Goal: Task Accomplishment & Management: Complete application form

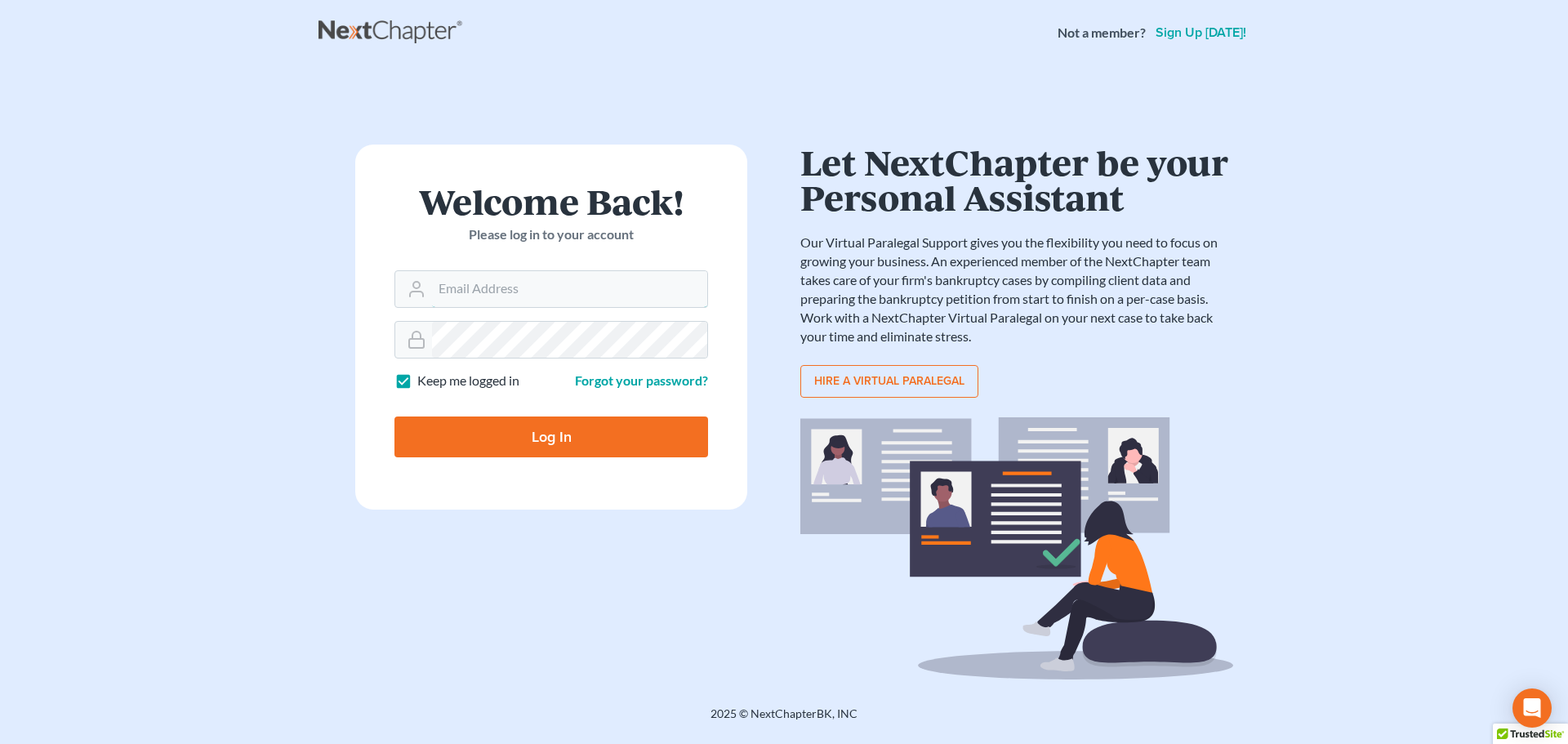
type input "[EMAIL_ADDRESS][DOMAIN_NAME]"
click at [655, 444] on input "Log In" at bounding box center [551, 437] width 314 height 41
type input "Thinking..."
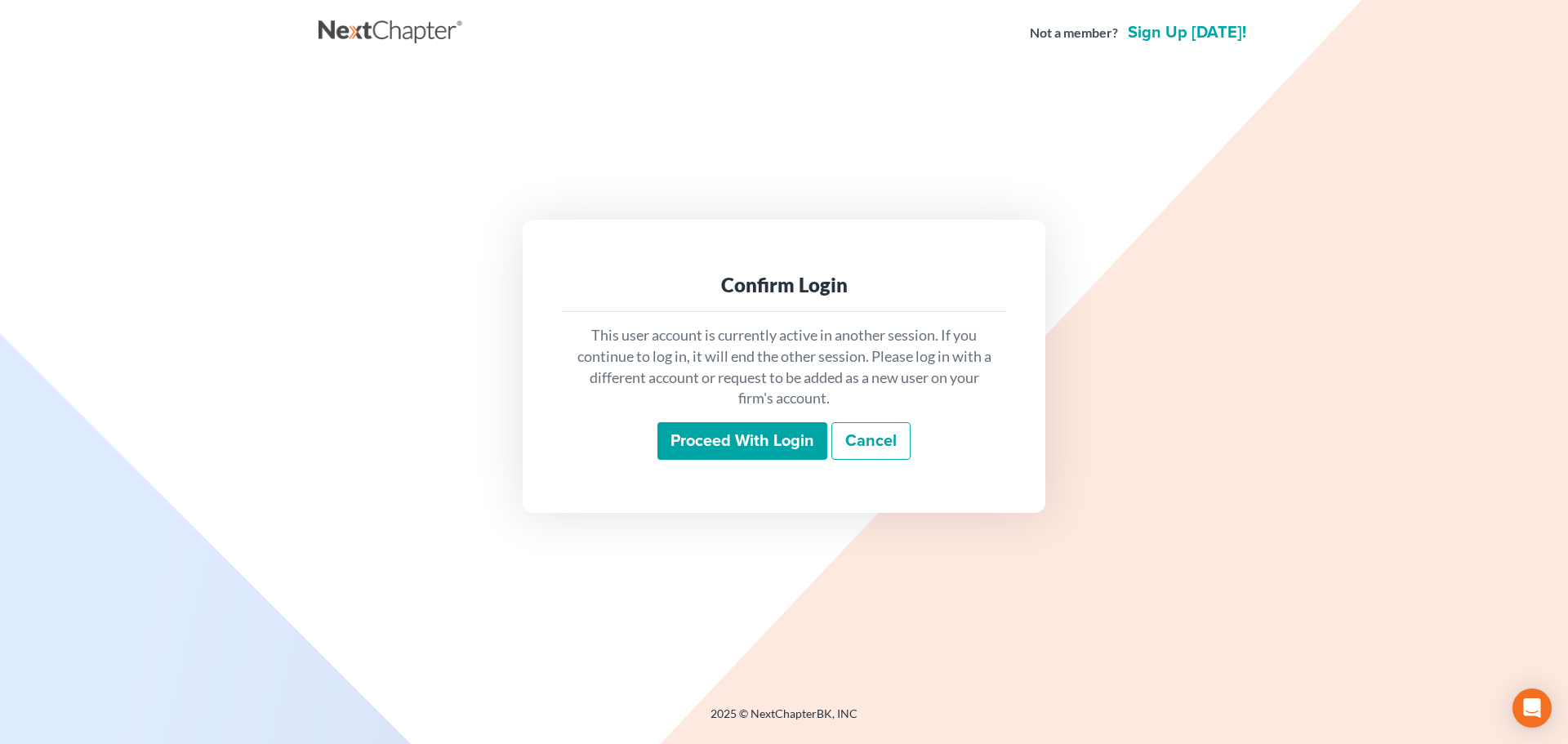
click at [694, 443] on input "Proceed with login" at bounding box center [742, 441] width 170 height 38
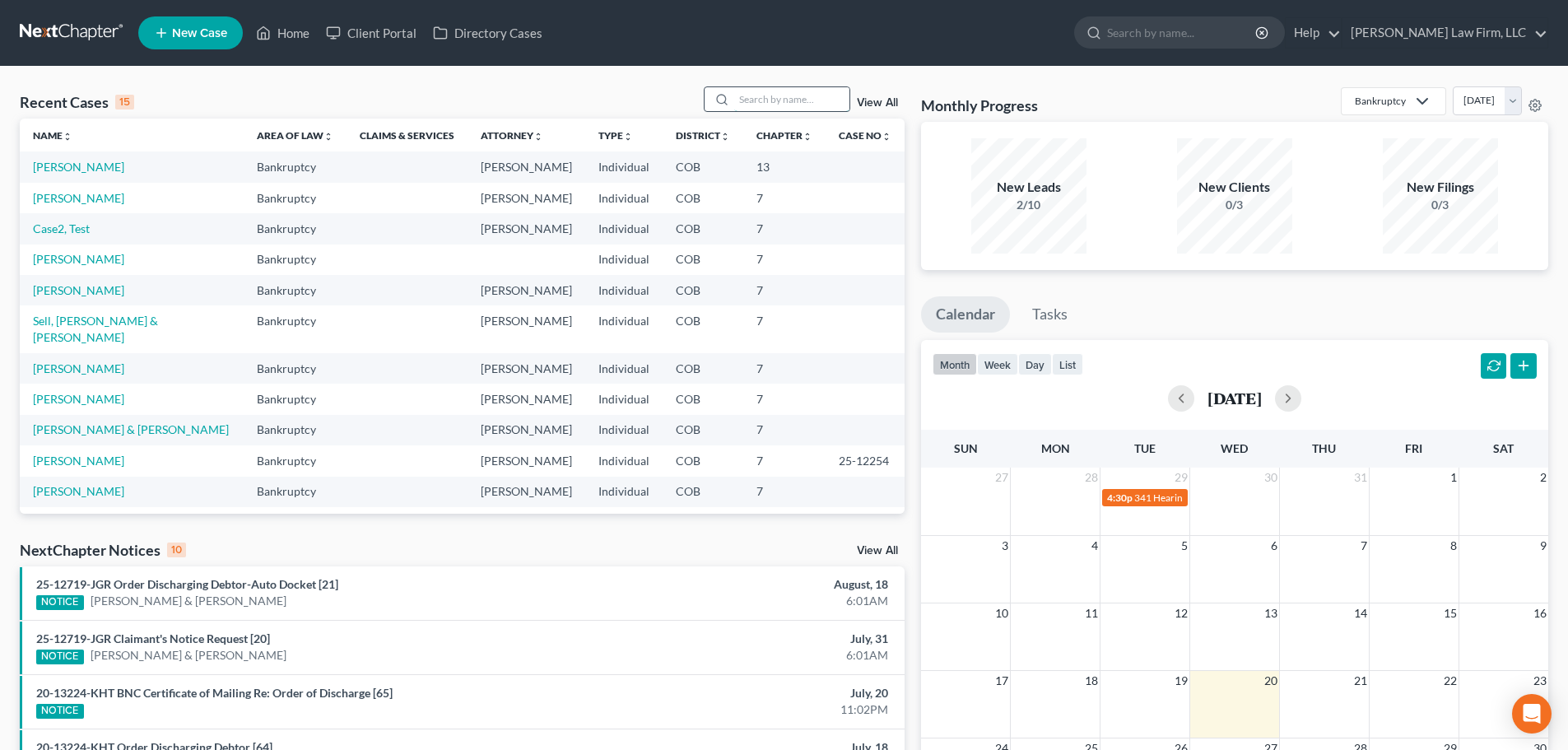
click at [789, 92] on input "search" at bounding box center [792, 99] width 115 height 24
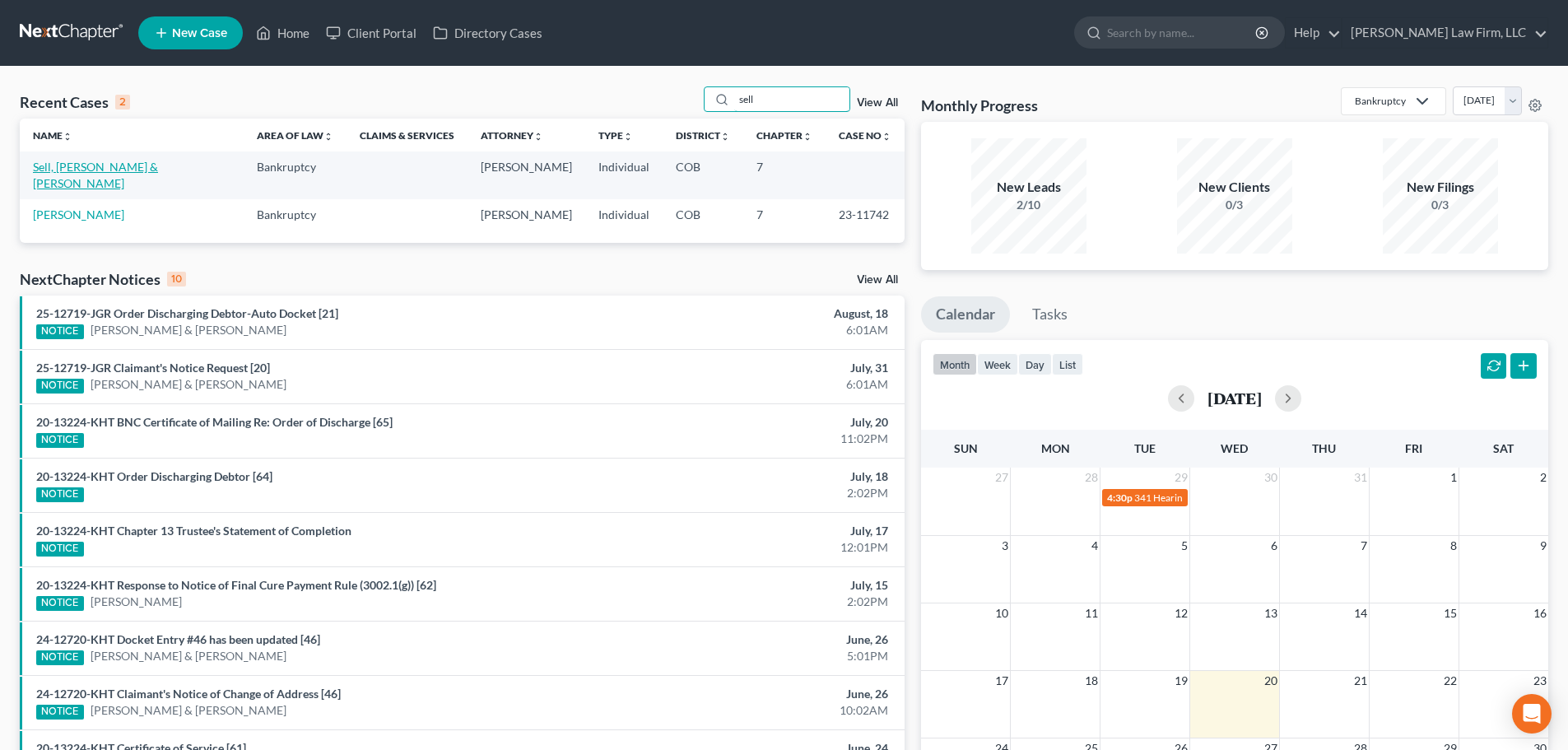
type input "sell"
click at [107, 167] on link "Sell, [PERSON_NAME] & [PERSON_NAME]" at bounding box center [96, 175] width 125 height 30
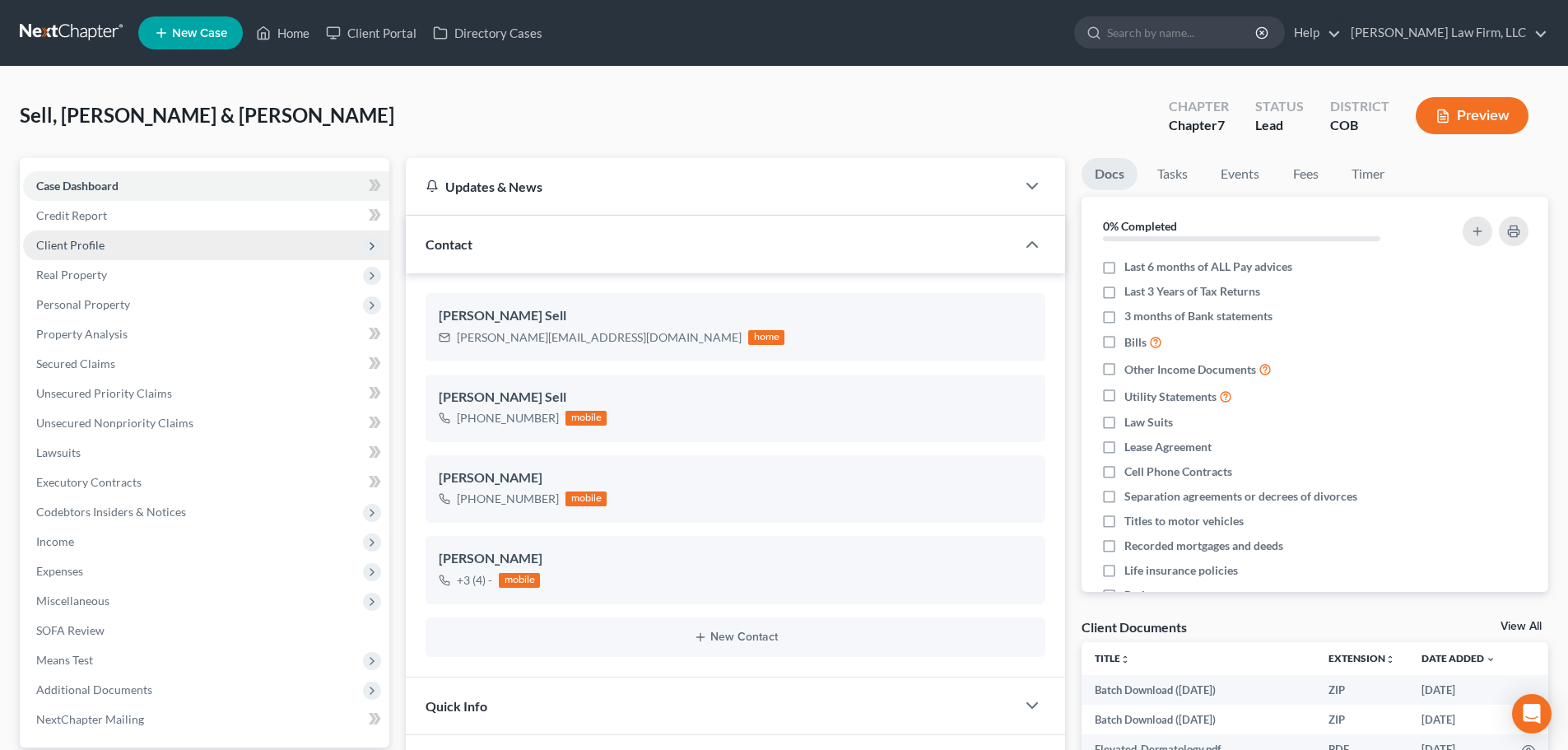
click at [229, 233] on span "Client Profile" at bounding box center [205, 245] width 366 height 30
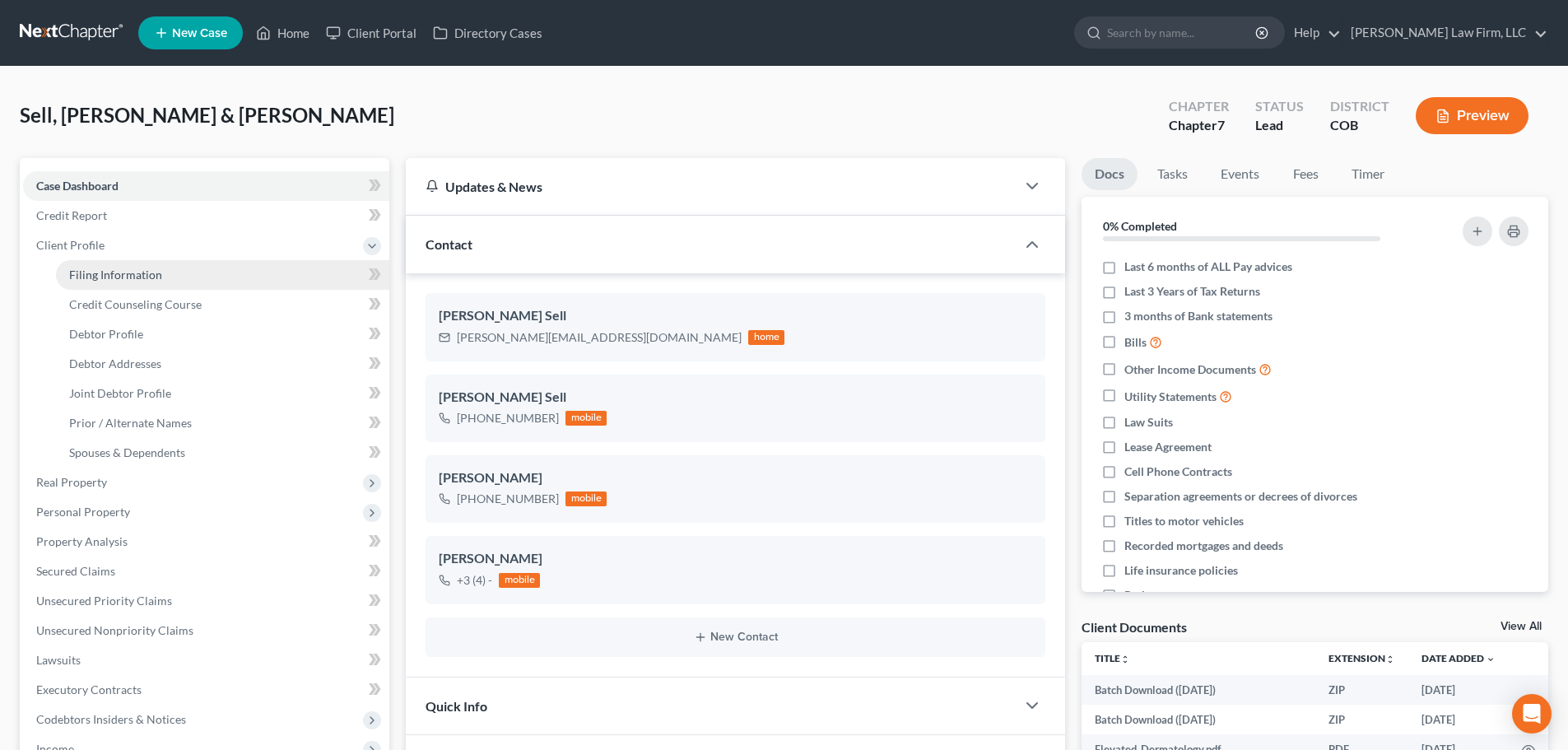
click at [232, 266] on link "Filing Information" at bounding box center [222, 275] width 333 height 30
select select "1"
select select "0"
select select "5"
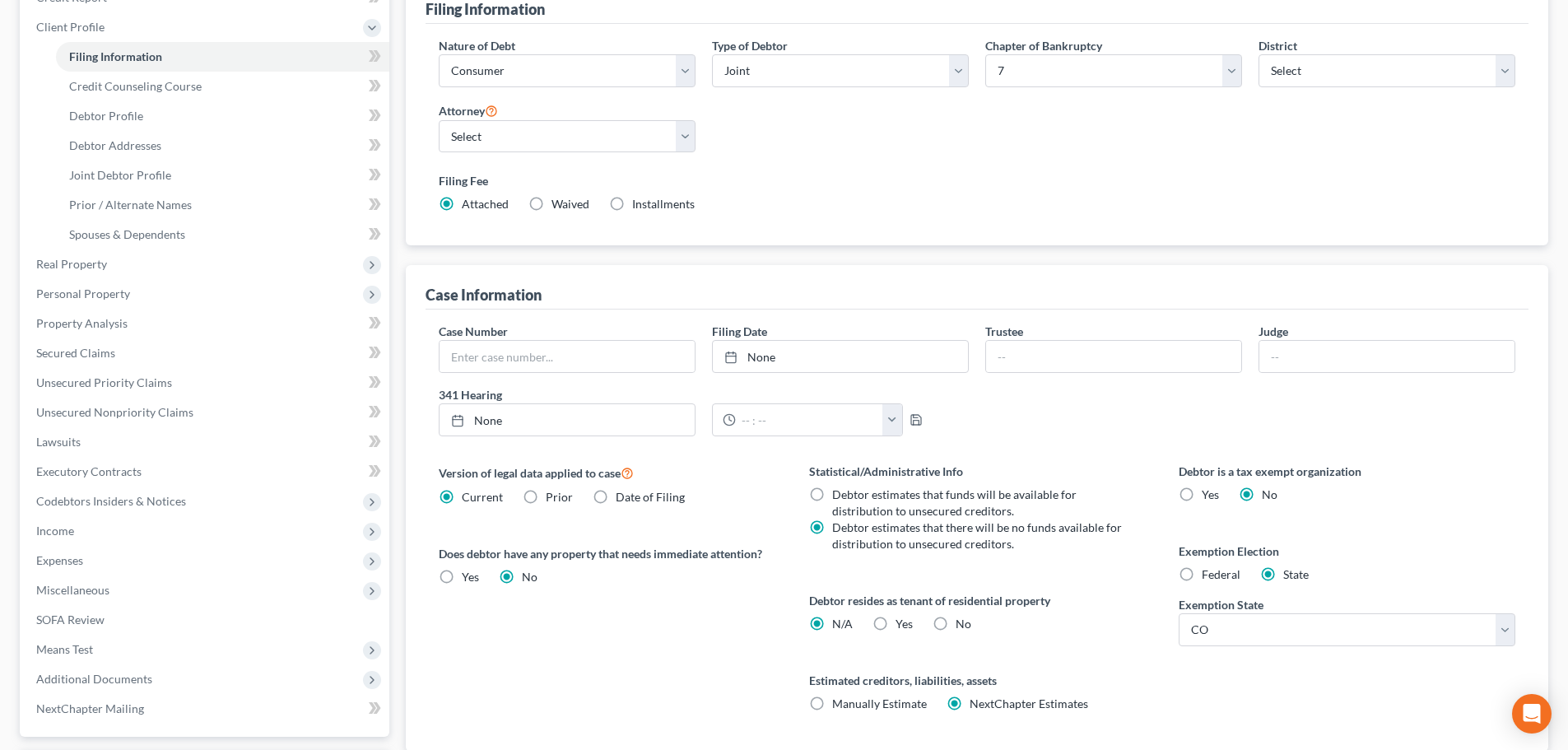
scroll to position [247, 0]
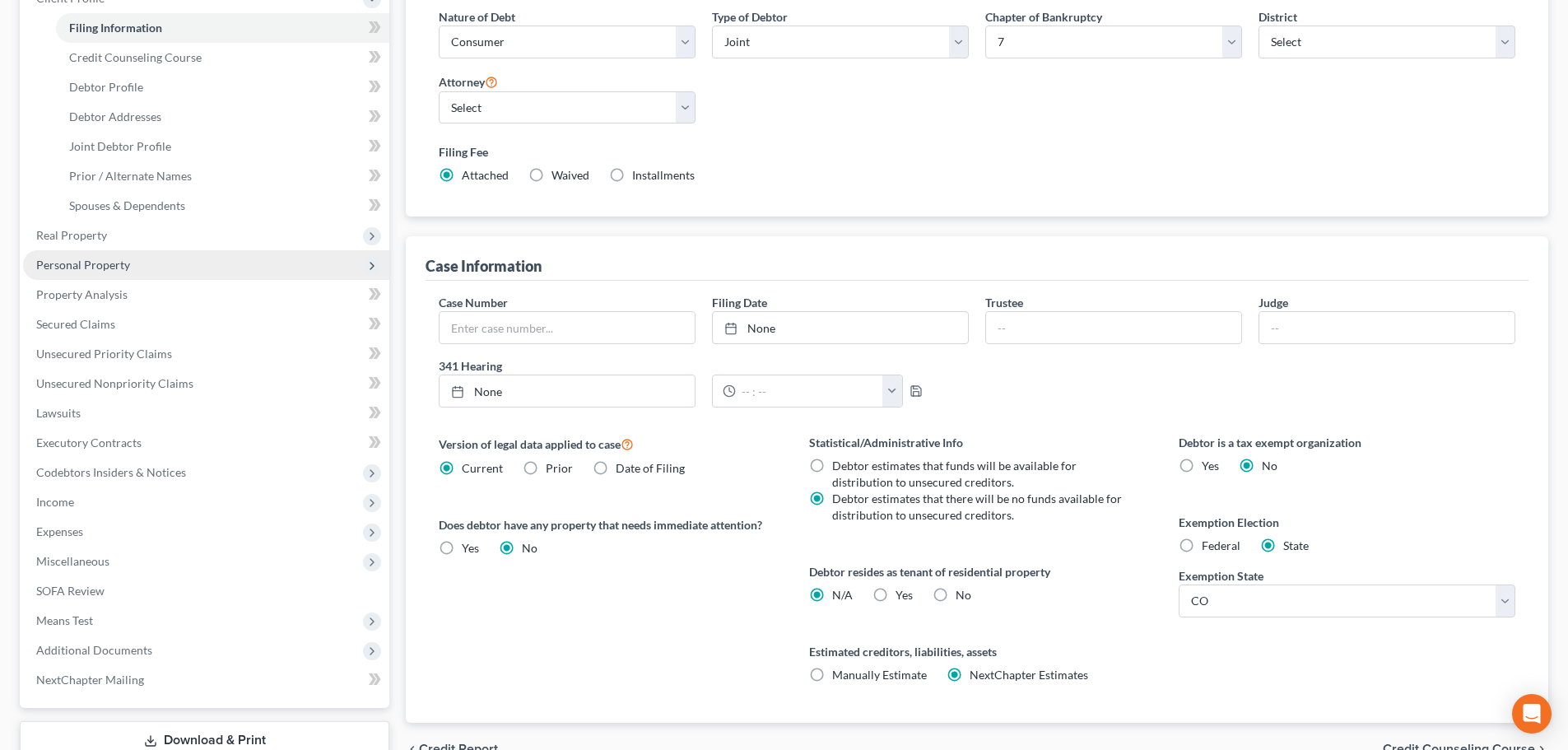
click at [174, 260] on span "Personal Property" at bounding box center [205, 265] width 366 height 30
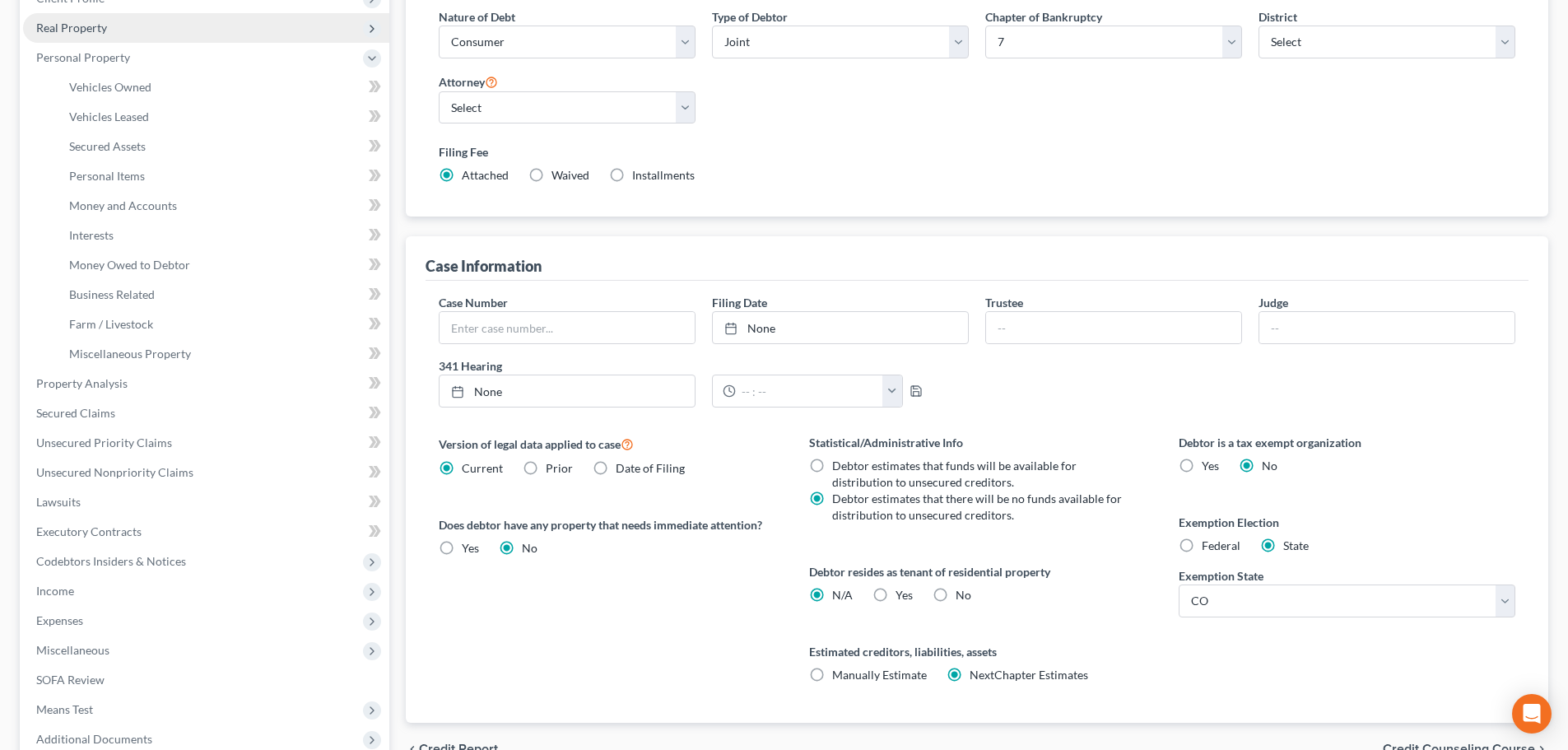
click at [159, 20] on span "Real Property" at bounding box center [205, 28] width 366 height 30
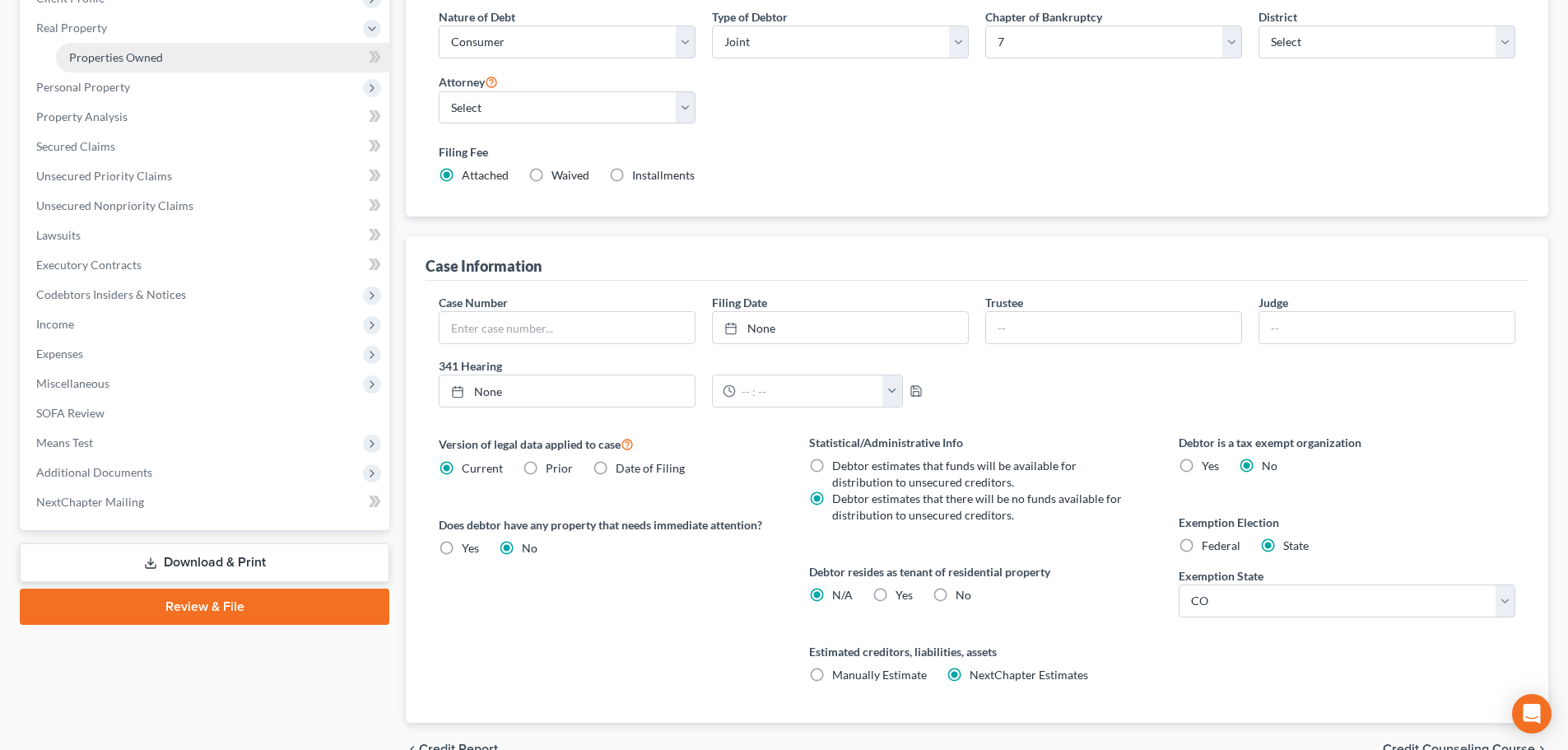
click at [185, 55] on link "Properties Owned" at bounding box center [222, 57] width 333 height 30
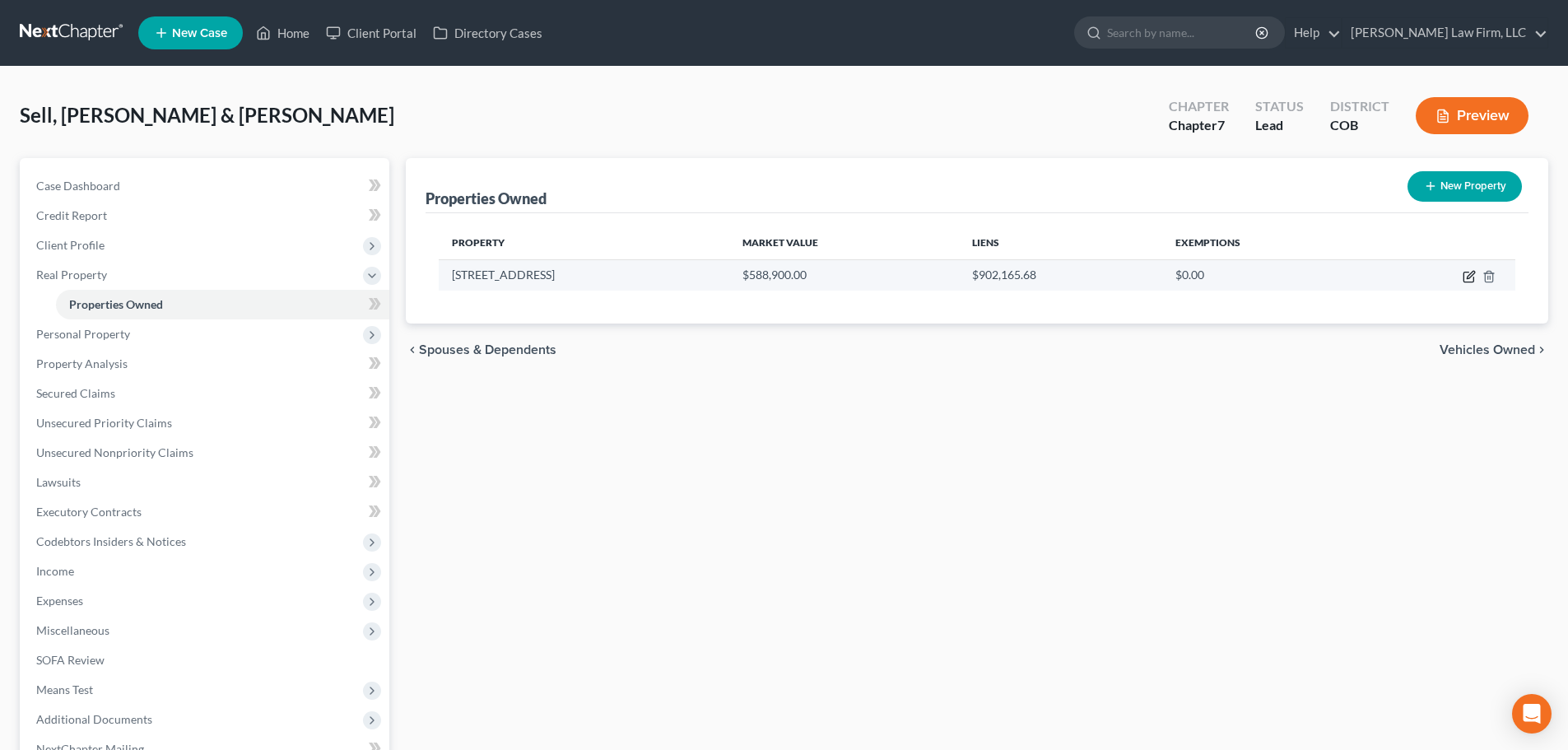
click at [1464, 276] on icon "button" at bounding box center [1469, 277] width 10 height 10
select select "5"
select select "2"
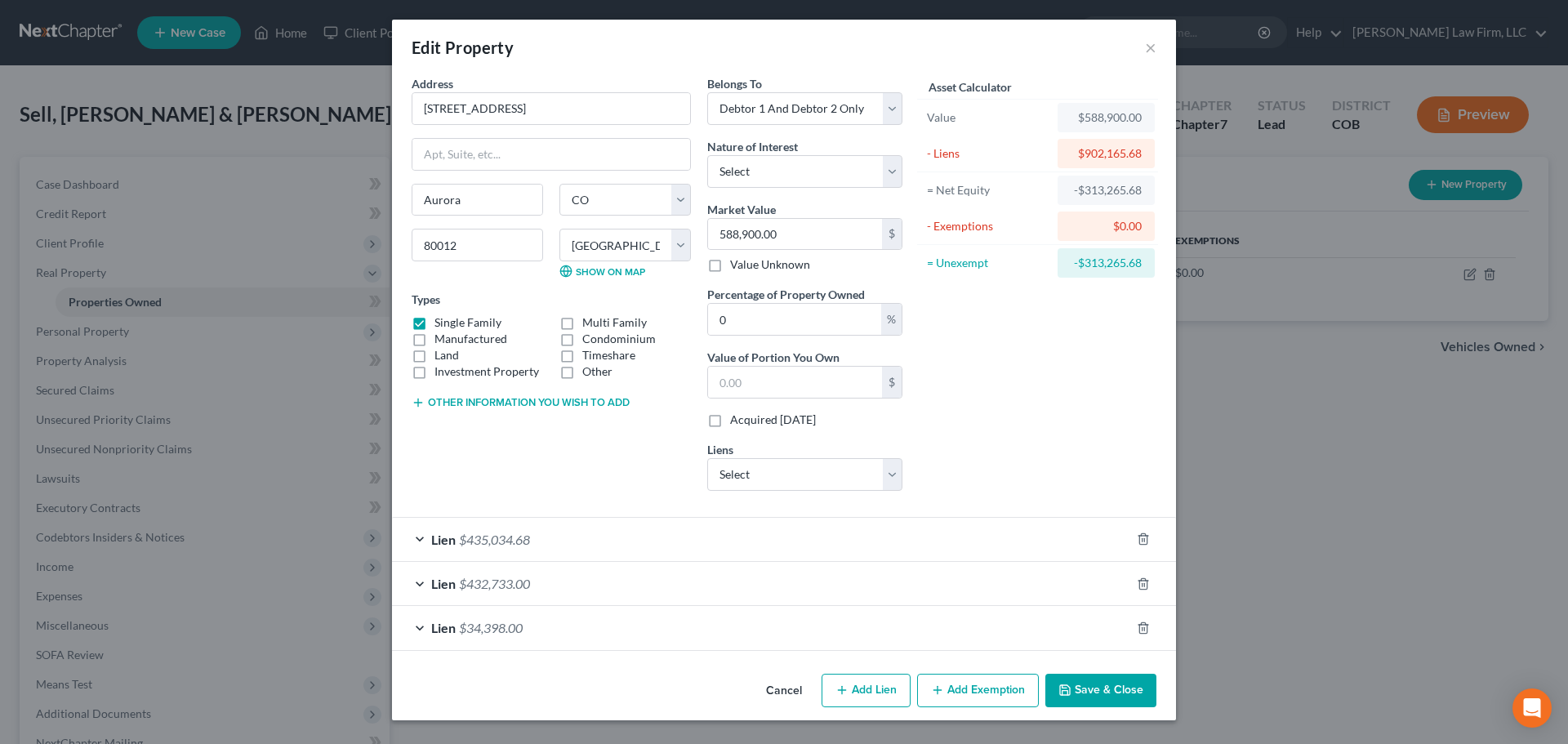
click at [695, 585] on div "Lien $432,733.00" at bounding box center [761, 584] width 738 height 44
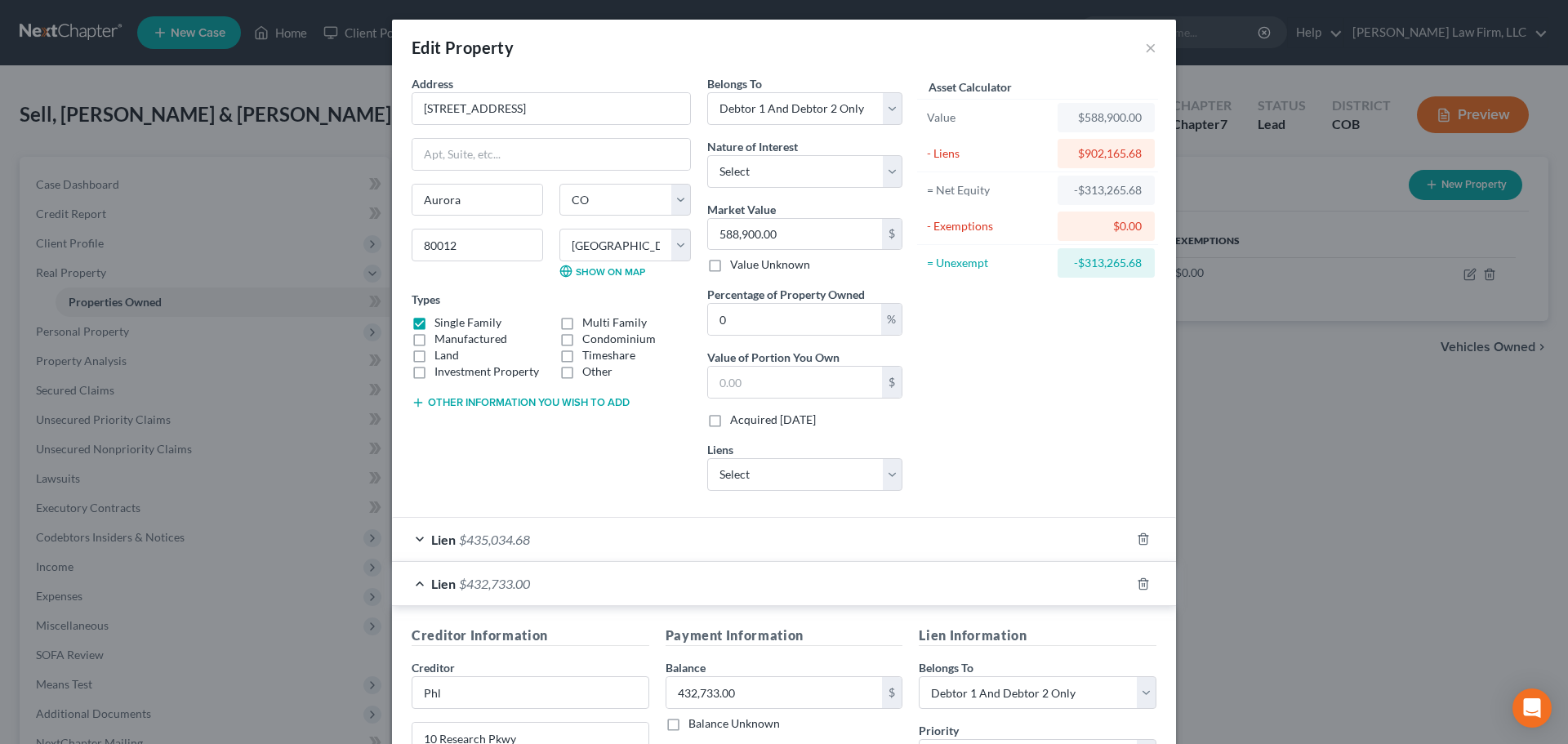
click at [672, 550] on div "Lien $435,034.68" at bounding box center [761, 540] width 738 height 44
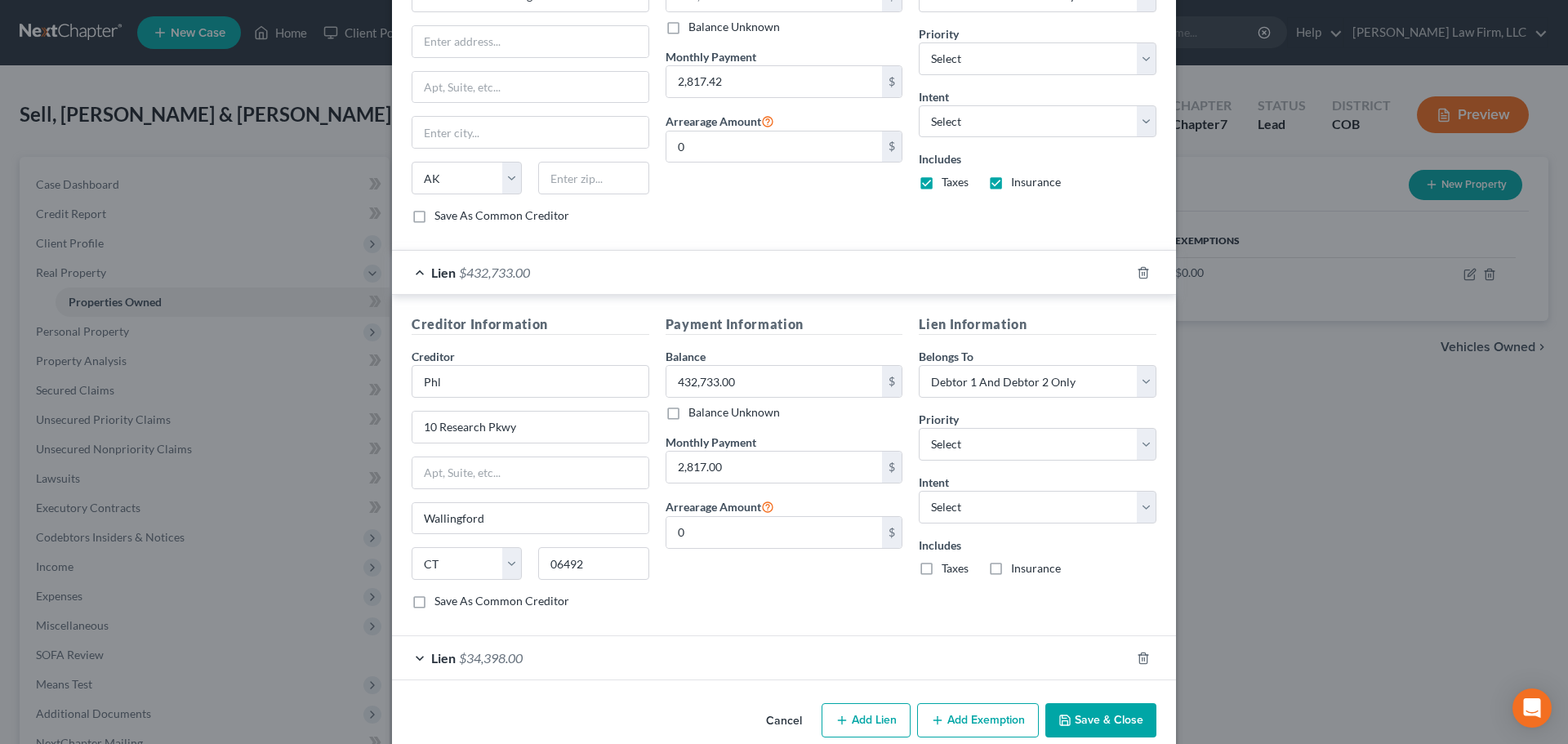
scroll to position [653, 0]
click at [955, 563] on label "Taxes" at bounding box center [955, 567] width 27 height 16
click at [955, 563] on input "Taxes" at bounding box center [953, 565] width 11 height 11
checkbox input "true"
click at [1011, 570] on label "Insurance" at bounding box center [1036, 567] width 49 height 16
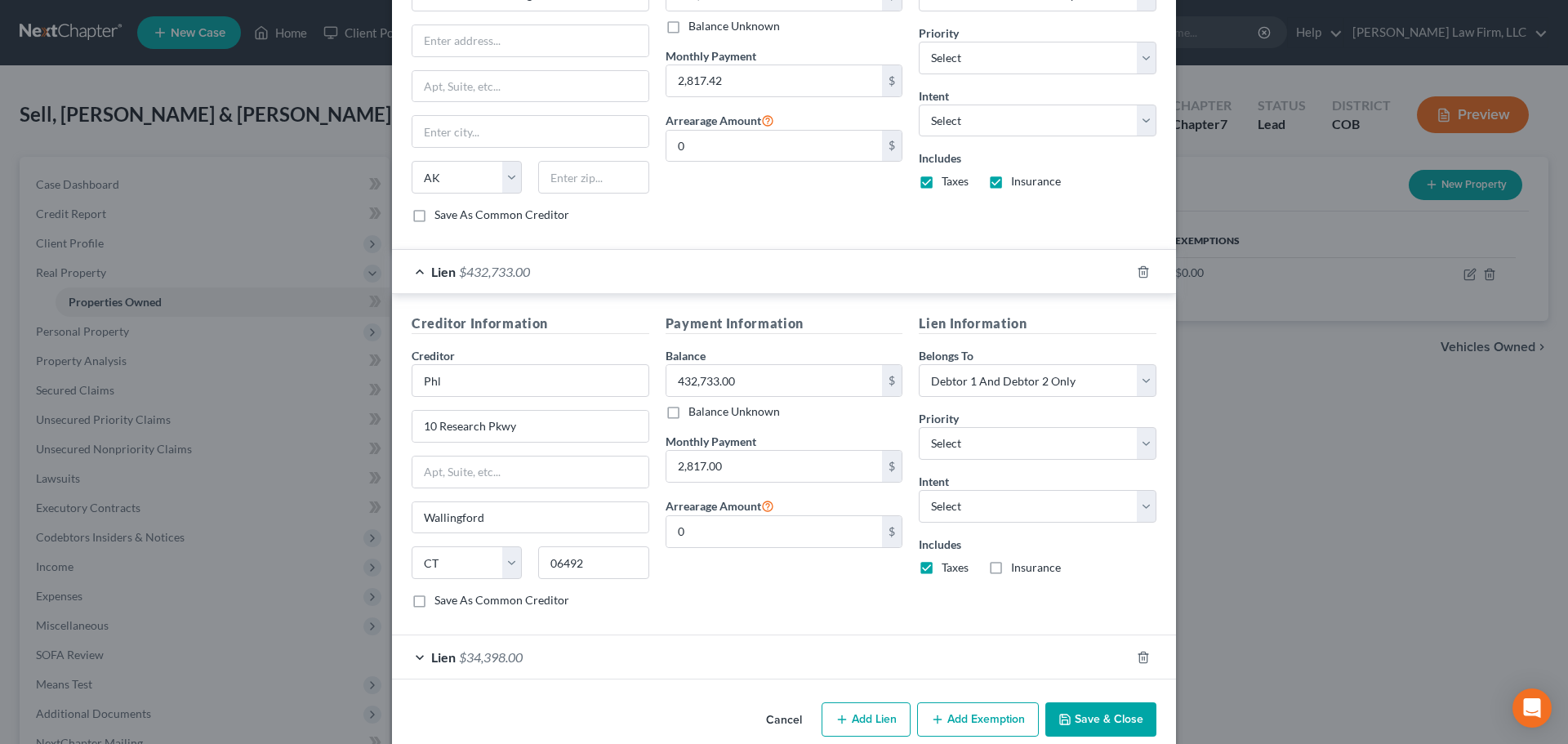
click at [1018, 570] on input "Insurance" at bounding box center [1023, 565] width 11 height 11
checkbox input "true"
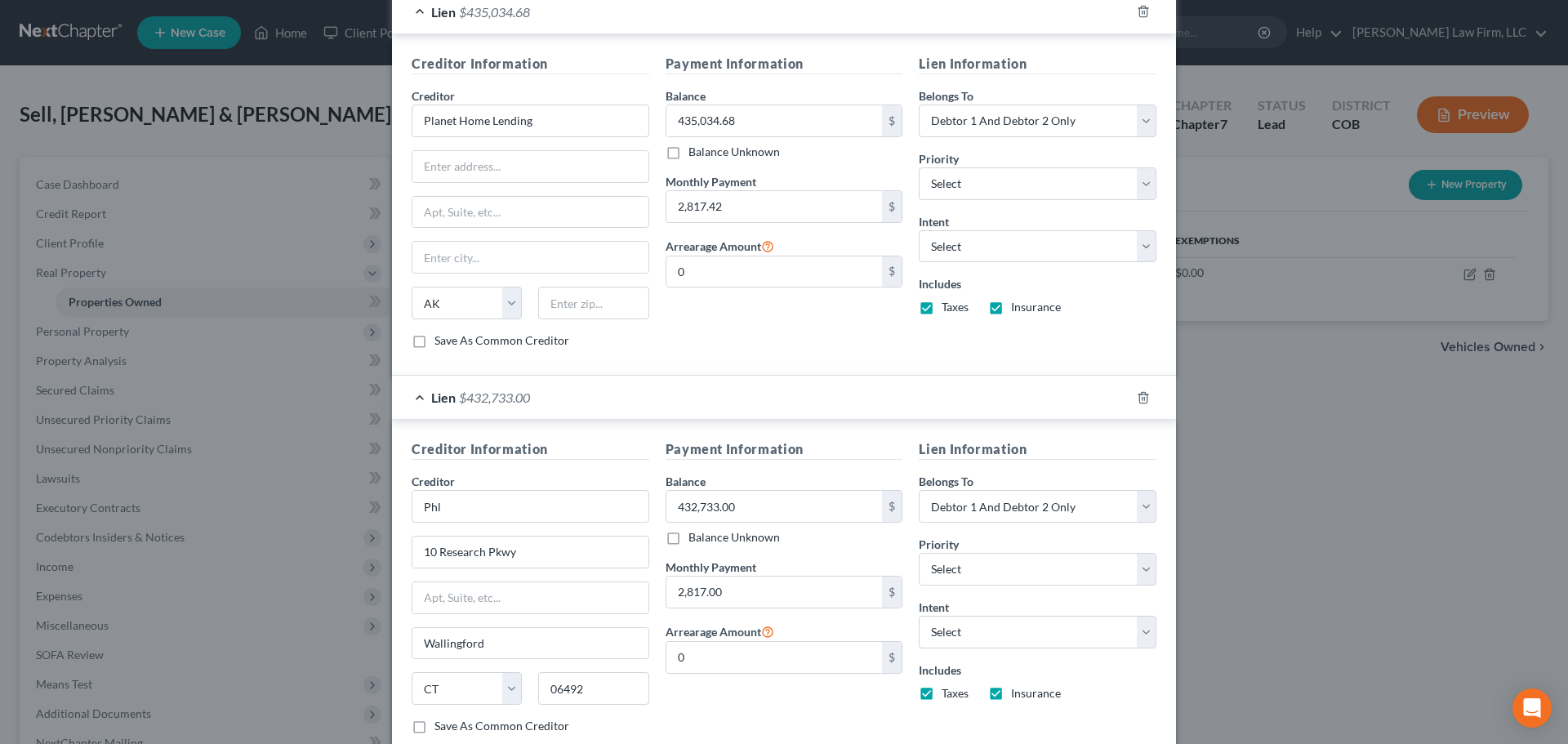
scroll to position [490, 0]
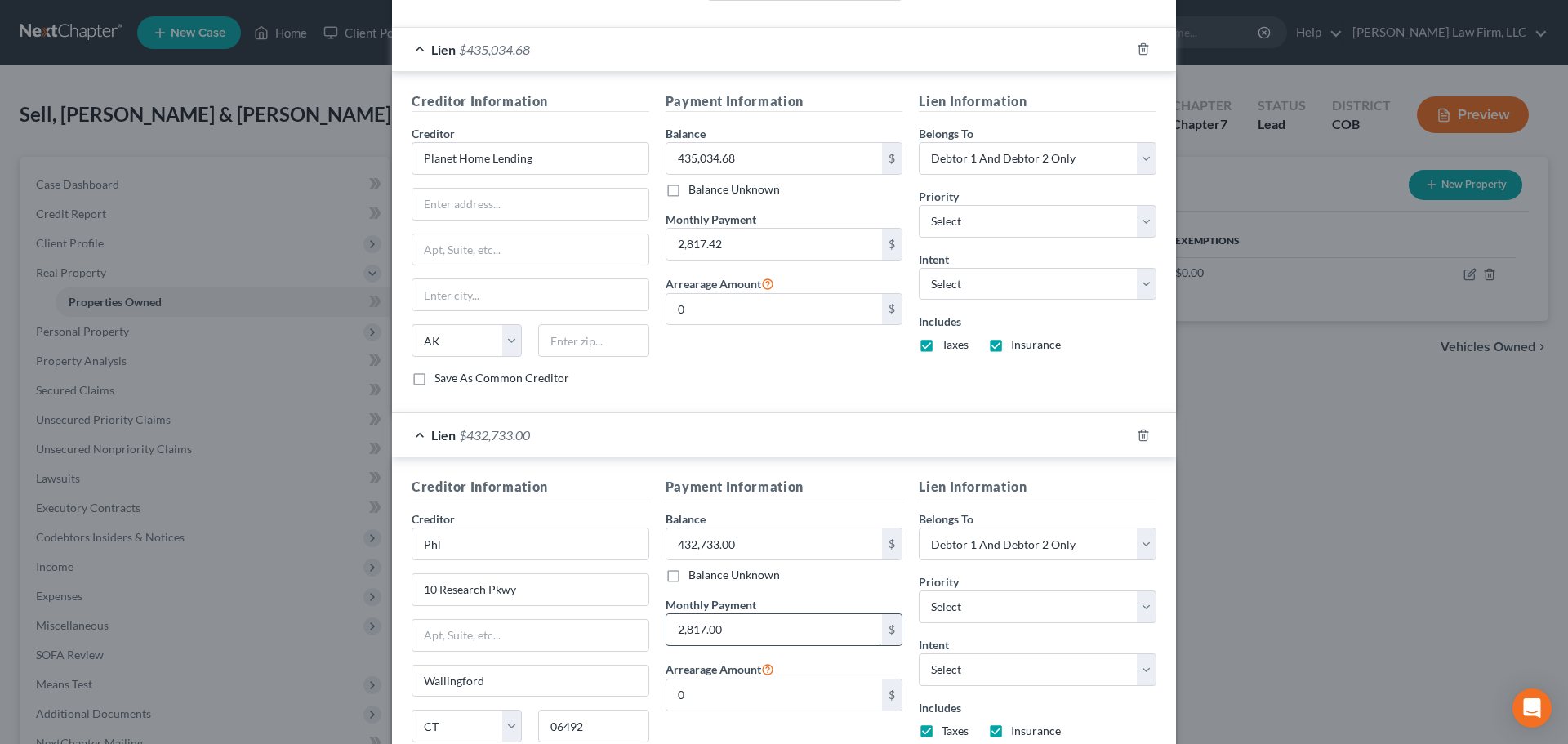
click at [763, 622] on input "2,817.00" at bounding box center [775, 629] width 216 height 31
type input "2,817.42"
click at [854, 398] on div "Payment Information Balance 435,034.68 $ Balance Unknown Balance Undetermined 4…" at bounding box center [784, 245] width 254 height 308
click at [1034, 224] on select "Select 1st 2nd 3rd 4th 5th 6th 7th 8th 9th 10th 11th 12th 13th 14th 15th 16th 1…" at bounding box center [1037, 221] width 237 height 33
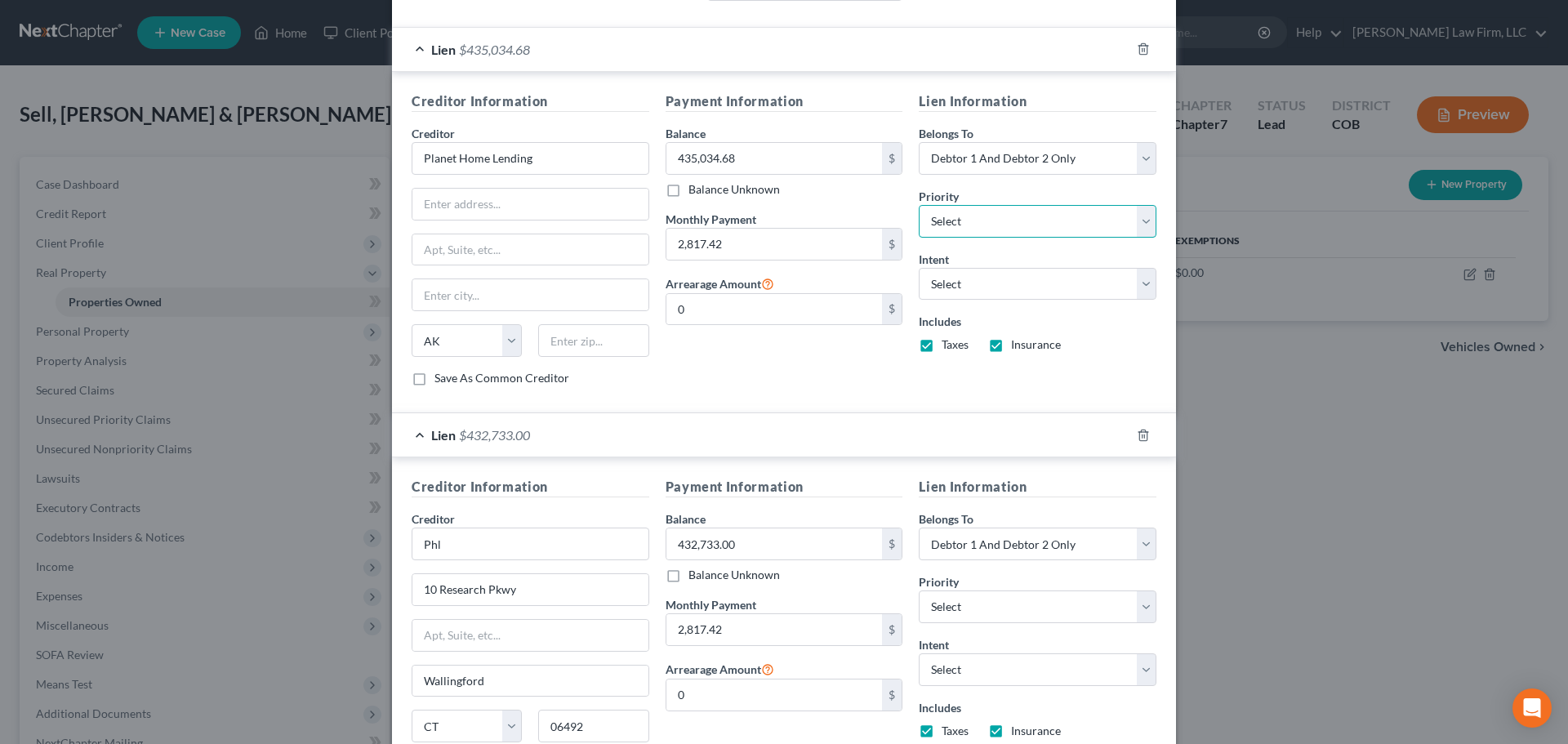
select select "0"
click at [919, 205] on select "Select 1st 2nd 3rd 4th 5th 6th 7th 8th 9th 10th 11th 12th 13th 14th 15th 16th 1…" at bounding box center [1037, 221] width 237 height 33
click at [1137, 59] on div at bounding box center [1153, 49] width 46 height 26
click at [1139, 46] on polyline "button" at bounding box center [1144, 46] width 10 height 0
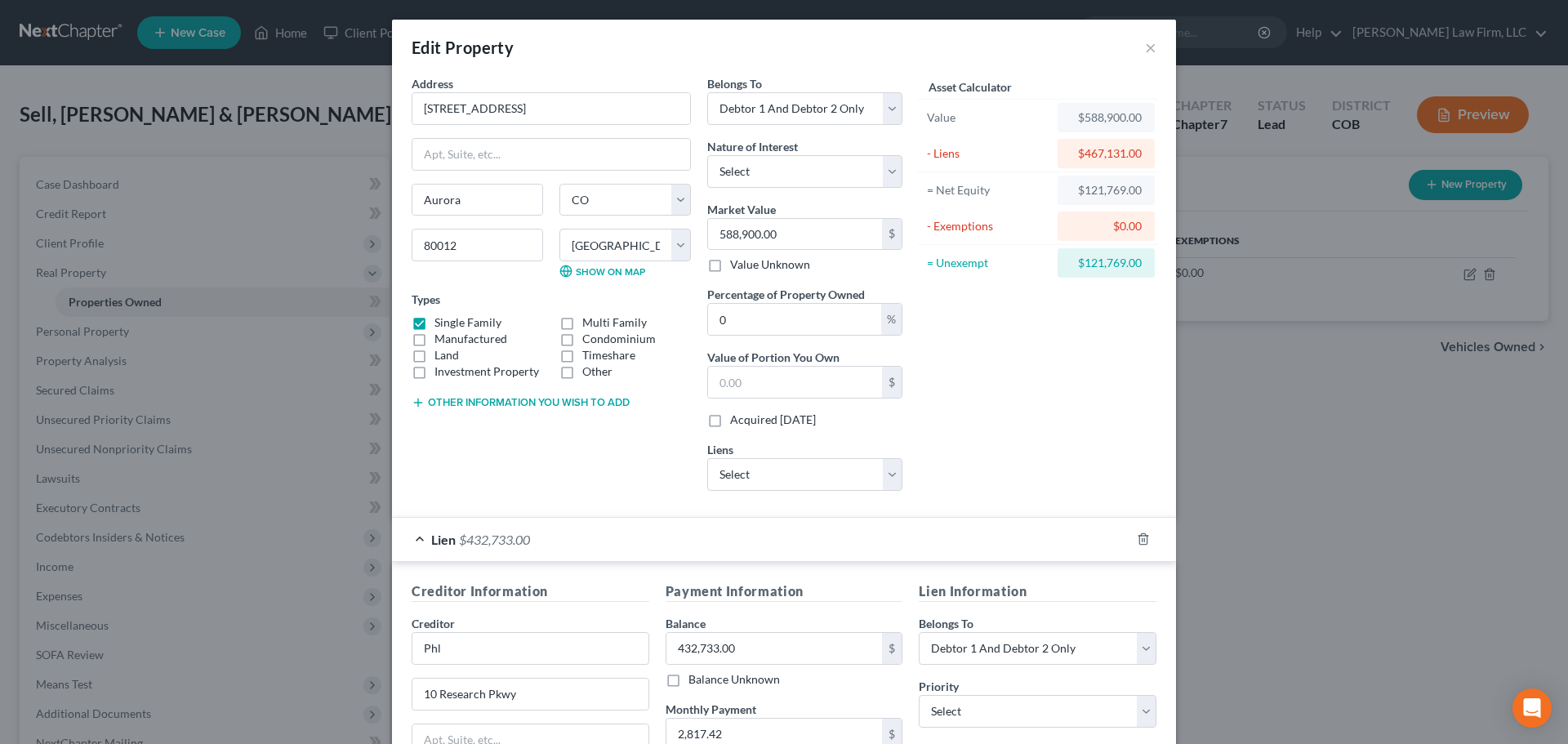
scroll to position [294, 0]
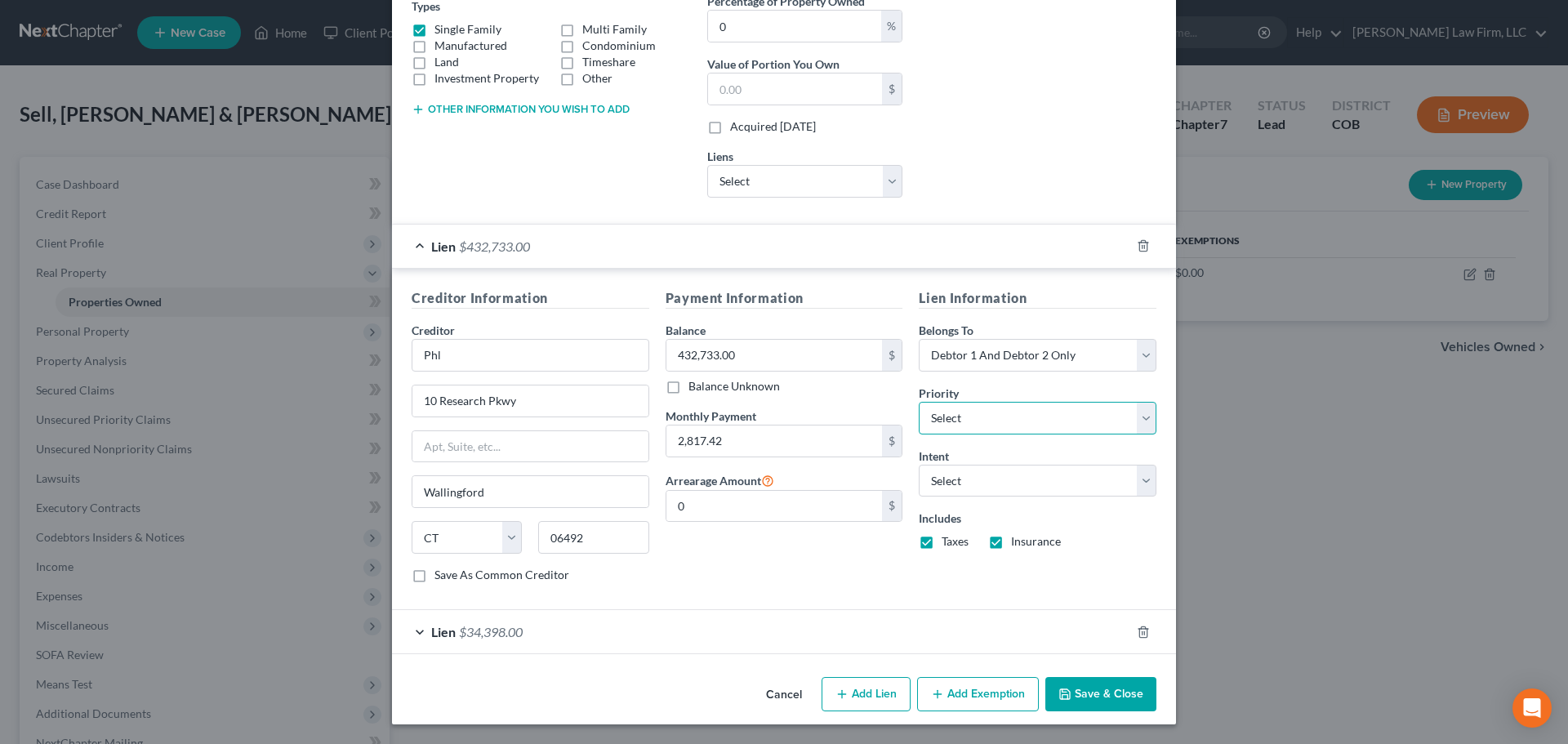
click at [989, 427] on select "Select 2nd 3rd 4th 5th 6th 7th 8th 9th 10th 11th 12th 13th 14th 15th 16th 17th …" at bounding box center [1037, 418] width 237 height 33
drag, startPoint x: 756, startPoint y: 626, endPoint x: 935, endPoint y: 569, distance: 187.9
click at [776, 619] on div "Lien $34,398.00" at bounding box center [761, 632] width 738 height 44
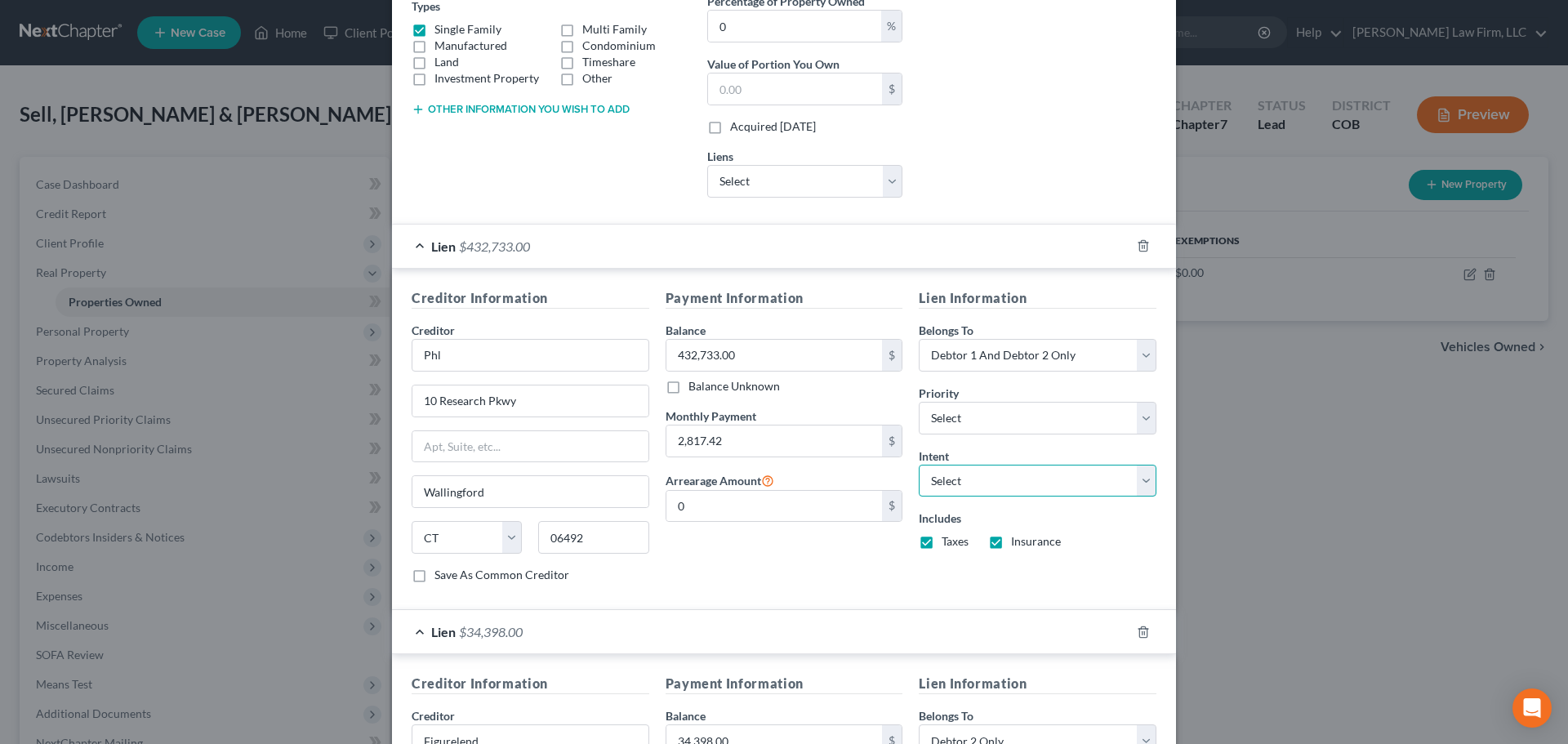
click at [968, 467] on select "Select Surrender Redeem Reaffirm Avoid Other" at bounding box center [1037, 481] width 237 height 33
click at [813, 568] on div "Payment Information Balance 432,733.00 $ Balance Unknown Balance Undetermined 4…" at bounding box center [784, 442] width 254 height 308
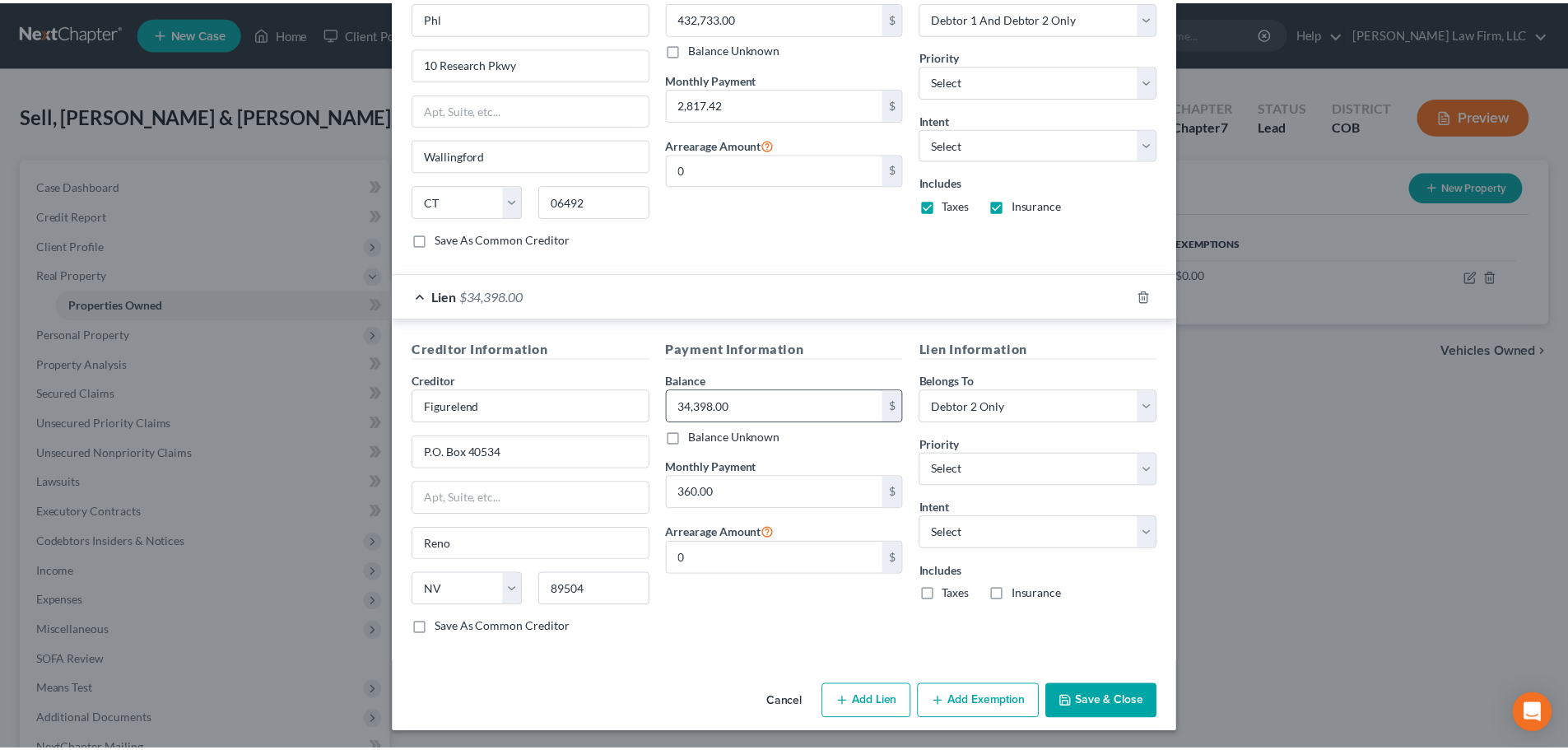
scroll to position [639, 0]
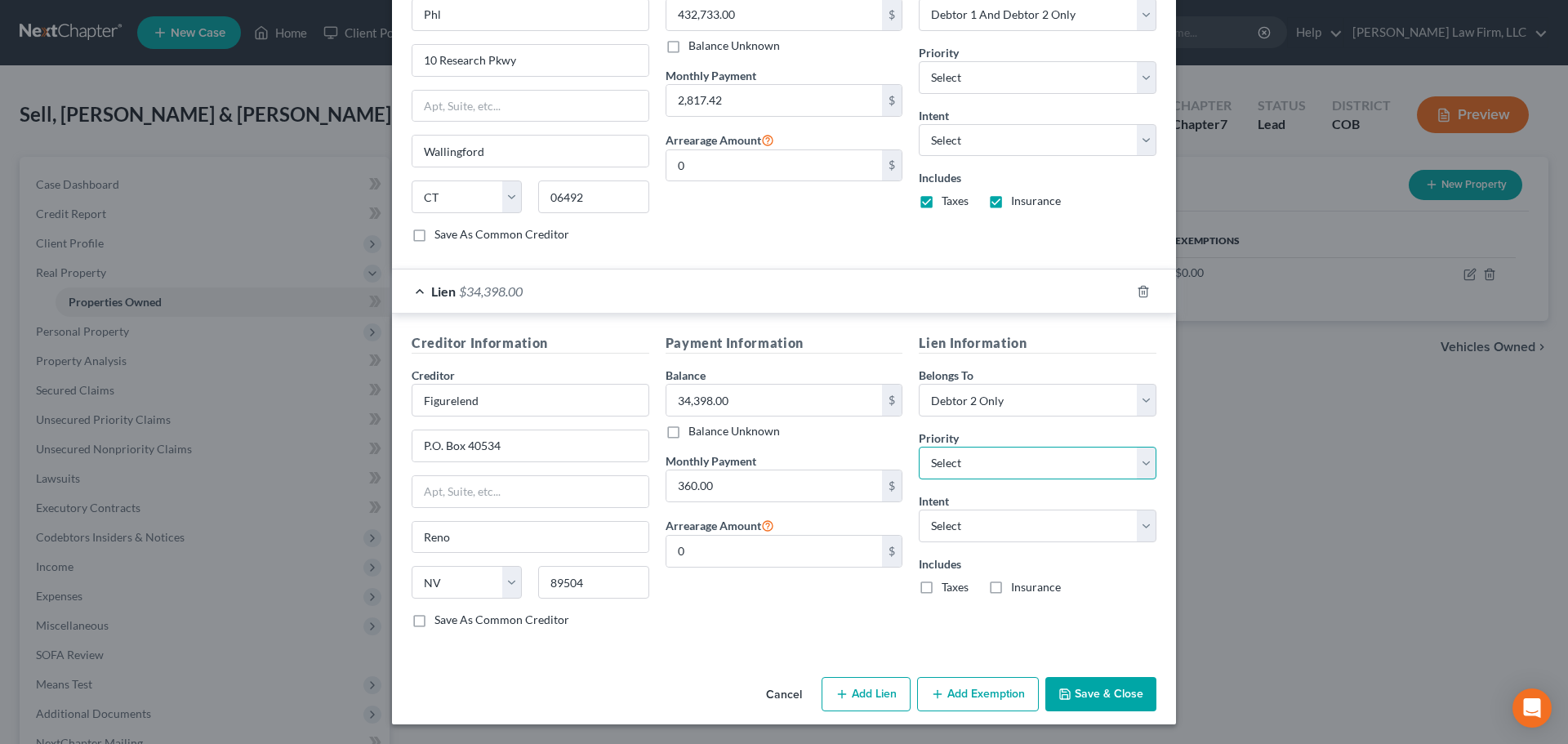
click at [948, 464] on select "Select 2nd 3rd 4th 5th 6th 7th 8th 9th 10th 11th 12th 13th 14th 15th 16th 17th …" at bounding box center [1037, 463] width 237 height 33
select select "0"
click at [919, 447] on select "Select 2nd 3rd 4th 5th 6th 7th 8th 9th 10th 11th 12th 13th 14th 15th 16th 17th …" at bounding box center [1037, 463] width 237 height 33
click at [1101, 691] on button "Save & Close" at bounding box center [1101, 694] width 111 height 34
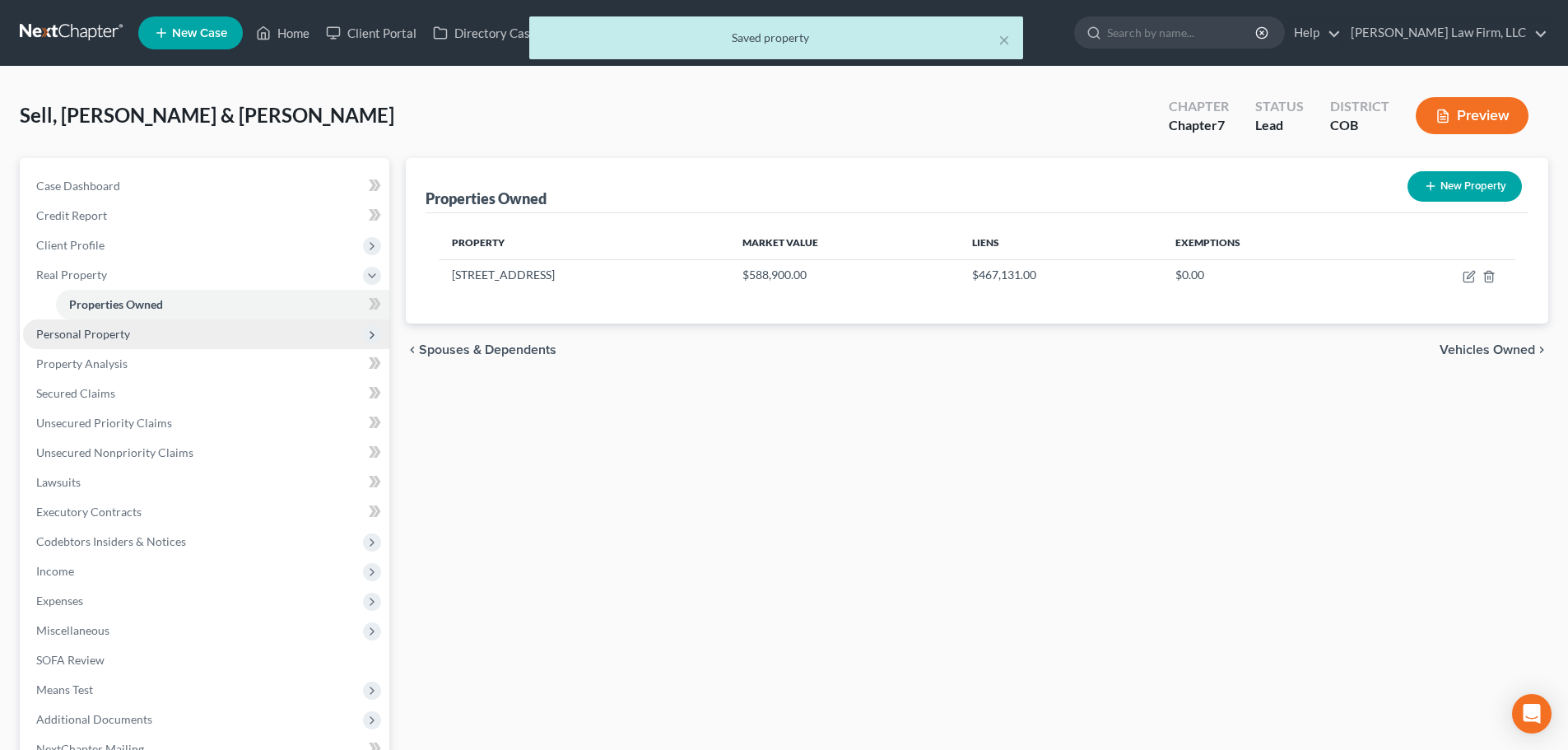
click at [177, 337] on span "Personal Property" at bounding box center [205, 334] width 366 height 30
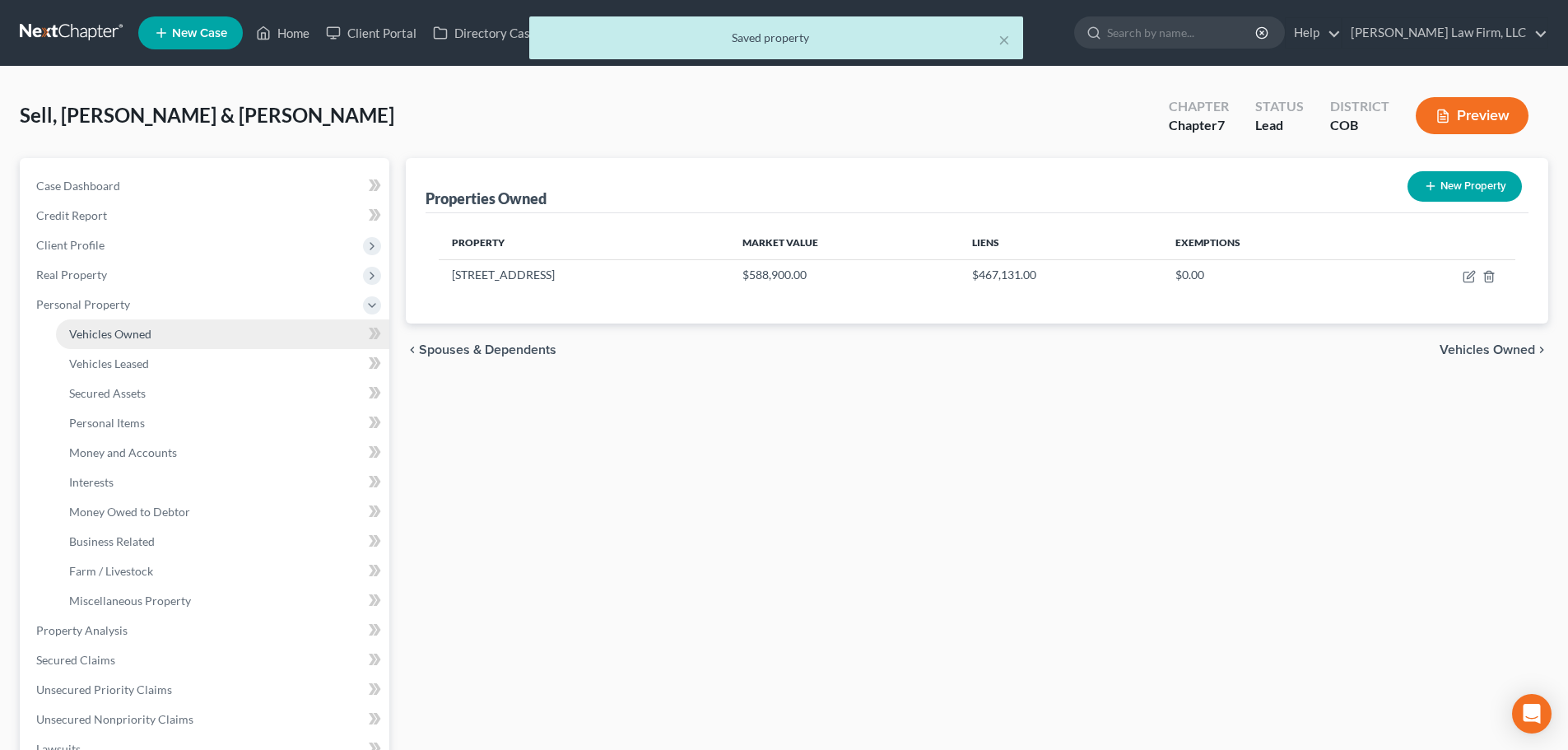
click at [172, 338] on link "Vehicles Owned" at bounding box center [222, 334] width 333 height 30
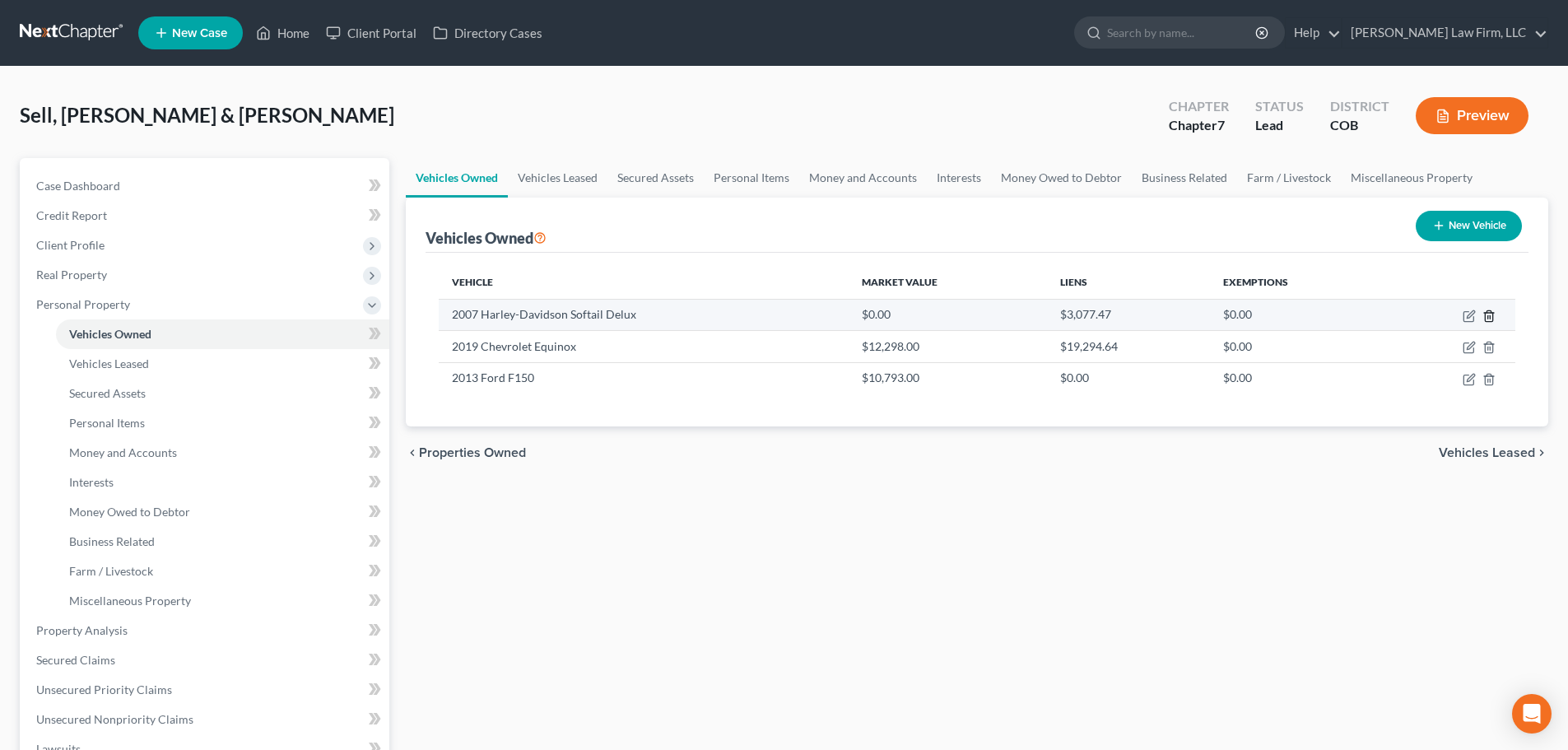
click at [1490, 316] on line "button" at bounding box center [1490, 317] width 0 height 3
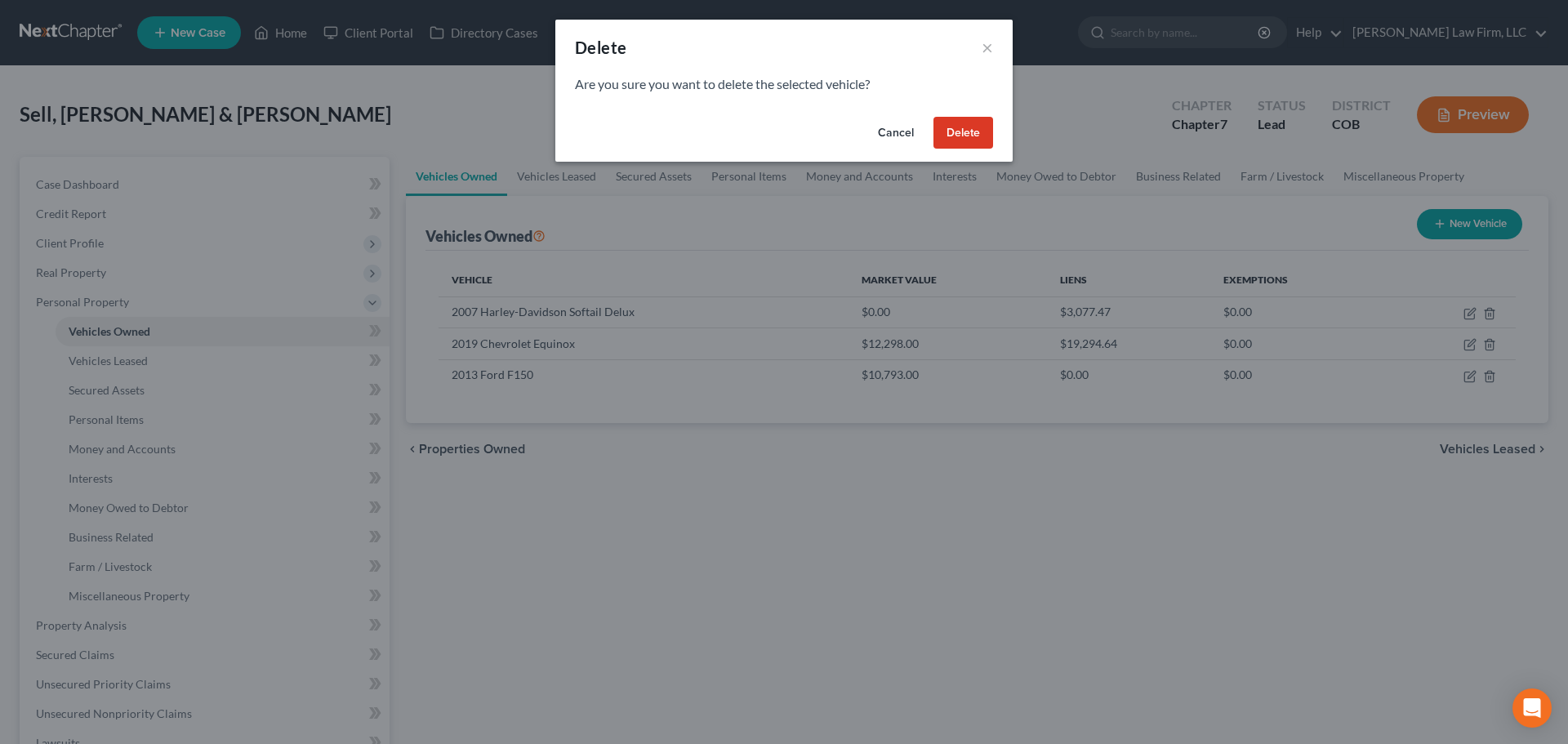
click at [984, 140] on button "Delete" at bounding box center [963, 133] width 60 height 33
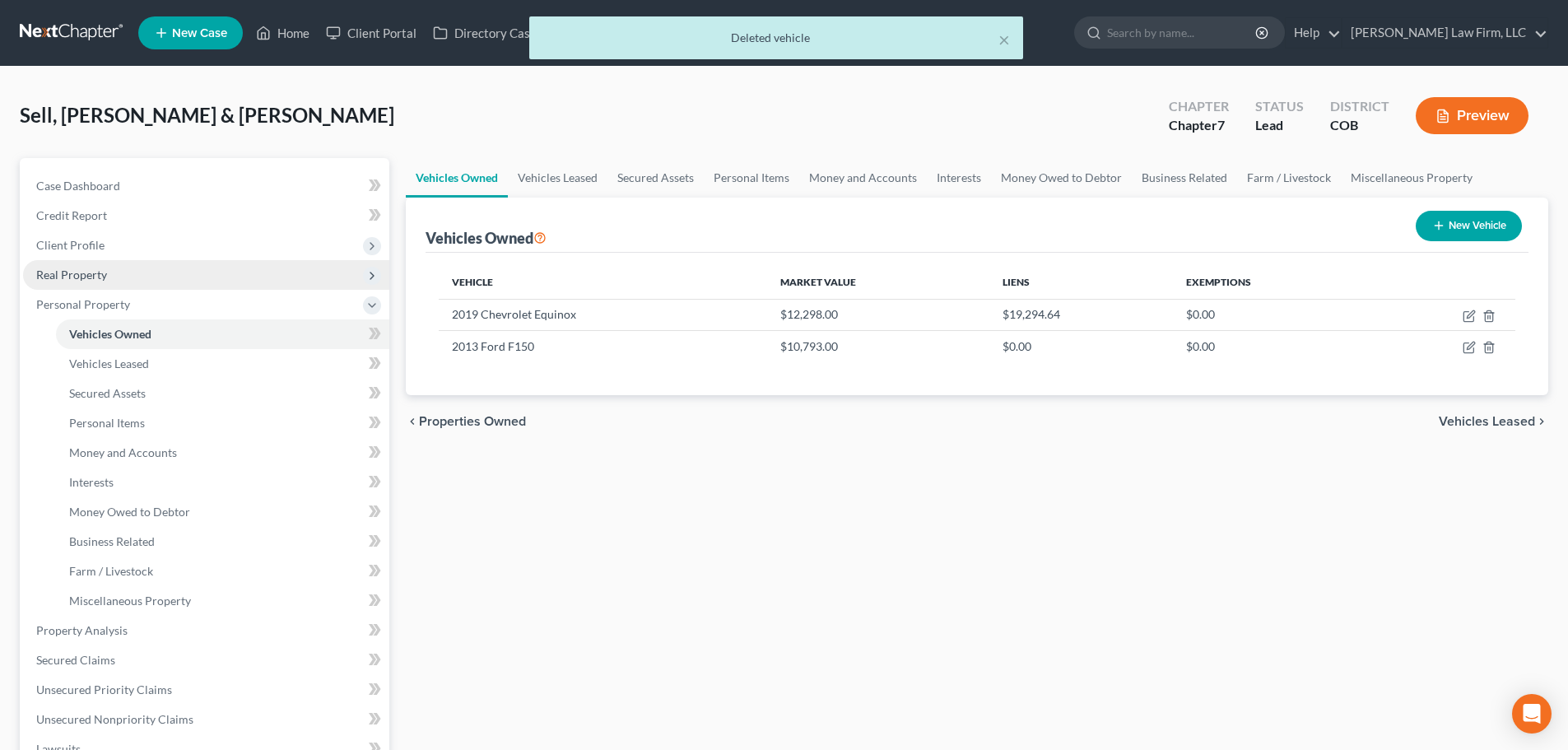
click at [151, 277] on span "Real Property" at bounding box center [205, 275] width 366 height 30
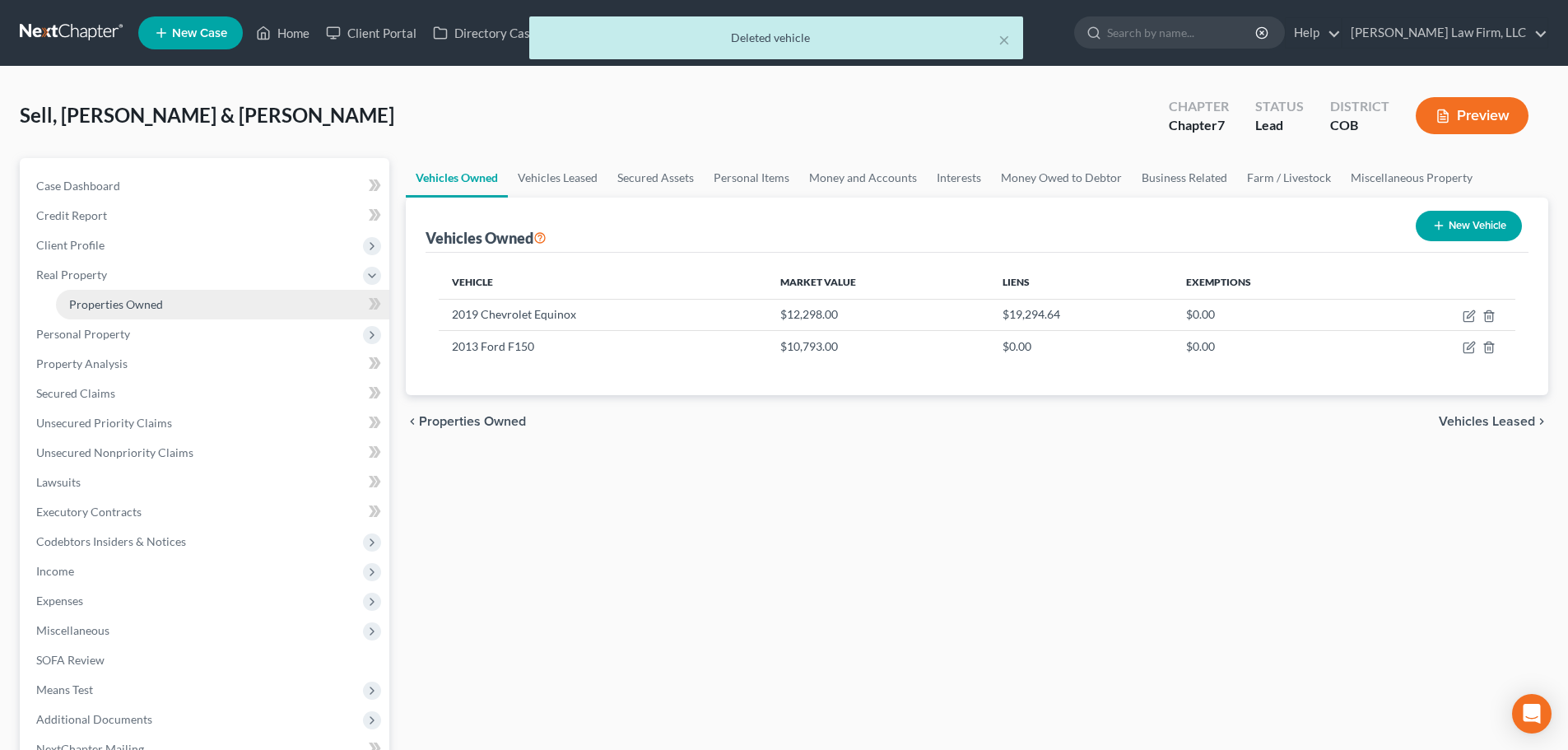
click at [125, 309] on span "Properties Owned" at bounding box center [116, 304] width 94 height 14
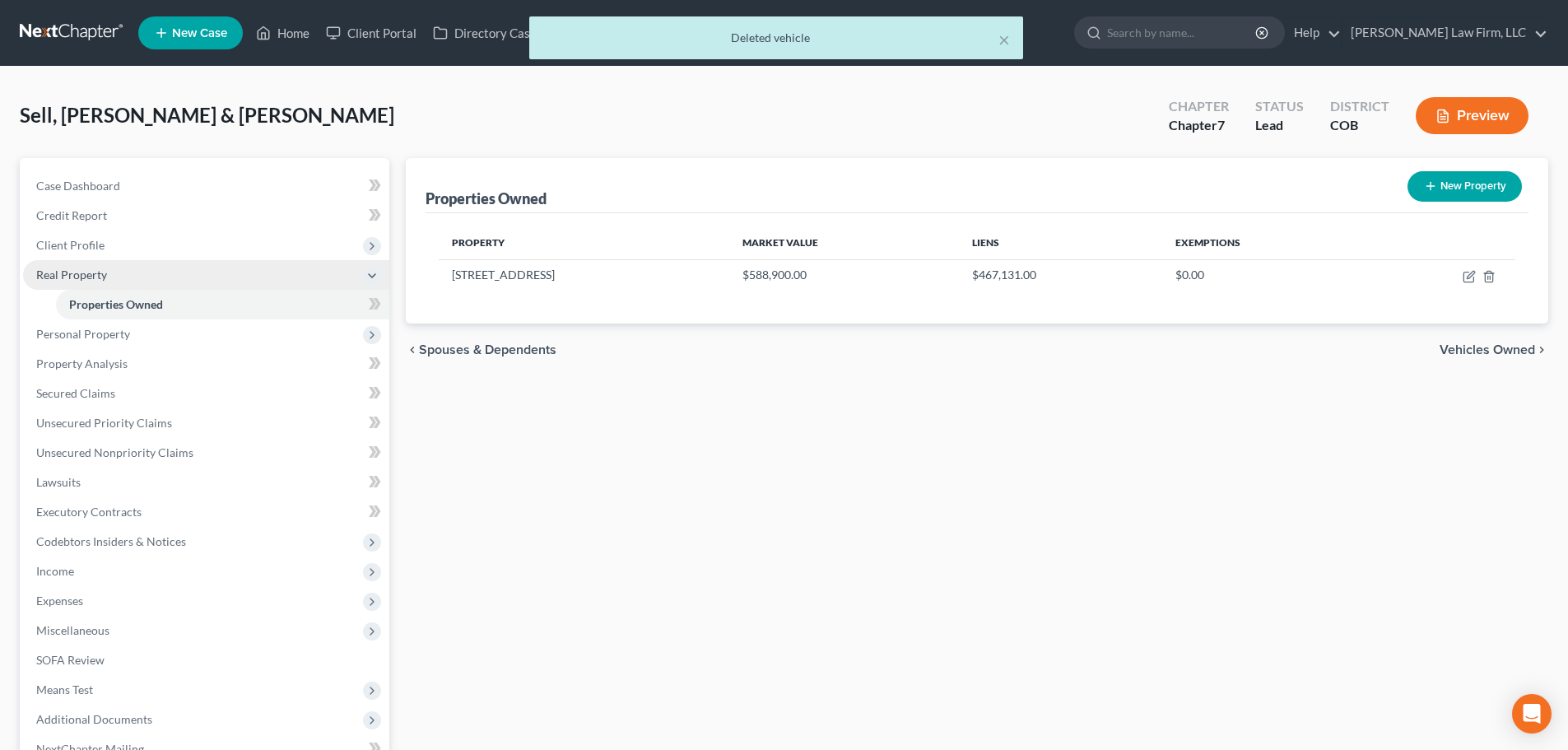
click at [143, 271] on span "Real Property" at bounding box center [205, 275] width 366 height 30
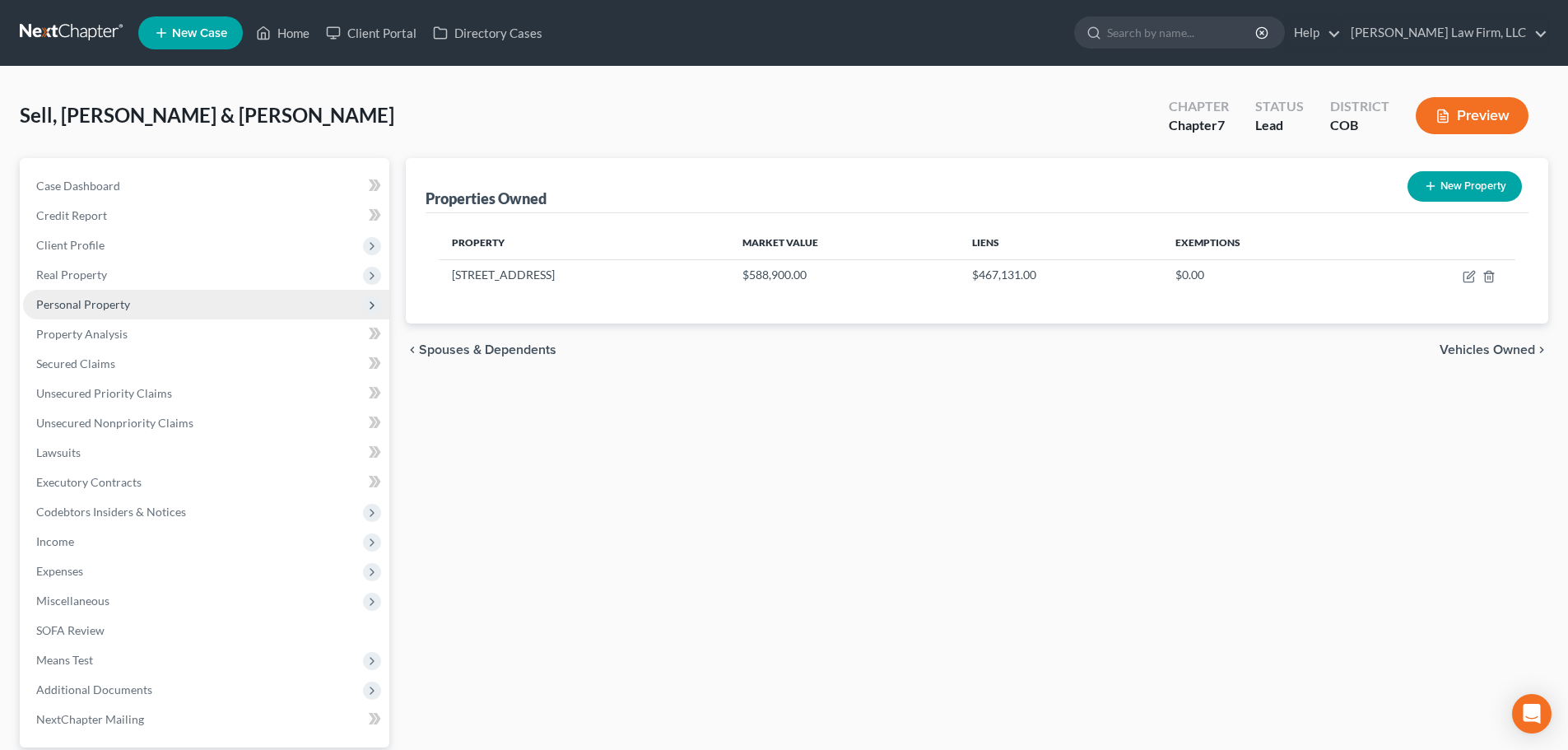
click at [118, 315] on span "Personal Property" at bounding box center [205, 304] width 366 height 30
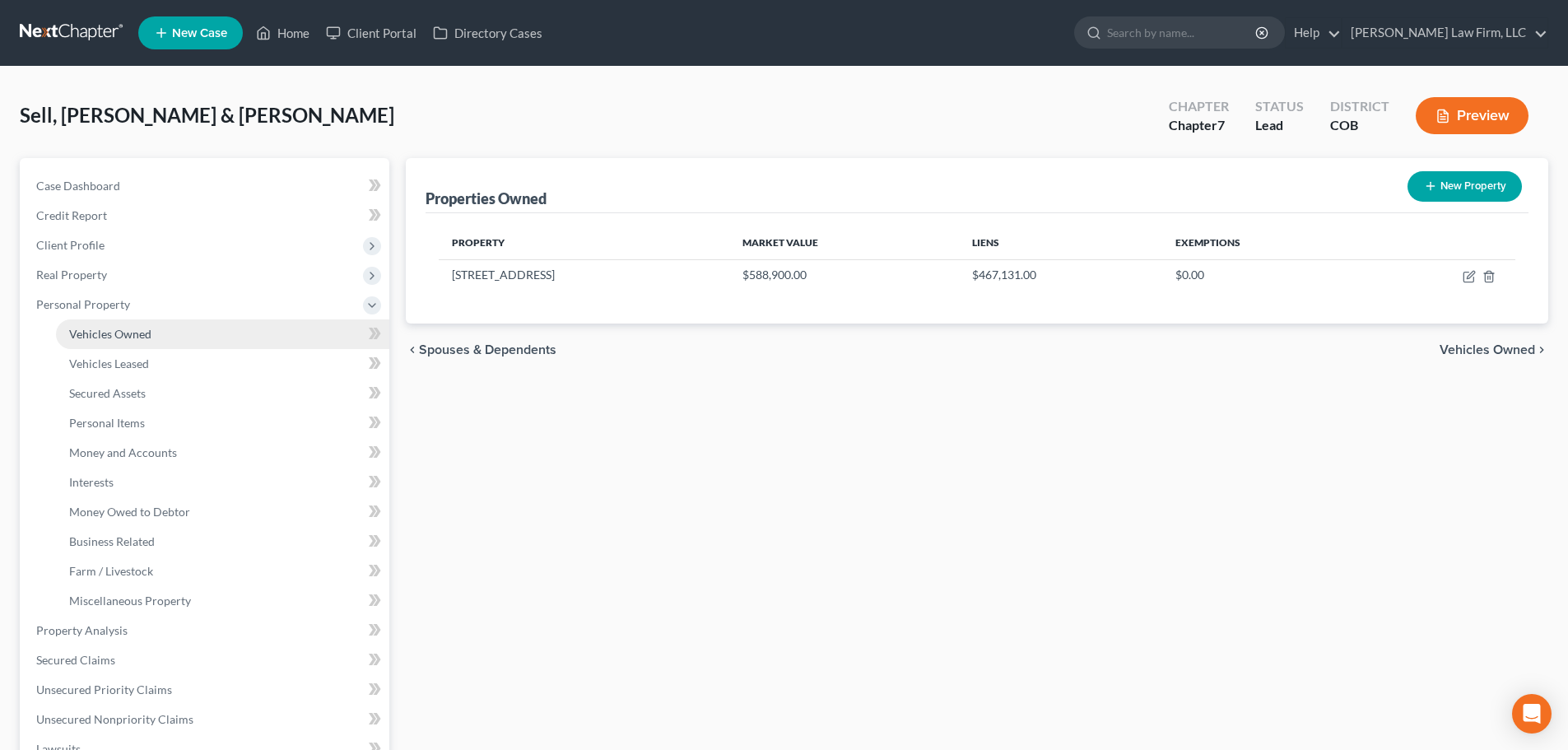
click at [111, 335] on span "Vehicles Owned" at bounding box center [110, 334] width 82 height 14
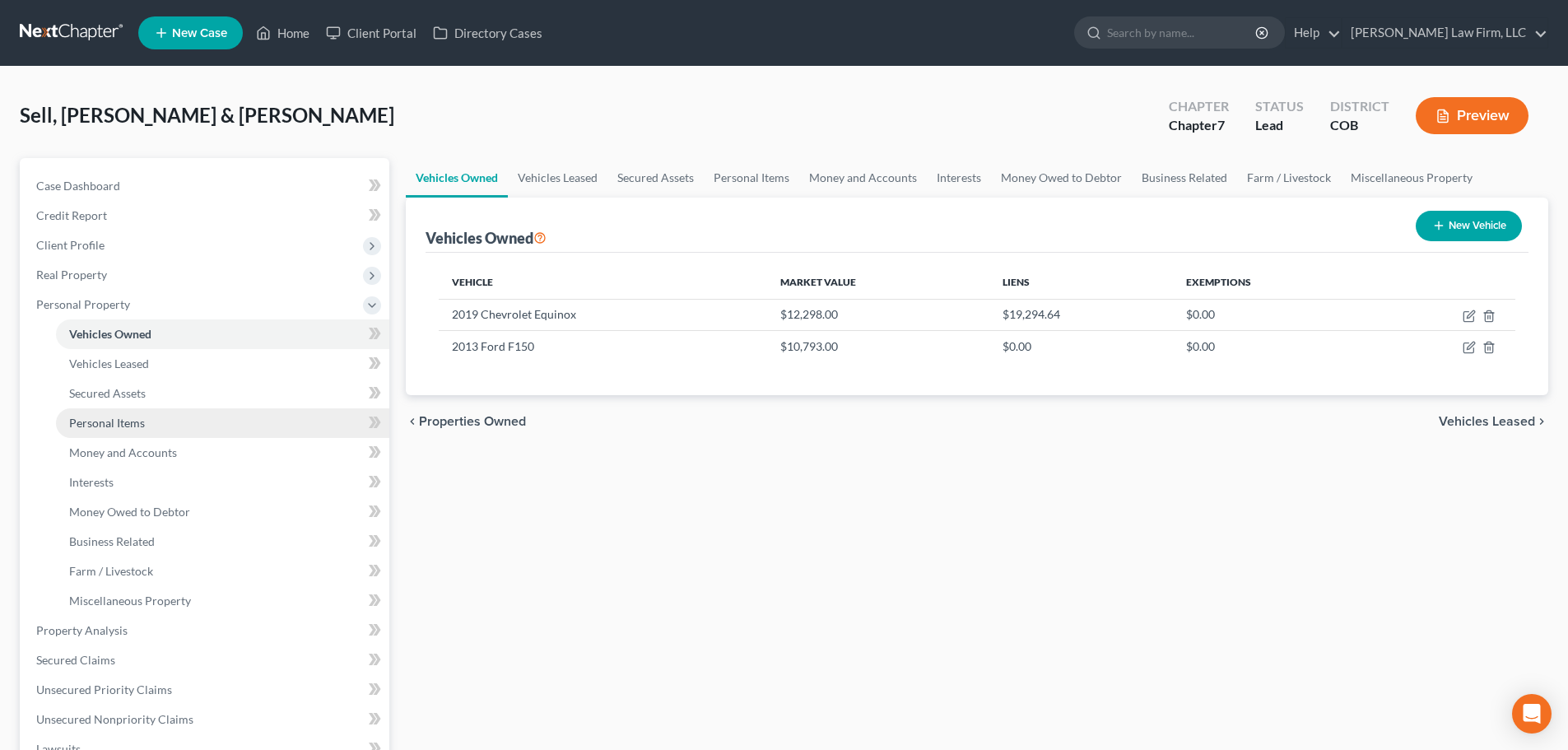
scroll to position [452, 0]
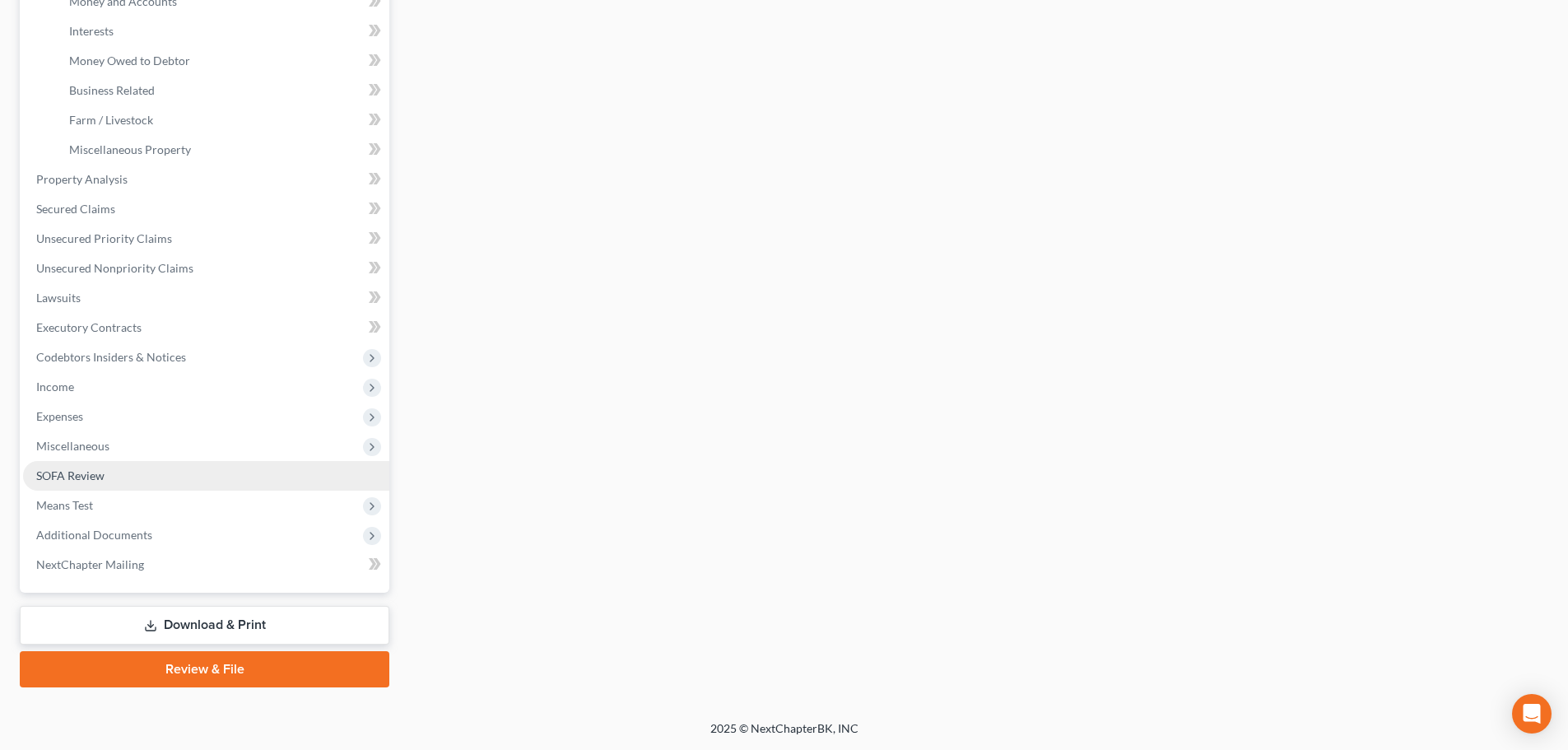
click at [128, 464] on link "SOFA Review" at bounding box center [205, 475] width 366 height 30
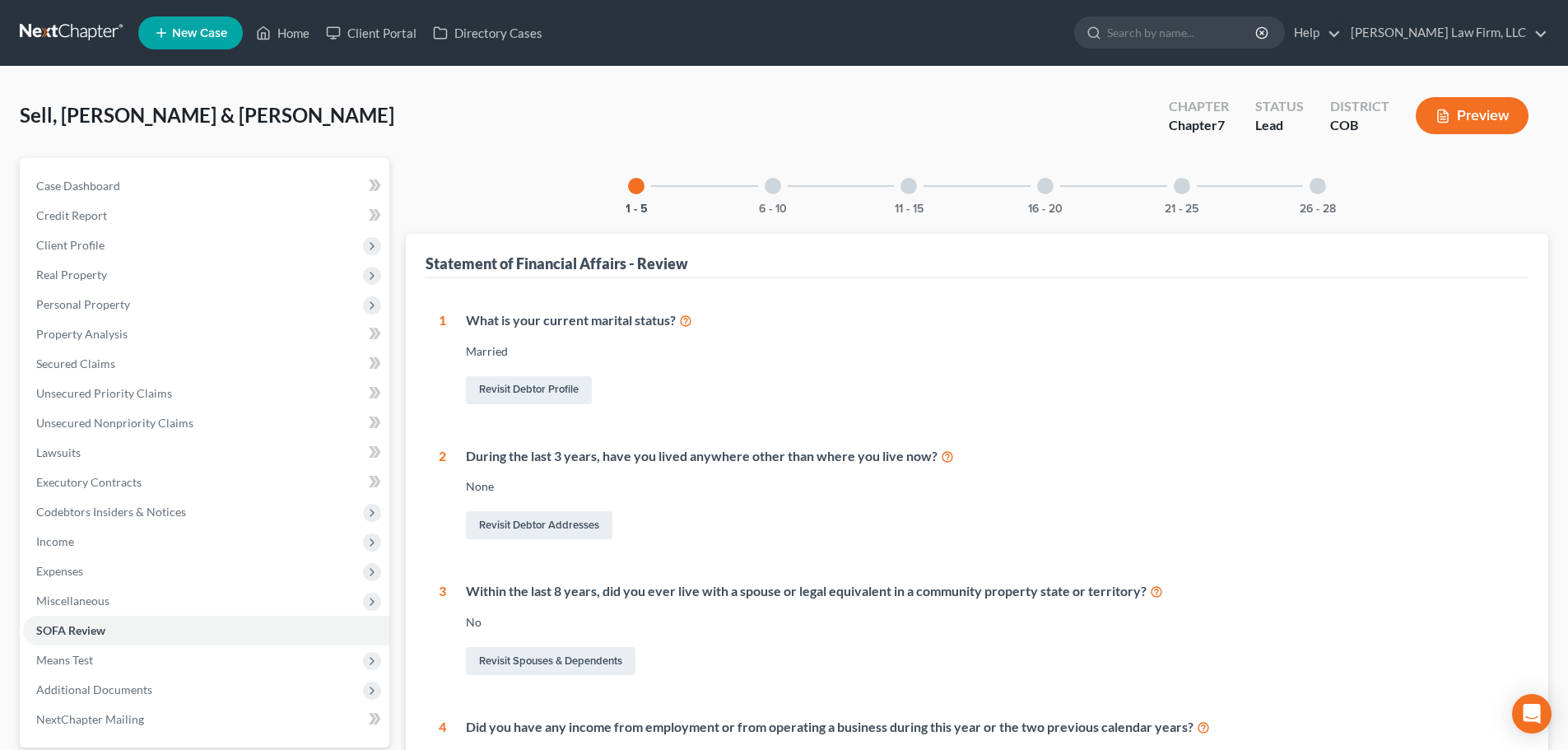
click at [768, 181] on div at bounding box center [773, 185] width 16 height 16
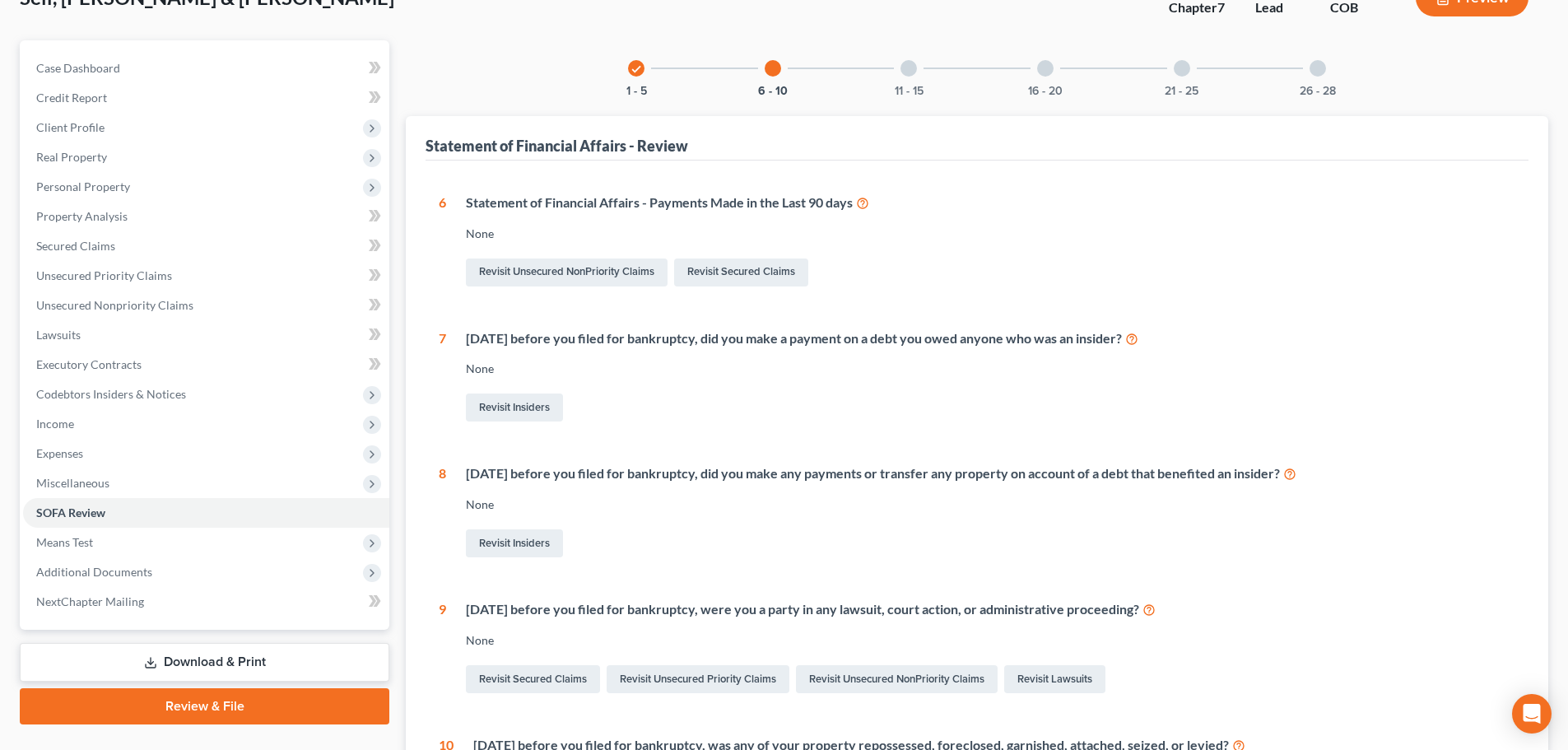
scroll to position [82, 0]
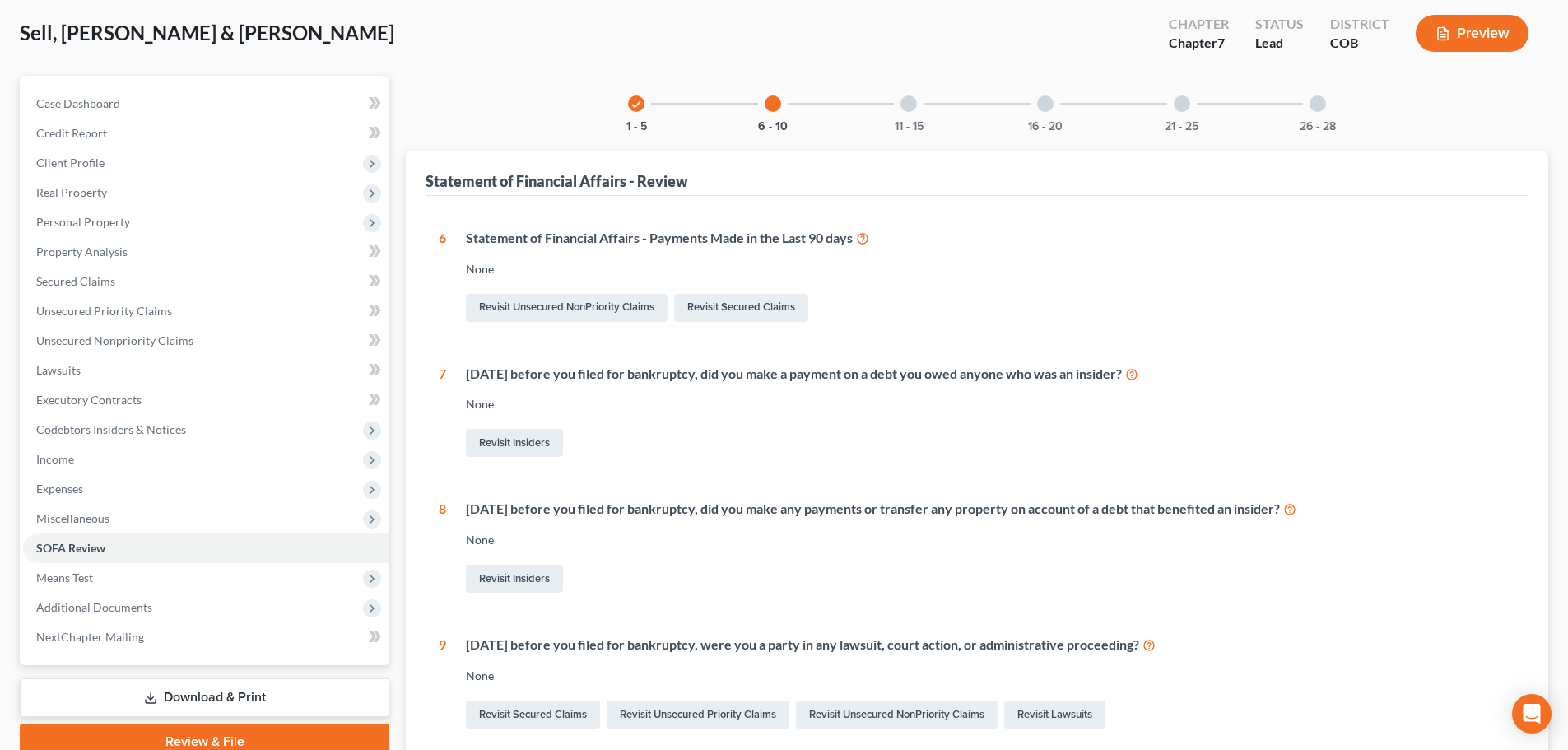
click at [883, 115] on div "11 - 15" at bounding box center [909, 104] width 56 height 56
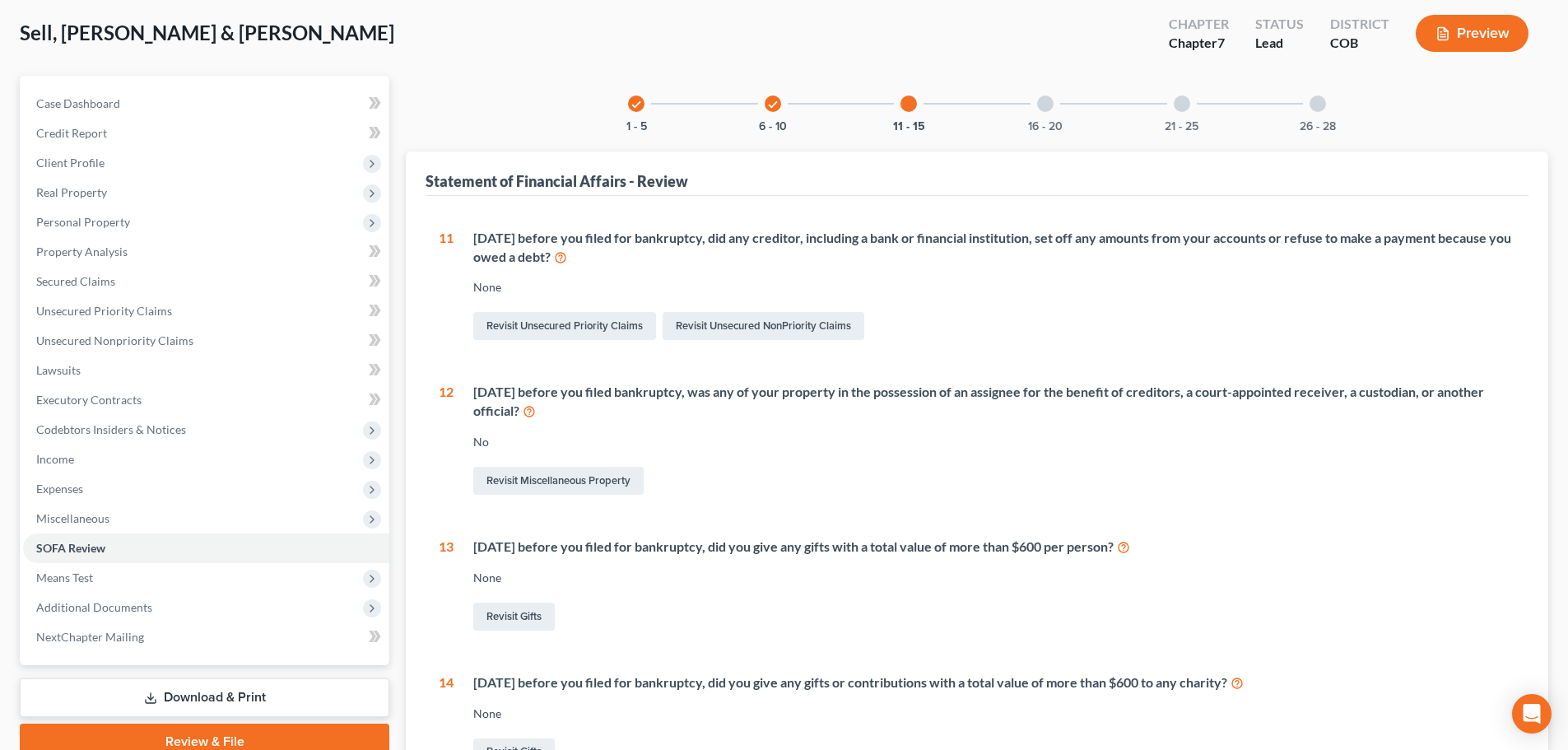
click at [1035, 109] on div "16 - 20" at bounding box center [1046, 104] width 56 height 56
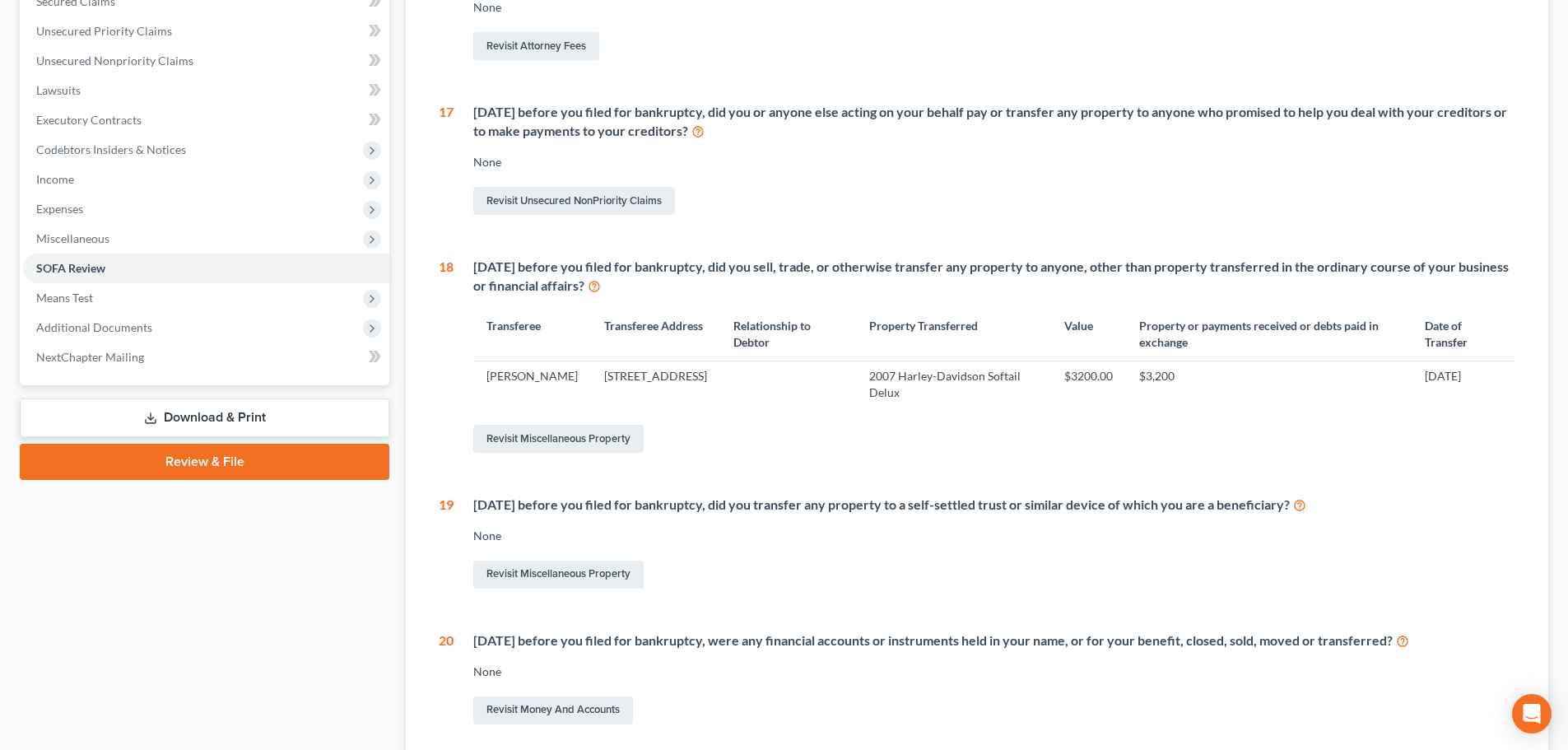
scroll to position [412, 0]
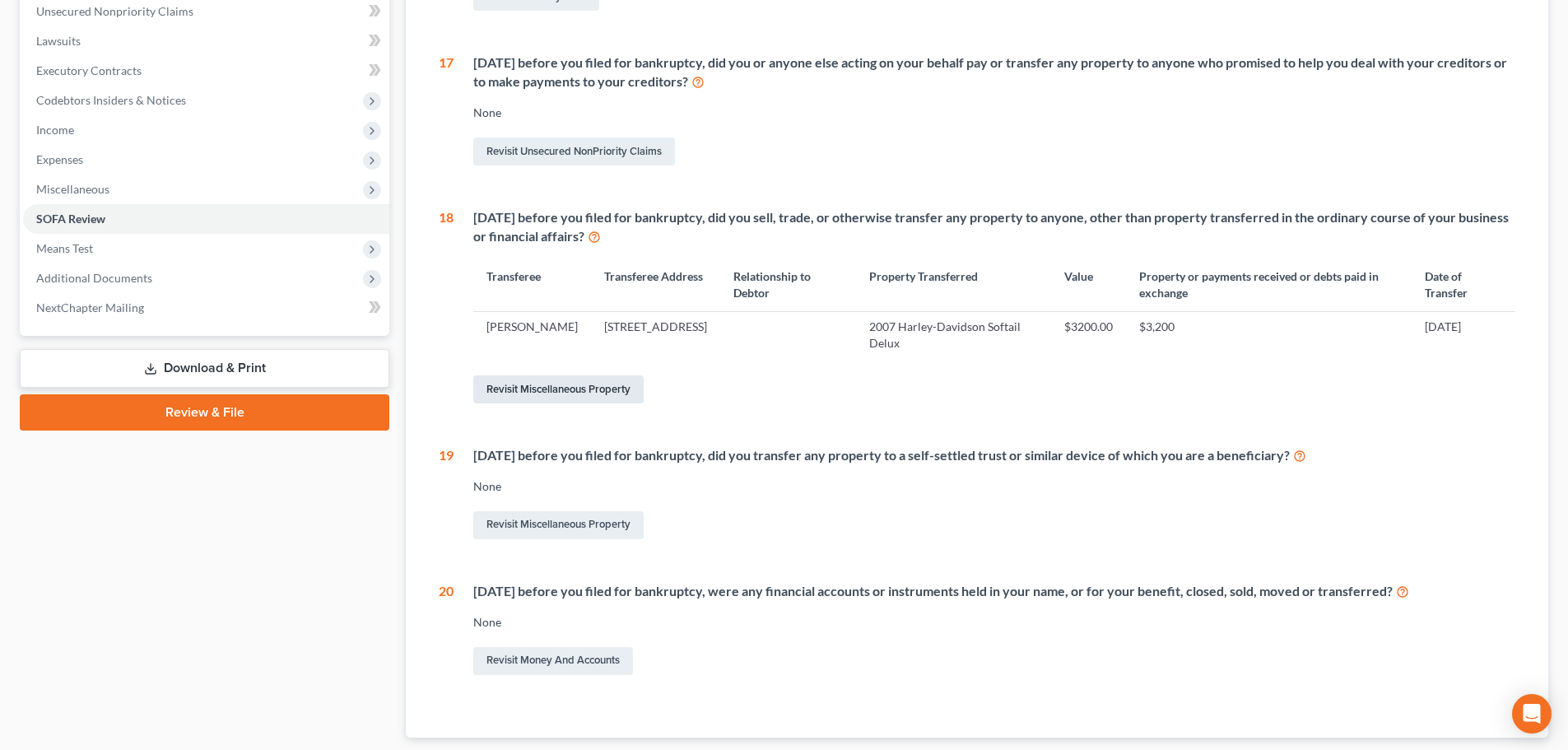
click at [594, 398] on link "Revisit Miscellaneous Property" at bounding box center [559, 389] width 171 height 28
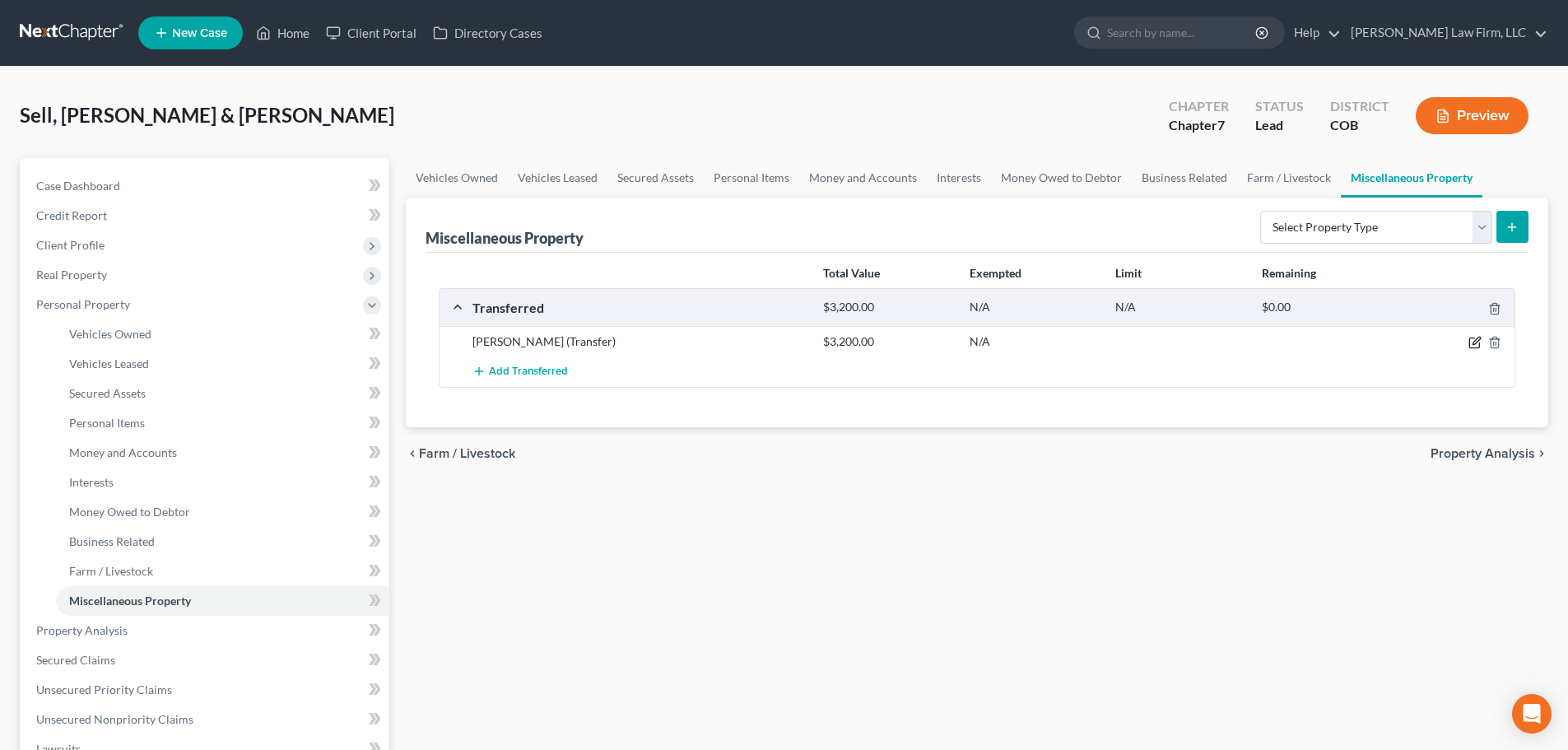
click at [1475, 339] on icon "button" at bounding box center [1476, 342] width 14 height 14
select select "Ordinary (within 2 years)"
select select "5"
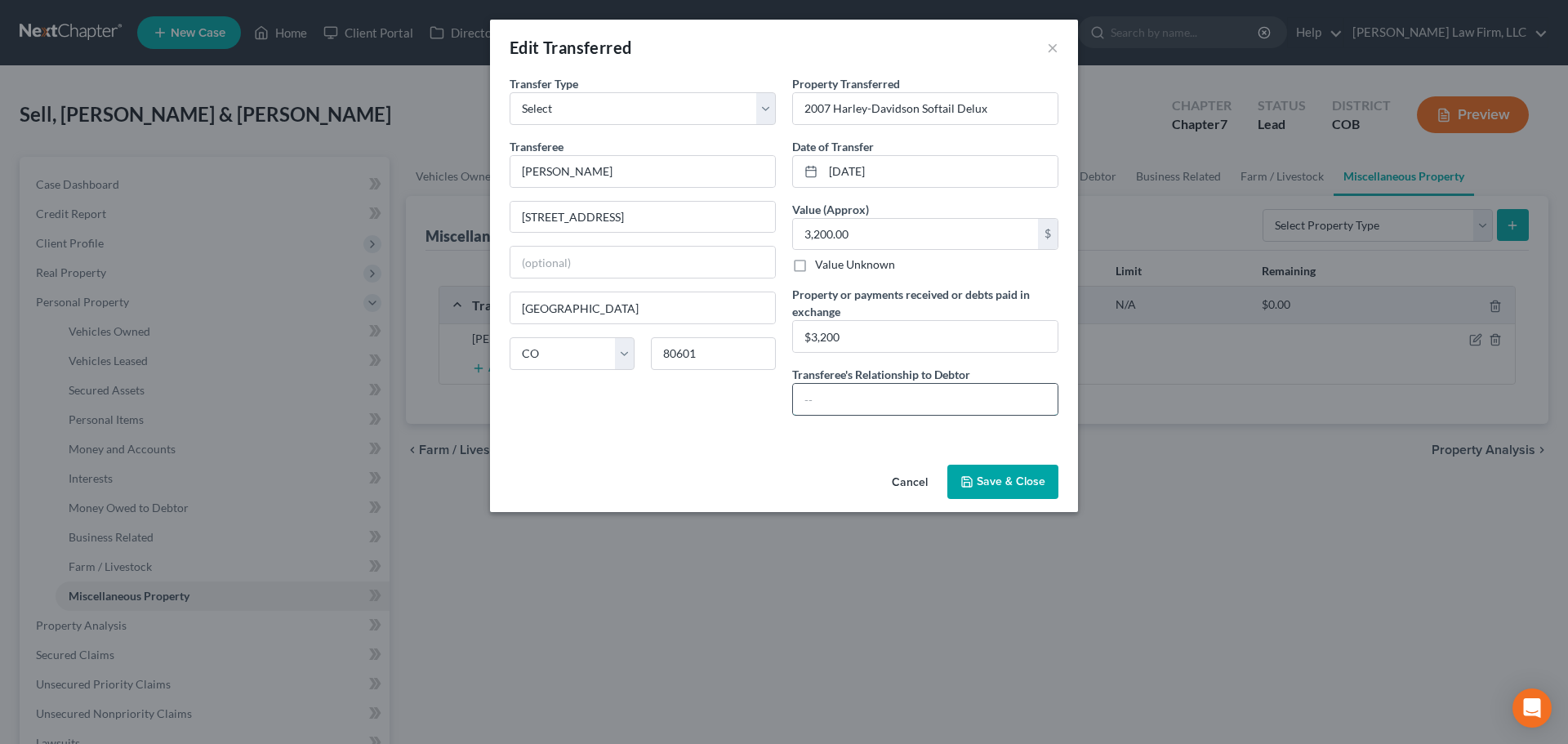
click at [839, 407] on input "text" at bounding box center [926, 399] width 265 height 31
type input "N"
click at [902, 484] on button "Cancel" at bounding box center [910, 482] width 62 height 33
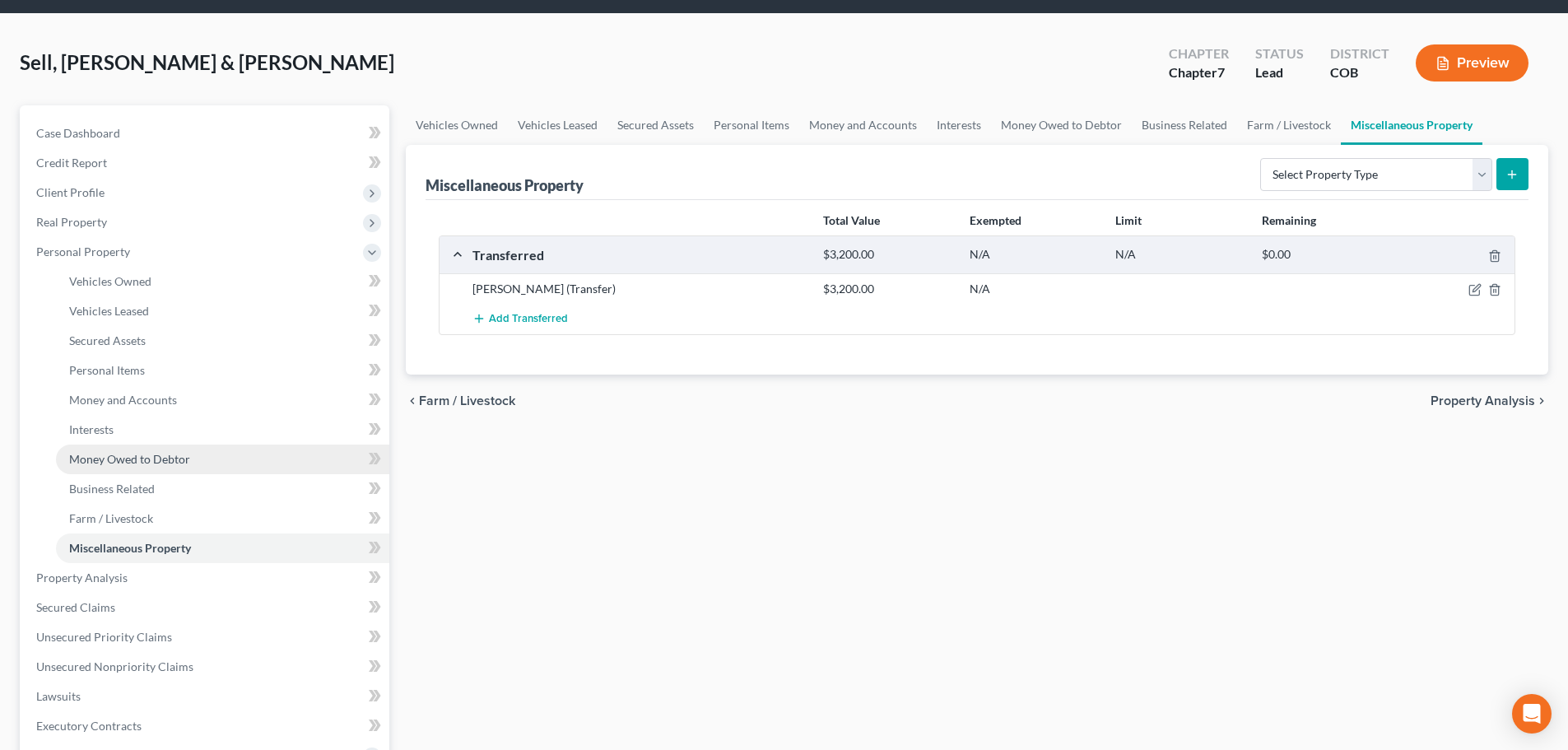
scroll to position [82, 0]
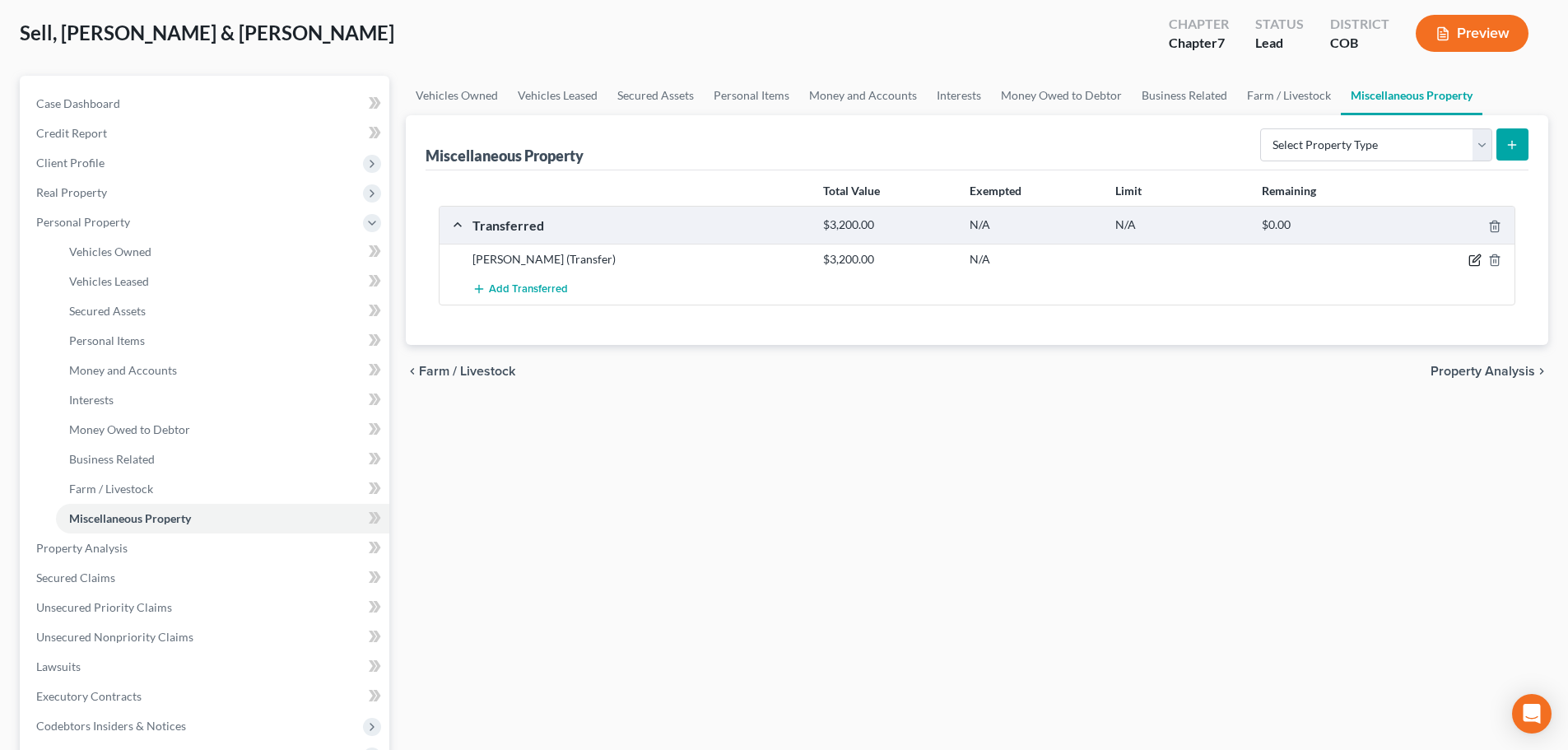
click at [1478, 260] on icon "button" at bounding box center [1476, 260] width 14 height 14
select select "Ordinary (within 2 years)"
select select "5"
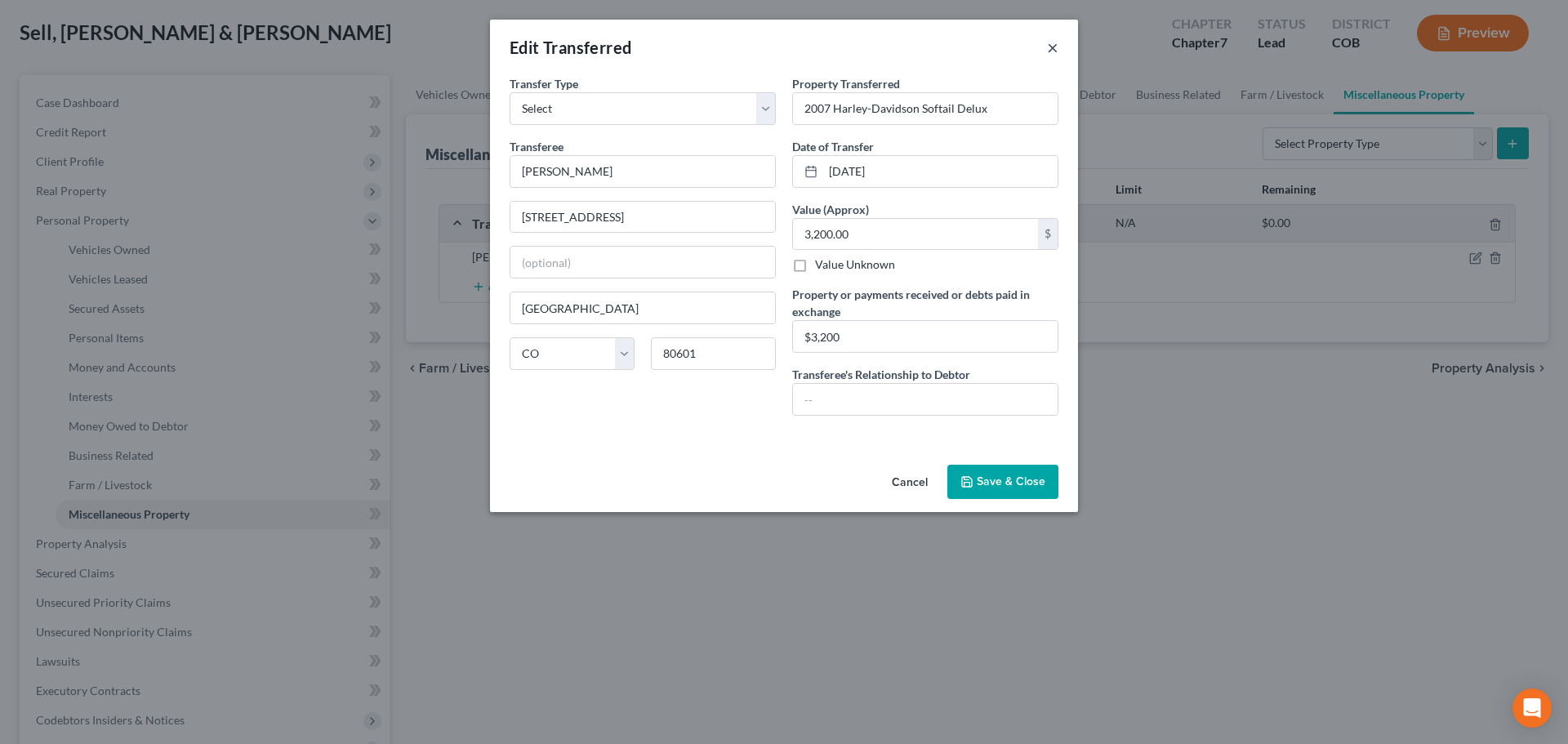
click at [1057, 45] on button "×" at bounding box center [1053, 47] width 12 height 19
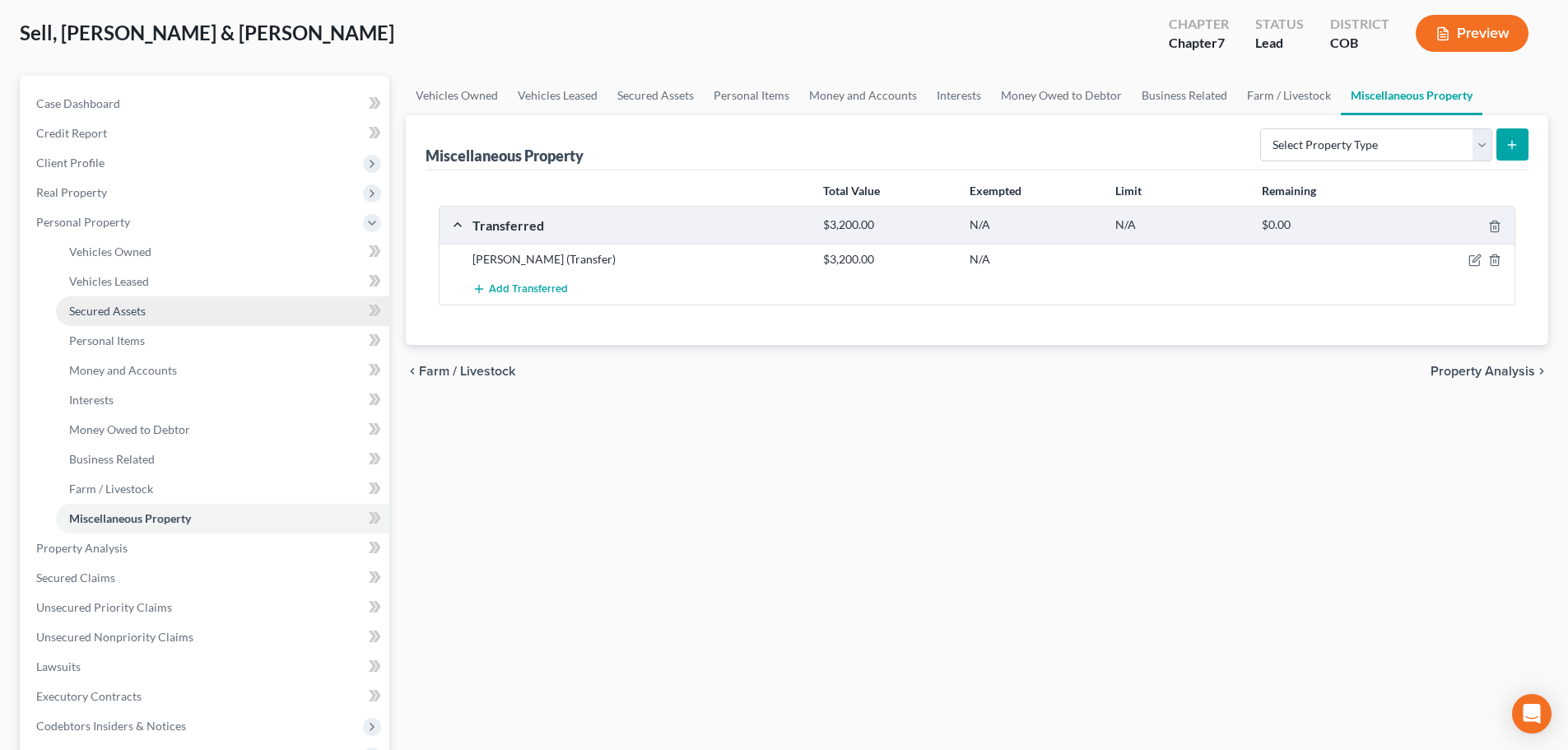
click at [144, 307] on span "Secured Assets" at bounding box center [107, 310] width 77 height 14
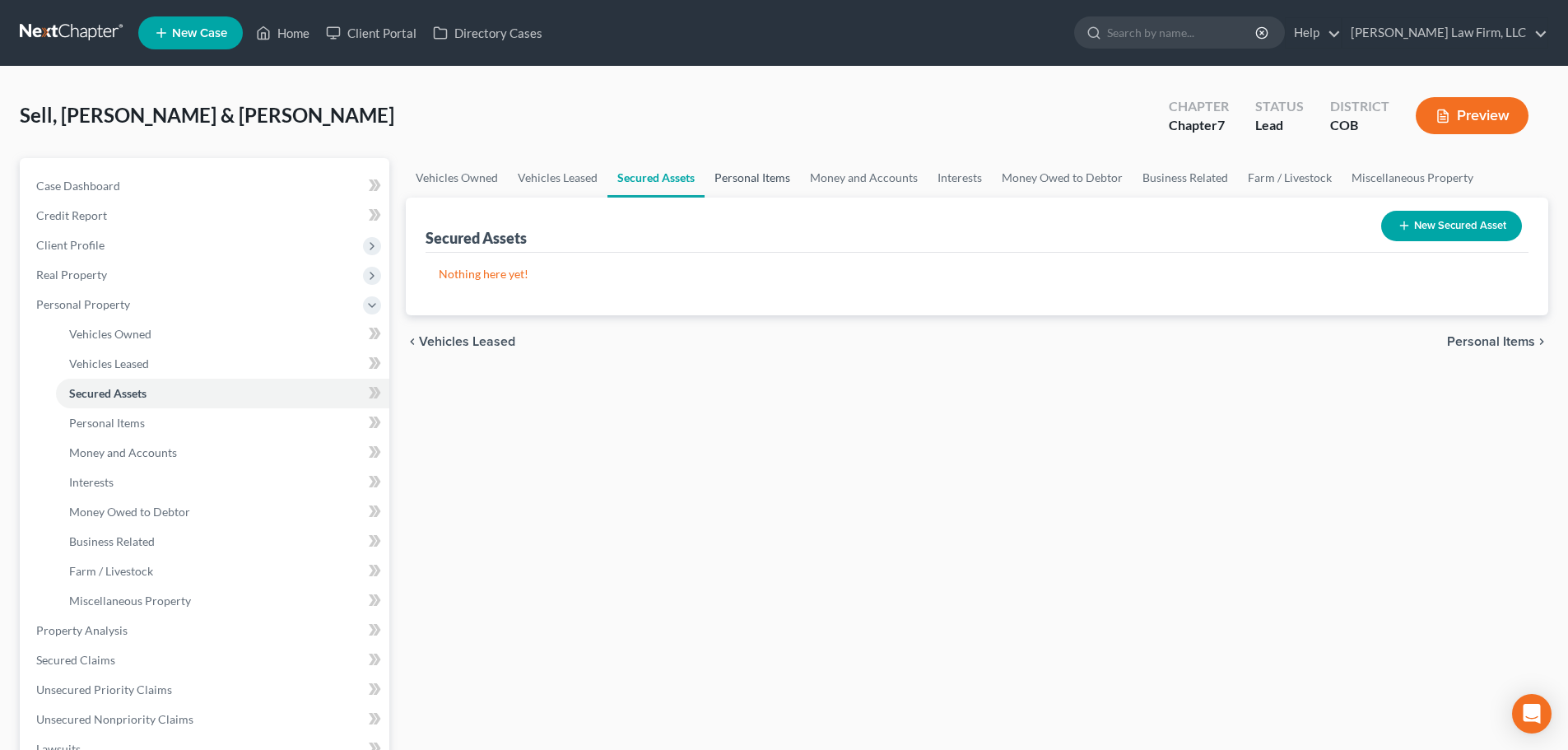
click at [753, 178] on link "Personal Items" at bounding box center [752, 178] width 96 height 40
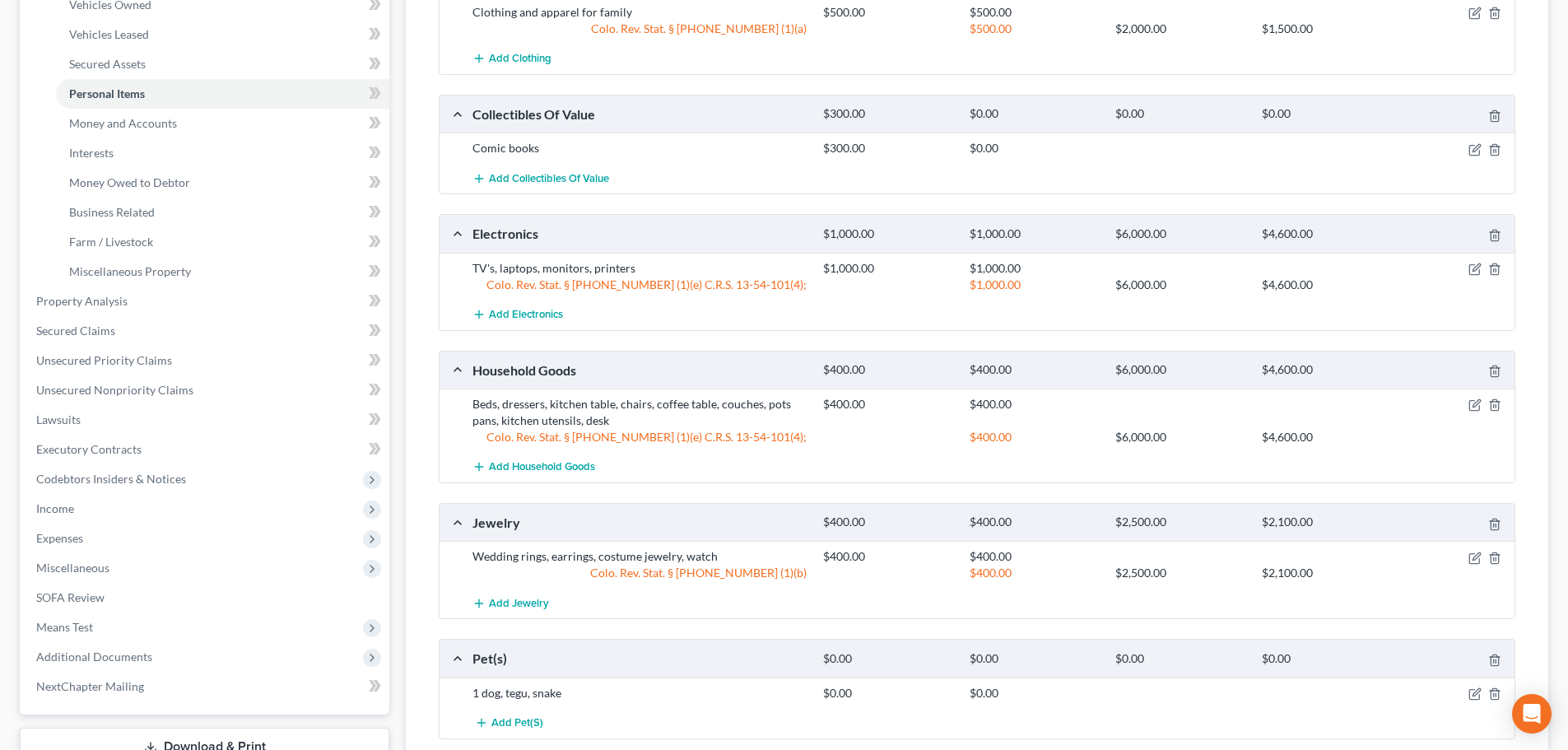
scroll to position [247, 0]
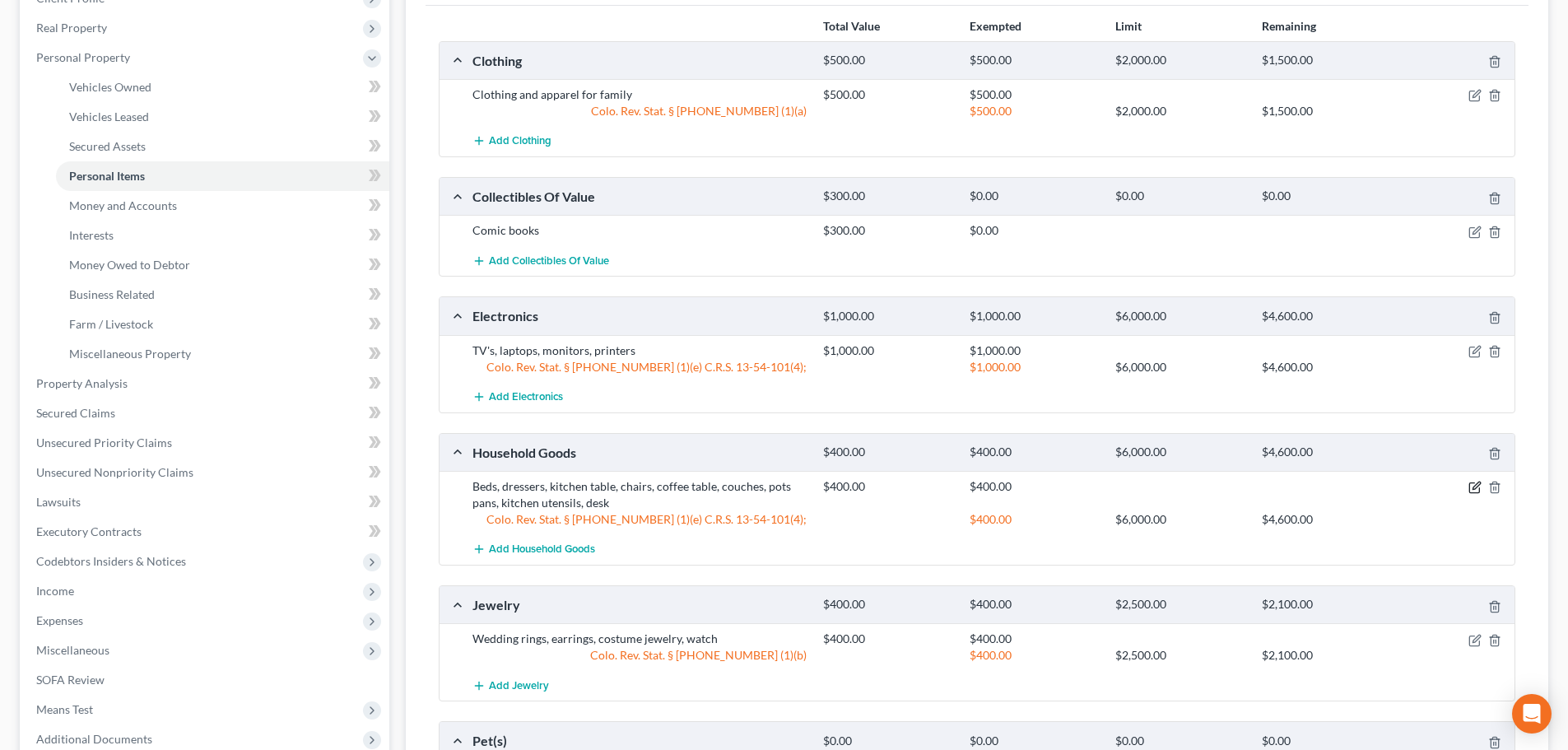
click at [1477, 488] on icon "button" at bounding box center [1476, 486] width 8 height 8
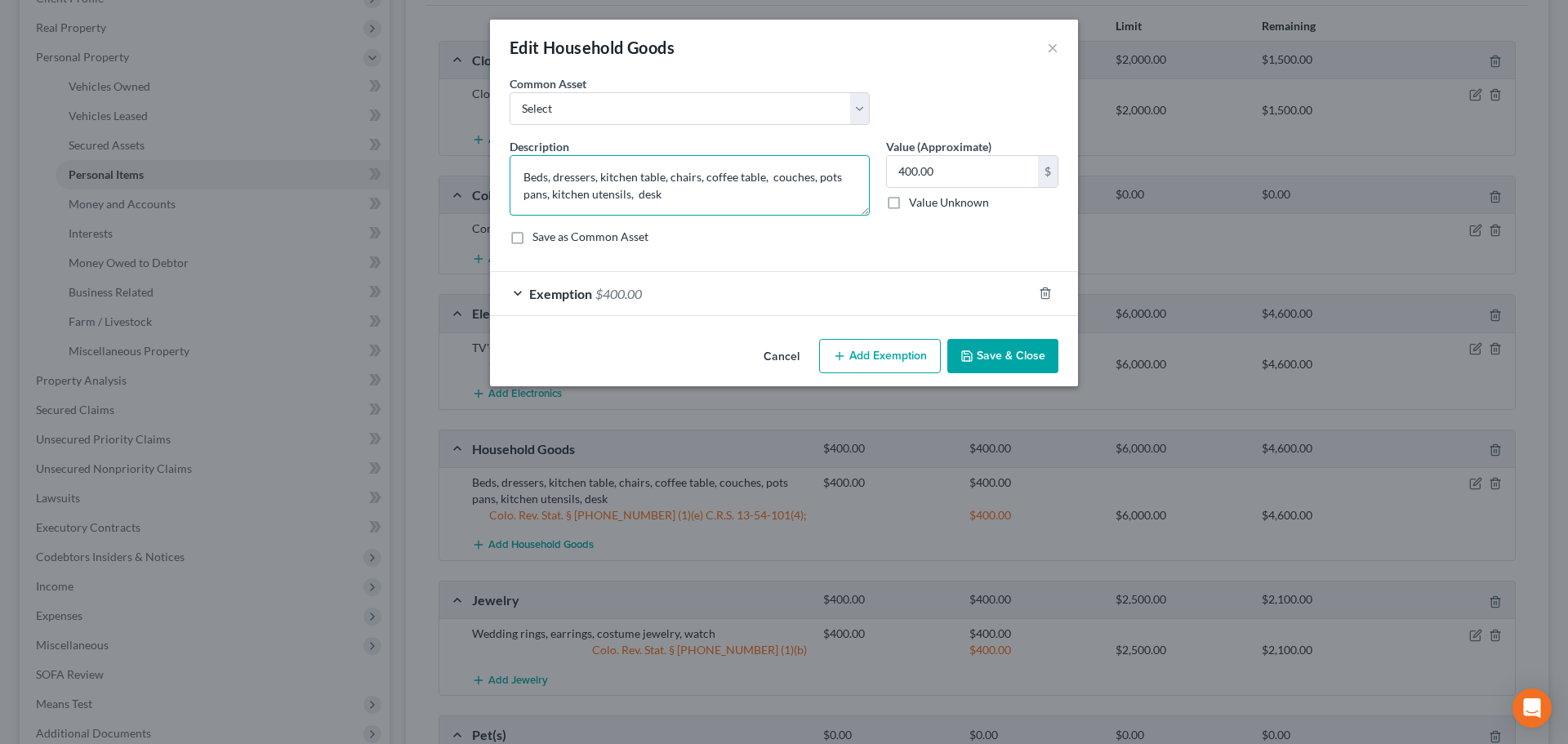
click at [806, 206] on textarea "Beds, dressers, kitchen table, chairs, coffee table, couches, pots pans, kitche…" at bounding box center [690, 185] width 361 height 60
type textarea "Beds, dressers, kitchen table, chairs, coffee table, couches, pots pans, kitche…"
click at [1032, 372] on button "Save & Close" at bounding box center [1003, 356] width 111 height 34
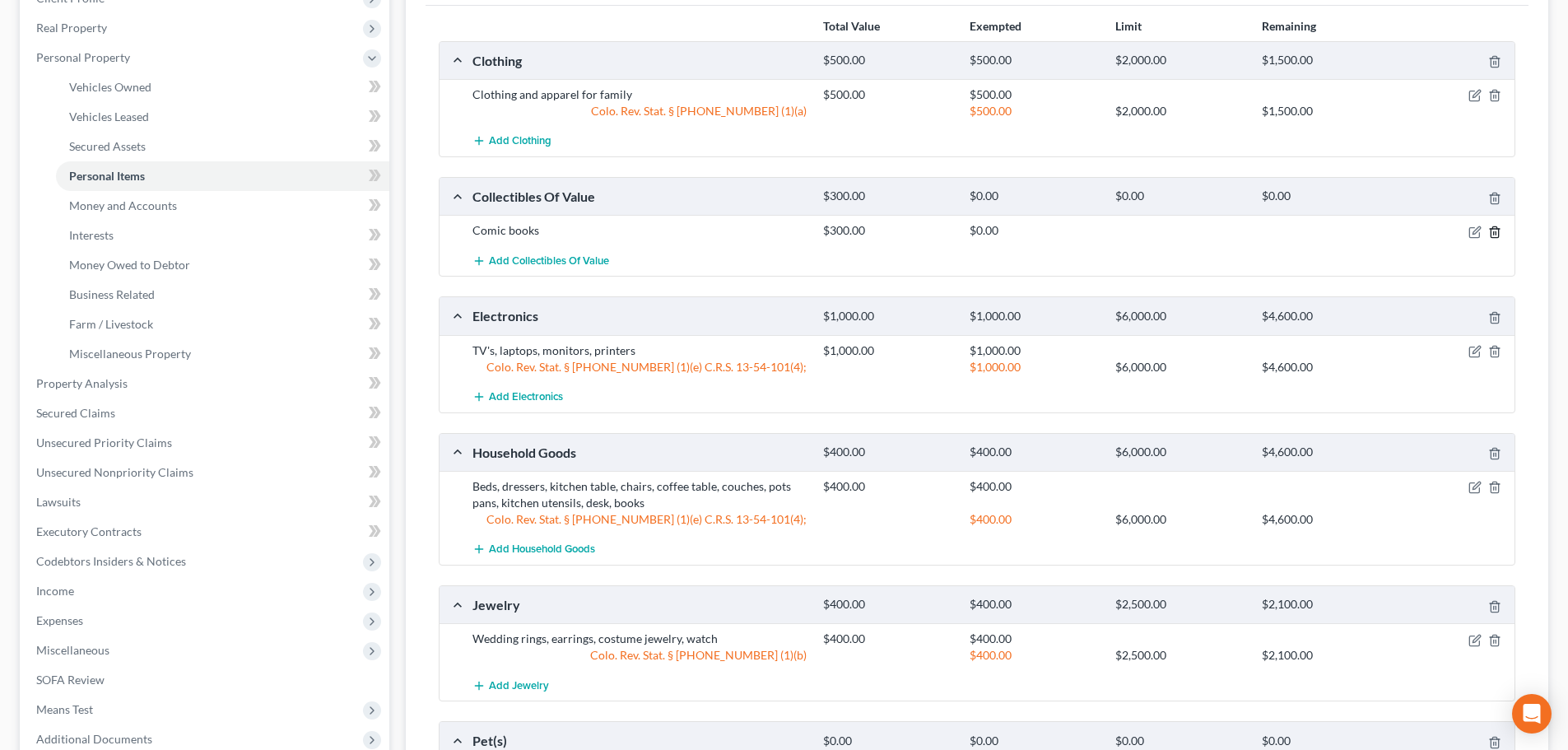
click at [1501, 231] on icon "button" at bounding box center [1495, 233] width 14 height 14
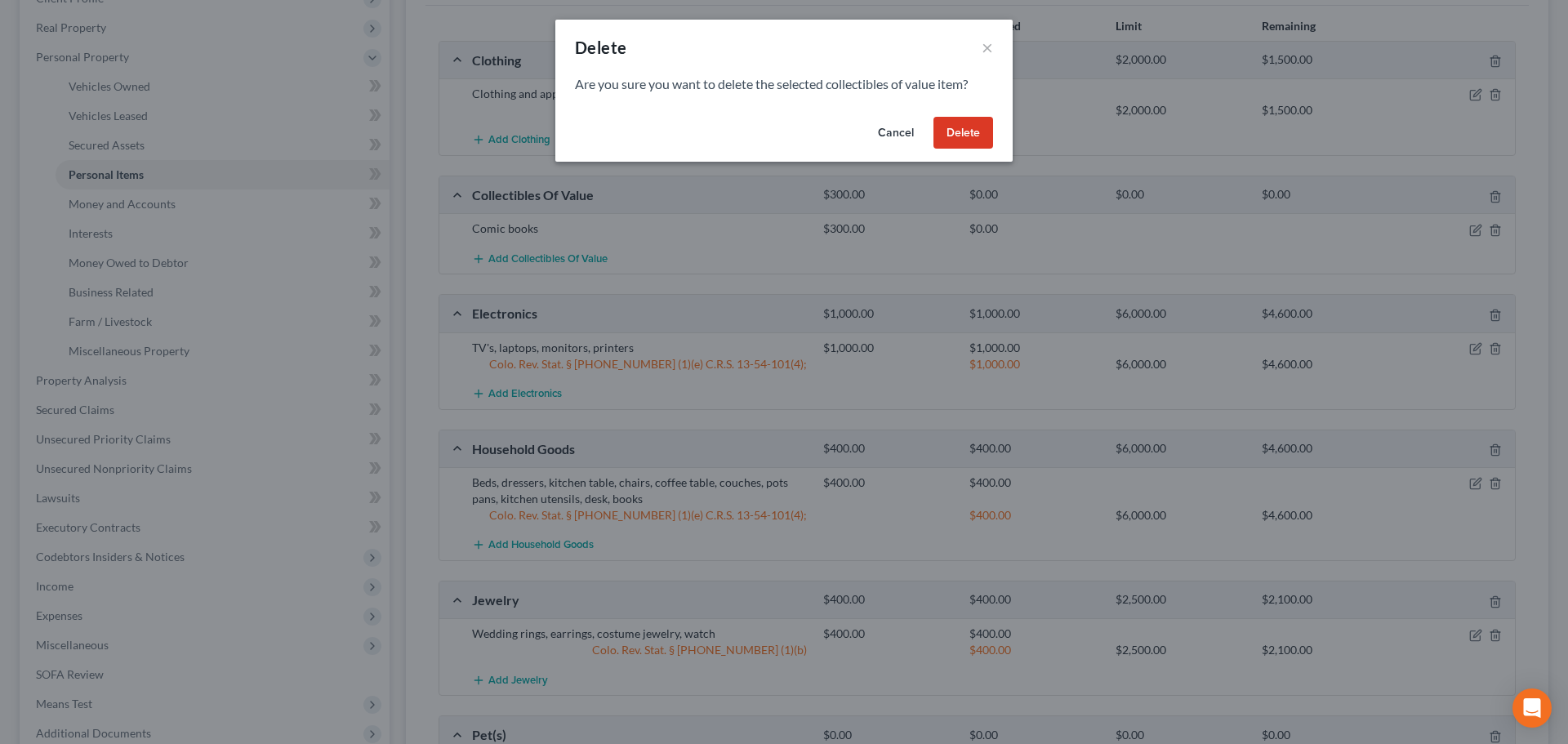
click at [957, 128] on button "Delete" at bounding box center [963, 133] width 60 height 33
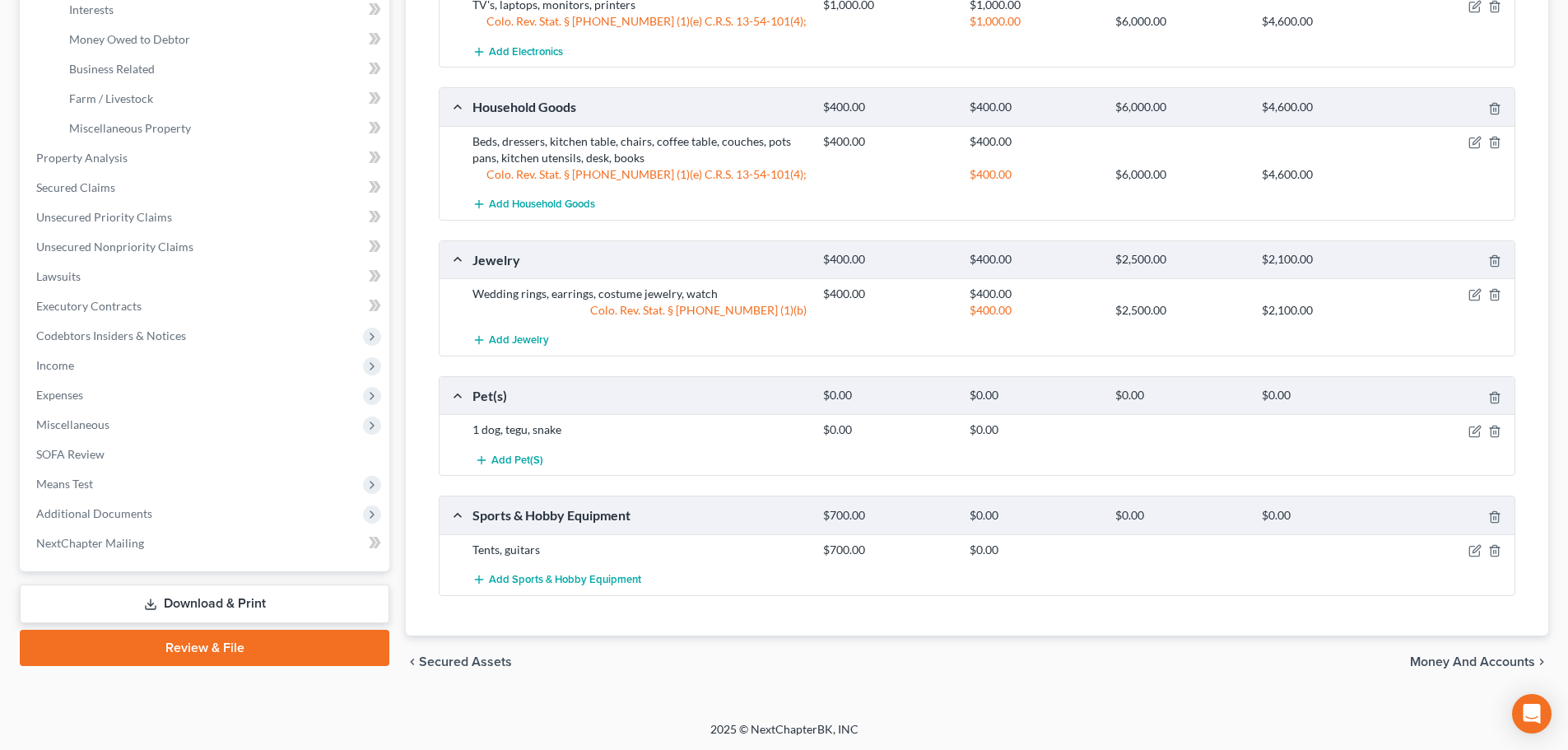
scroll to position [474, 0]
click at [1477, 547] on icon "button" at bounding box center [1476, 548] width 8 height 8
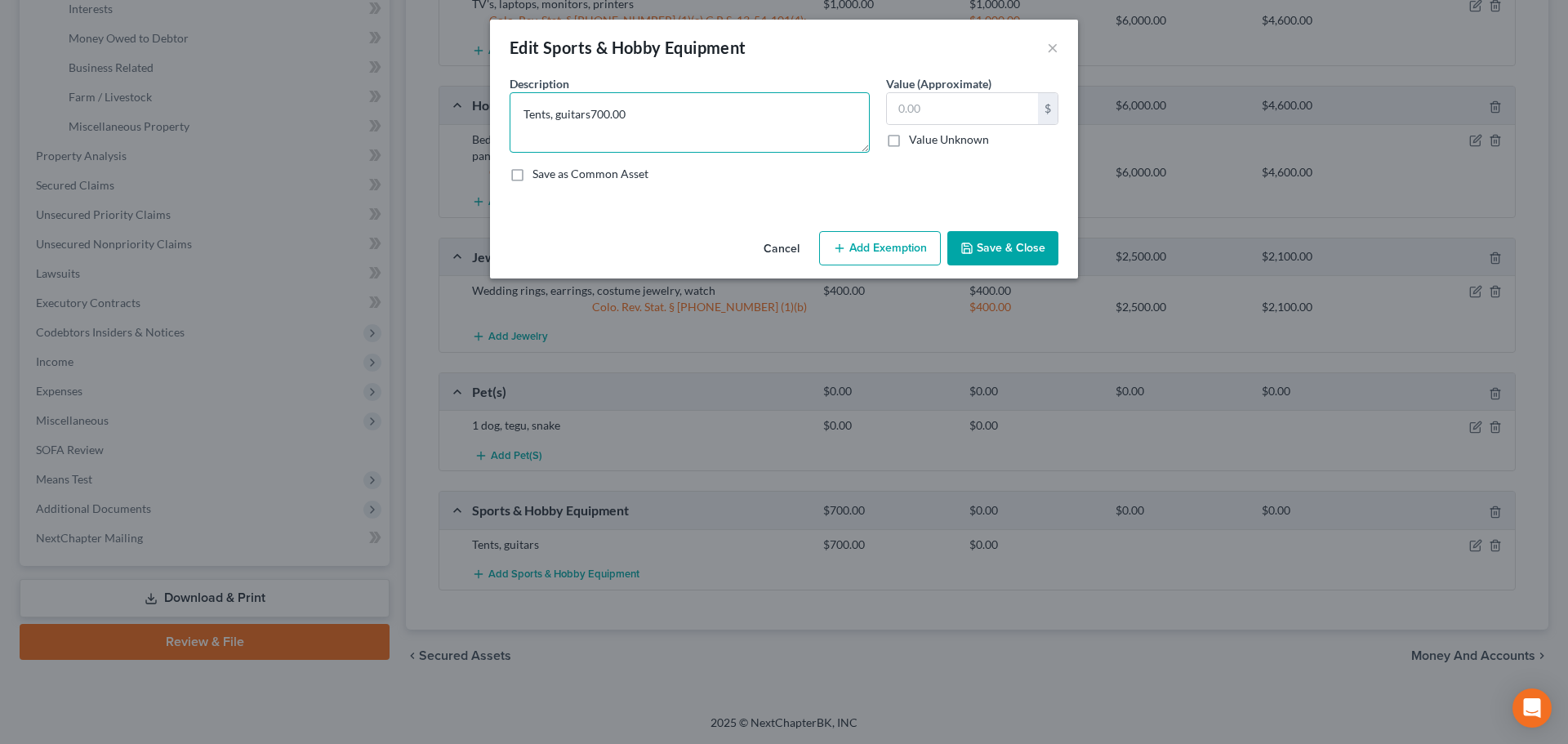
type textarea "Tents, guitars"
type input "150"
click at [979, 250] on button "Save & Close" at bounding box center [1003, 248] width 111 height 34
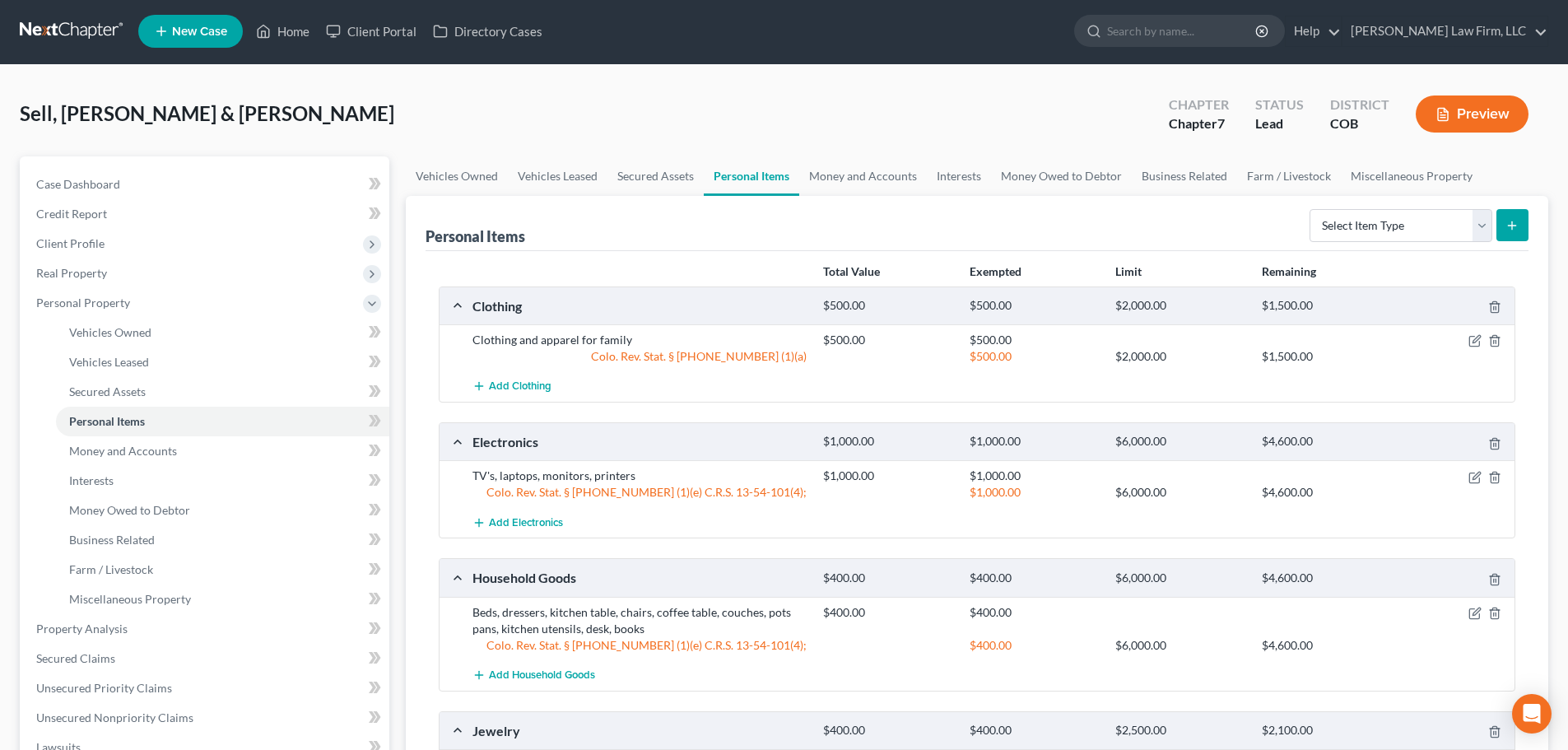
scroll to position [0, 0]
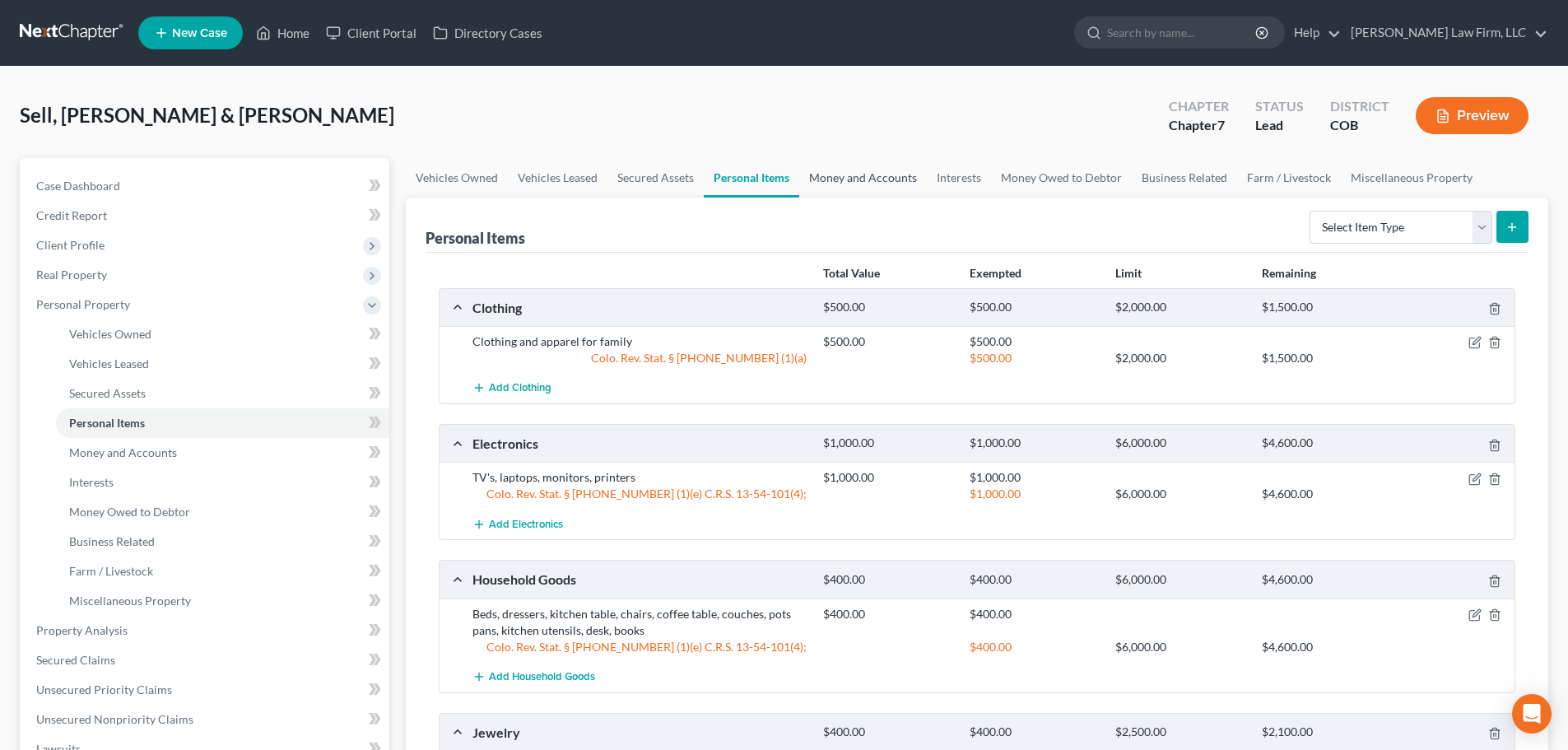
click at [828, 180] on link "Money and Accounts" at bounding box center [863, 178] width 128 height 40
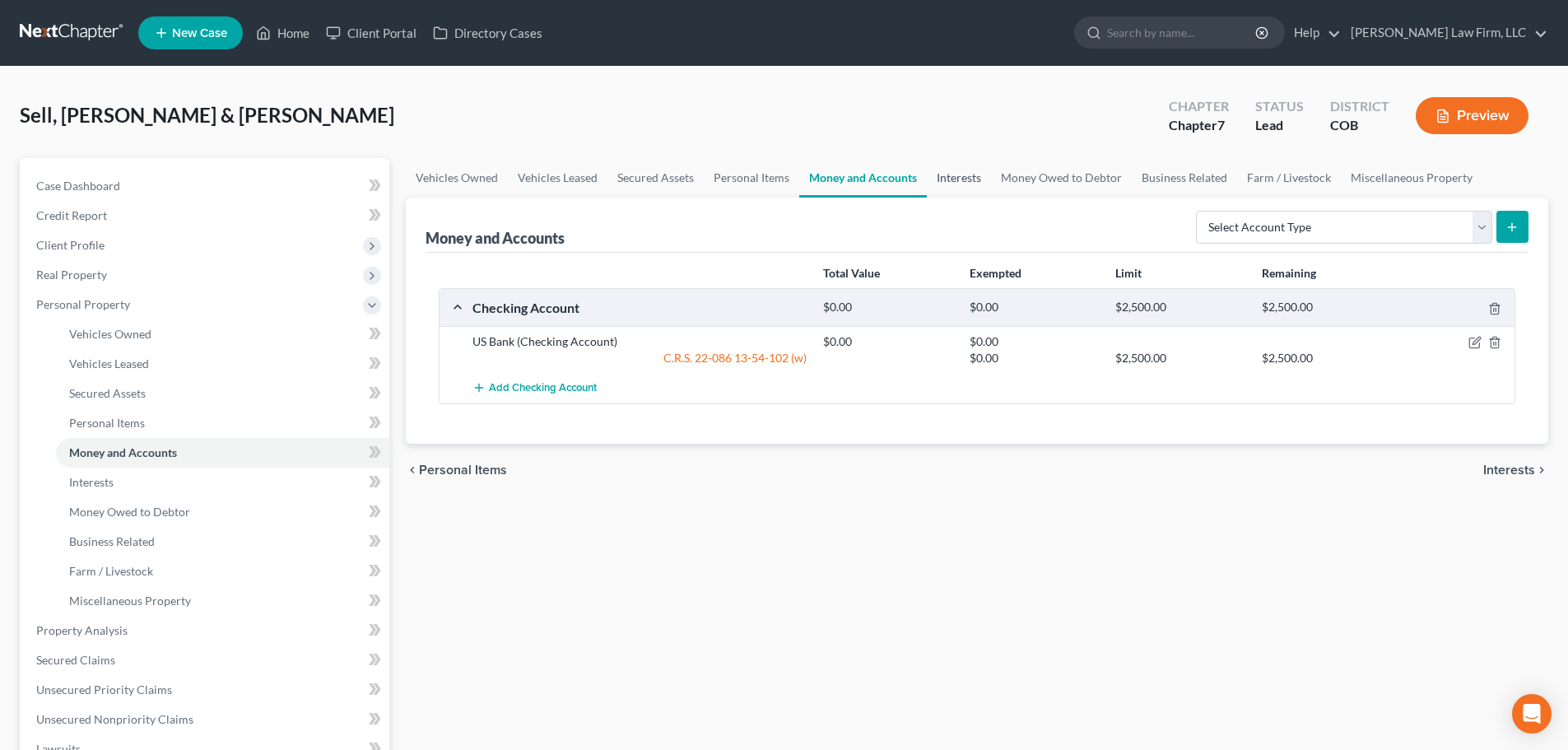
click at [968, 171] on link "Interests" at bounding box center [959, 178] width 64 height 40
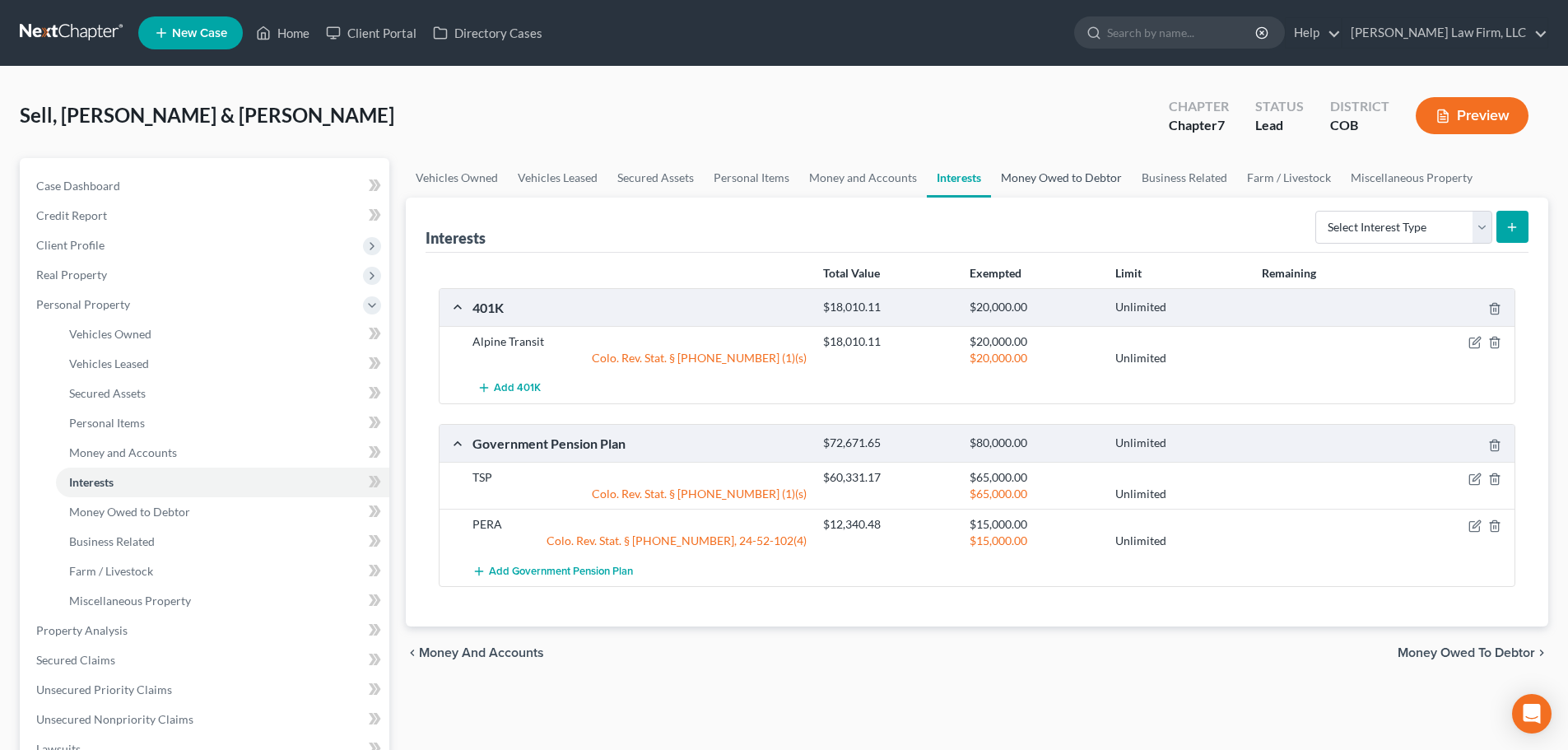
click at [1015, 183] on link "Money Owed to Debtor" at bounding box center [1062, 178] width 141 height 40
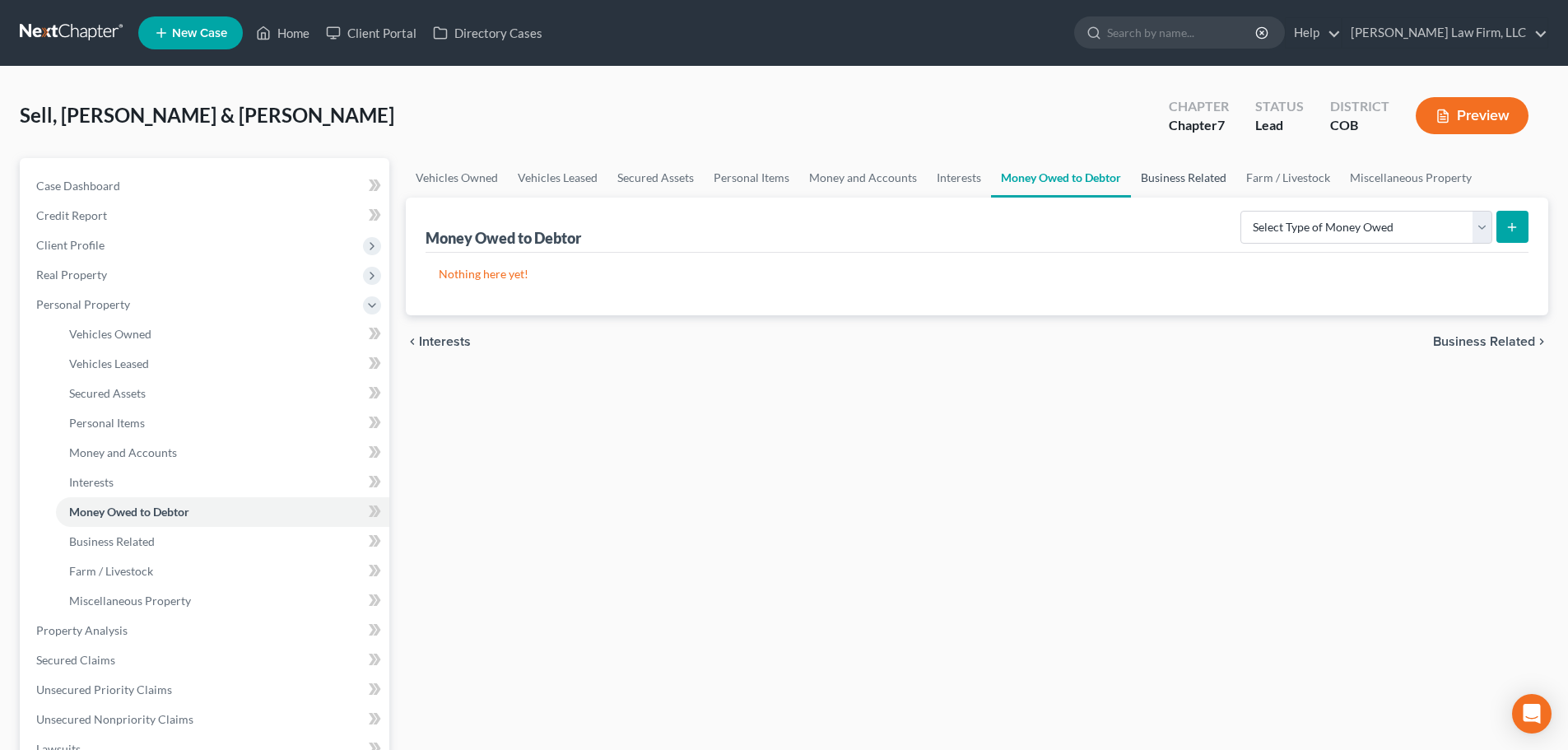
click at [1150, 194] on link "Business Related" at bounding box center [1183, 178] width 106 height 40
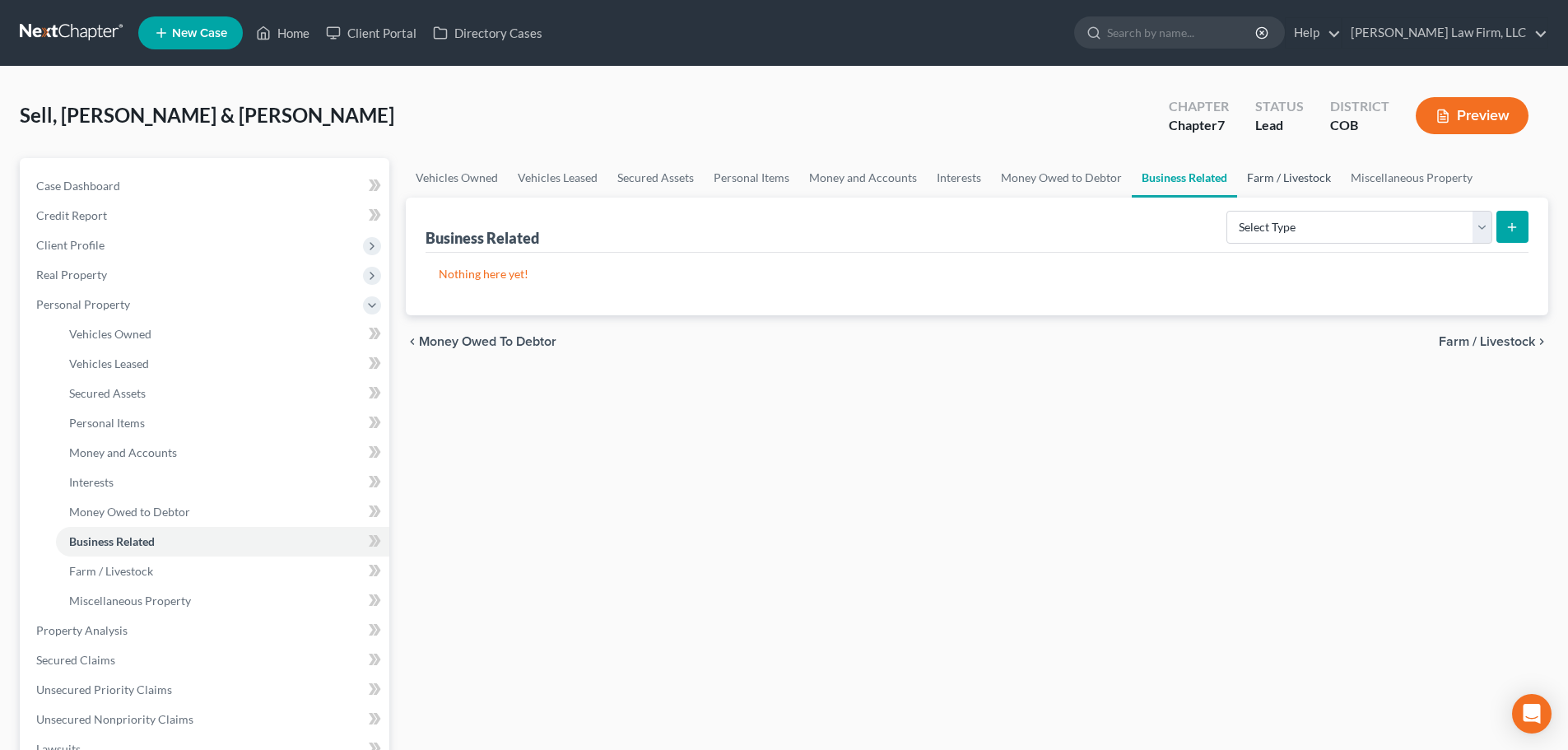
click at [1254, 177] on link "Farm / Livestock" at bounding box center [1289, 178] width 104 height 40
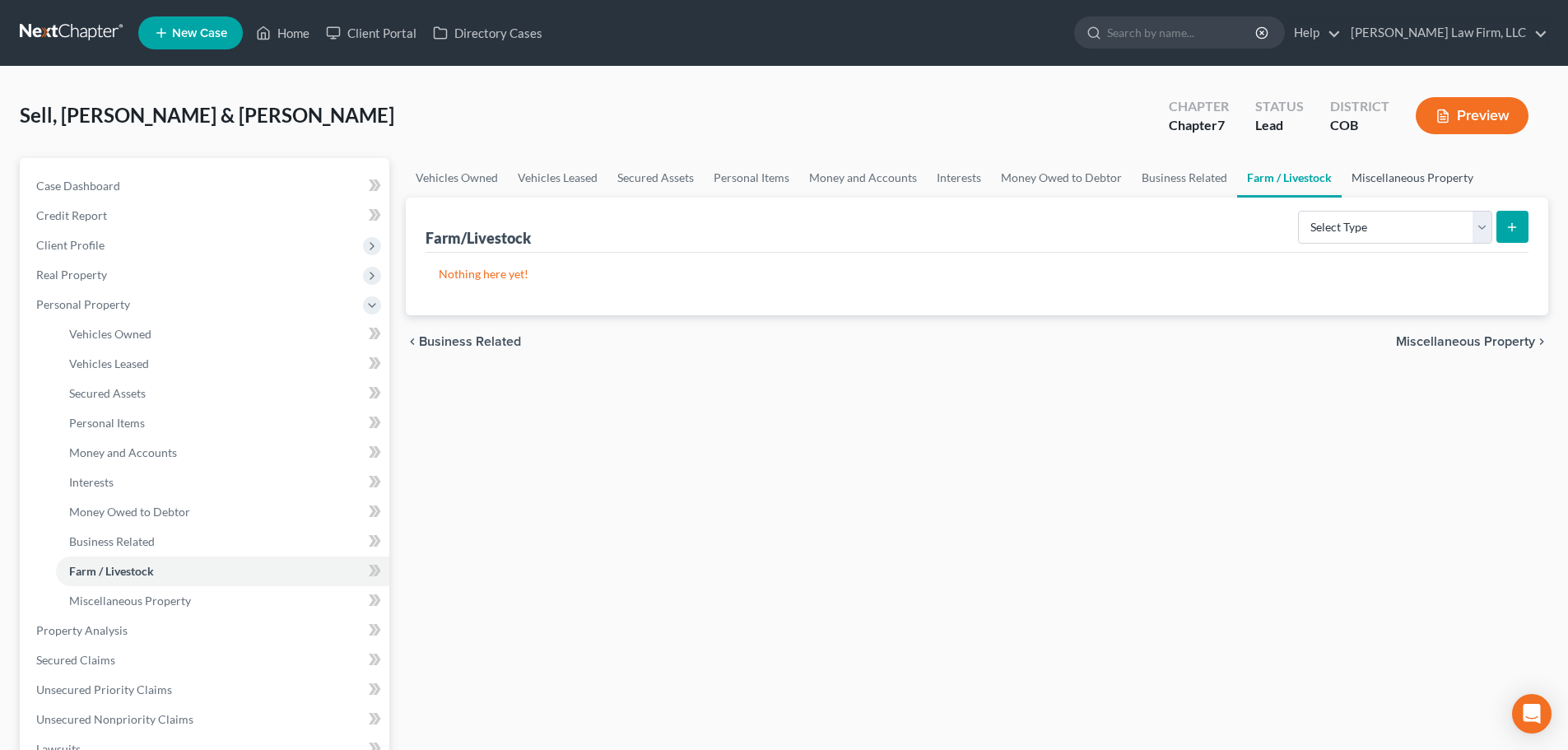
click at [1364, 188] on link "Miscellaneous Property" at bounding box center [1413, 178] width 142 height 40
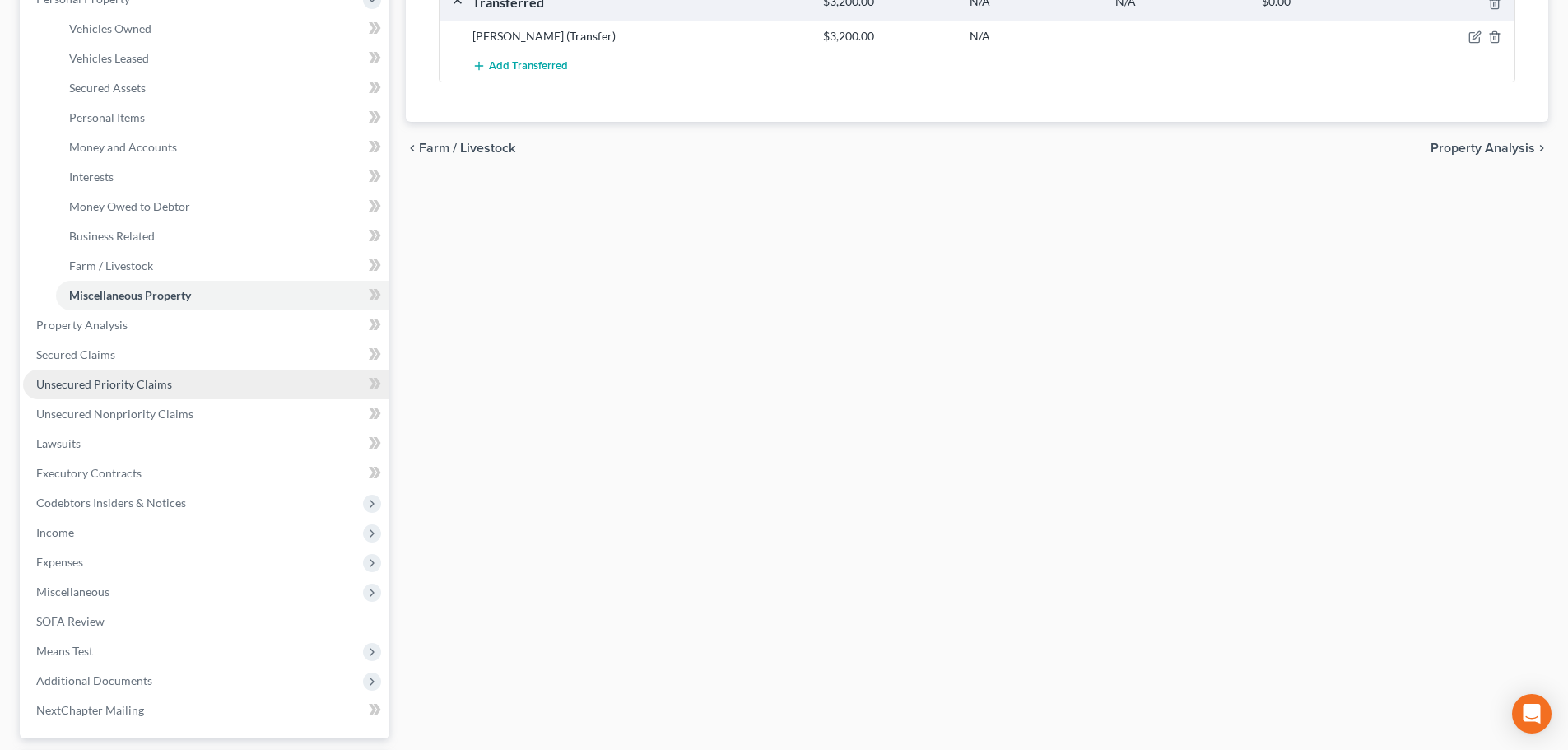
scroll to position [330, 0]
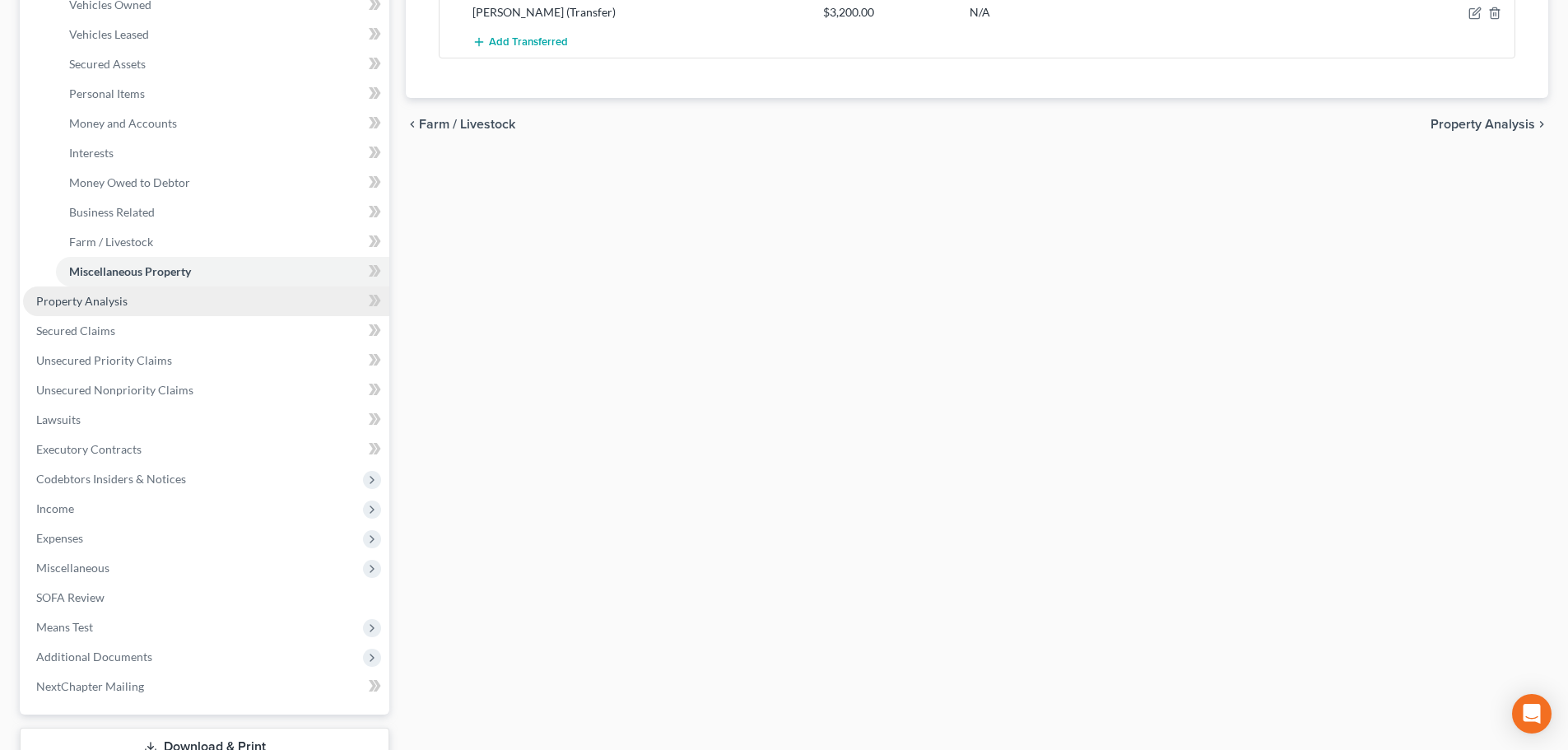
click at [140, 309] on link "Property Analysis" at bounding box center [205, 301] width 366 height 30
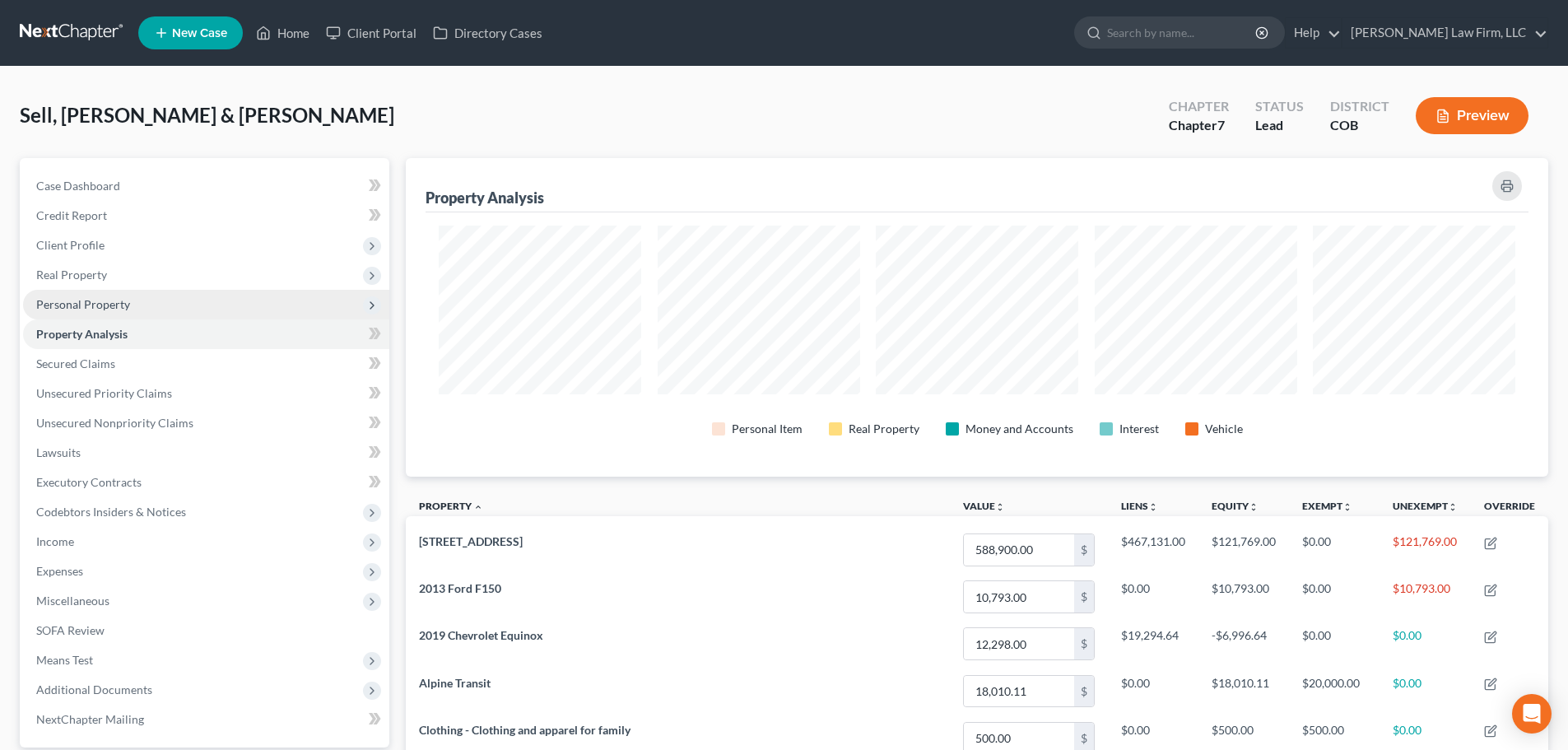
click at [64, 300] on span "Personal Property" at bounding box center [83, 304] width 94 height 14
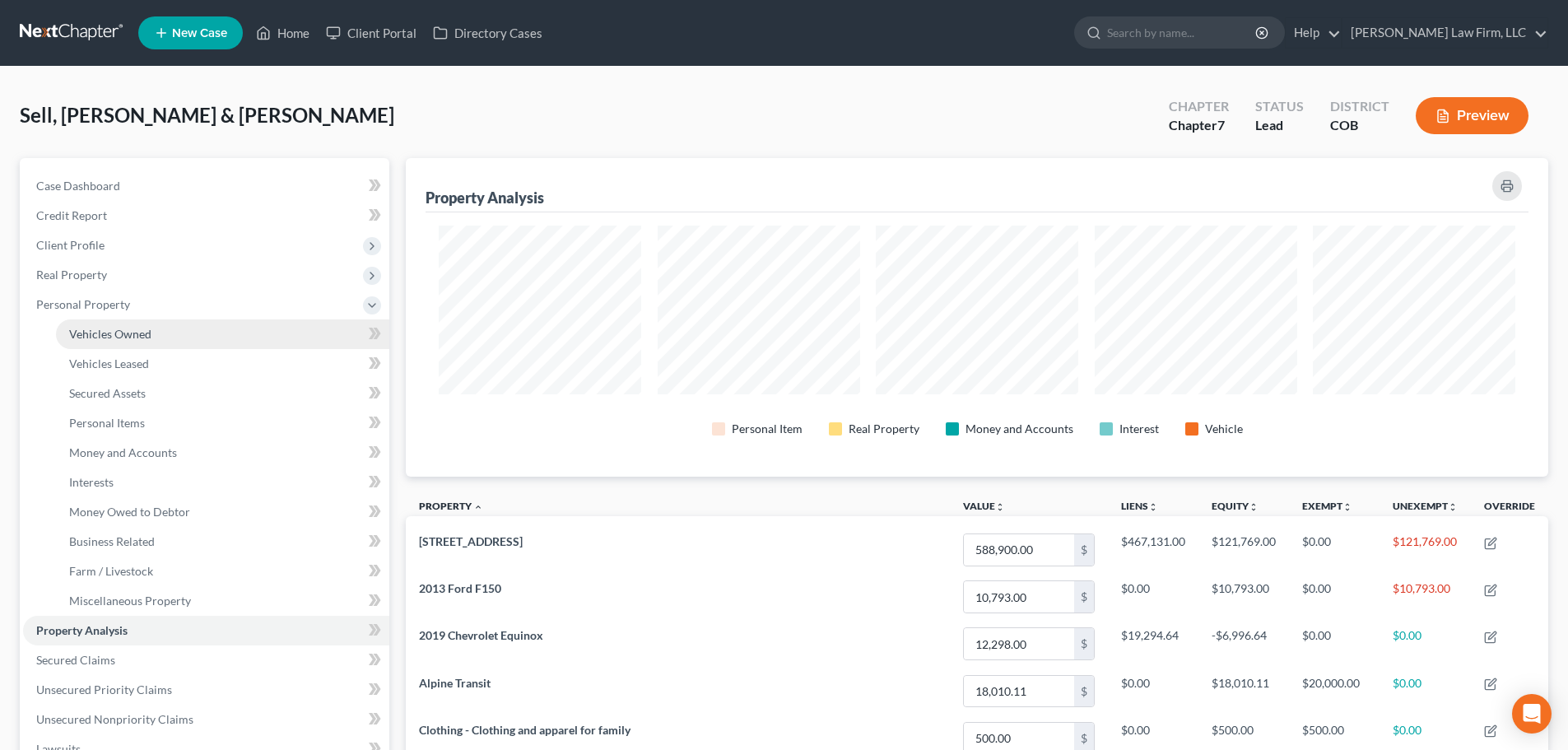
click at [127, 331] on span "Vehicles Owned" at bounding box center [110, 334] width 82 height 14
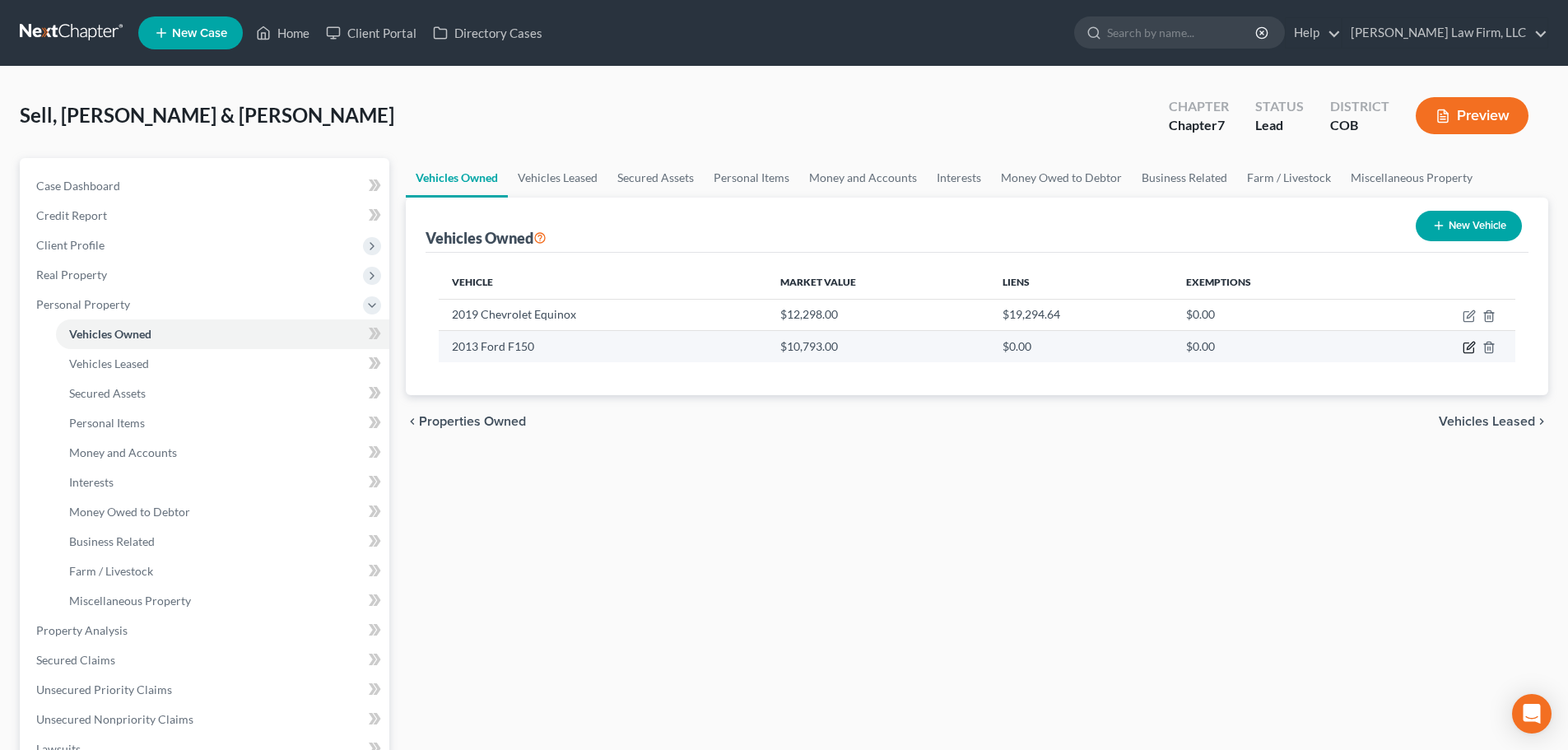
click at [1472, 342] on icon "button" at bounding box center [1470, 348] width 14 height 14
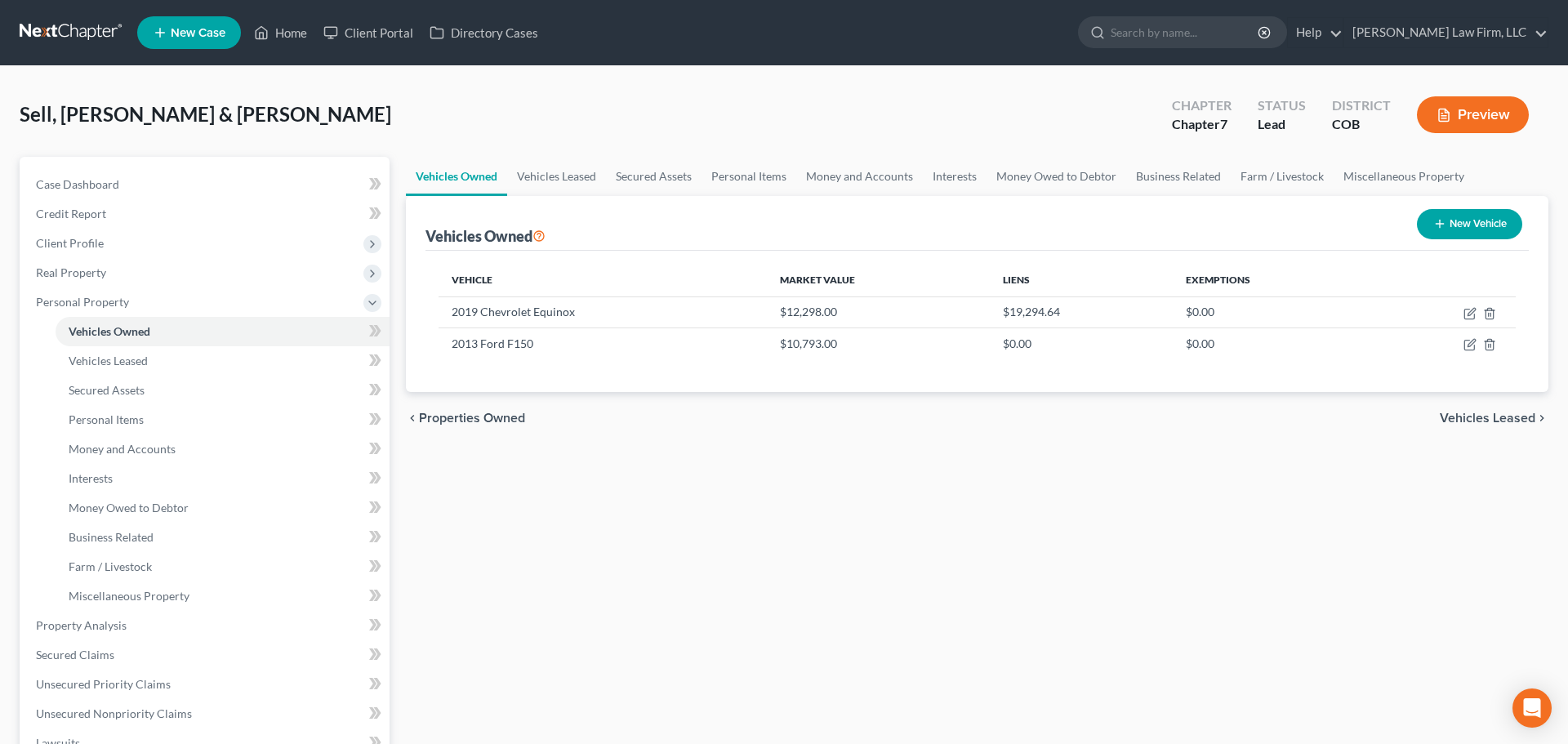
select select "0"
select select "13"
select select "1"
select select "2"
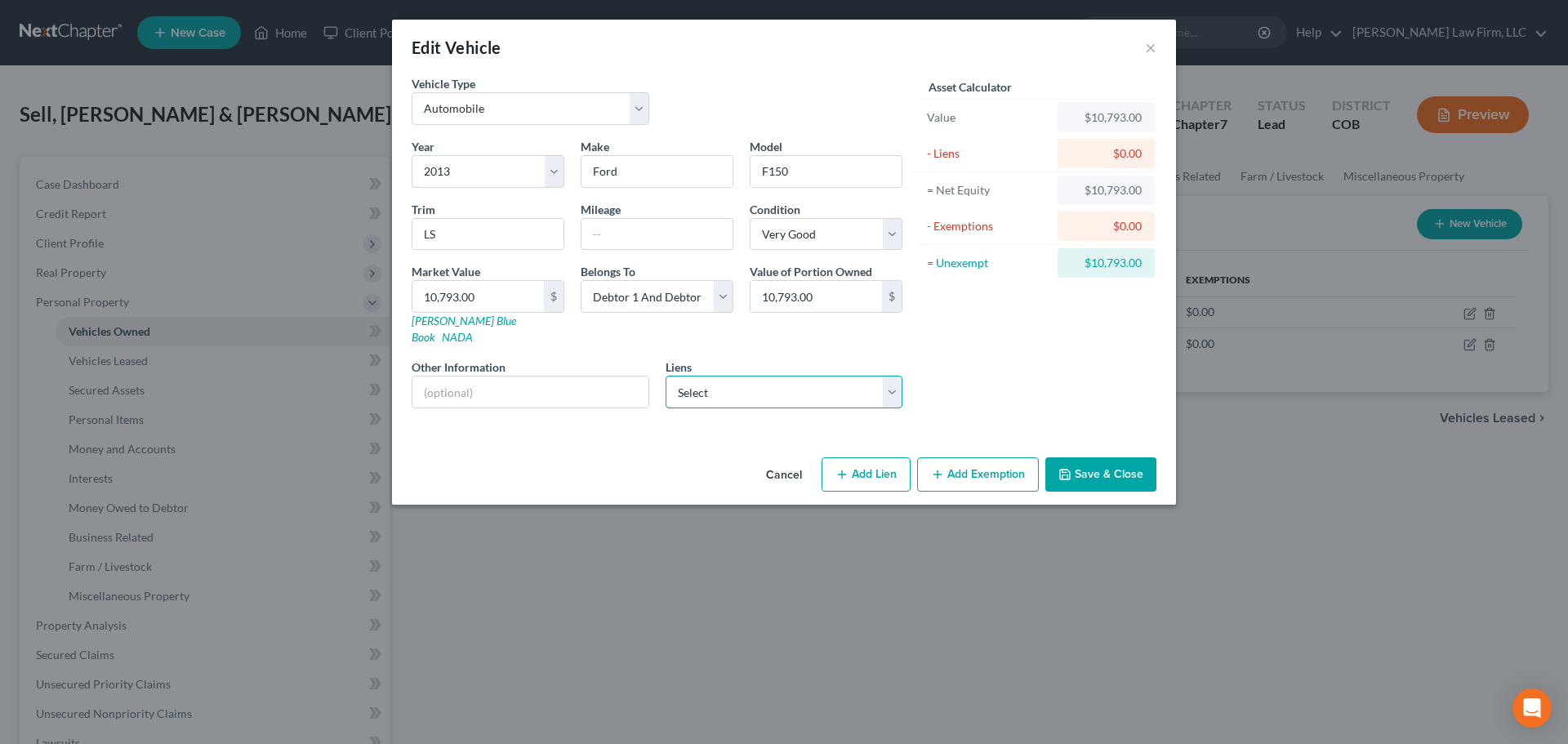
click at [815, 381] on select "Select The District Credit Union - $3,077.47 Planet Home Lending - $435,034.68 …" at bounding box center [784, 392] width 237 height 33
click at [523, 451] on div "Cancel Add Lien Add Lease Add Exemption Save & Close" at bounding box center [784, 478] width 784 height 54
click at [763, 398] on div "Year Select 2026 2025 2024 2023 2022 2021 2020 2019 2018 2017 2016 2015 2014 20…" at bounding box center [657, 280] width 507 height 284
click at [774, 382] on select "Select The District Credit Union - $3,077.47 Planet Home Lending - $435,034.68 …" at bounding box center [784, 392] width 237 height 33
click at [579, 476] on div "Cancel Add Lien Add Lease Add Exemption Save & Close" at bounding box center [784, 478] width 784 height 54
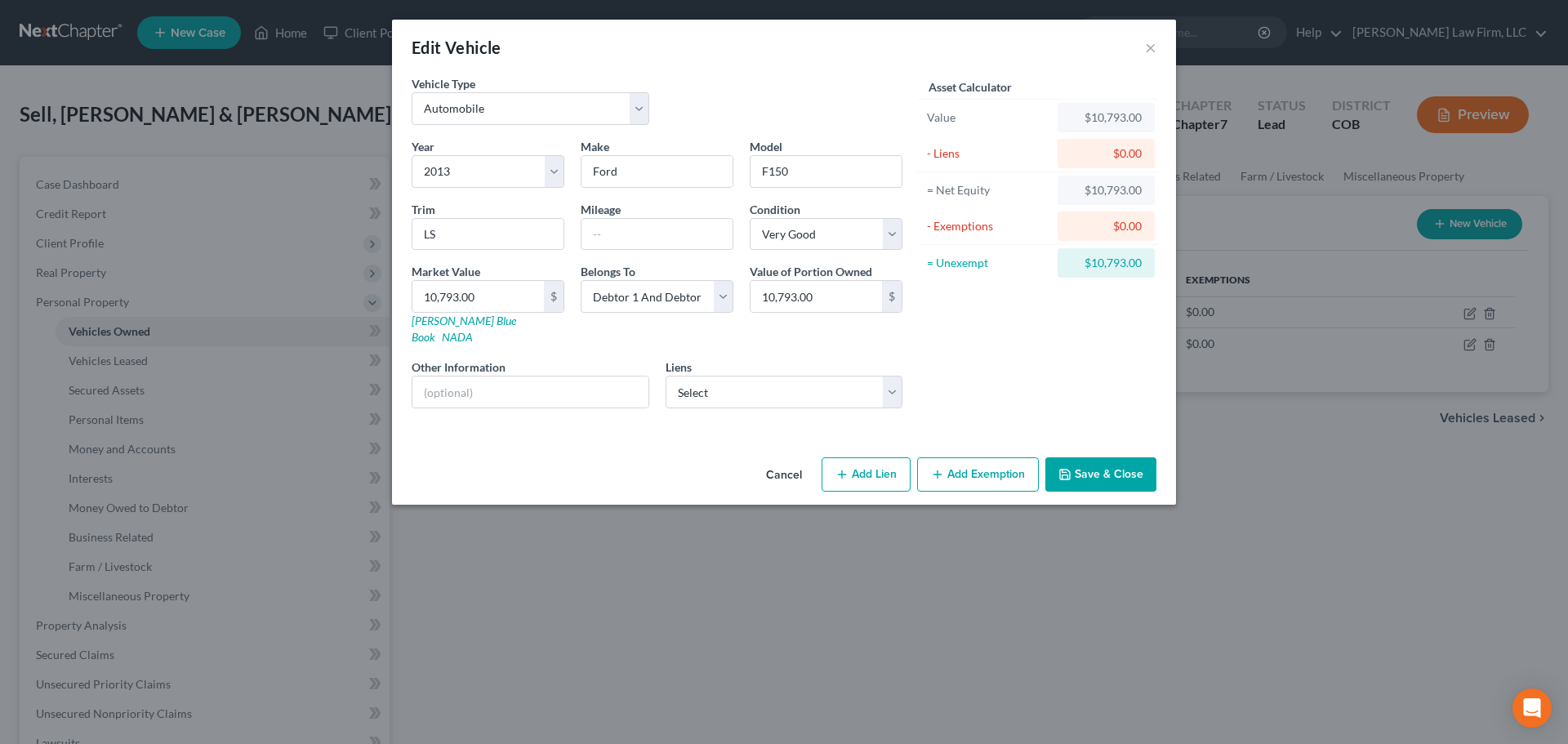
click at [908, 546] on div "Edit Vehicle × Vehicle Type Select Automobile Truck Trailer Watercraft Aircraft…" at bounding box center [784, 372] width 1568 height 744
click at [1153, 41] on button "×" at bounding box center [1151, 47] width 12 height 19
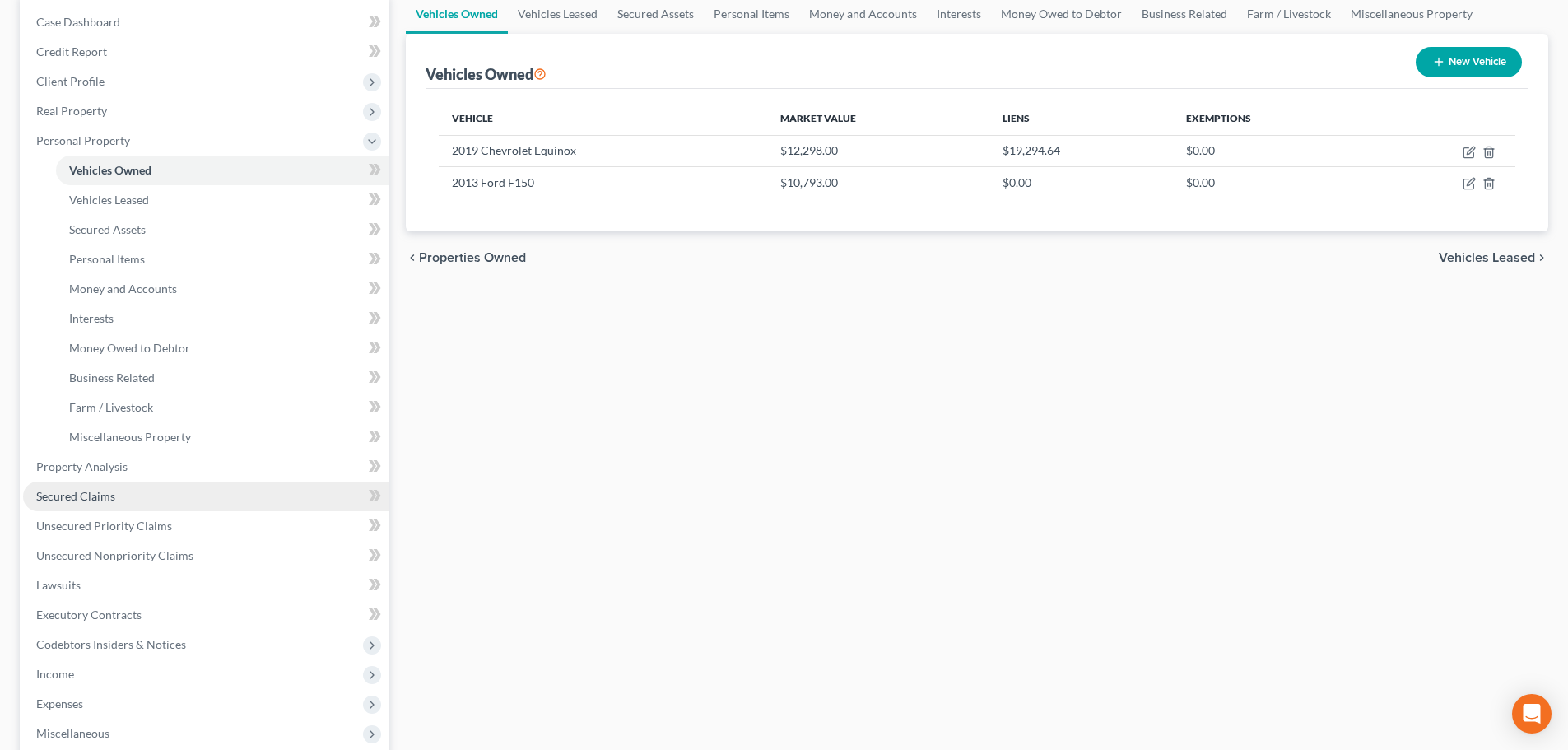
scroll to position [165, 0]
click at [119, 498] on link "Secured Claims" at bounding box center [205, 495] width 366 height 30
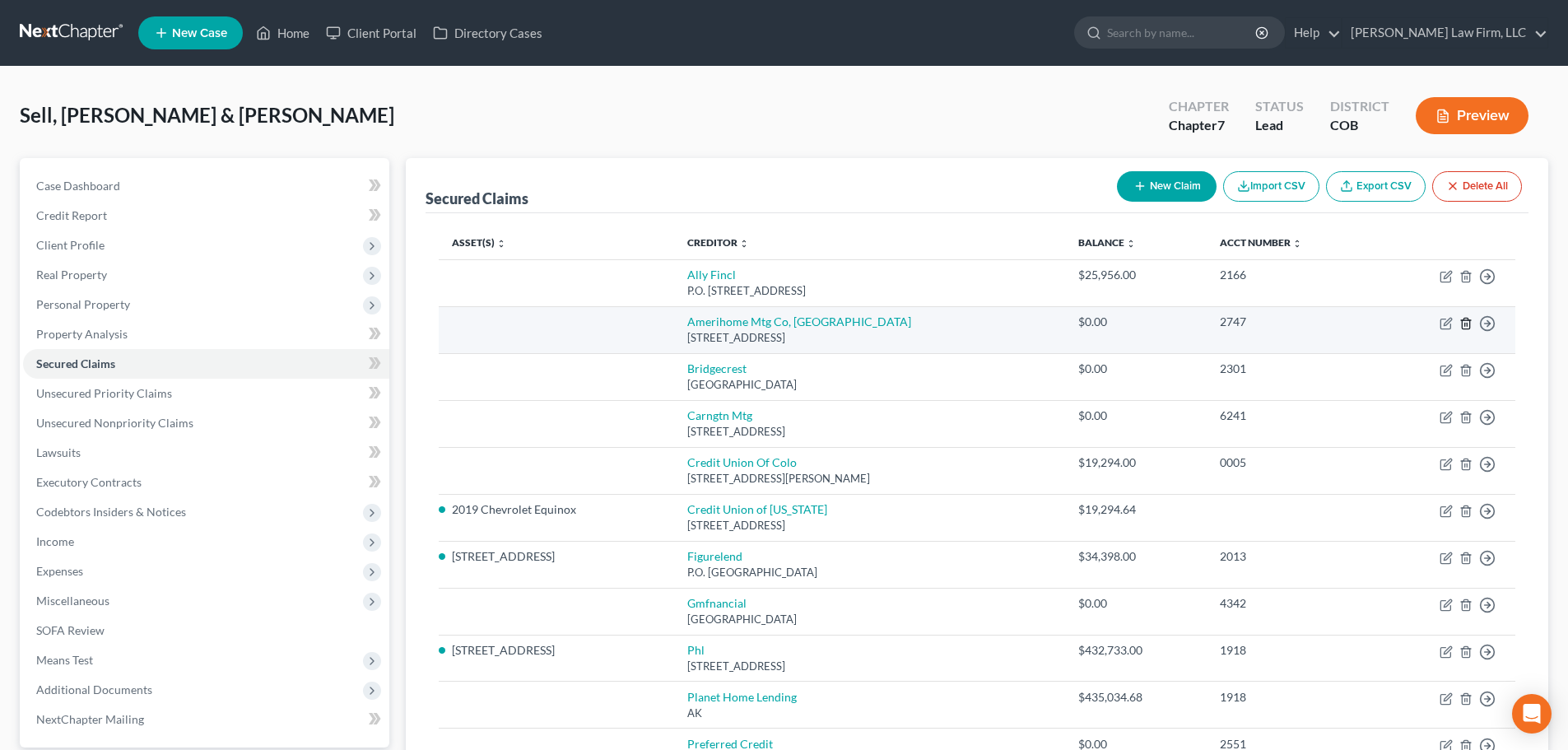
click at [1470, 327] on icon "button" at bounding box center [1466, 323] width 8 height 11
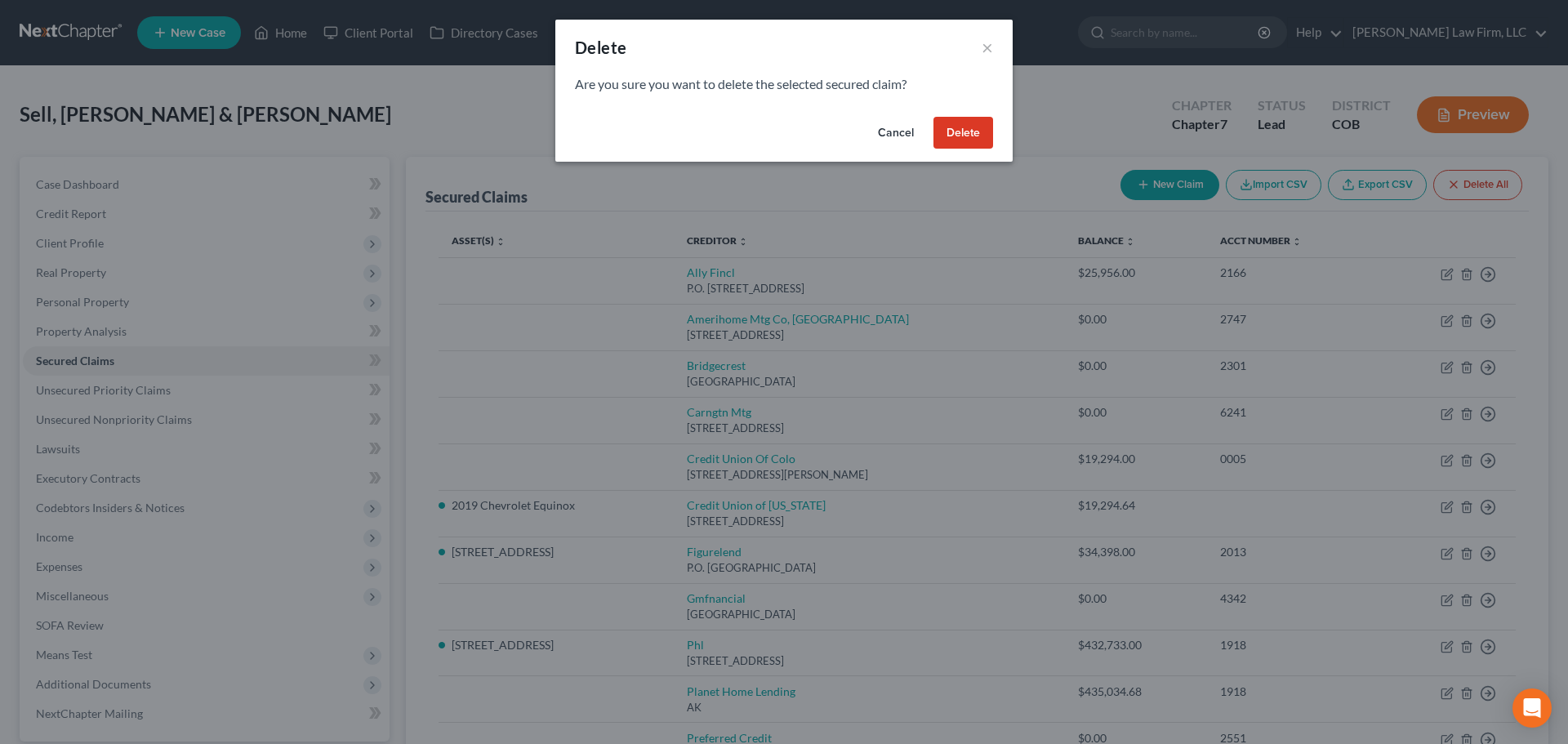
click at [971, 139] on button "Delete" at bounding box center [963, 133] width 60 height 33
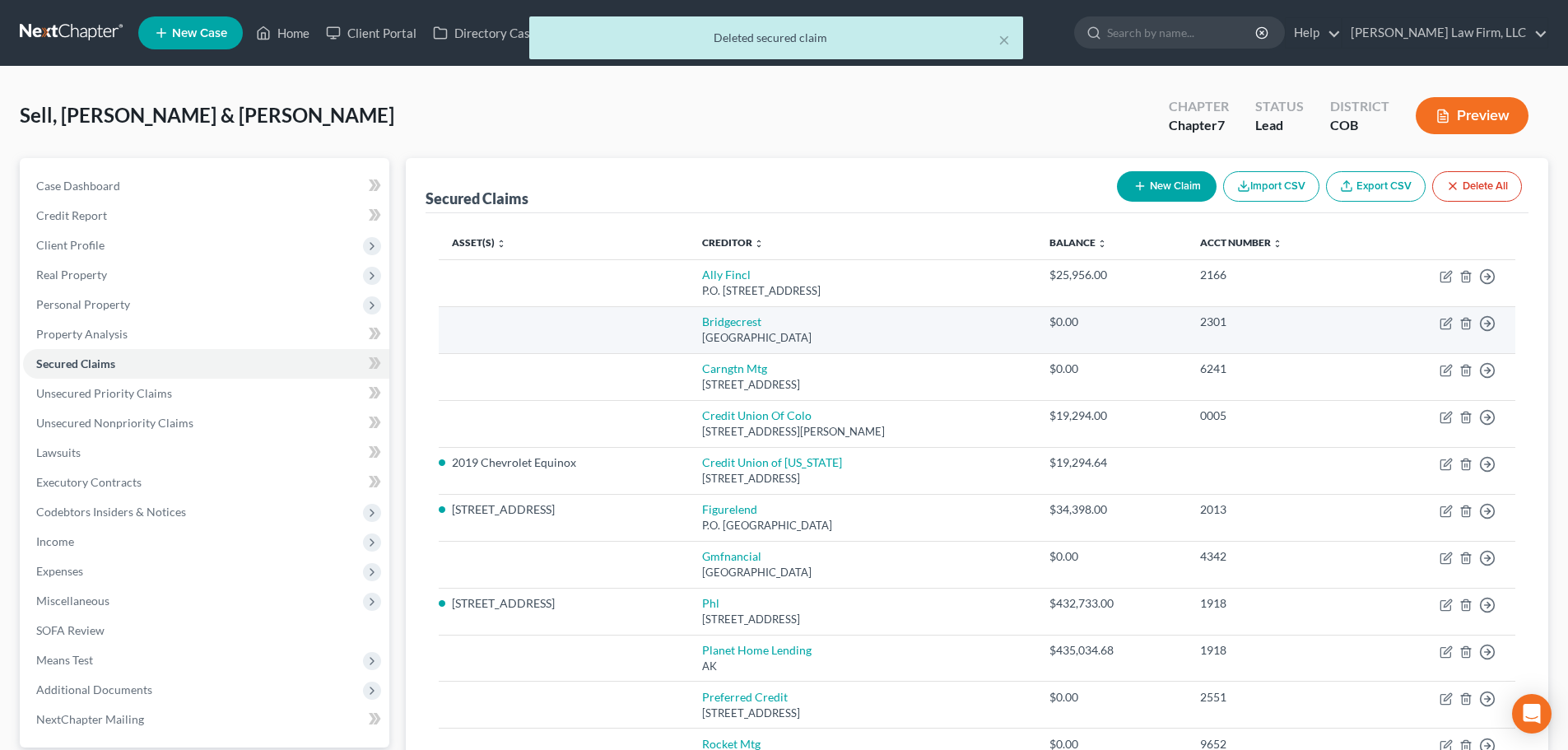
click at [1471, 335] on td "Move to E Move to F Move to G Move to Notice Only" at bounding box center [1442, 330] width 148 height 47
click at [1472, 330] on icon "button" at bounding box center [1467, 324] width 14 height 14
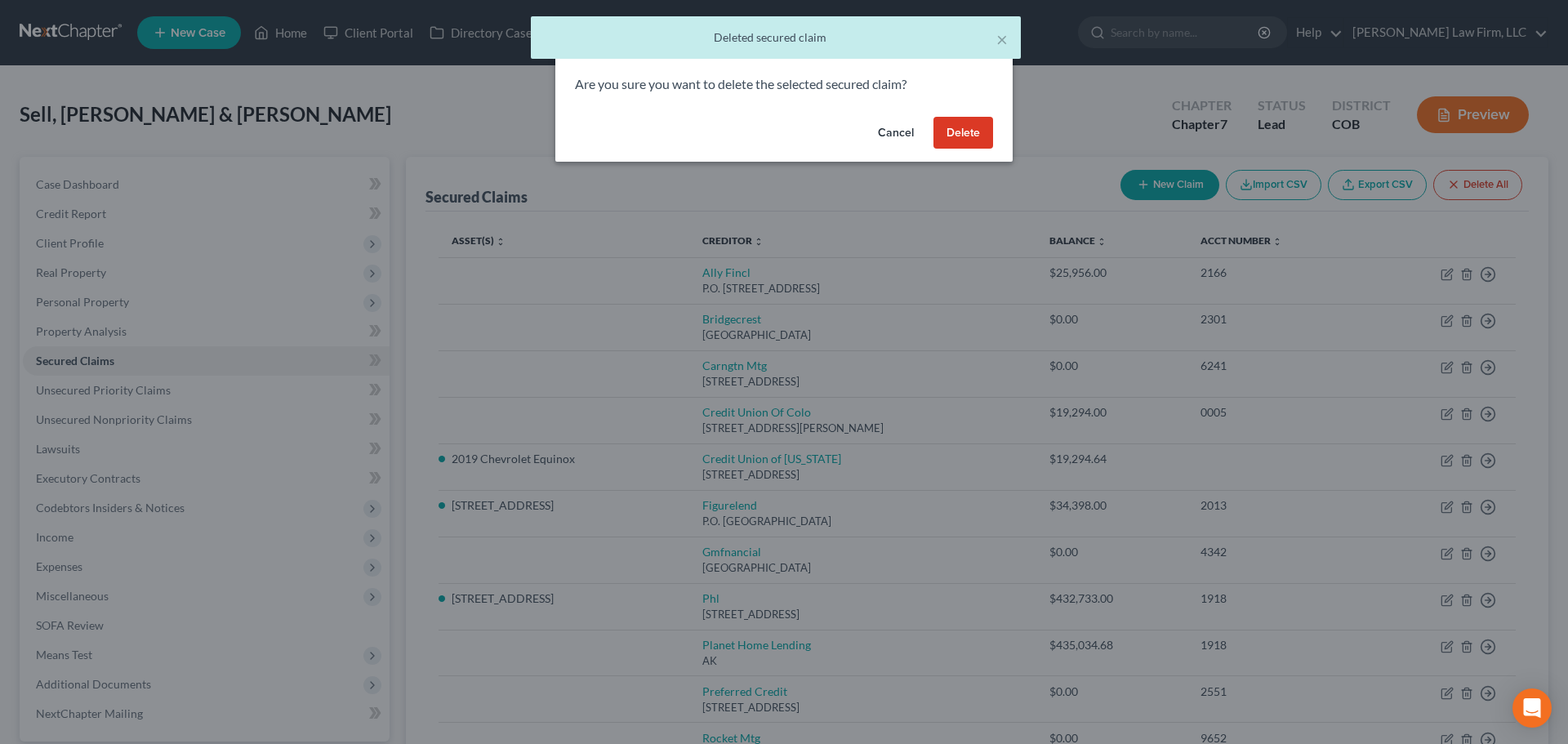
click at [948, 133] on button "Delete" at bounding box center [963, 133] width 60 height 33
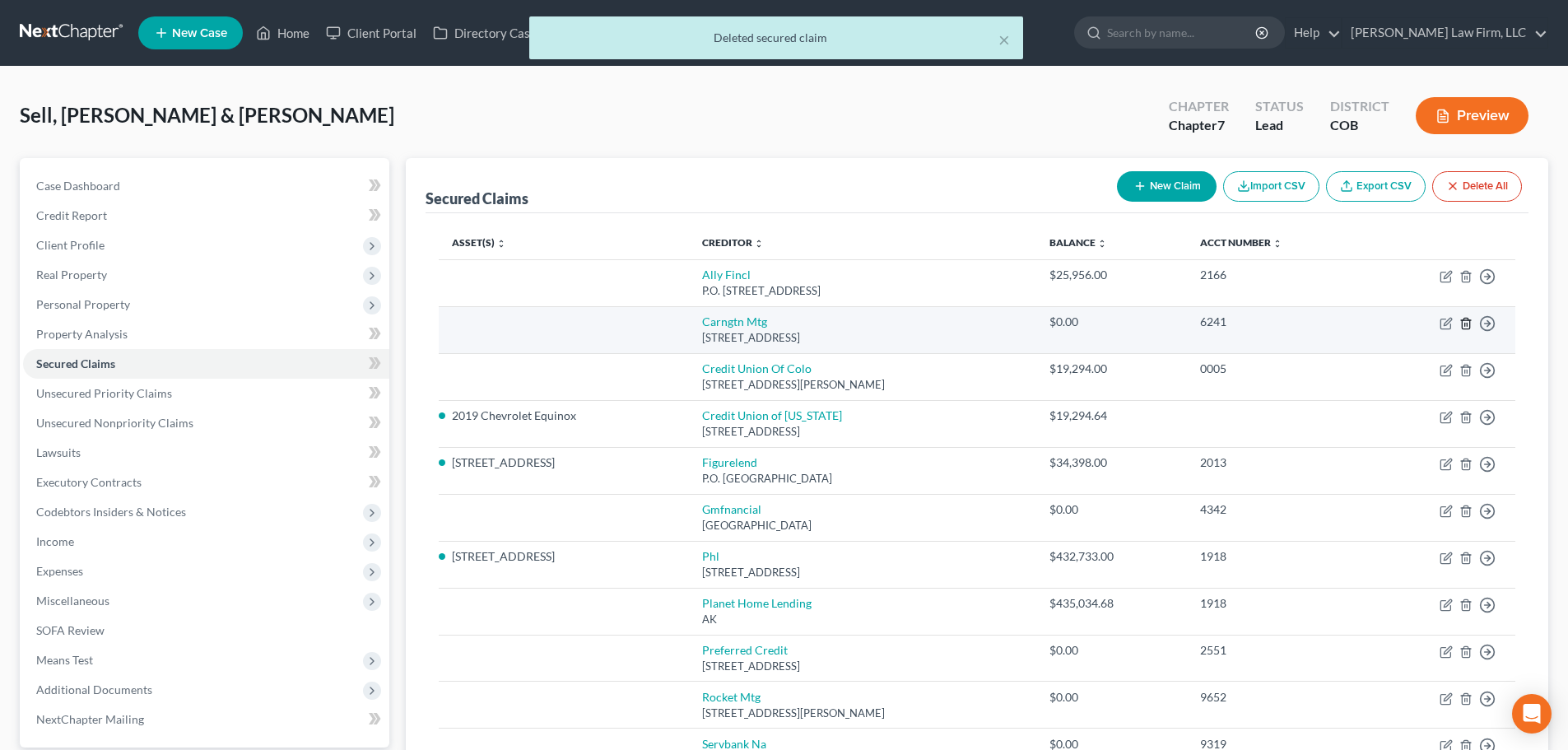
click at [1462, 320] on icon "button" at bounding box center [1466, 323] width 8 height 11
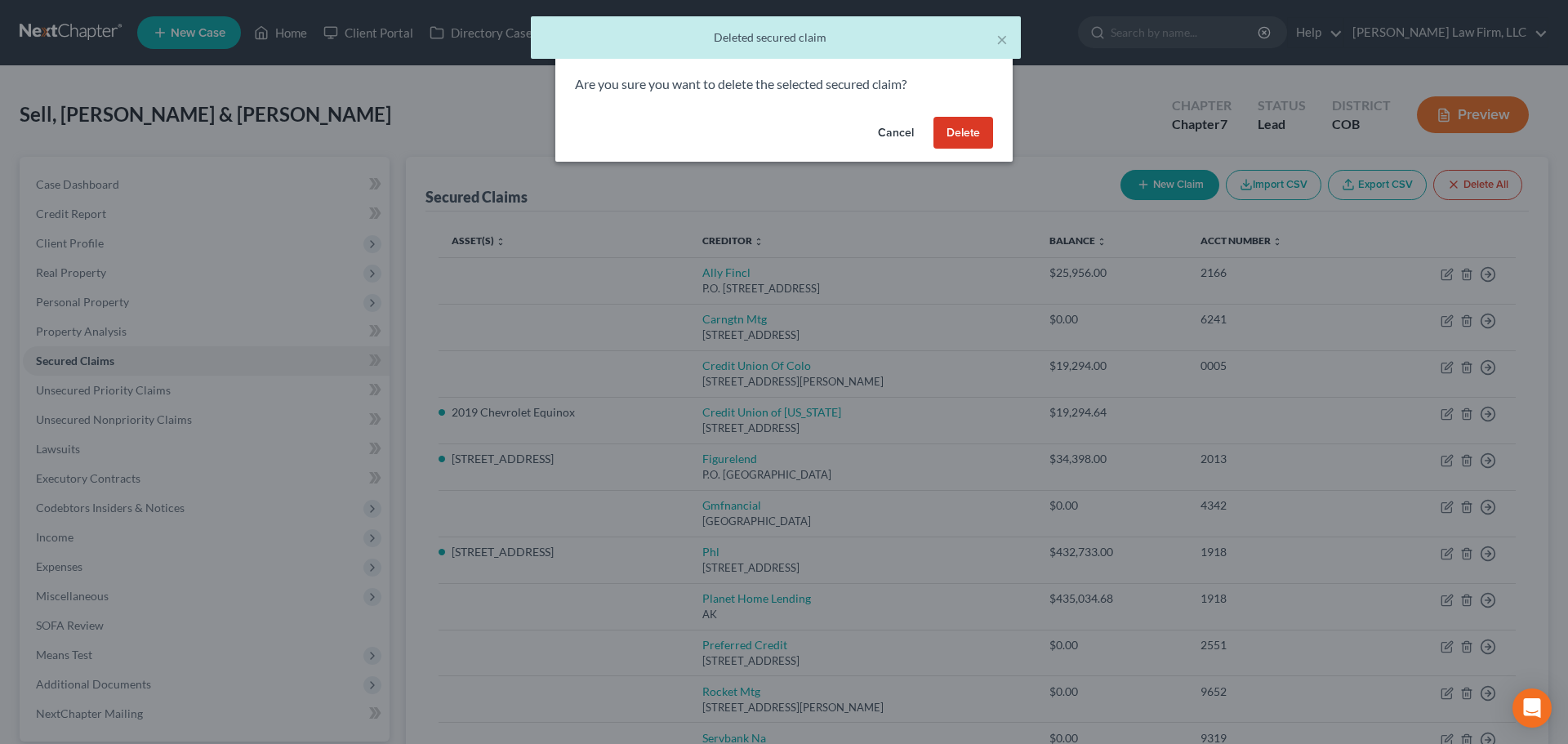
click at [958, 134] on button "Delete" at bounding box center [963, 133] width 60 height 33
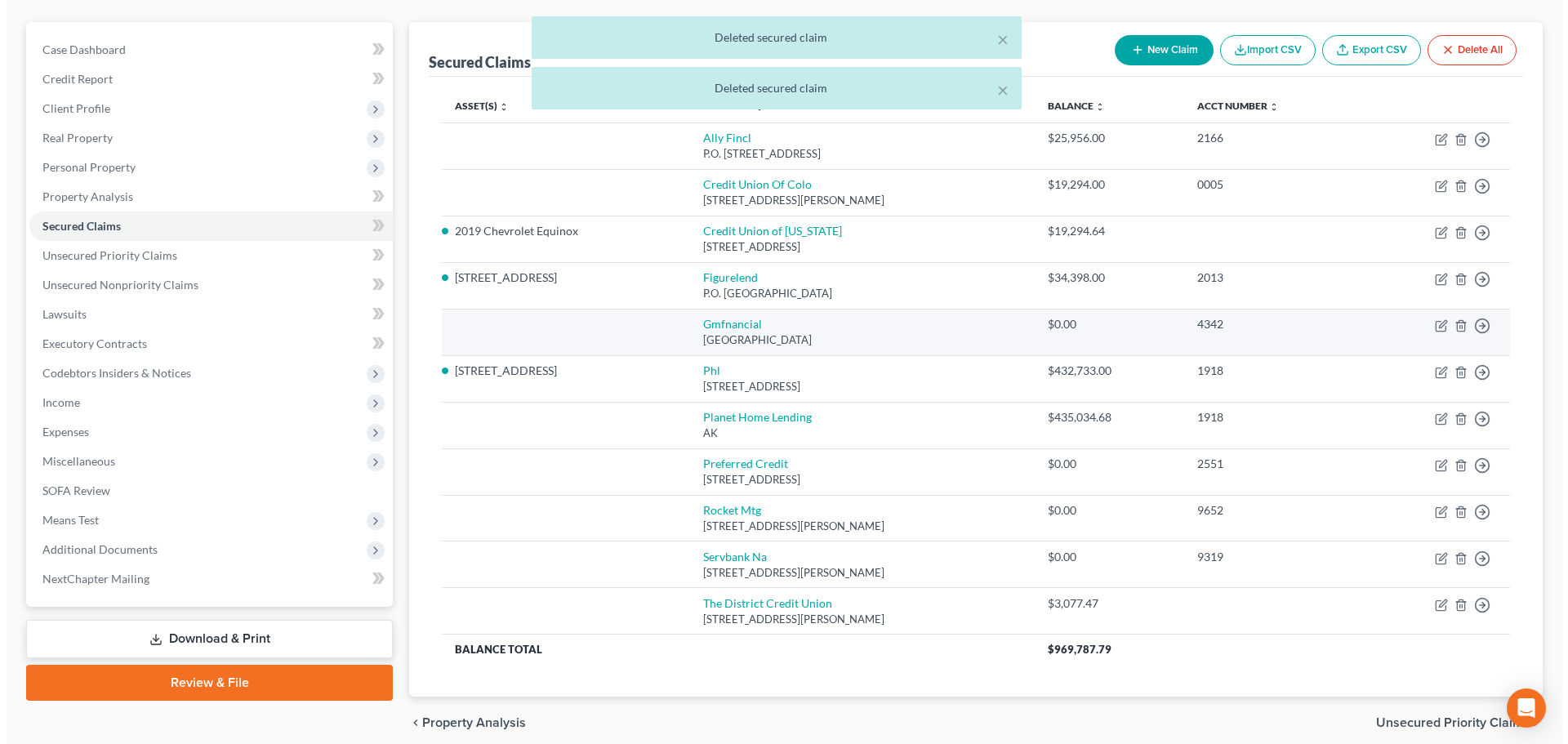
scroll to position [164, 0]
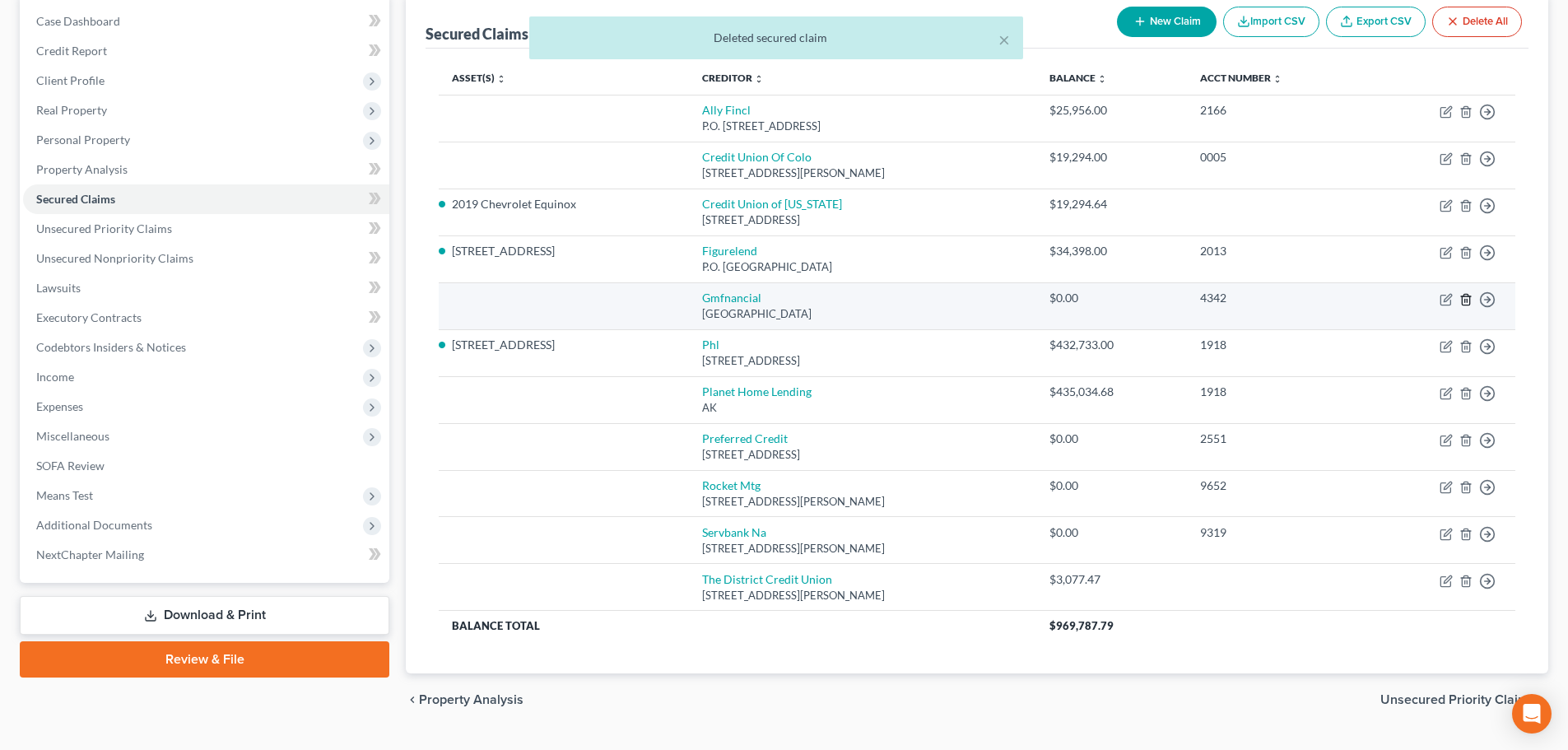
click at [1466, 299] on line "button" at bounding box center [1466, 301] width 0 height 3
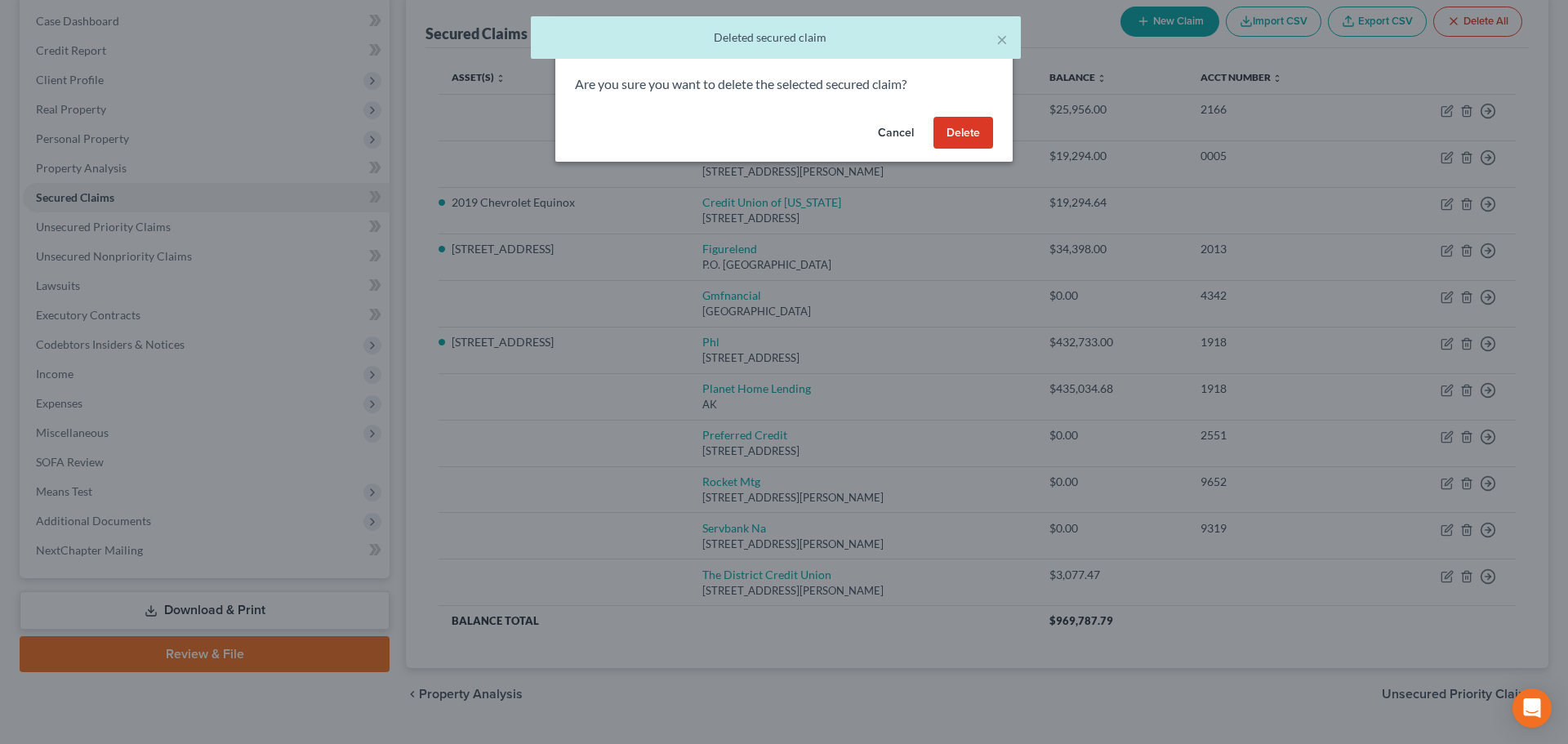
click at [967, 153] on div "Cancel Delete" at bounding box center [783, 136] width 457 height 52
click at [974, 140] on button "Delete" at bounding box center [963, 133] width 60 height 33
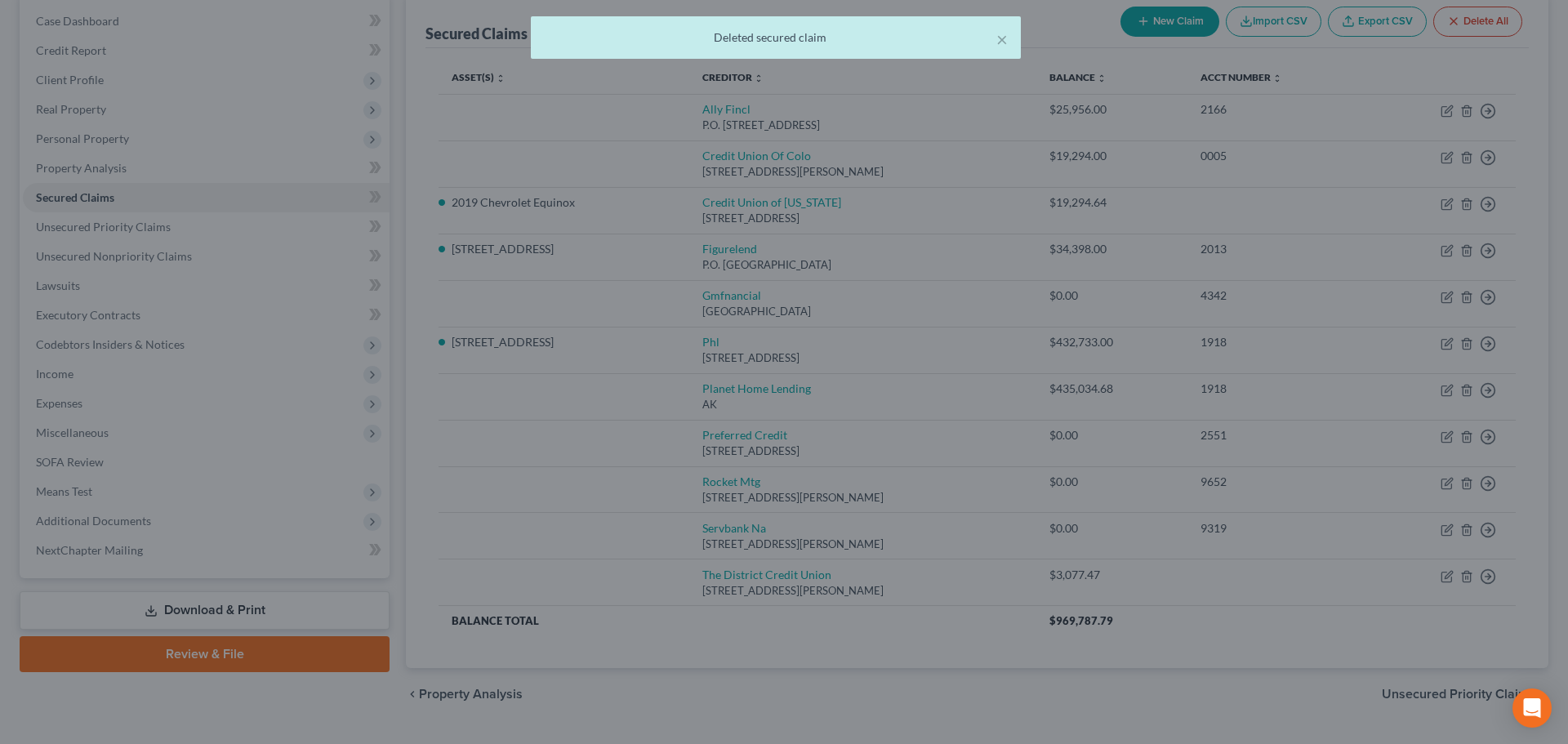
scroll to position [155, 0]
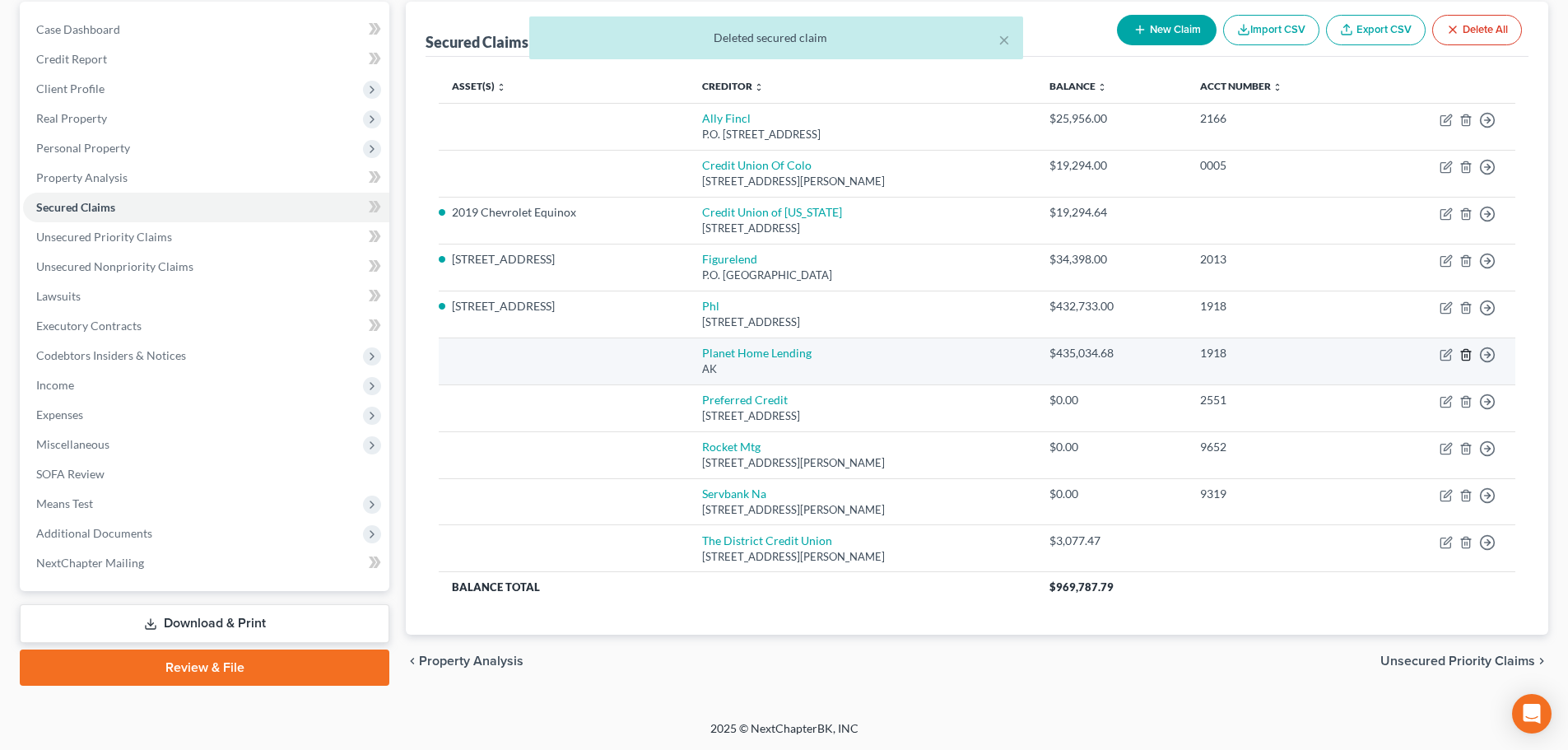
click at [1467, 351] on icon "button" at bounding box center [1467, 355] width 14 height 14
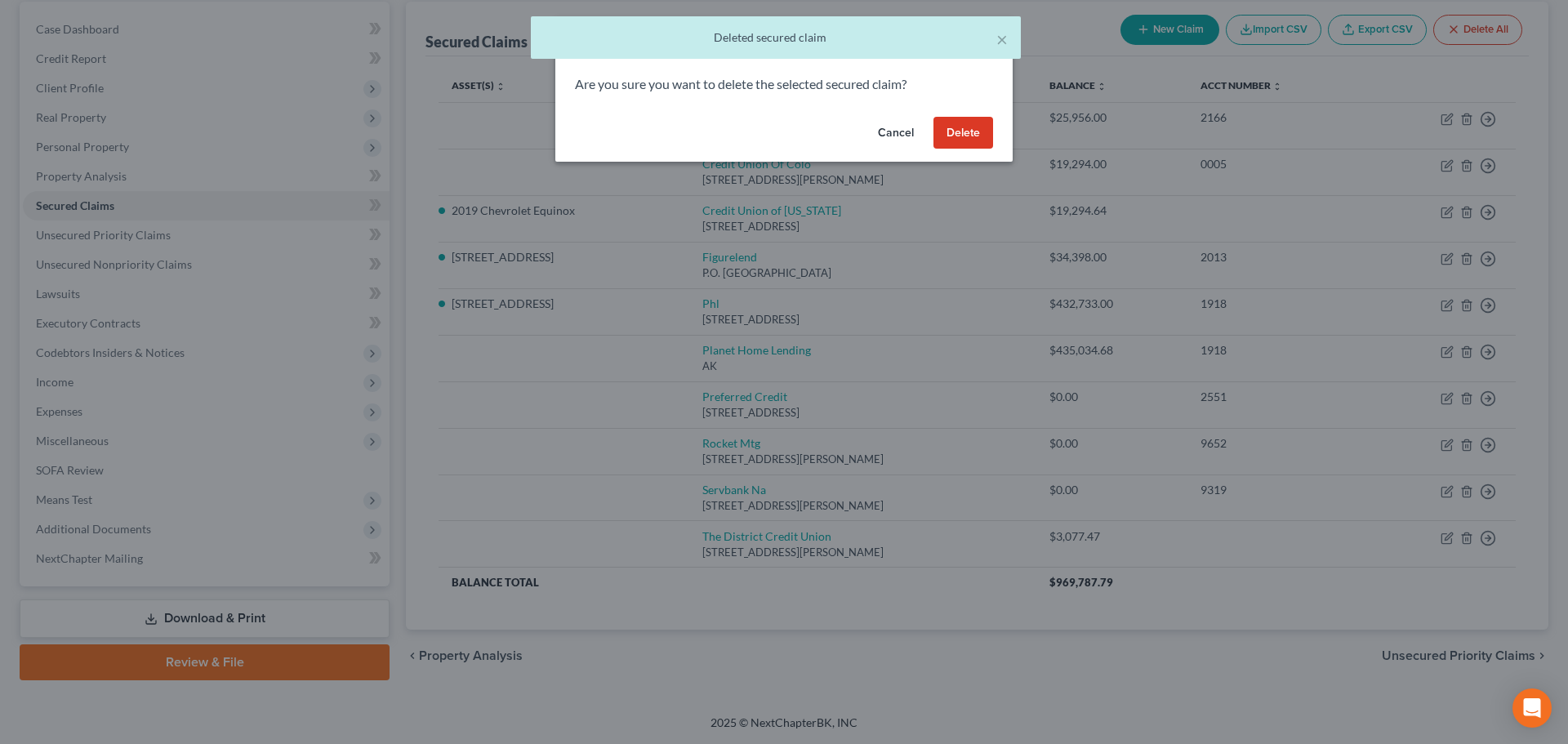
click at [962, 148] on div "Cancel Delete" at bounding box center [783, 136] width 457 height 52
click at [974, 139] on button "Delete" at bounding box center [963, 133] width 60 height 33
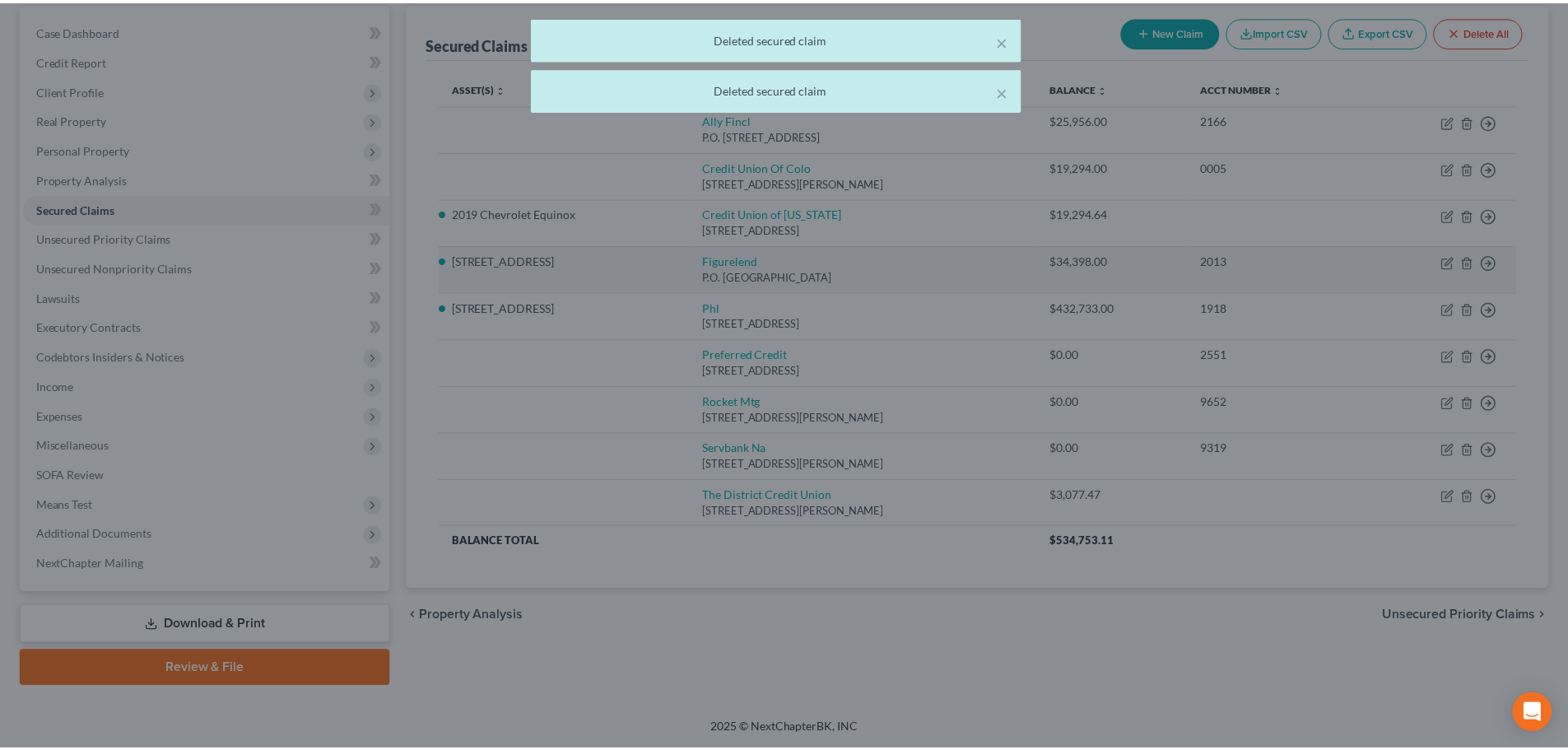
scroll to position [155, 0]
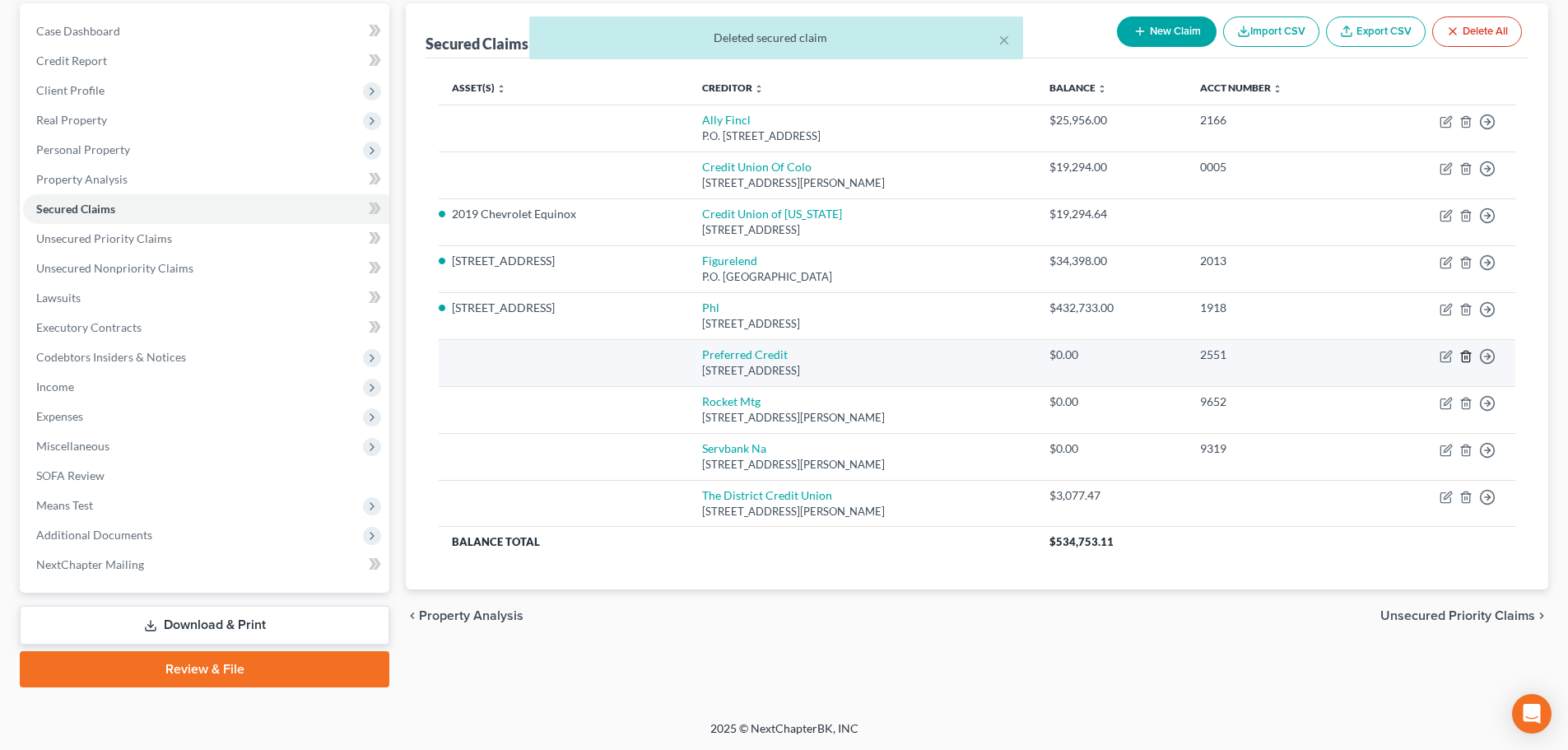
click at [1464, 352] on icon "button" at bounding box center [1466, 356] width 8 height 11
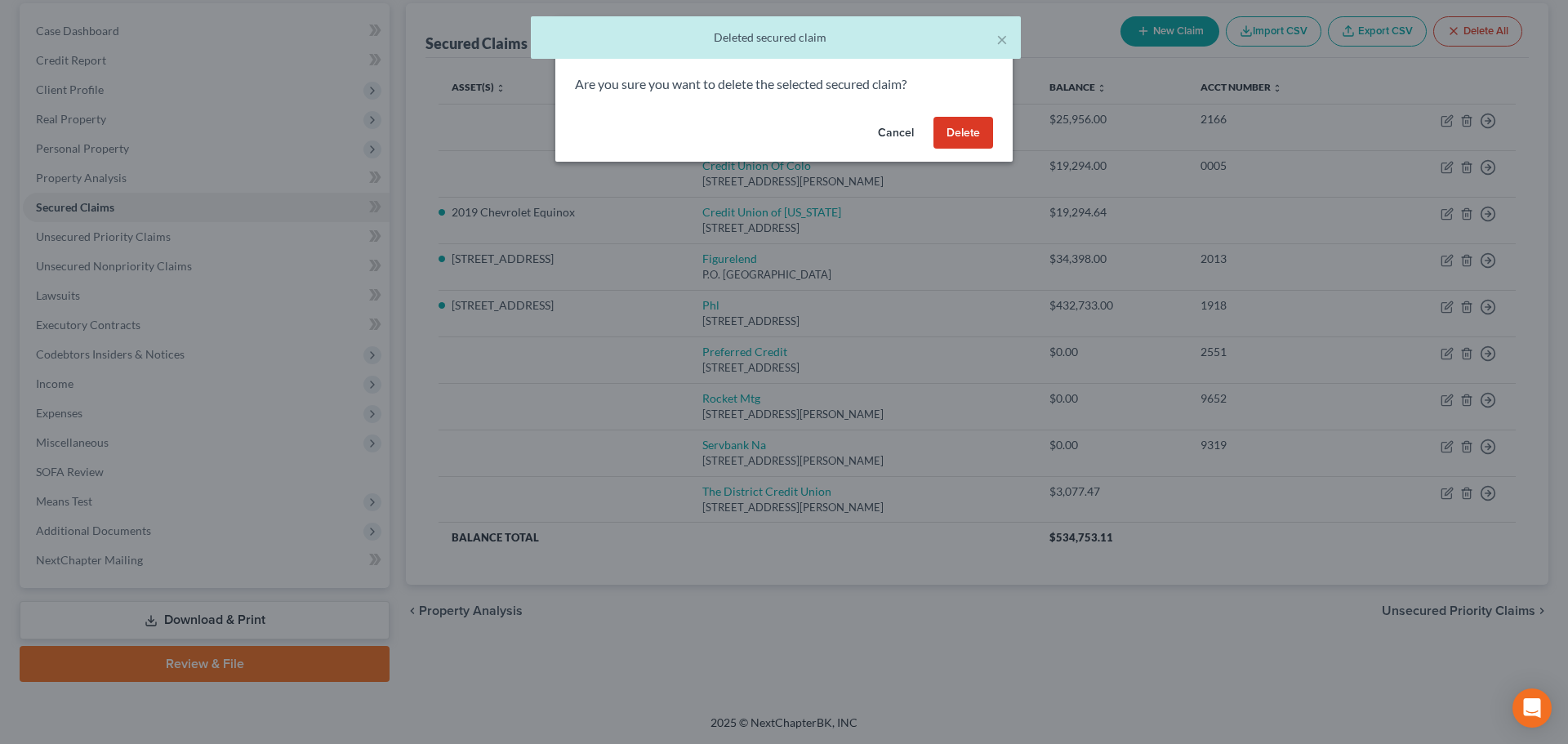
click at [947, 127] on button "Delete" at bounding box center [963, 133] width 60 height 33
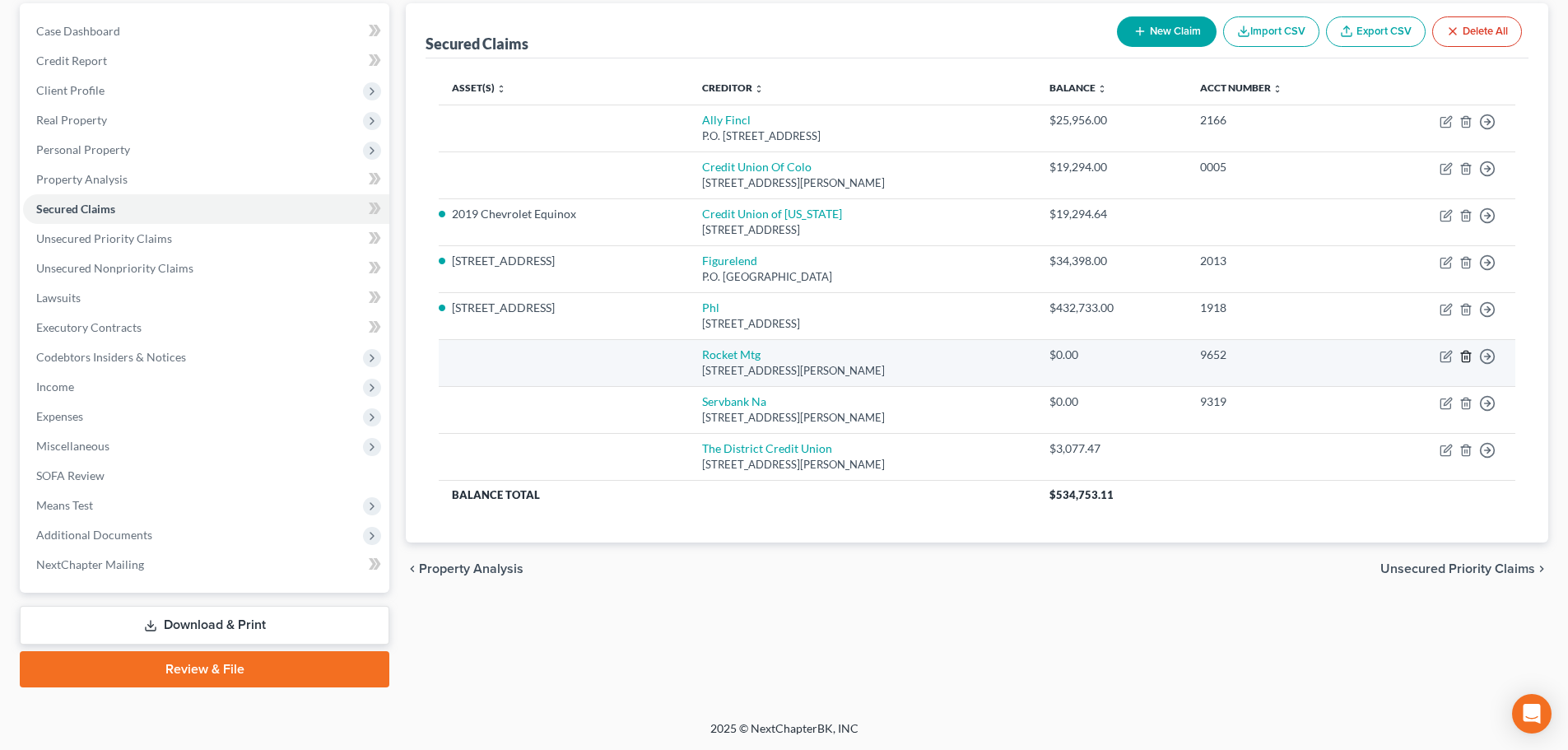
click at [1470, 358] on icon "button" at bounding box center [1466, 356] width 8 height 11
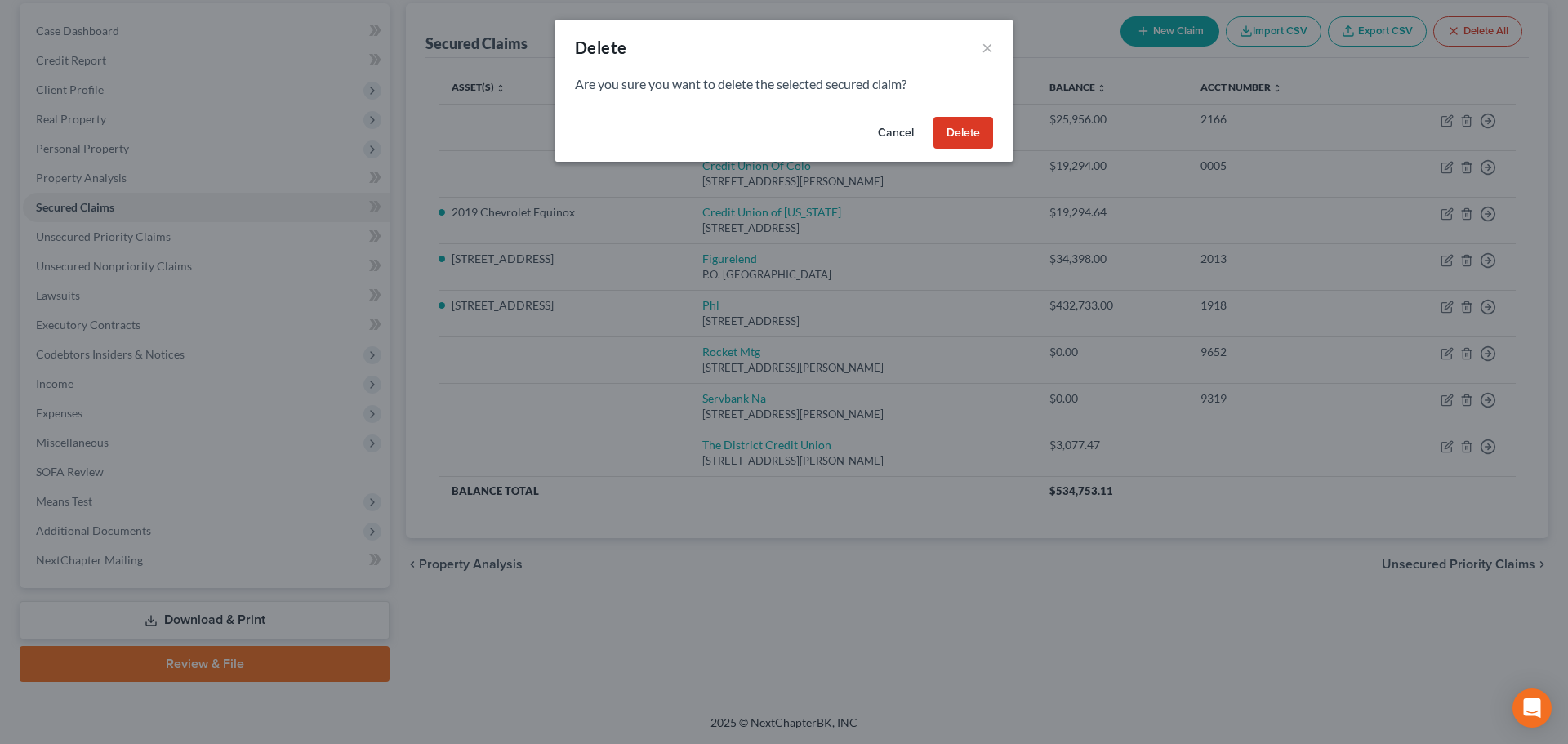
click at [953, 129] on button "Delete" at bounding box center [963, 133] width 60 height 33
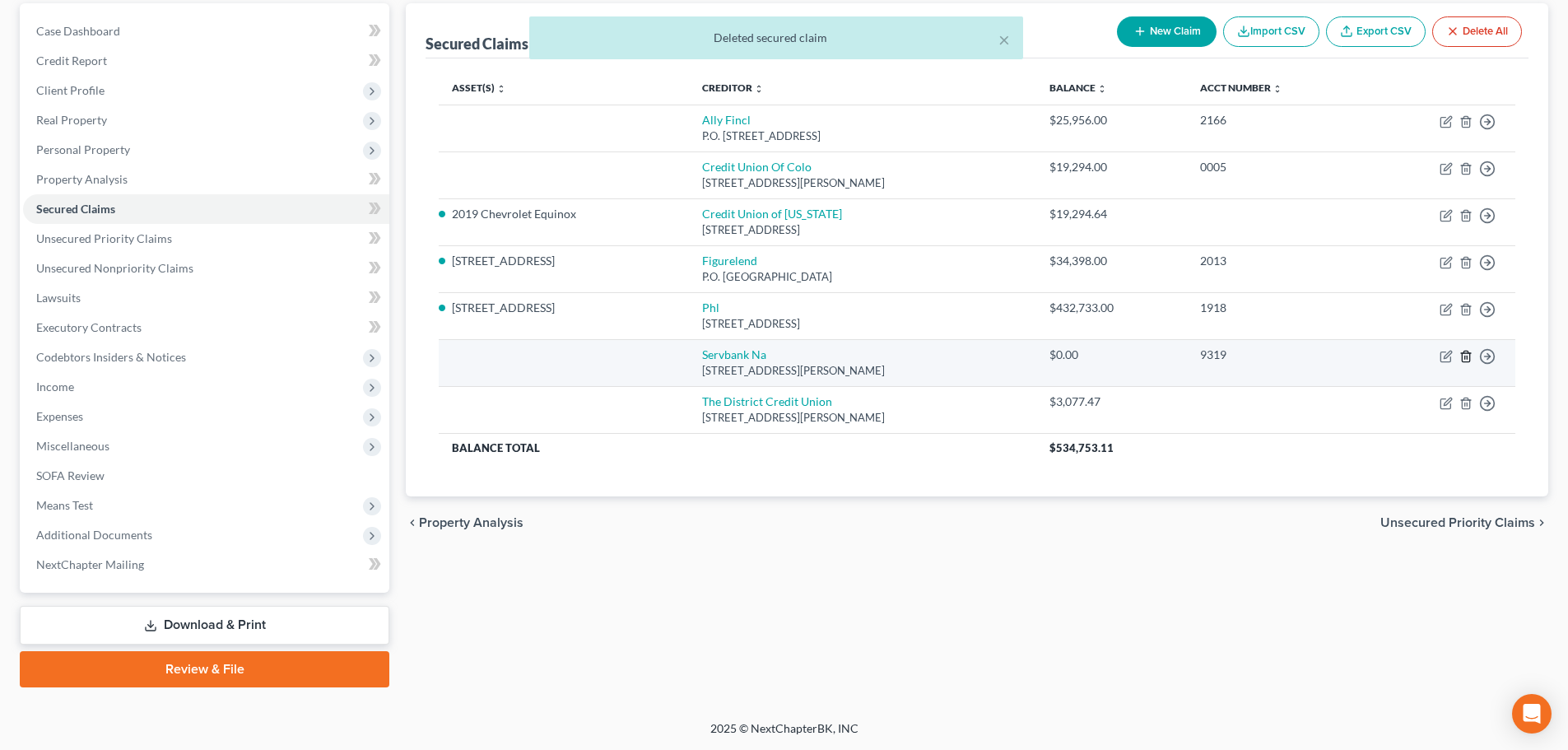
click at [1472, 353] on icon "button" at bounding box center [1467, 357] width 14 height 14
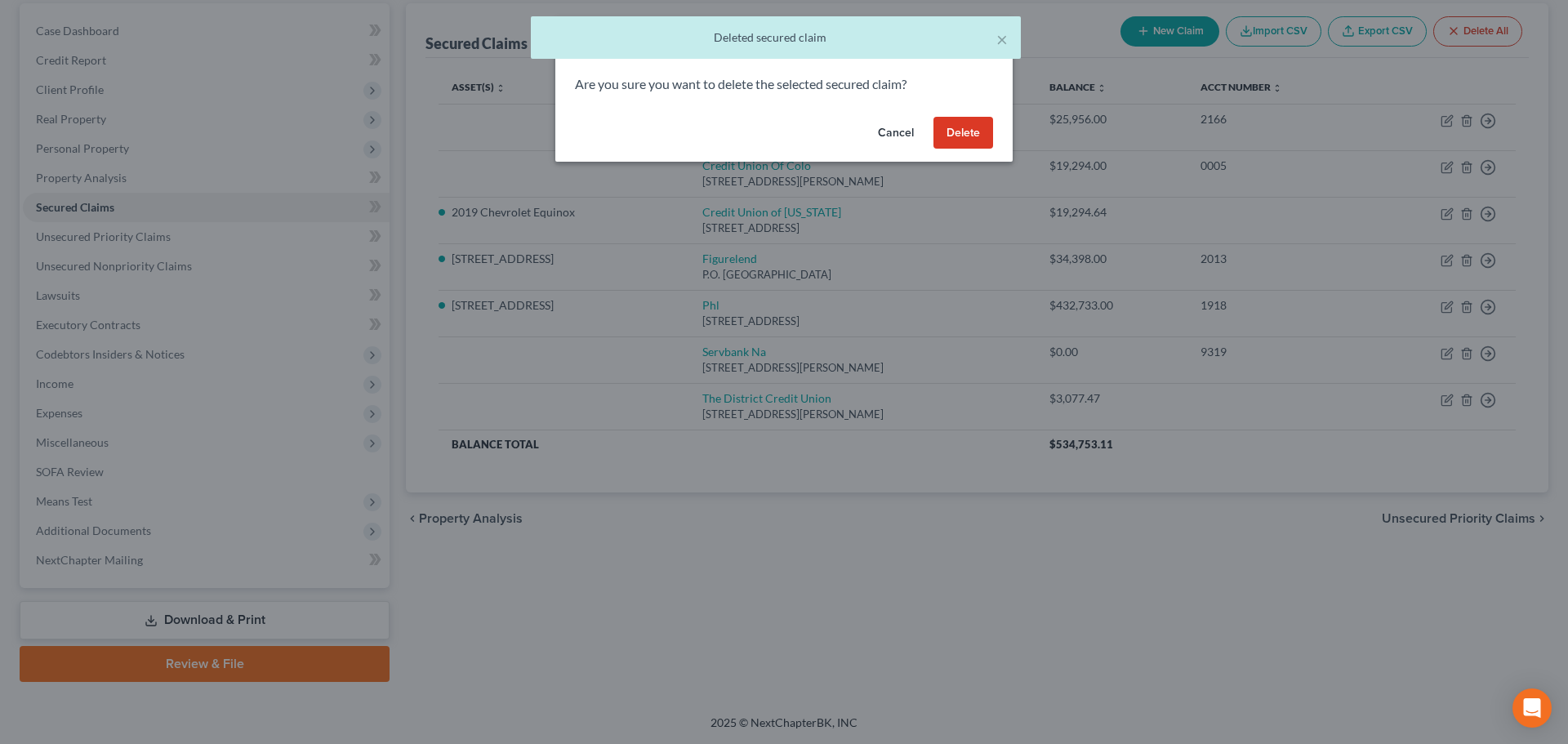
click at [954, 133] on button "Delete" at bounding box center [963, 133] width 60 height 33
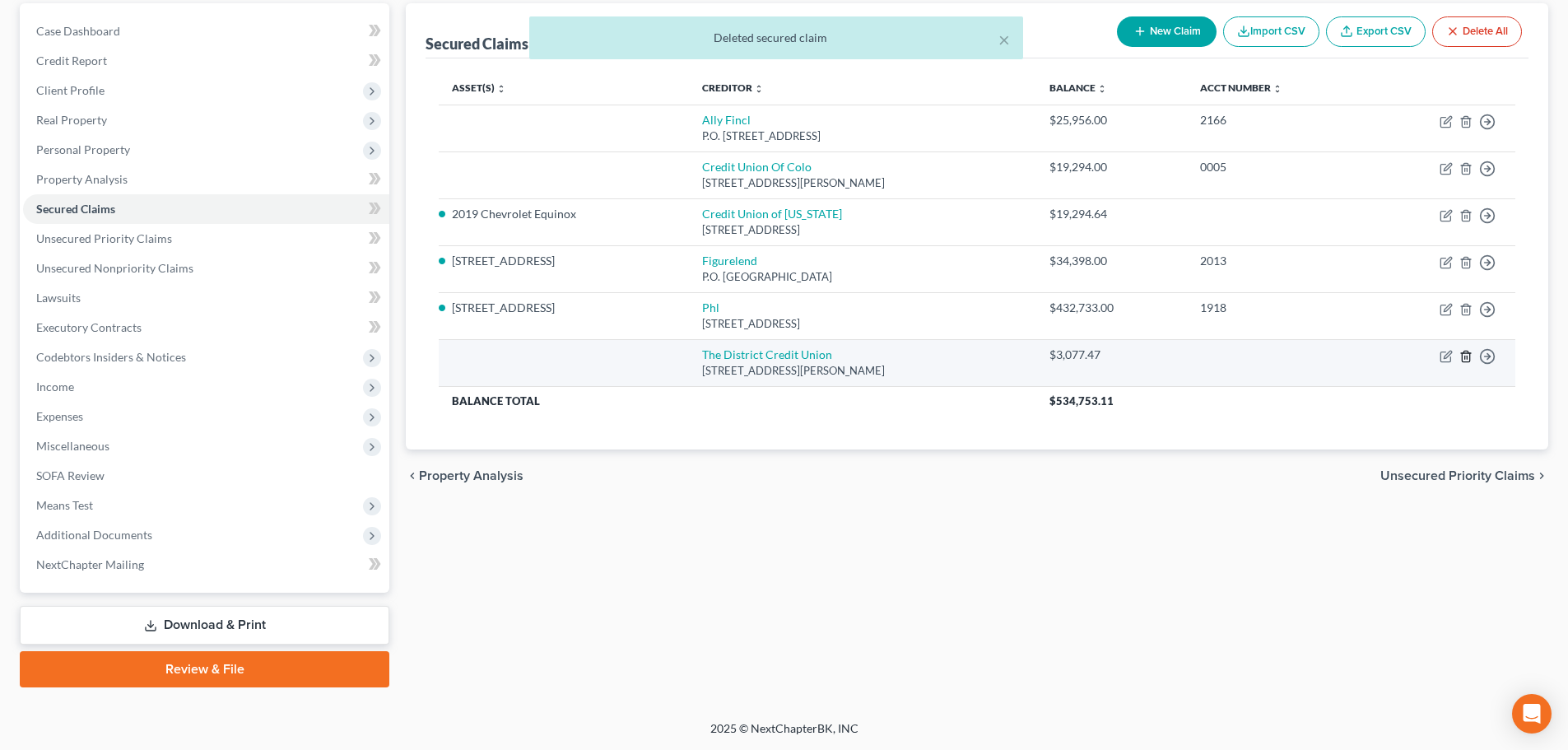
click at [1467, 359] on line "button" at bounding box center [1467, 358] width 0 height 3
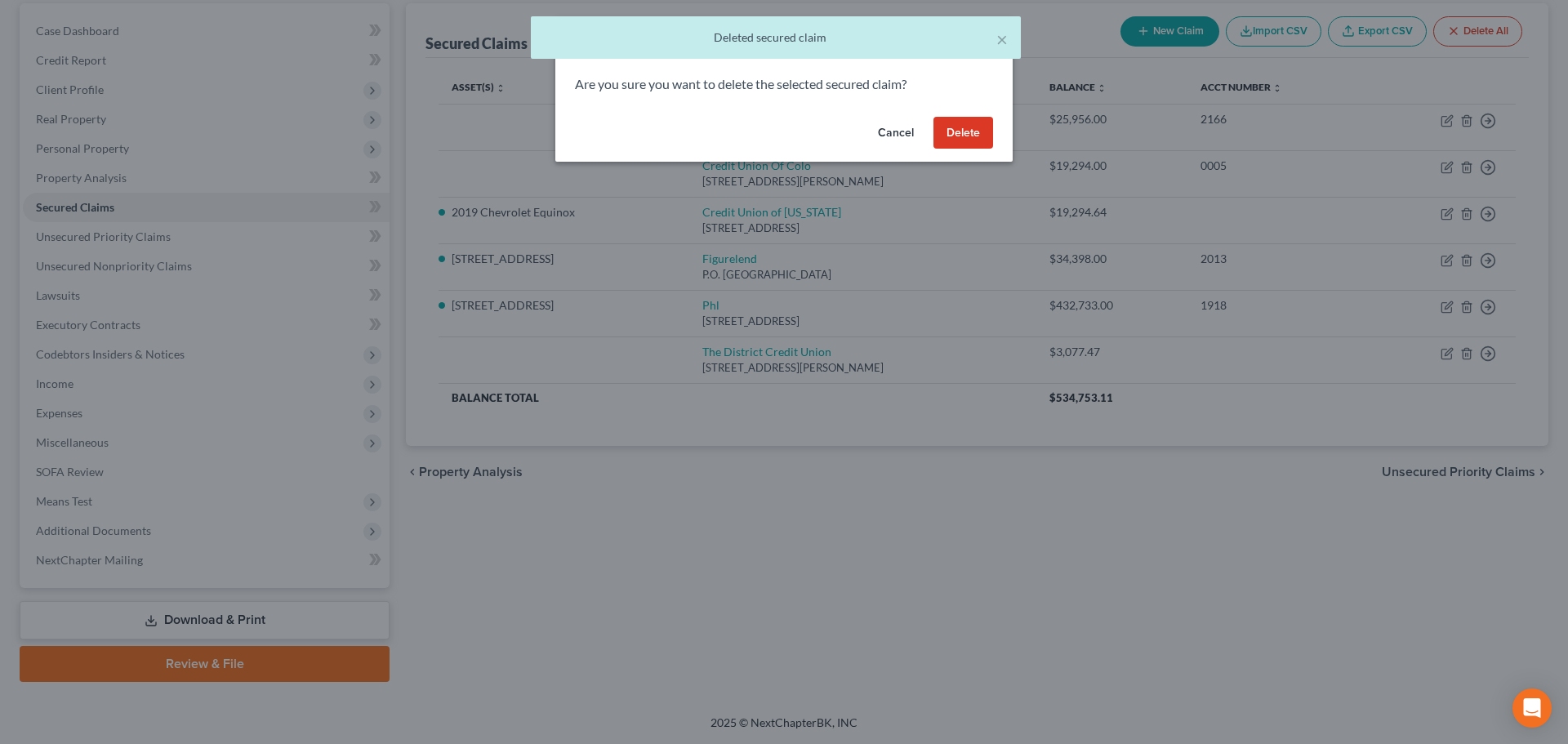
click at [968, 129] on button "Delete" at bounding box center [963, 133] width 60 height 33
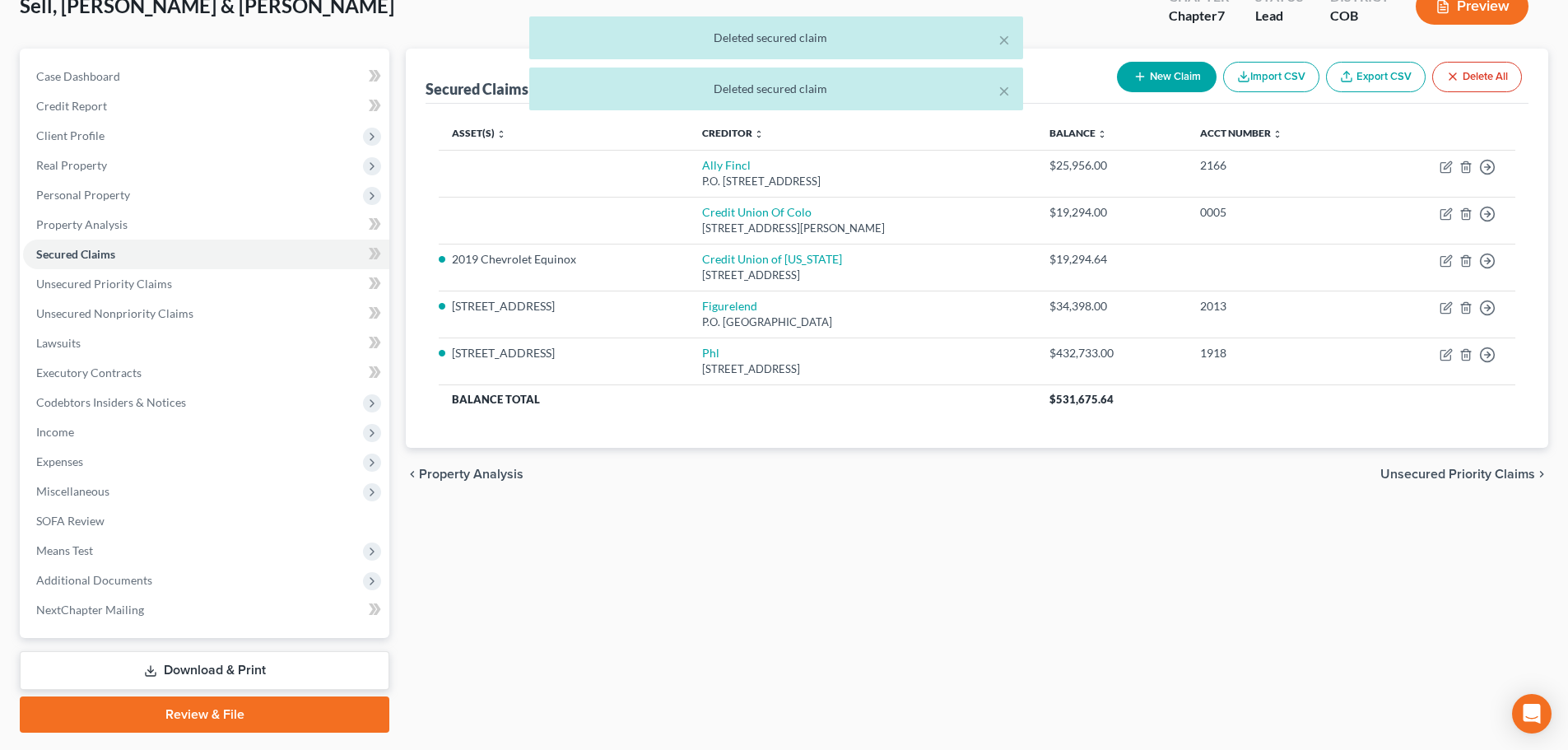
scroll to position [73, 0]
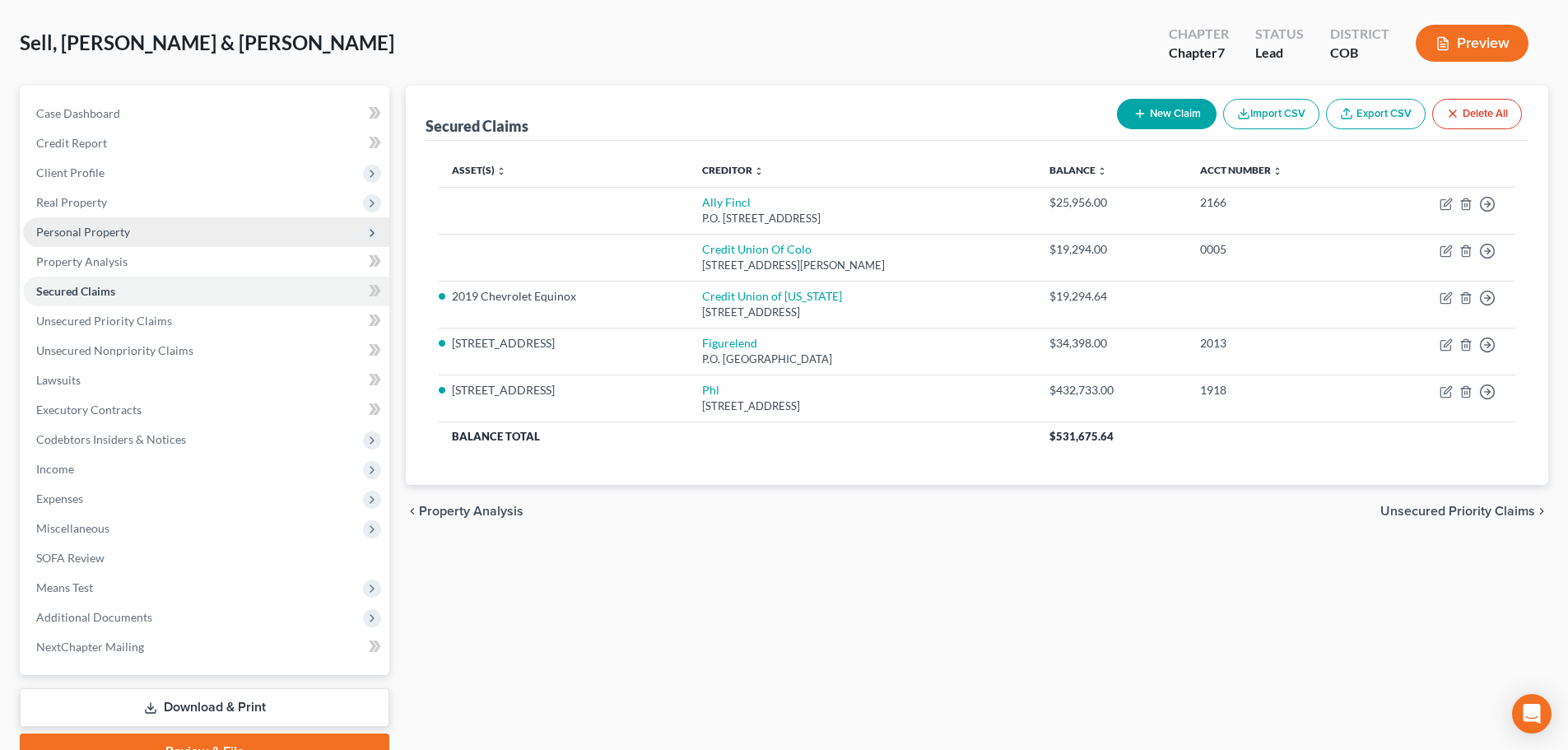
click at [198, 243] on span "Personal Property" at bounding box center [205, 232] width 366 height 30
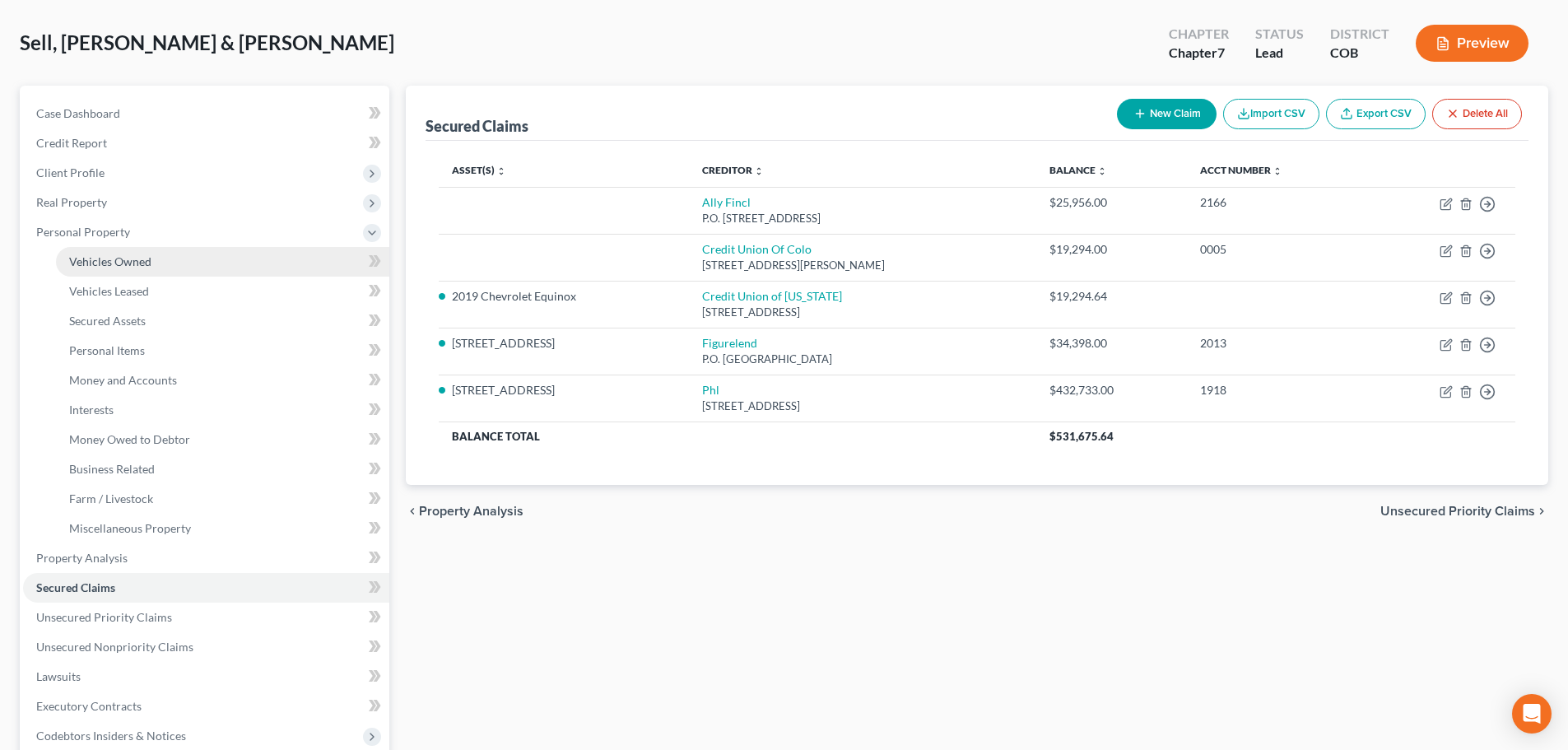
click at [173, 268] on link "Vehicles Owned" at bounding box center [222, 261] width 333 height 30
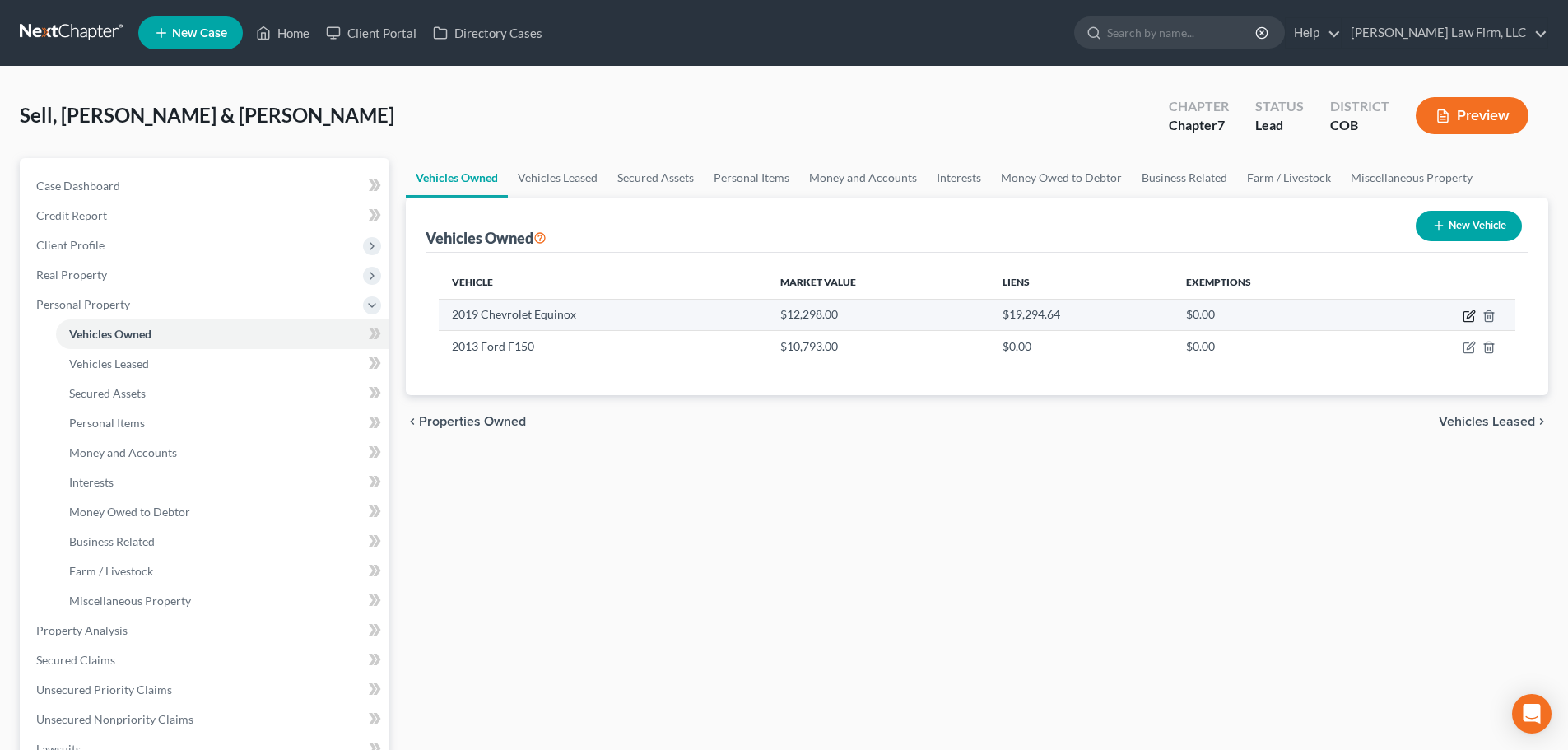
click at [1464, 314] on icon "button" at bounding box center [1469, 317] width 10 height 10
select select "0"
select select "7"
select select "1"
select select "2"
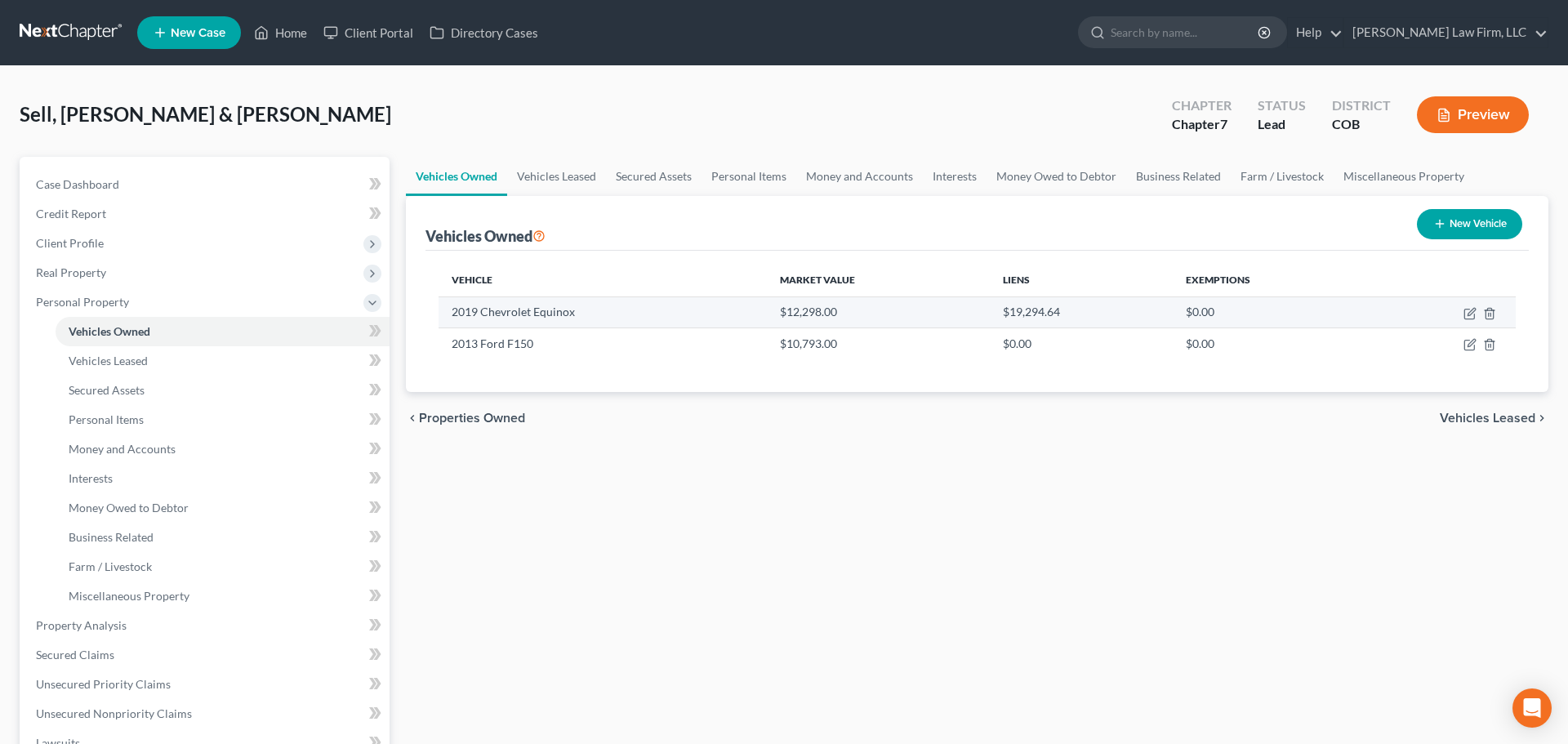
select select "5"
select select "2"
select select "1"
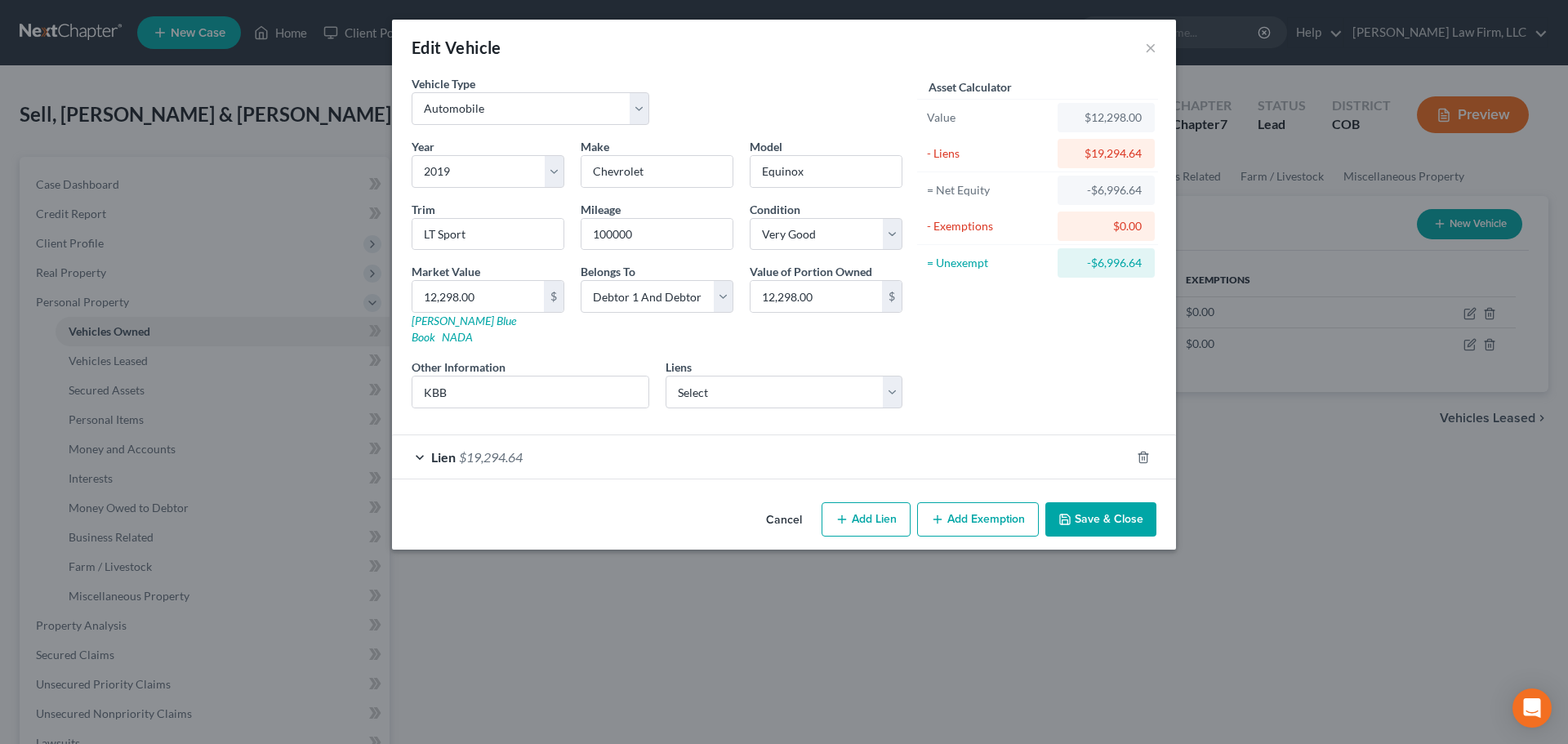
click at [842, 448] on div "Lien $19,294.64" at bounding box center [761, 457] width 738 height 44
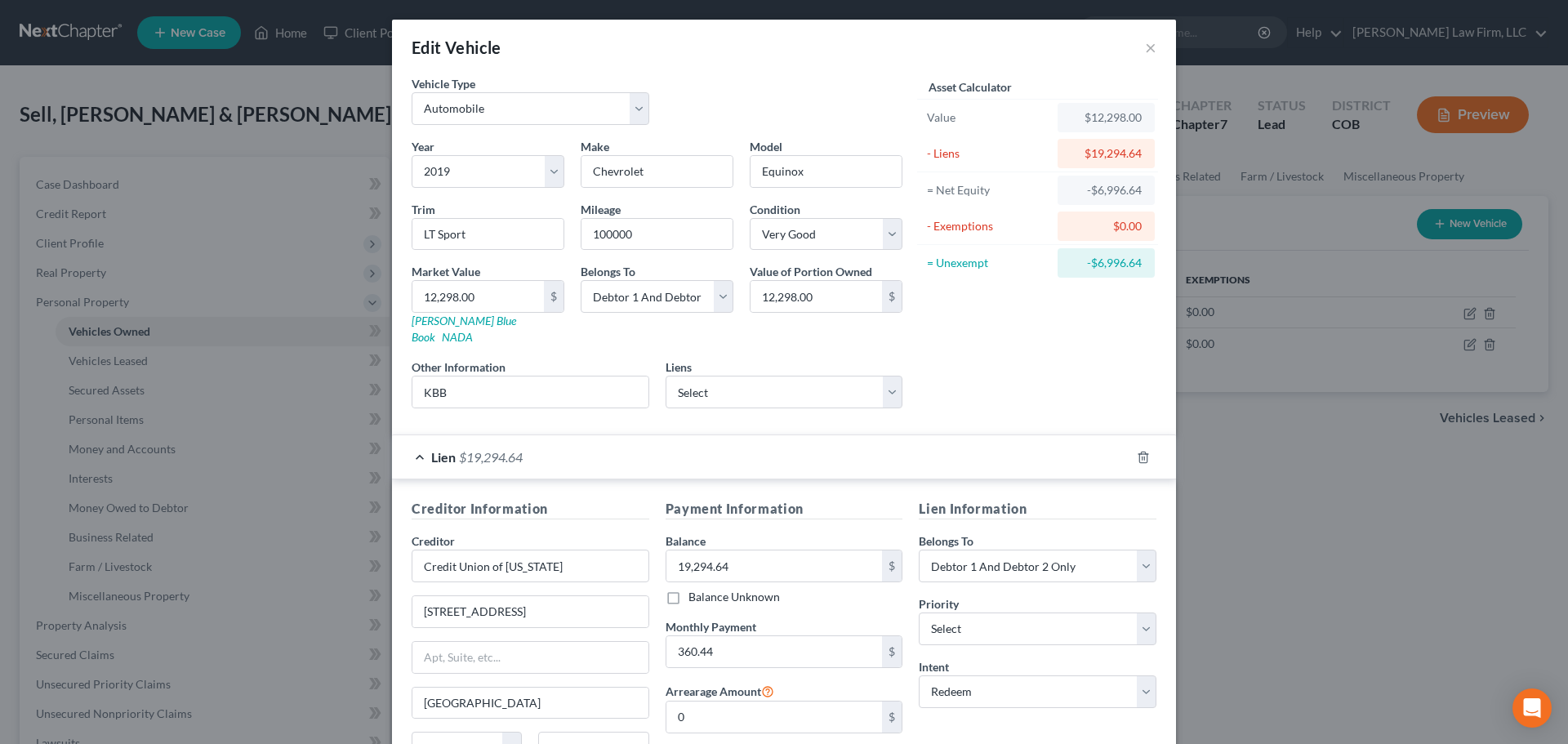
scroll to position [149, 0]
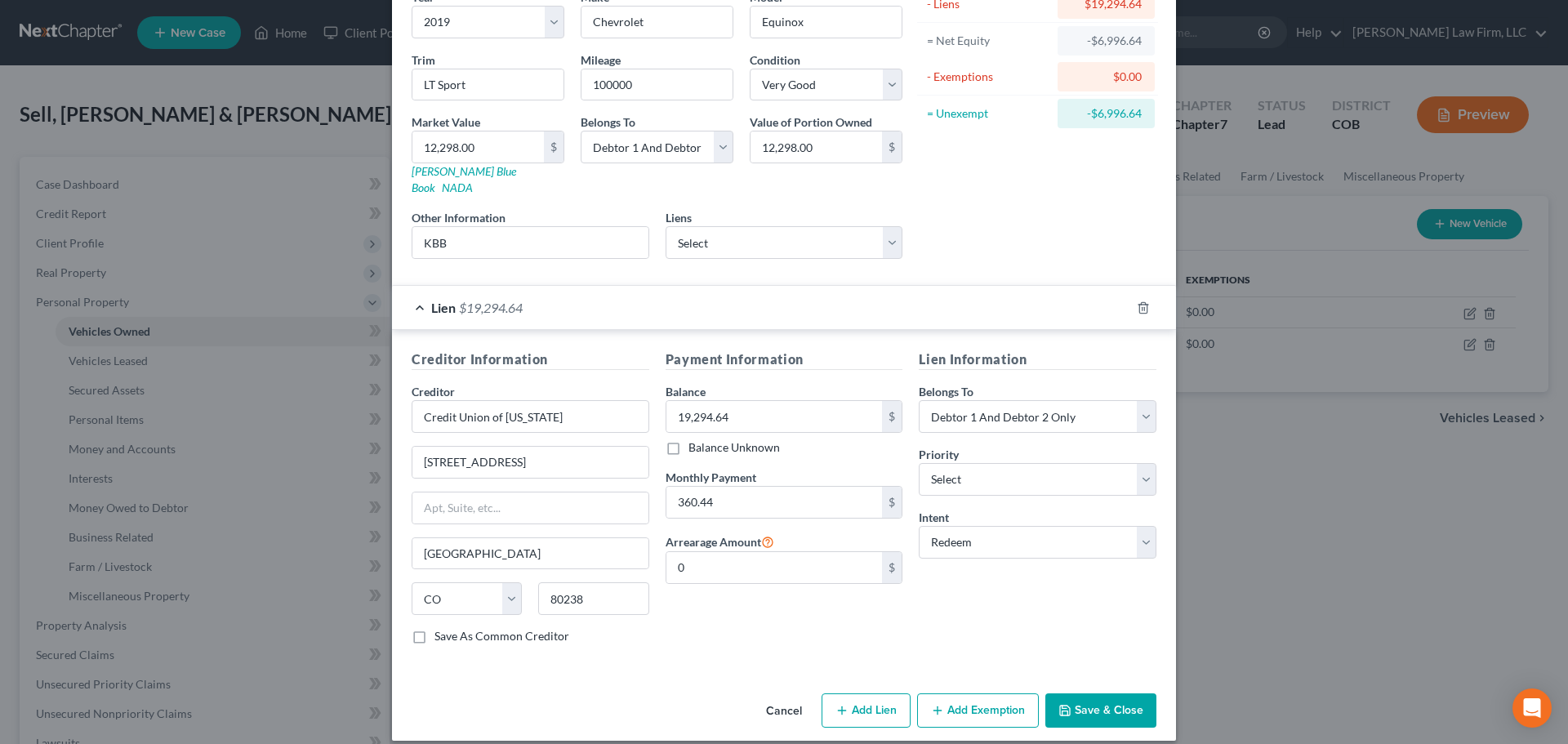
click at [858, 694] on button "Add Lien" at bounding box center [866, 710] width 89 height 34
select select "2"
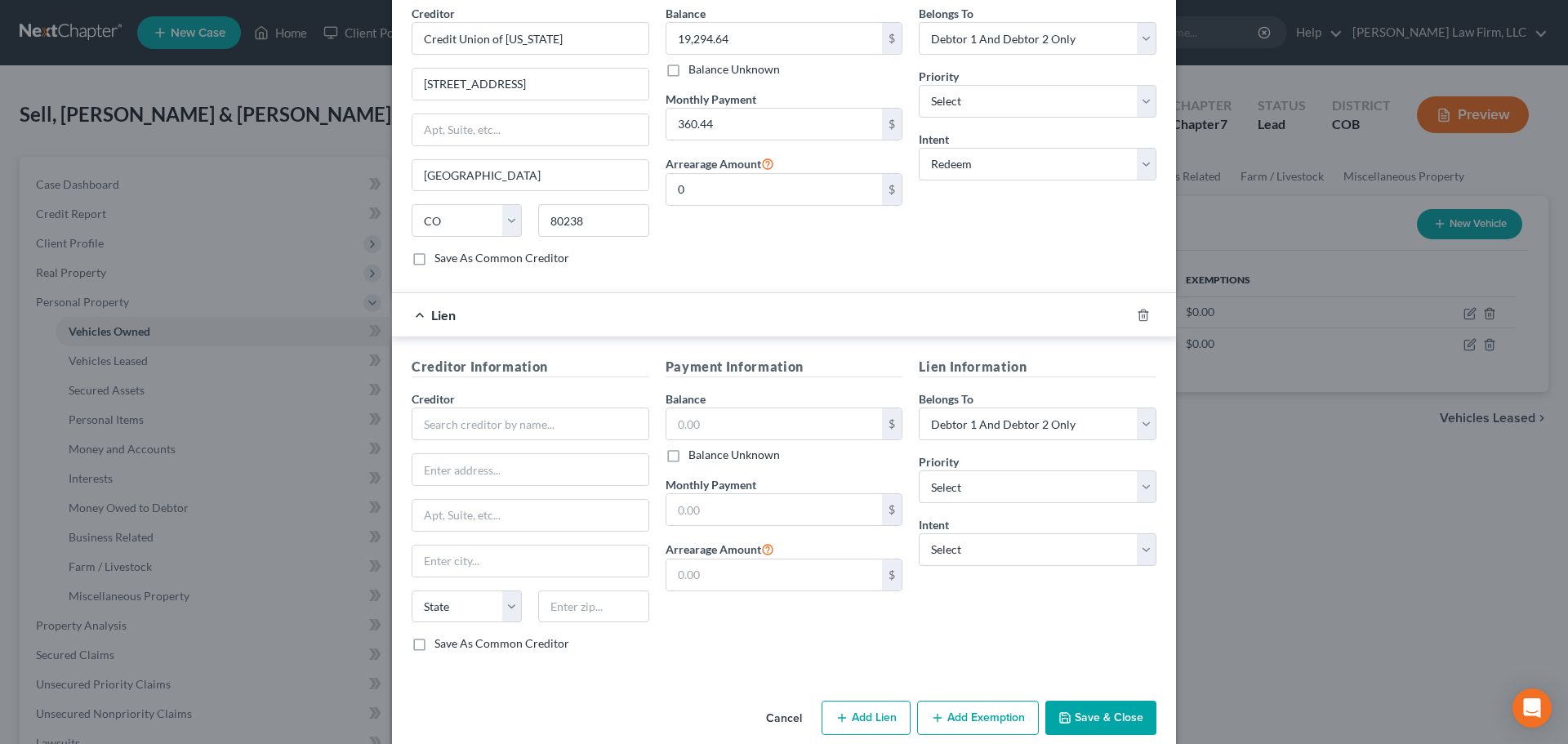
scroll to position [535, 0]
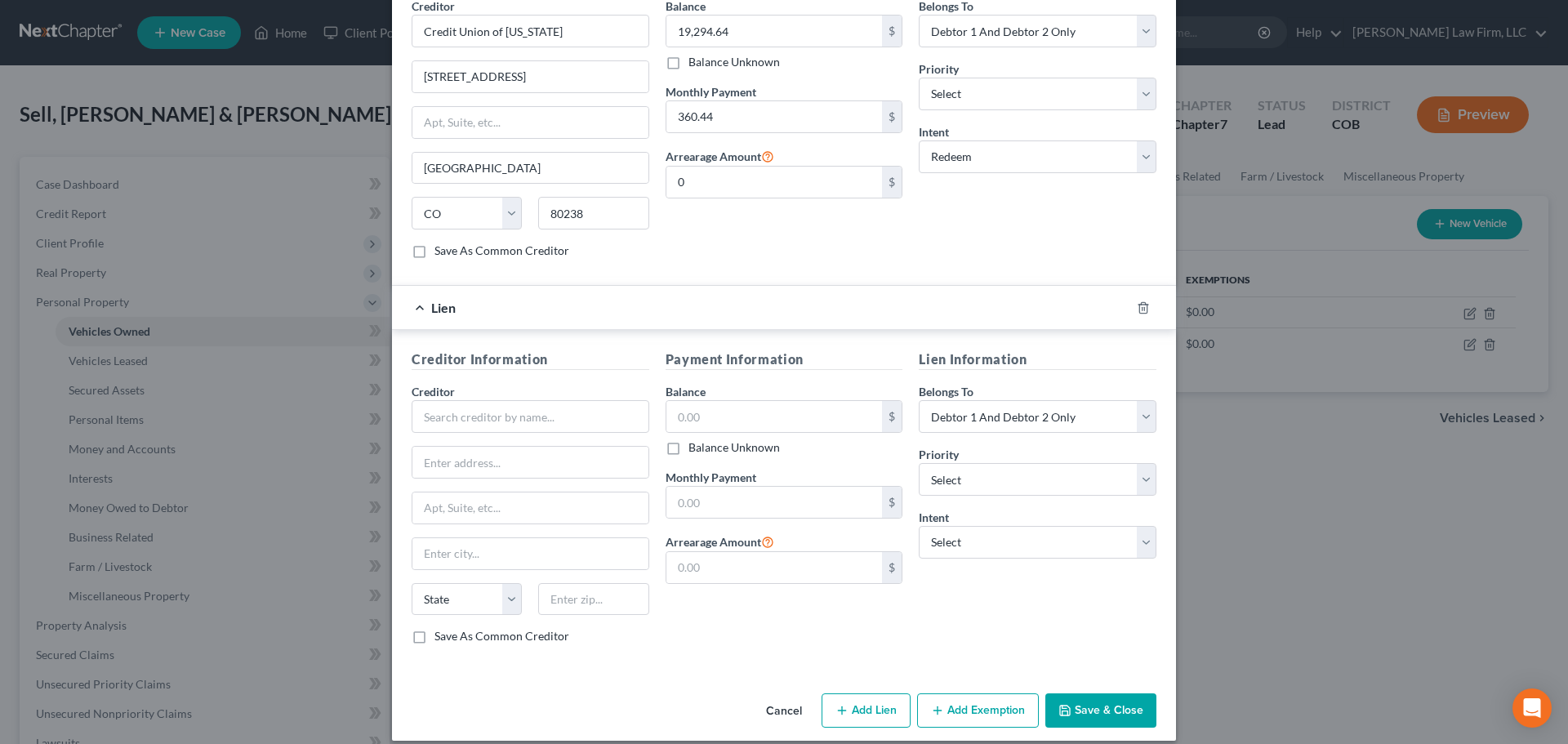
click at [600, 289] on div "Lien" at bounding box center [761, 308] width 738 height 44
click at [399, 292] on div "Lien" at bounding box center [761, 308] width 738 height 44
click at [1134, 299] on div at bounding box center [1153, 308] width 46 height 26
click at [1140, 302] on icon "button" at bounding box center [1143, 307] width 8 height 11
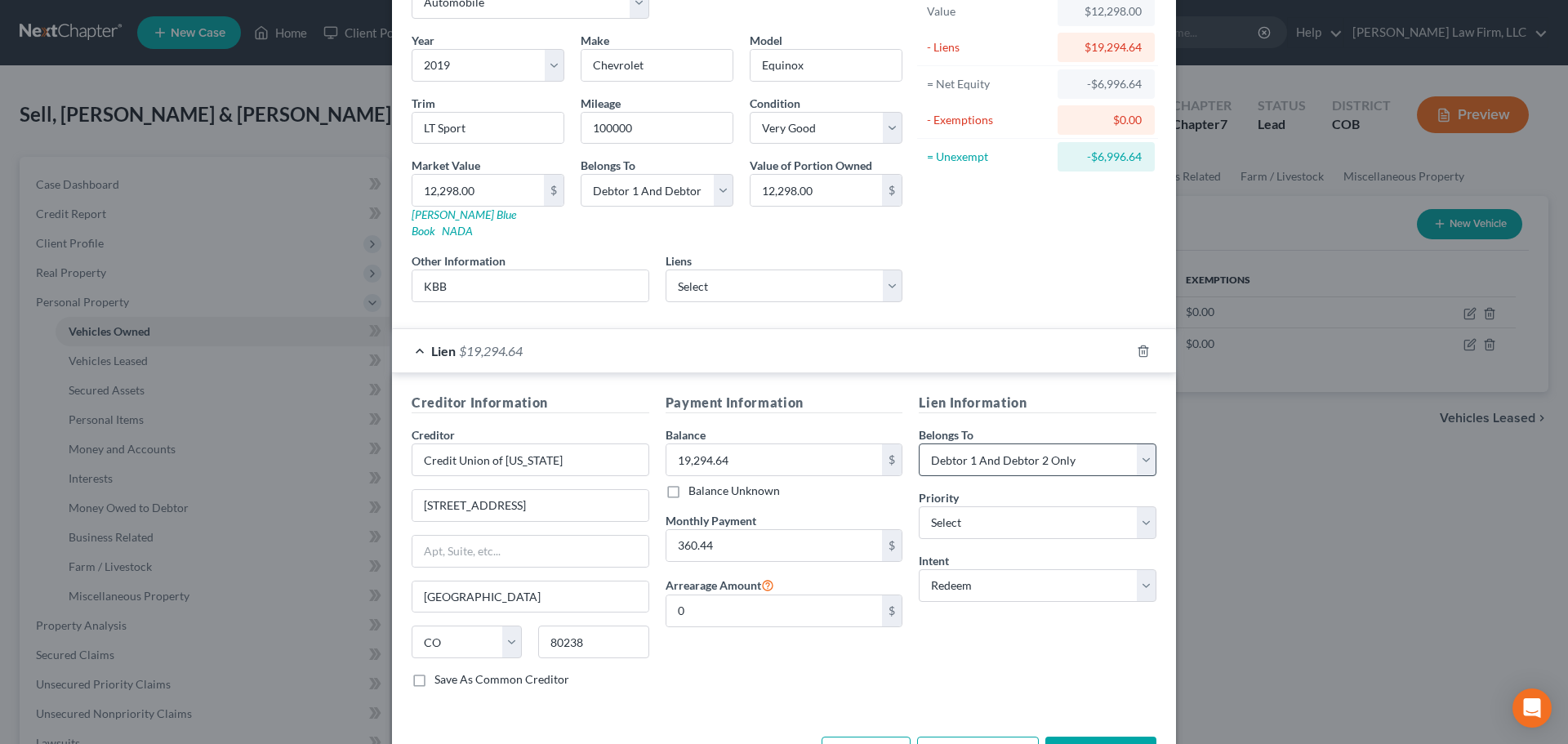
scroll to position [68, 0]
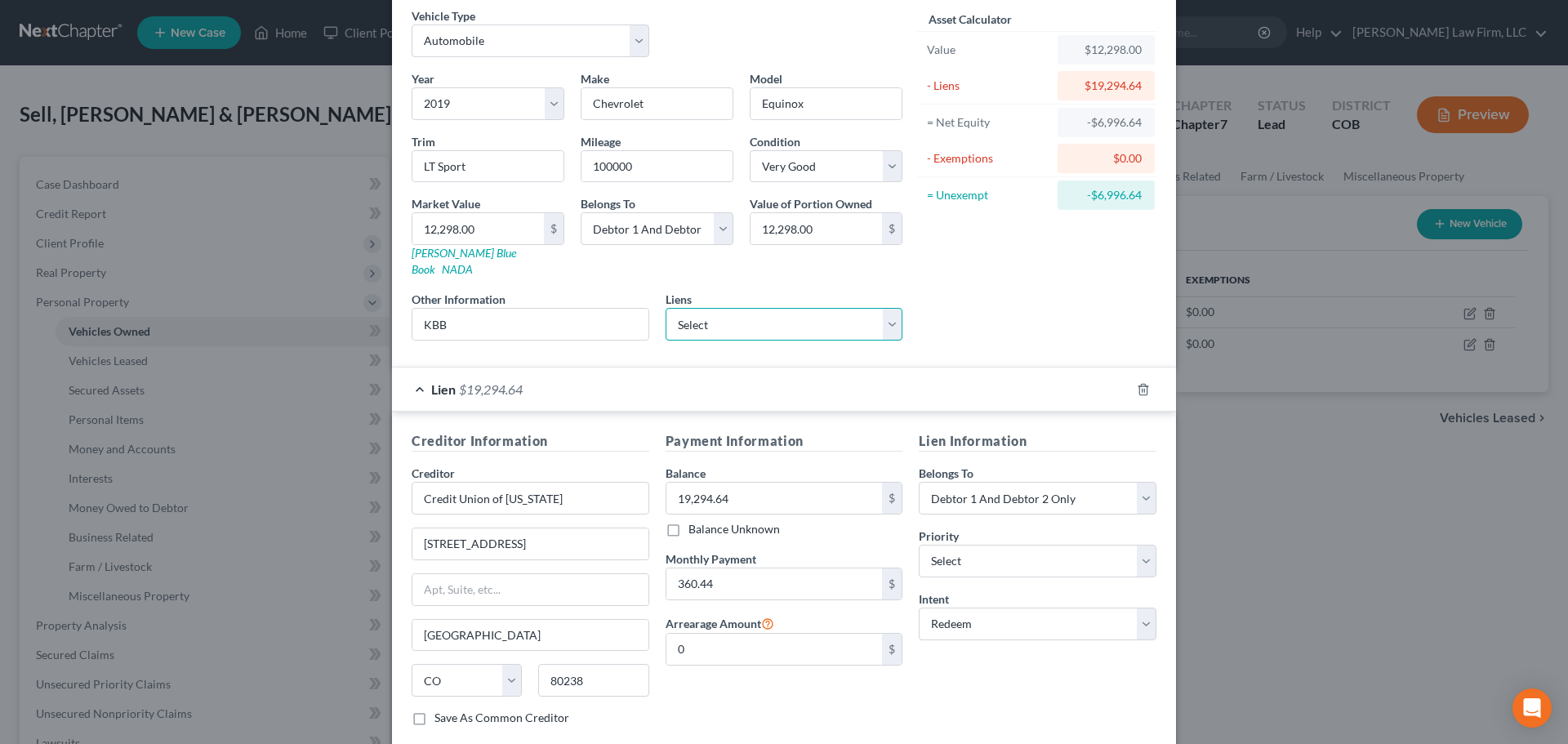
click at [828, 309] on select "Select Ally Fincl - $25,956.00 Credit Union Of Colo - $19,294.00" at bounding box center [784, 324] width 237 height 33
select select "1"
click at [666, 308] on select "Select Ally Fincl - $25,956.00 Credit Union Of Colo - $19,294.00" at bounding box center [784, 324] width 237 height 33
select select
select select "5"
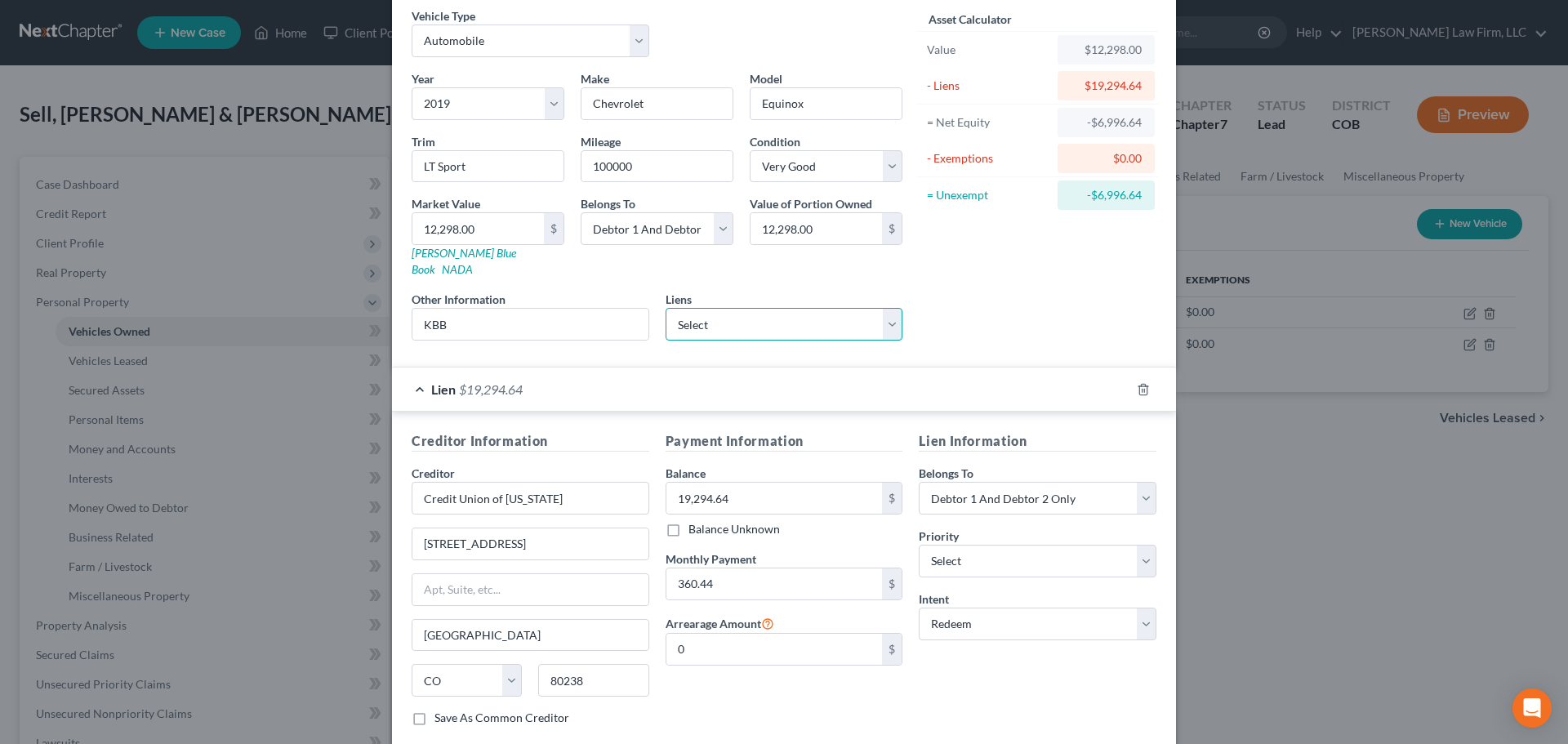
select select "2"
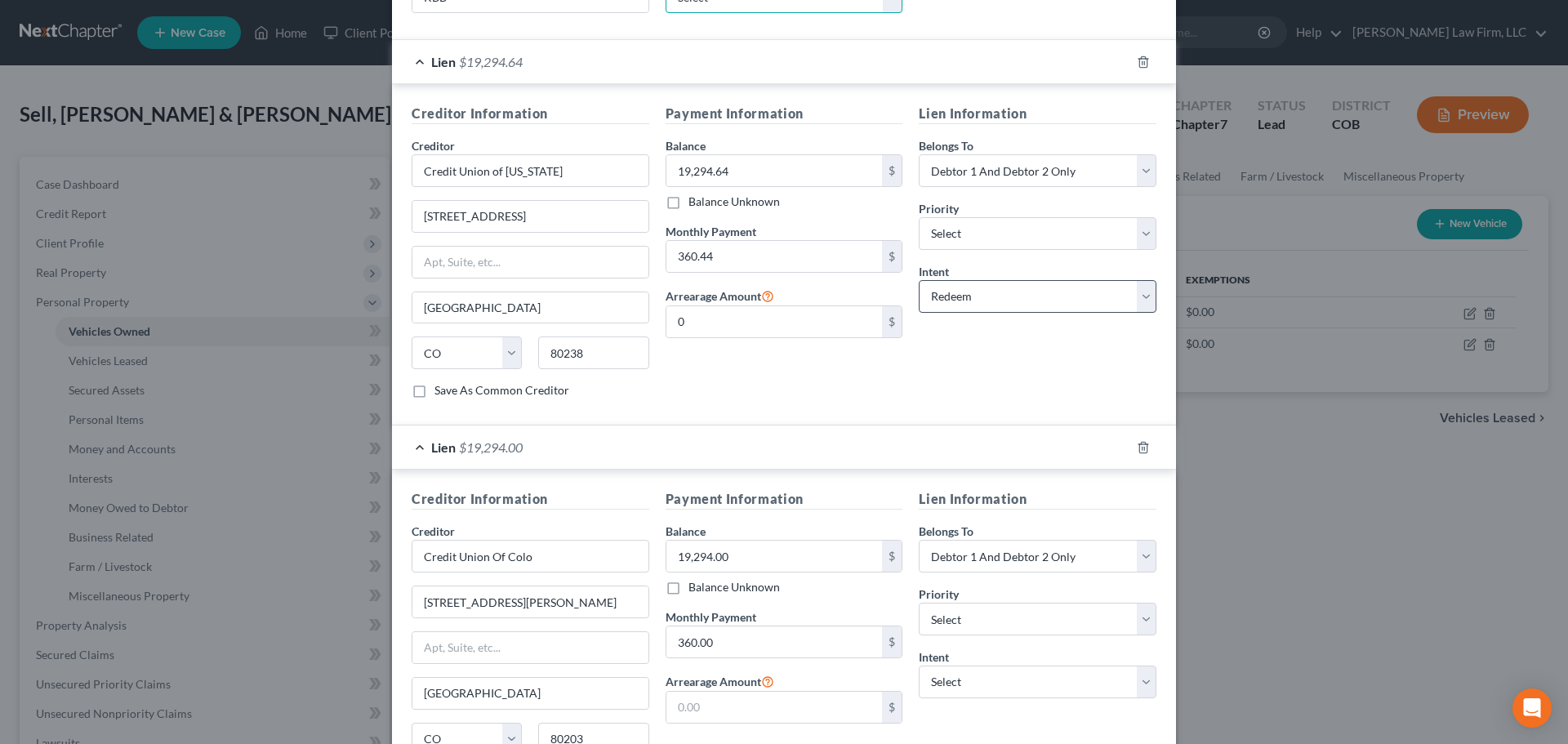
scroll to position [394, 0]
click at [1142, 53] on div at bounding box center [1153, 62] width 46 height 26
click at [1137, 56] on icon "button" at bounding box center [1144, 63] width 13 height 13
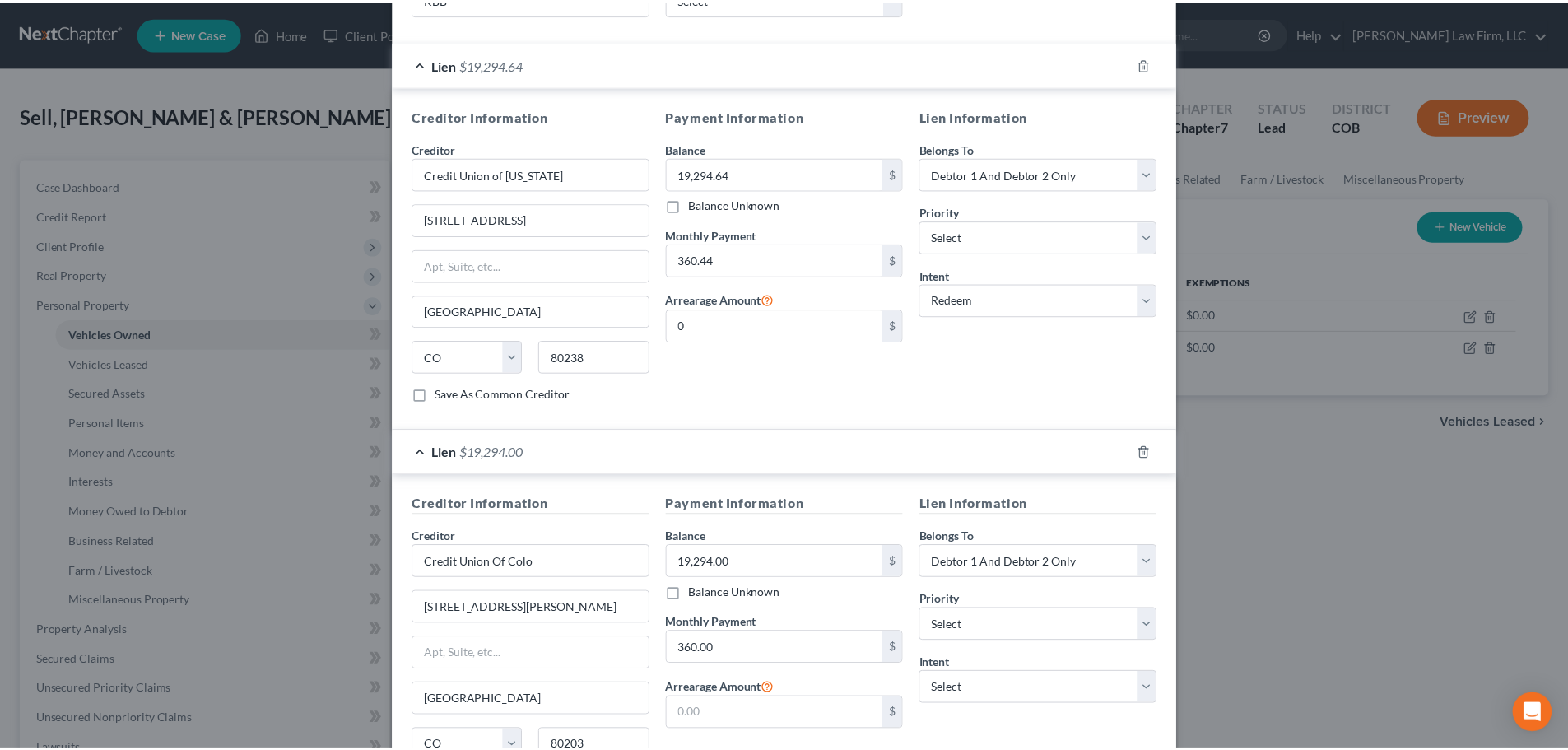
scroll to position [151, 0]
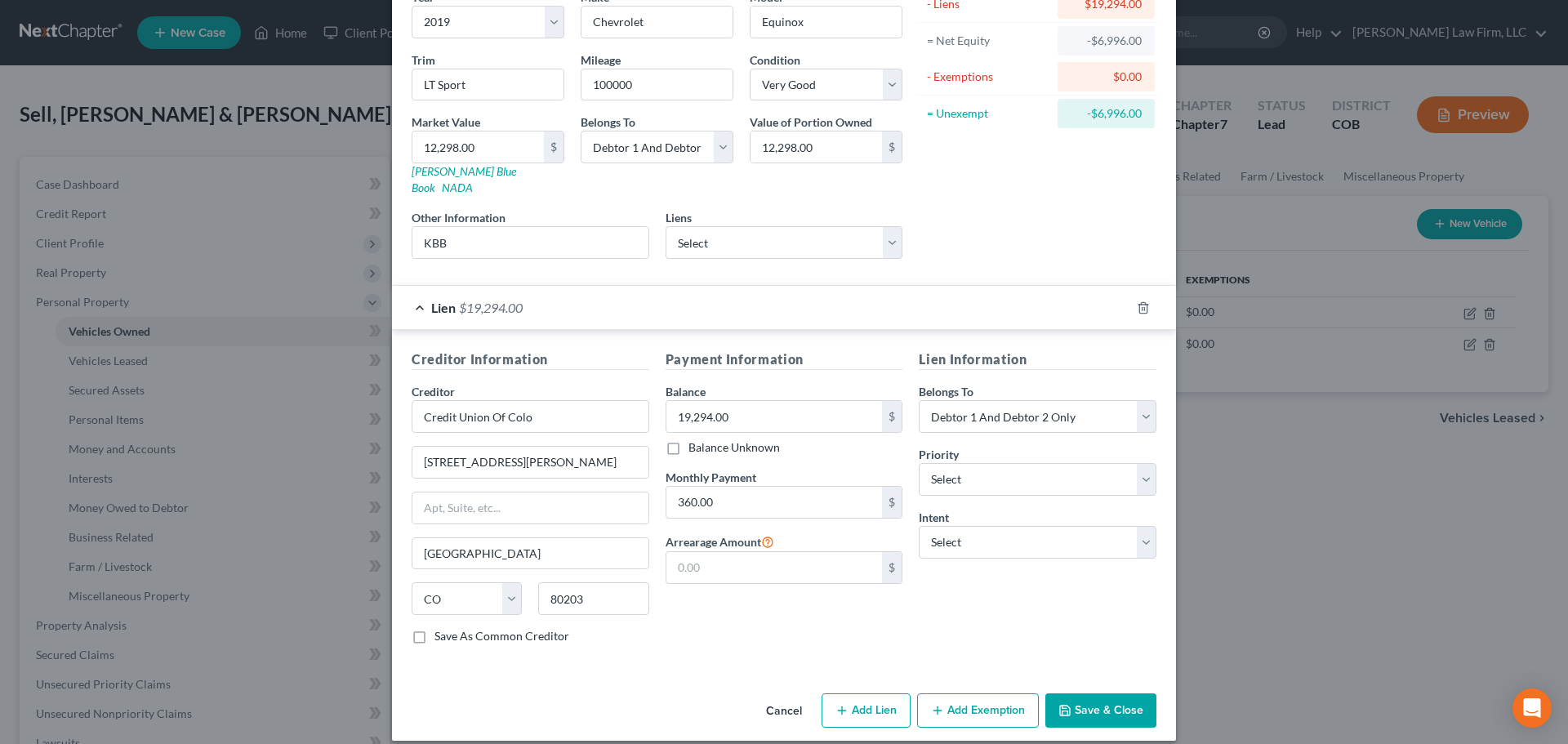
click at [1089, 695] on button "Save & Close" at bounding box center [1101, 710] width 111 height 34
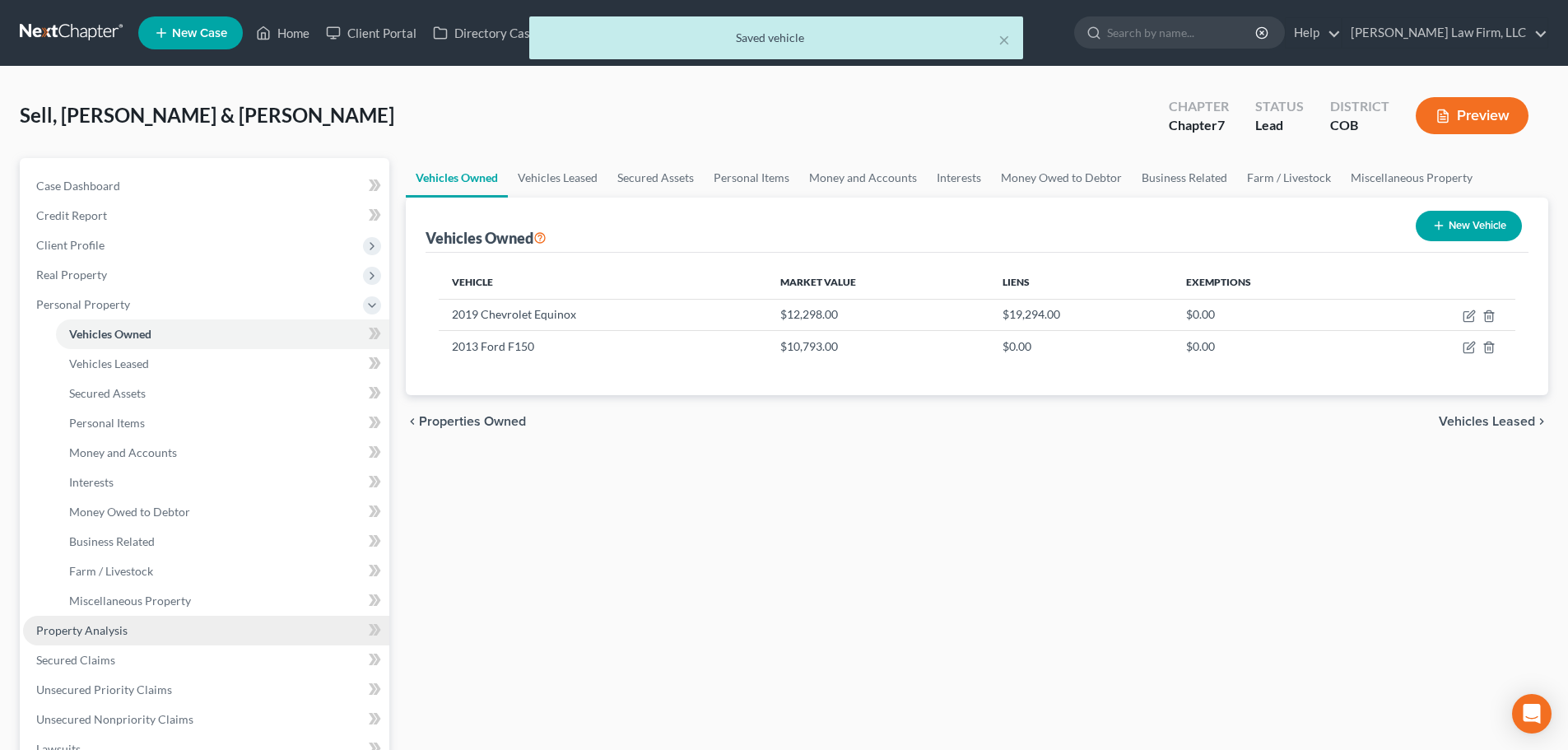
click at [142, 641] on link "Property Analysis" at bounding box center [205, 631] width 366 height 30
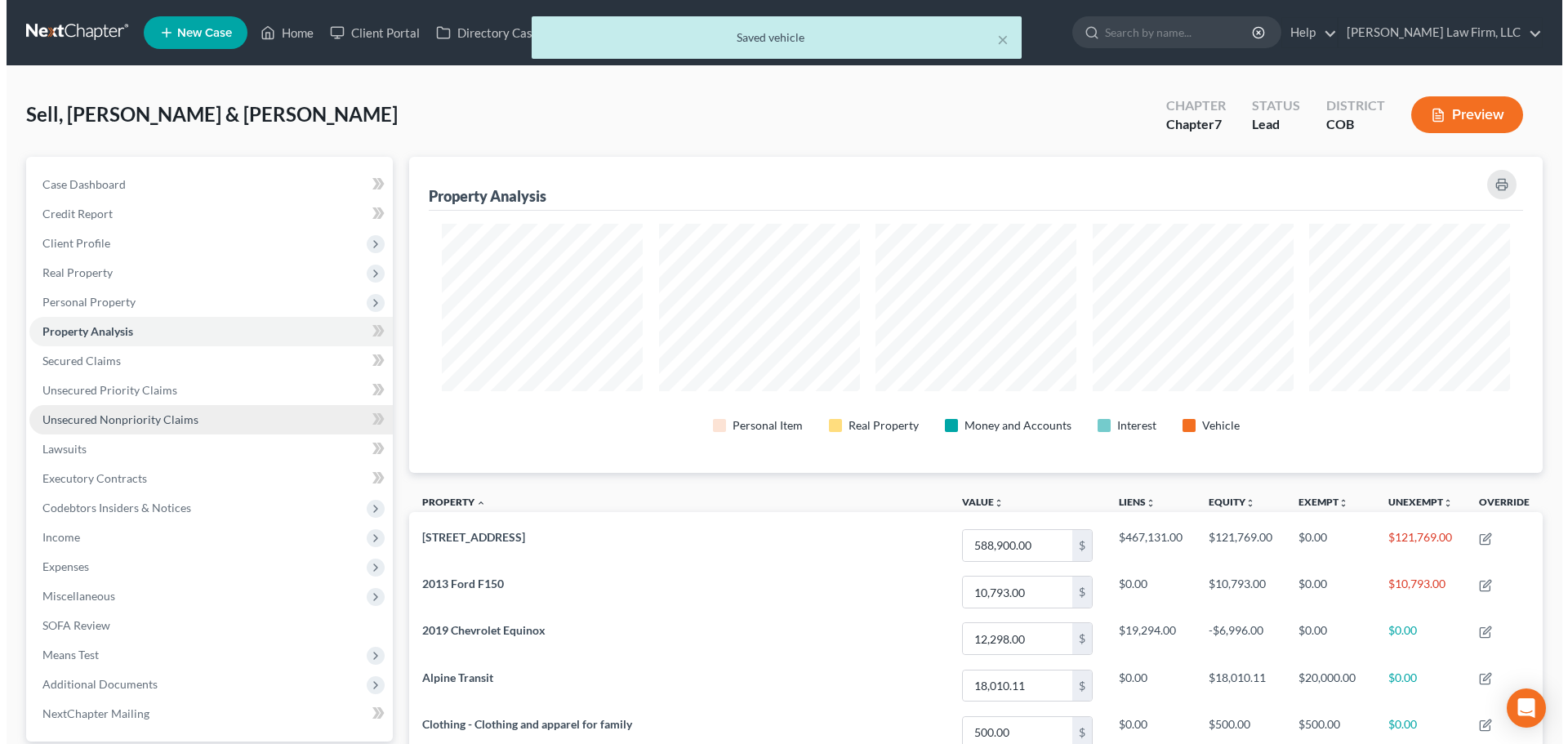
scroll to position [316, 1134]
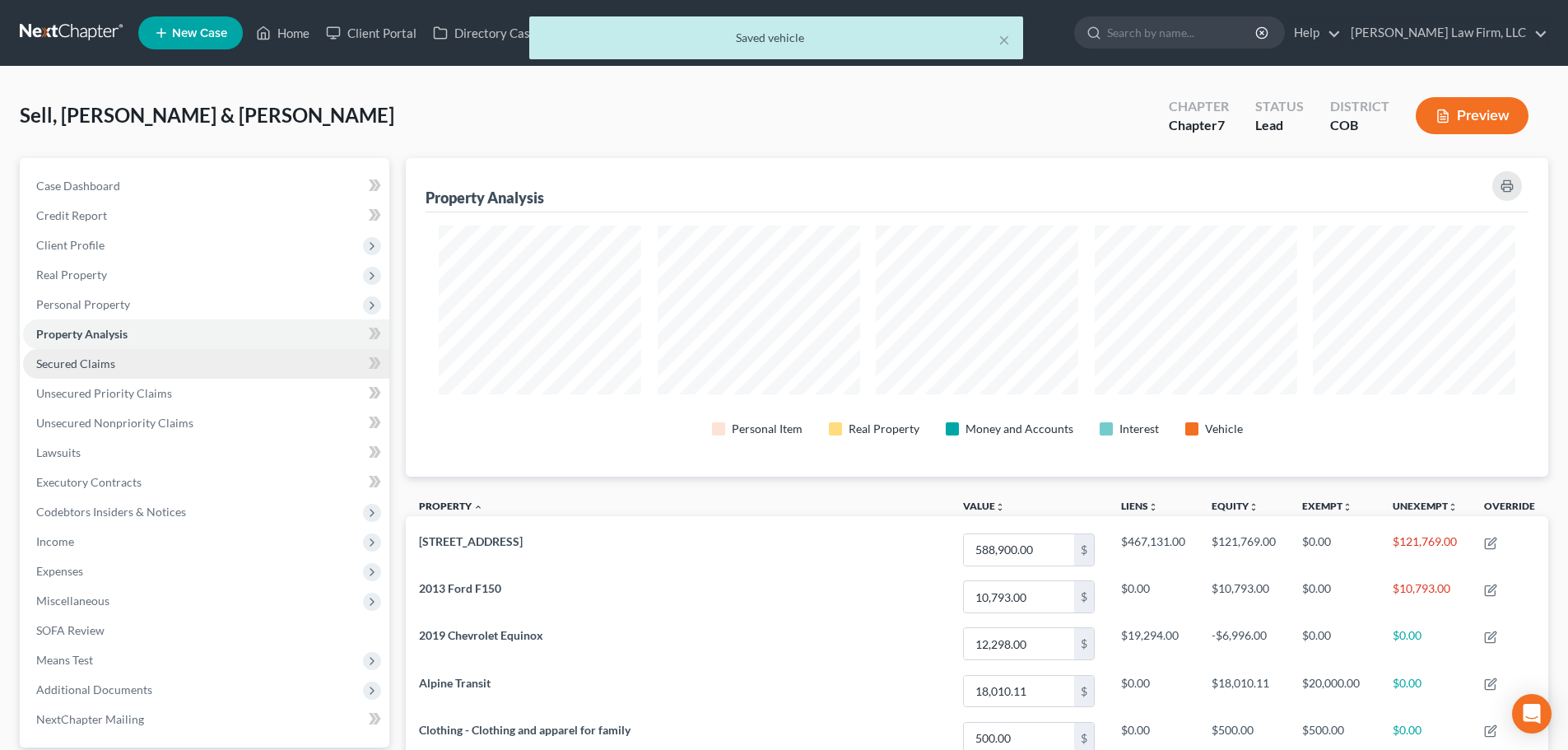
click at [145, 355] on link "Secured Claims" at bounding box center [205, 364] width 366 height 30
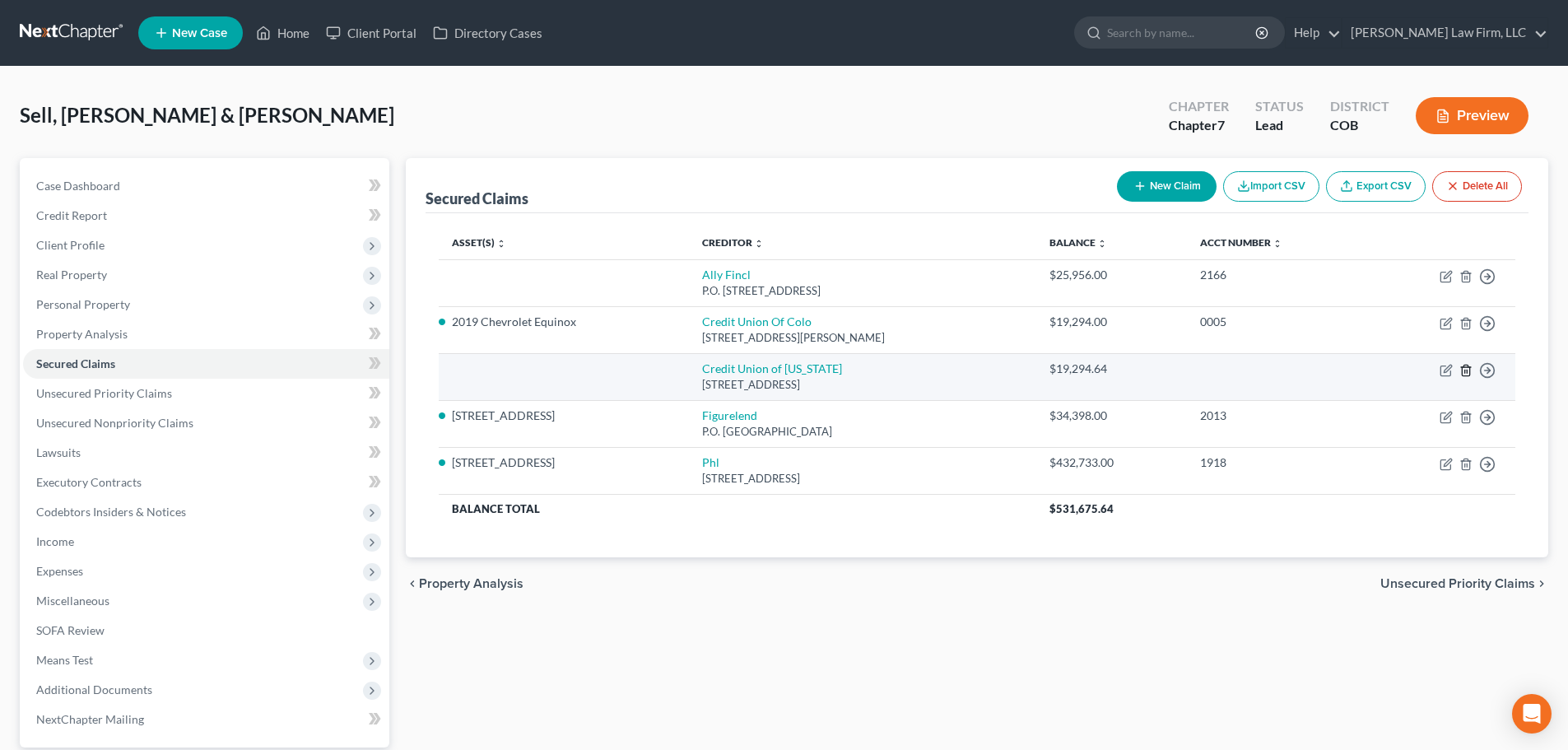
click at [1468, 375] on icon "button" at bounding box center [1466, 370] width 8 height 11
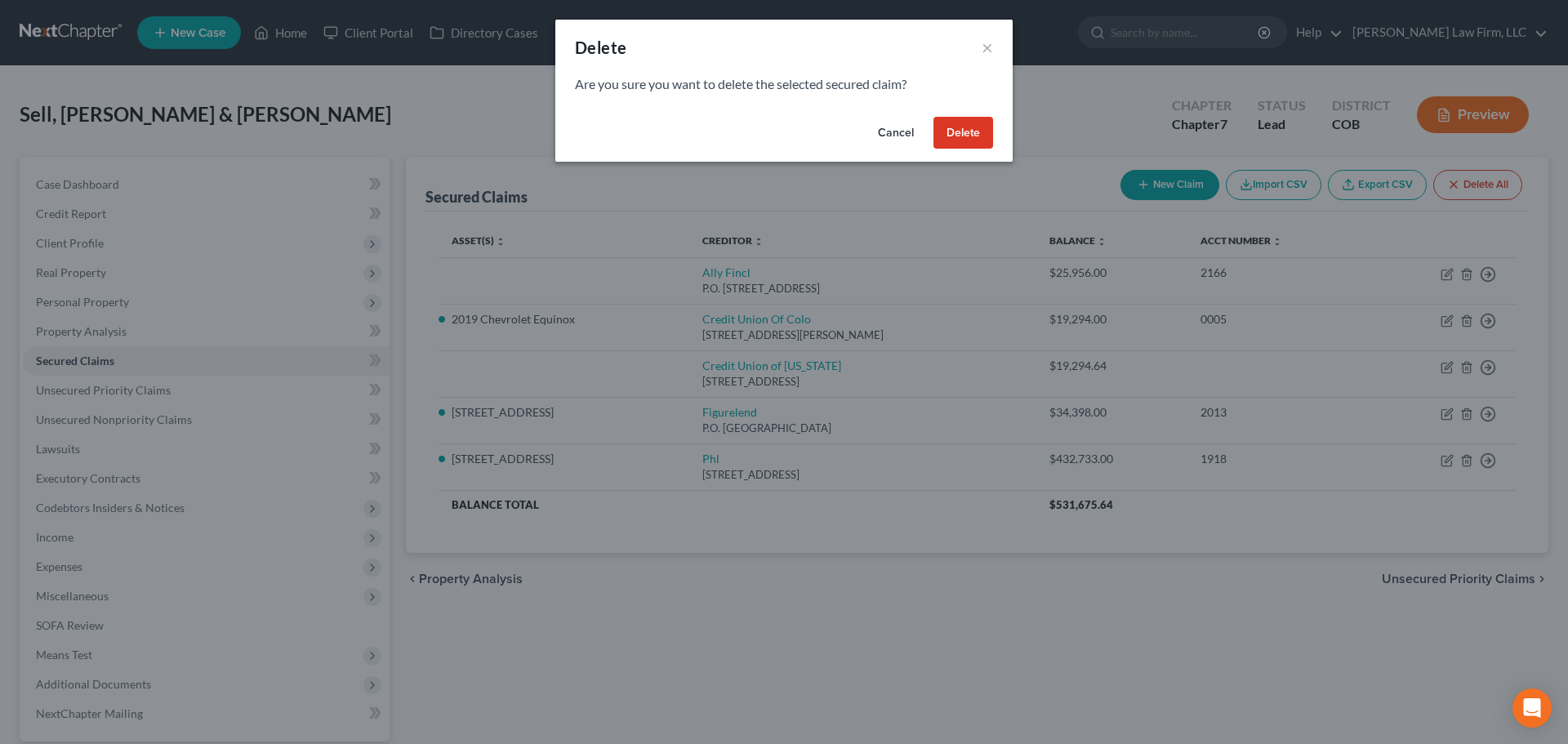
click at [958, 140] on button "Delete" at bounding box center [963, 133] width 60 height 33
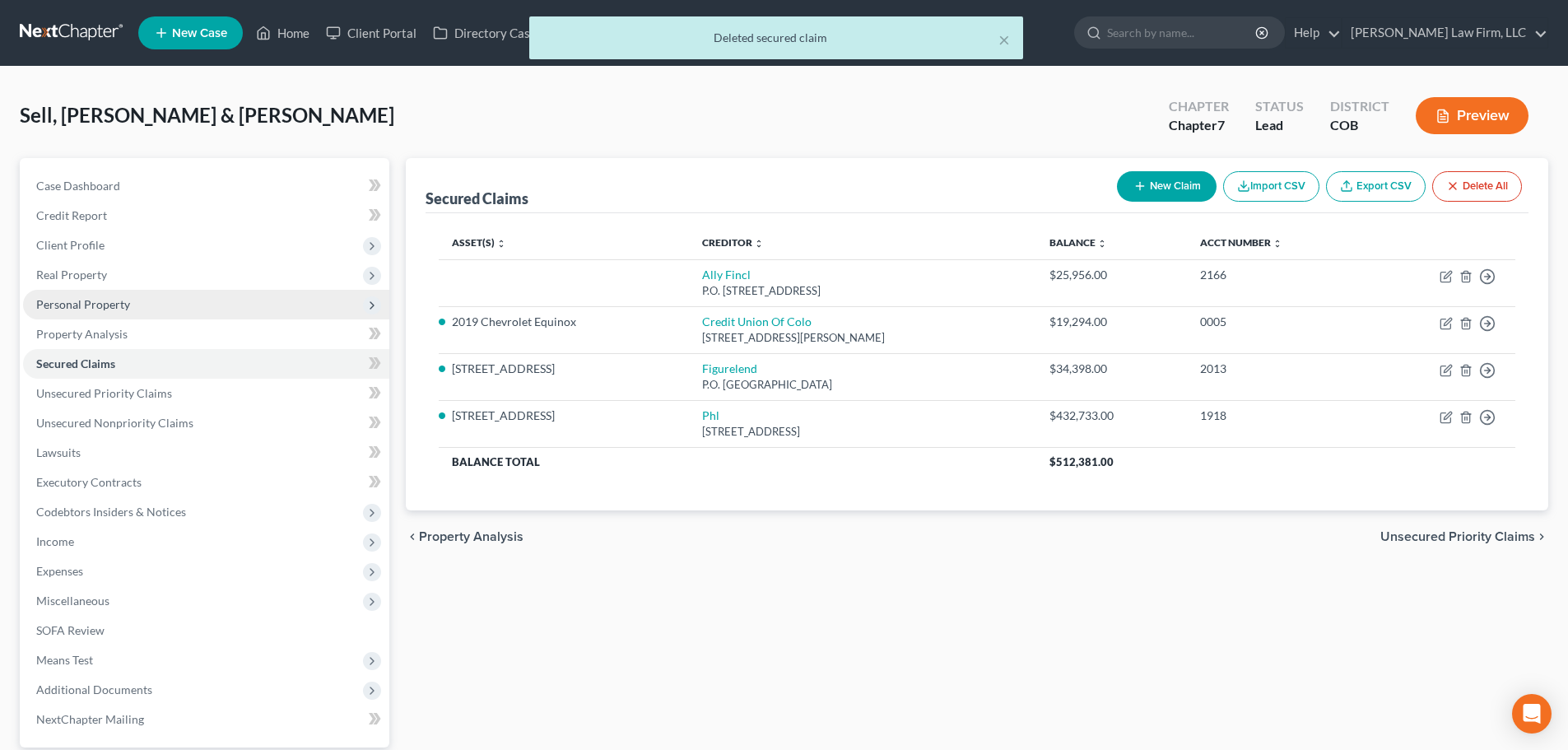
click at [122, 301] on span "Personal Property" at bounding box center [83, 304] width 94 height 14
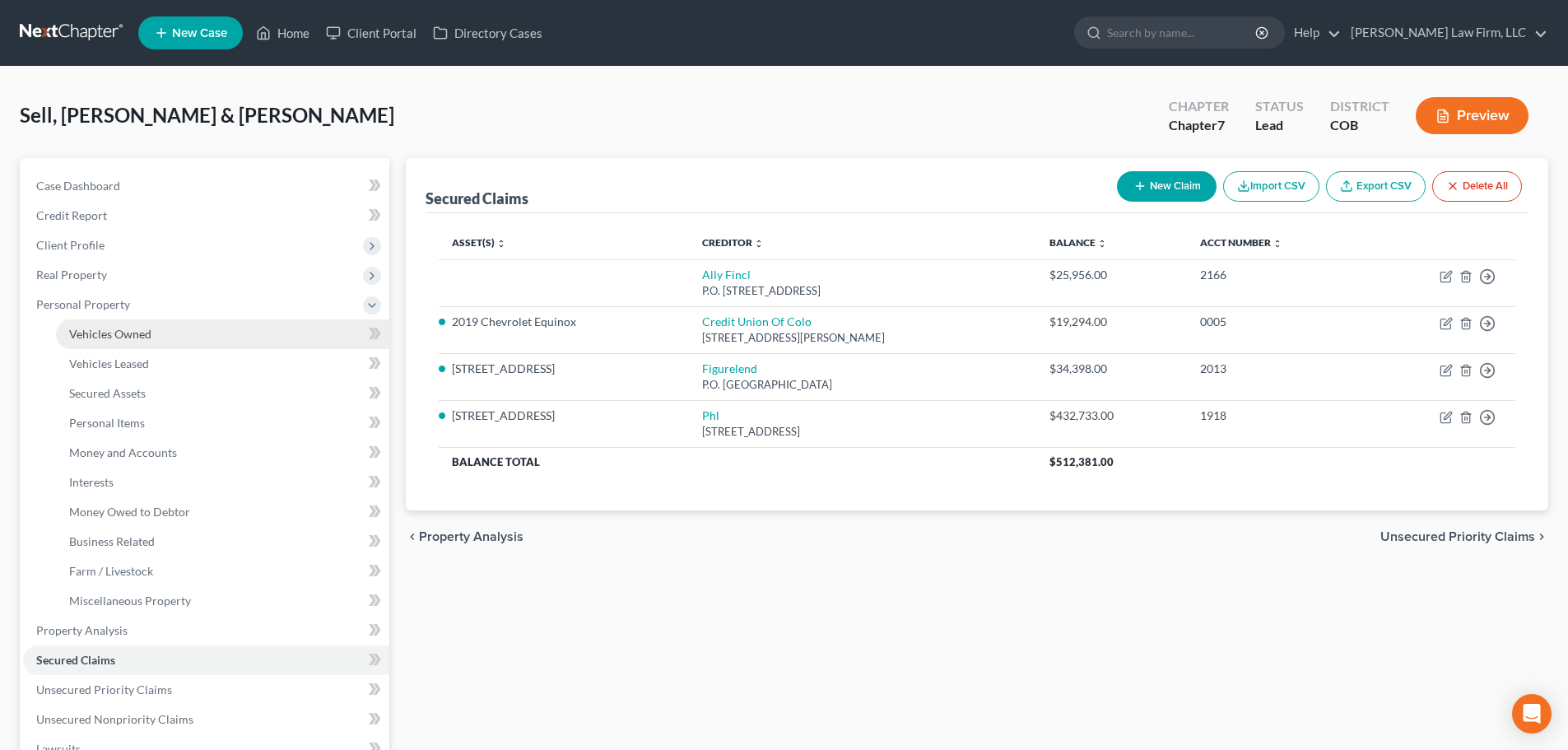
click at [108, 337] on span "Vehicles Owned" at bounding box center [110, 334] width 82 height 14
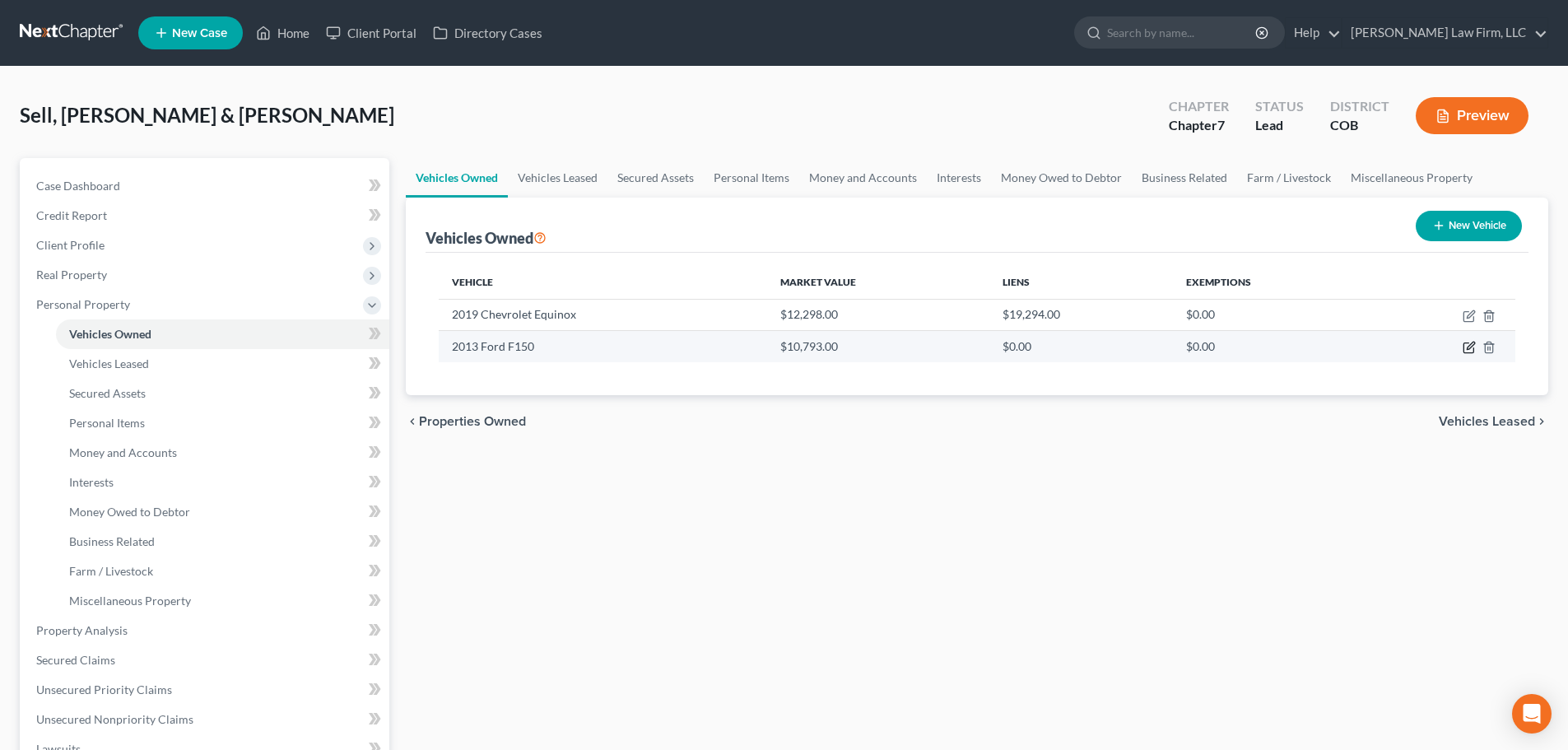
click at [1467, 342] on icon "button" at bounding box center [1470, 348] width 14 height 14
select select "0"
select select "13"
select select "1"
select select "2"
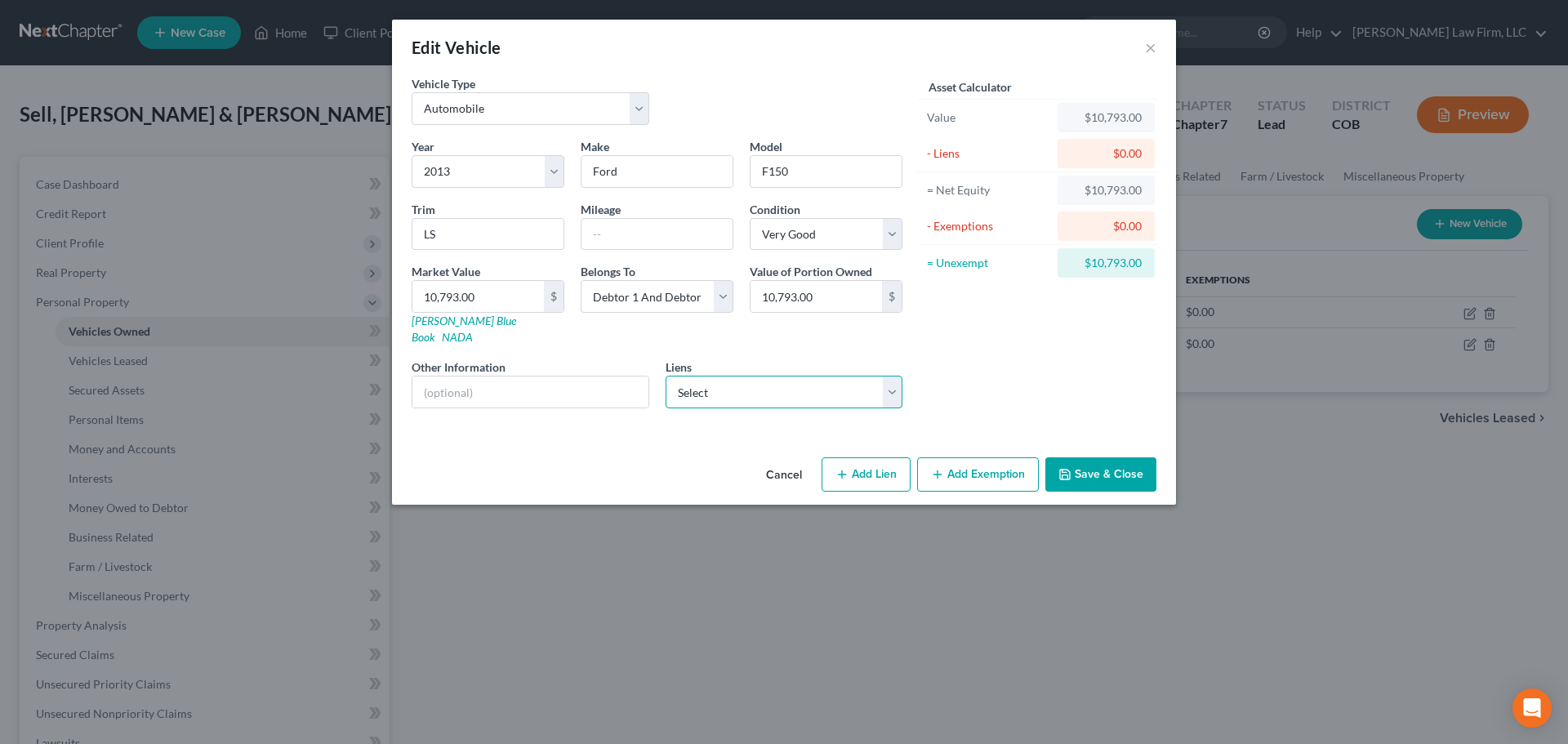
click at [735, 376] on select "Select Ally Fincl - $25,956.00" at bounding box center [784, 392] width 237 height 33
click at [735, 376] on select "Select Ally Fincl - $25,956.00" at bounding box center [784, 392] width 237 height 33
click at [1130, 464] on button "Save & Close" at bounding box center [1101, 474] width 111 height 34
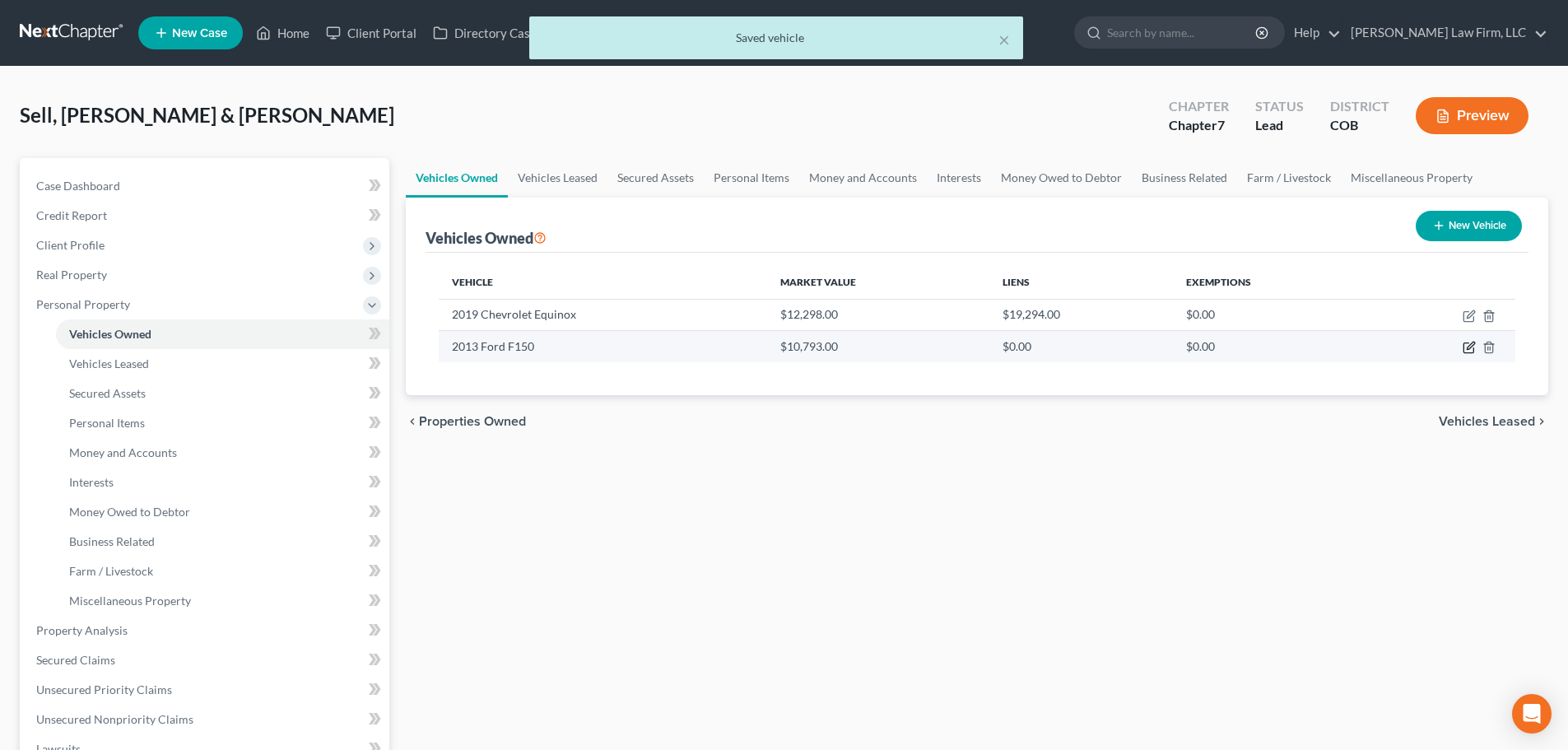
click at [1470, 343] on icon "button" at bounding box center [1469, 348] width 10 height 10
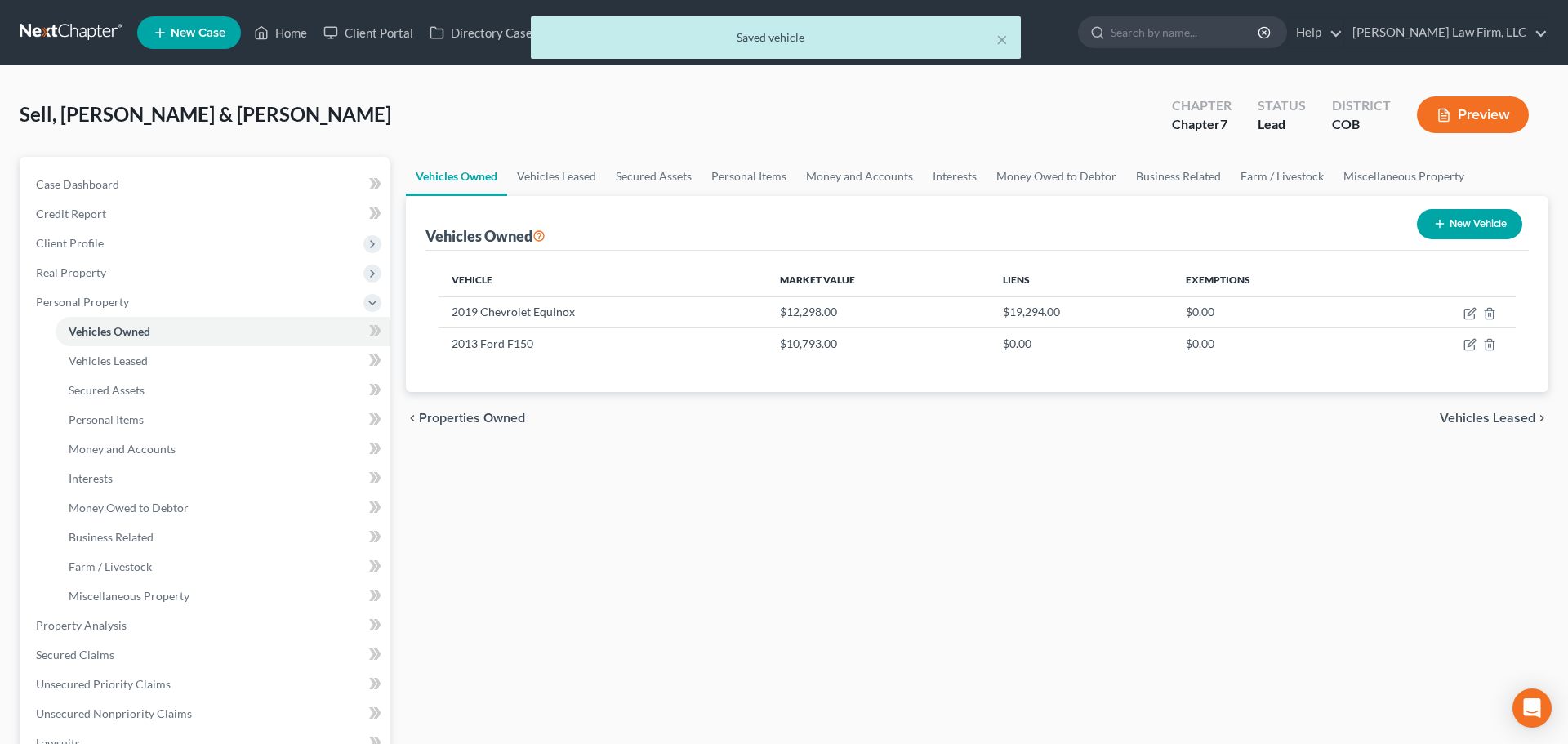
select select "0"
select select "13"
select select "1"
select select "2"
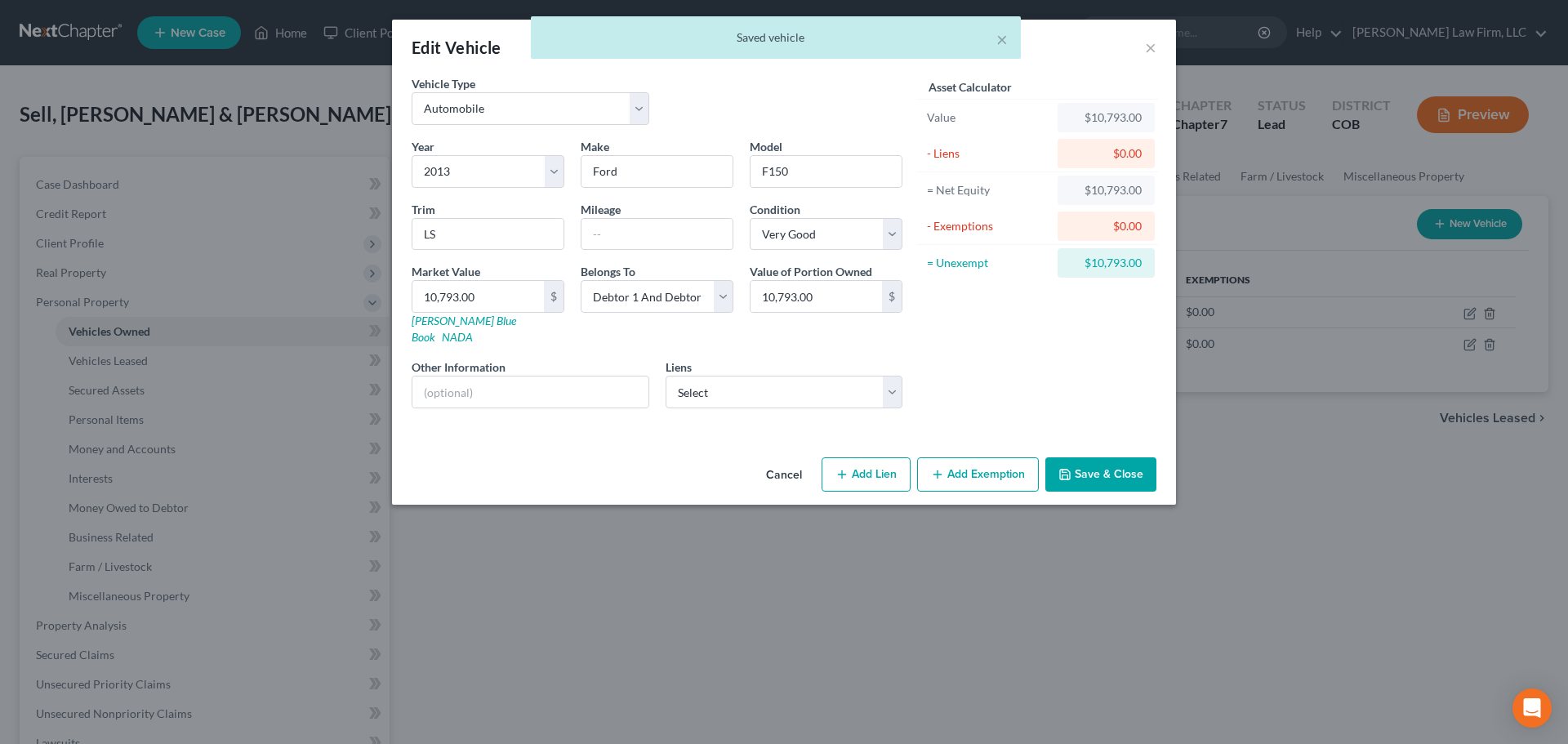
click at [980, 468] on button "Add Exemption" at bounding box center [978, 474] width 122 height 34
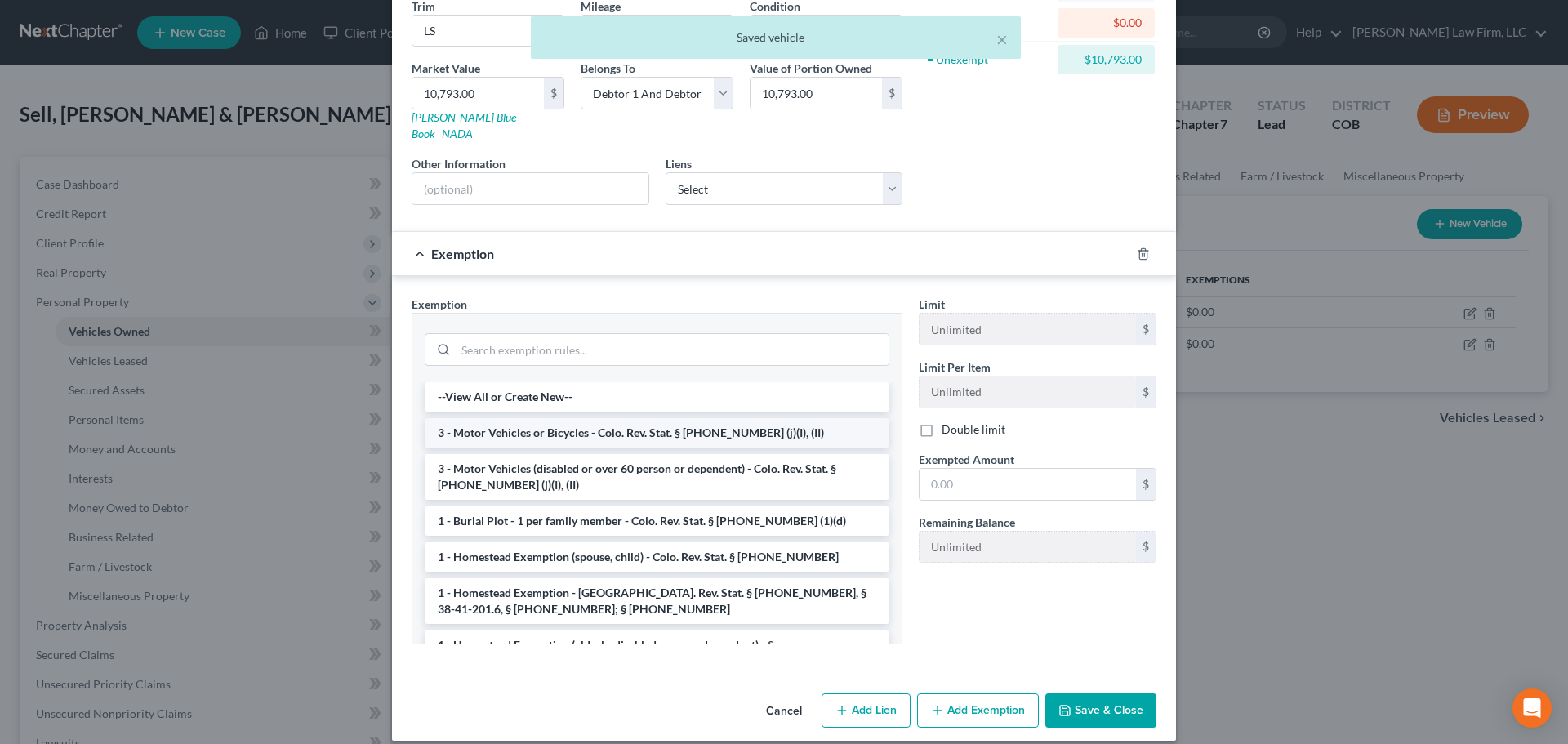
click at [575, 419] on li "3 - Motor Vehicles or Bicycles - Colo. Rev. Stat. § 13-54-102 (j)(I), (II)" at bounding box center [657, 433] width 465 height 29
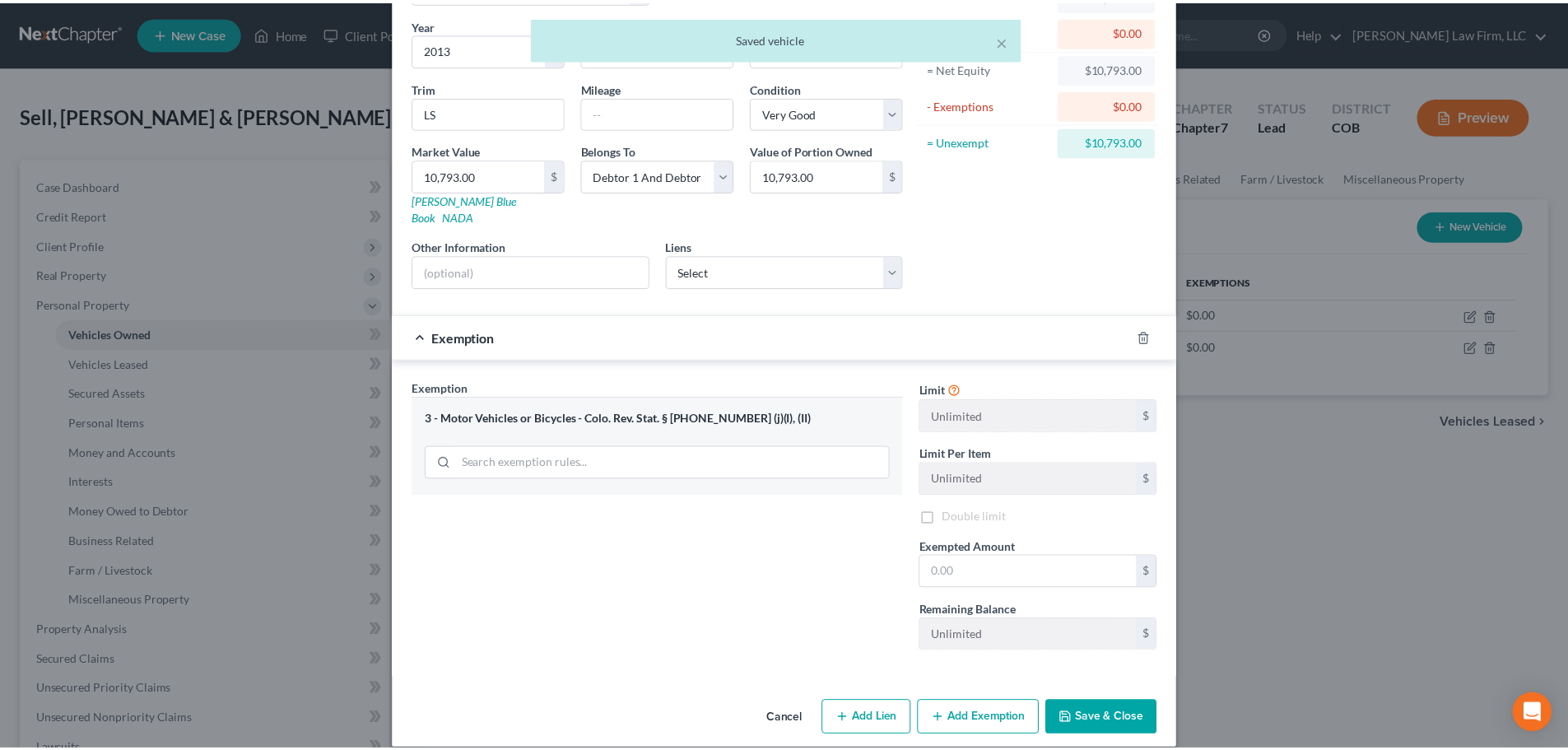
scroll to position [126, 0]
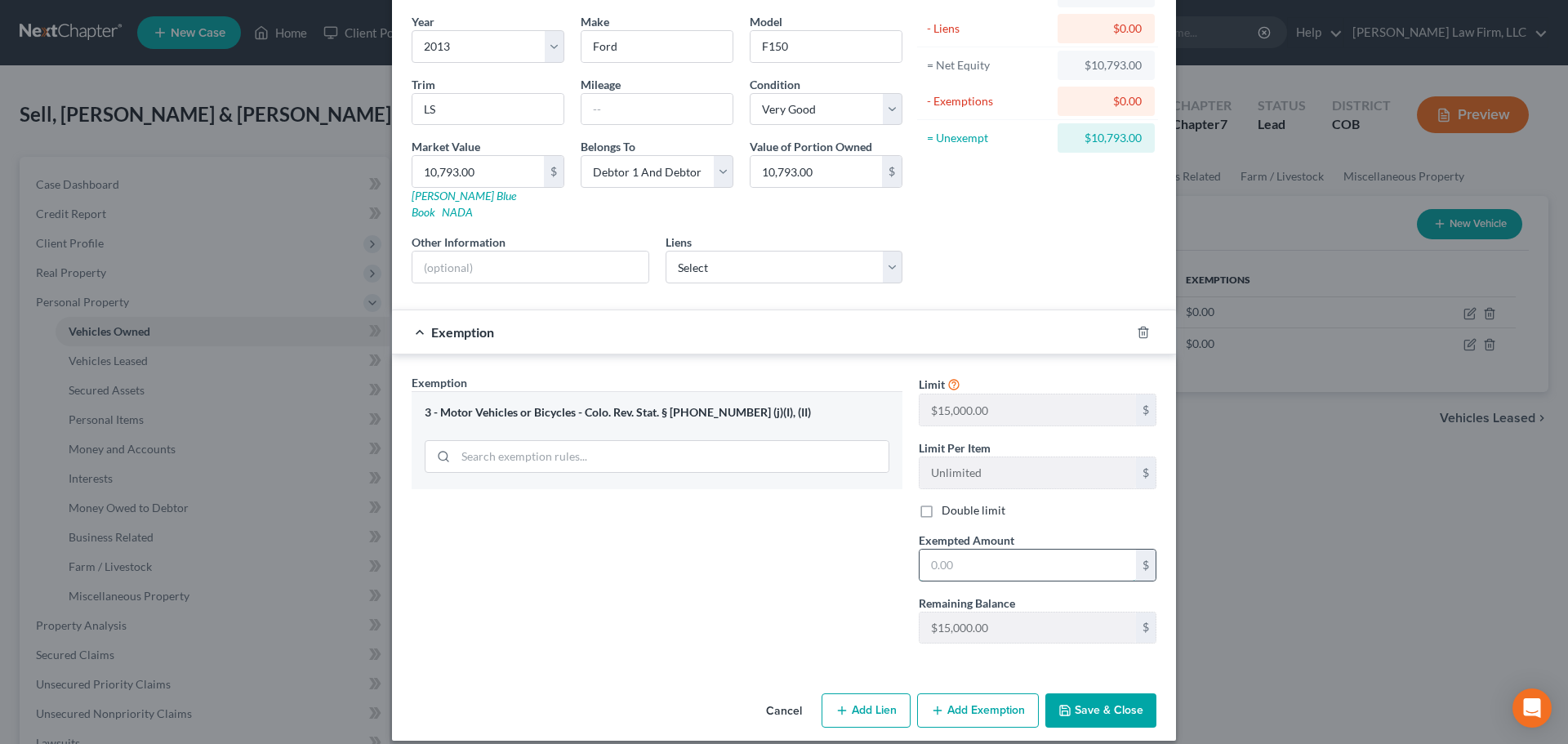
click at [989, 549] on input "text" at bounding box center [1028, 565] width 216 height 31
type input "15,000"
click at [964, 502] on label "Double limit" at bounding box center [974, 510] width 64 height 16
click at [958, 502] on input "Double limit" at bounding box center [953, 507] width 11 height 11
checkbox input "true"
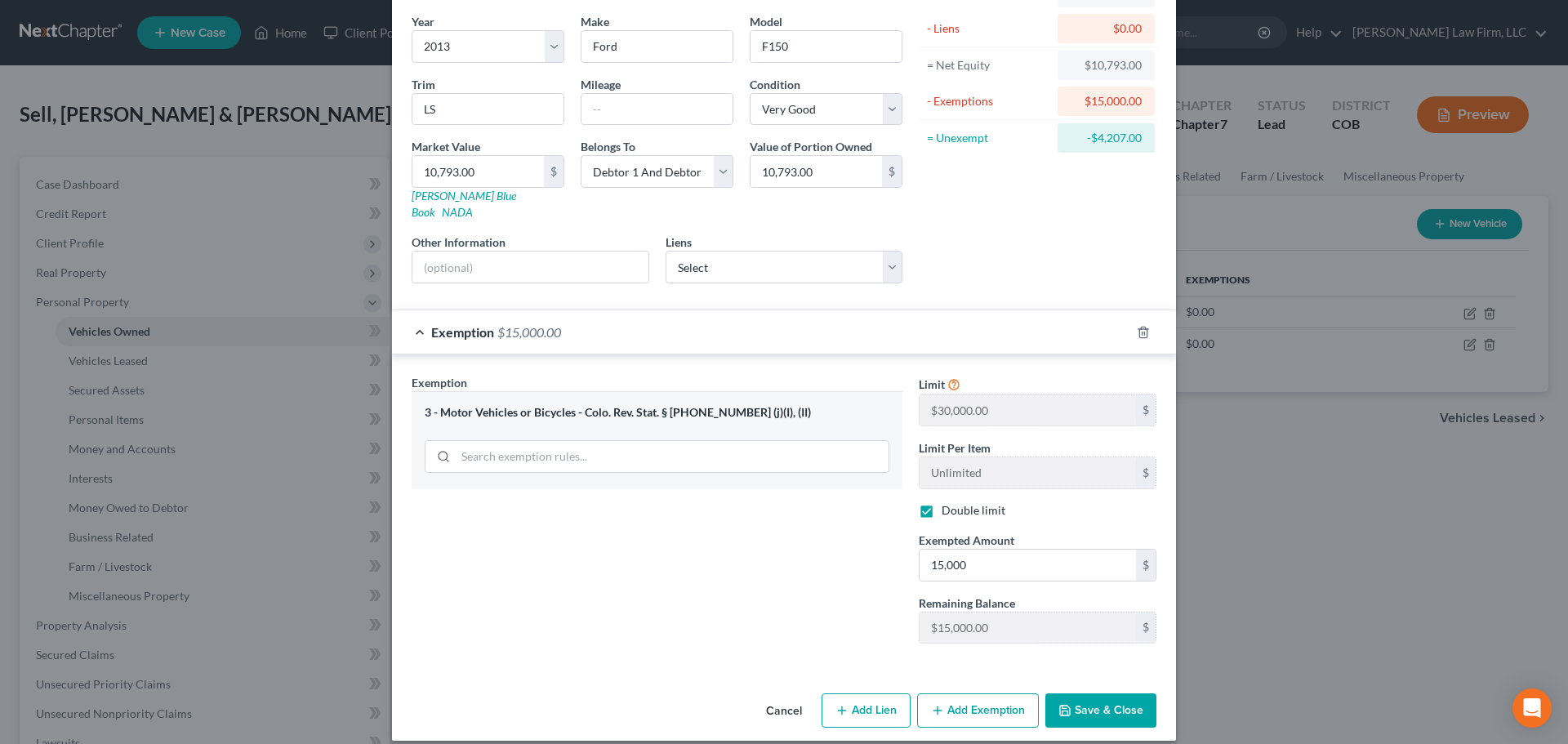
click at [1130, 694] on button "Save & Close" at bounding box center [1101, 710] width 111 height 34
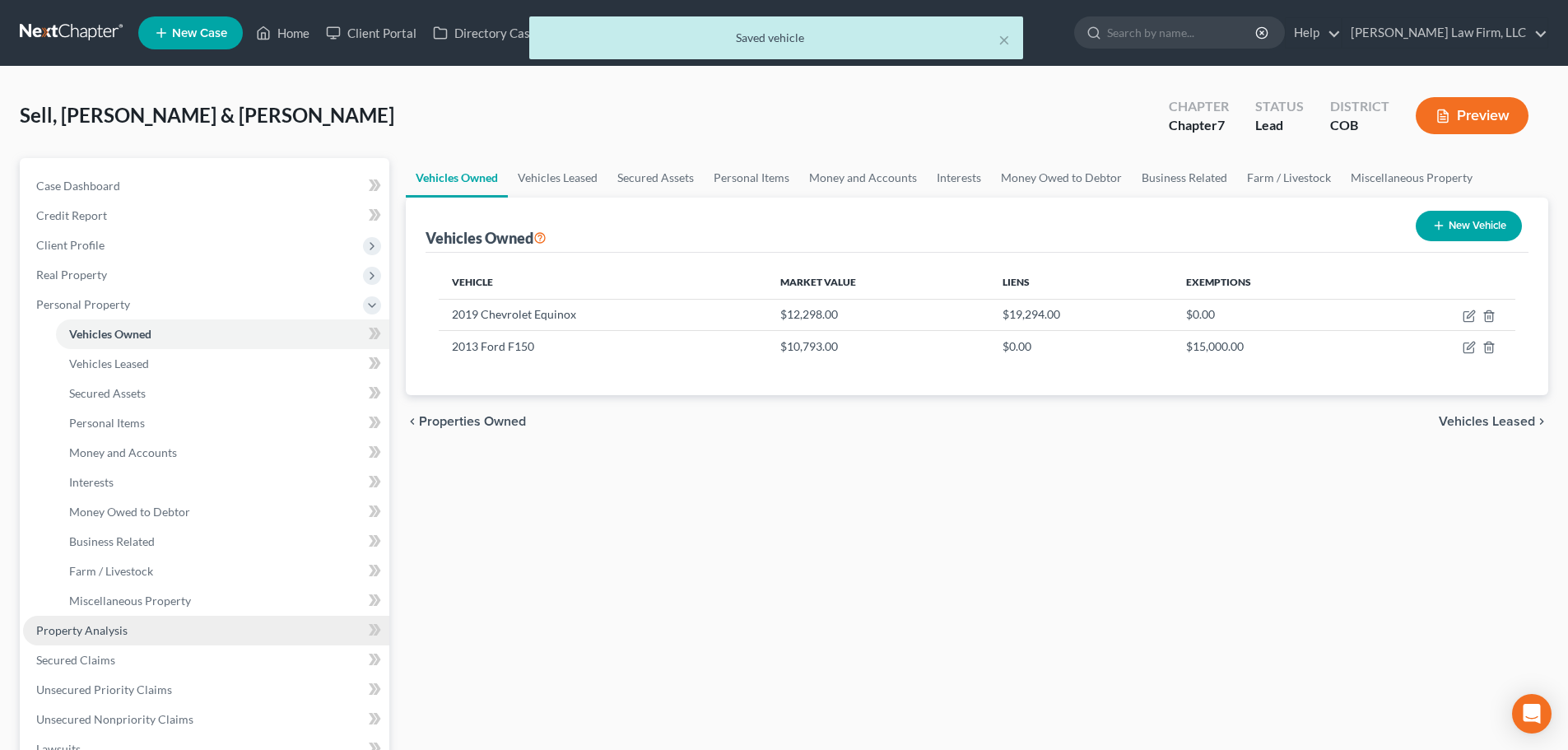
click at [117, 629] on span "Property Analysis" at bounding box center [82, 630] width 91 height 14
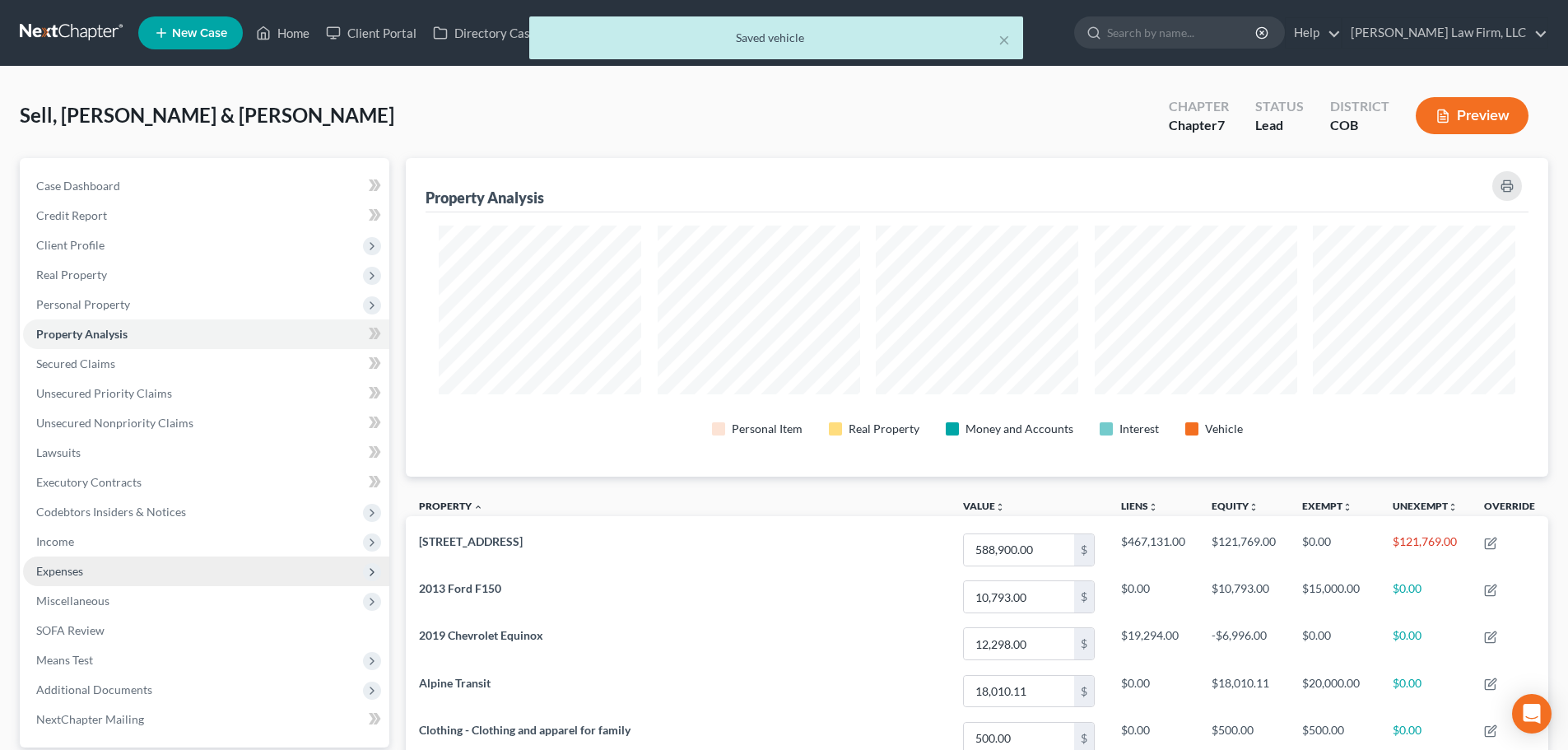
scroll to position [319, 1143]
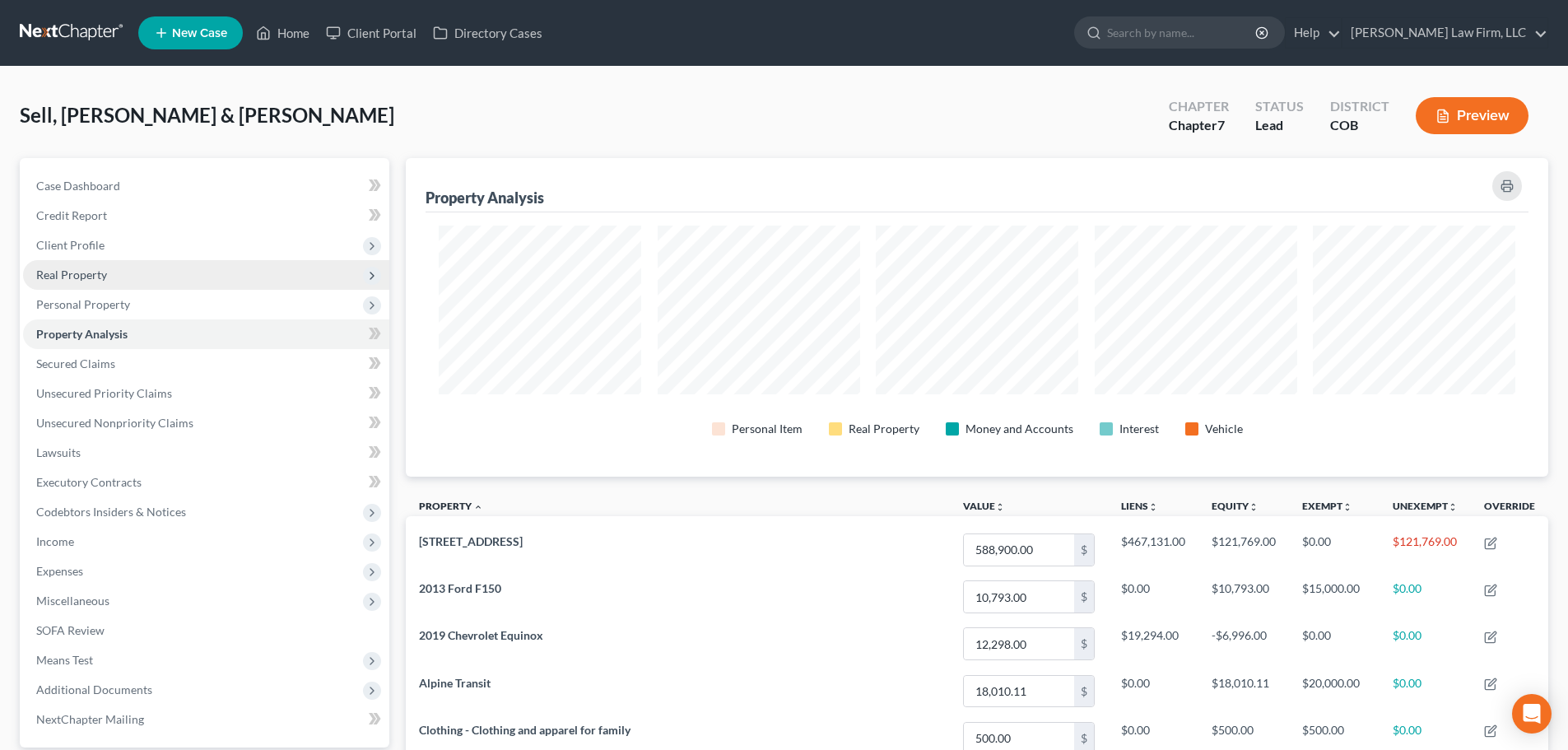
click at [107, 276] on span "Real Property" at bounding box center [205, 275] width 366 height 30
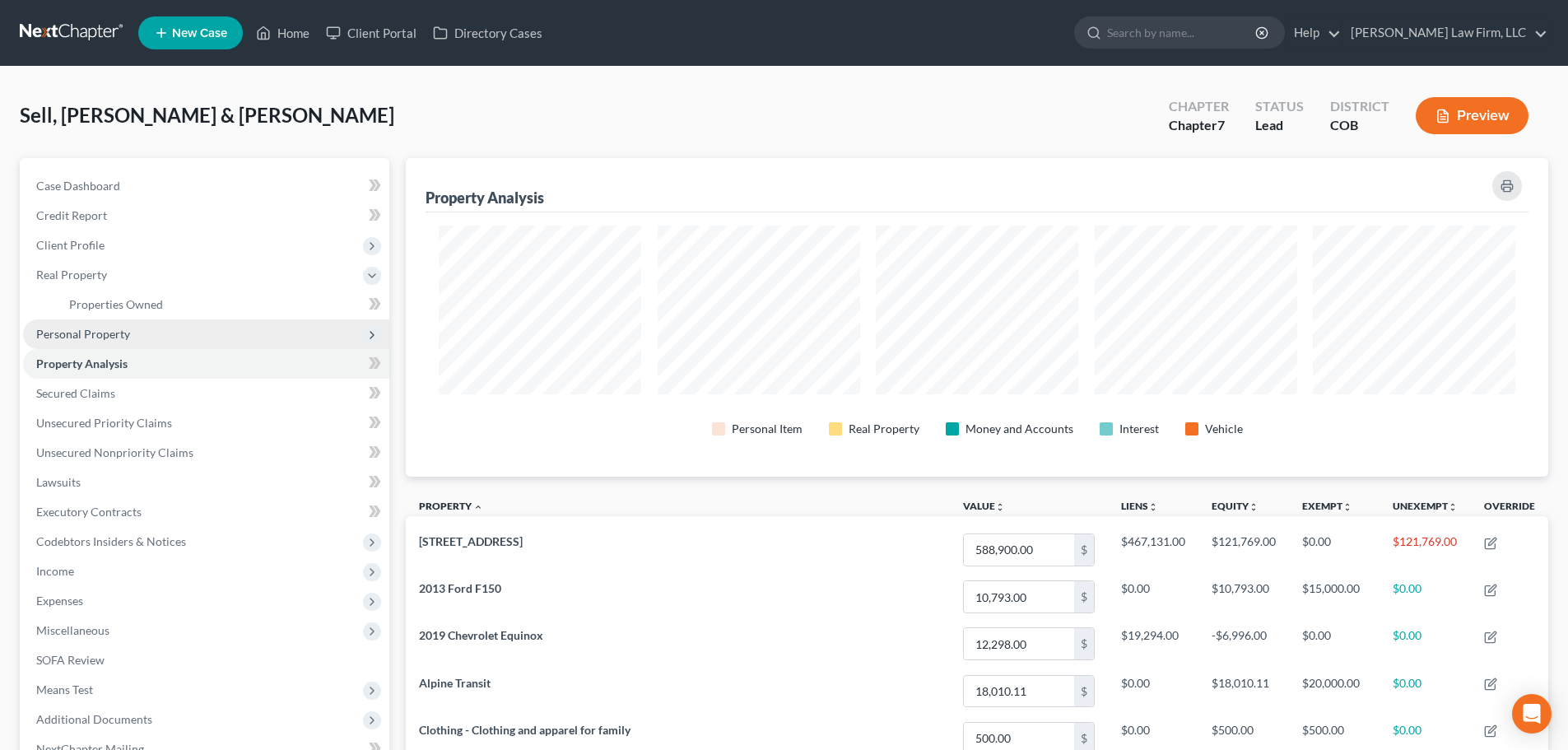
click at [52, 337] on span "Personal Property" at bounding box center [83, 334] width 94 height 14
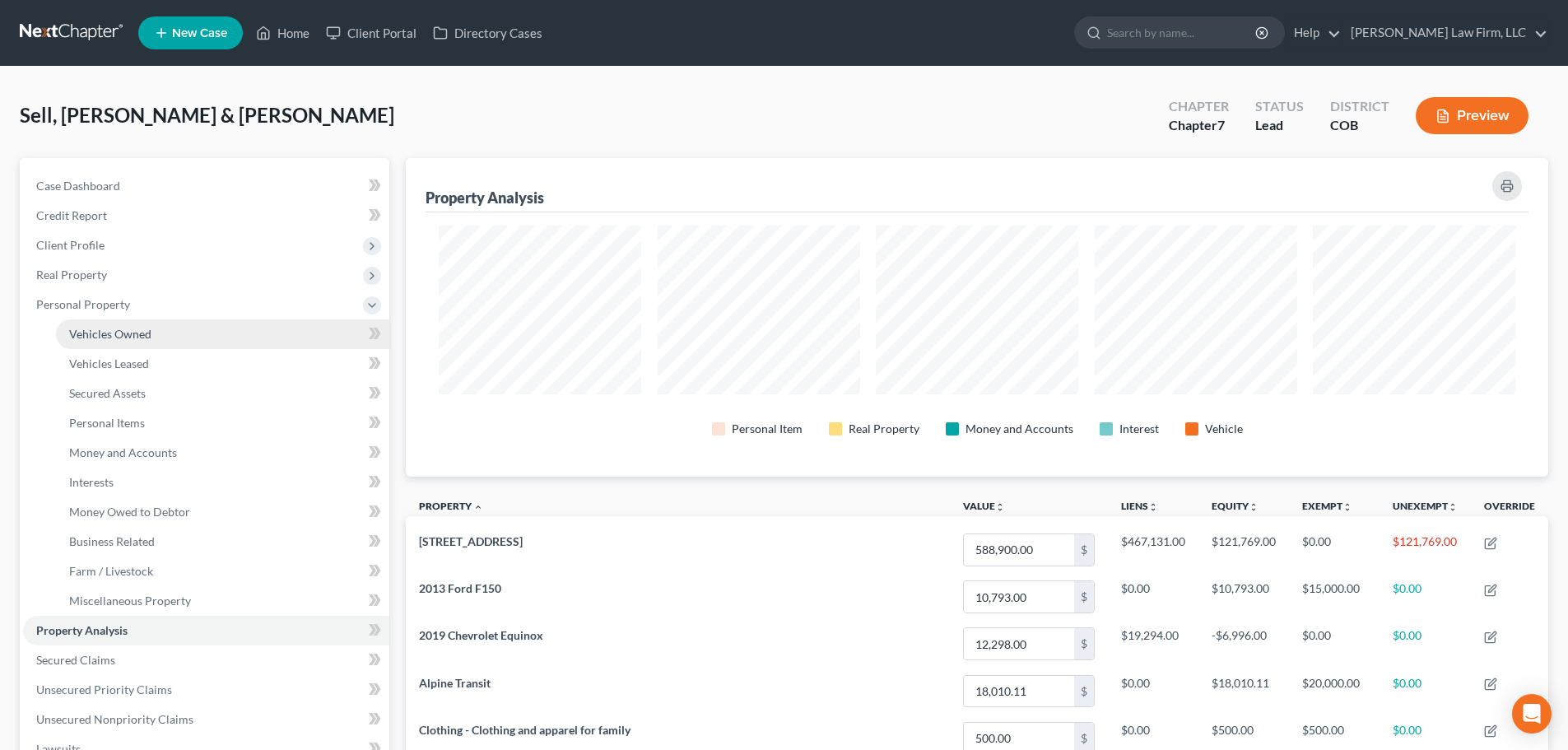
click at [89, 337] on span "Vehicles Owned" at bounding box center [110, 334] width 82 height 14
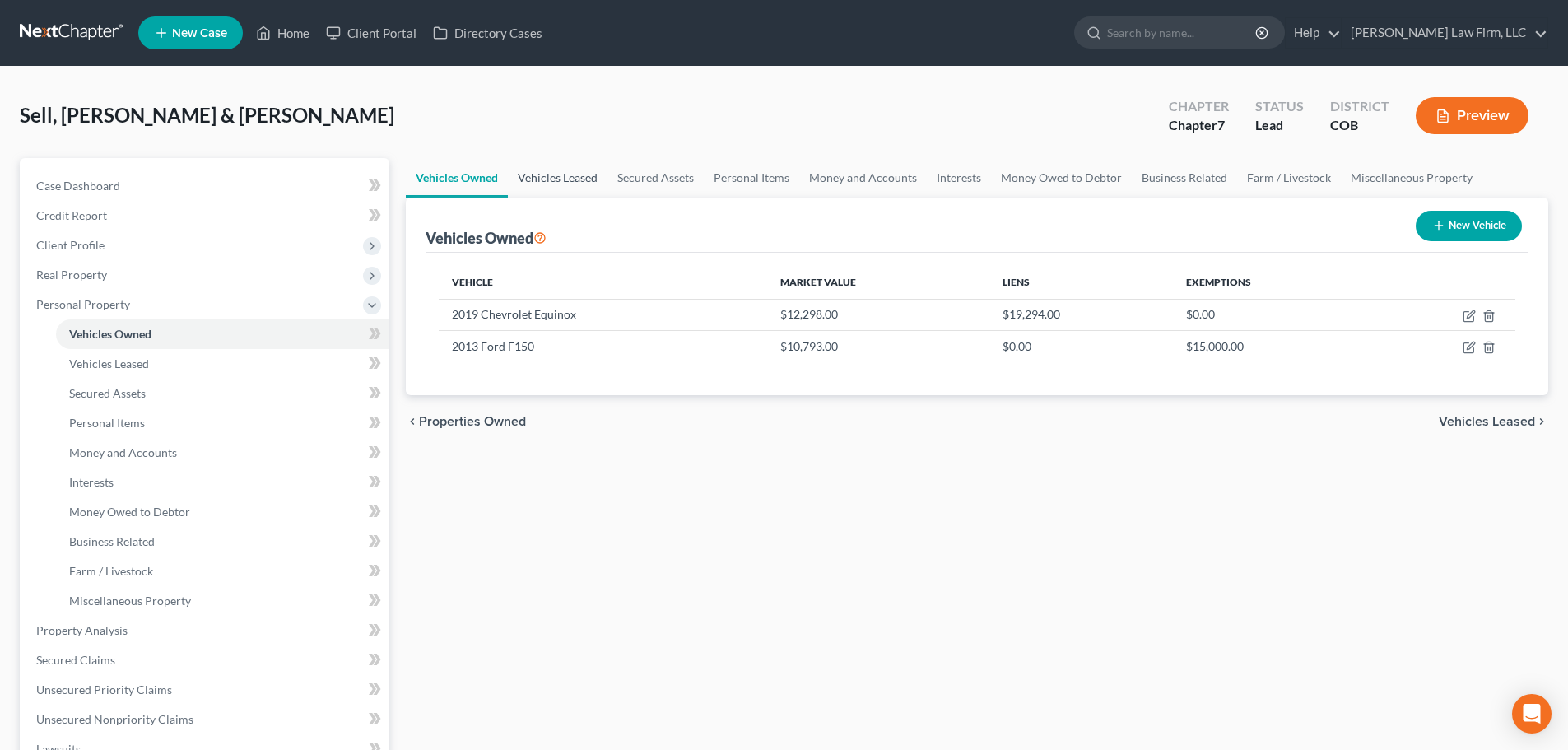
drag, startPoint x: 450, startPoint y: 180, endPoint x: 535, endPoint y: 177, distance: 85.1
click at [451, 180] on link "Vehicles Owned" at bounding box center [456, 178] width 102 height 40
click at [542, 175] on link "Vehicles Leased" at bounding box center [558, 178] width 100 height 40
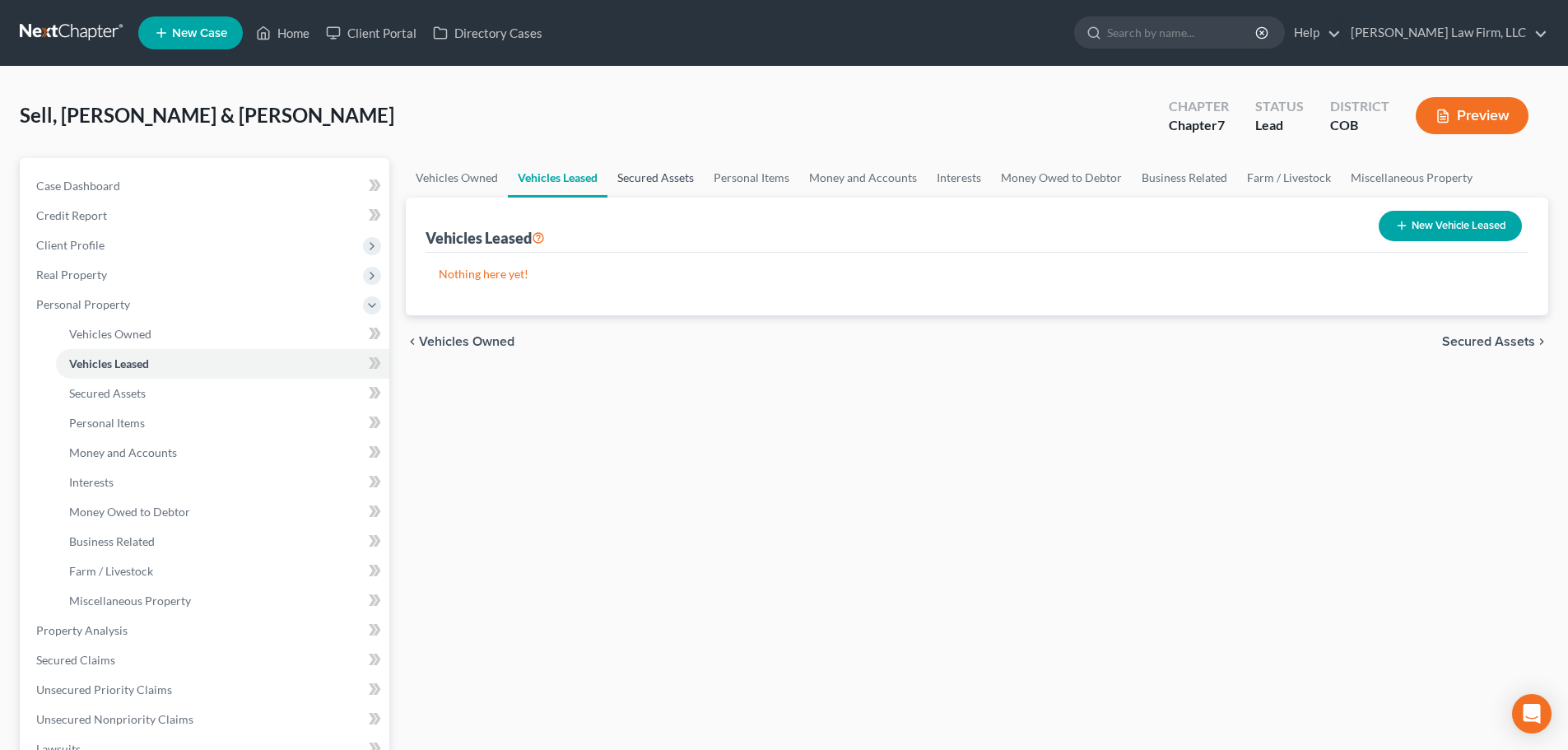
click at [660, 189] on link "Secured Assets" at bounding box center [656, 178] width 96 height 40
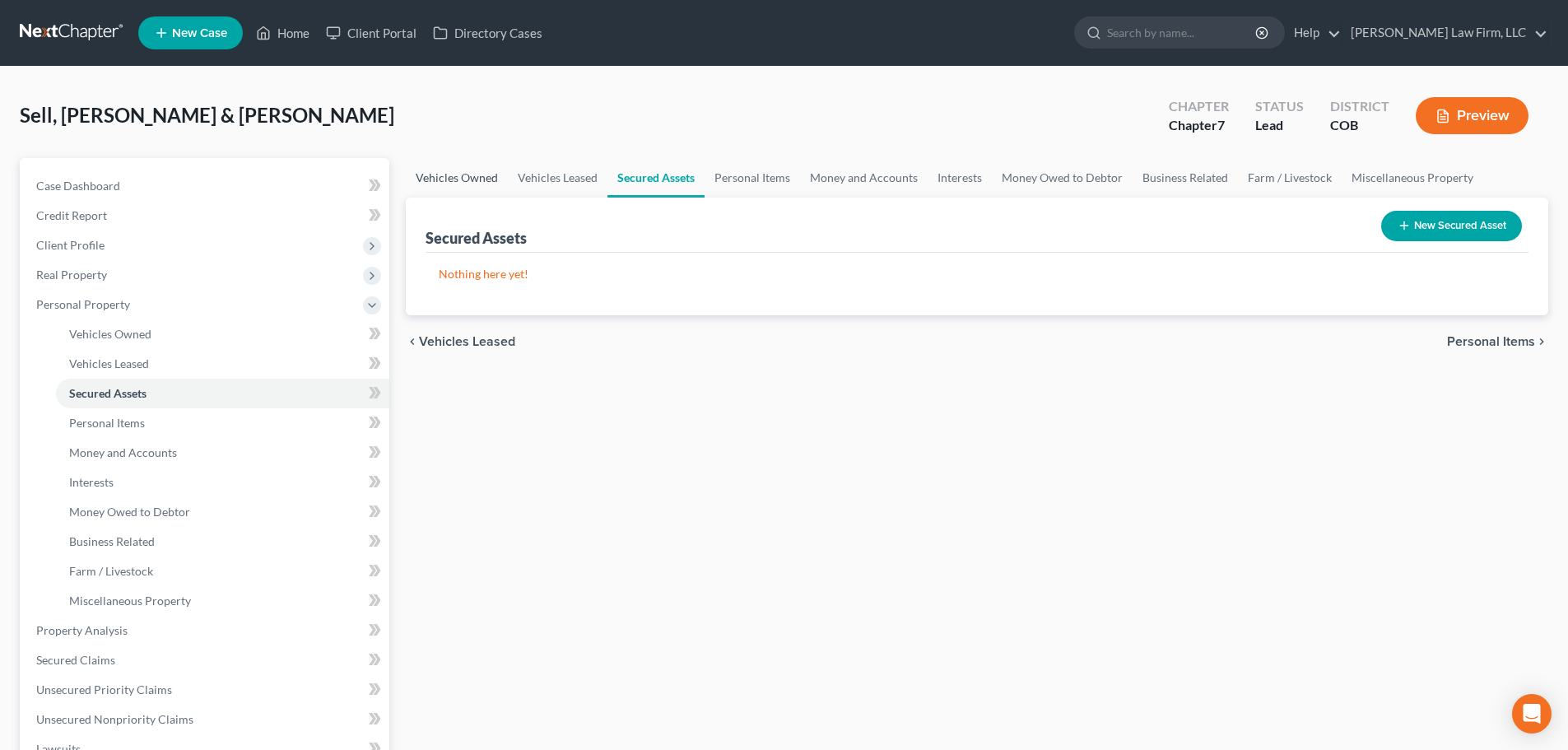
drag, startPoint x: 456, startPoint y: 161, endPoint x: 440, endPoint y: 176, distance: 21.9
click at [455, 161] on link "Vehicles Owned" at bounding box center [456, 178] width 102 height 40
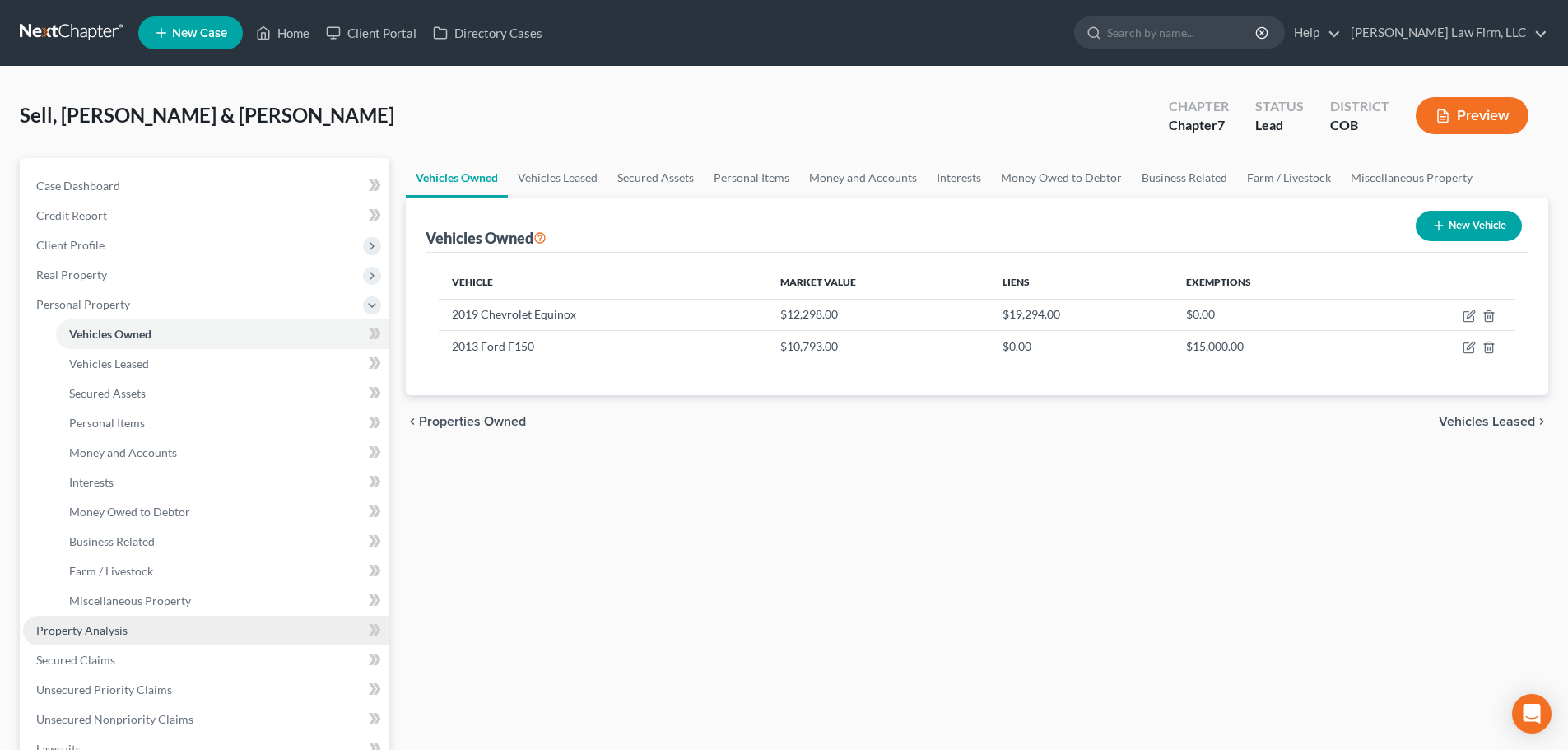
click at [127, 638] on link "Property Analysis" at bounding box center [205, 631] width 366 height 30
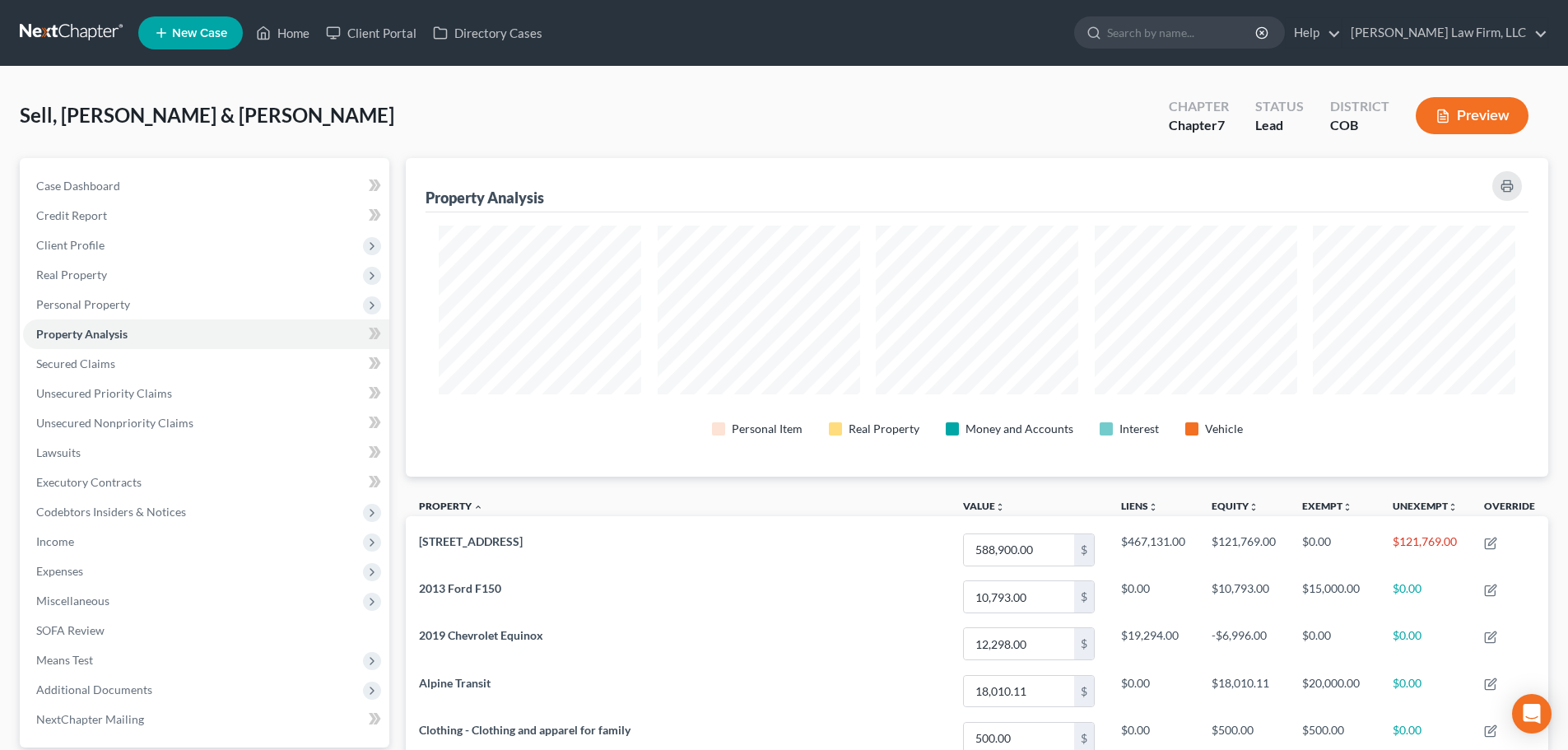
scroll to position [319, 1143]
click at [84, 295] on span "Personal Property" at bounding box center [205, 304] width 366 height 30
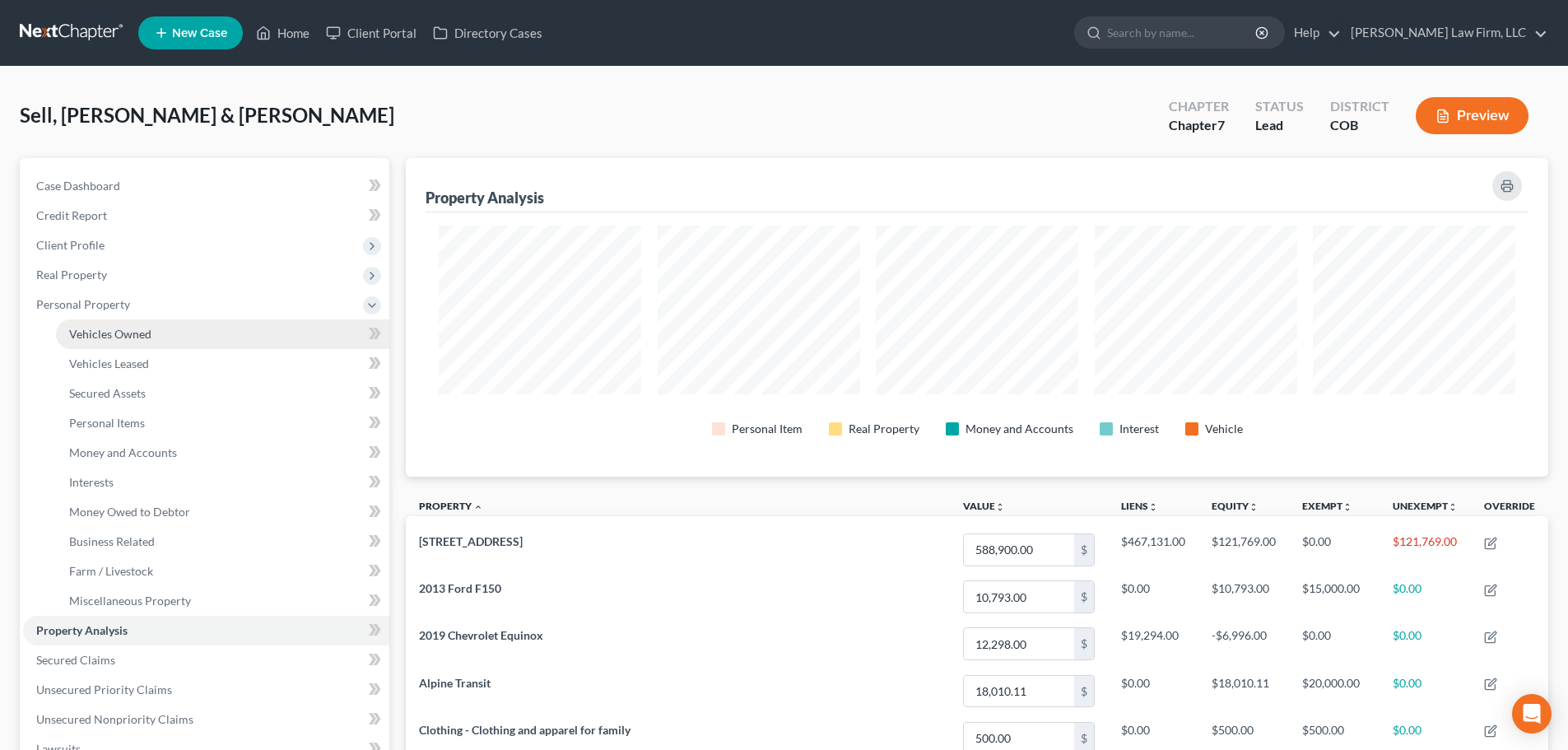
click at [109, 328] on span "Vehicles Owned" at bounding box center [110, 334] width 82 height 14
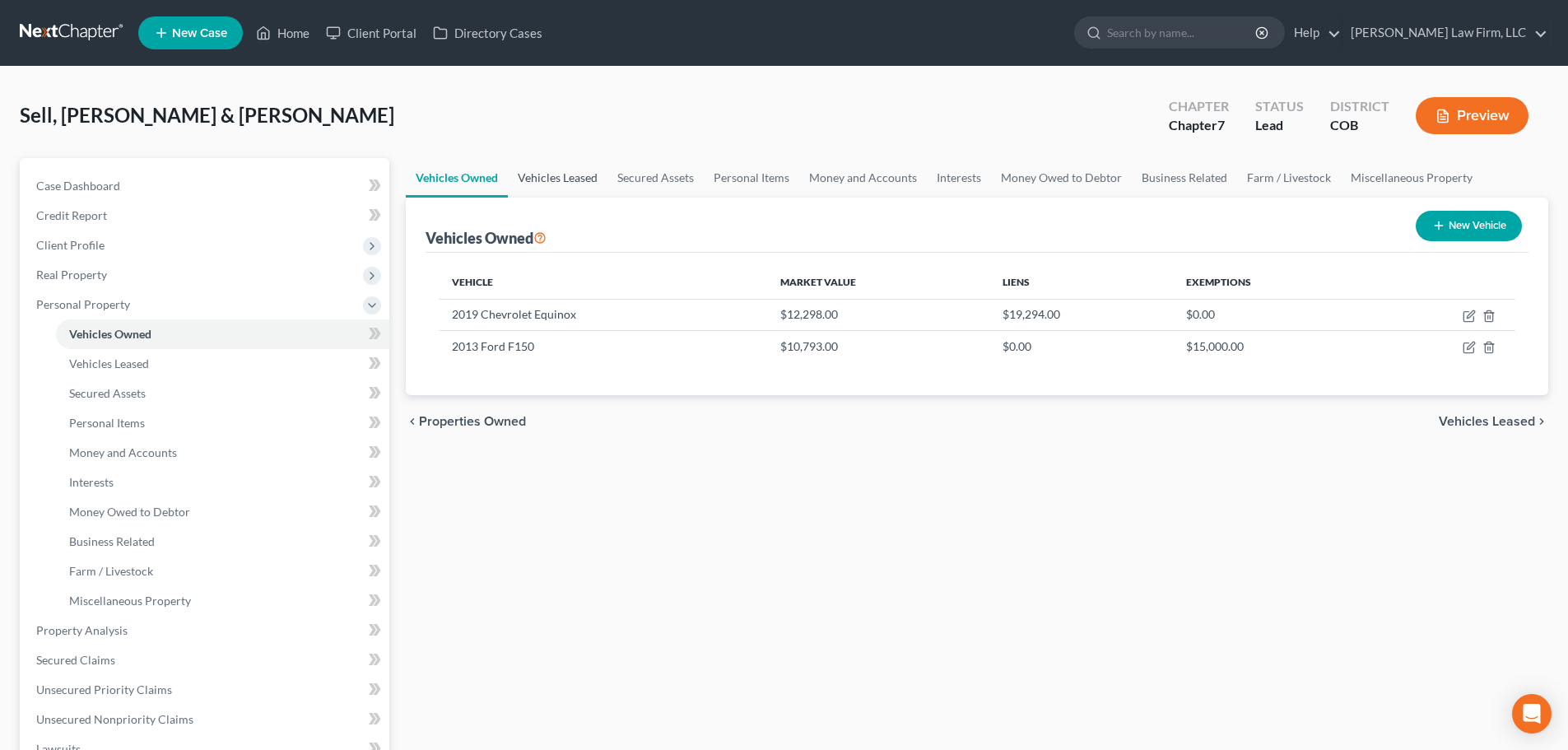
click at [546, 186] on link "Vehicles Leased" at bounding box center [558, 178] width 100 height 40
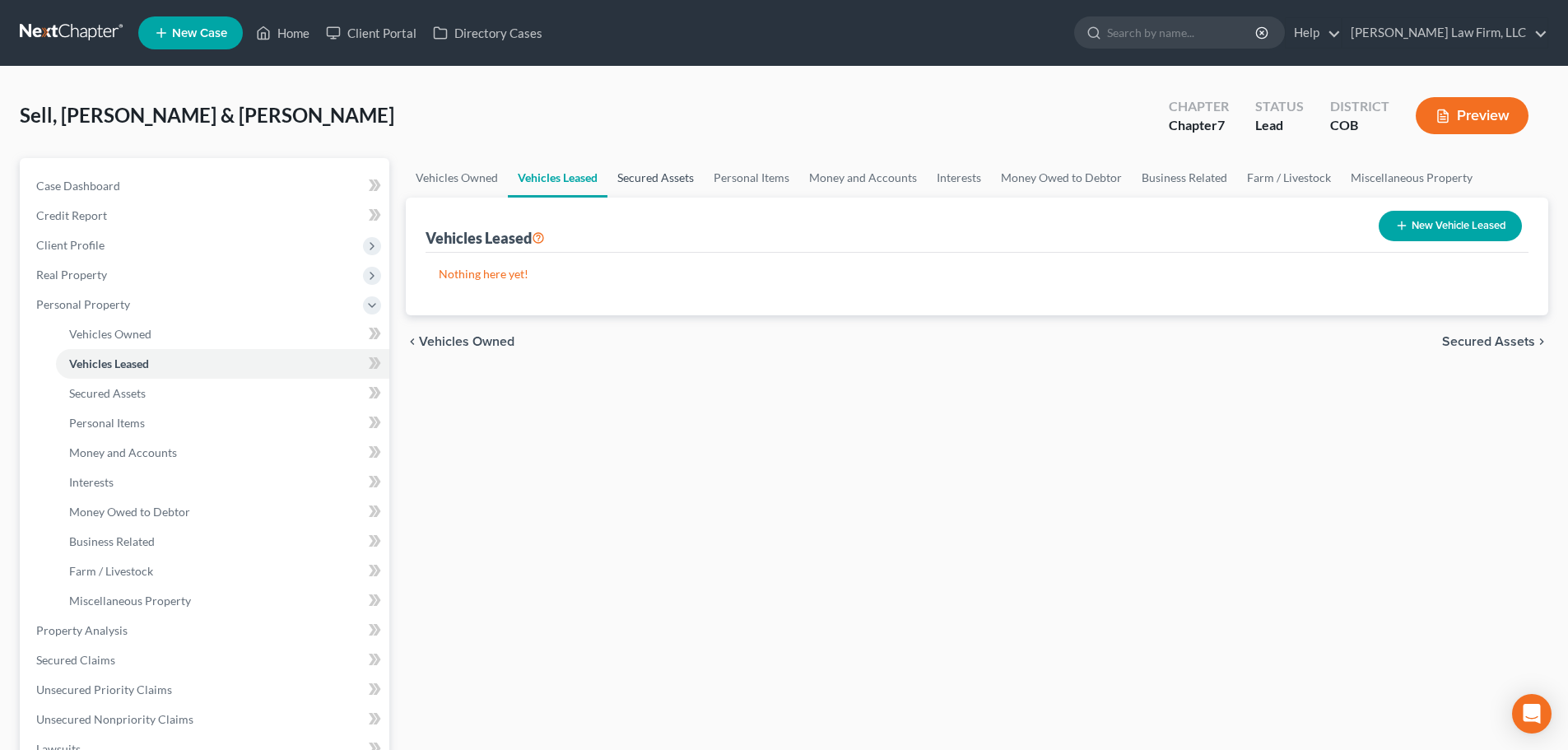
click at [641, 173] on link "Secured Assets" at bounding box center [656, 178] width 96 height 40
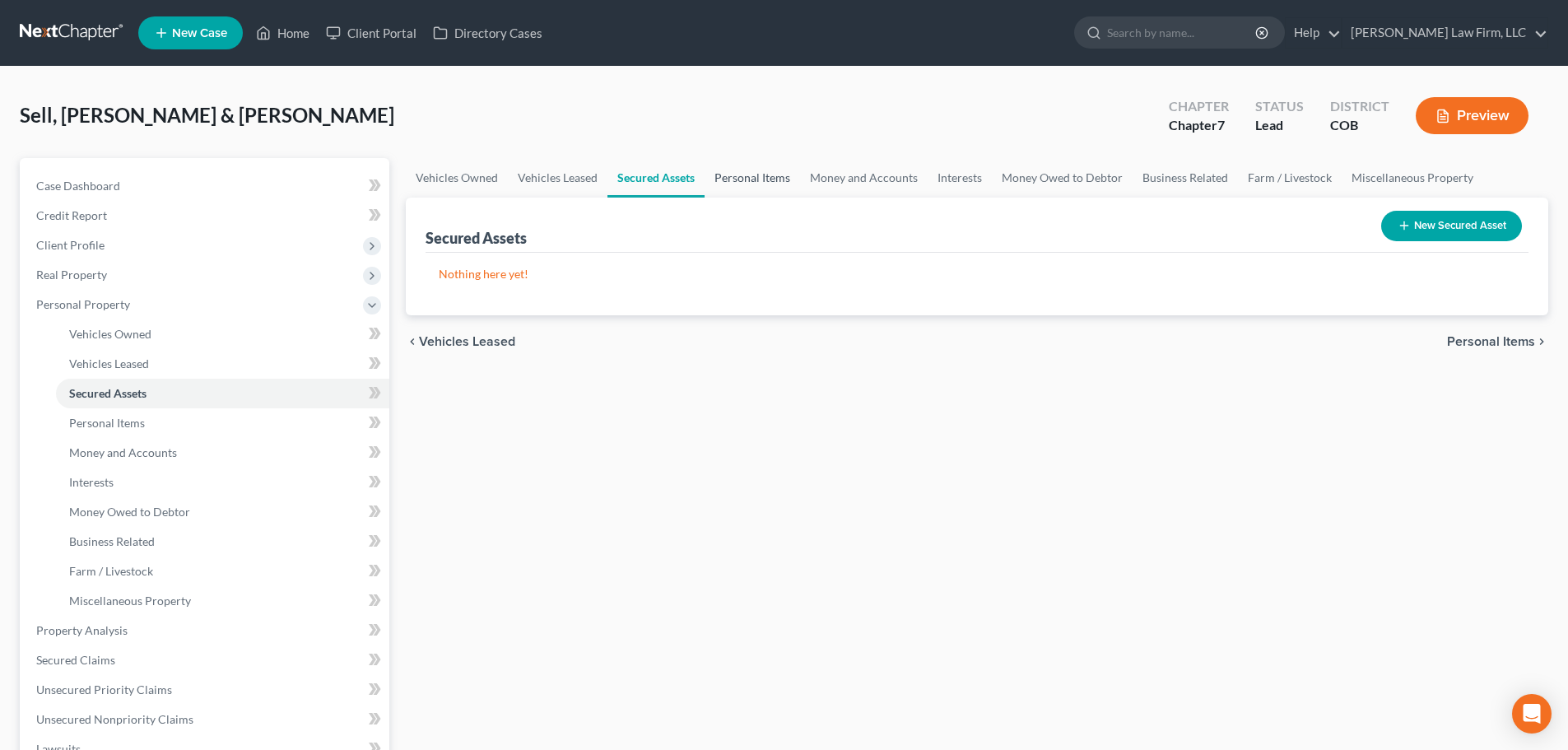
click at [747, 186] on link "Personal Items" at bounding box center [752, 178] width 96 height 40
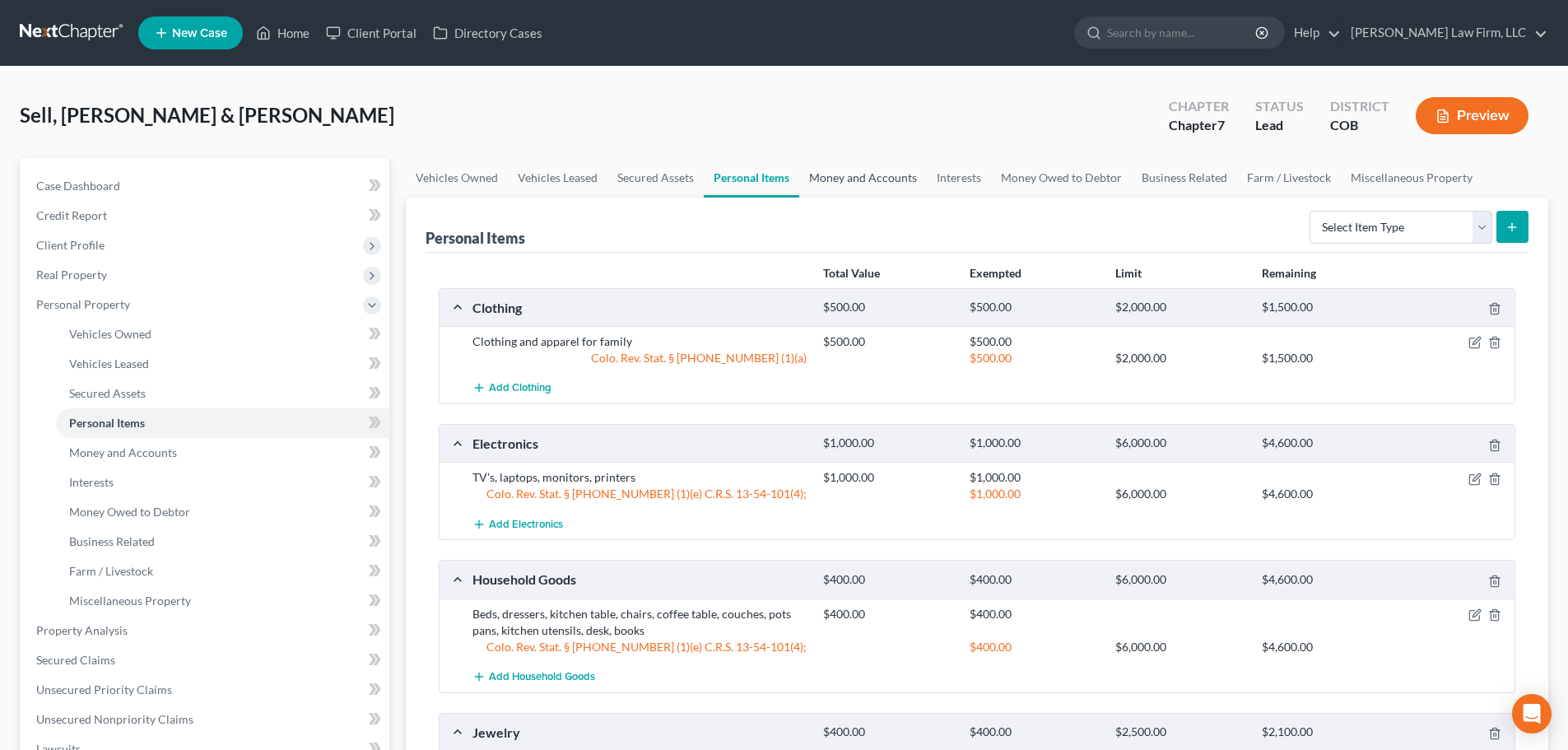
click at [861, 170] on link "Money and Accounts" at bounding box center [863, 178] width 128 height 40
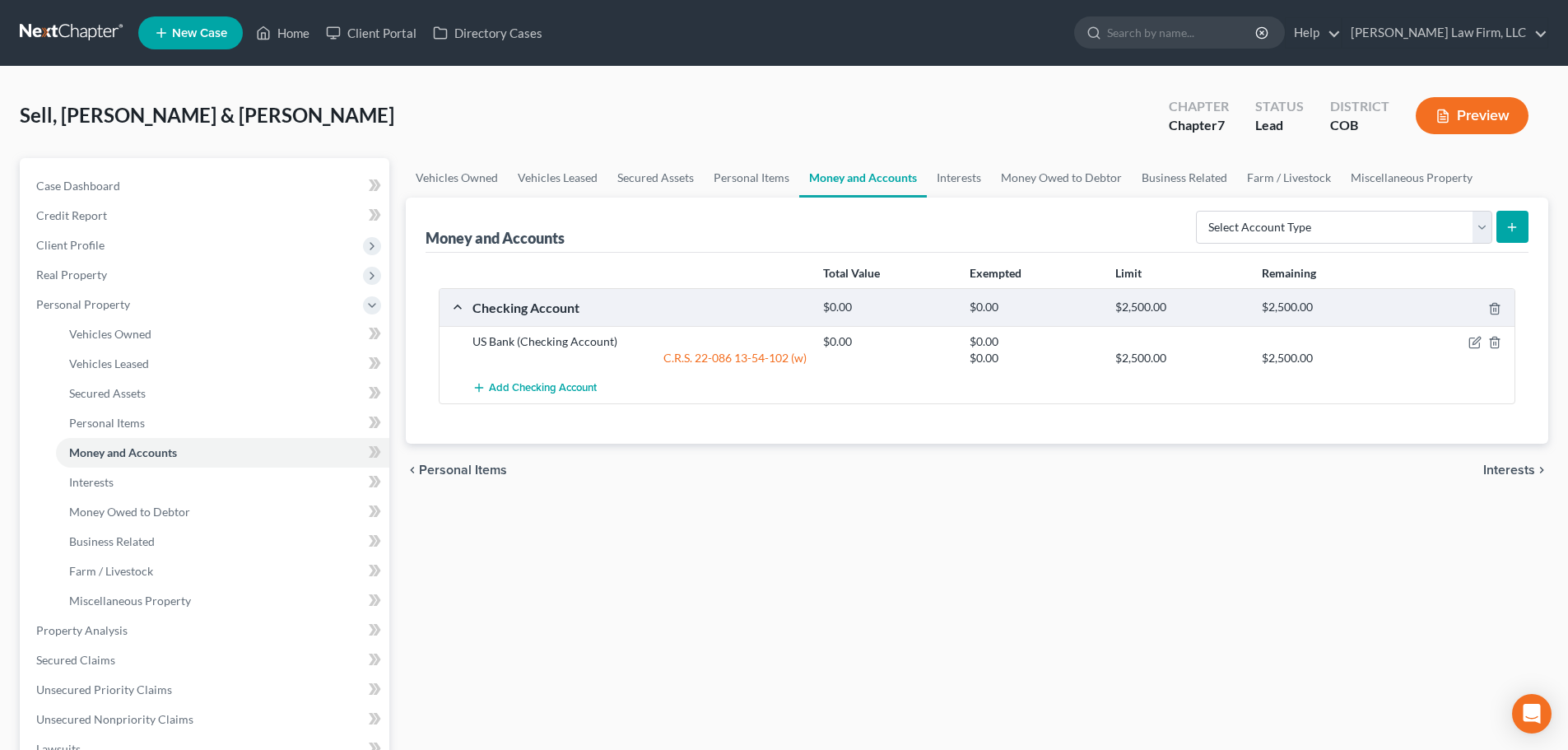
click at [1484, 340] on div at bounding box center [1458, 341] width 117 height 16
click at [1478, 342] on icon "button" at bounding box center [1476, 342] width 14 height 14
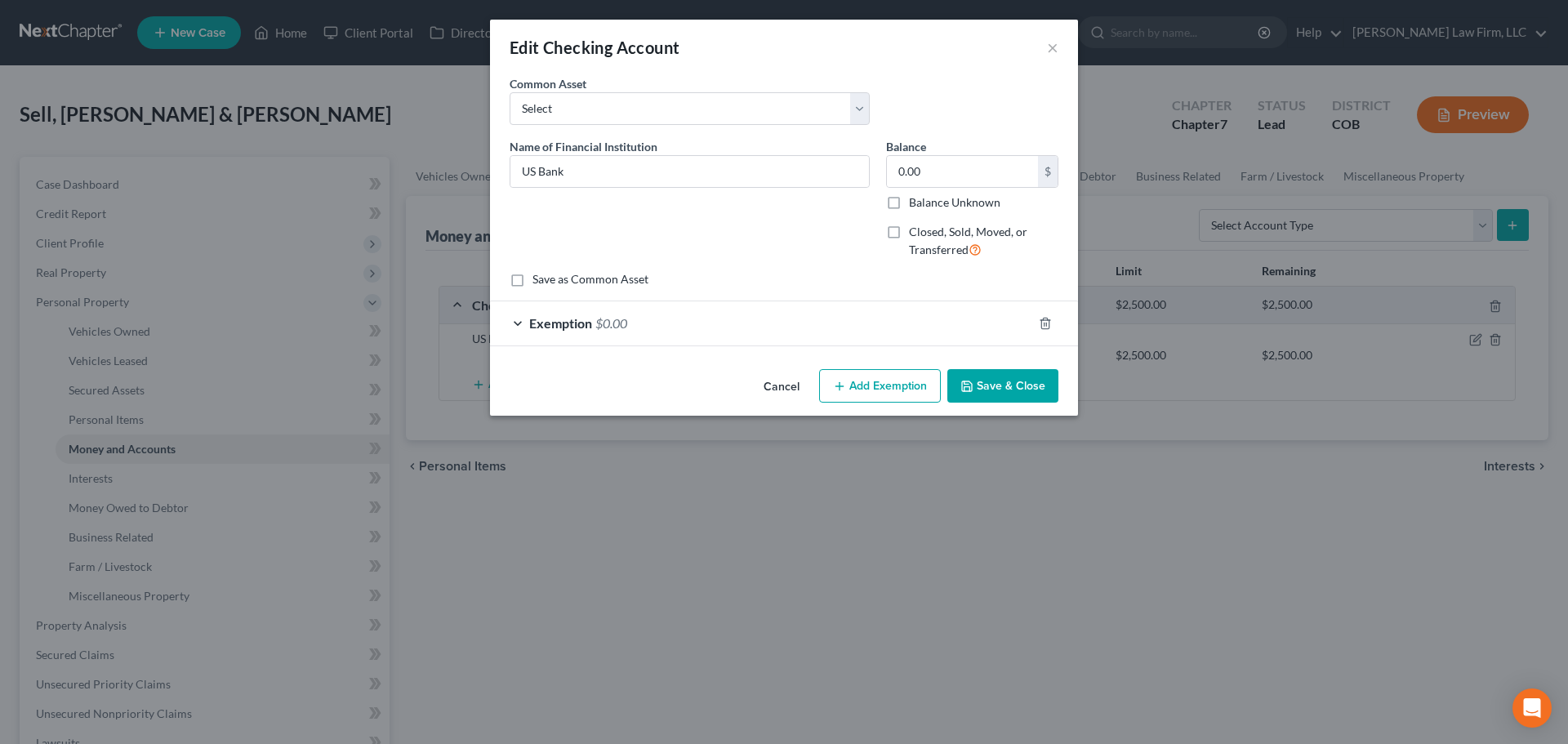
click at [728, 330] on div "Exemption $0.00" at bounding box center [761, 323] width 543 height 44
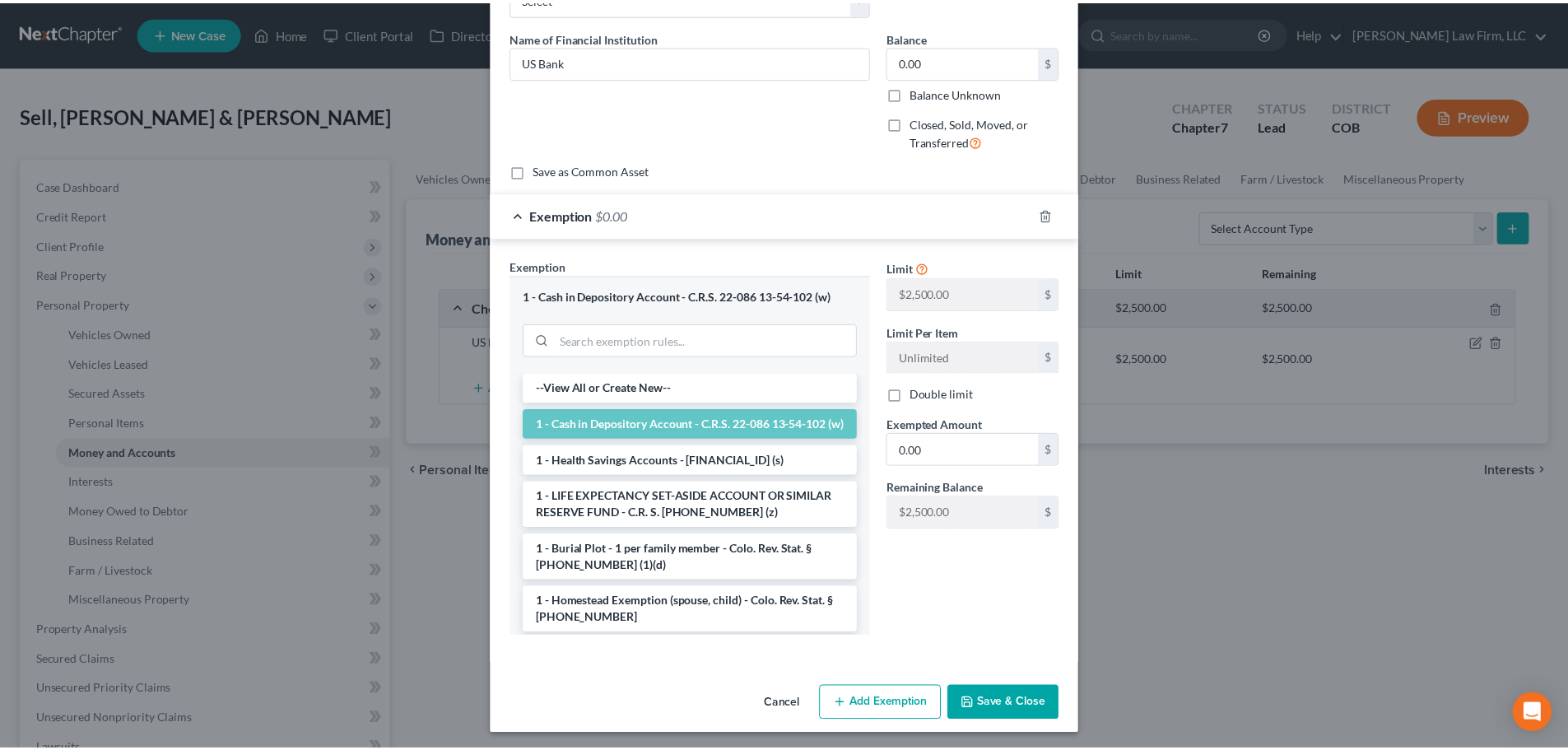
scroll to position [115, 0]
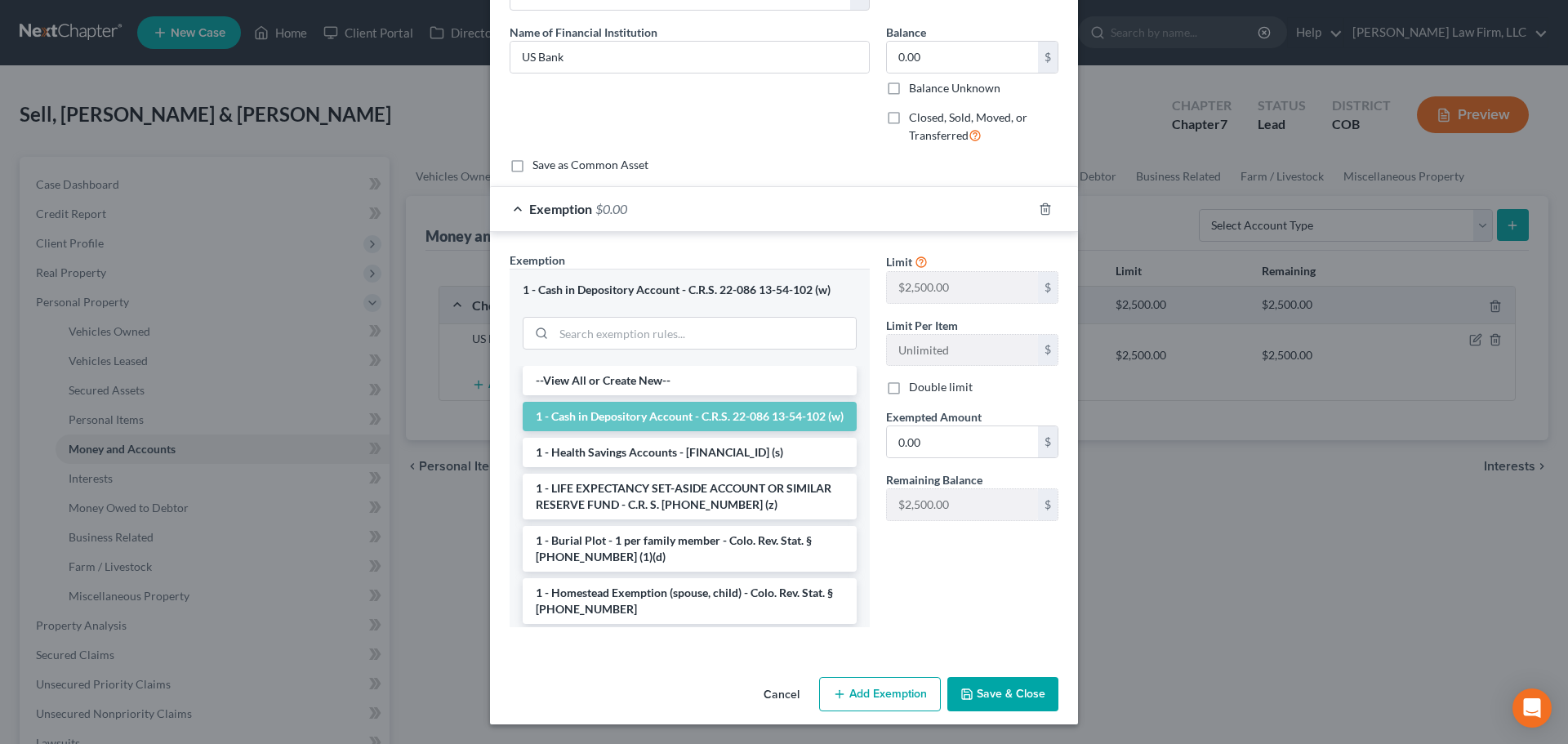
click at [909, 381] on label "Double limit" at bounding box center [941, 387] width 64 height 16
click at [916, 381] on input "Double limit" at bounding box center [921, 384] width 11 height 11
click at [909, 391] on label "Double limit" at bounding box center [941, 387] width 64 height 16
click at [916, 390] on input "Double limit" at bounding box center [921, 384] width 11 height 11
click at [904, 397] on div "Limit $2,500.00 $ Limit Per Item Unlimited $ Double limit Exempted Amount * 0.0…" at bounding box center [972, 393] width 189 height 283
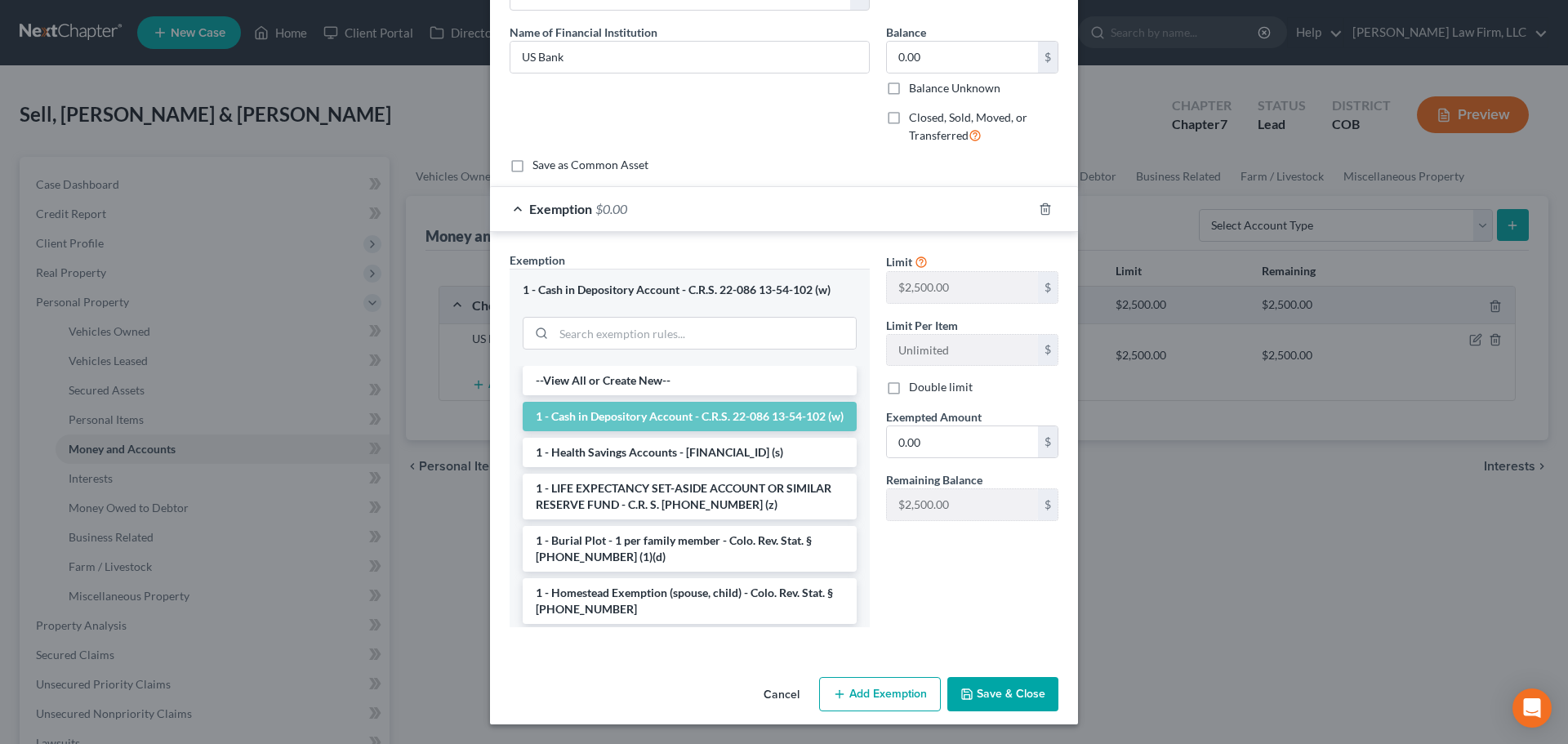
click at [909, 394] on label "Double limit" at bounding box center [941, 387] width 64 height 16
click at [916, 390] on input "Double limit" at bounding box center [921, 384] width 11 height 11
checkbox input "true"
click at [908, 440] on input "0.00" at bounding box center [963, 441] width 151 height 31
type input "5,000"
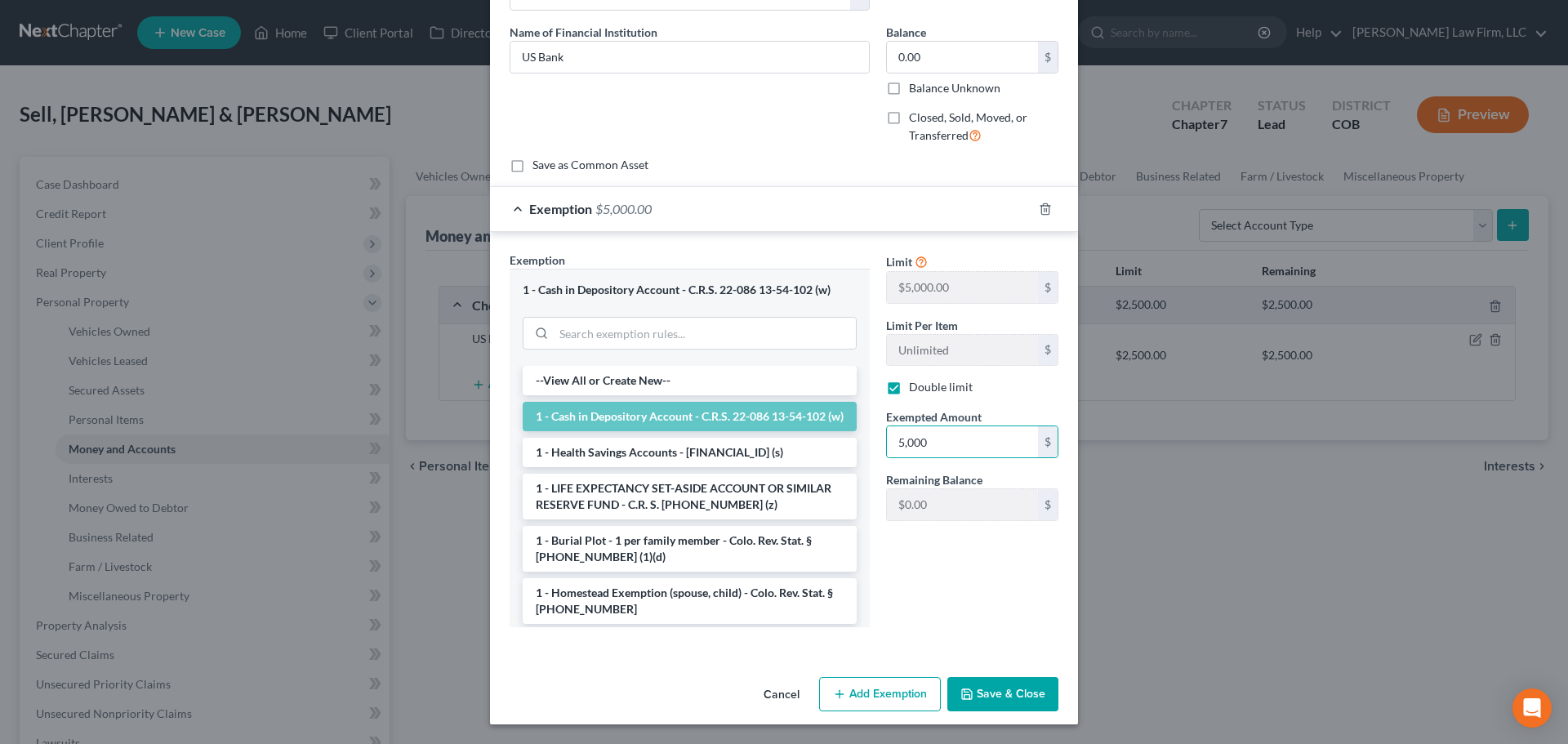
click at [1008, 684] on button "Save & Close" at bounding box center [1003, 694] width 111 height 34
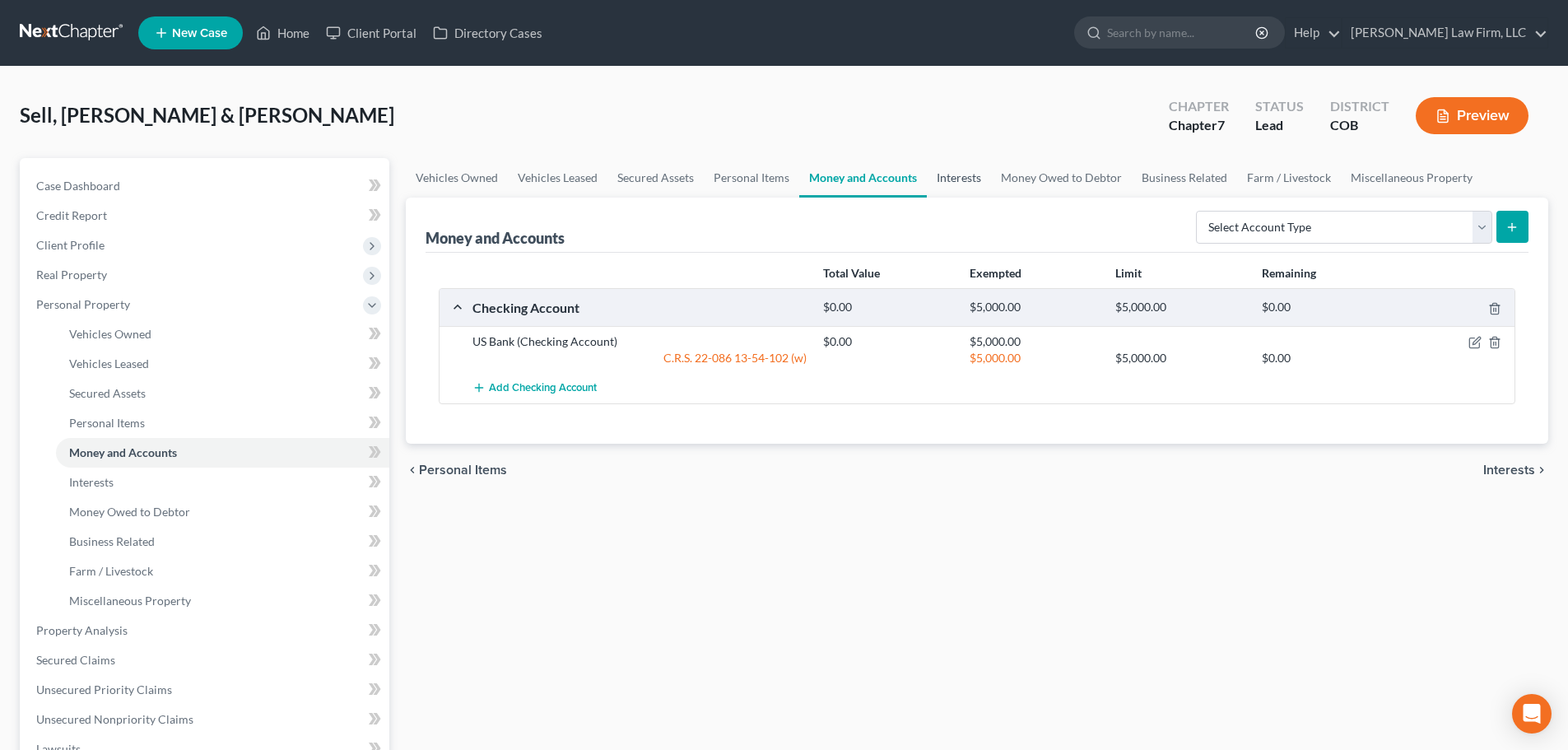
click at [948, 177] on link "Interests" at bounding box center [959, 178] width 64 height 40
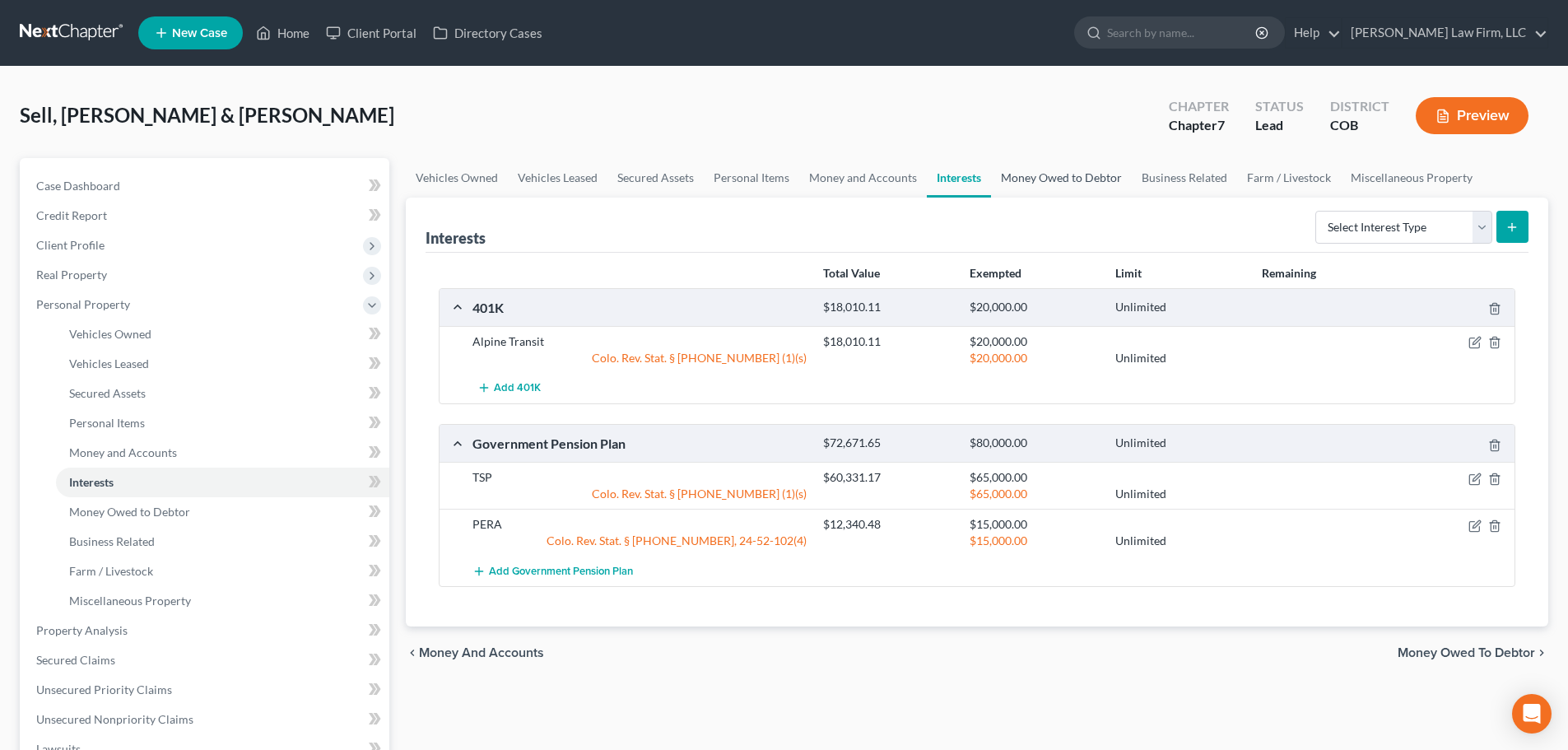
click at [1051, 181] on link "Money Owed to Debtor" at bounding box center [1062, 178] width 141 height 40
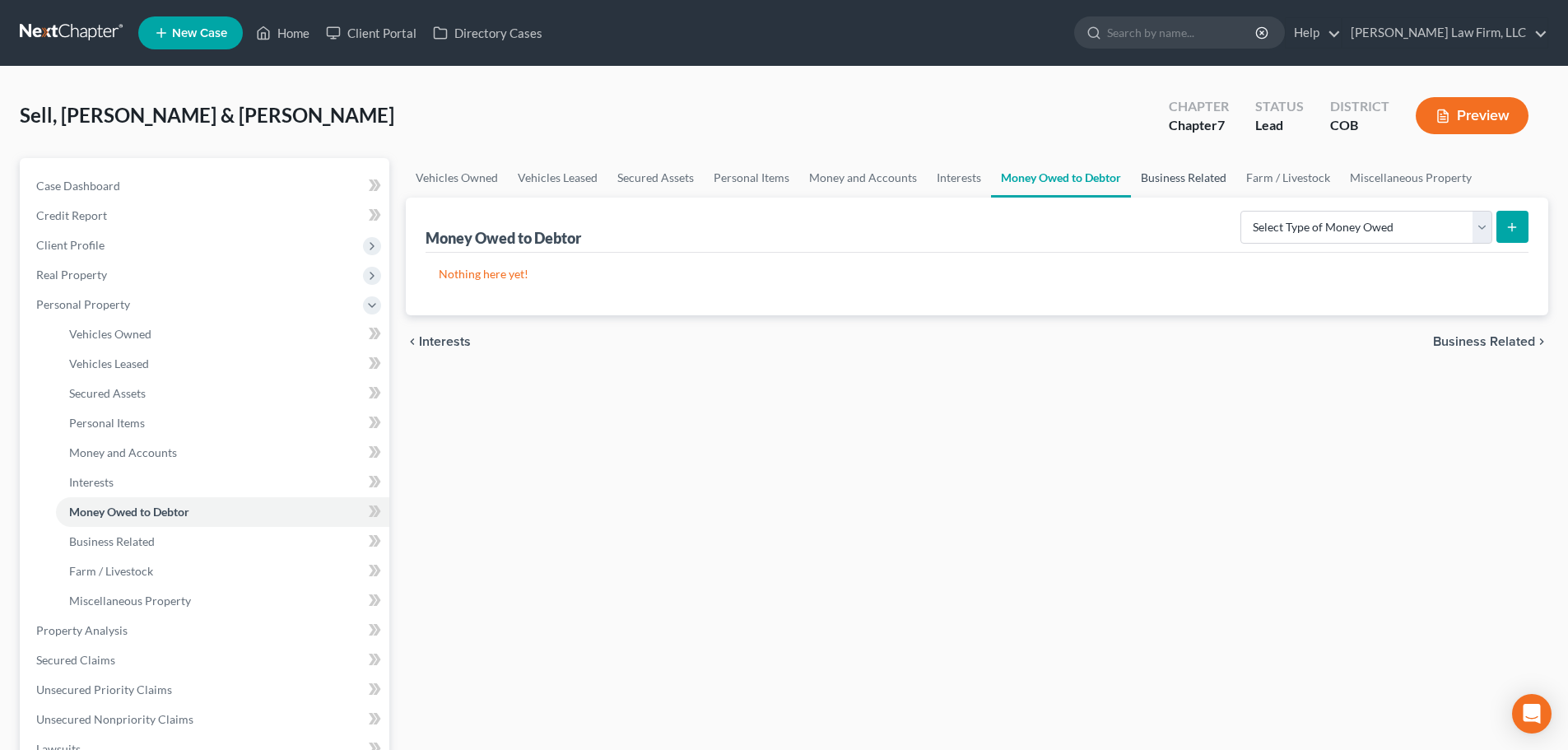
click at [1143, 187] on link "Business Related" at bounding box center [1183, 178] width 106 height 40
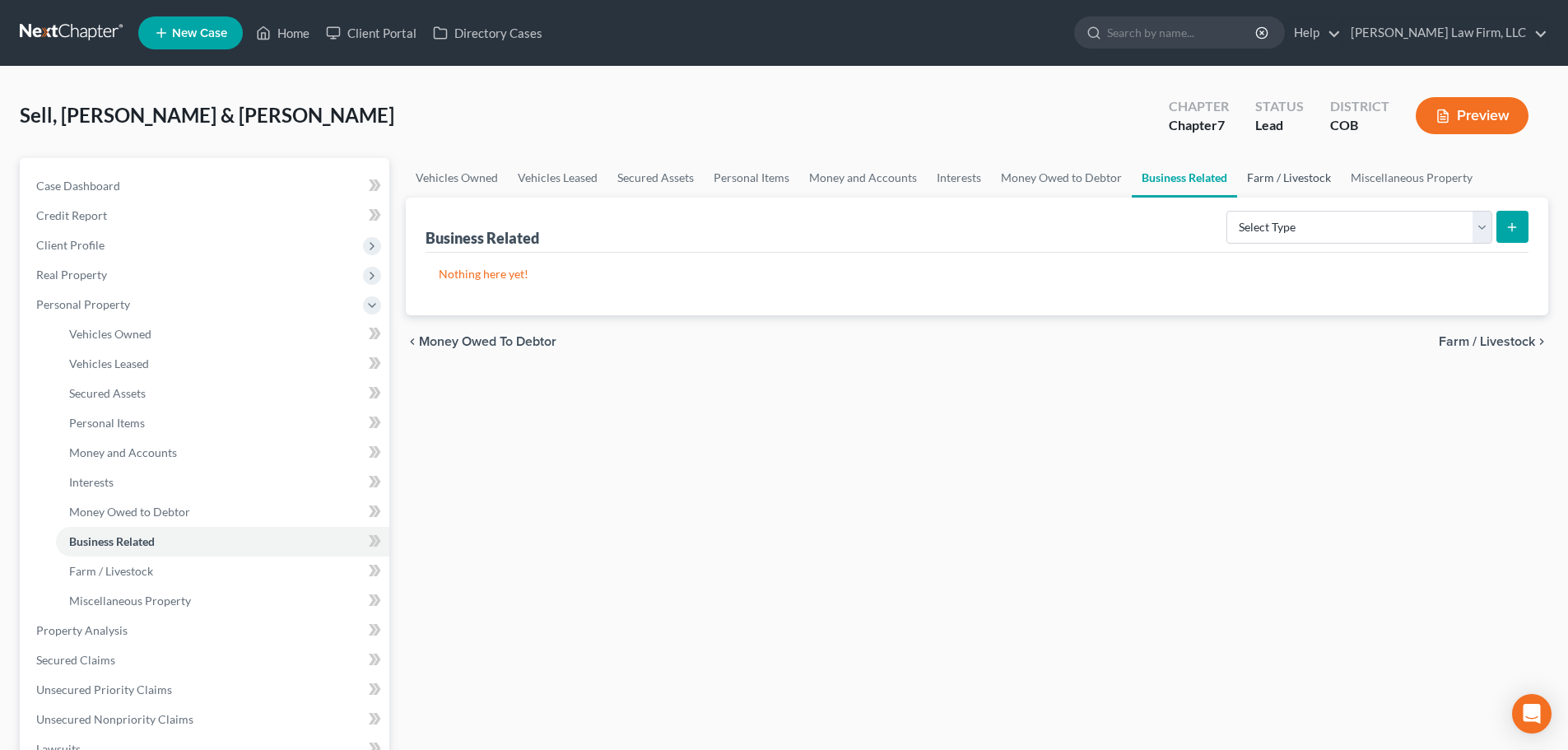
click at [1287, 191] on link "Farm / Livestock" at bounding box center [1289, 178] width 104 height 40
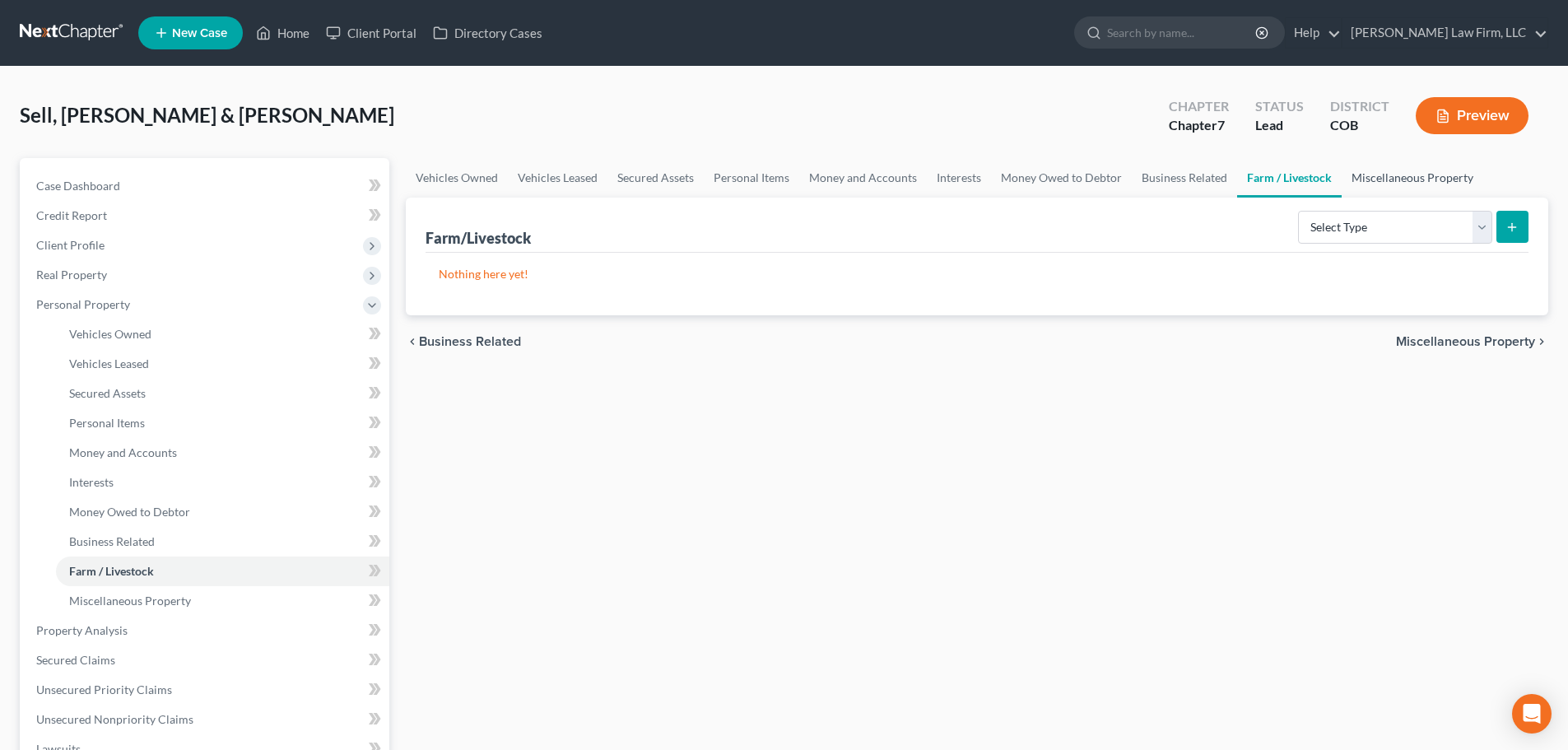
click at [1358, 193] on link "Miscellaneous Property" at bounding box center [1413, 178] width 142 height 40
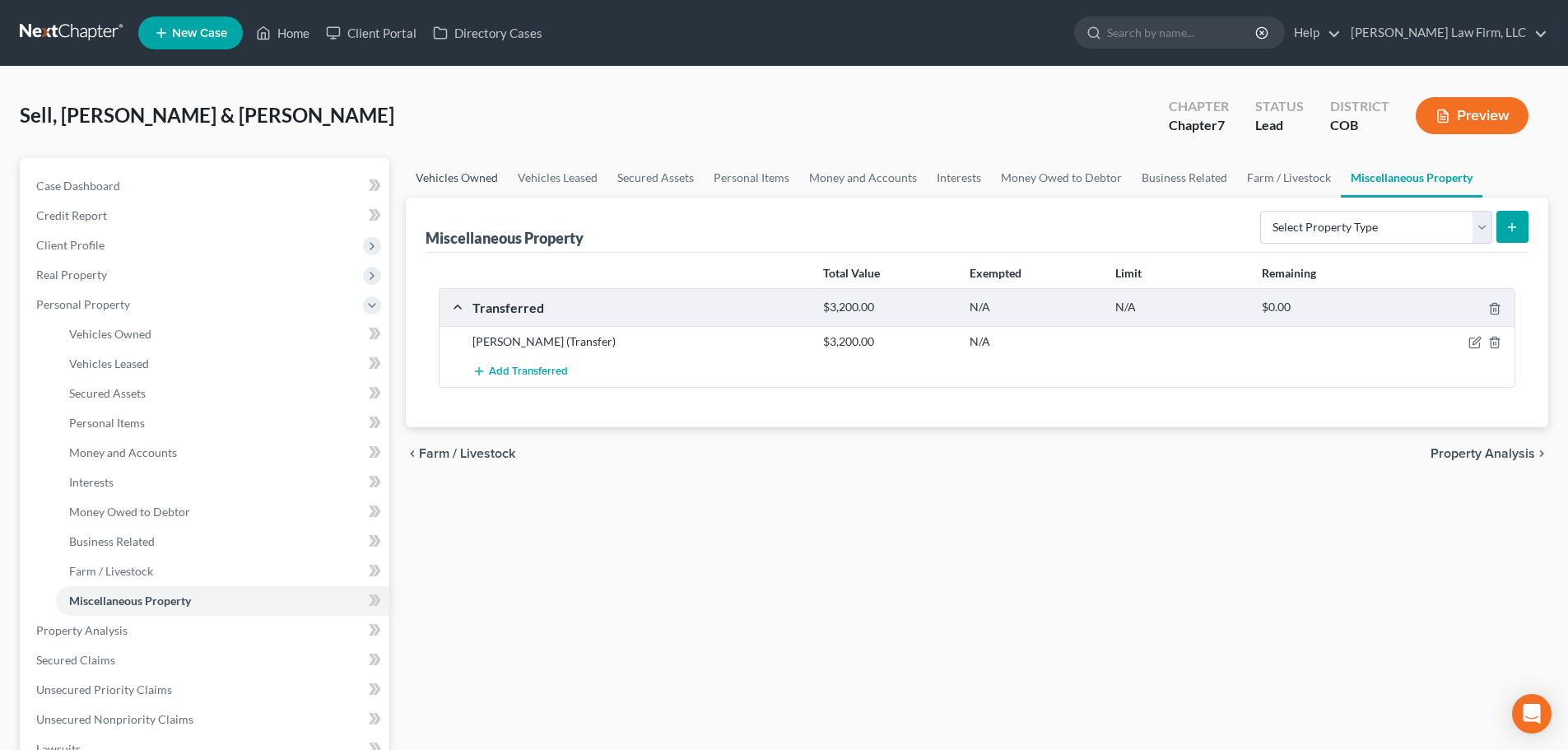
click at [477, 177] on link "Vehicles Owned" at bounding box center [456, 178] width 102 height 40
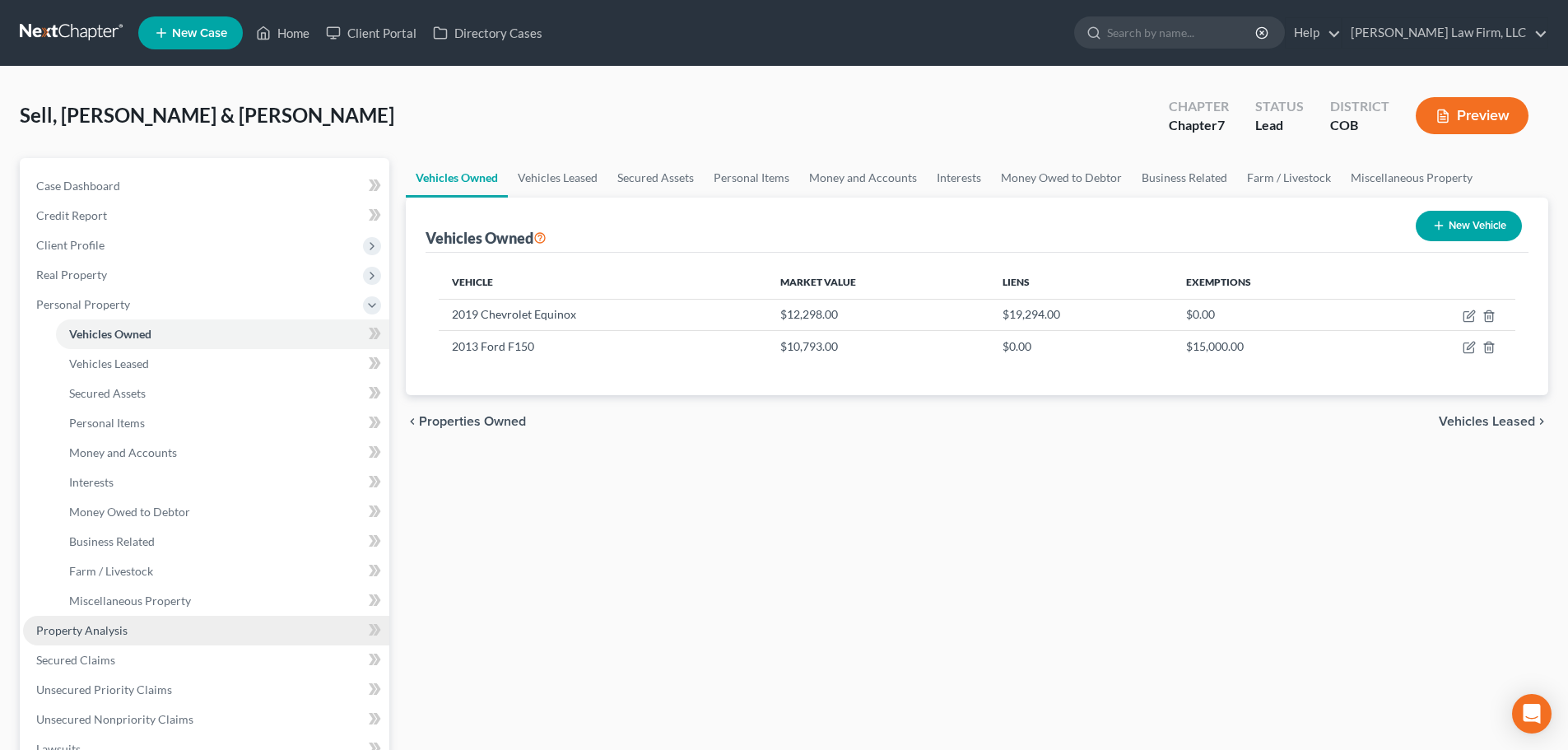
click at [99, 623] on span "Property Analysis" at bounding box center [82, 630] width 91 height 14
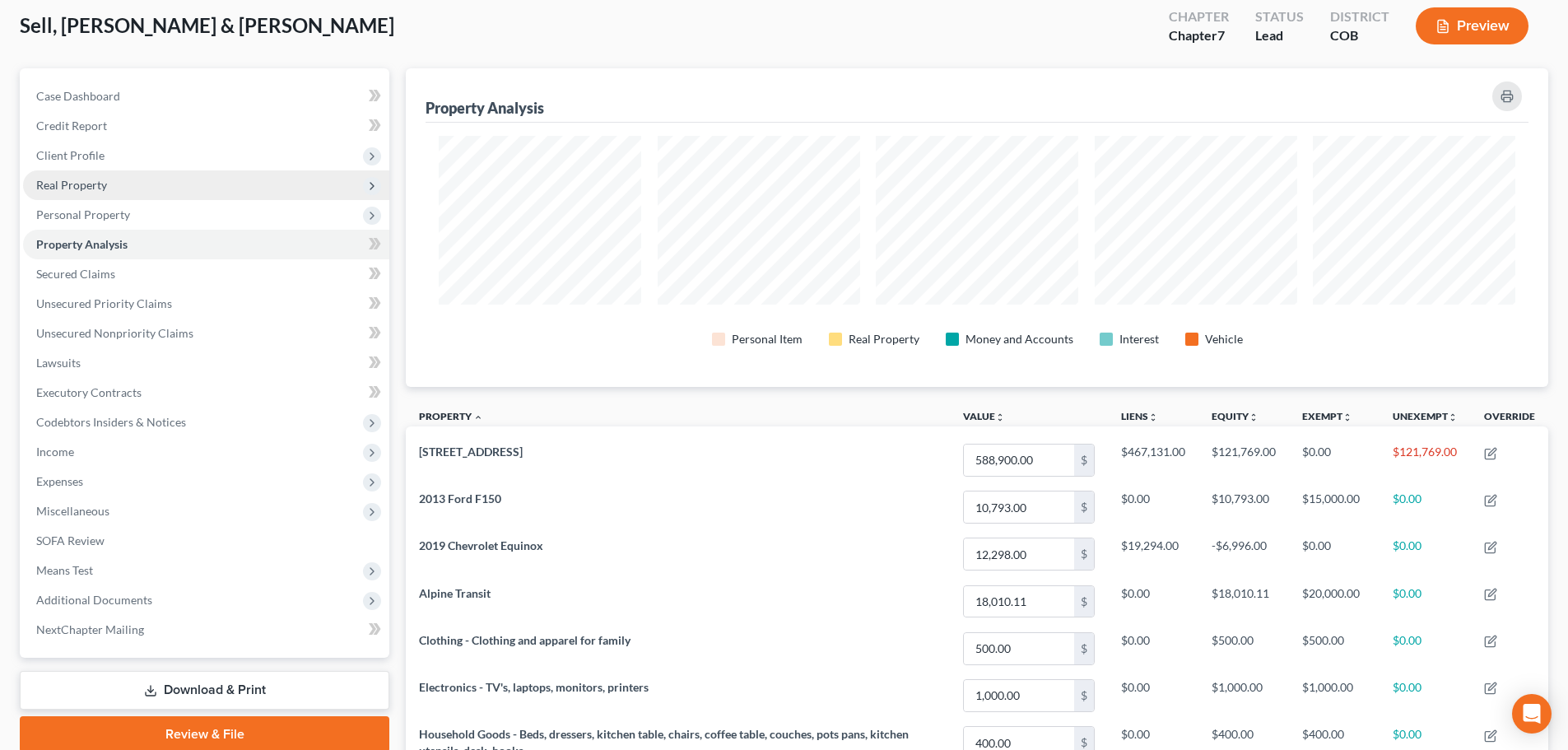
scroll to position [82, 0]
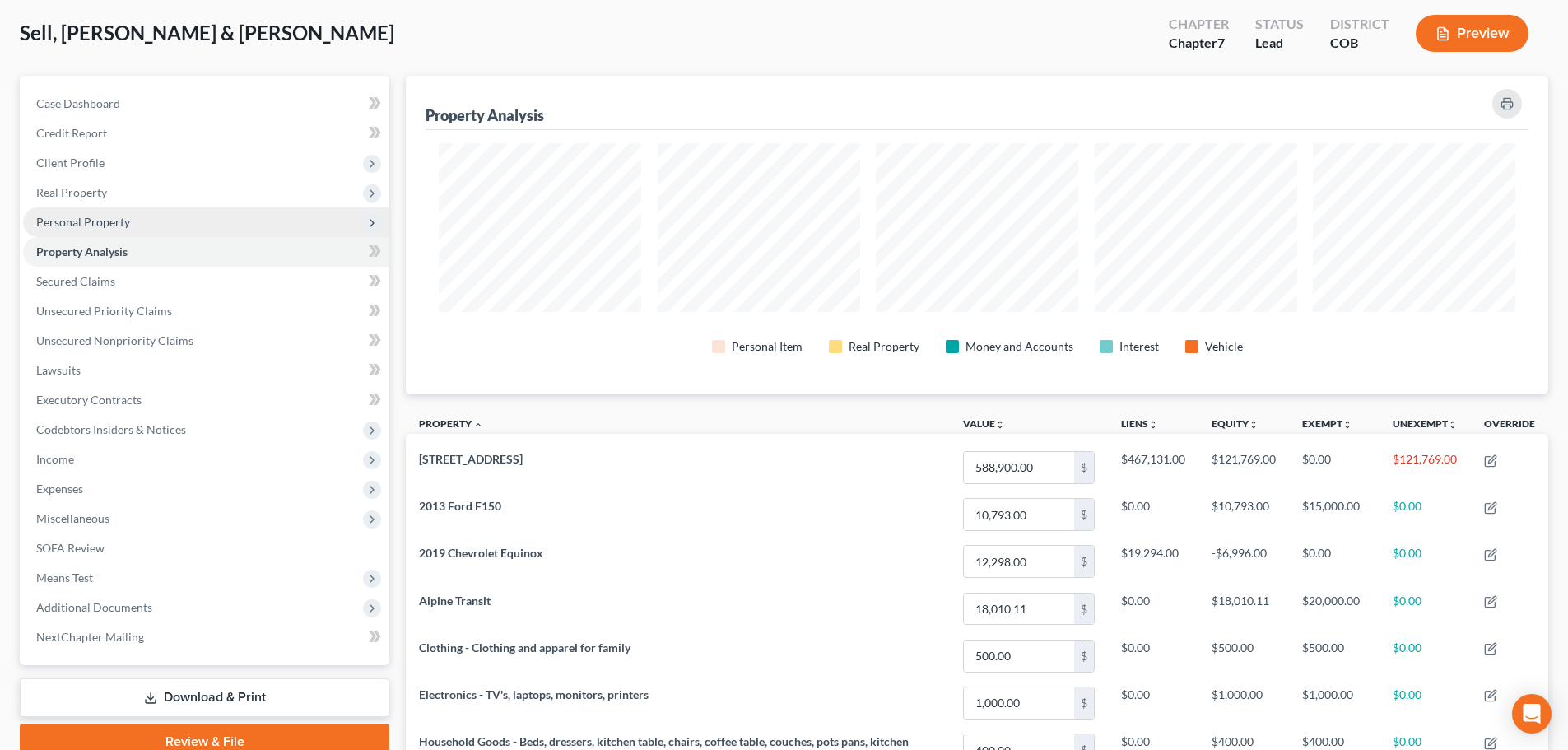
click at [156, 227] on span "Personal Property" at bounding box center [205, 222] width 366 height 30
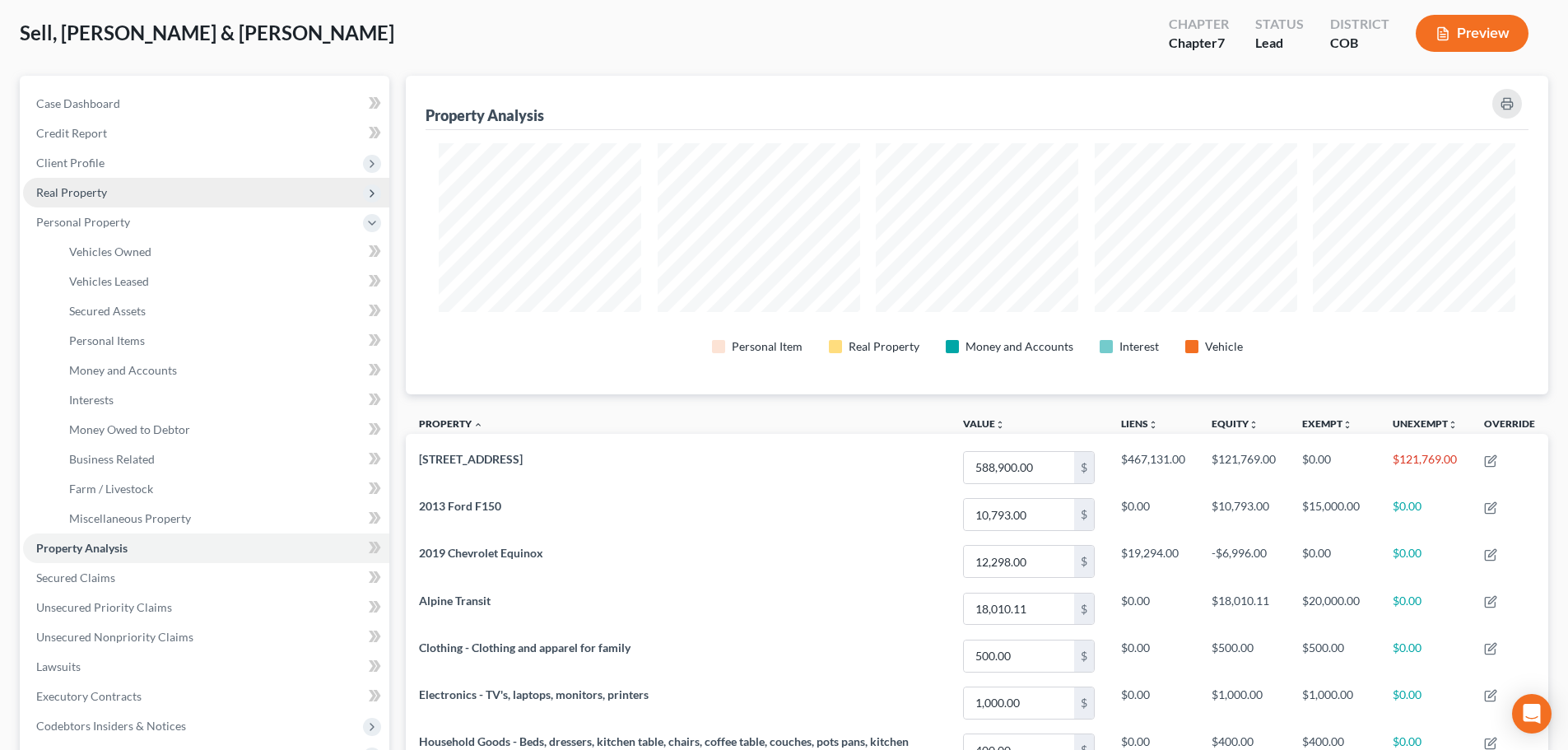
click at [139, 194] on span "Real Property" at bounding box center [205, 192] width 366 height 30
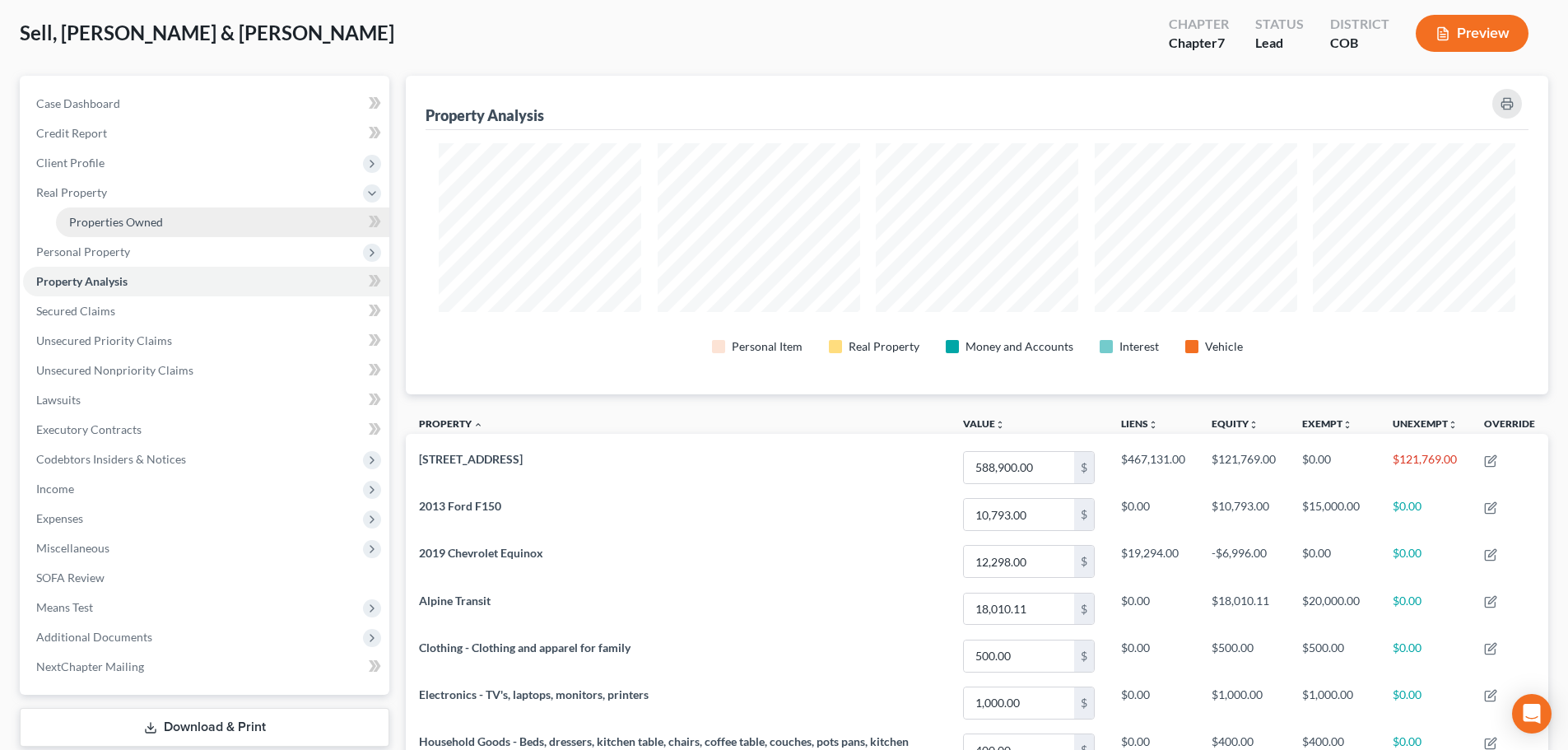
click at [123, 208] on link "Properties Owned" at bounding box center [222, 222] width 333 height 30
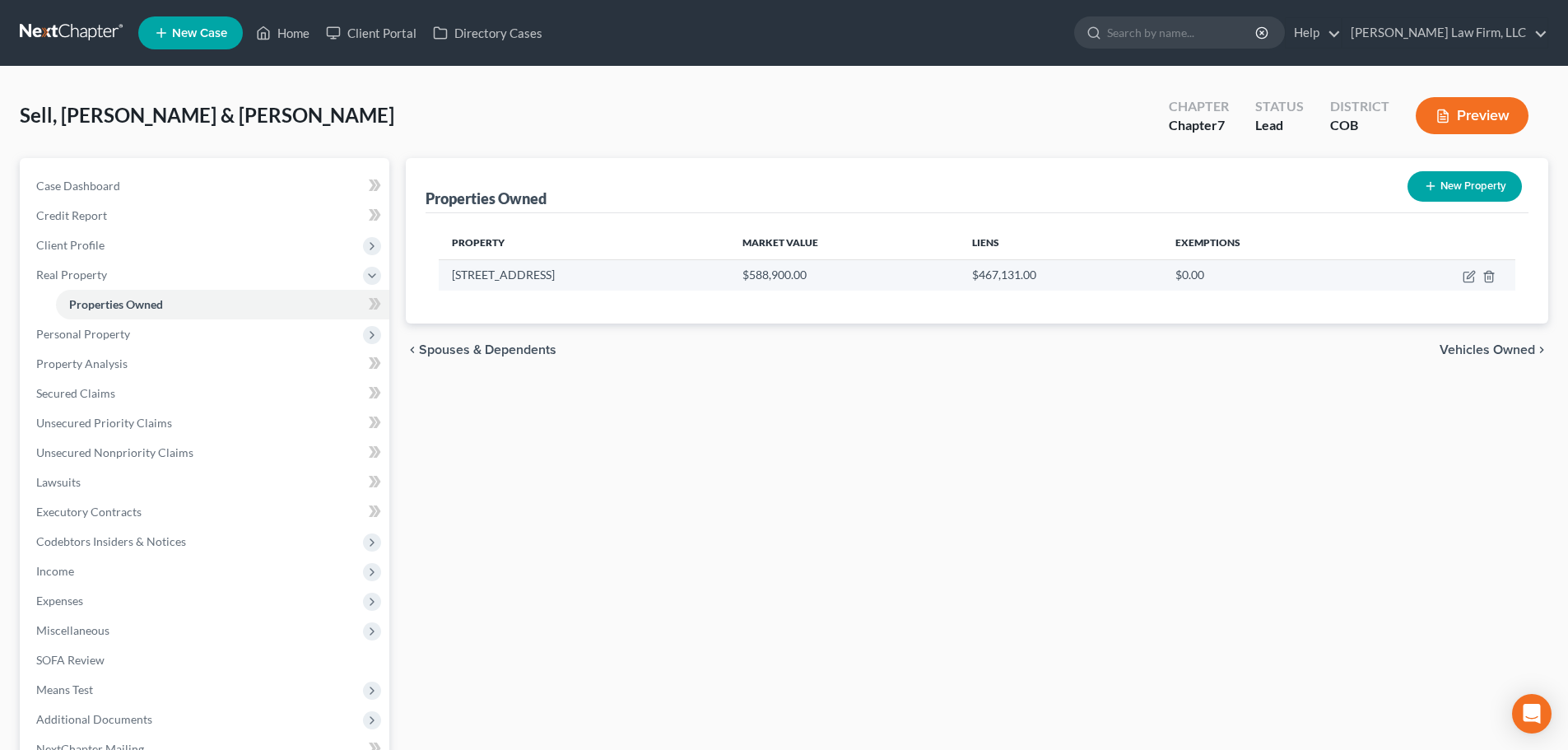
click at [1472, 285] on td at bounding box center [1441, 275] width 148 height 31
click at [1472, 284] on td at bounding box center [1441, 275] width 148 height 31
click at [1470, 276] on icon "button" at bounding box center [1470, 276] width 14 height 14
select select "5"
select select "2"
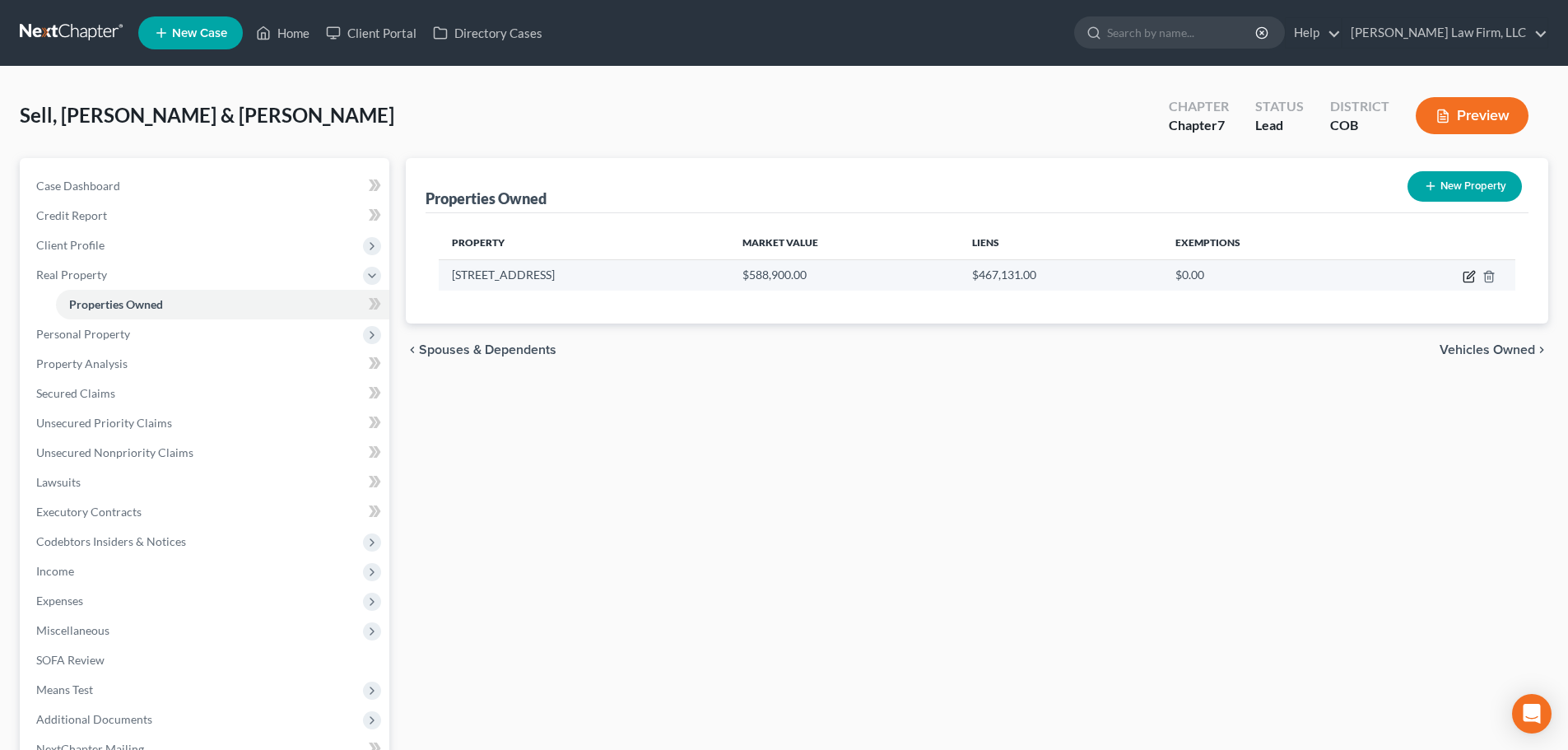
select select "2"
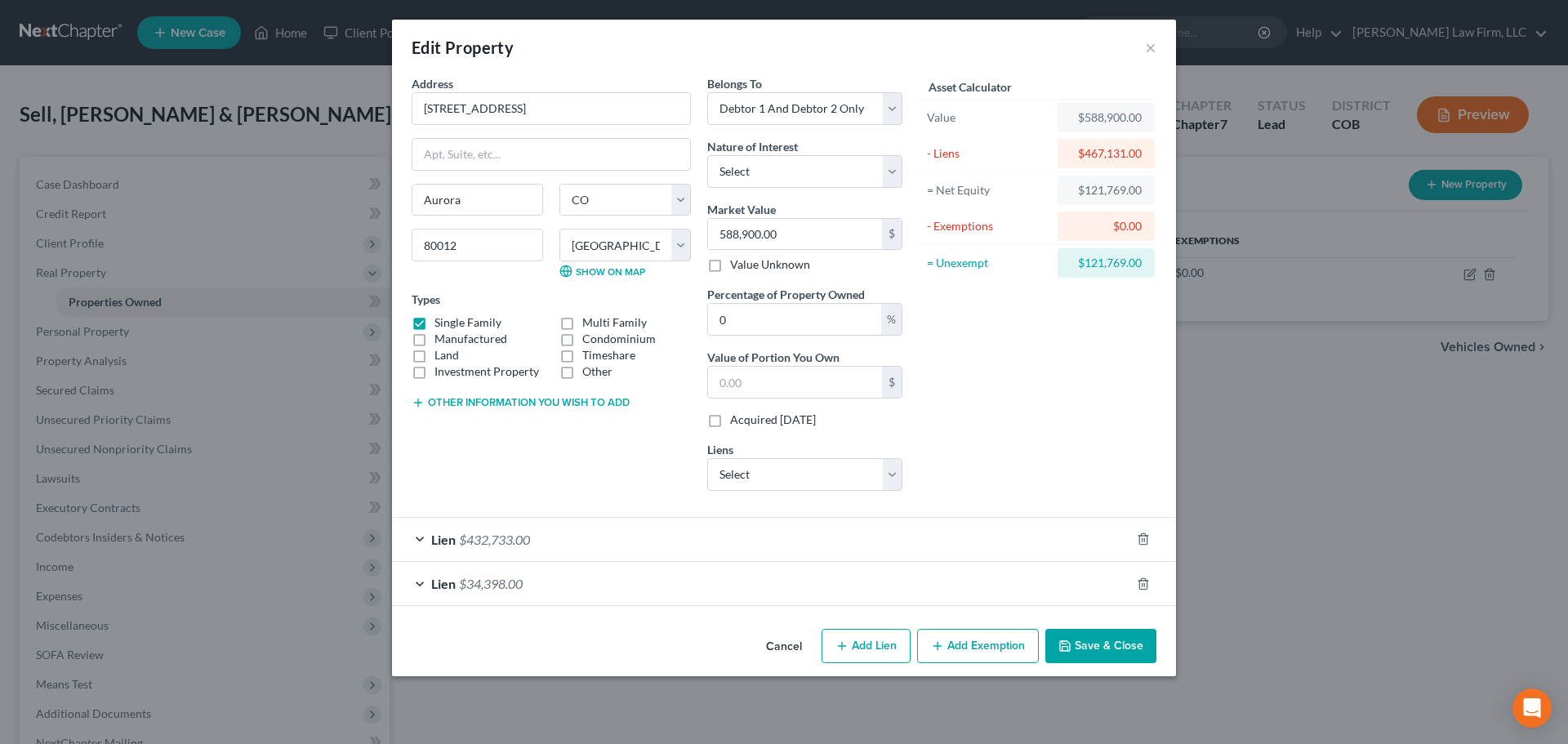
click at [1010, 651] on button "Add Exemption" at bounding box center [978, 646] width 122 height 34
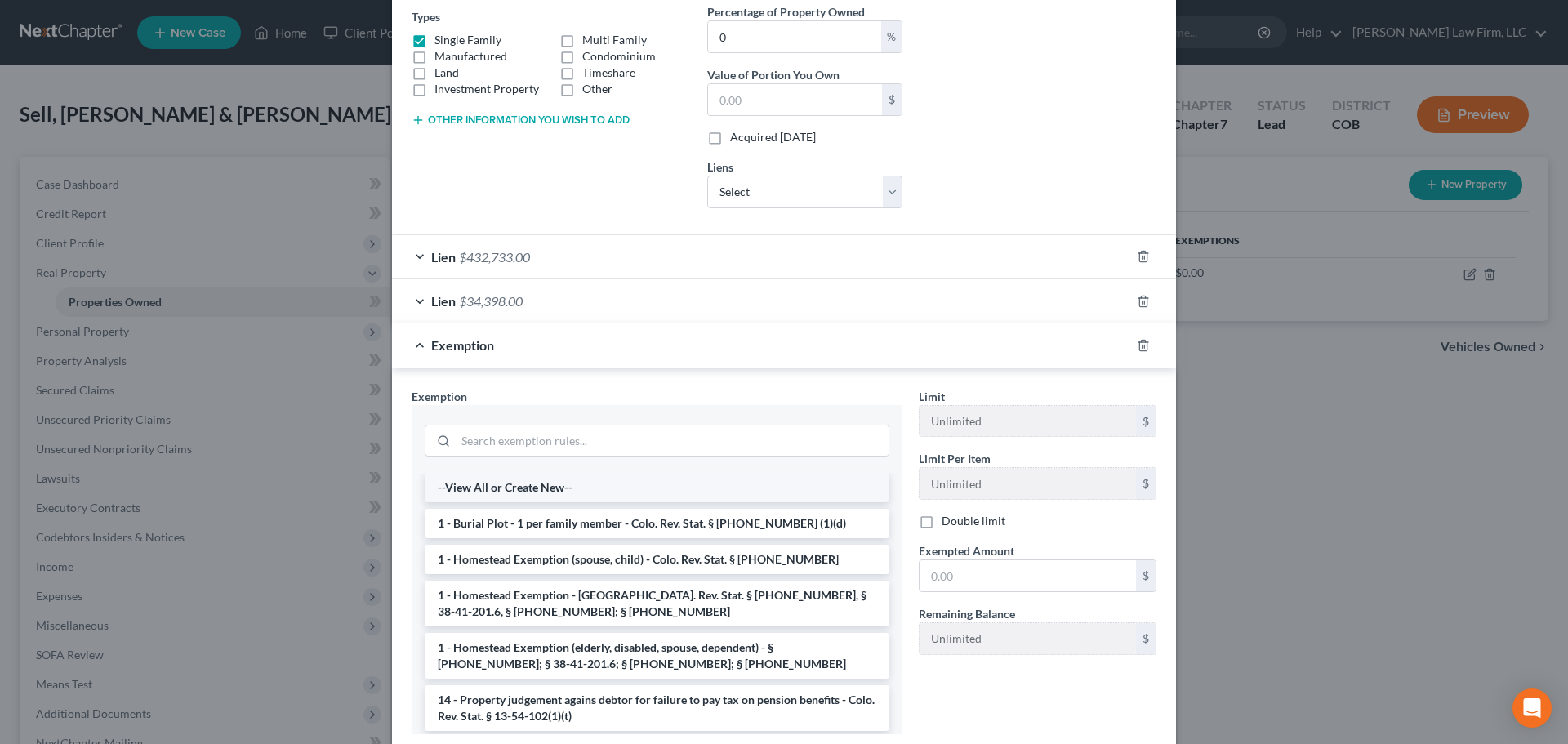
scroll to position [327, 0]
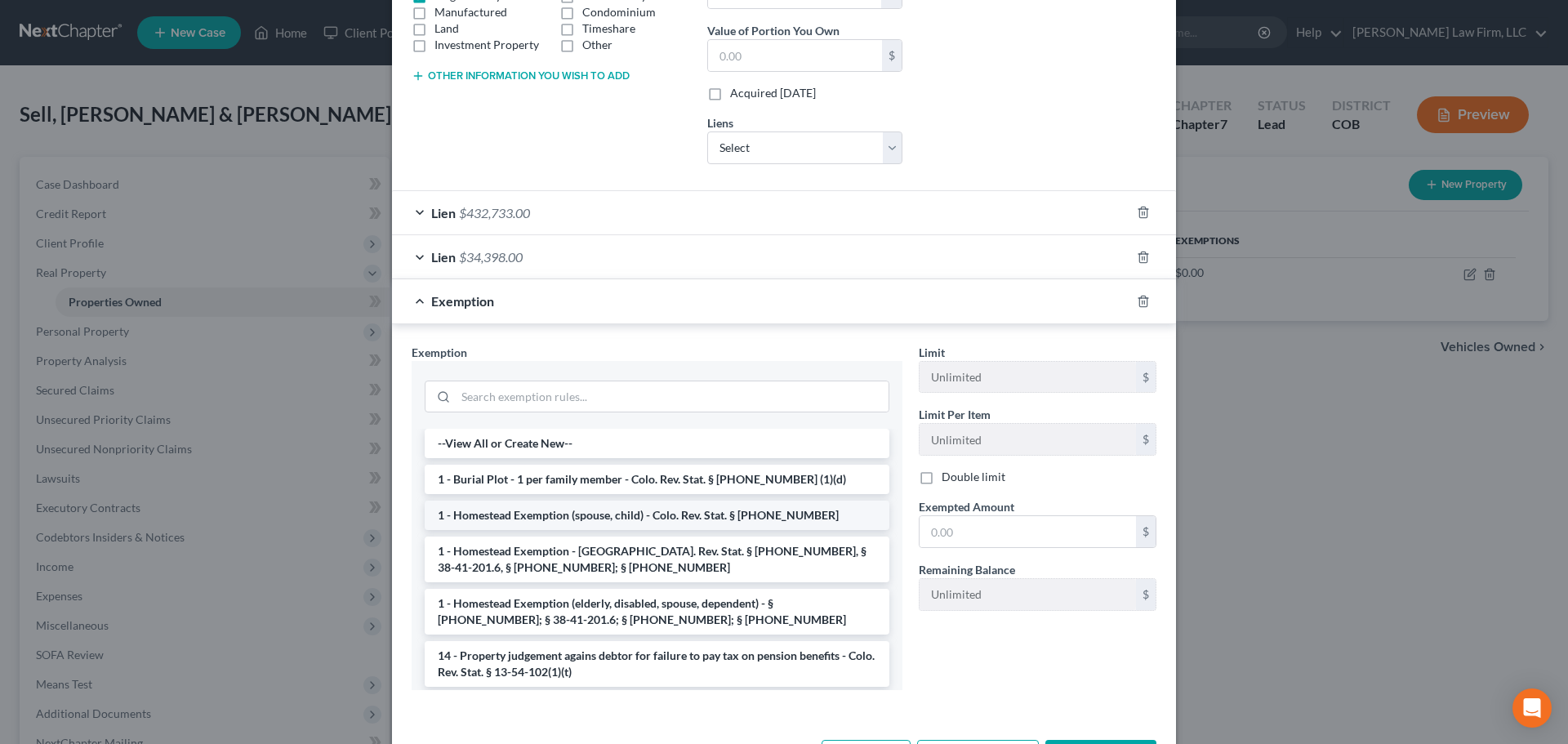
click at [548, 515] on li "1 - Homestead Exemption (spouse, child) - Colo. Rev. Stat. § 38-41-204" at bounding box center [657, 515] width 465 height 29
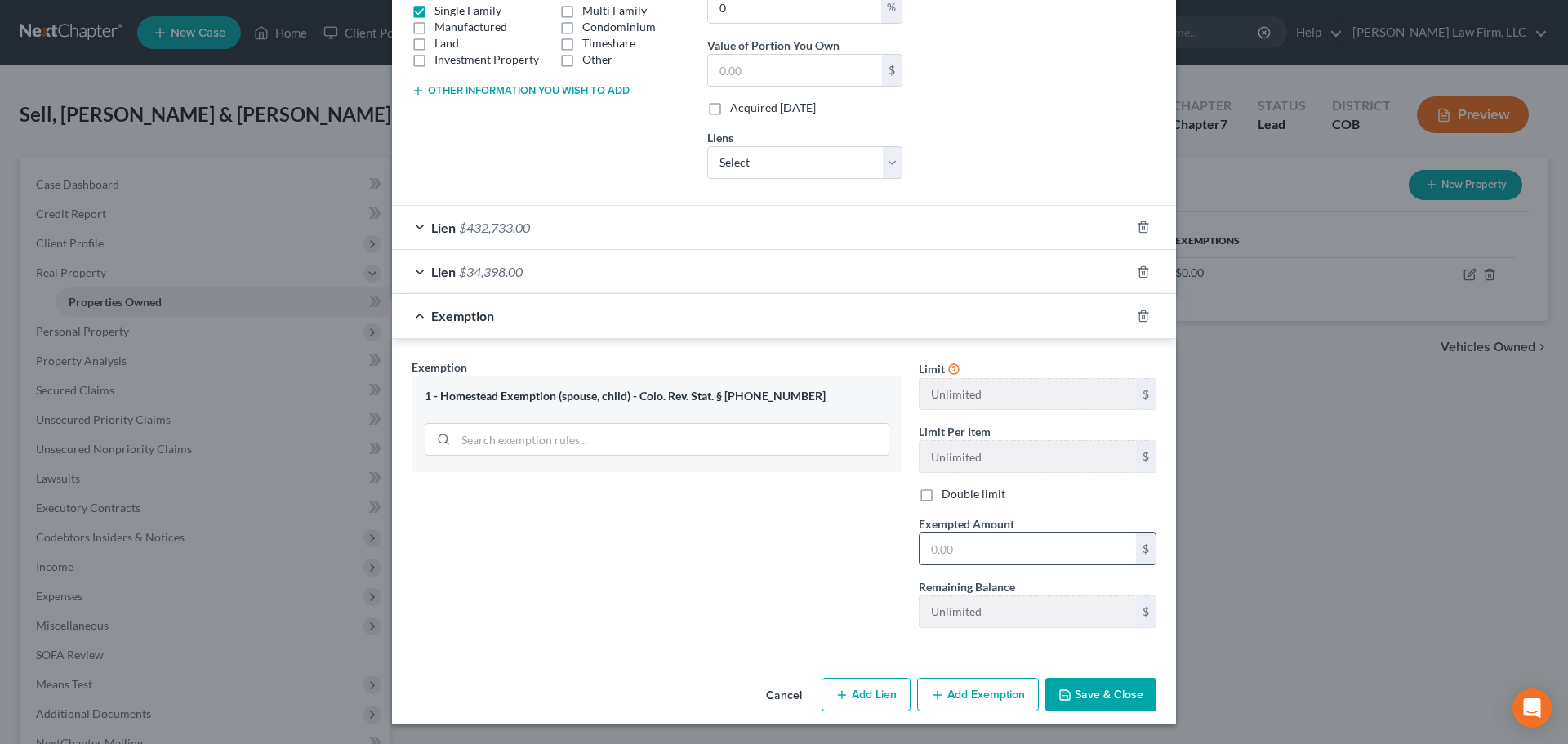
click at [973, 554] on input "text" at bounding box center [1028, 549] width 216 height 31
click at [1142, 317] on div at bounding box center [1153, 315] width 46 height 26
click at [1140, 318] on icon "button" at bounding box center [1144, 316] width 13 height 13
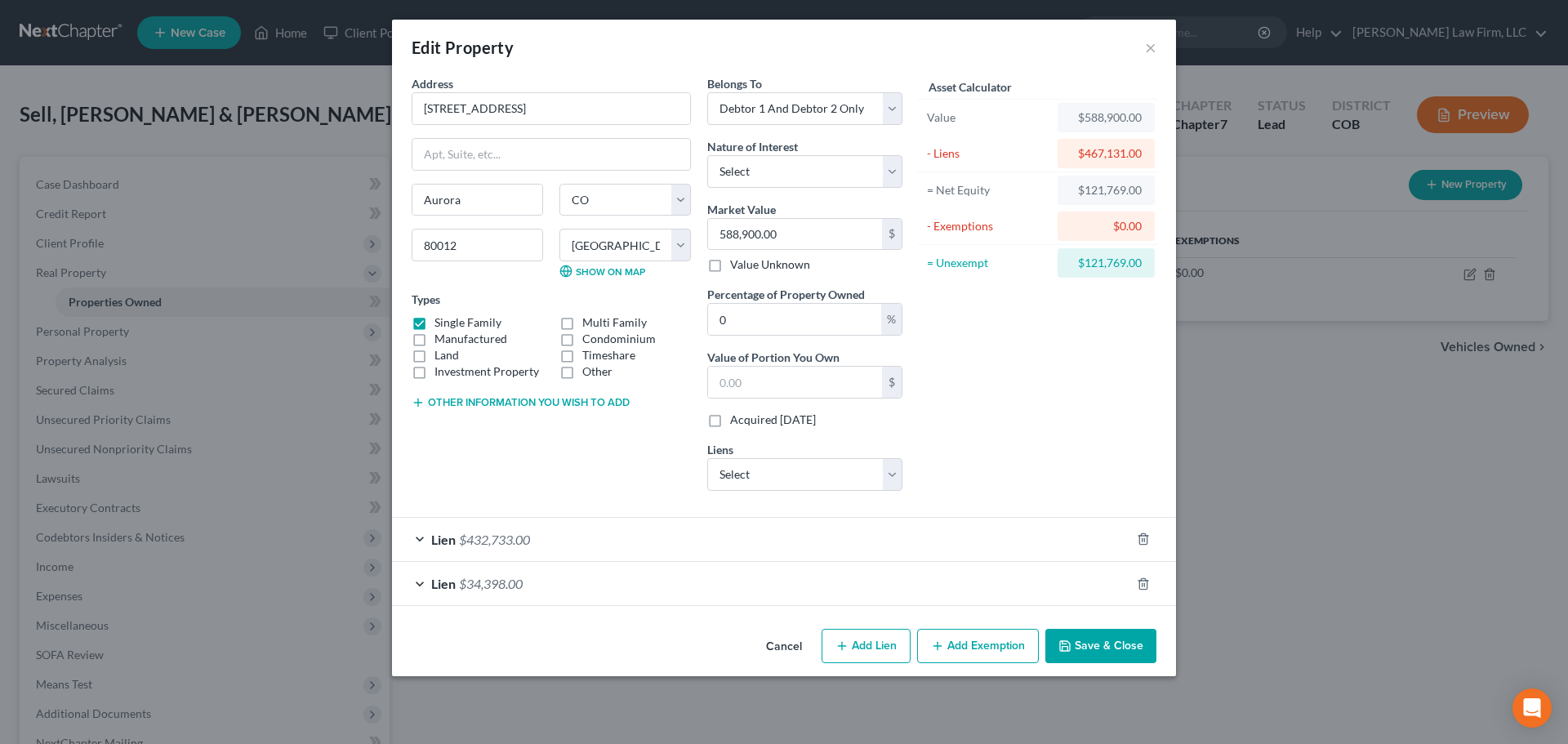
scroll to position [0, 0]
click at [972, 655] on button "Add Exemption" at bounding box center [978, 646] width 122 height 34
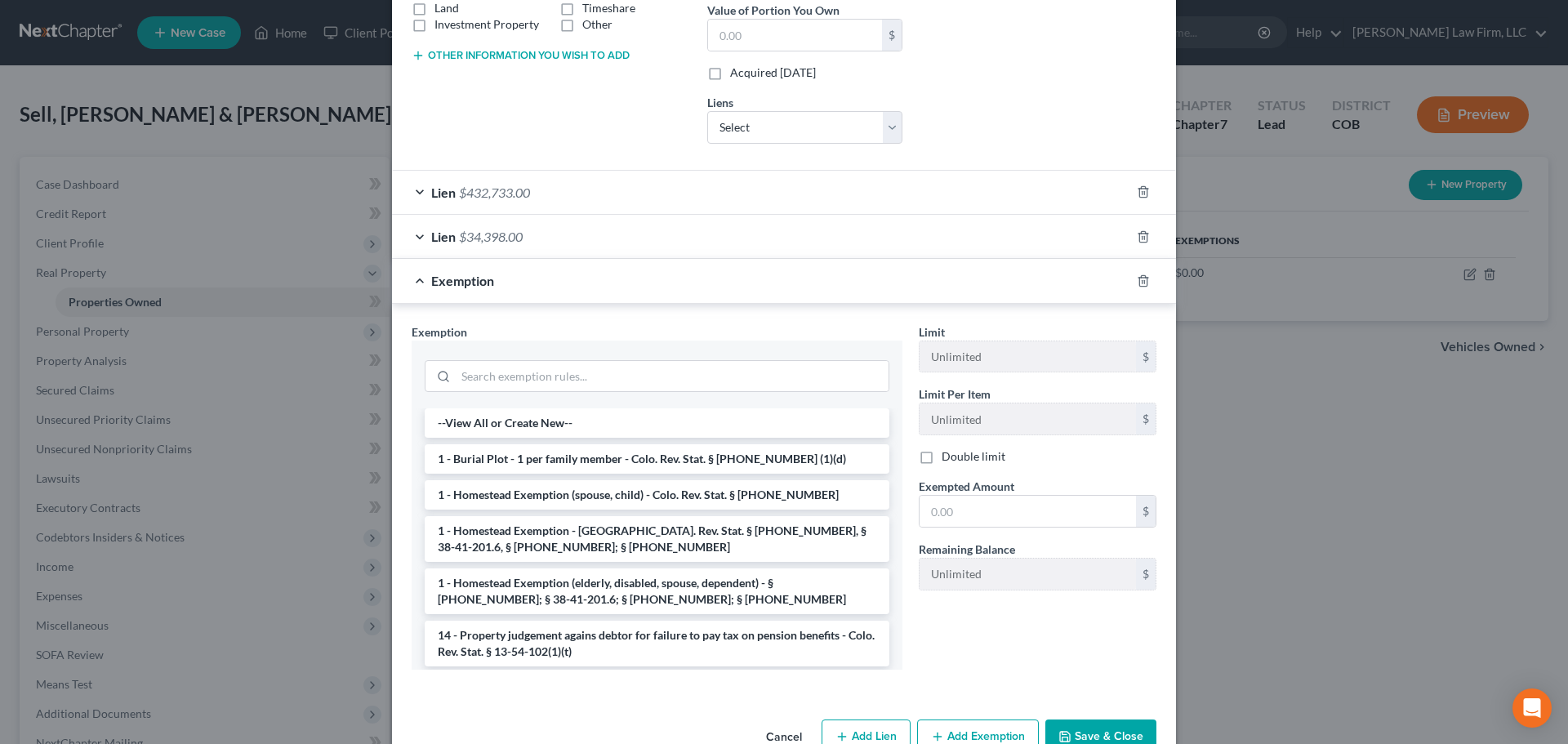
scroll to position [390, 0]
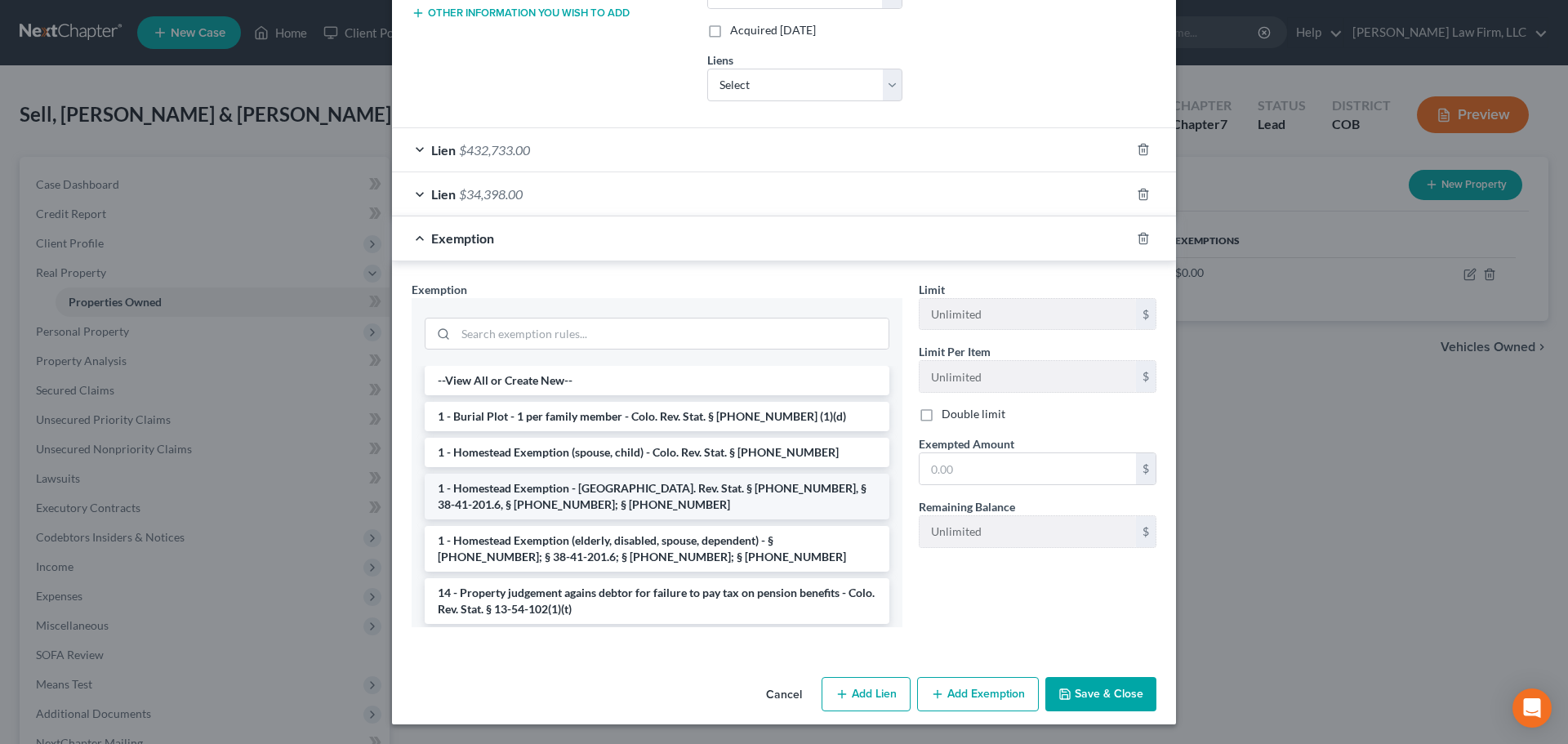
click at [672, 495] on li "1 - Homestead Exemption - Colo. Rev. Stat. § 38-41-201, § 38-41-201.6, § 38-41-…" at bounding box center [657, 497] width 465 height 46
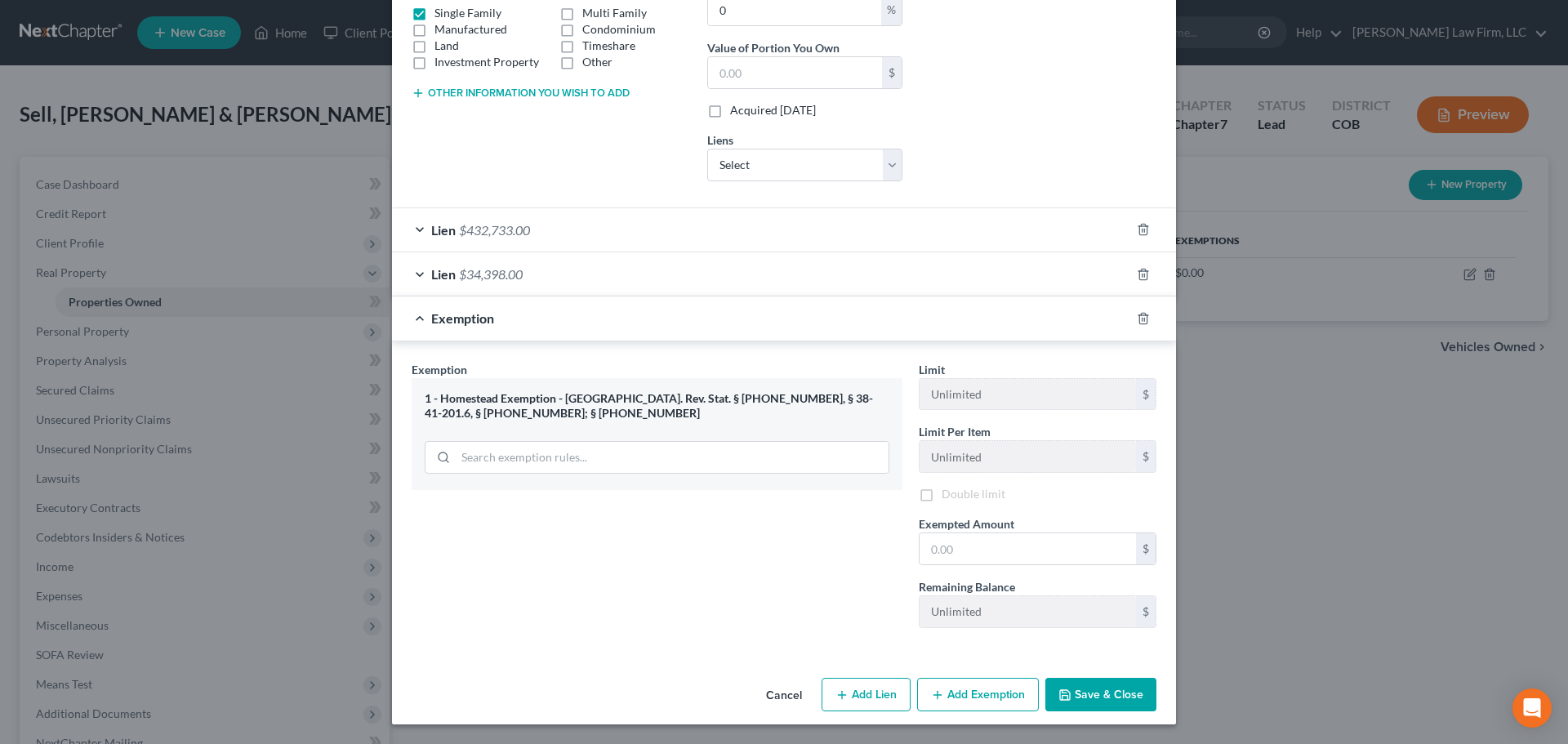
scroll to position [312, 0]
click at [941, 536] on input "text" at bounding box center [1028, 549] width 216 height 31
type input "250,000"
click at [1110, 687] on button "Save & Close" at bounding box center [1101, 695] width 111 height 34
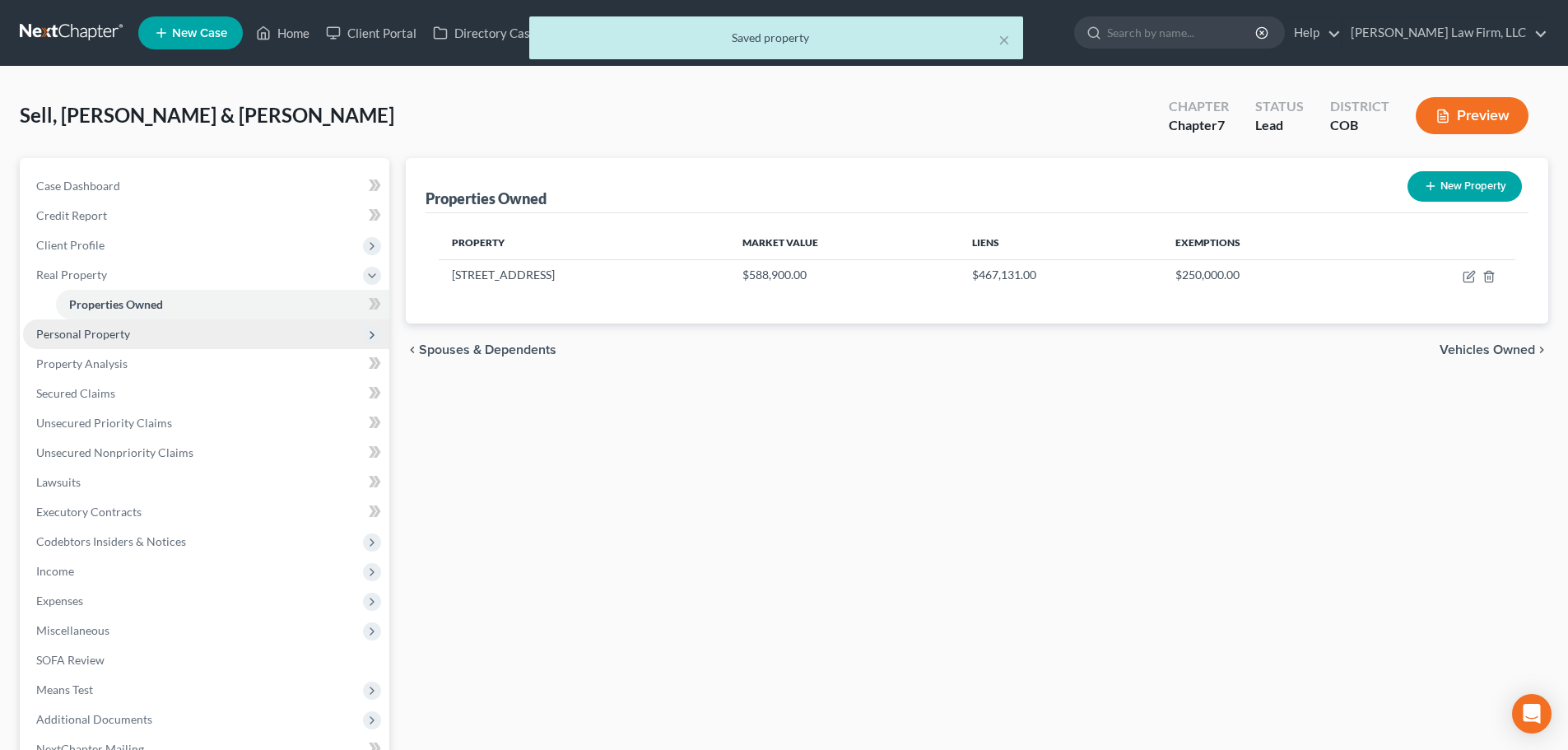
click at [194, 339] on span "Personal Property" at bounding box center [205, 334] width 366 height 30
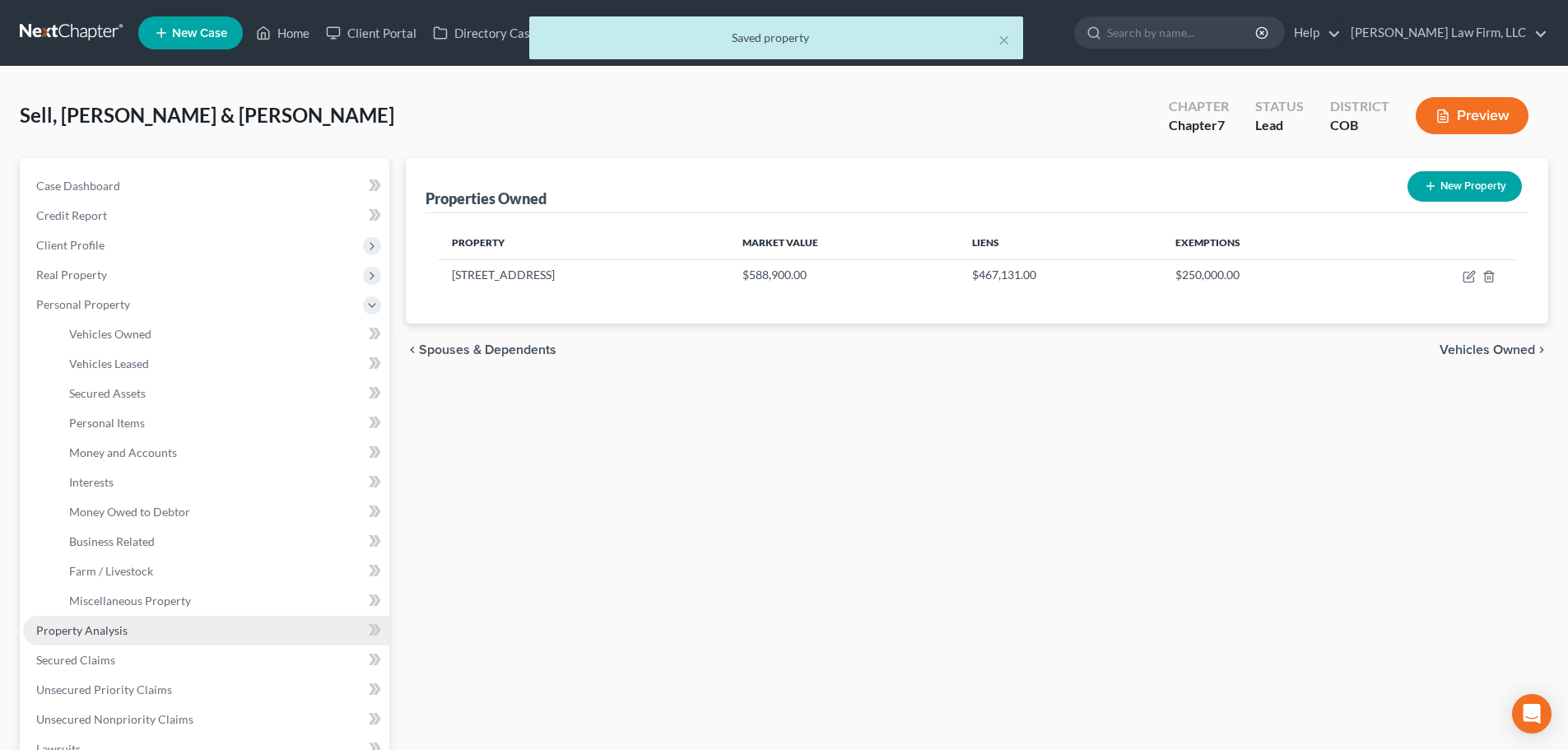
click at [162, 639] on link "Property Analysis" at bounding box center [205, 631] width 366 height 30
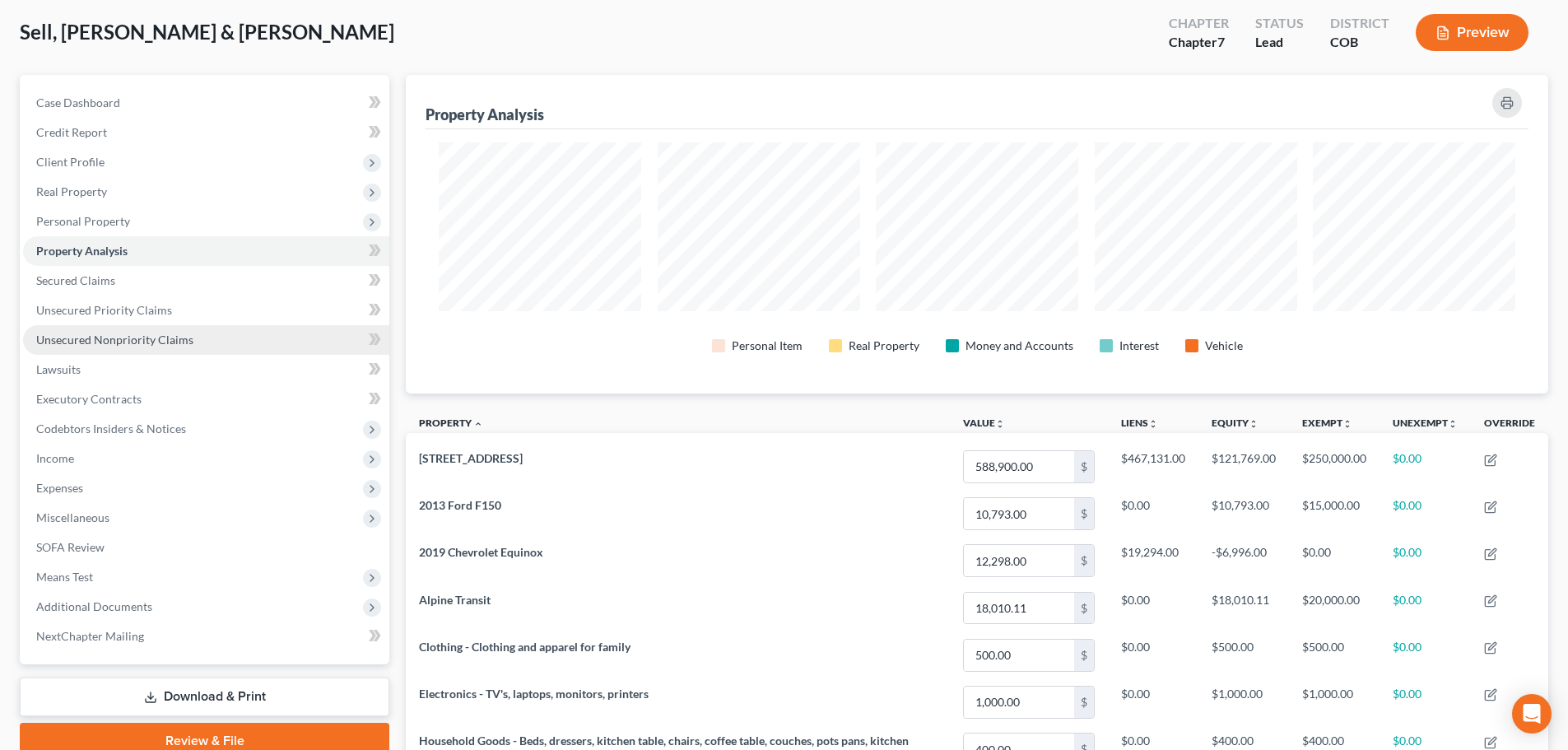
scroll to position [56, 0]
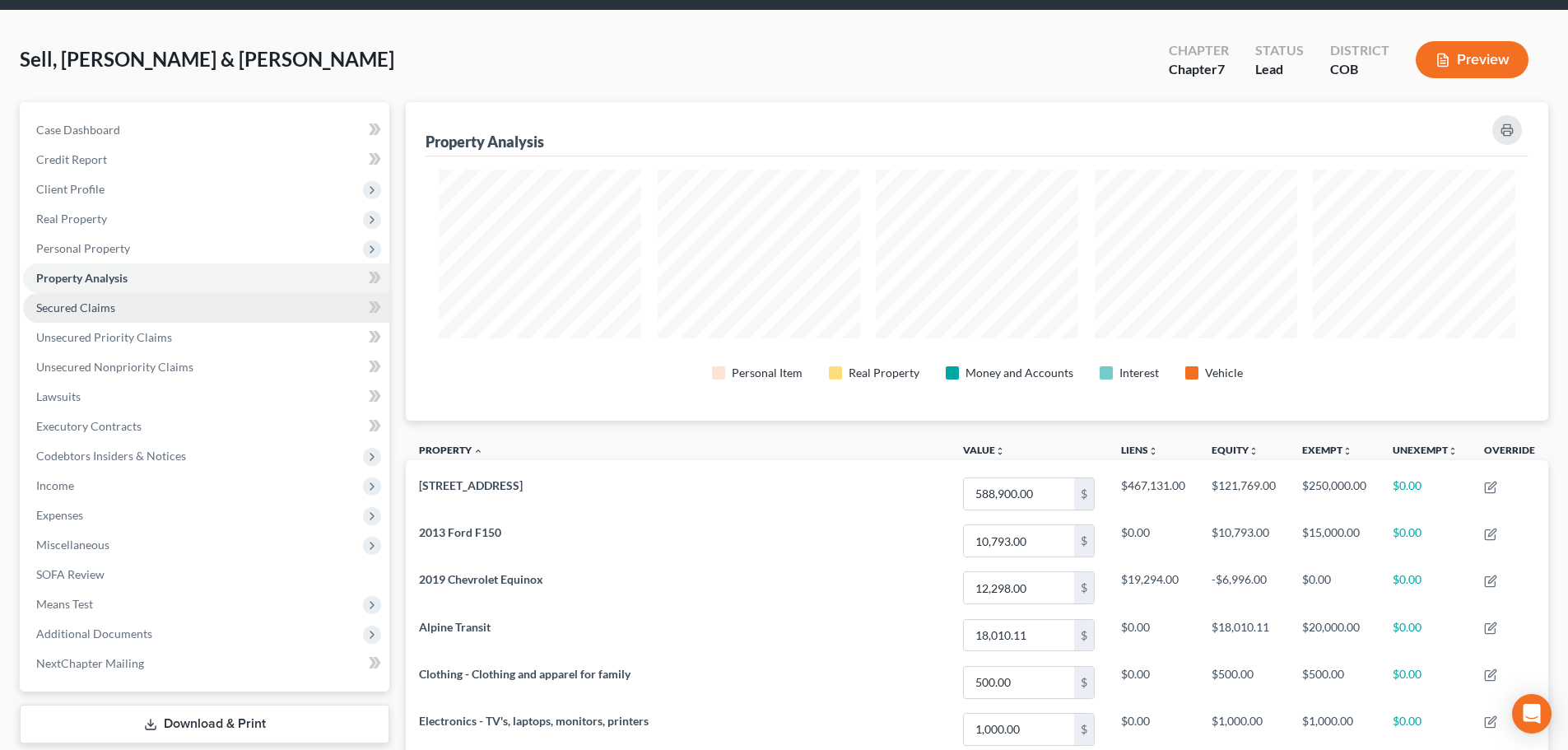
click at [164, 295] on link "Secured Claims" at bounding box center [205, 308] width 366 height 30
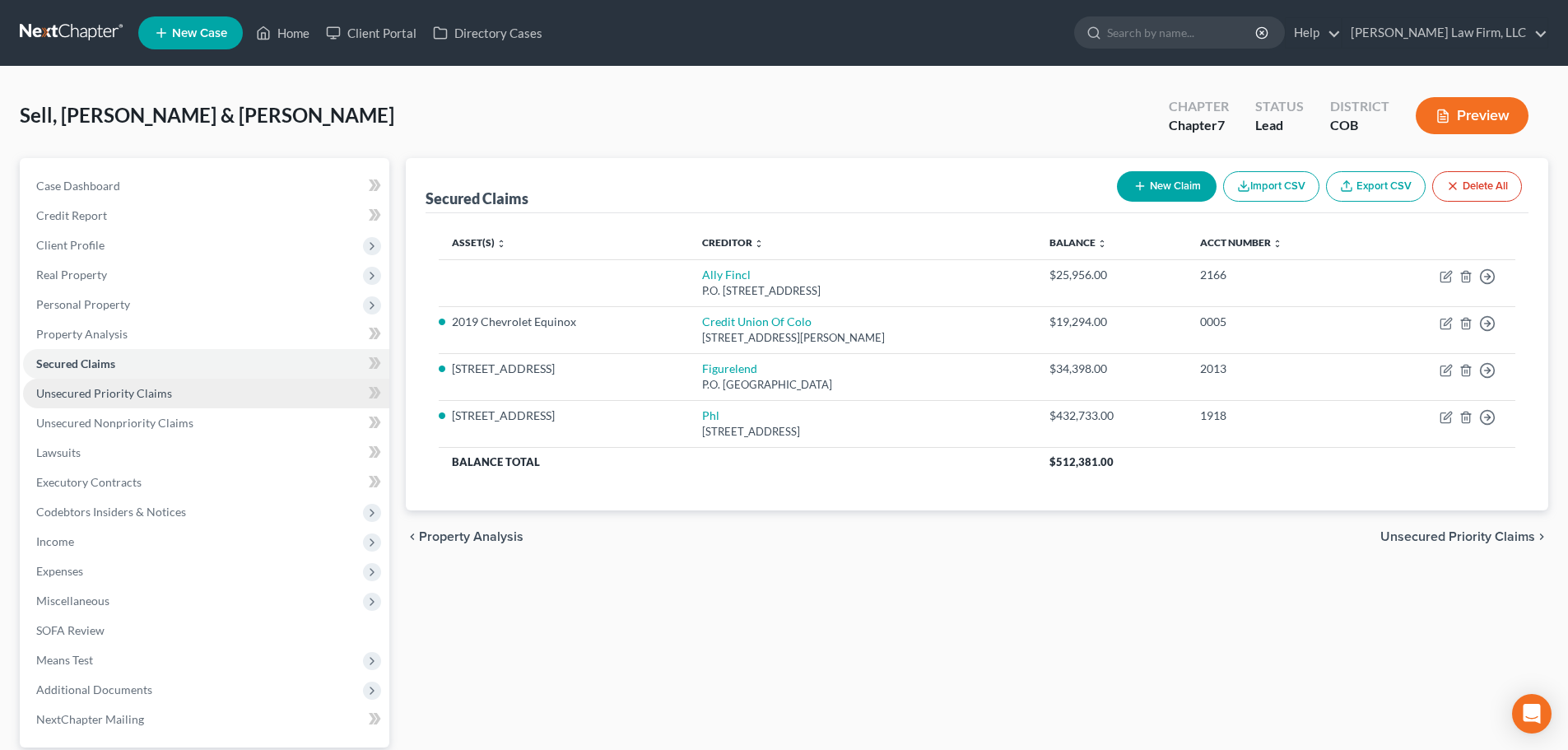
click at [127, 395] on span "Unsecured Priority Claims" at bounding box center [104, 393] width 136 height 14
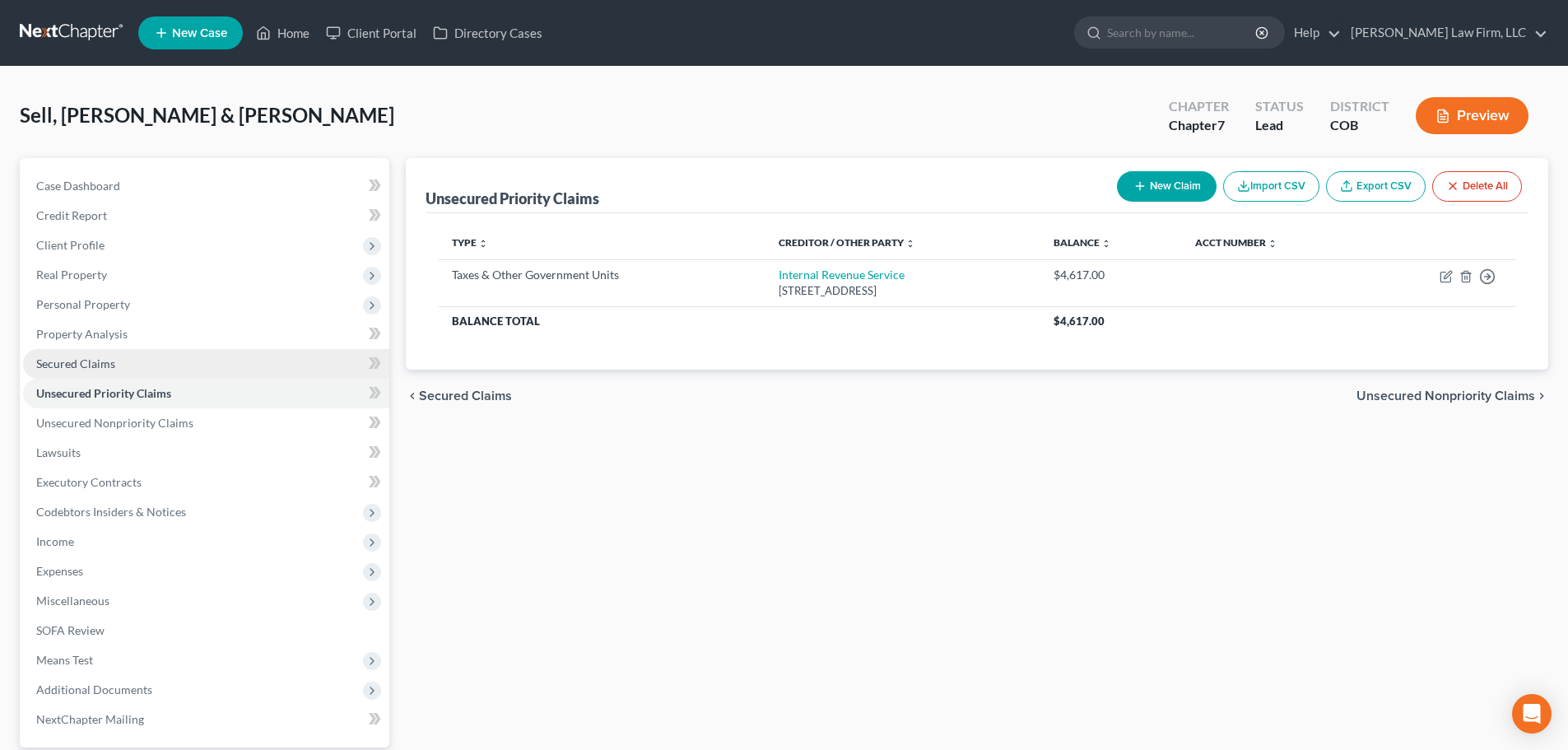
click at [179, 372] on link "Secured Claims" at bounding box center [205, 364] width 366 height 30
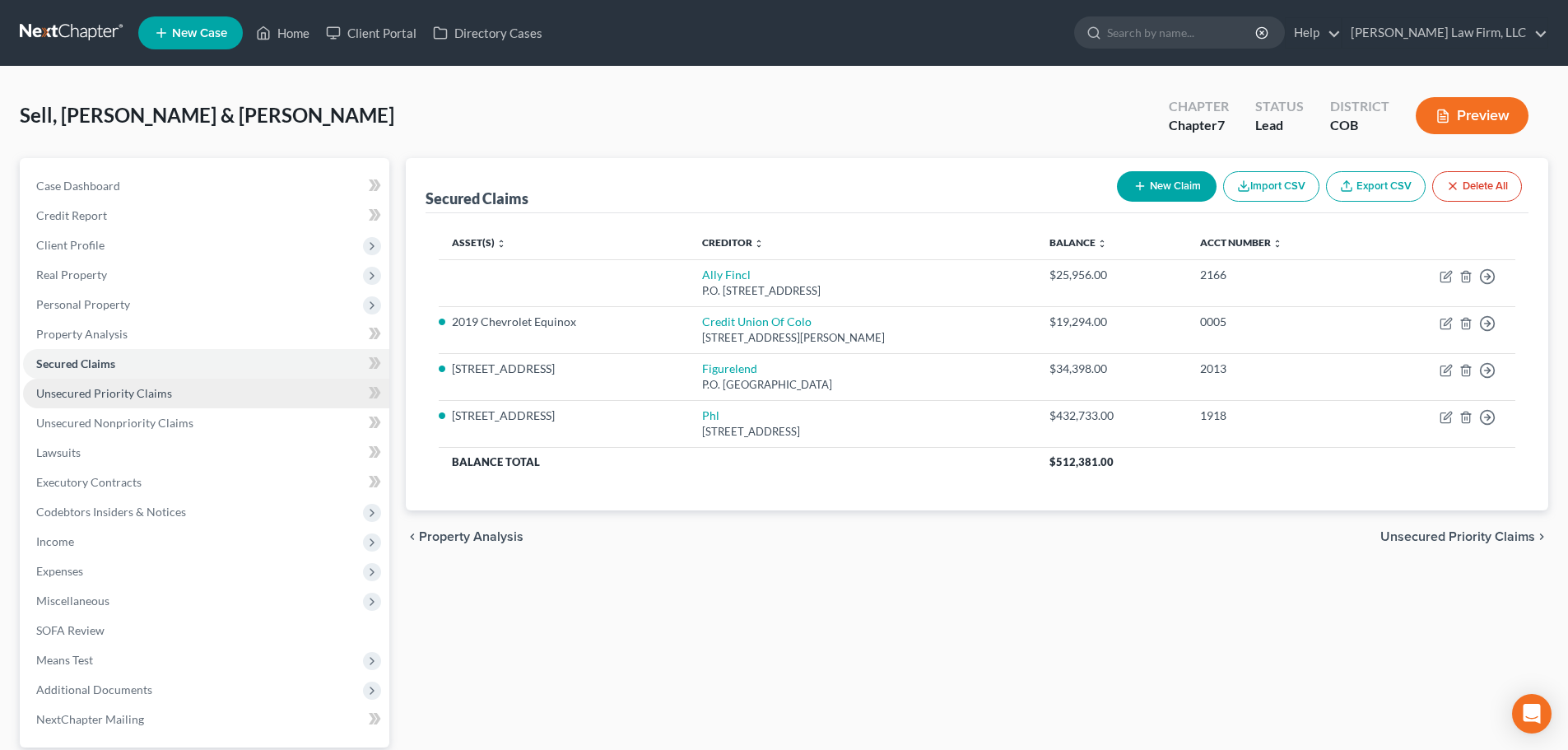
click at [248, 399] on link "Unsecured Priority Claims" at bounding box center [205, 393] width 366 height 30
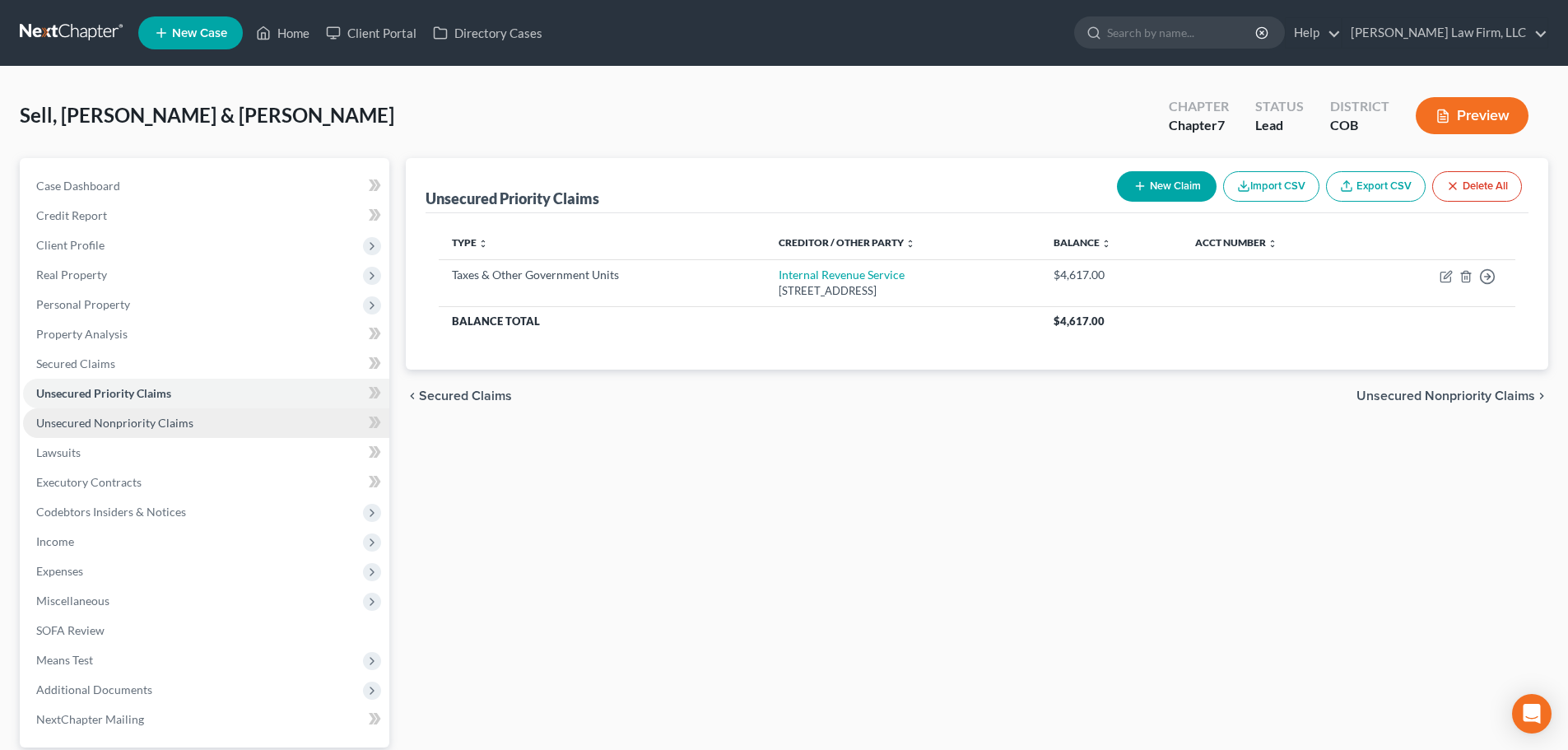
click at [223, 418] on link "Unsecured Nonpriority Claims" at bounding box center [205, 423] width 366 height 30
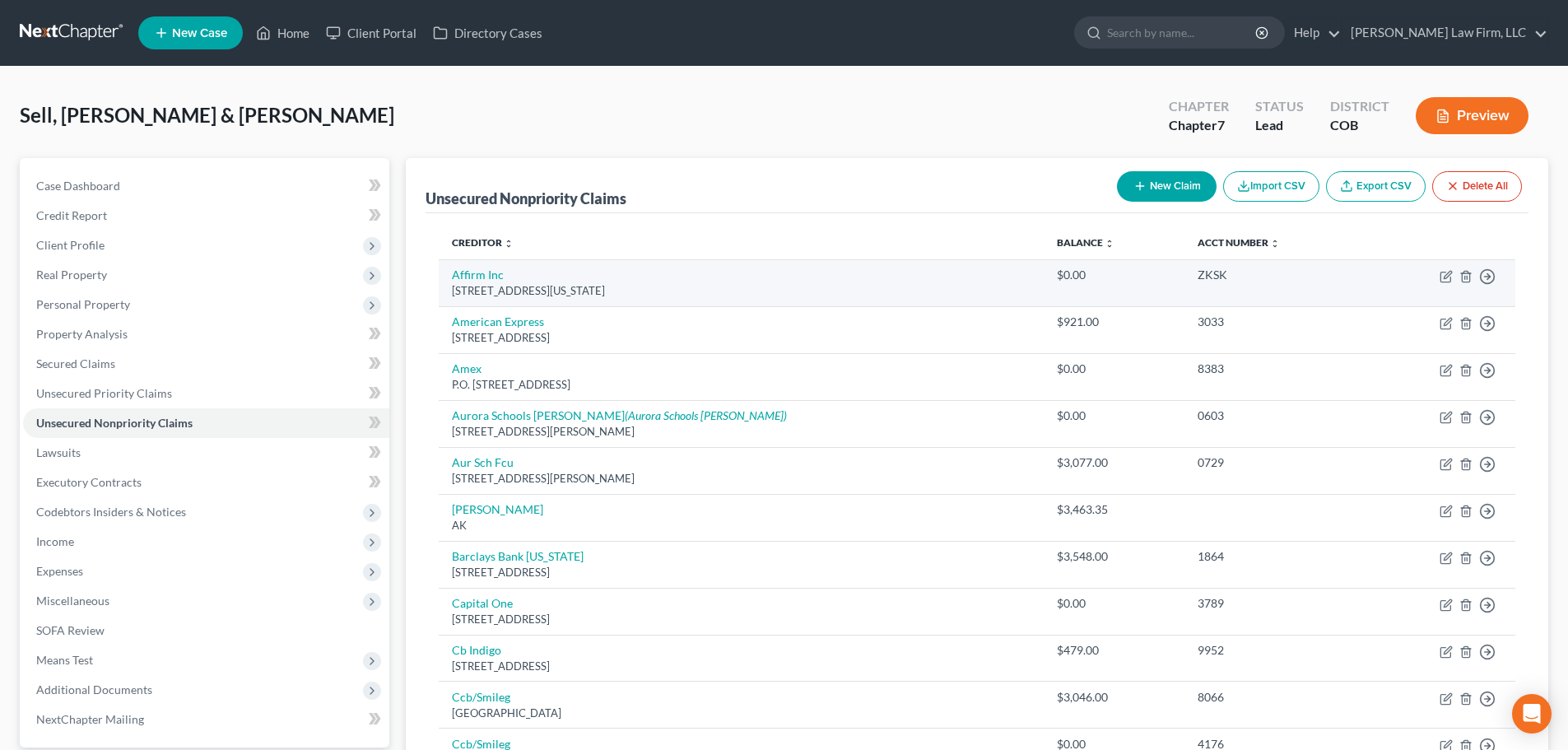
click at [1472, 285] on td "Move to D Move to E Move to G Move to Notice Only" at bounding box center [1441, 283] width 149 height 47
click at [1464, 276] on icon "button" at bounding box center [1467, 276] width 14 height 14
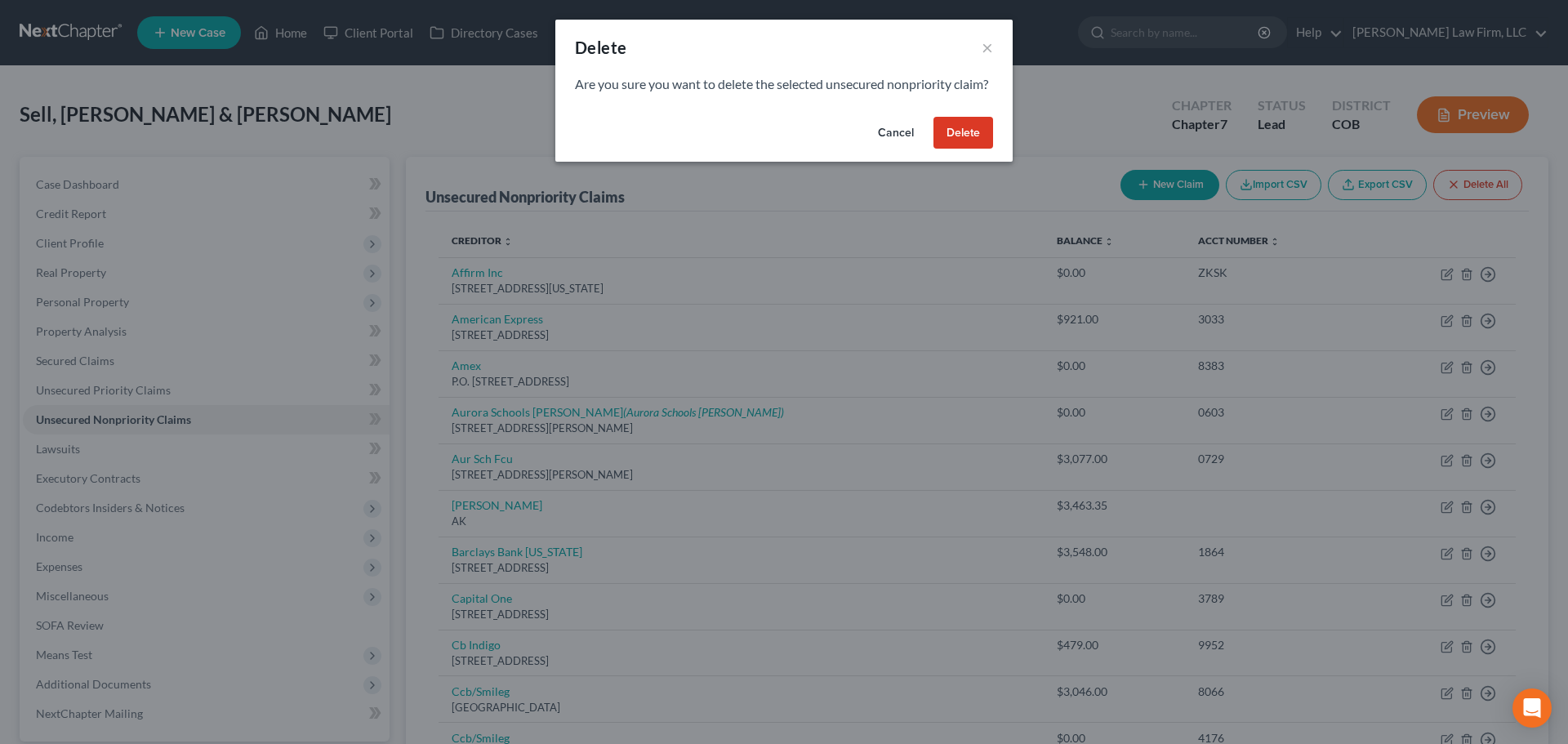
click at [986, 149] on button "Delete" at bounding box center [963, 133] width 60 height 33
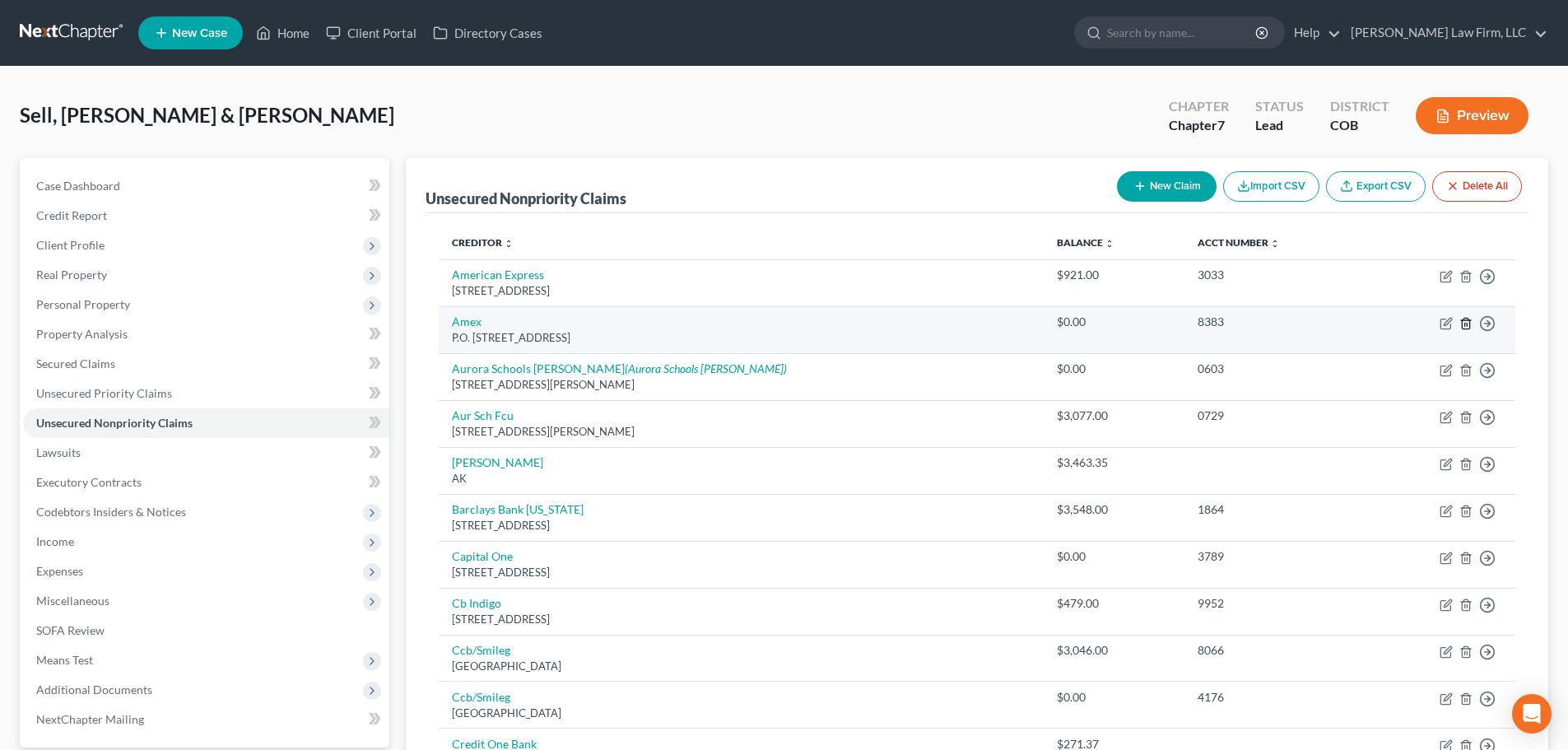
click at [1467, 326] on icon "button" at bounding box center [1467, 324] width 14 height 14
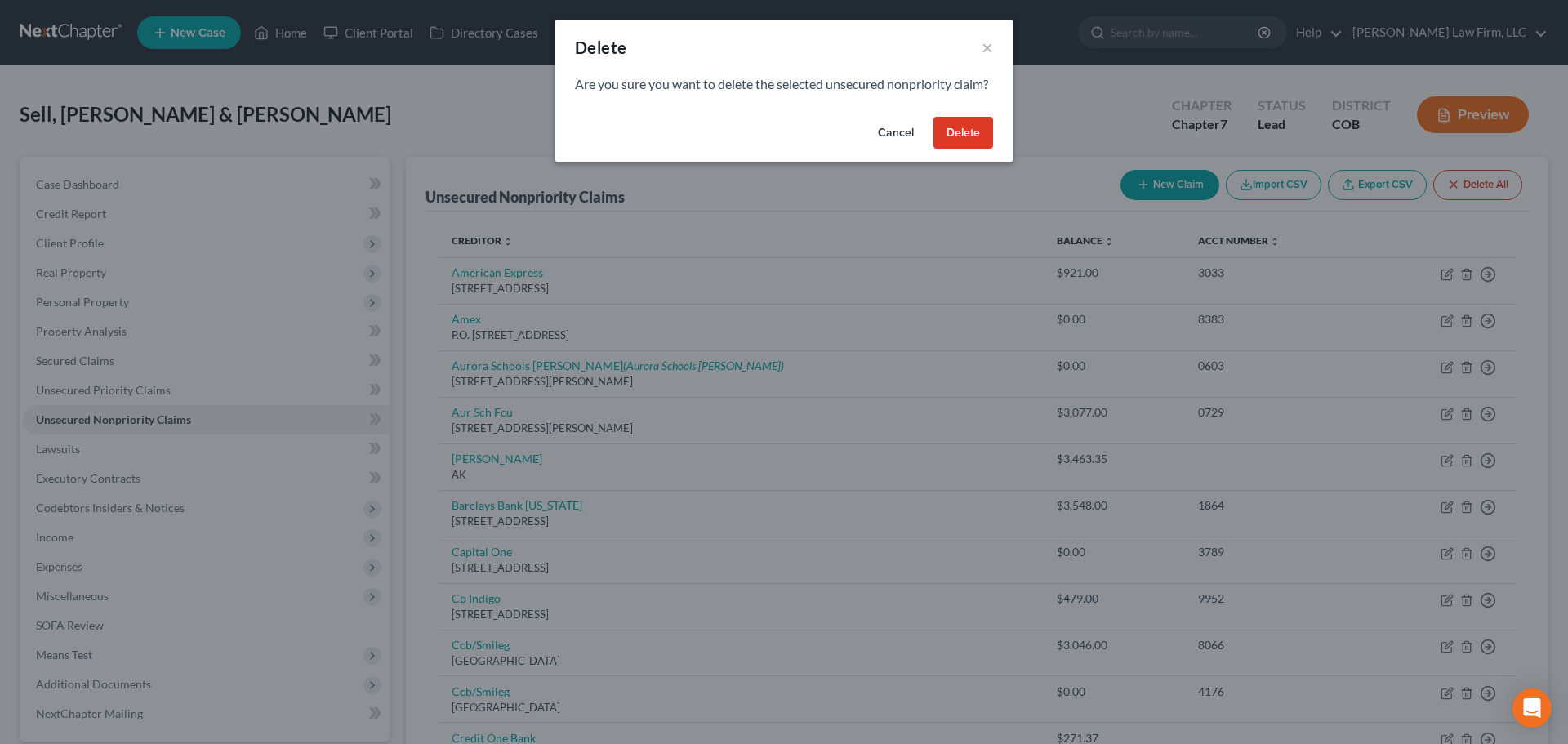
click at [959, 146] on button "Delete" at bounding box center [963, 133] width 60 height 33
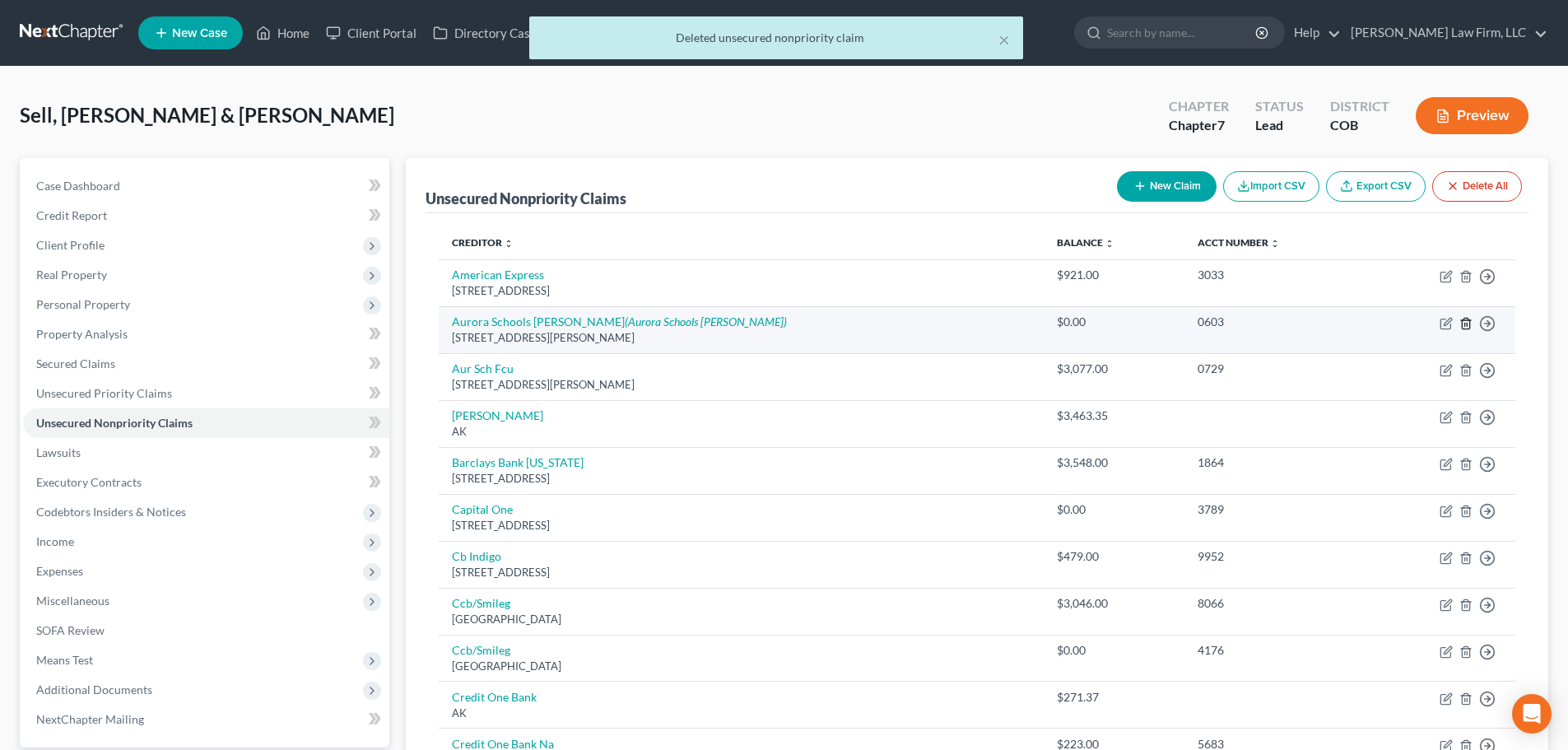
click at [1470, 329] on icon "button" at bounding box center [1466, 323] width 8 height 11
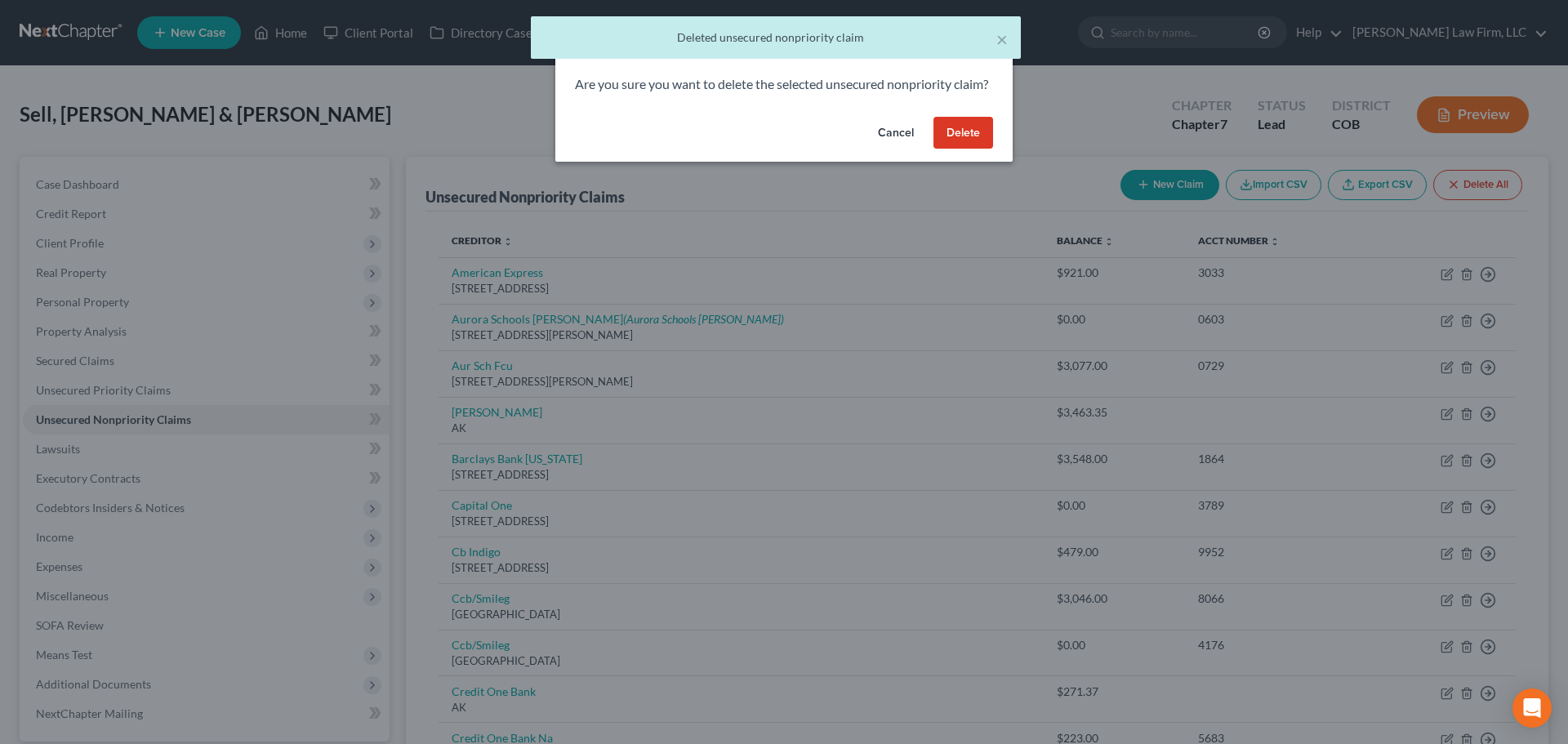
click at [948, 148] on button "Delete" at bounding box center [963, 133] width 60 height 33
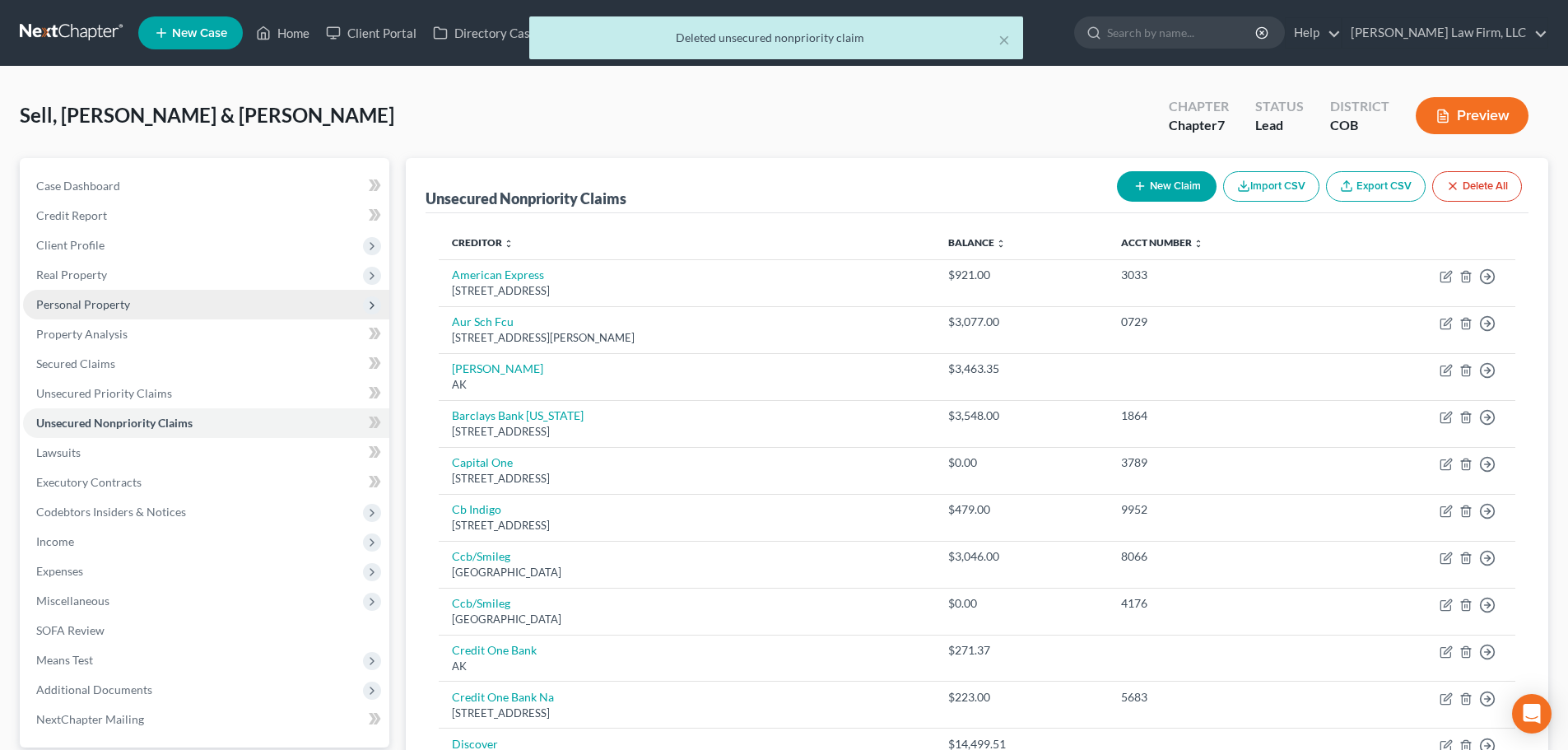
click at [110, 315] on span "Personal Property" at bounding box center [205, 304] width 366 height 30
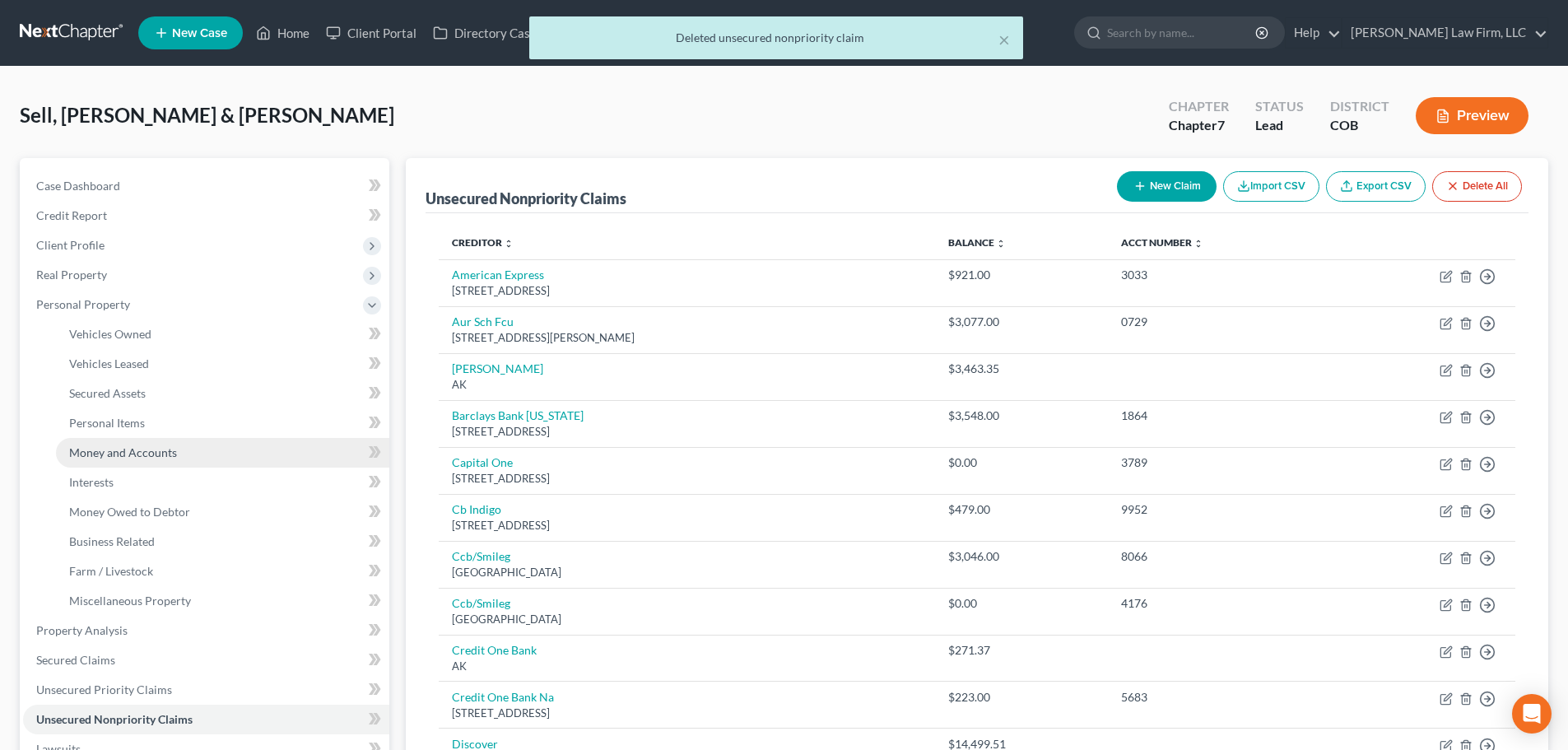
click at [133, 448] on span "Money and Accounts" at bounding box center [123, 452] width 108 height 14
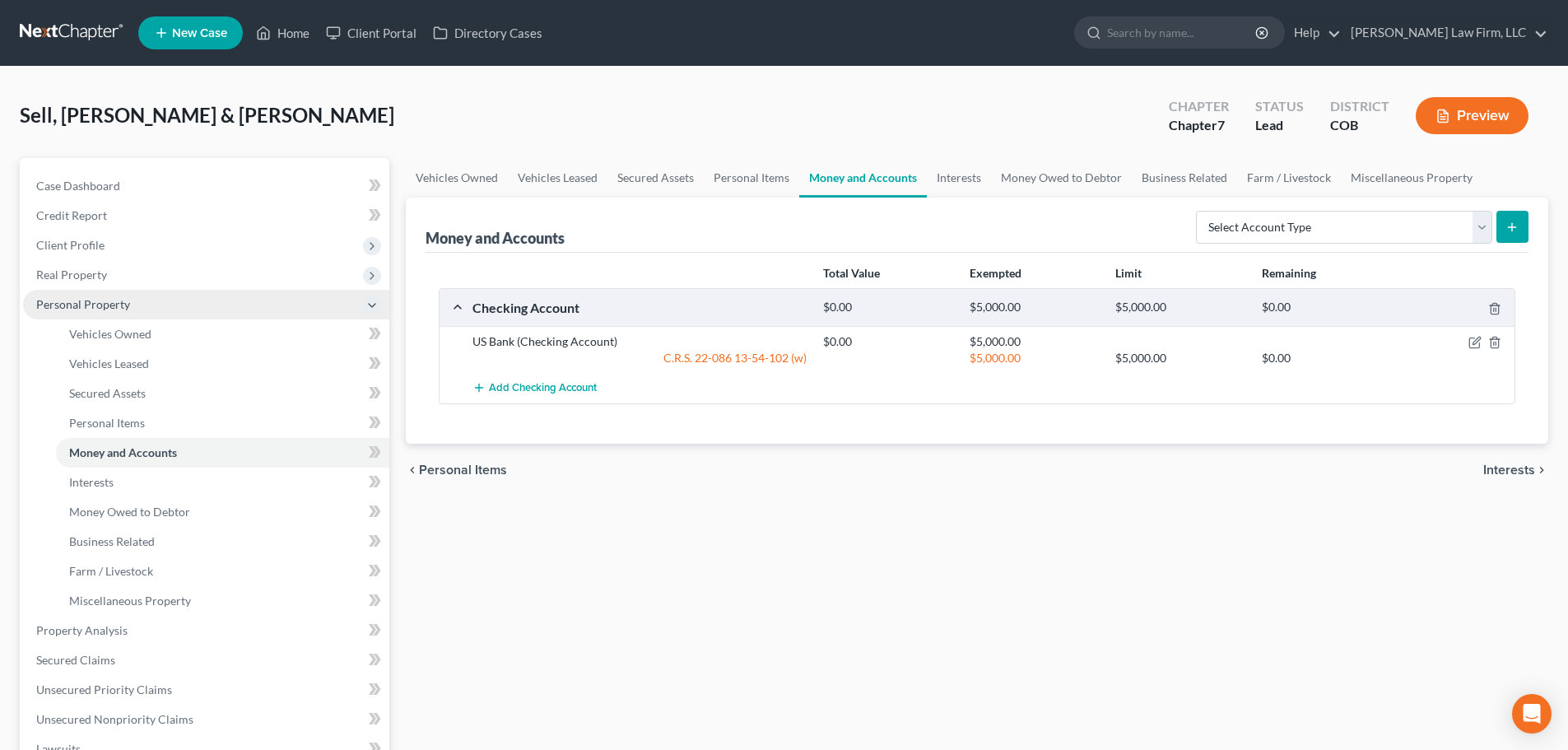
click at [102, 308] on span "Personal Property" at bounding box center [83, 304] width 94 height 14
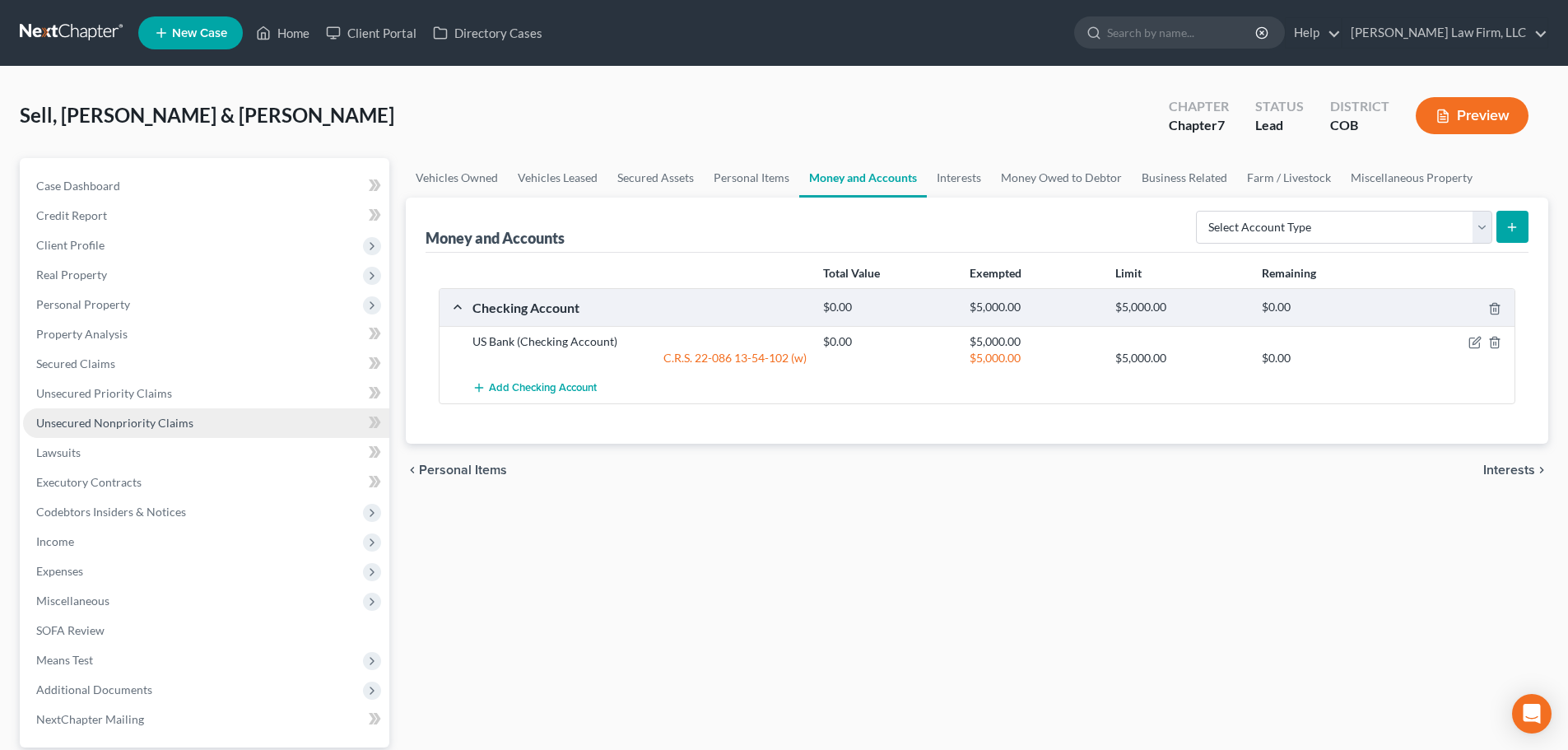
click at [123, 418] on span "Unsecured Nonpriority Claims" at bounding box center [115, 423] width 157 height 14
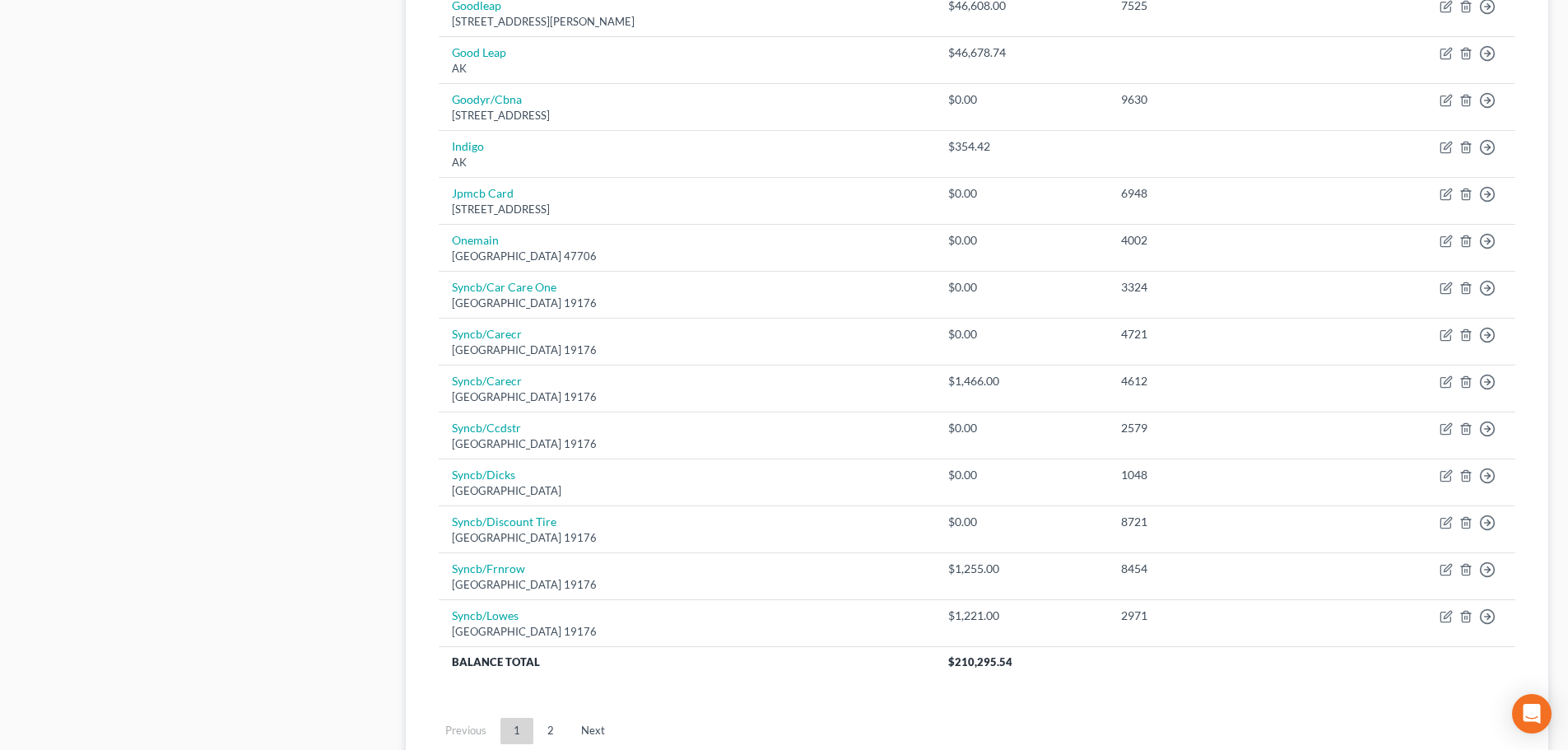
scroll to position [1152, 0]
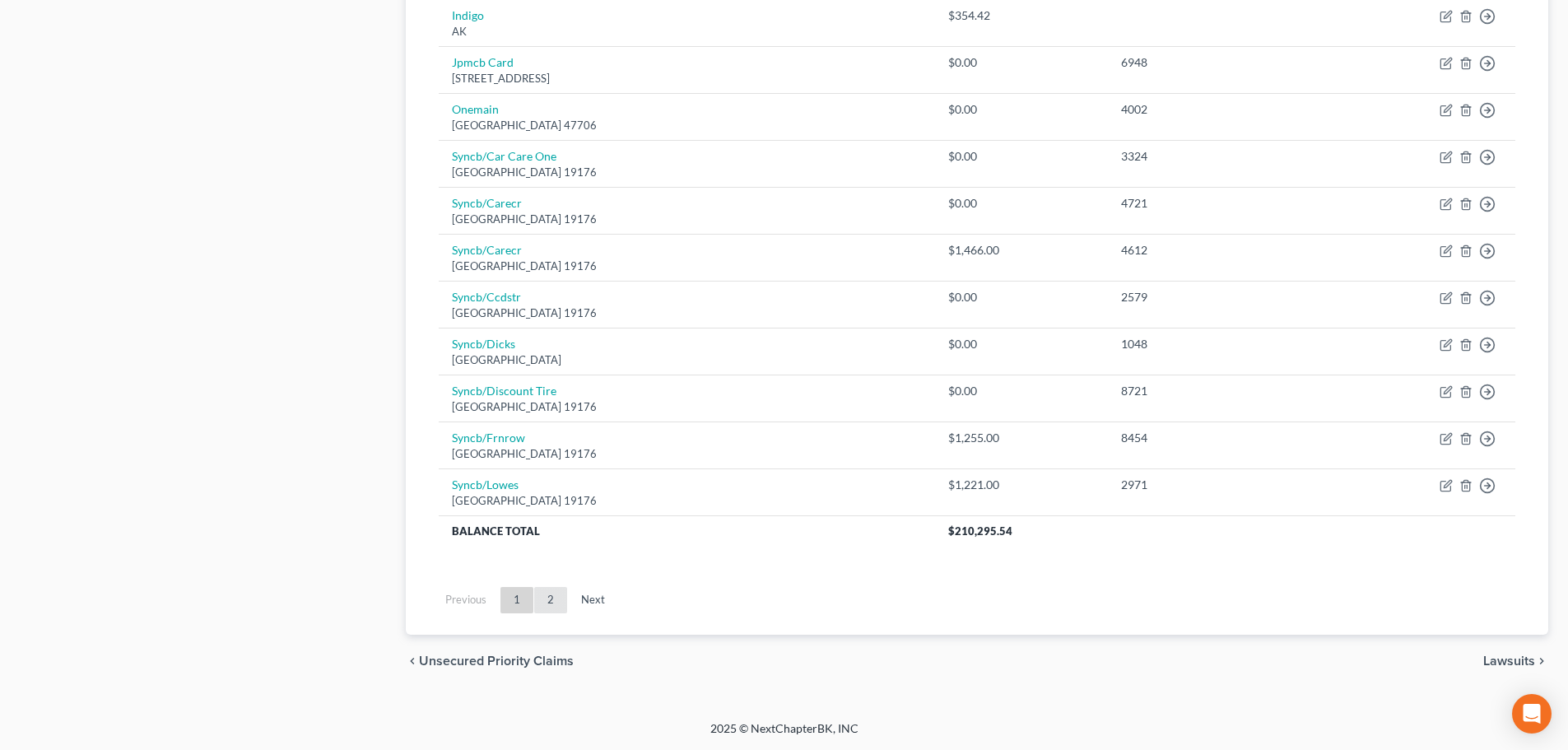
click at [544, 603] on link "2" at bounding box center [550, 599] width 33 height 26
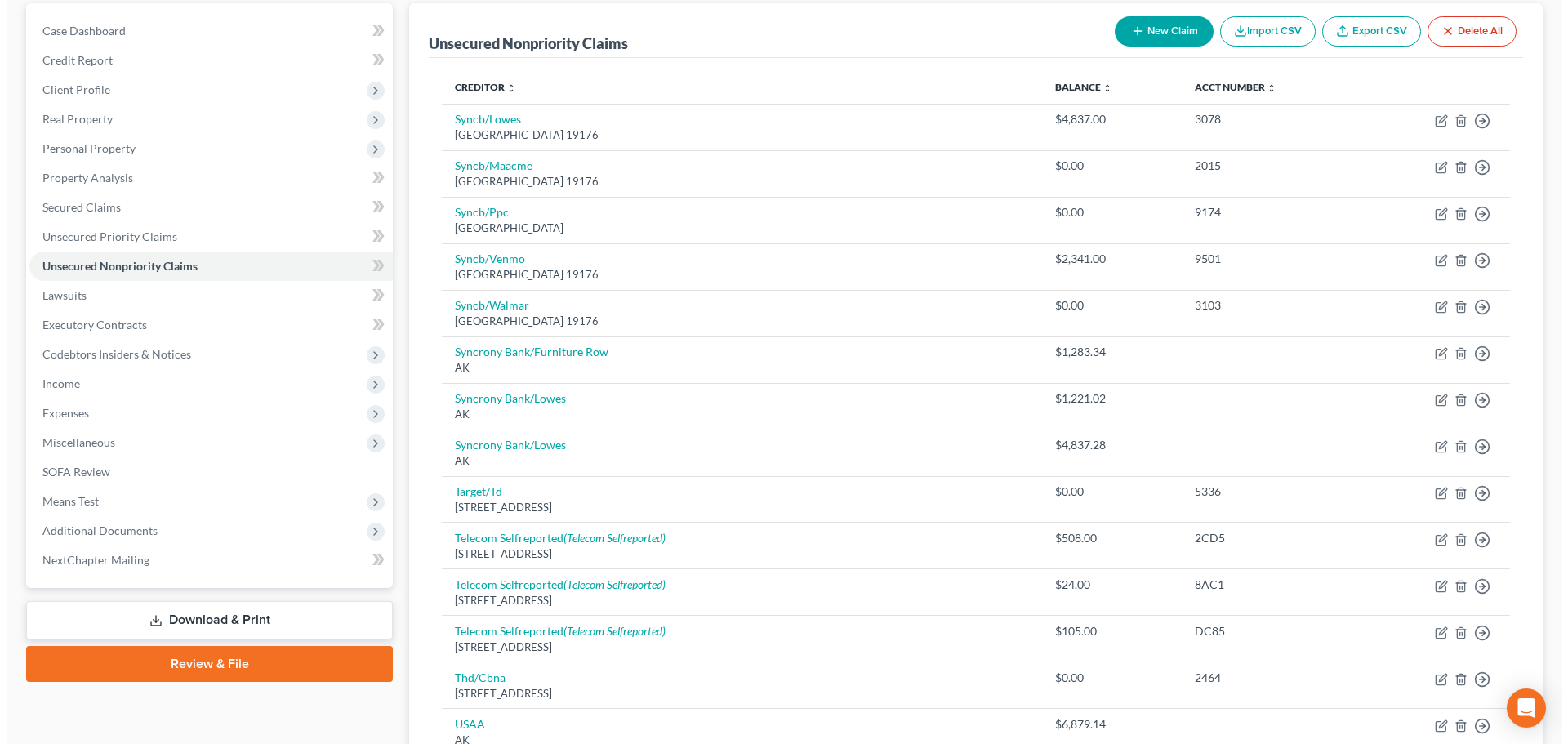
scroll to position [723, 0]
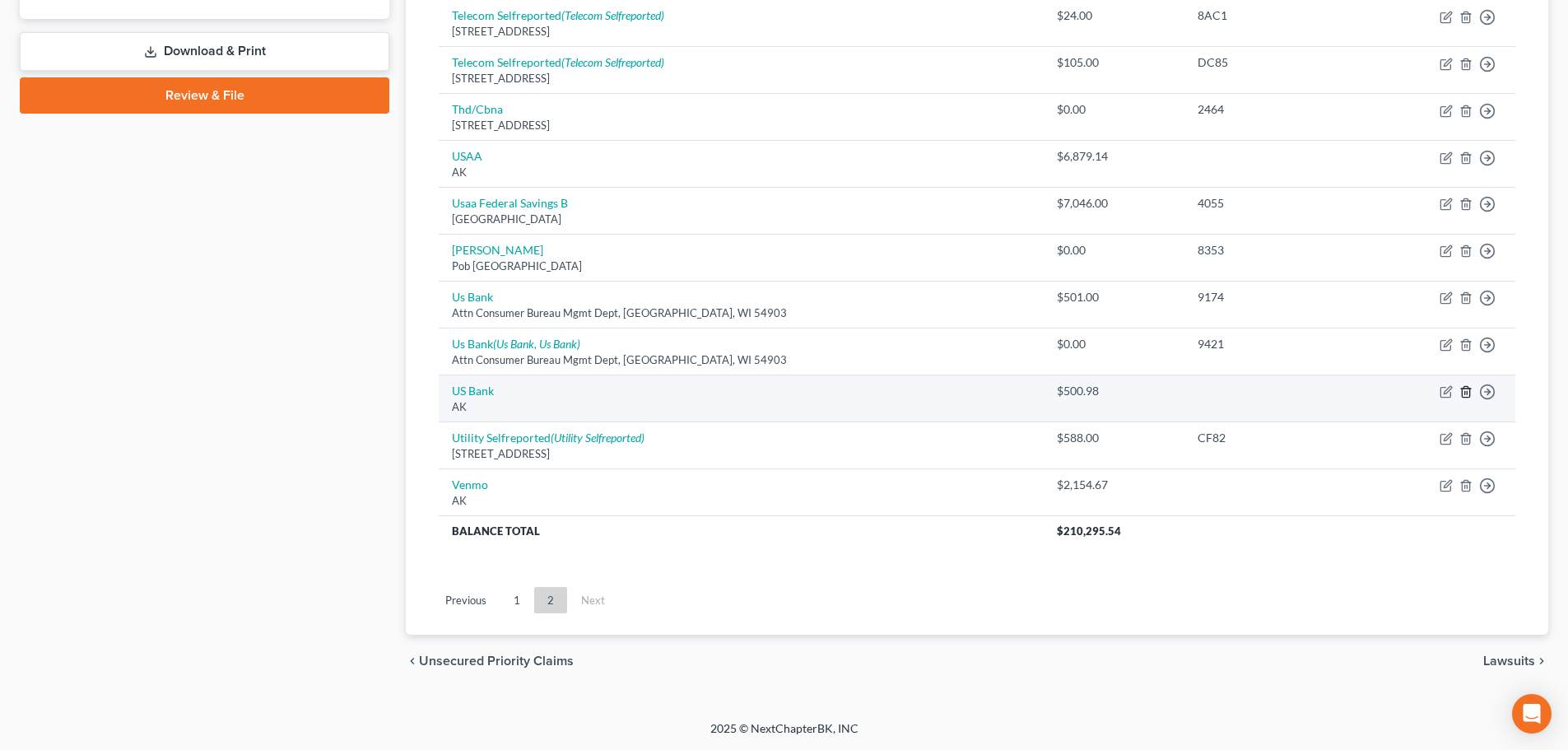
click at [1467, 391] on icon "button" at bounding box center [1467, 392] width 14 height 14
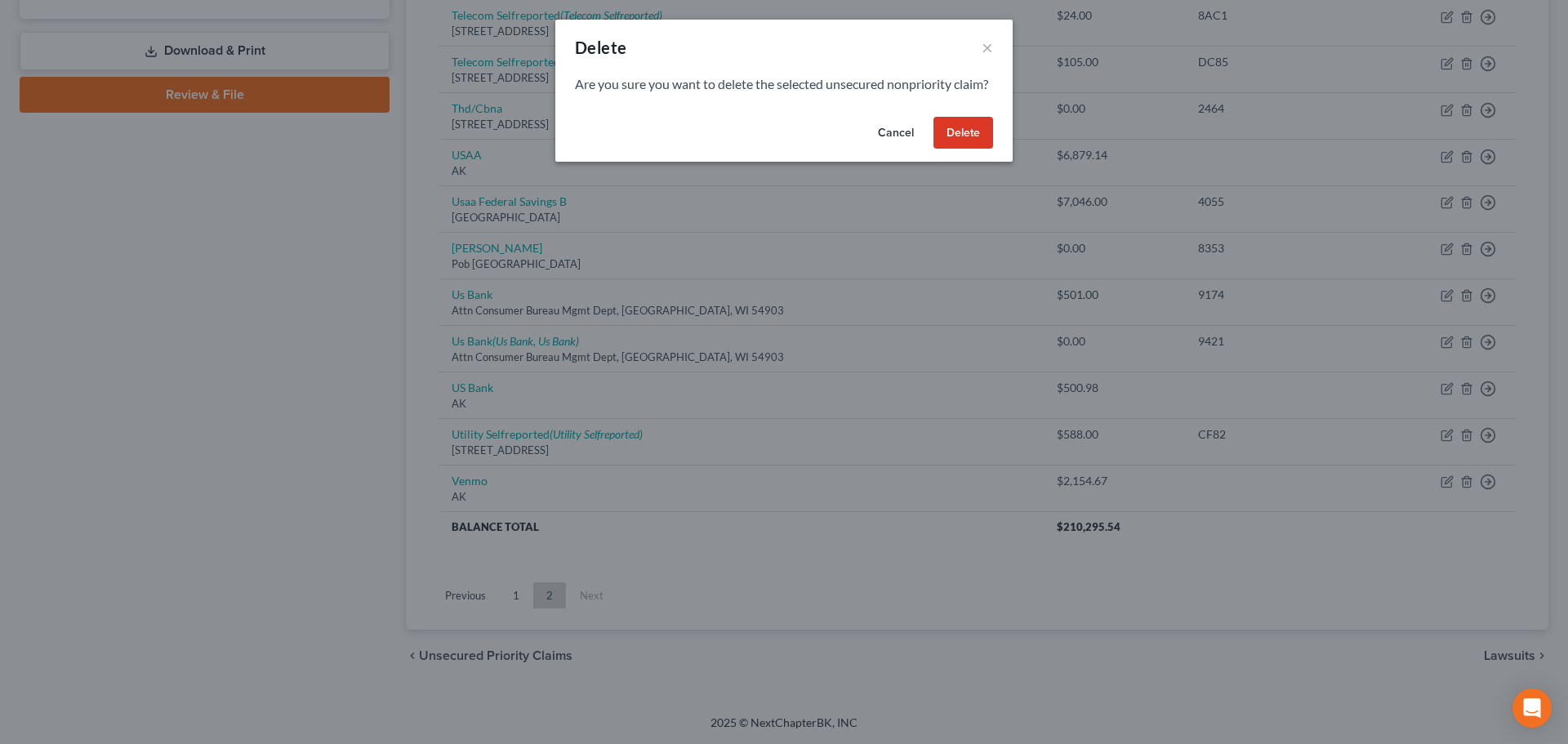
click at [964, 144] on button "Delete" at bounding box center [963, 133] width 60 height 33
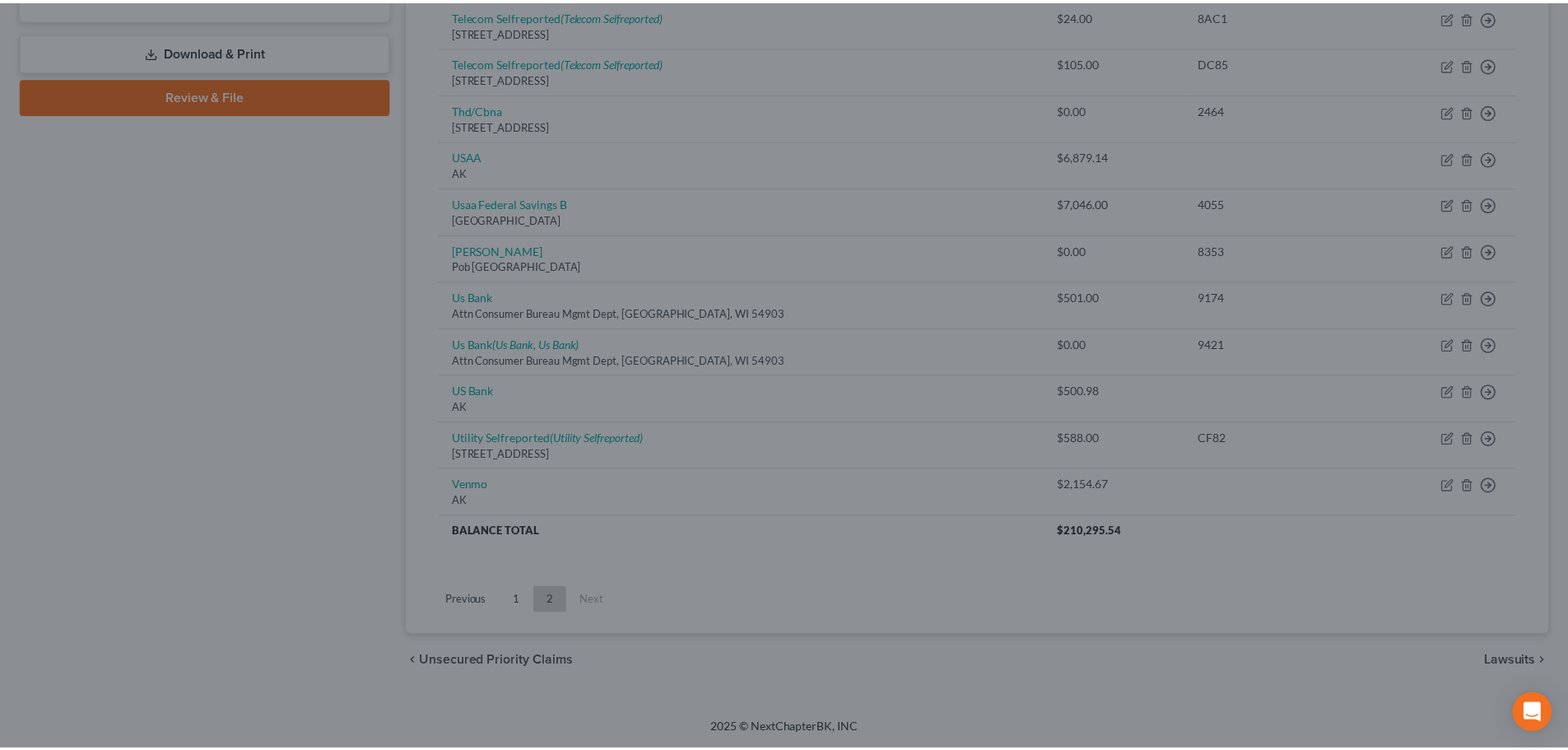
scroll to position [682, 0]
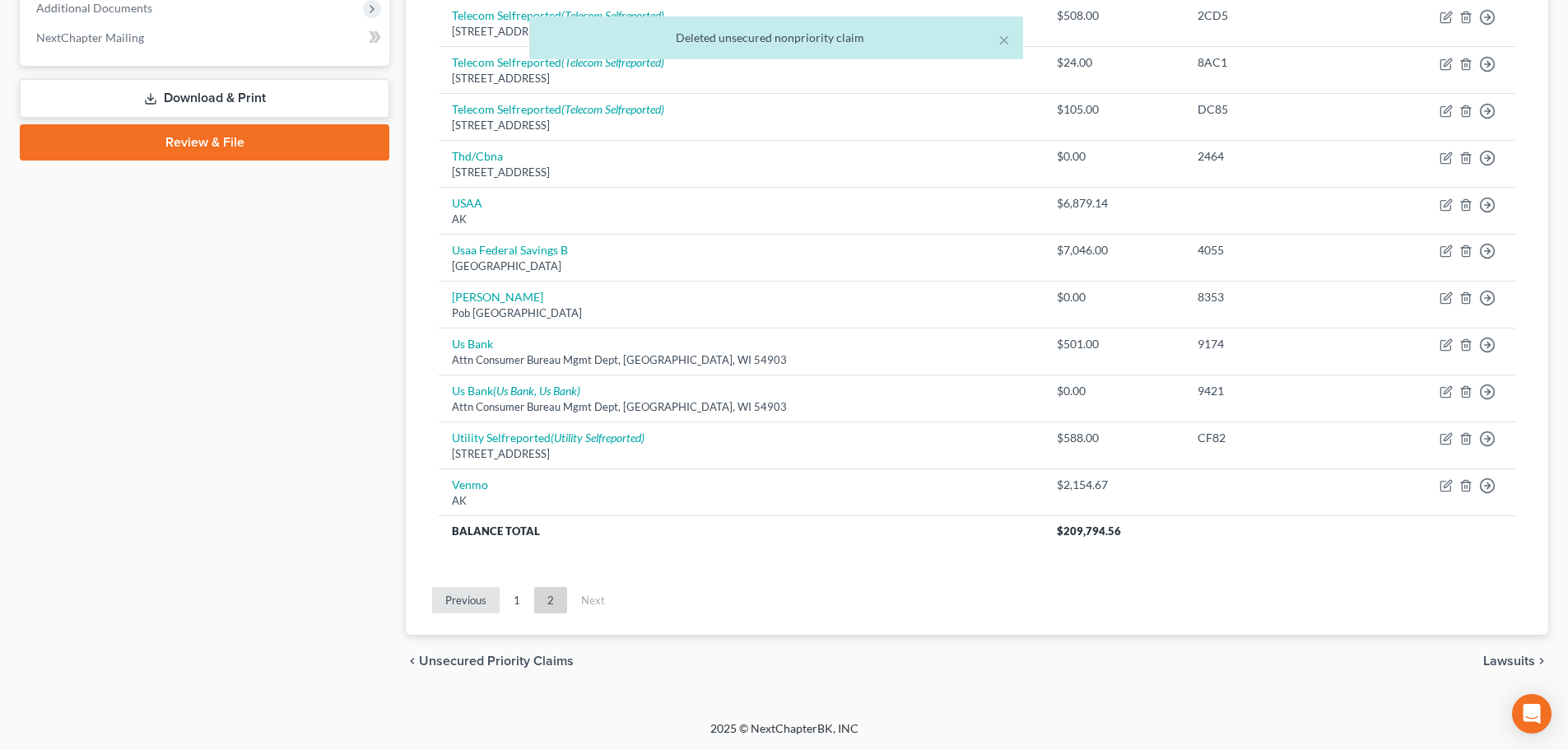
click at [478, 604] on link "Previous" at bounding box center [466, 599] width 68 height 26
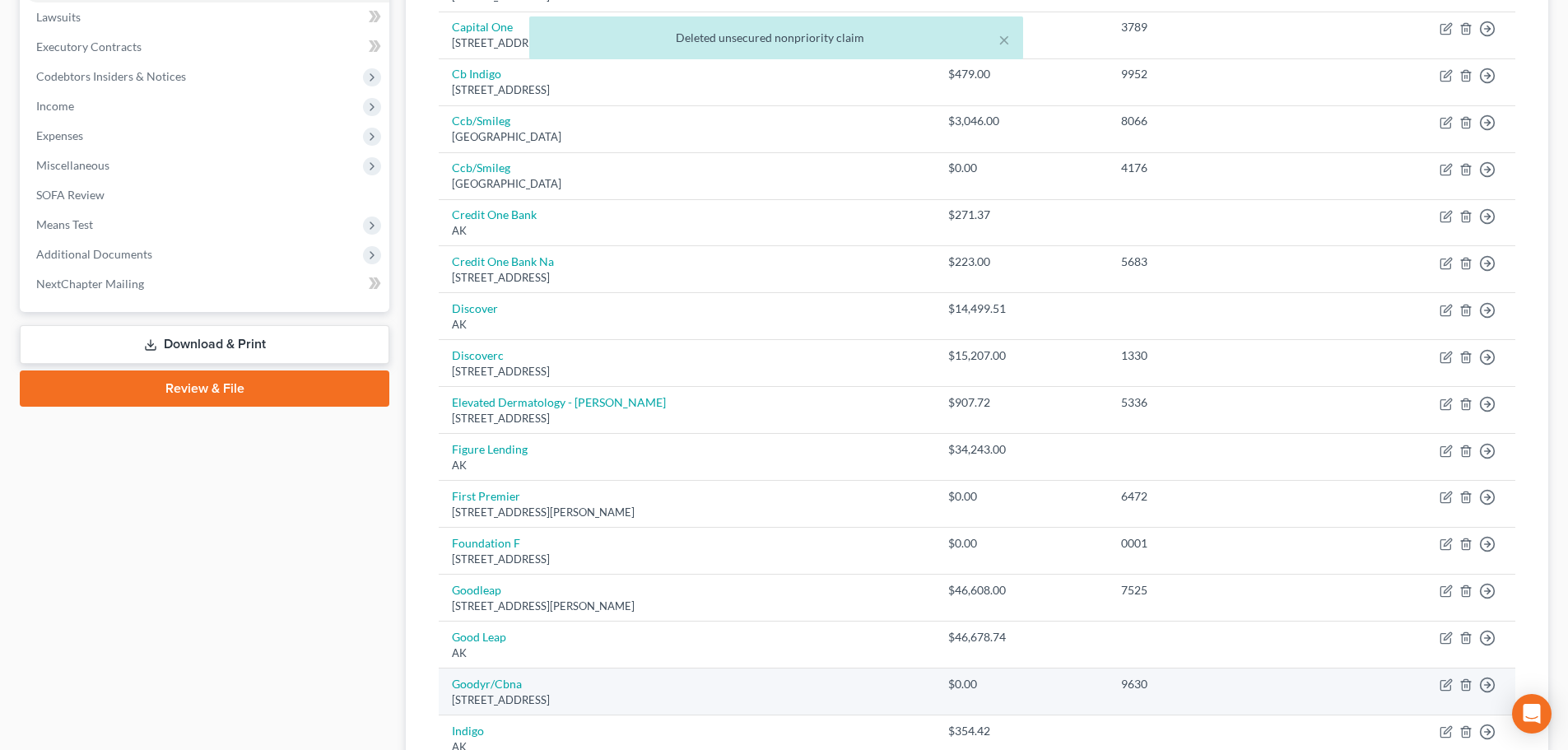
scroll to position [23, 0]
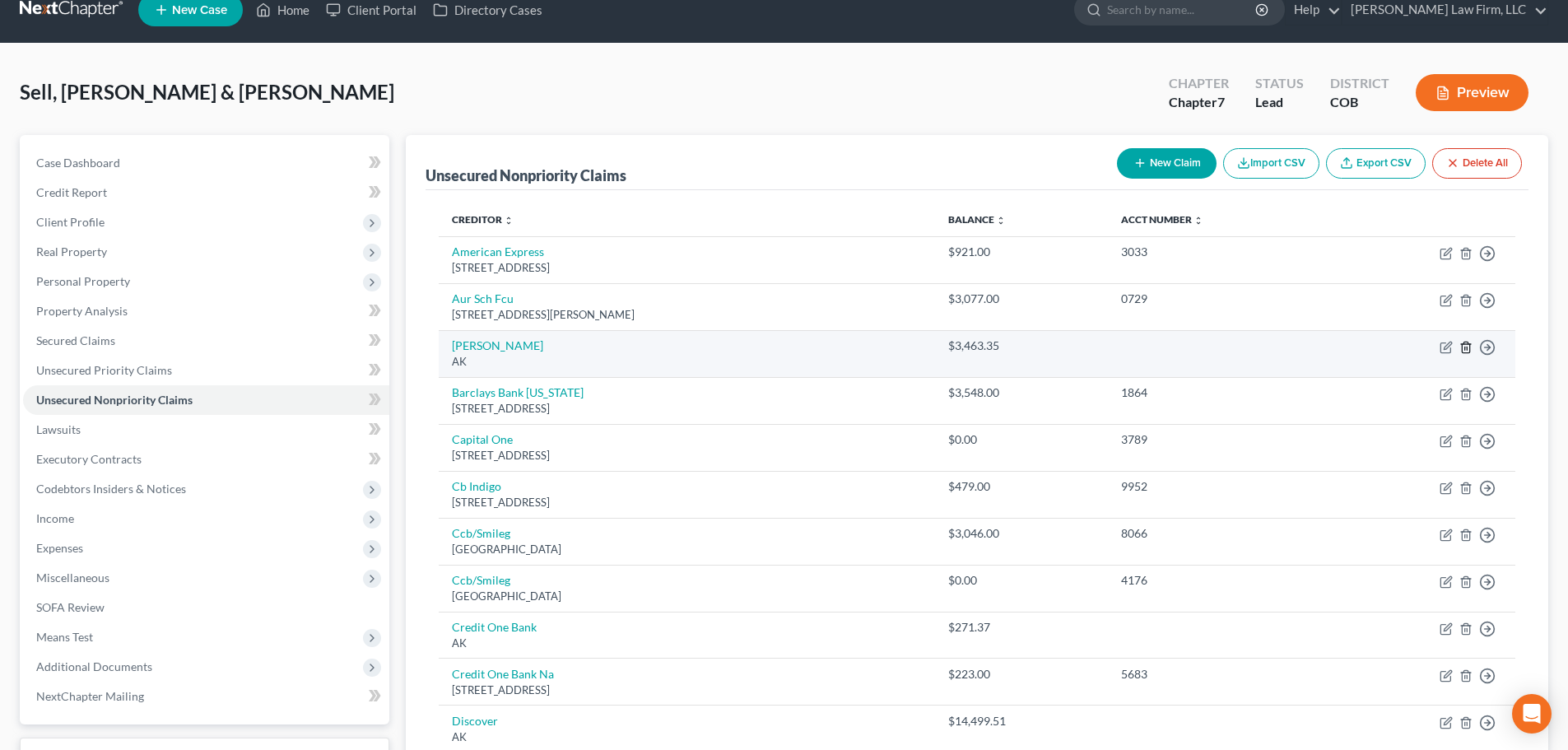
click at [1470, 349] on icon "button" at bounding box center [1466, 347] width 8 height 11
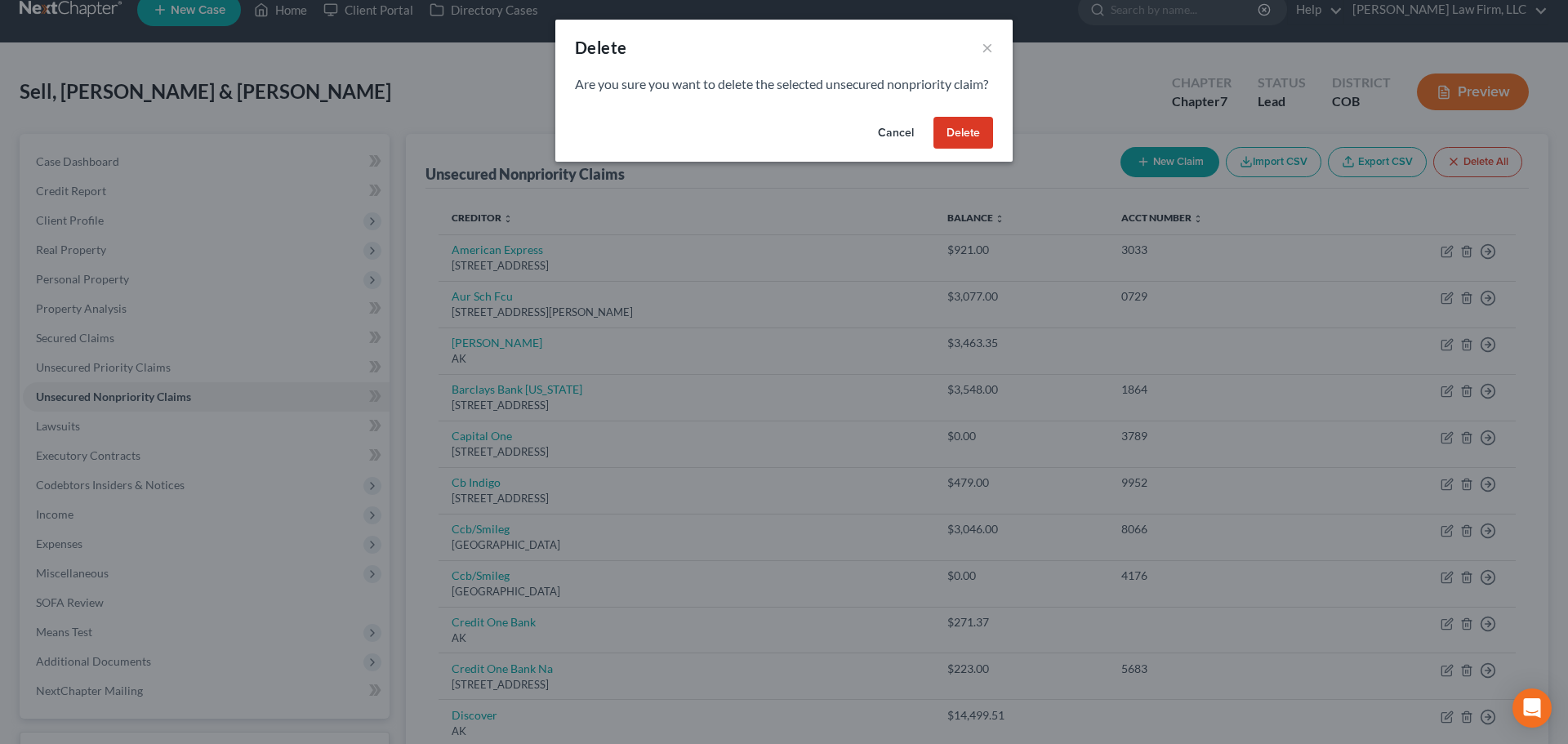
click at [984, 149] on button "Delete" at bounding box center [963, 133] width 60 height 33
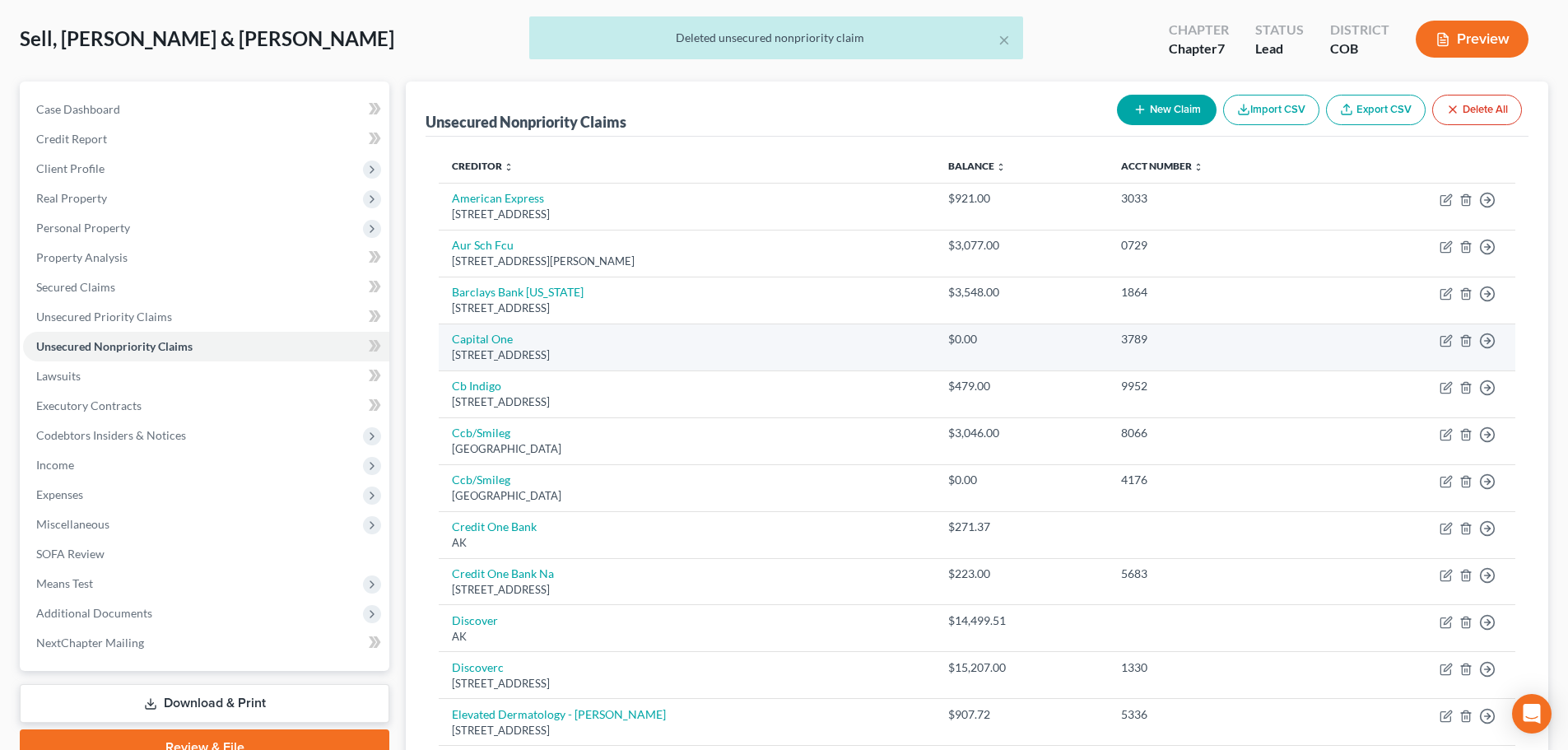
scroll to position [106, 0]
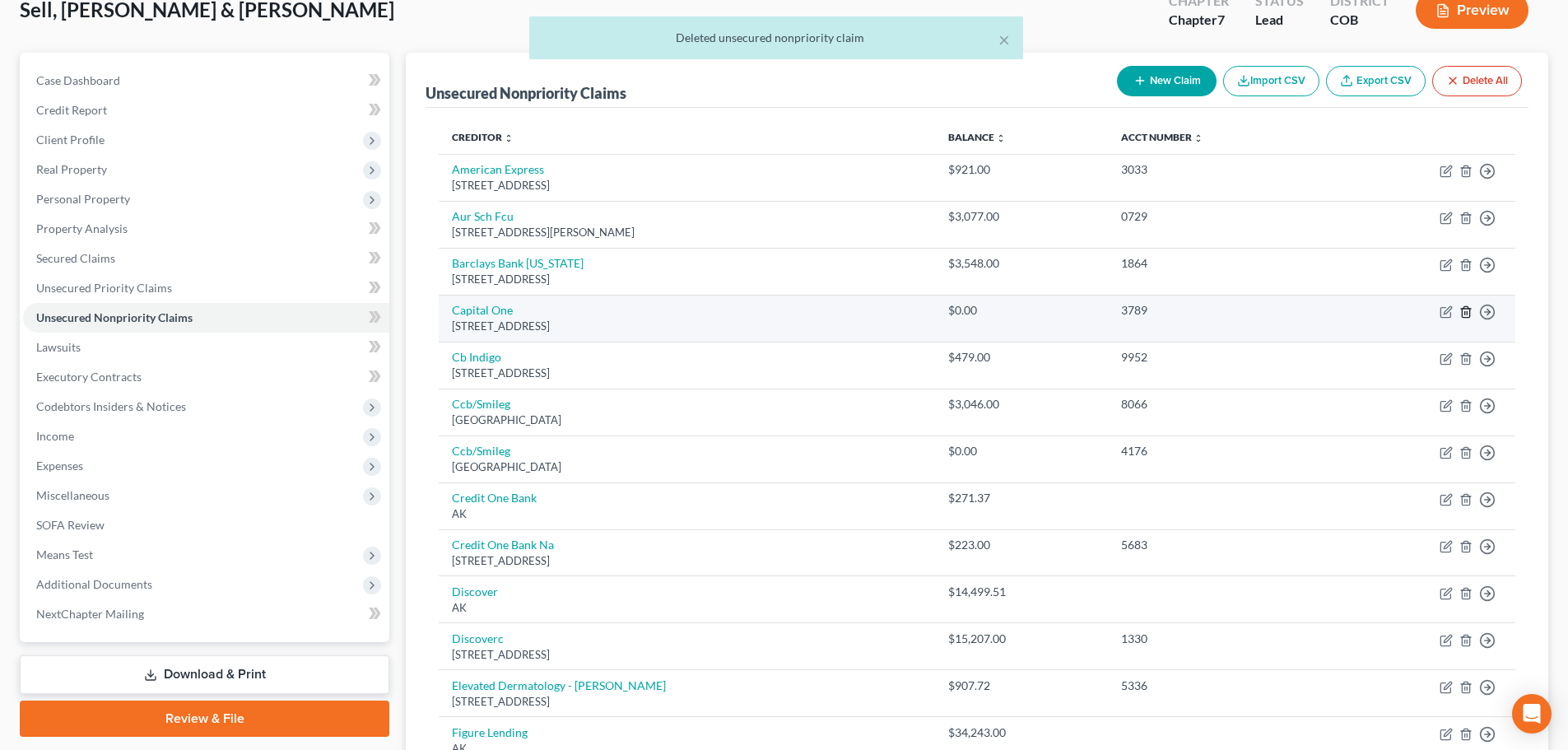
click at [1467, 310] on icon "button" at bounding box center [1467, 312] width 14 height 14
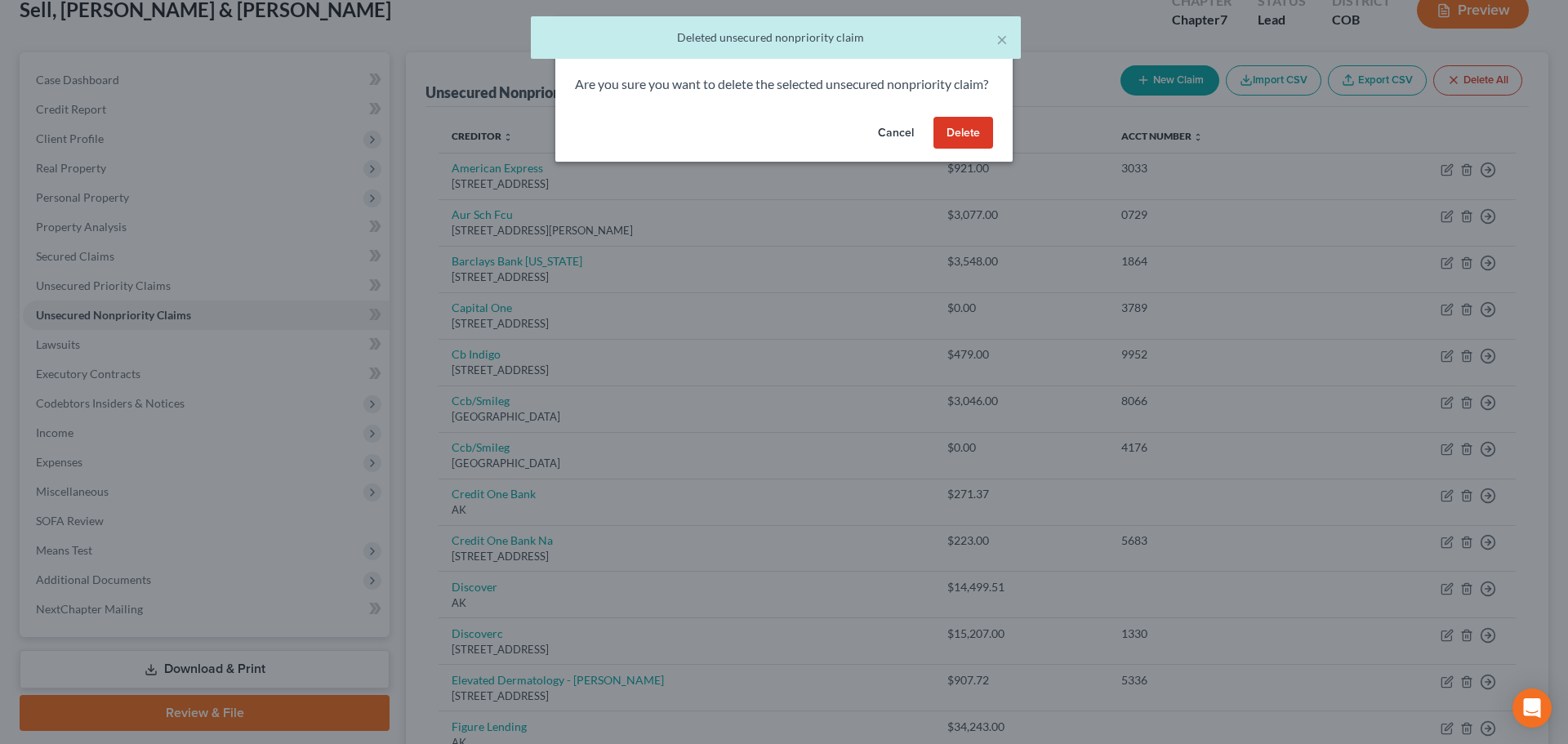
click at [961, 145] on button "Delete" at bounding box center [963, 133] width 60 height 33
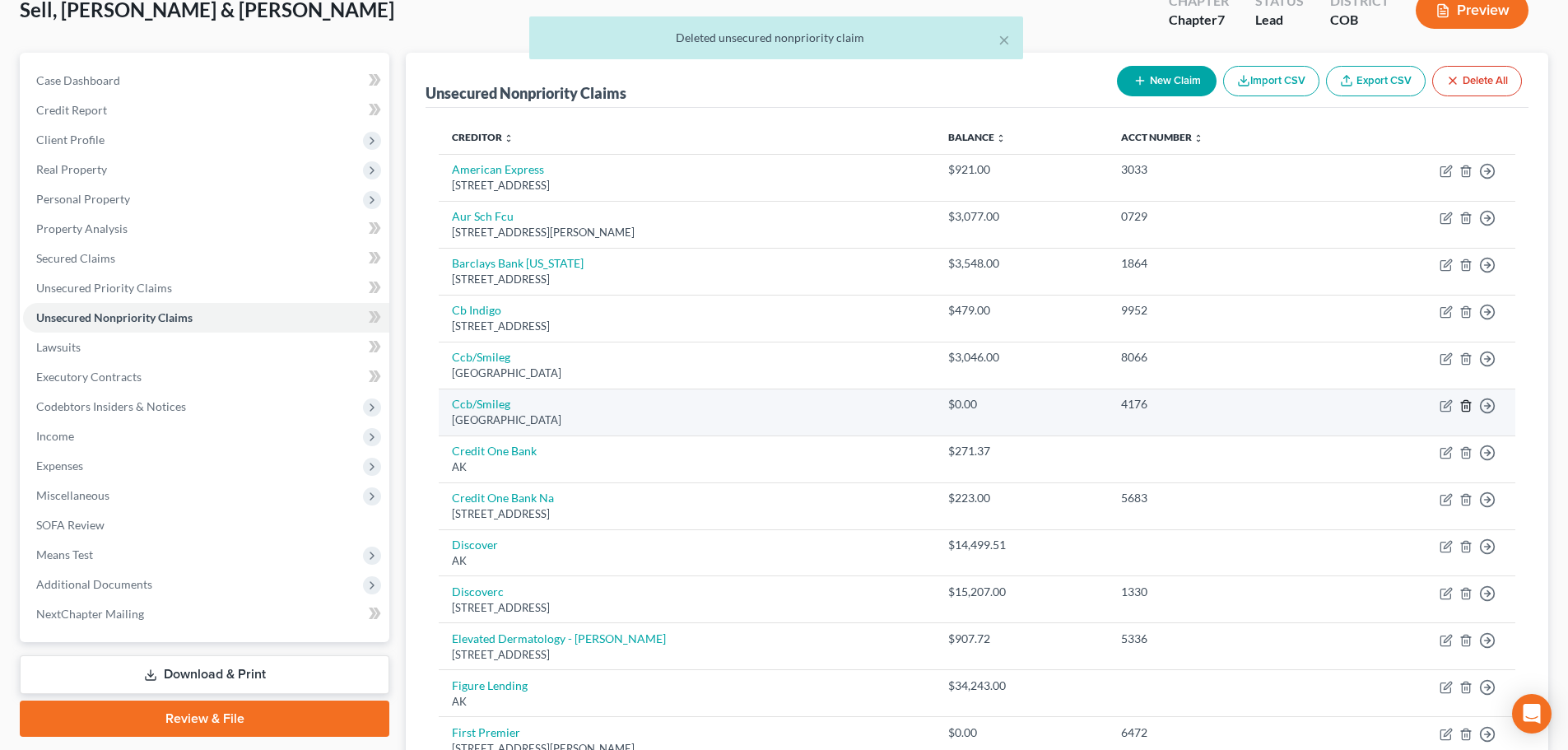
click at [1461, 404] on icon "button" at bounding box center [1467, 406] width 14 height 14
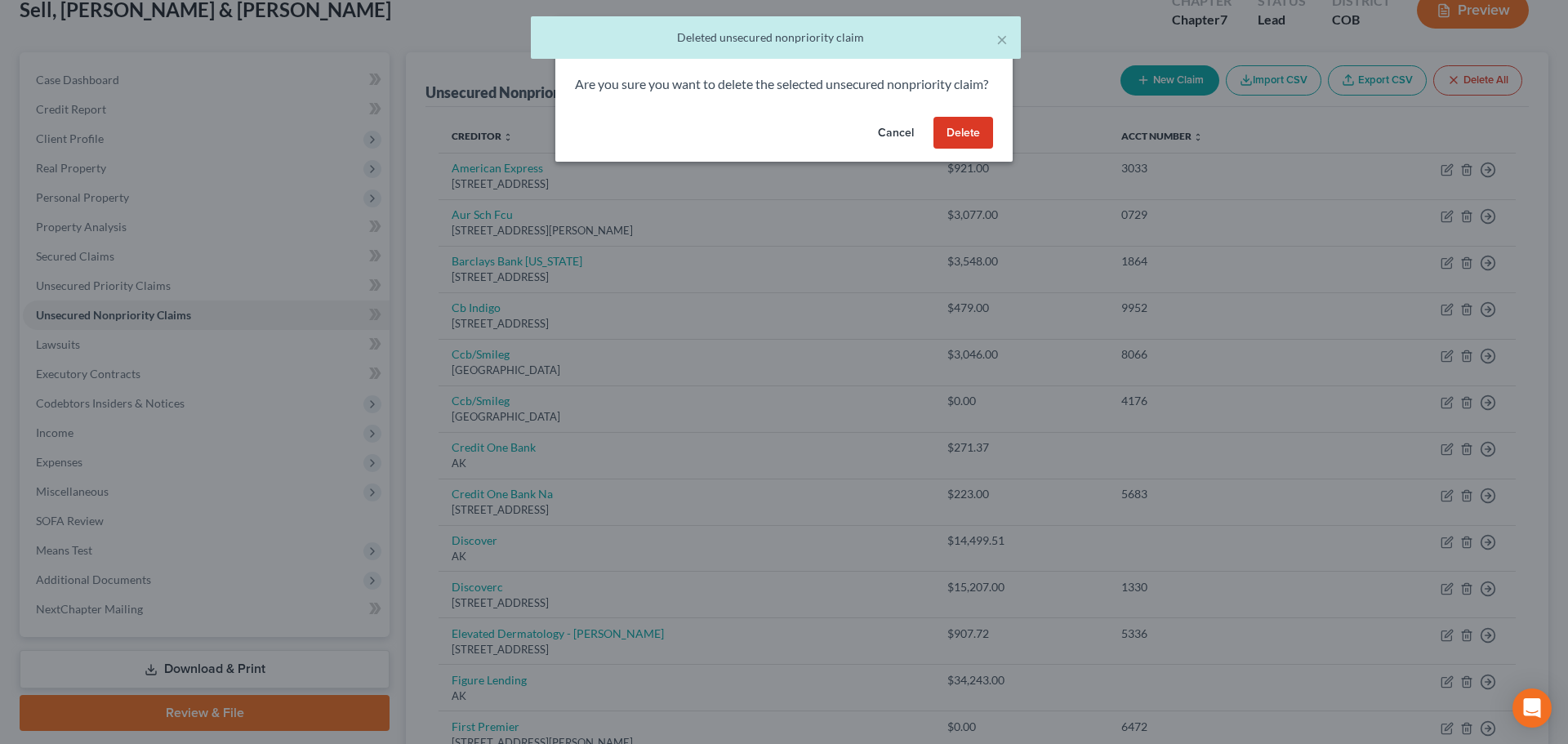
click at [963, 143] on button "Delete" at bounding box center [963, 133] width 60 height 33
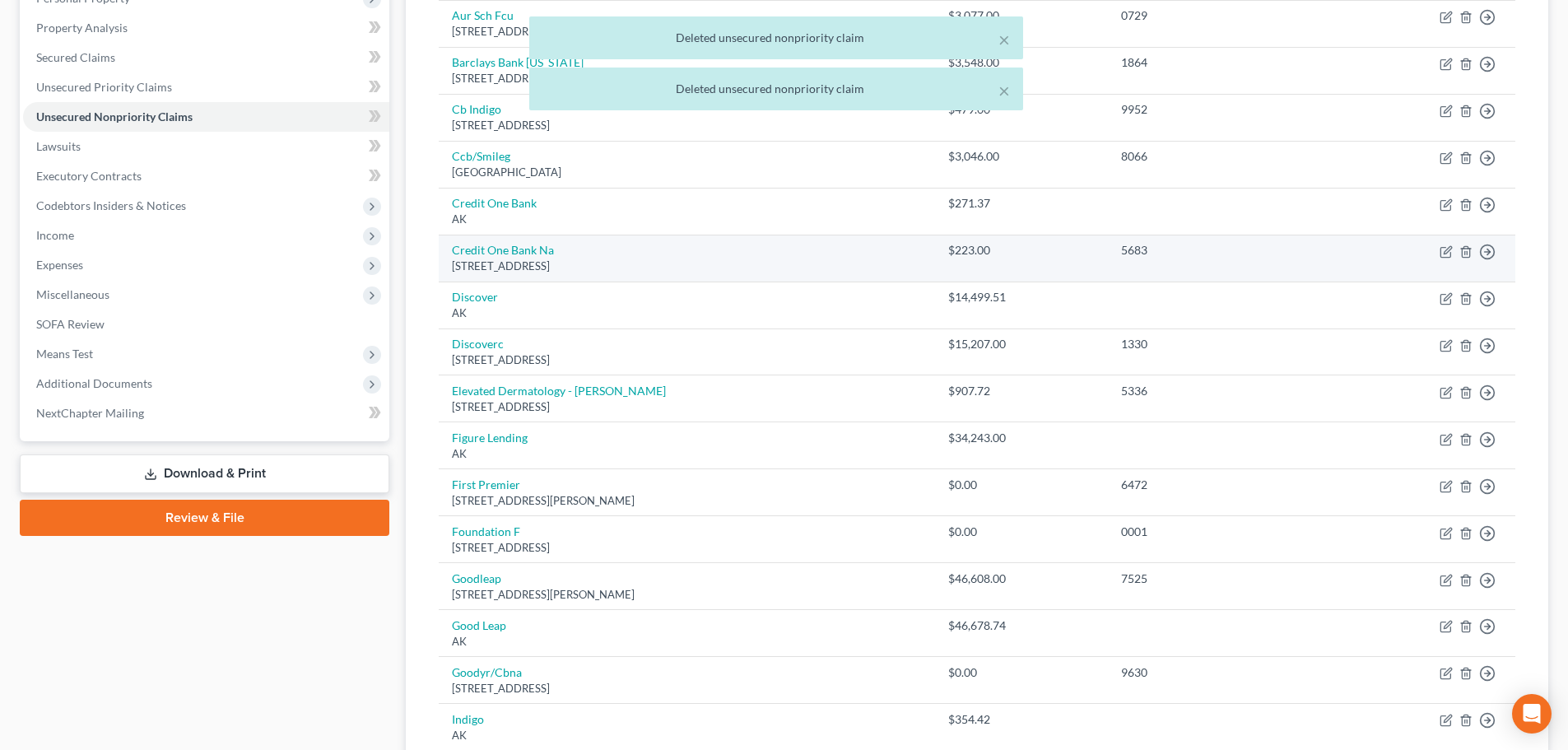
scroll to position [353, 0]
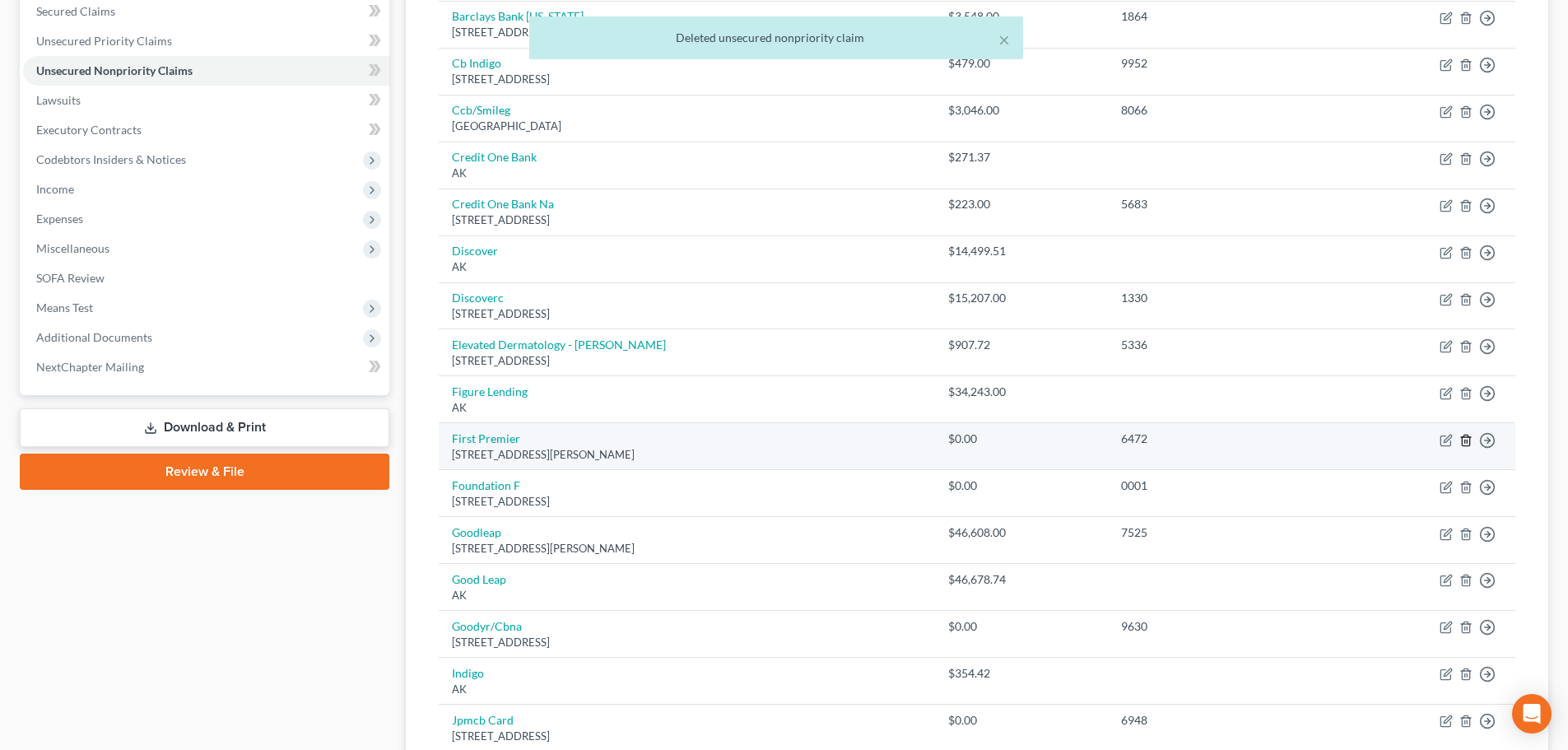
click at [1464, 446] on icon "button" at bounding box center [1466, 440] width 8 height 11
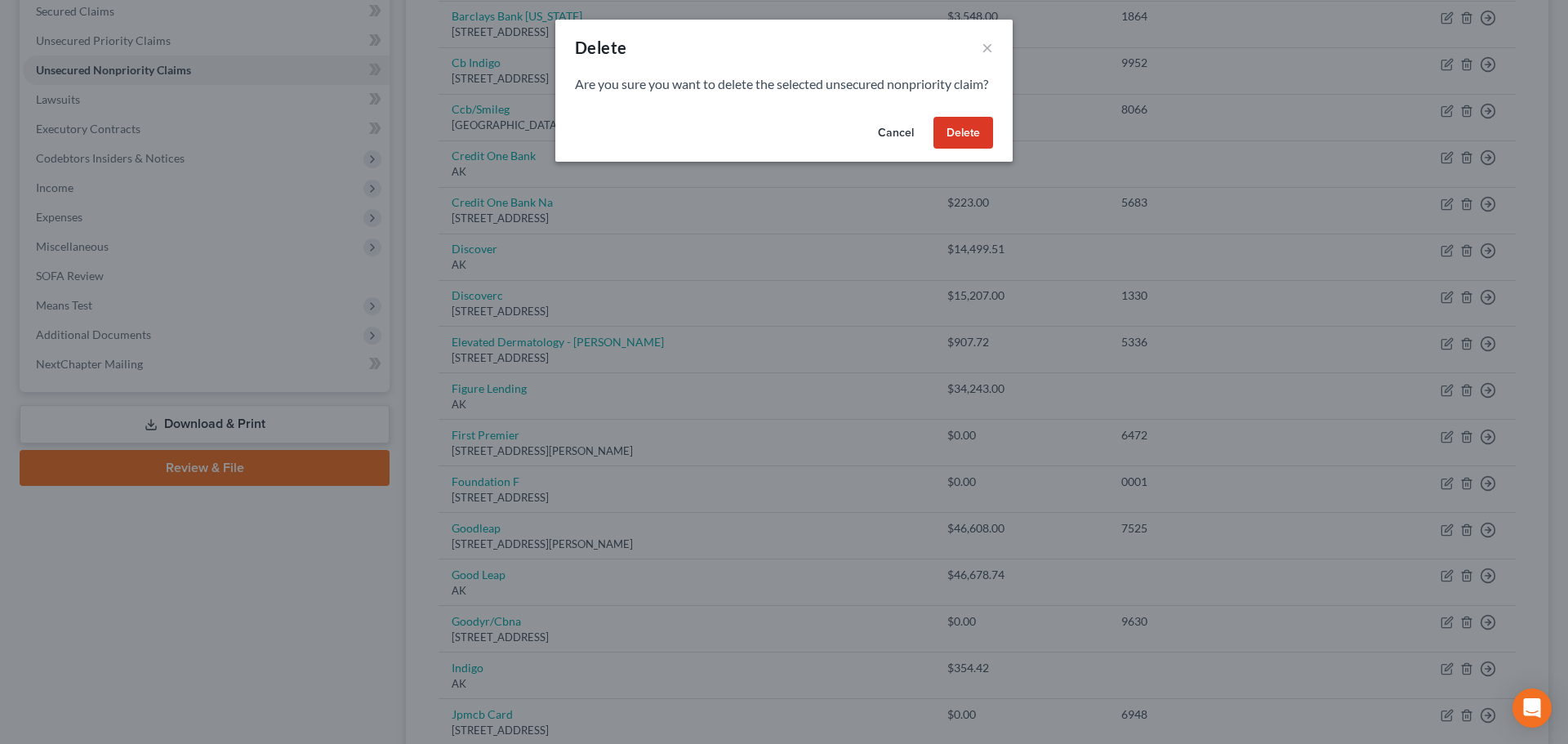
click at [958, 138] on button "Delete" at bounding box center [963, 133] width 60 height 33
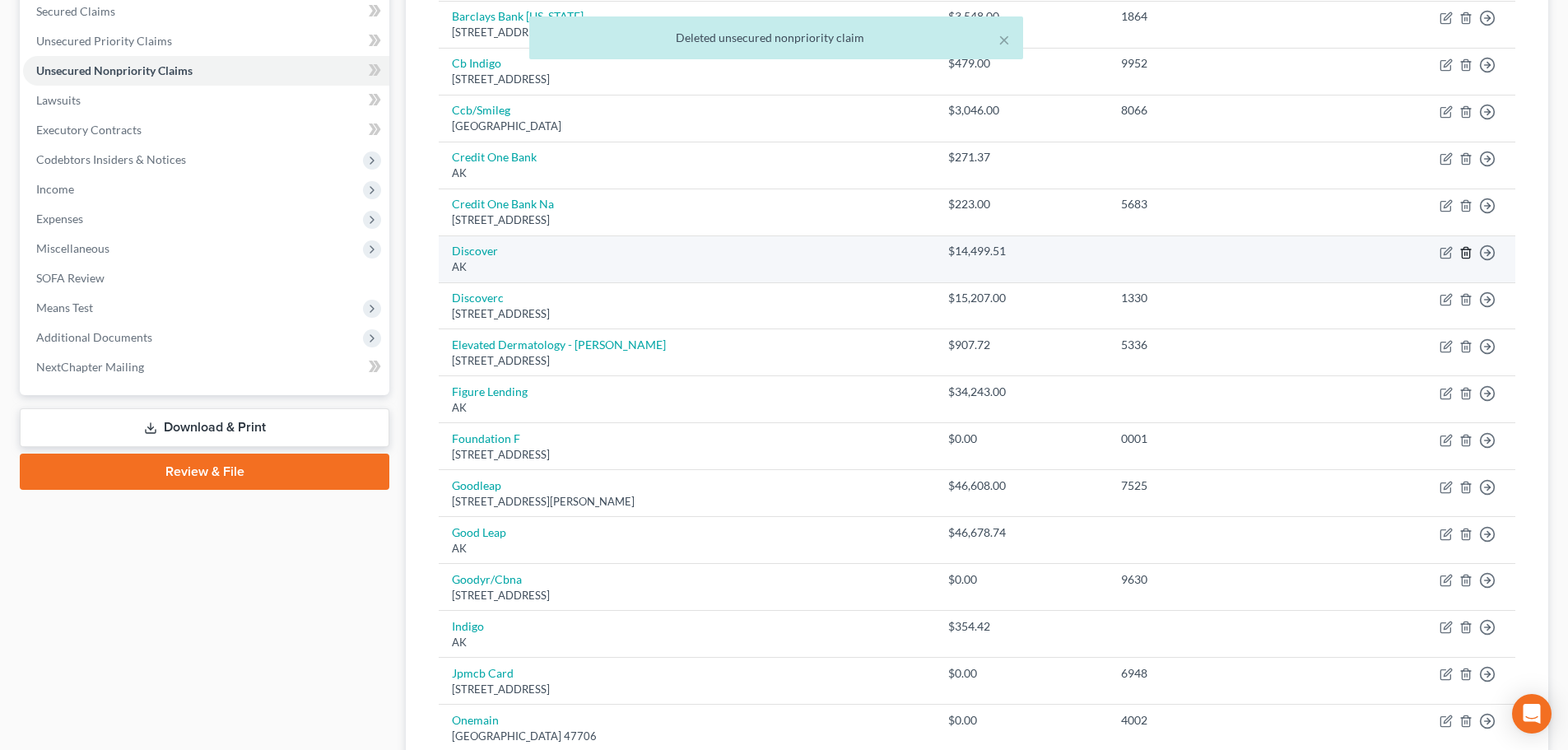
click at [1469, 252] on icon "button" at bounding box center [1467, 253] width 14 height 14
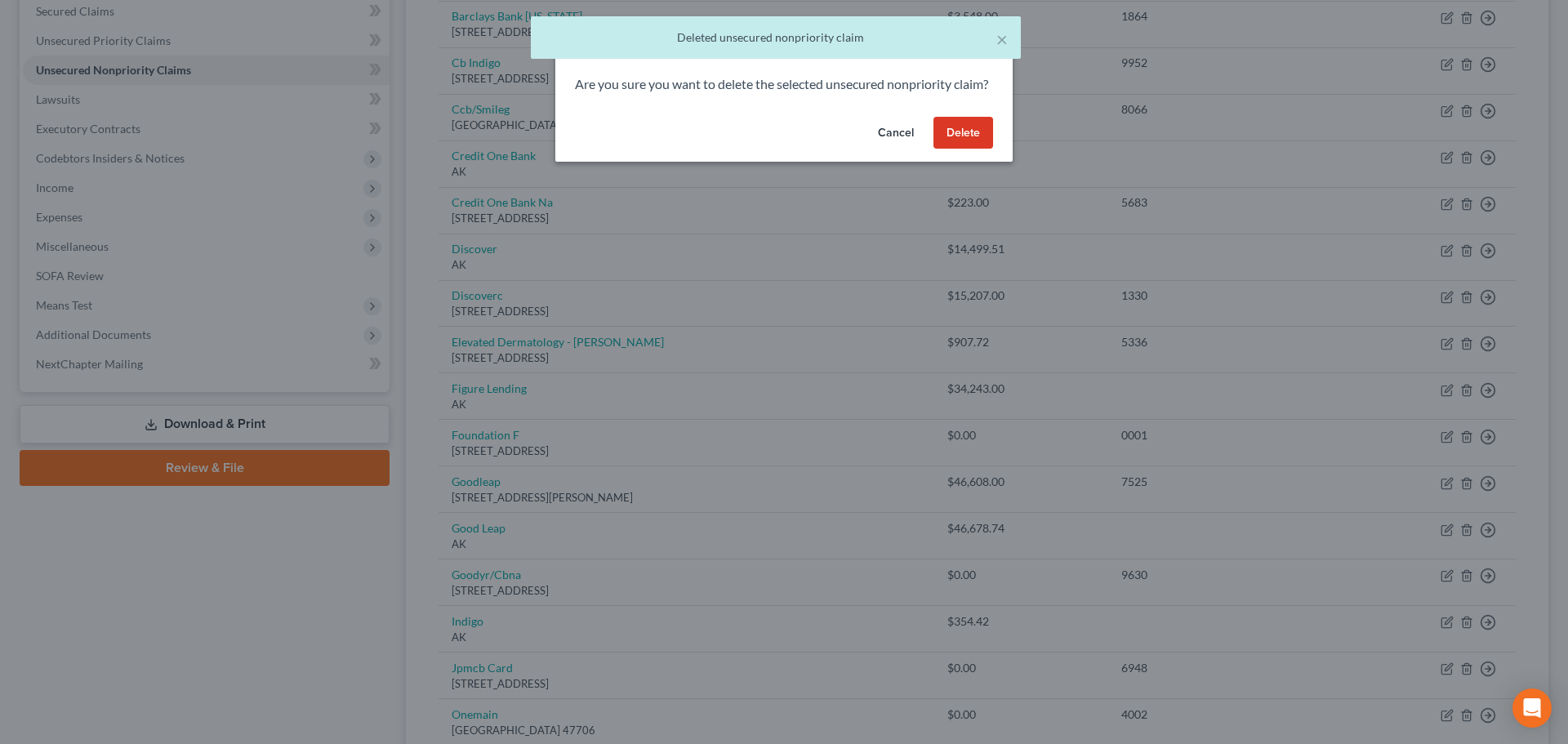
click at [969, 149] on button "Delete" at bounding box center [963, 133] width 60 height 33
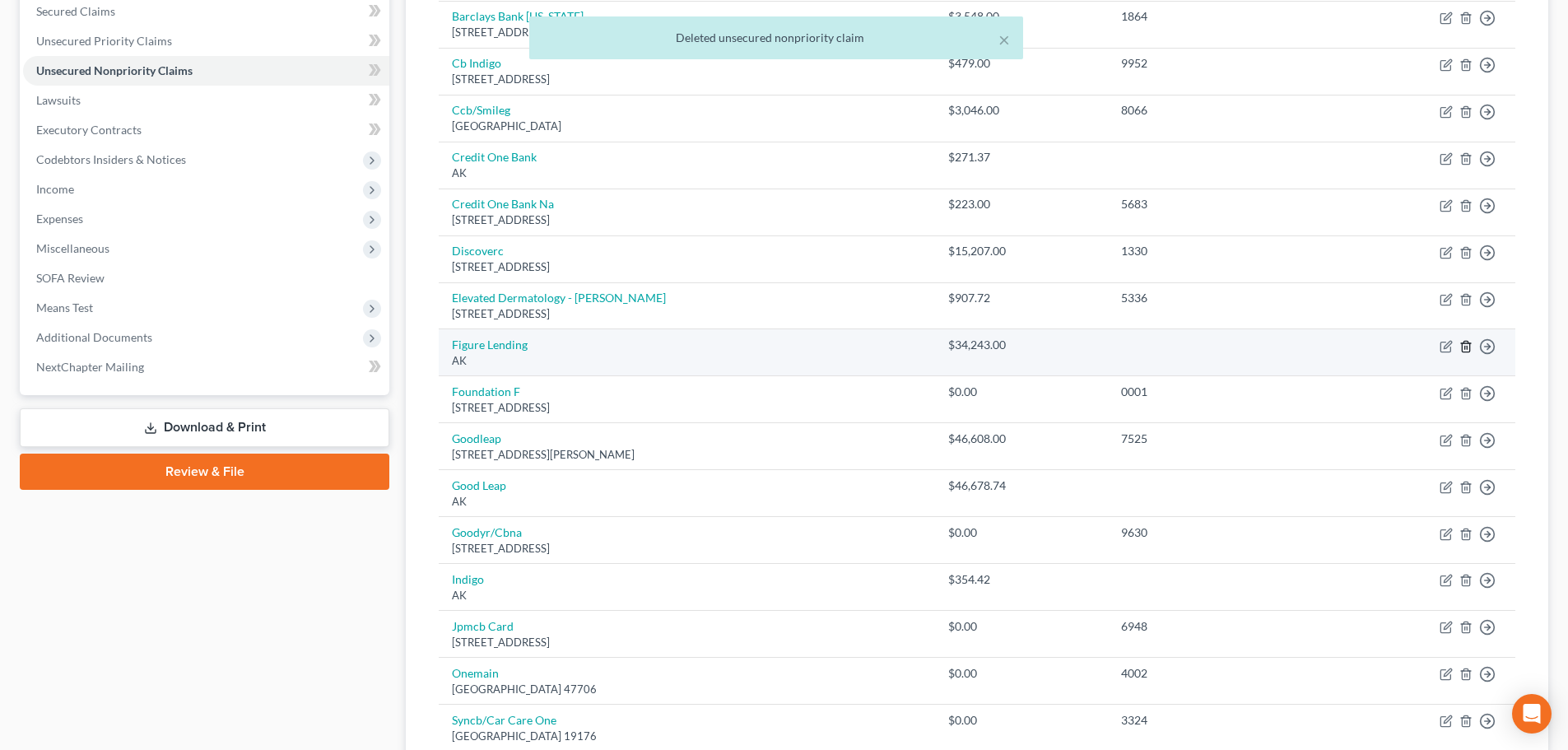
click at [1472, 348] on icon "button" at bounding box center [1467, 347] width 14 height 14
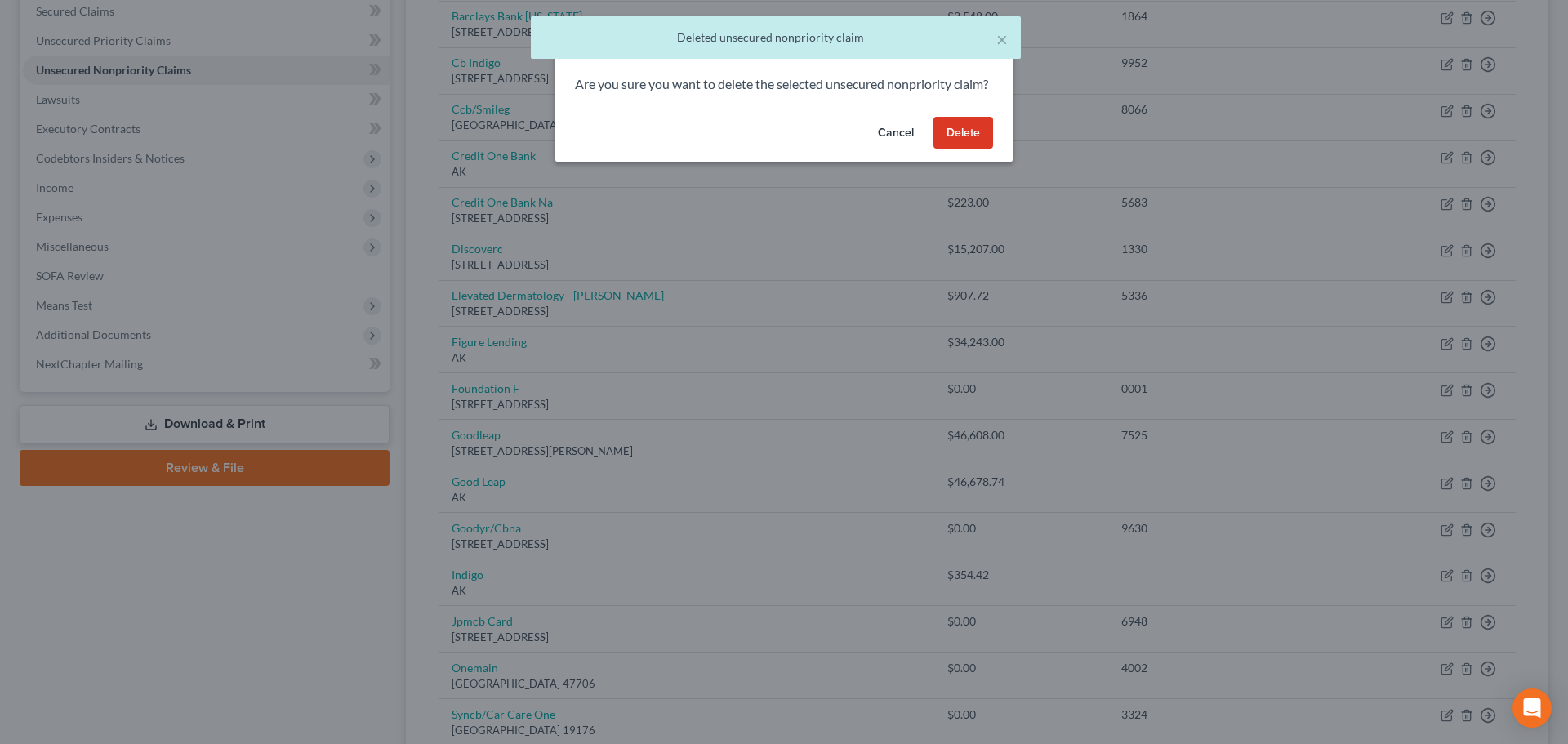
click at [980, 149] on button "Delete" at bounding box center [963, 133] width 60 height 33
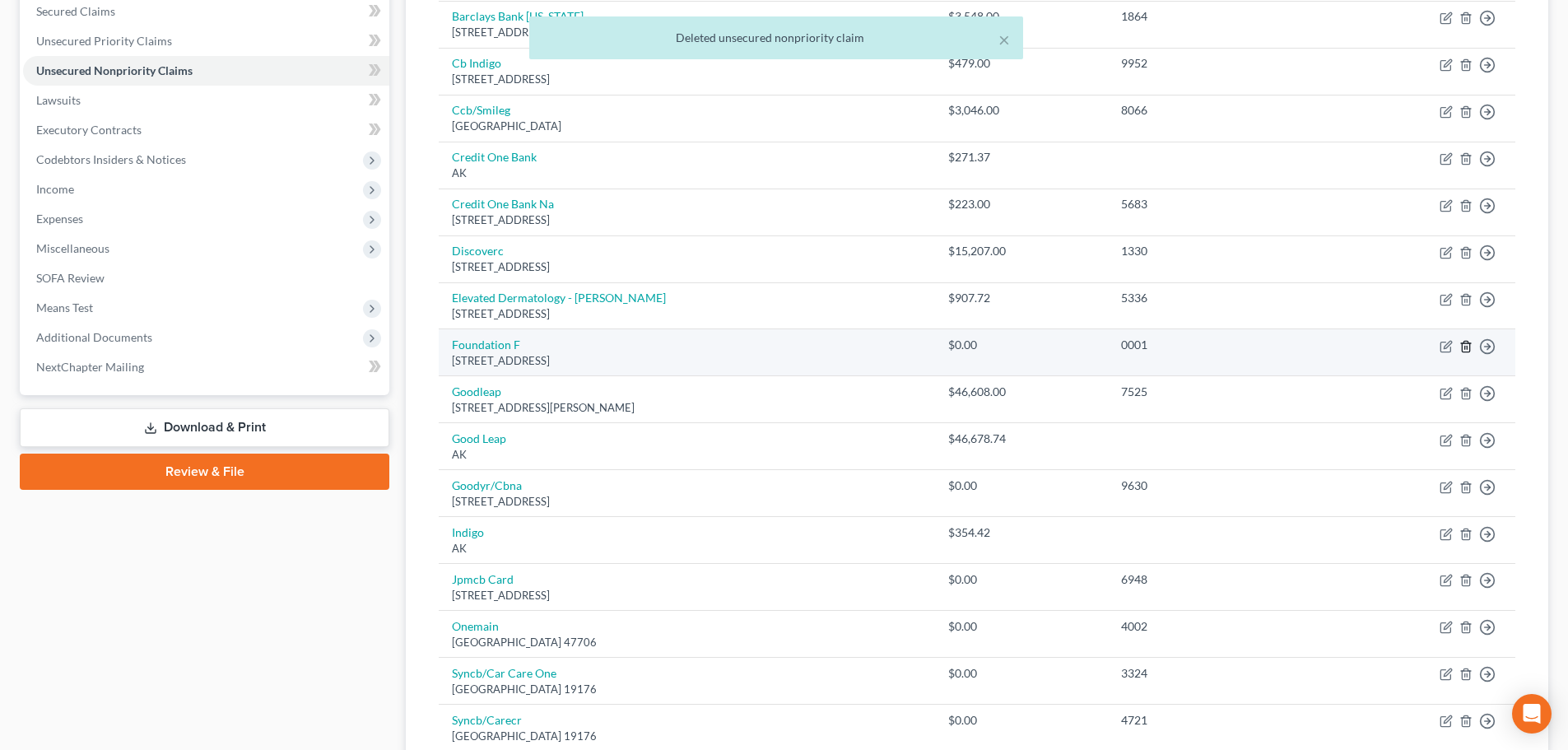
click at [1464, 344] on icon "button" at bounding box center [1467, 347] width 14 height 14
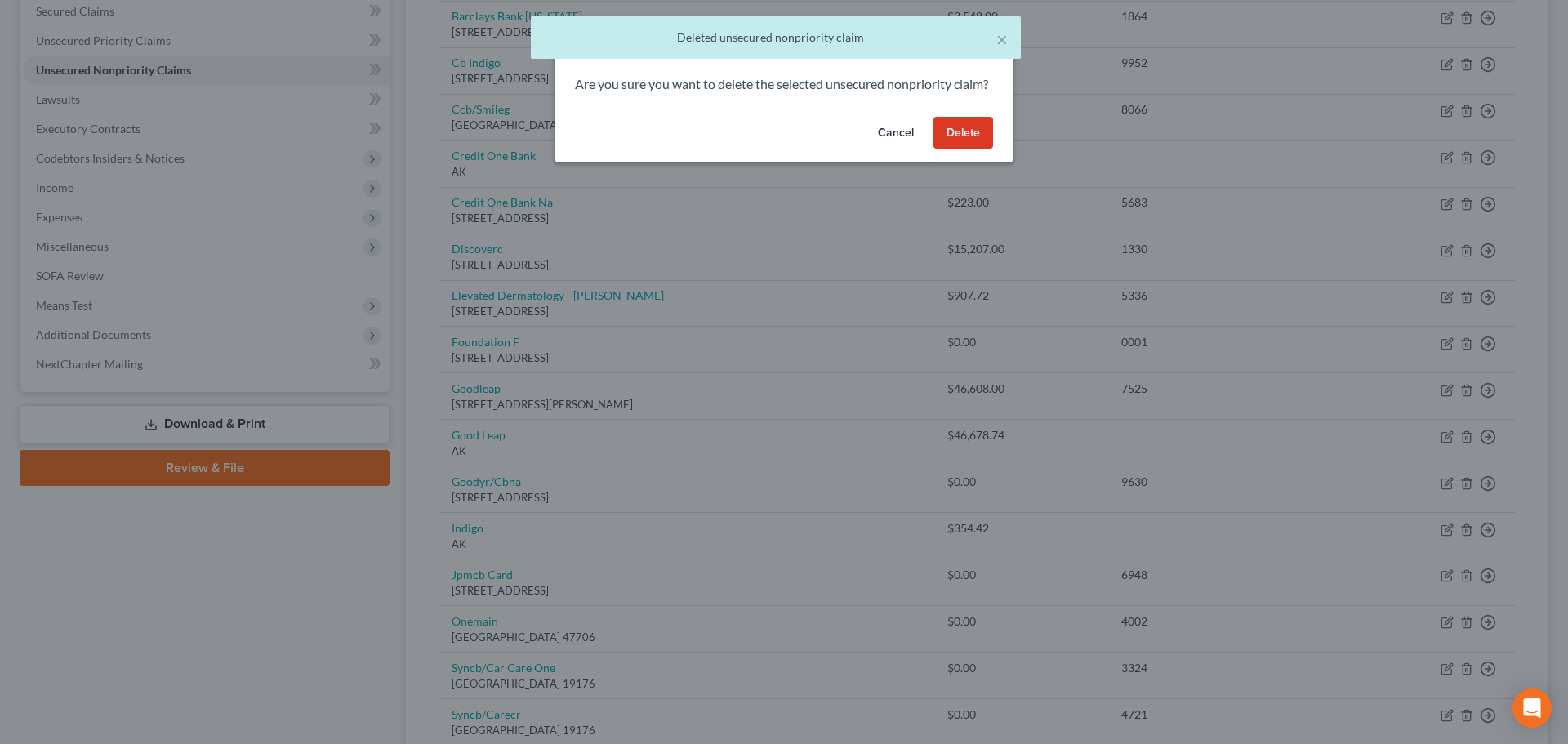
click at [946, 149] on button "Delete" at bounding box center [963, 133] width 60 height 33
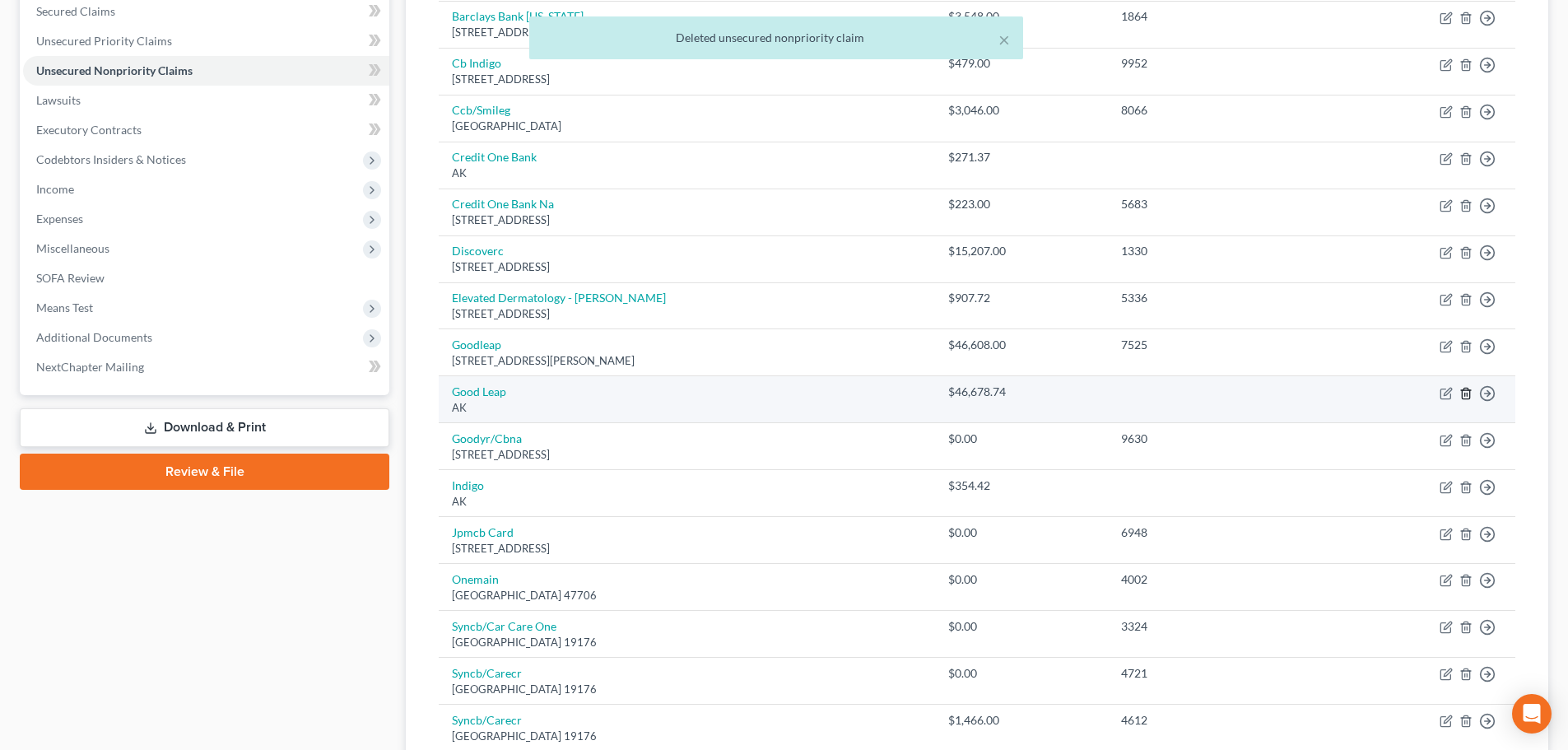
click at [1466, 389] on icon "button" at bounding box center [1467, 394] width 14 height 14
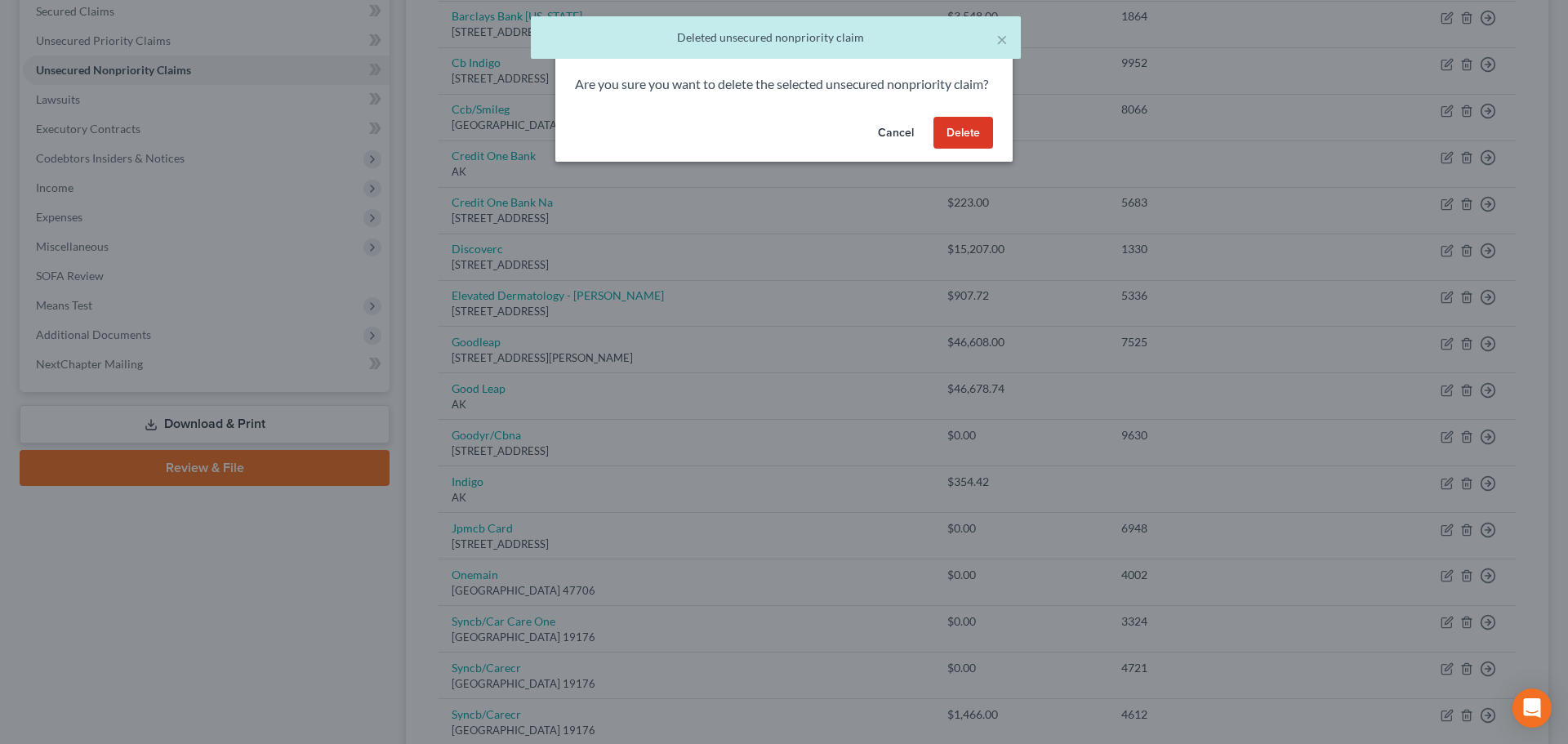
click at [963, 145] on button "Delete" at bounding box center [963, 133] width 60 height 33
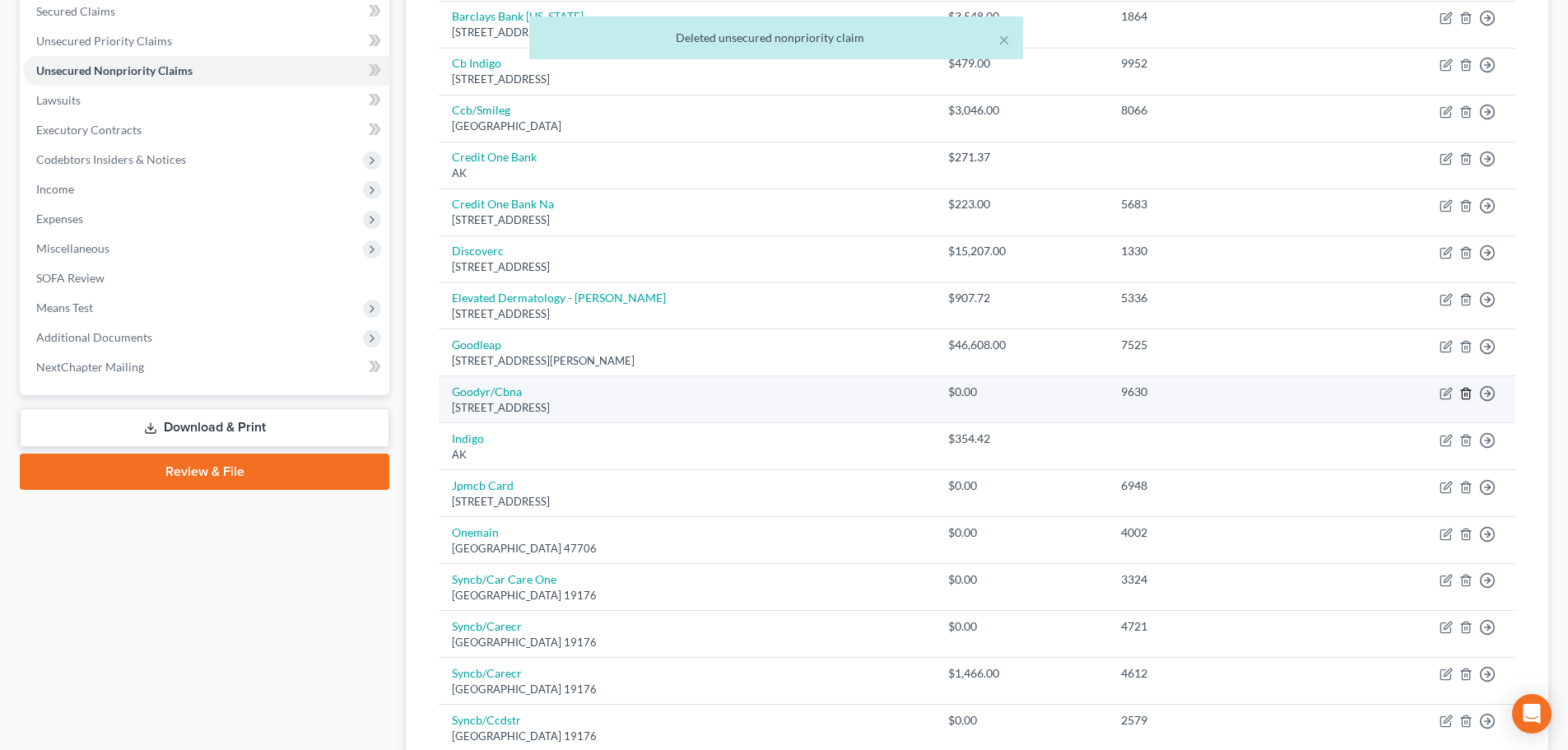
click at [1470, 393] on icon "button" at bounding box center [1466, 393] width 8 height 11
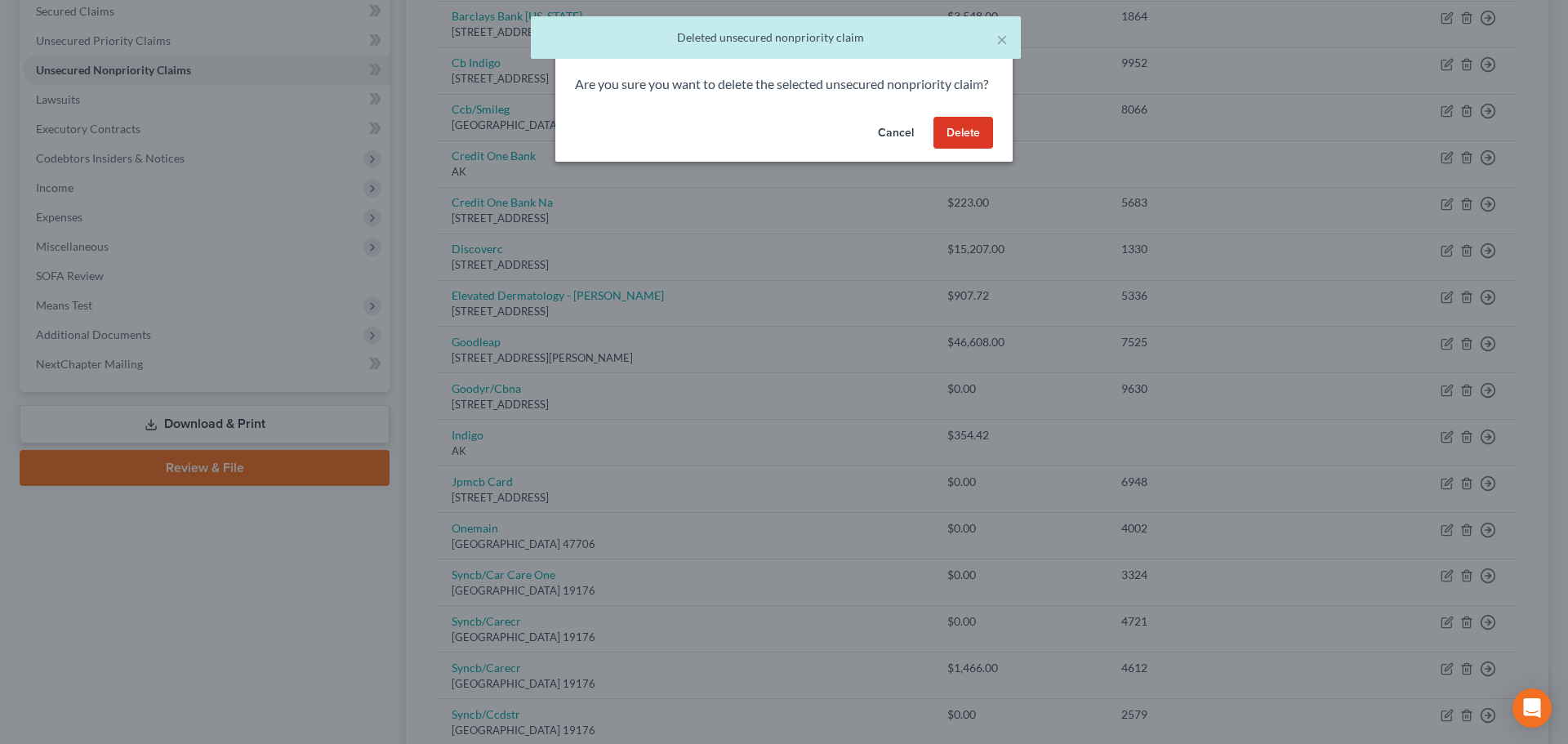
click at [956, 144] on button "Delete" at bounding box center [963, 133] width 60 height 33
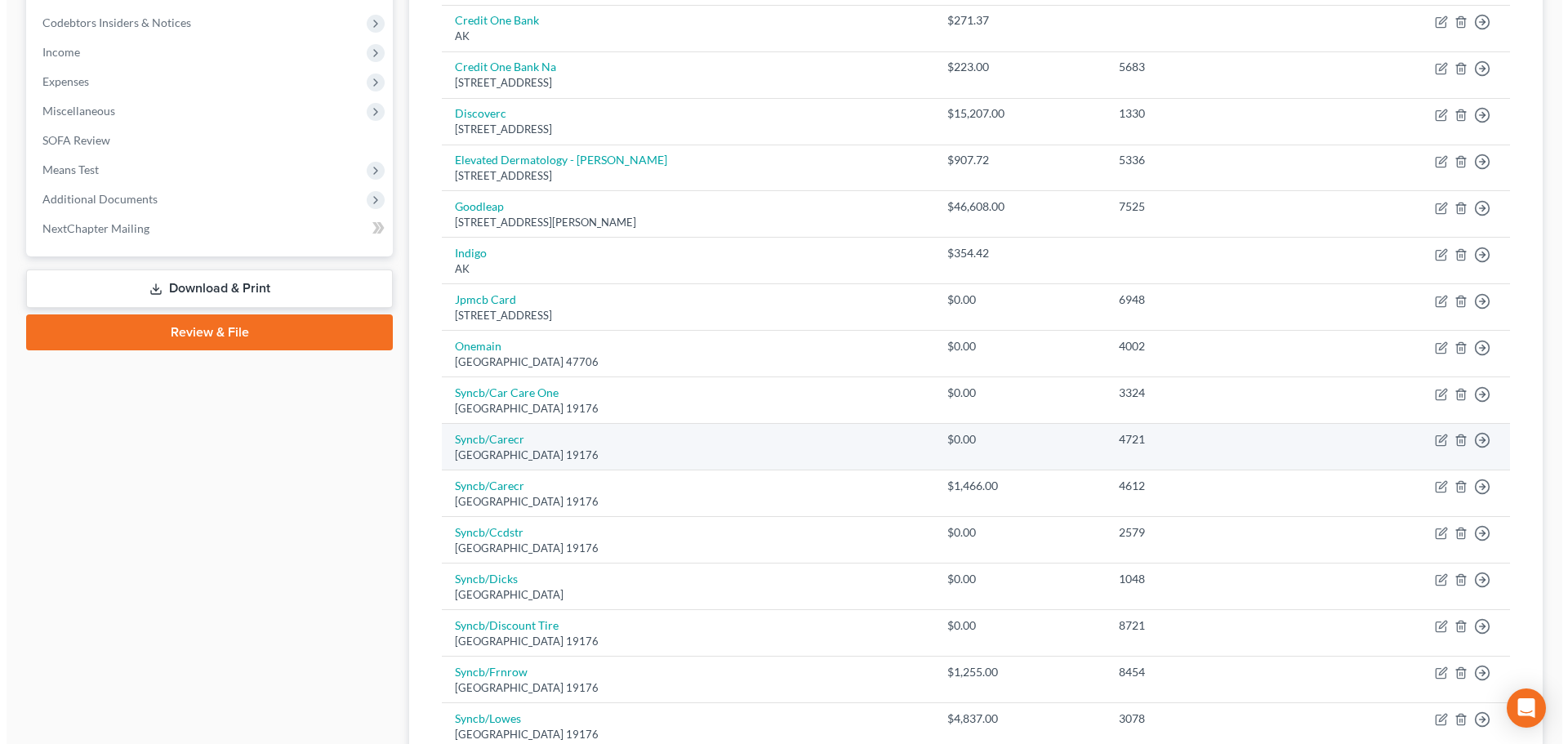
scroll to position [513, 0]
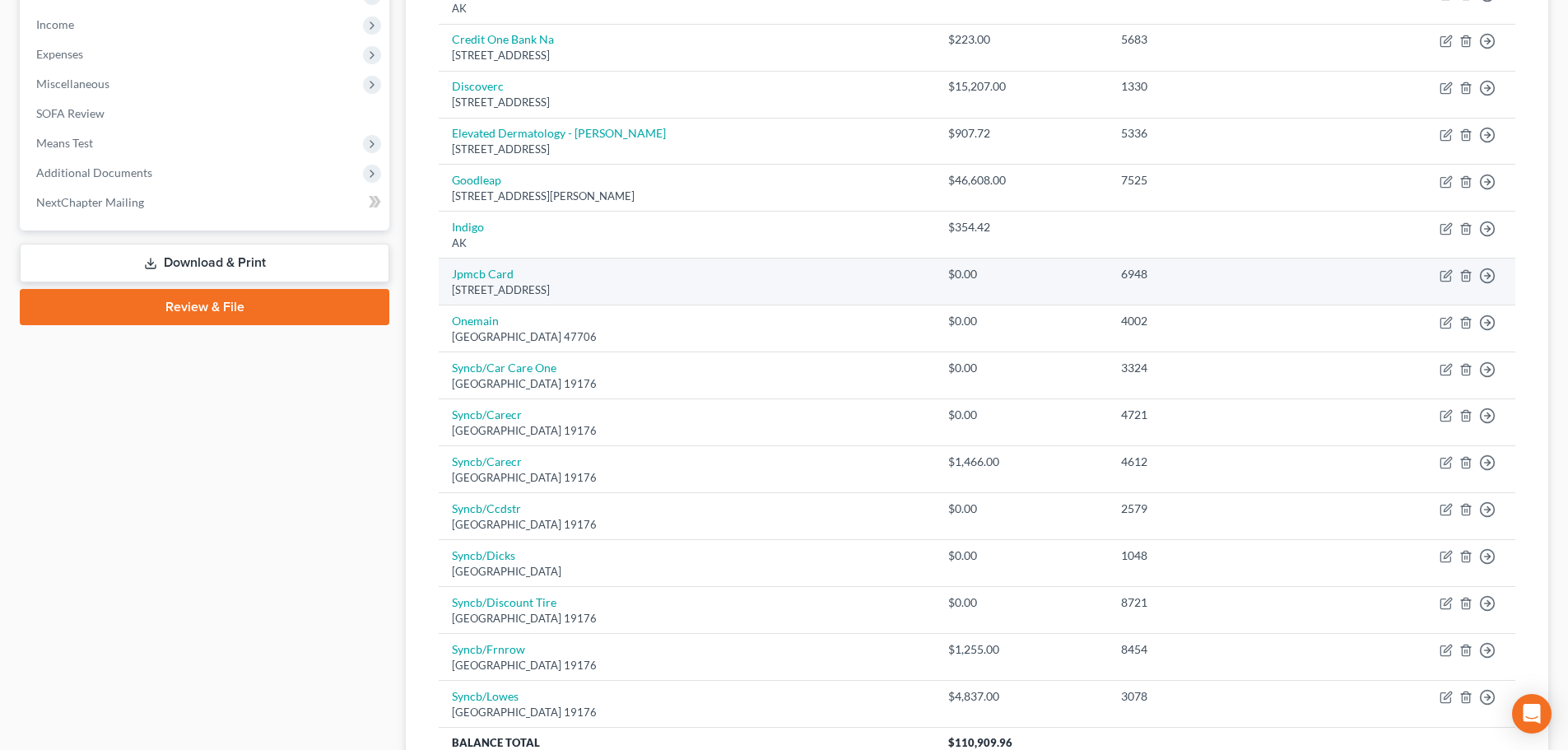
click at [1470, 282] on td "Move to D Move to E Move to G Move to Notice Only" at bounding box center [1423, 282] width 183 height 47
click at [1468, 278] on icon "button" at bounding box center [1467, 276] width 14 height 14
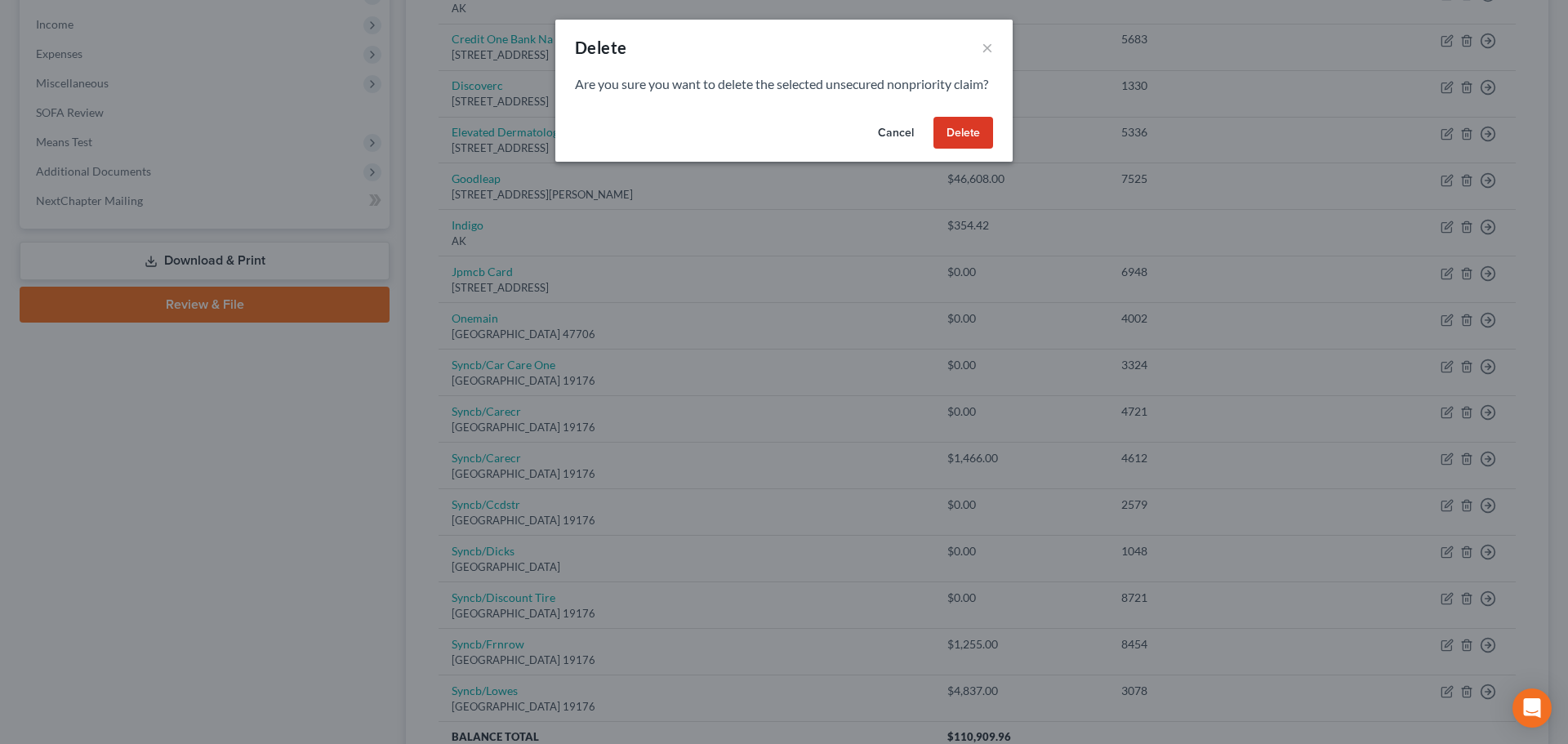
click at [953, 149] on button "Delete" at bounding box center [963, 133] width 60 height 33
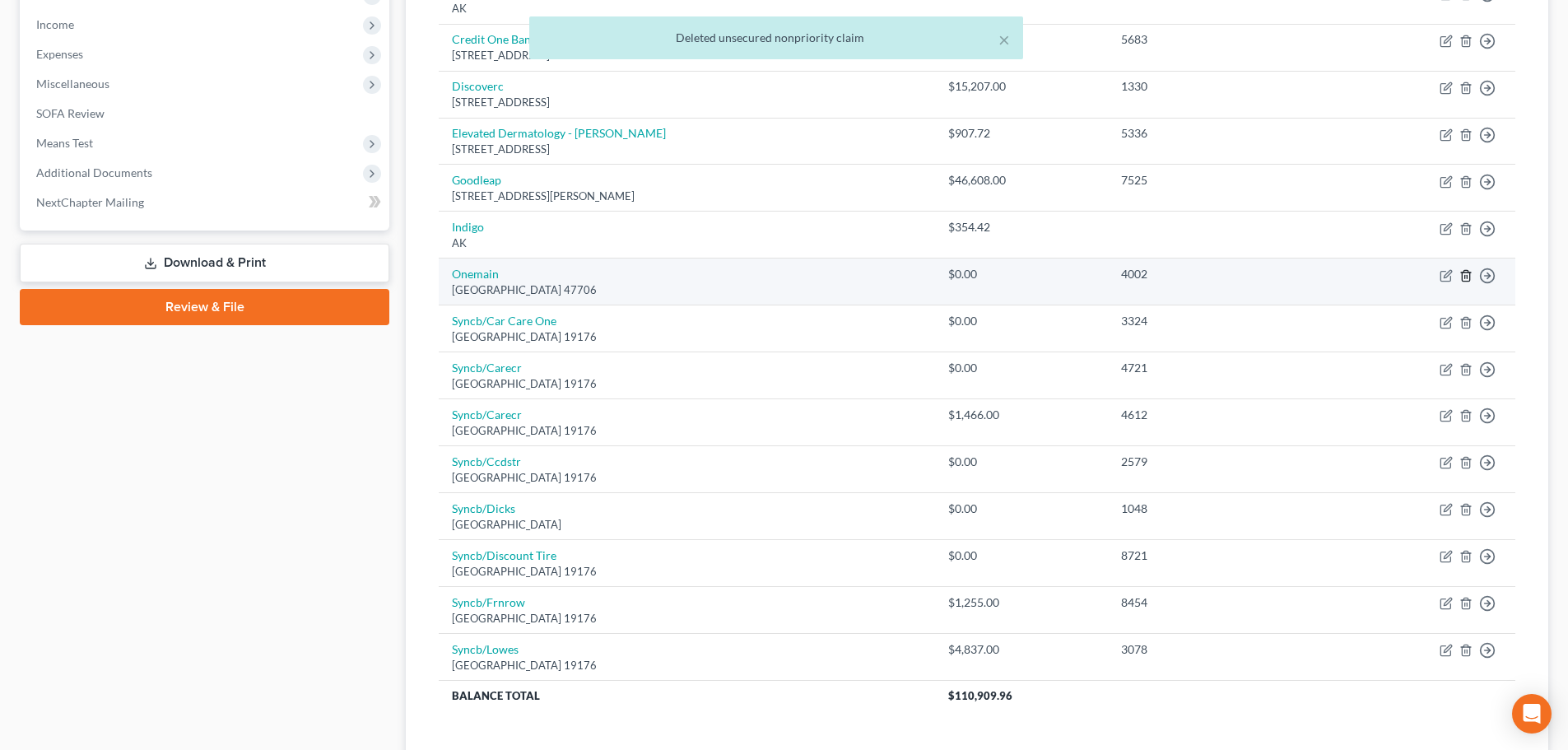
click at [1468, 279] on icon "button" at bounding box center [1467, 276] width 14 height 14
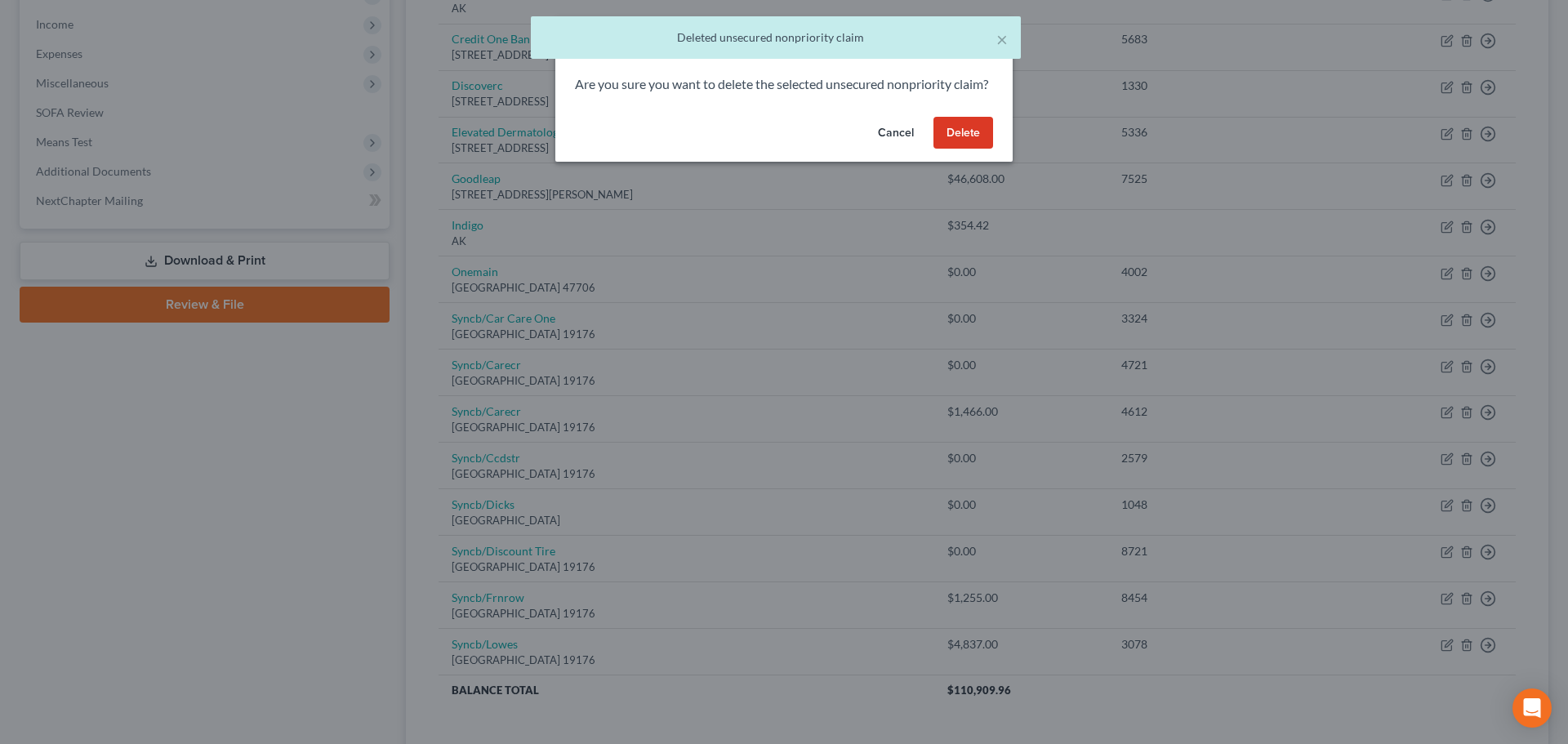
click at [959, 149] on button "Delete" at bounding box center [963, 133] width 60 height 33
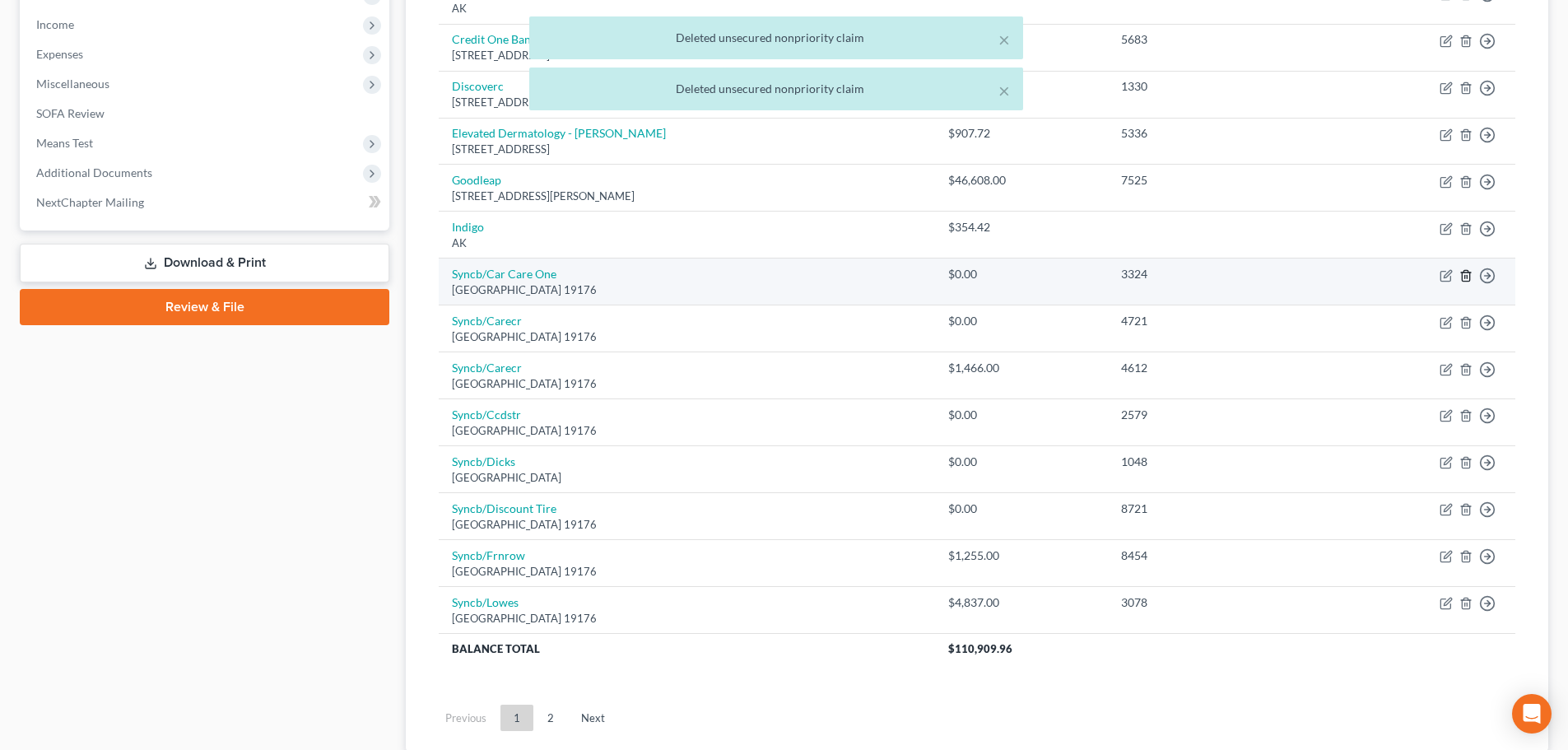
click at [1470, 277] on icon "button" at bounding box center [1466, 275] width 8 height 11
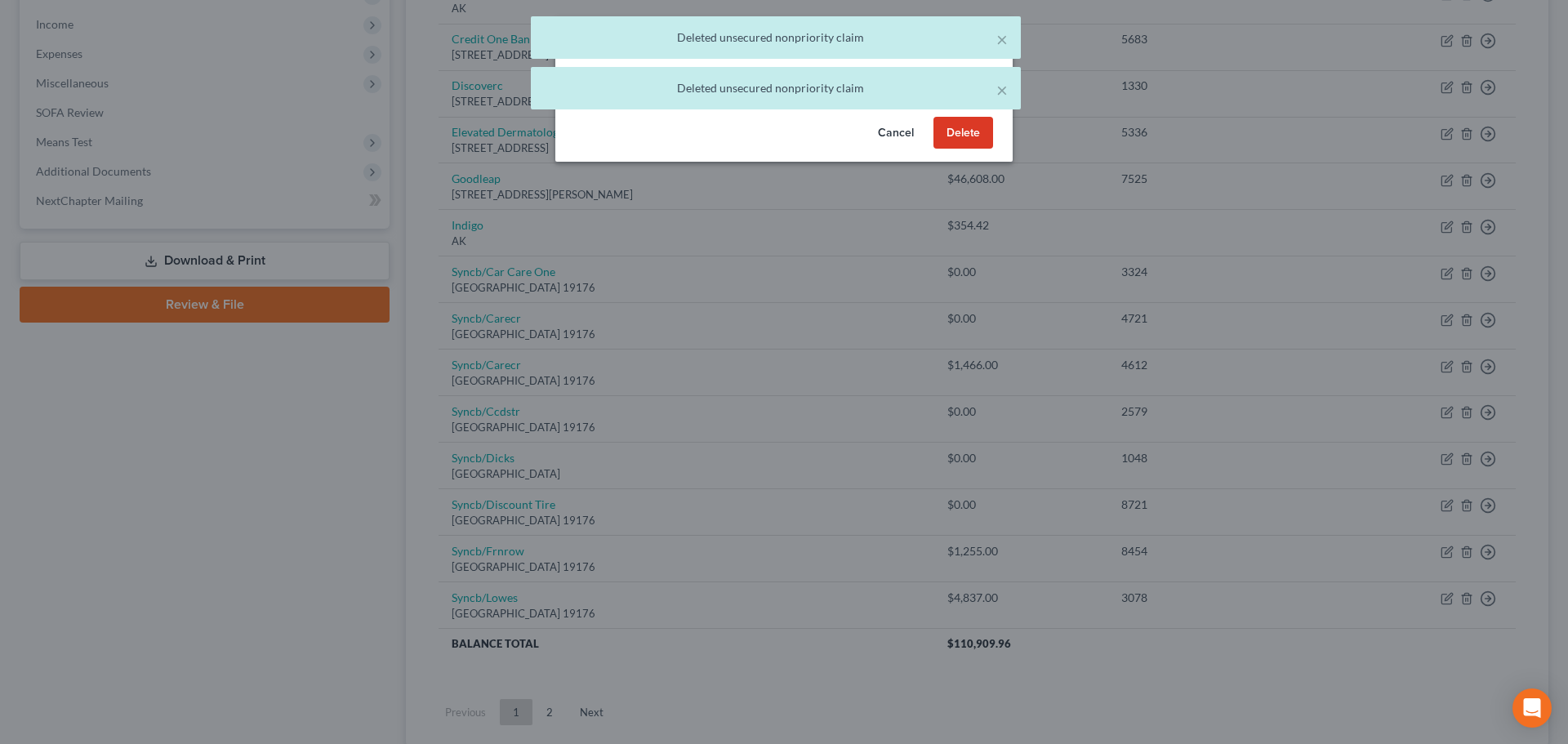
click at [963, 149] on button "Delete" at bounding box center [963, 133] width 60 height 33
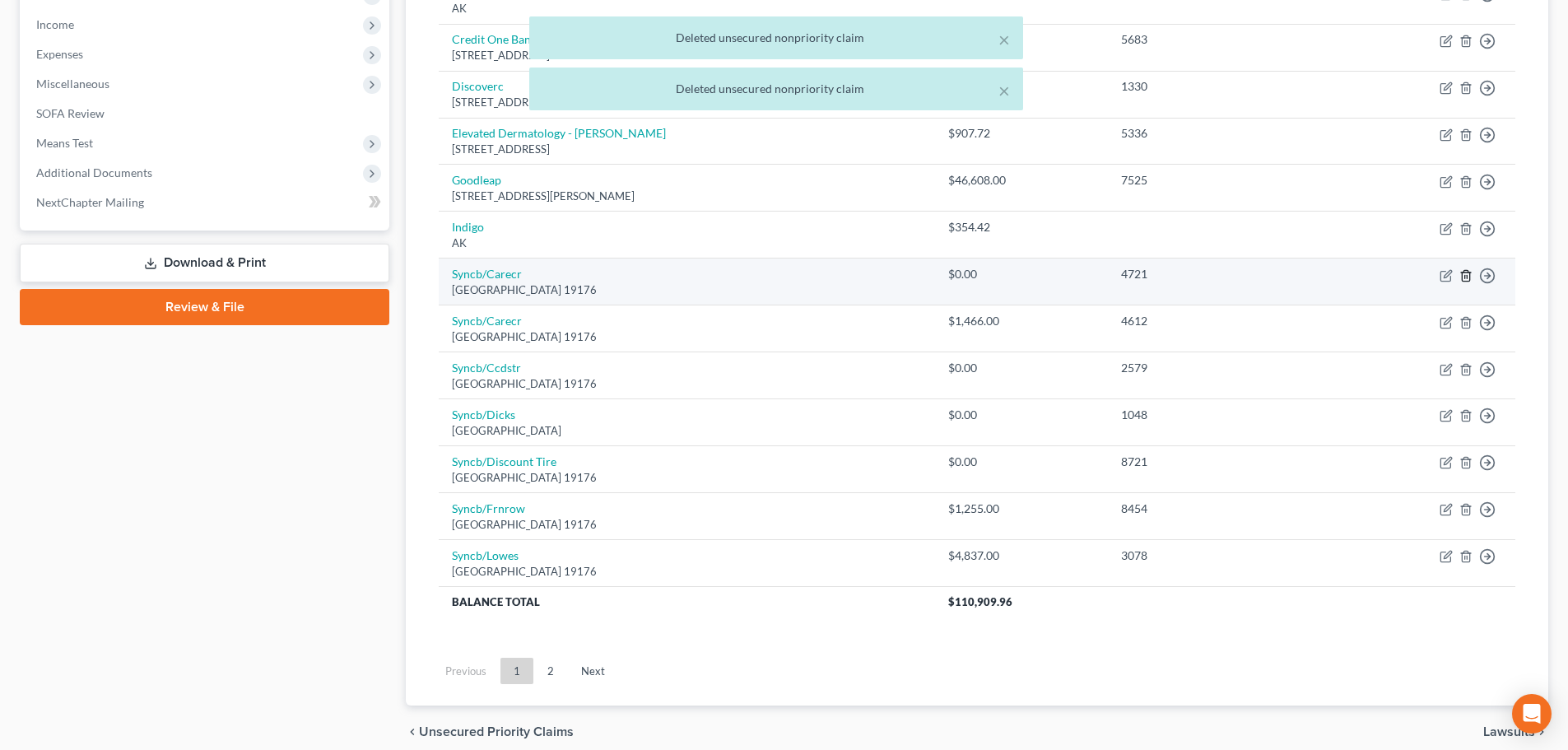
click at [1460, 270] on icon "button" at bounding box center [1467, 276] width 14 height 14
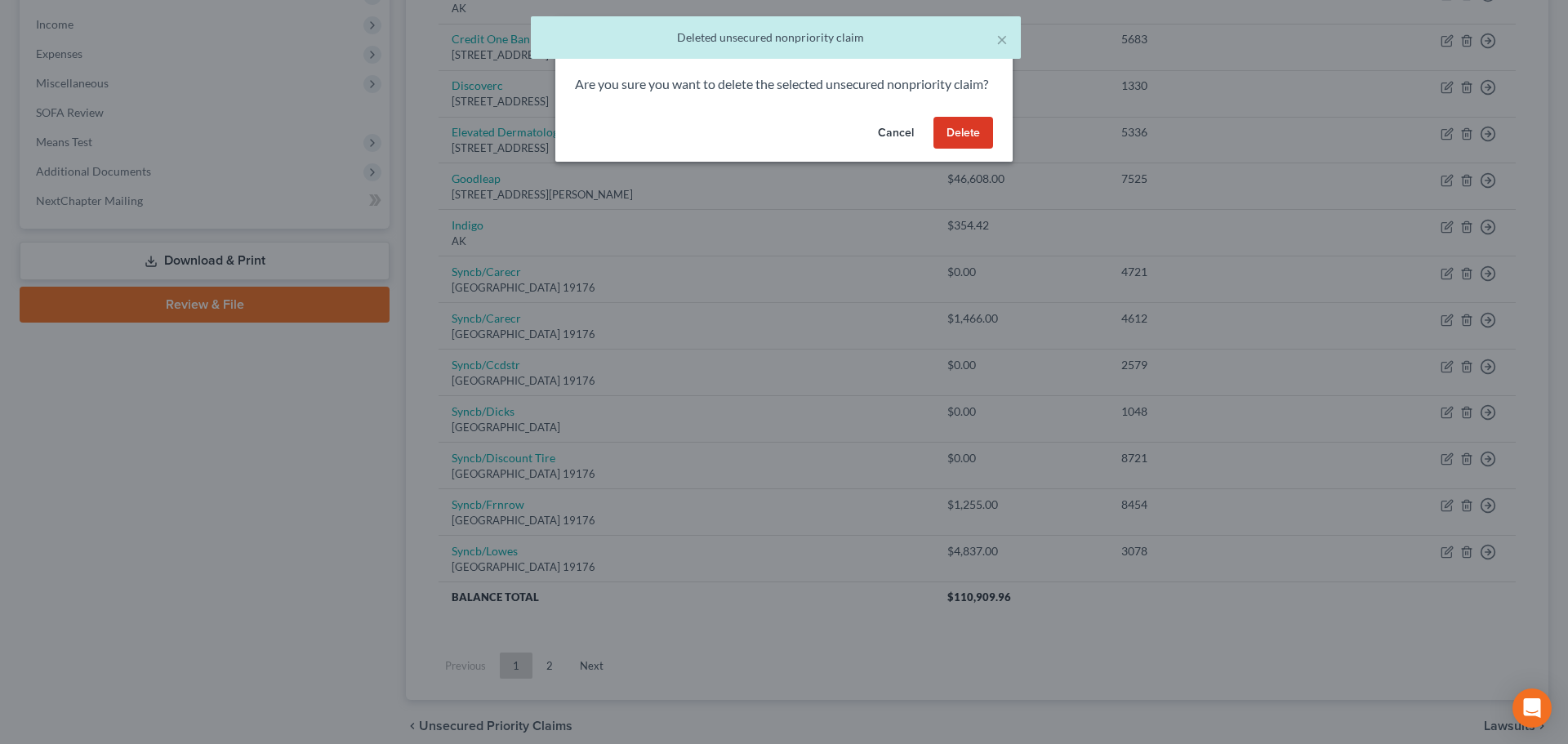
click at [982, 149] on button "Delete" at bounding box center [963, 133] width 60 height 33
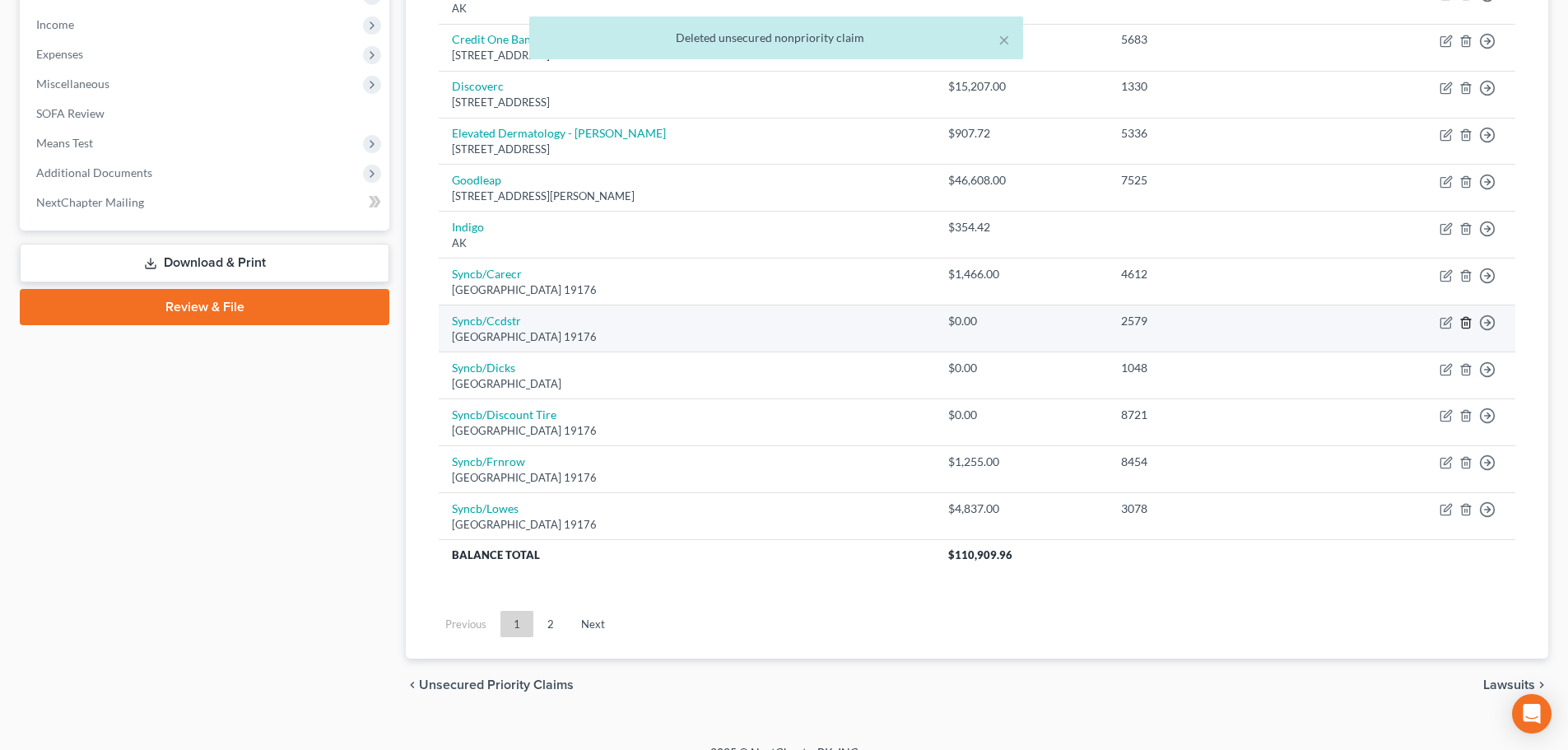
click at [1467, 325] on icon "button" at bounding box center [1467, 323] width 14 height 14
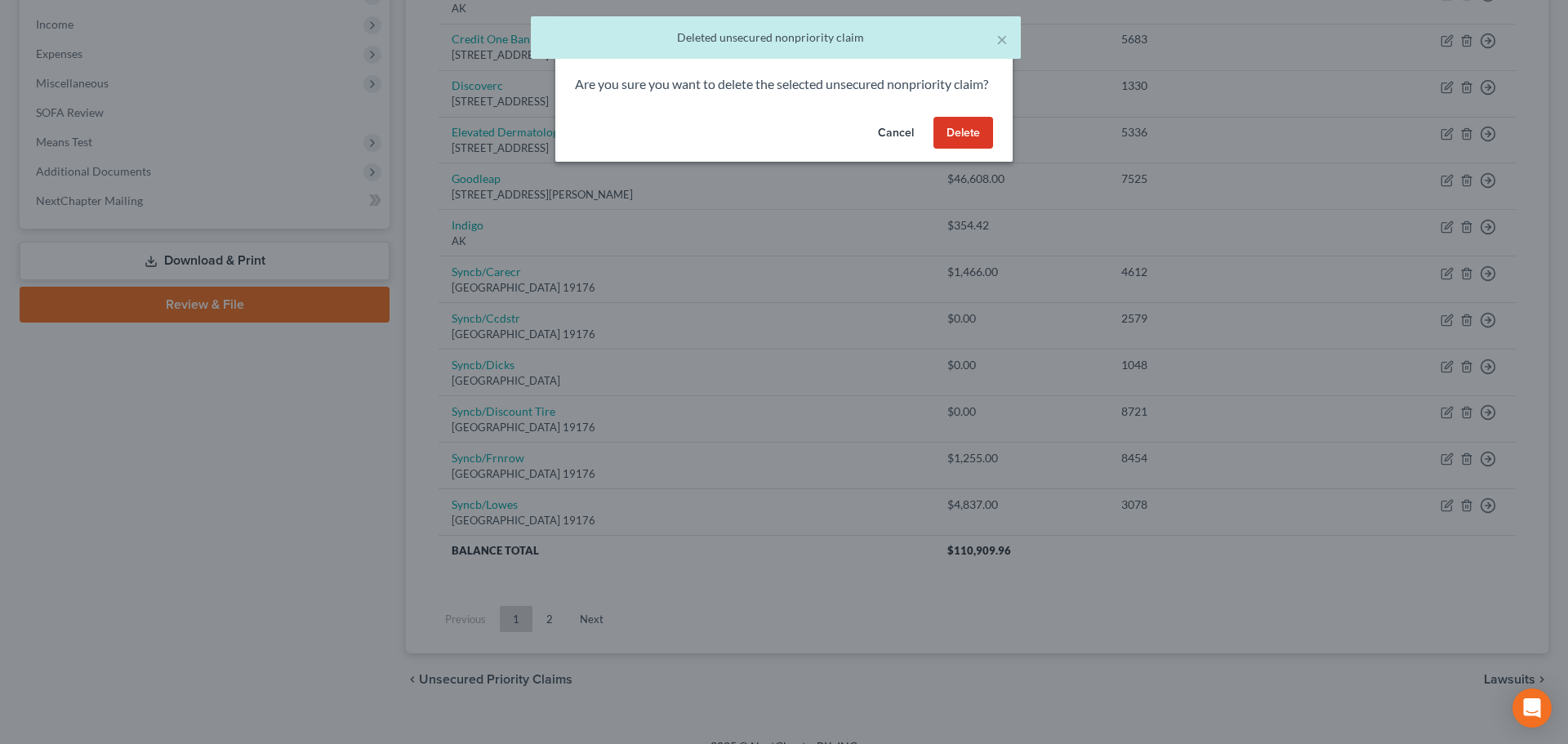
click at [952, 141] on button "Delete" at bounding box center [963, 133] width 60 height 33
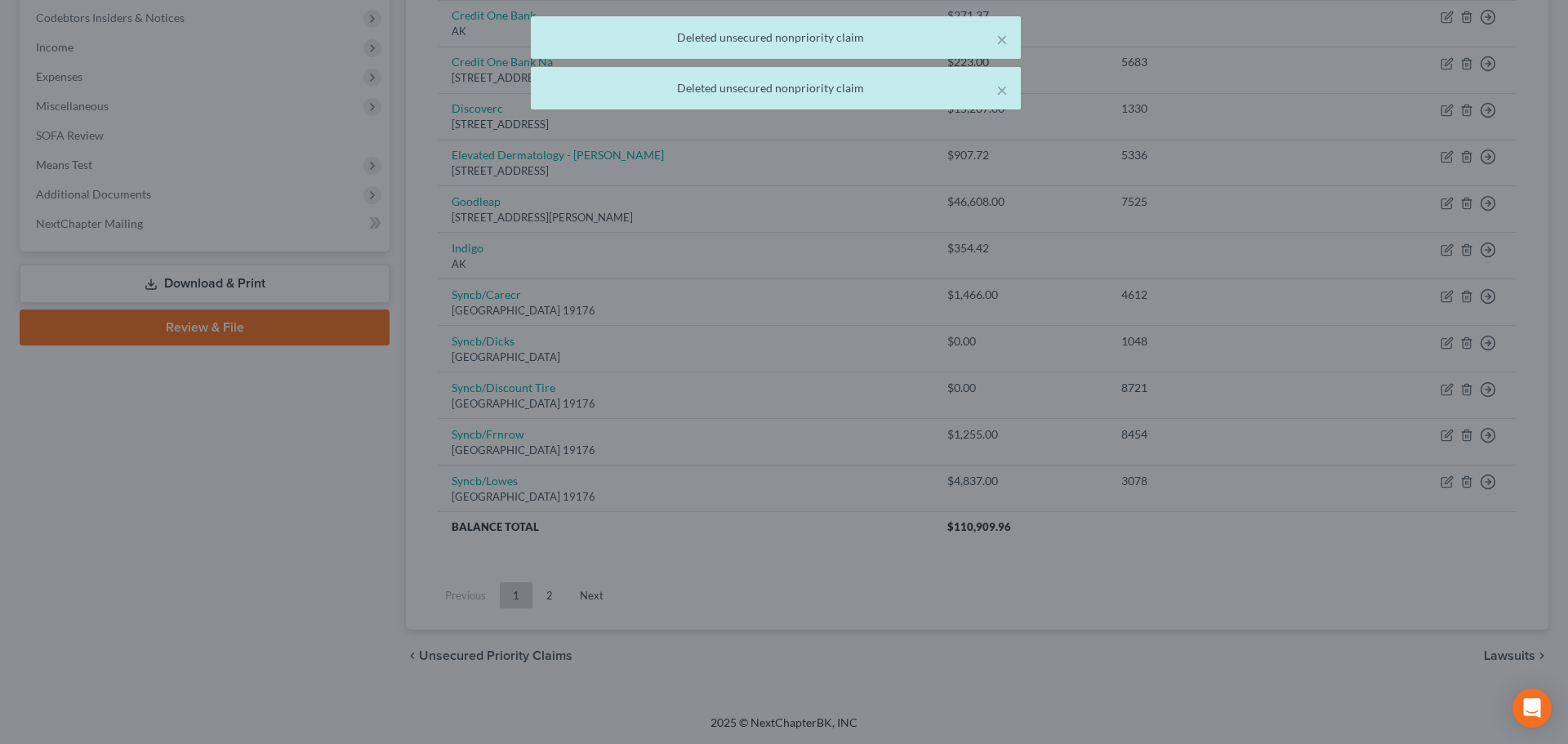
scroll to position [490, 0]
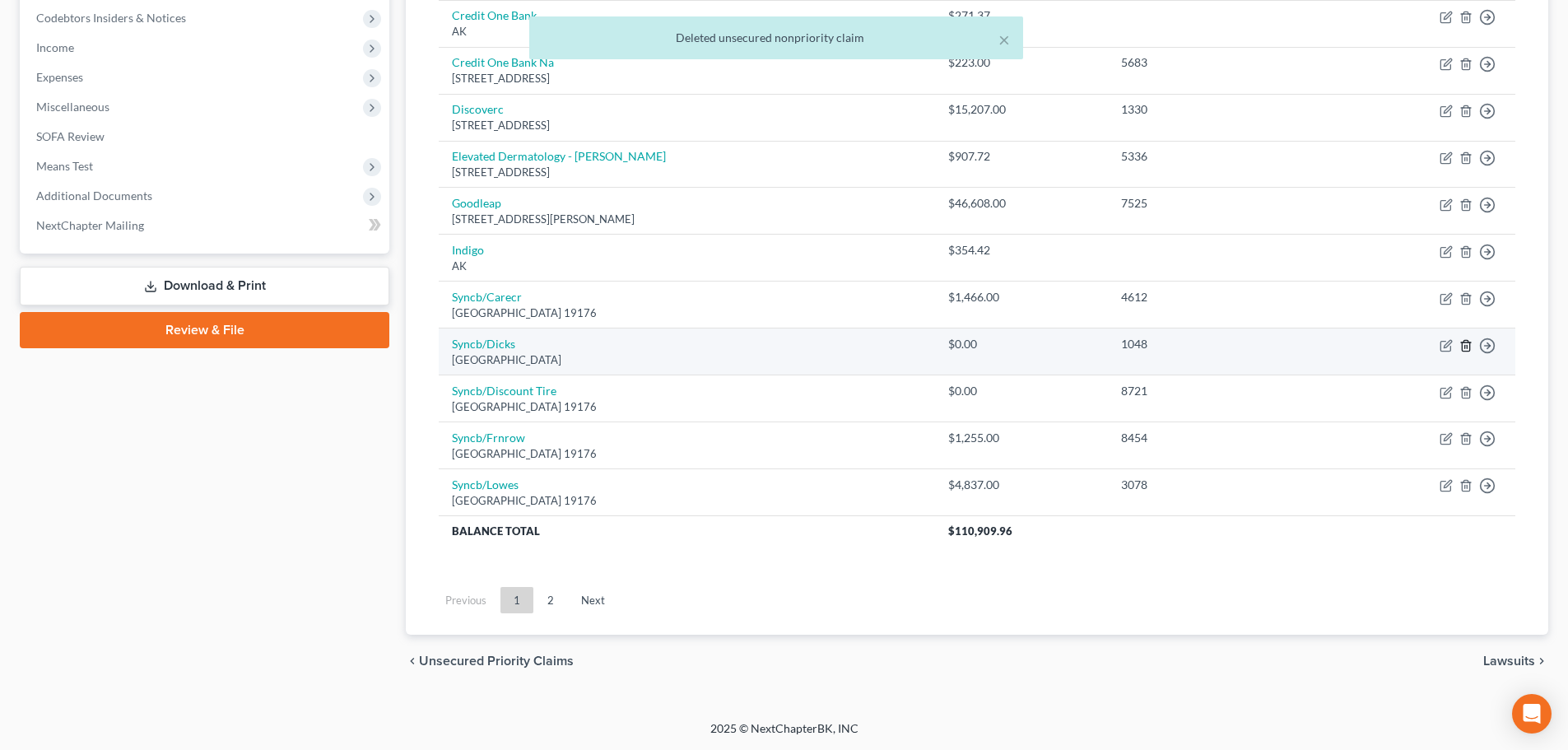
click at [1470, 346] on icon "button" at bounding box center [1466, 345] width 8 height 11
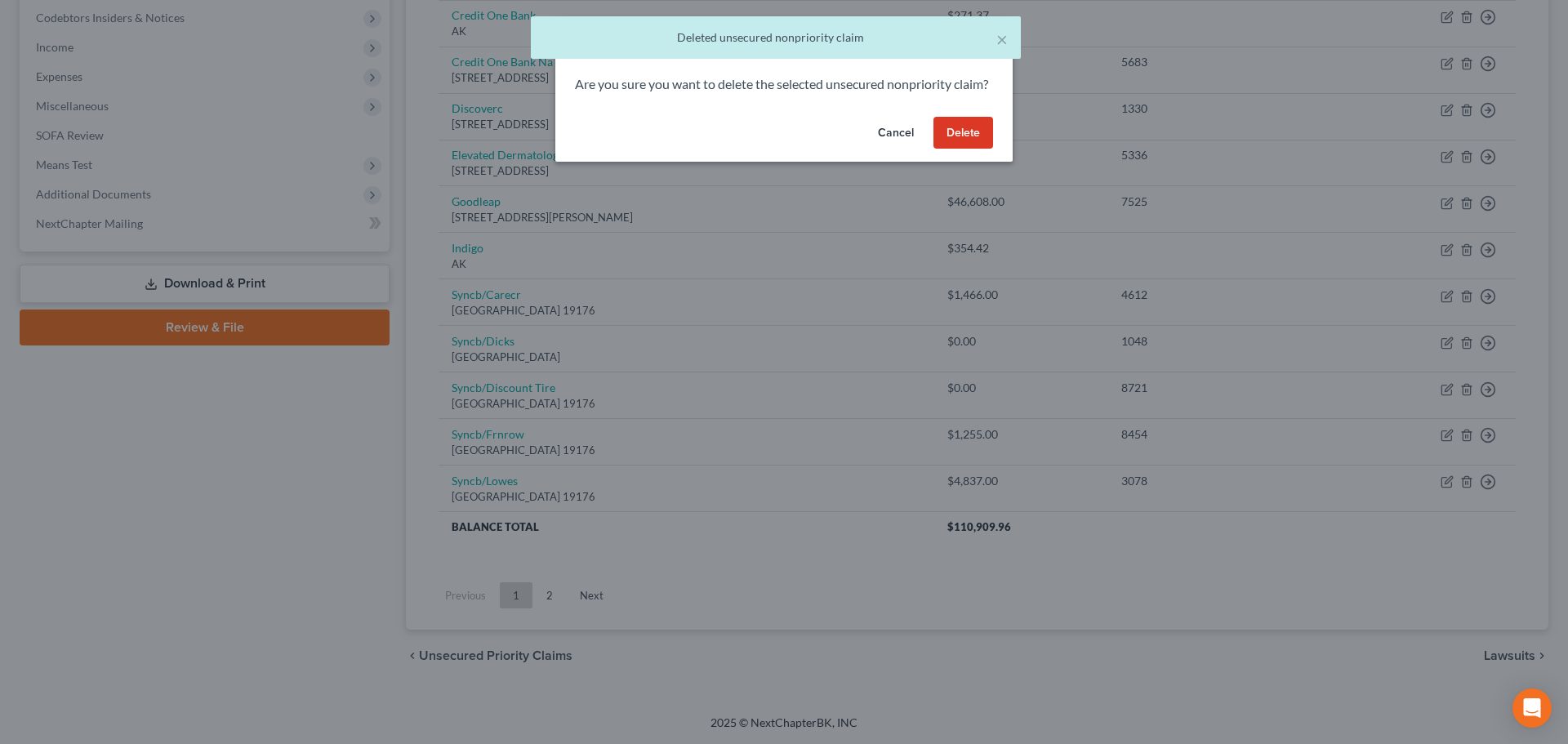
click at [963, 147] on button "Delete" at bounding box center [963, 133] width 60 height 33
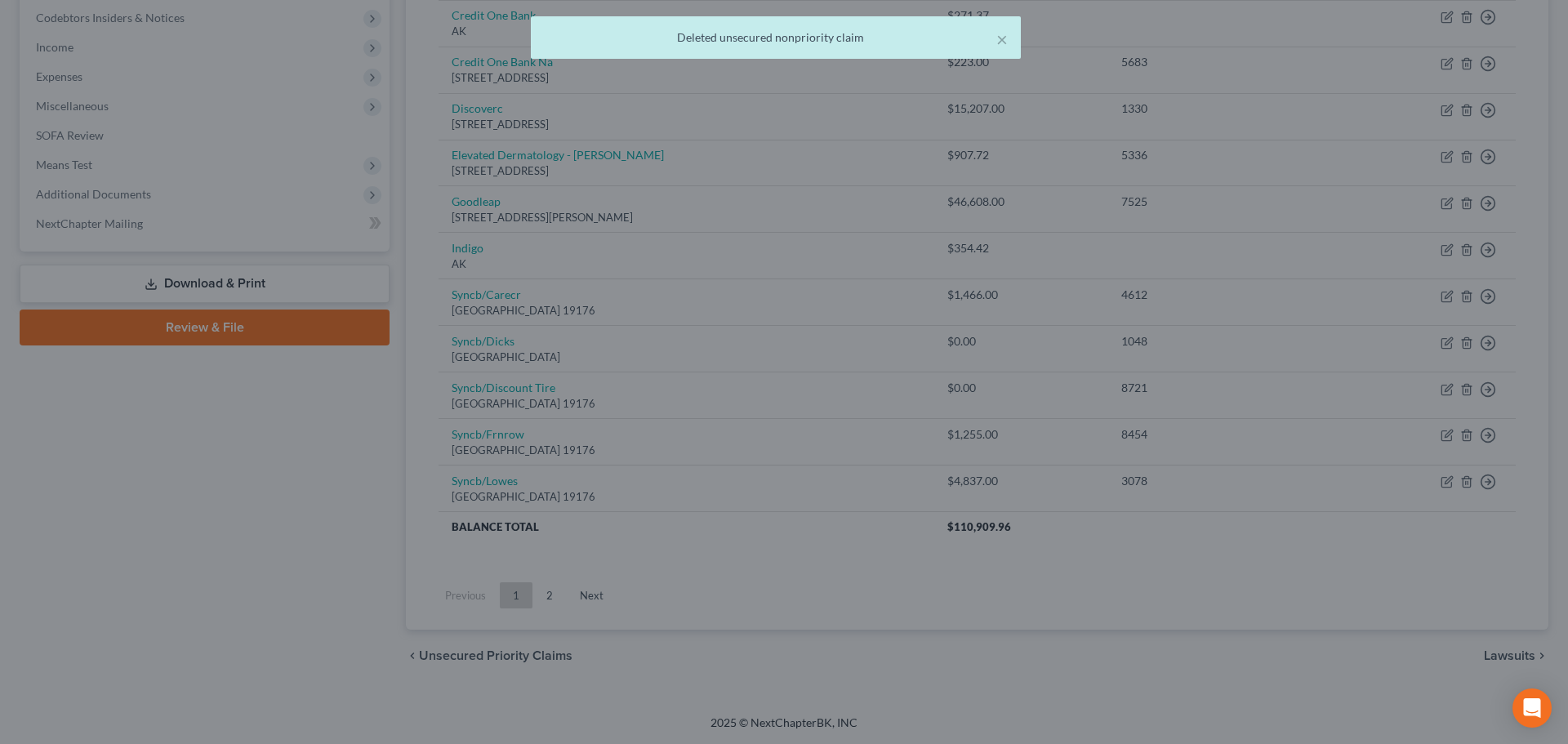
scroll to position [444, 0]
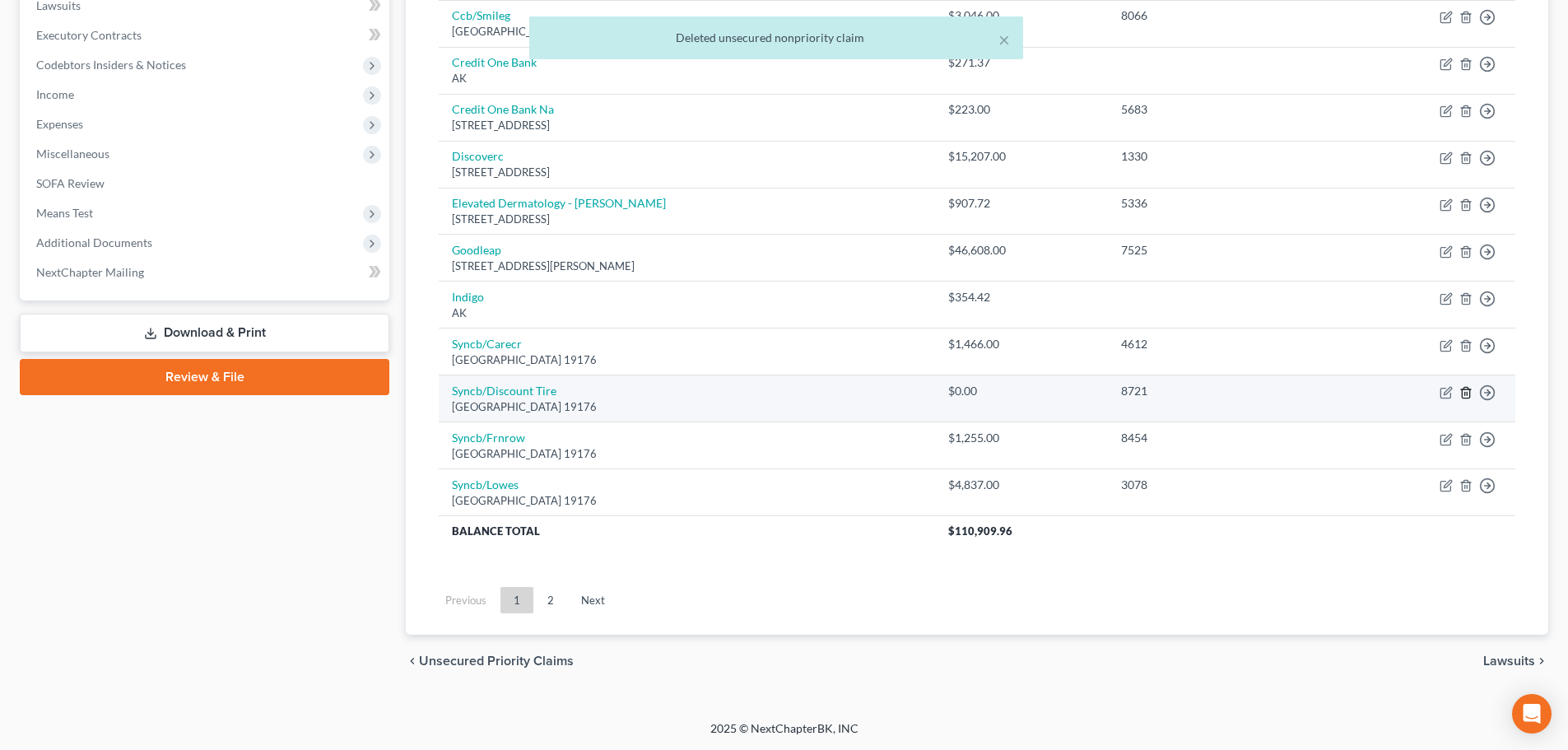
click at [1470, 397] on icon "button" at bounding box center [1466, 392] width 8 height 11
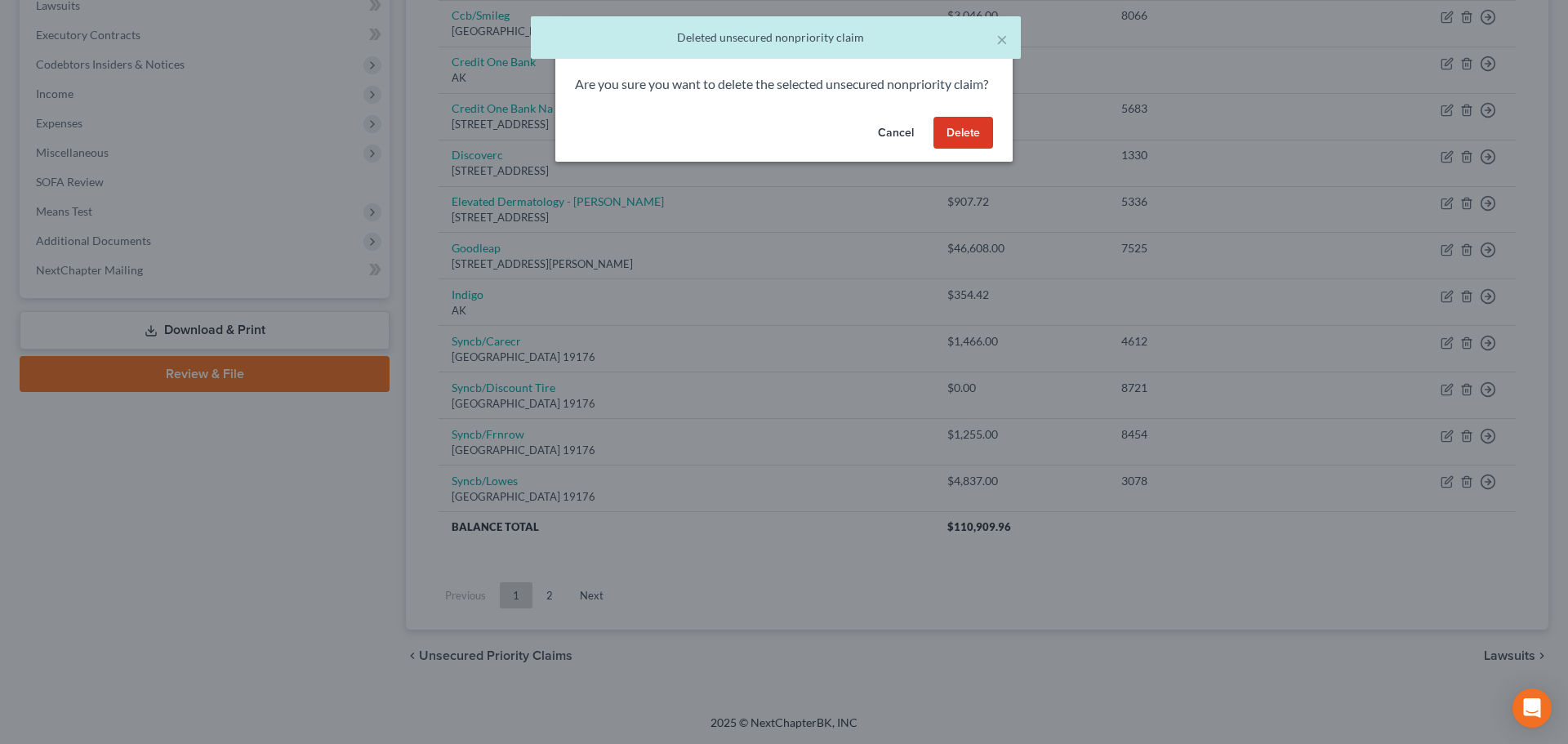
click at [952, 149] on button "Delete" at bounding box center [963, 133] width 60 height 33
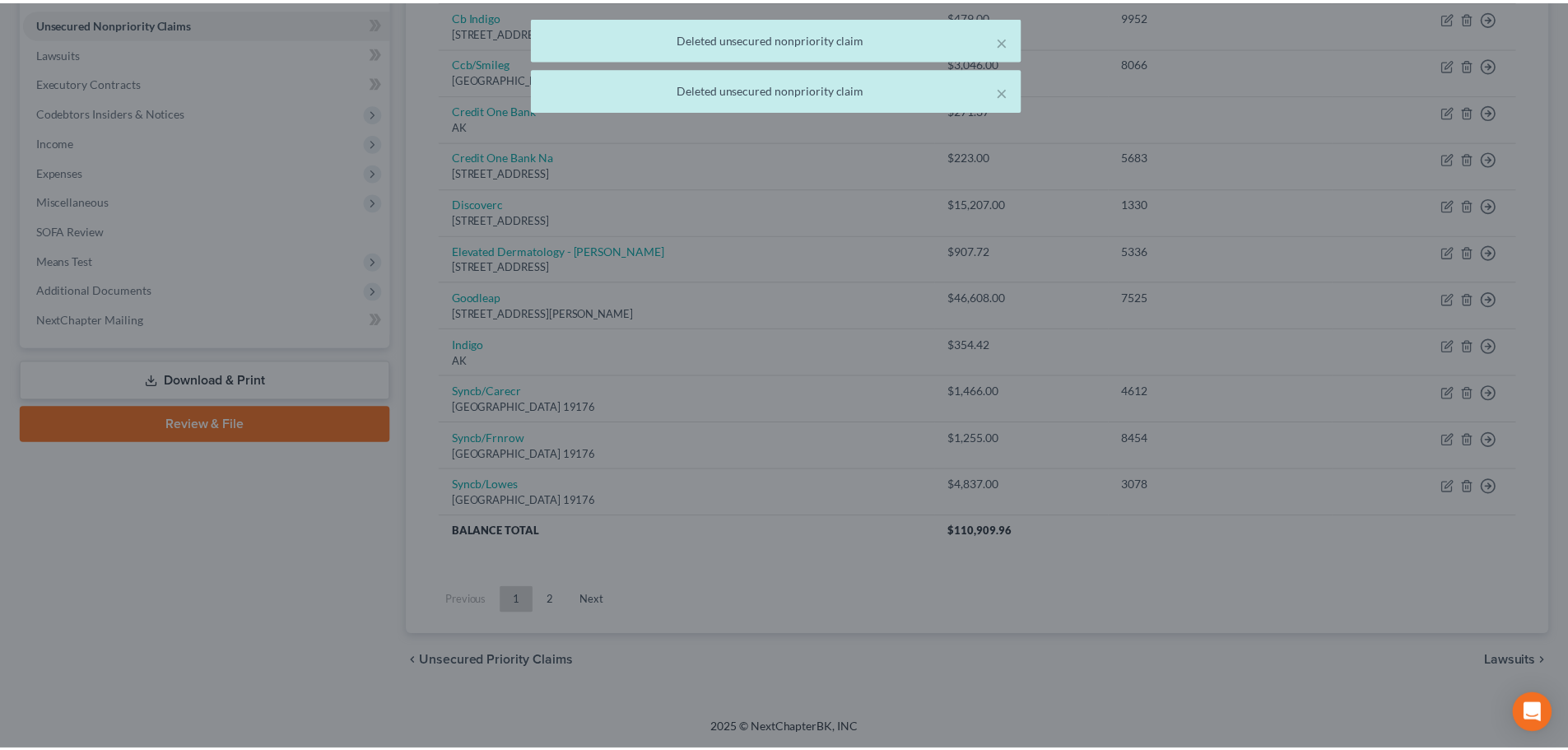
scroll to position [400, 0]
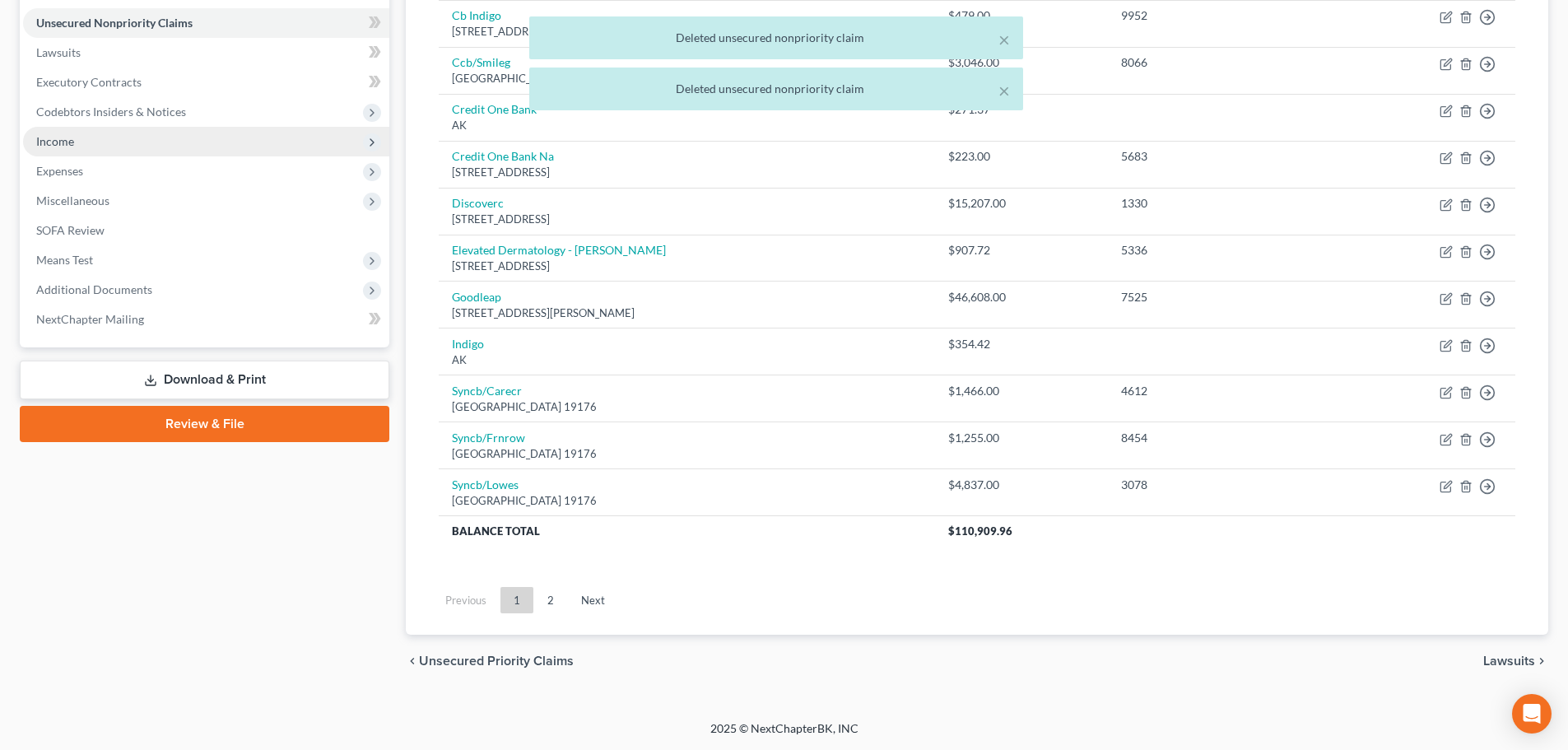
click at [162, 129] on span "Income" at bounding box center [205, 141] width 366 height 30
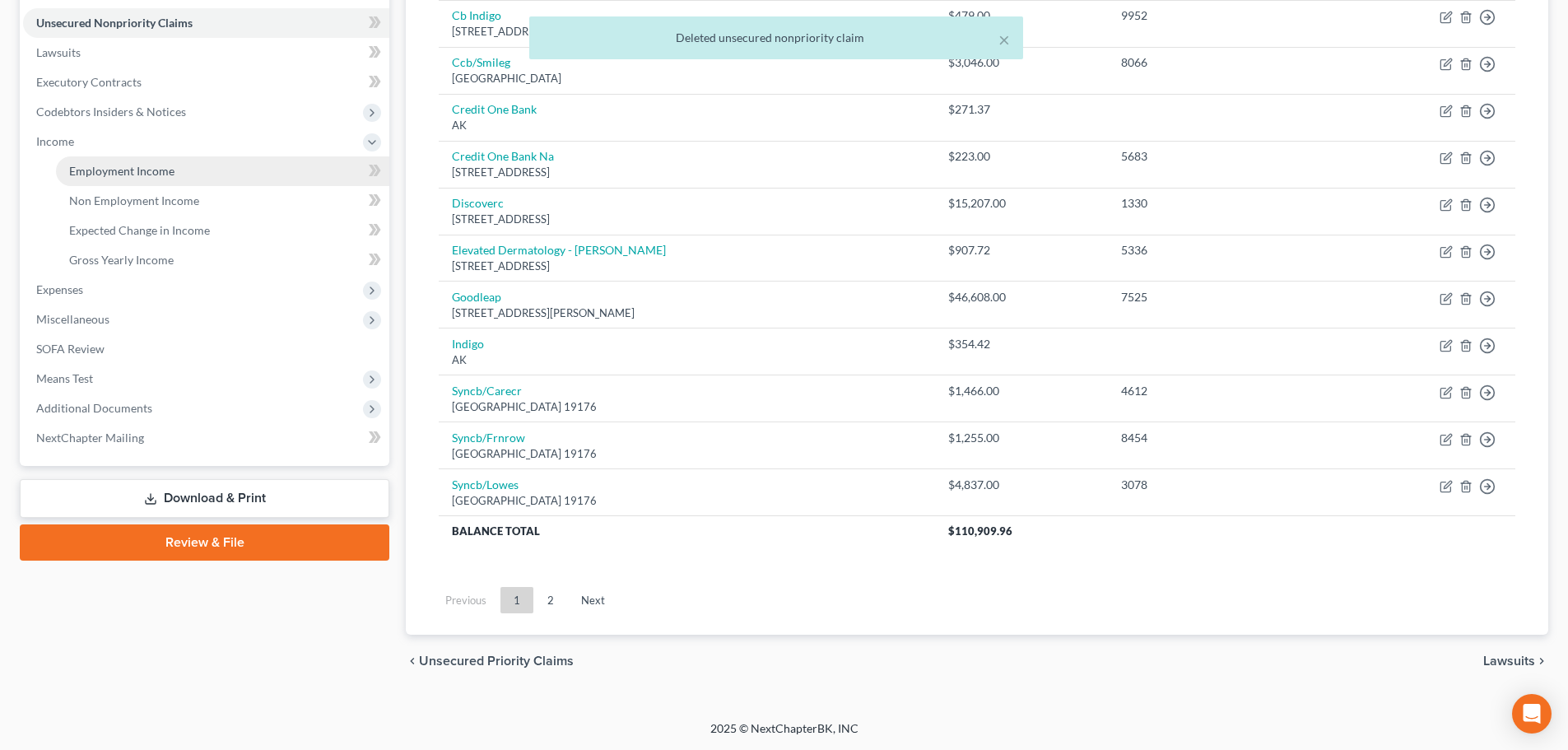
click at [175, 175] on link "Employment Income" at bounding box center [222, 171] width 333 height 30
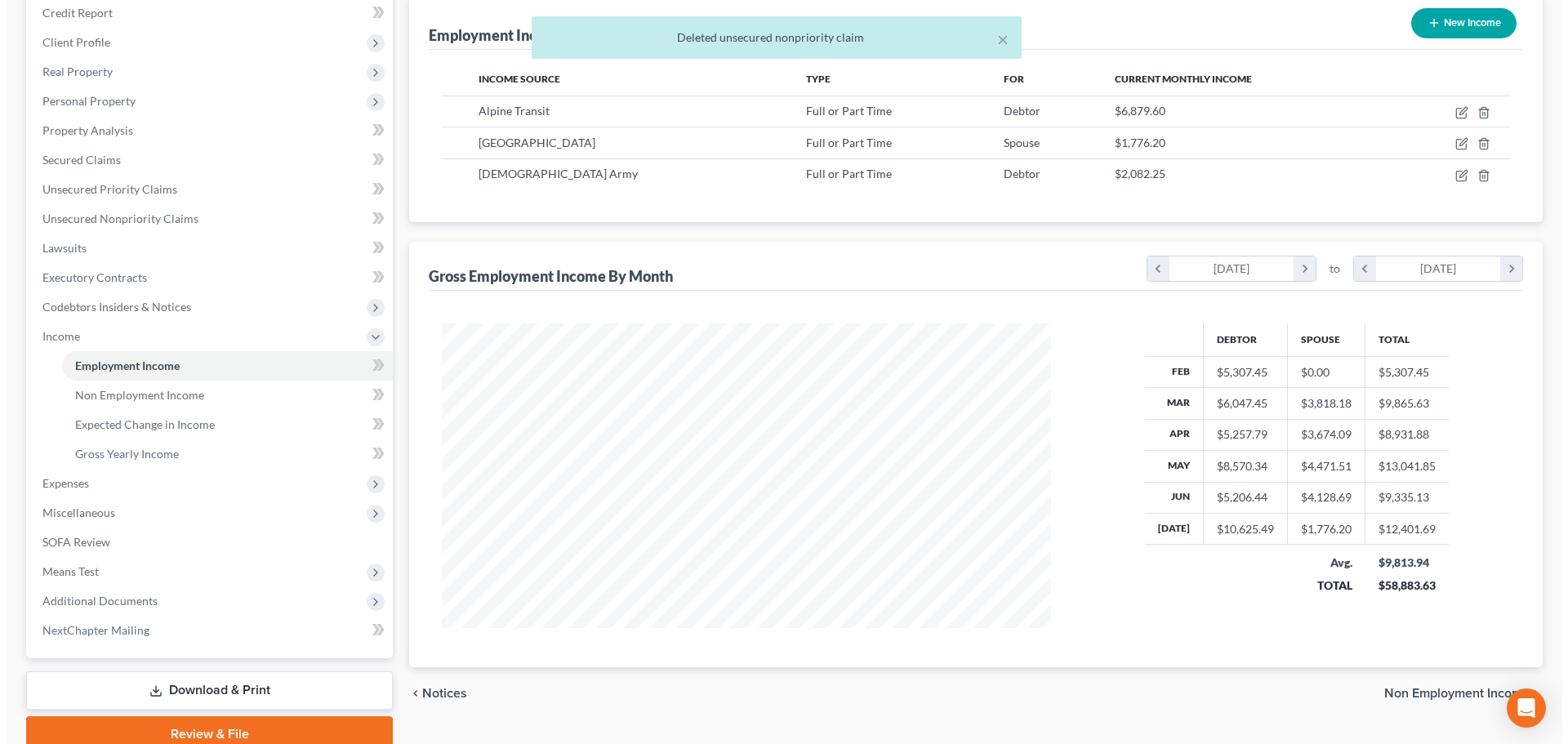
scroll to position [164, 0]
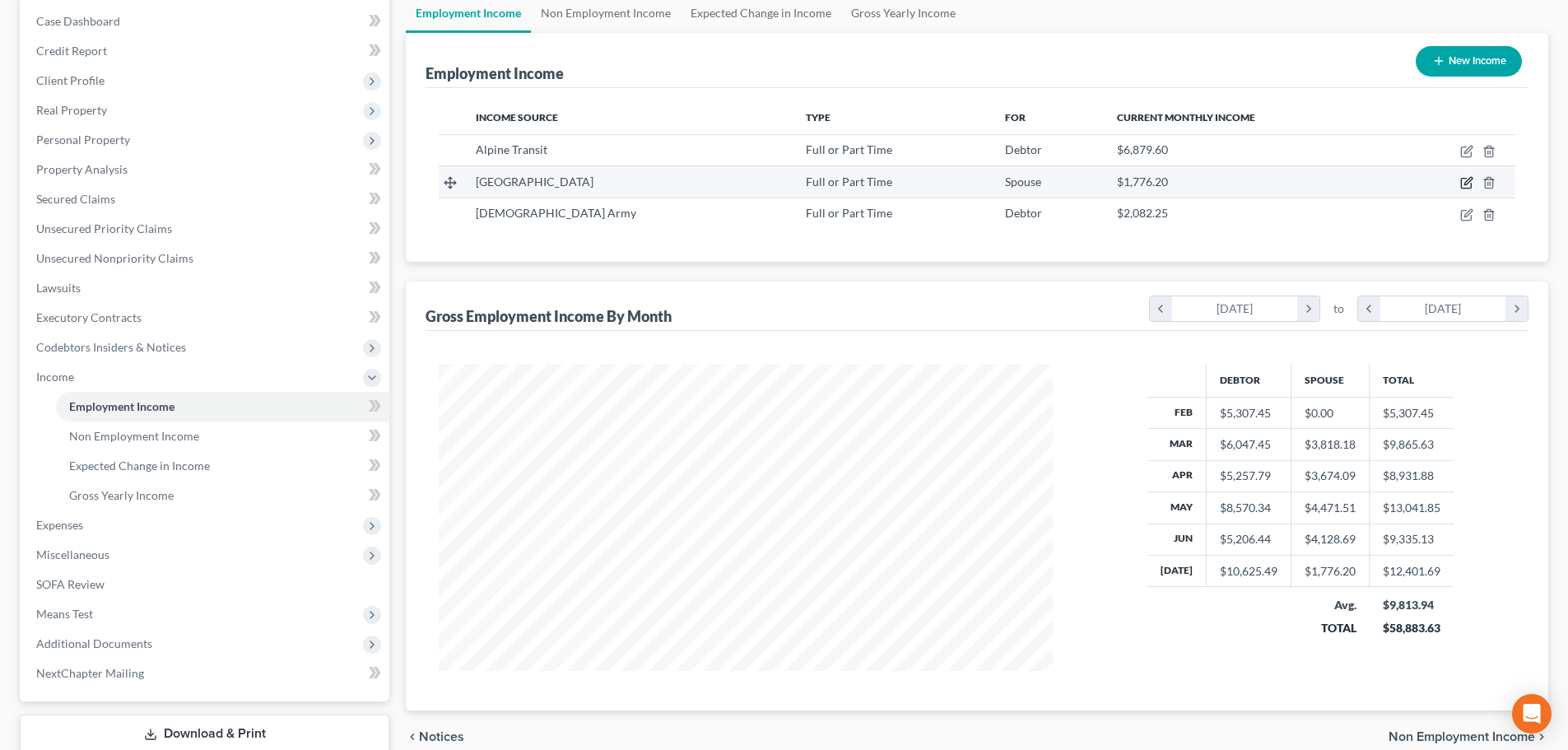
click at [1467, 185] on icon "button" at bounding box center [1468, 181] width 8 height 8
select select "0"
select select "5"
select select "0"
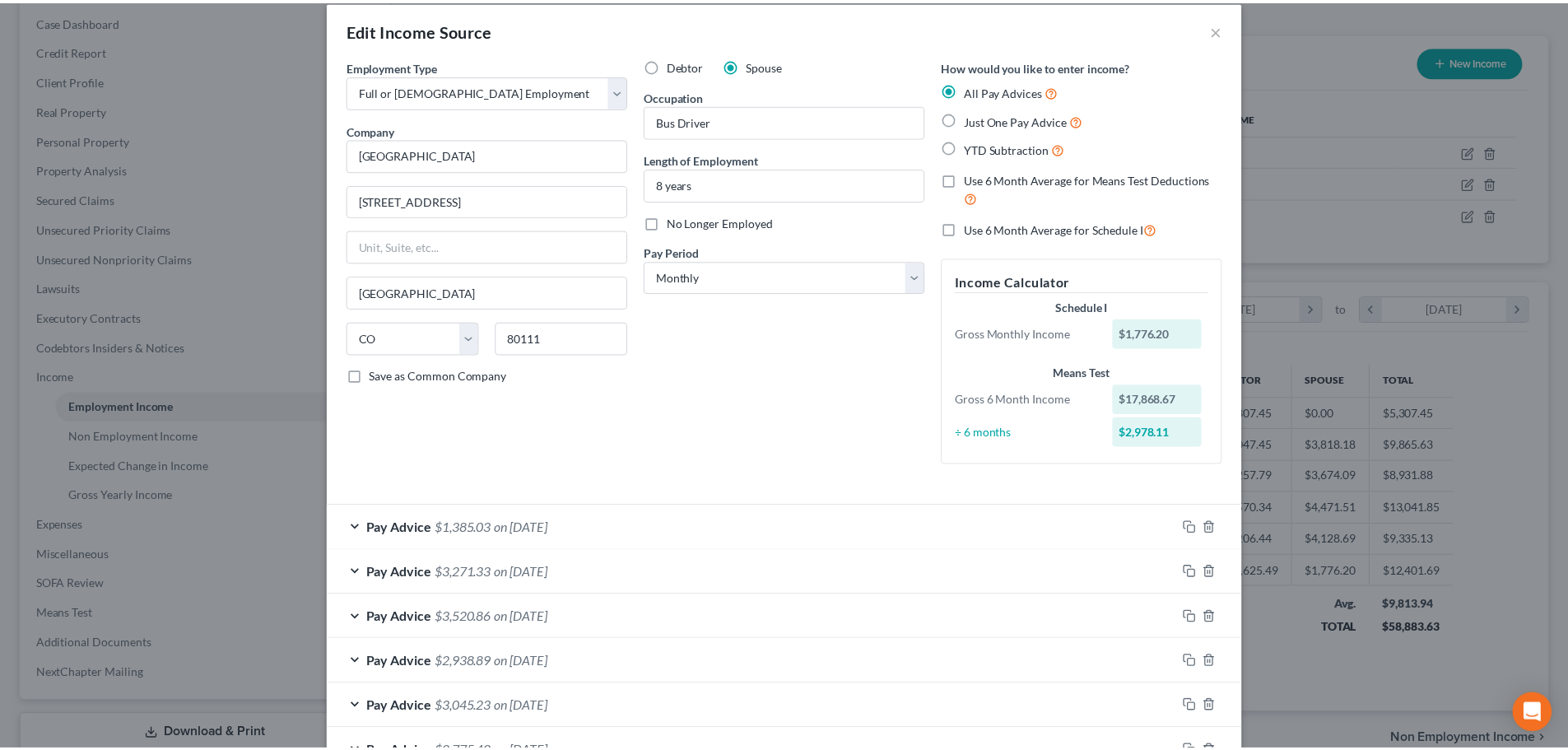
scroll to position [0, 0]
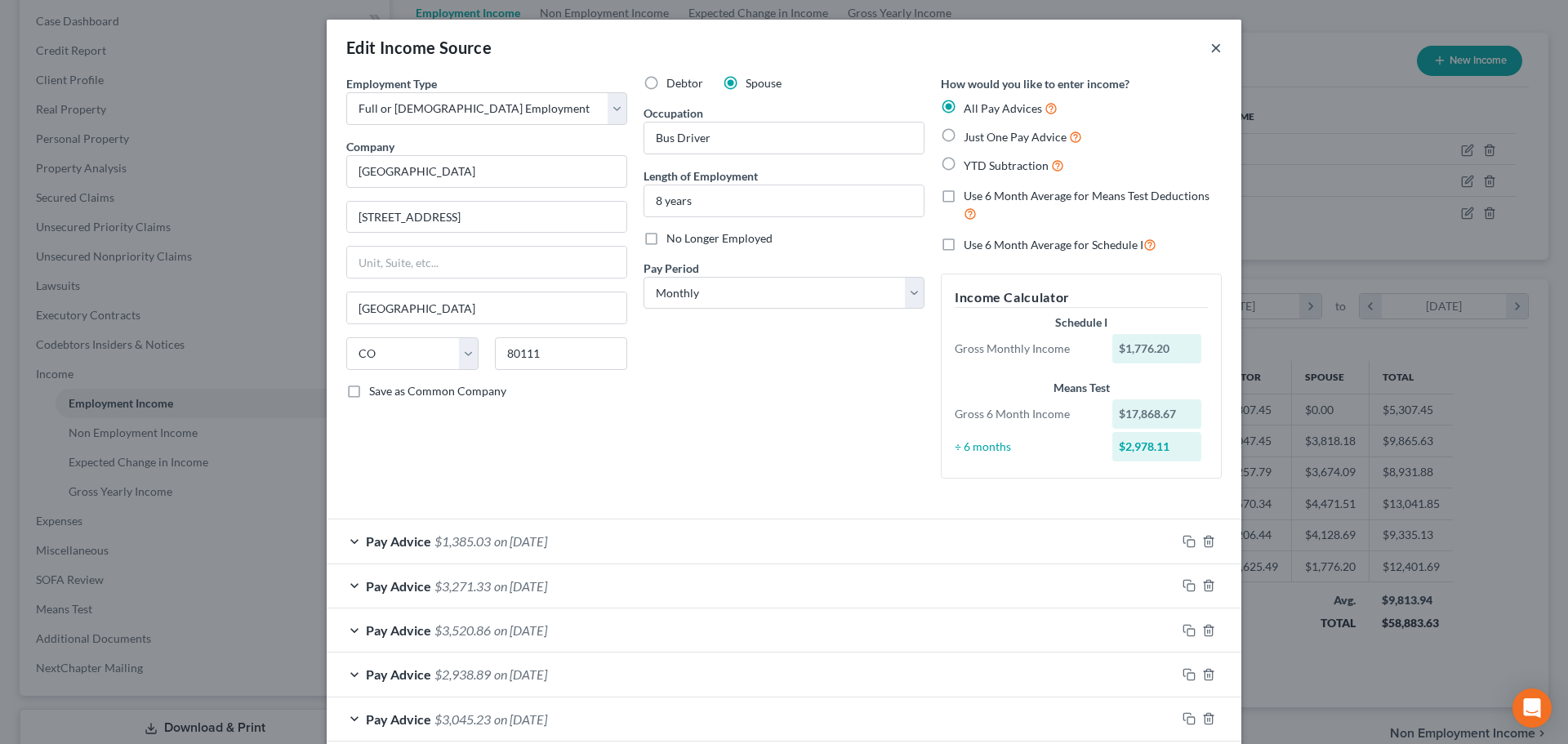
click at [1211, 43] on button "×" at bounding box center [1216, 47] width 12 height 19
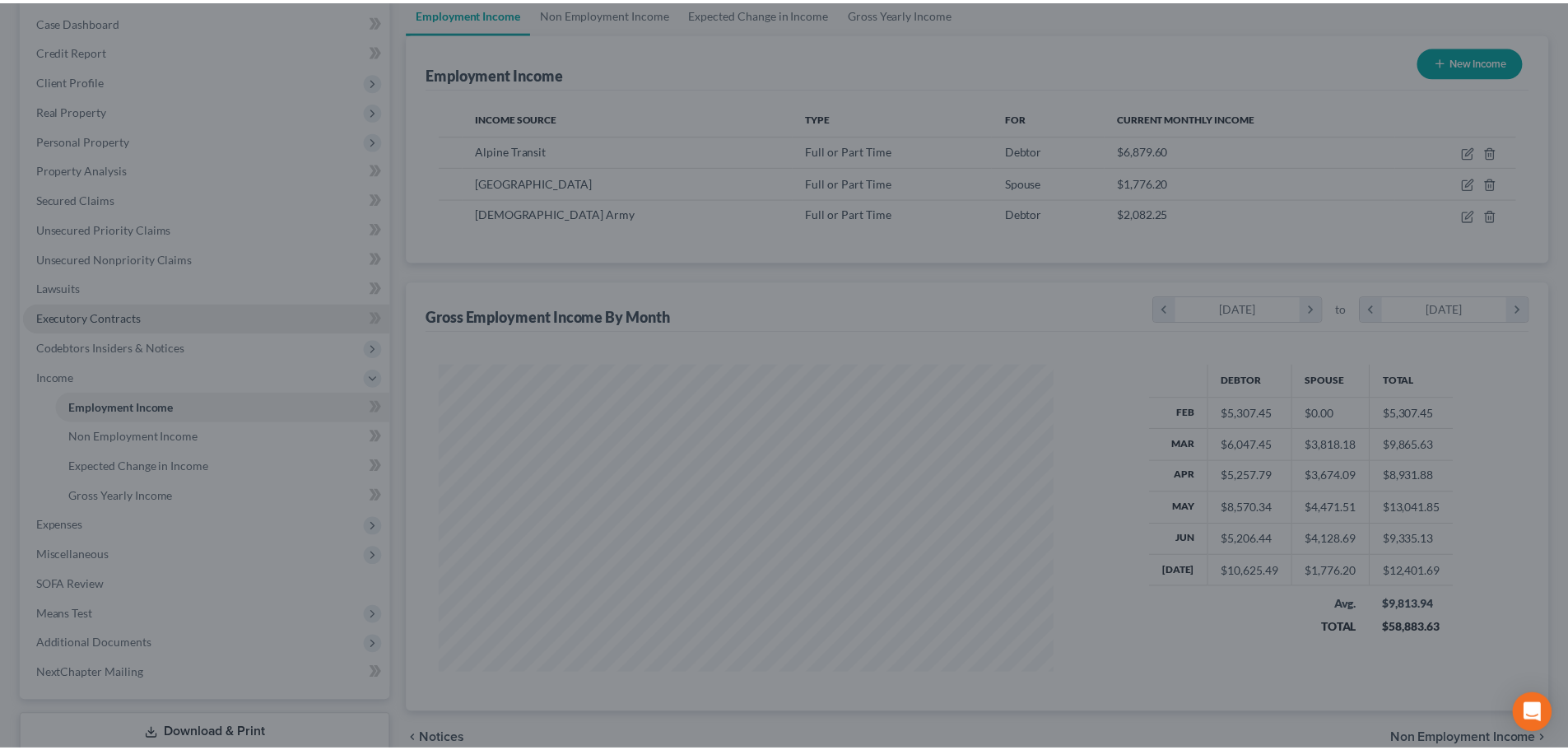
scroll to position [823248, 822651]
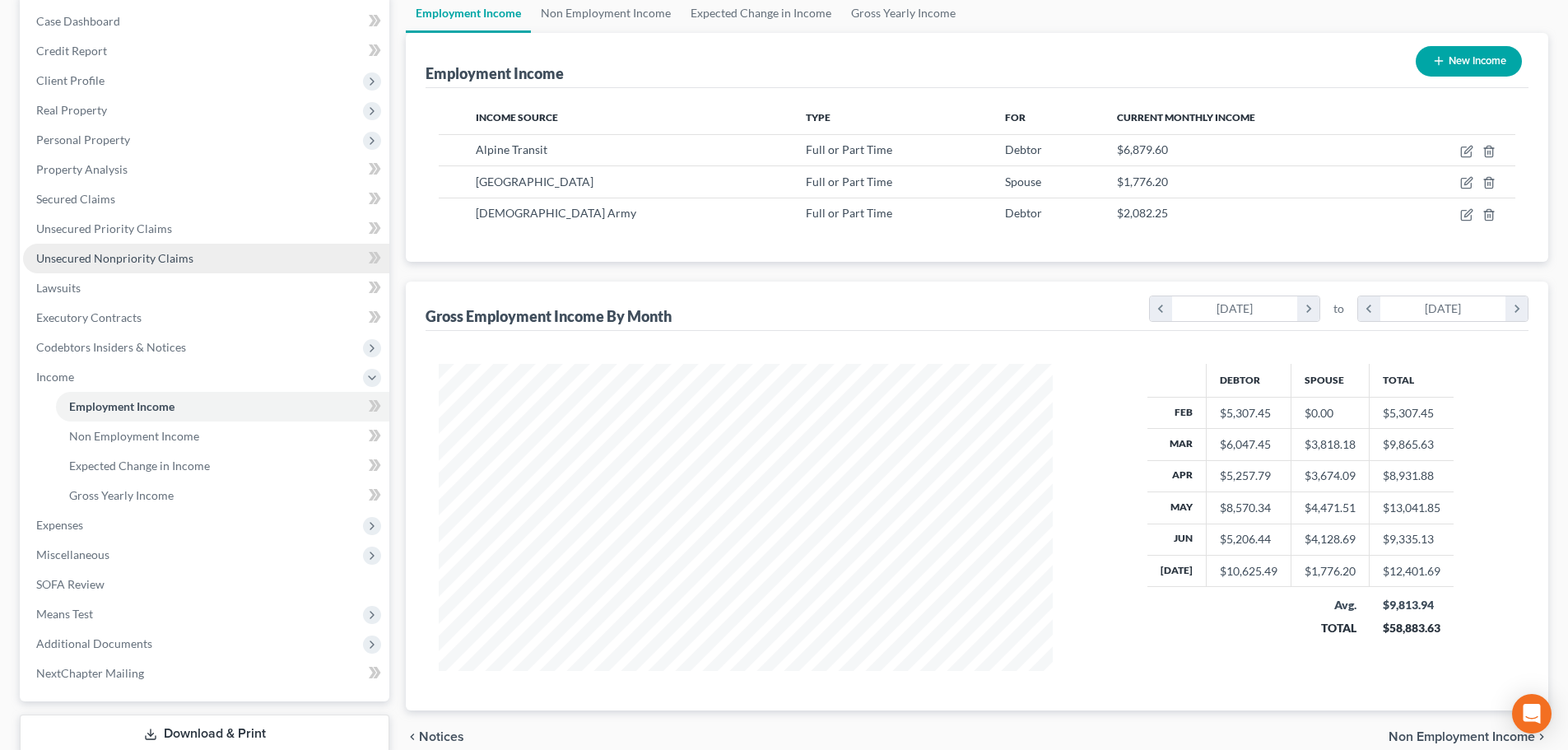
click at [150, 266] on link "Unsecured Nonpriority Claims" at bounding box center [205, 258] width 366 height 30
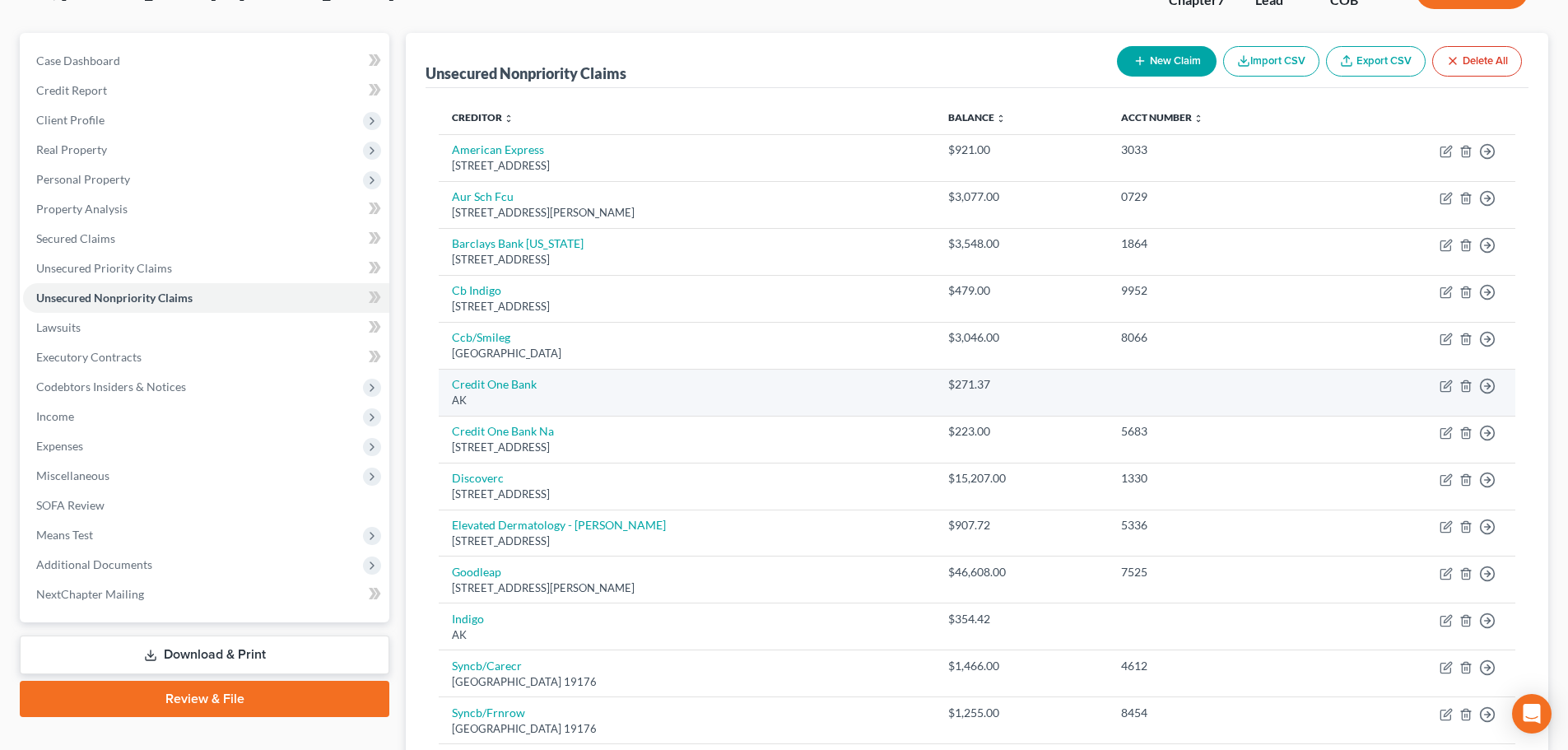
scroll to position [165, 0]
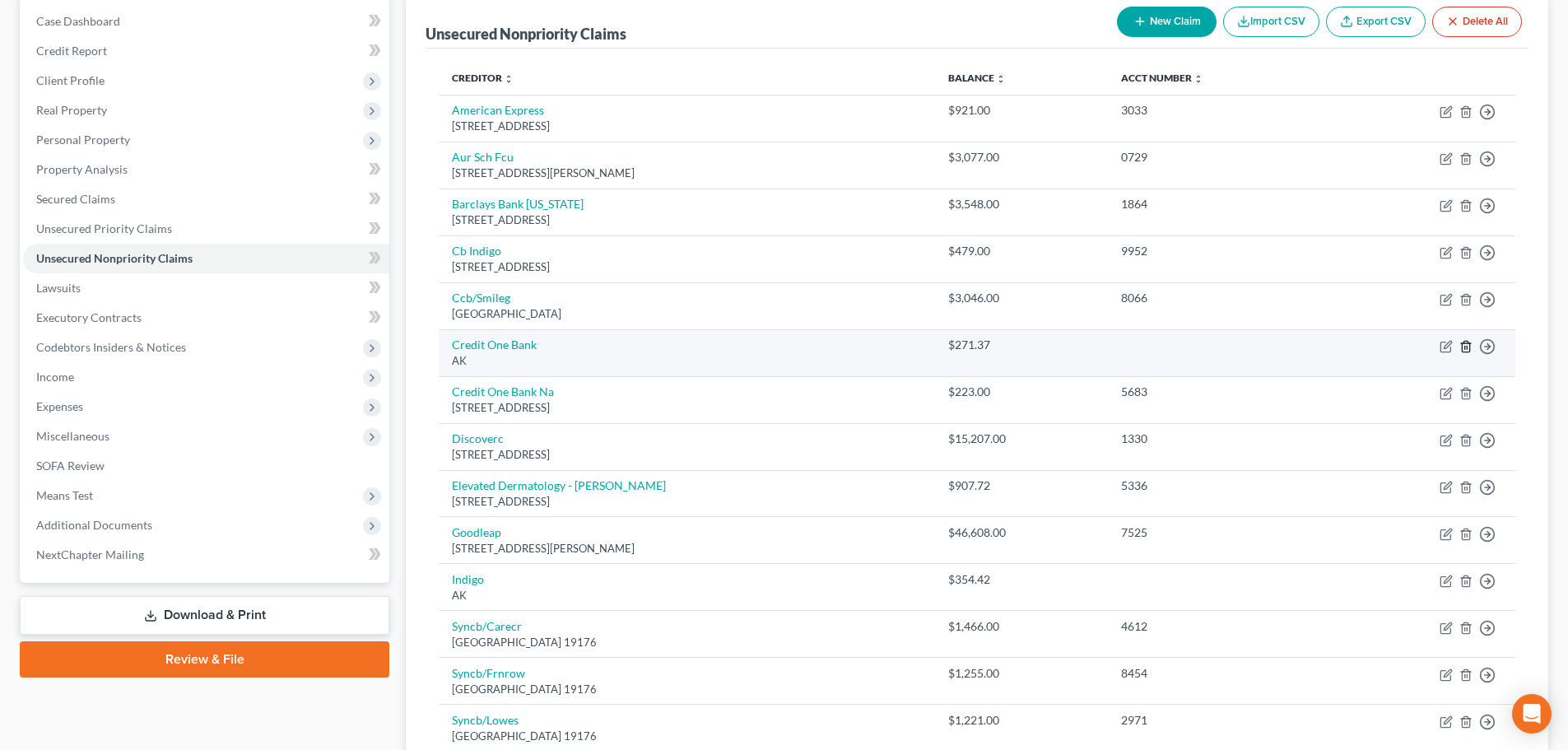
click at [1464, 342] on icon "button" at bounding box center [1466, 346] width 8 height 11
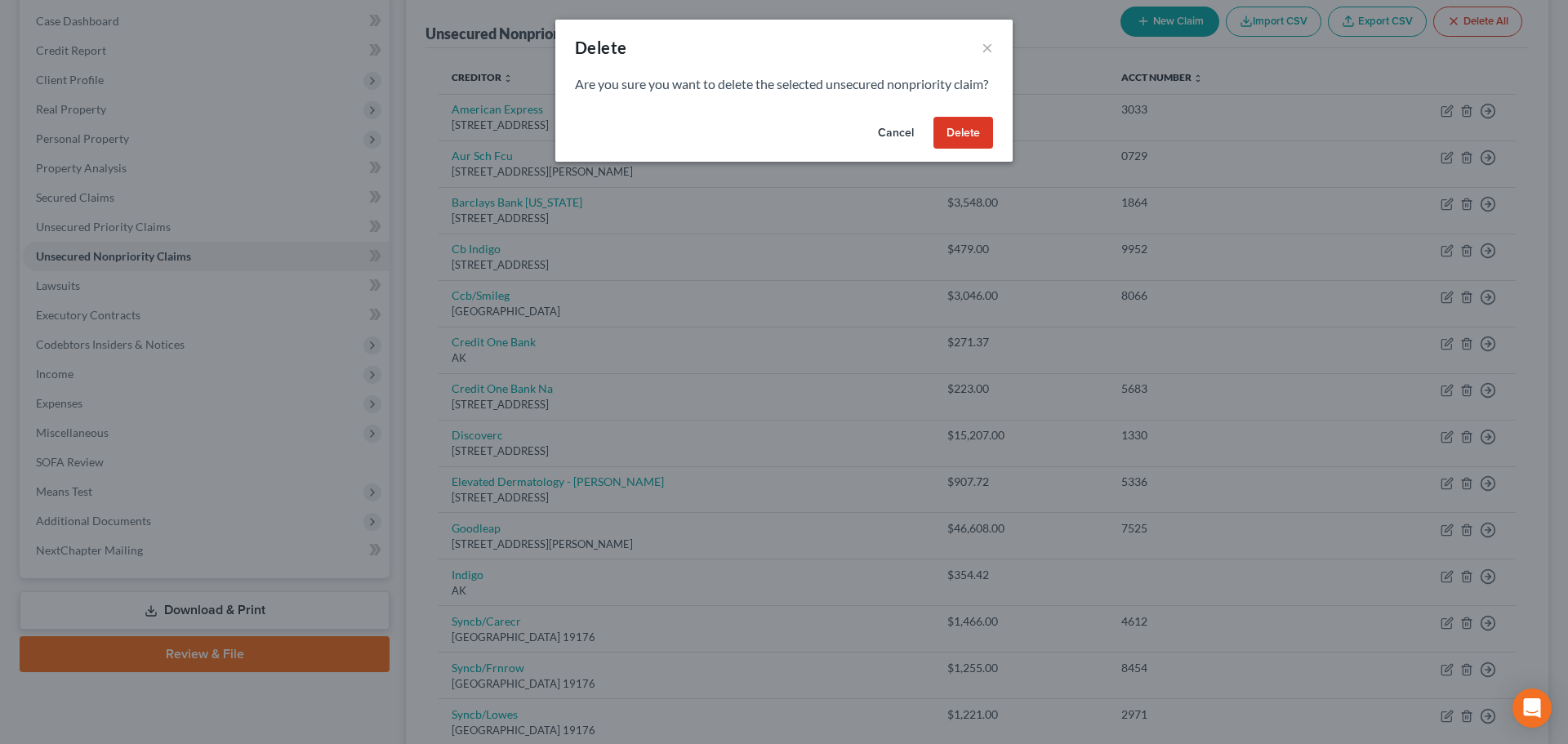
drag, startPoint x: 971, startPoint y: 150, endPoint x: 937, endPoint y: 167, distance: 38.0
click at [970, 149] on button "Delete" at bounding box center [963, 133] width 60 height 33
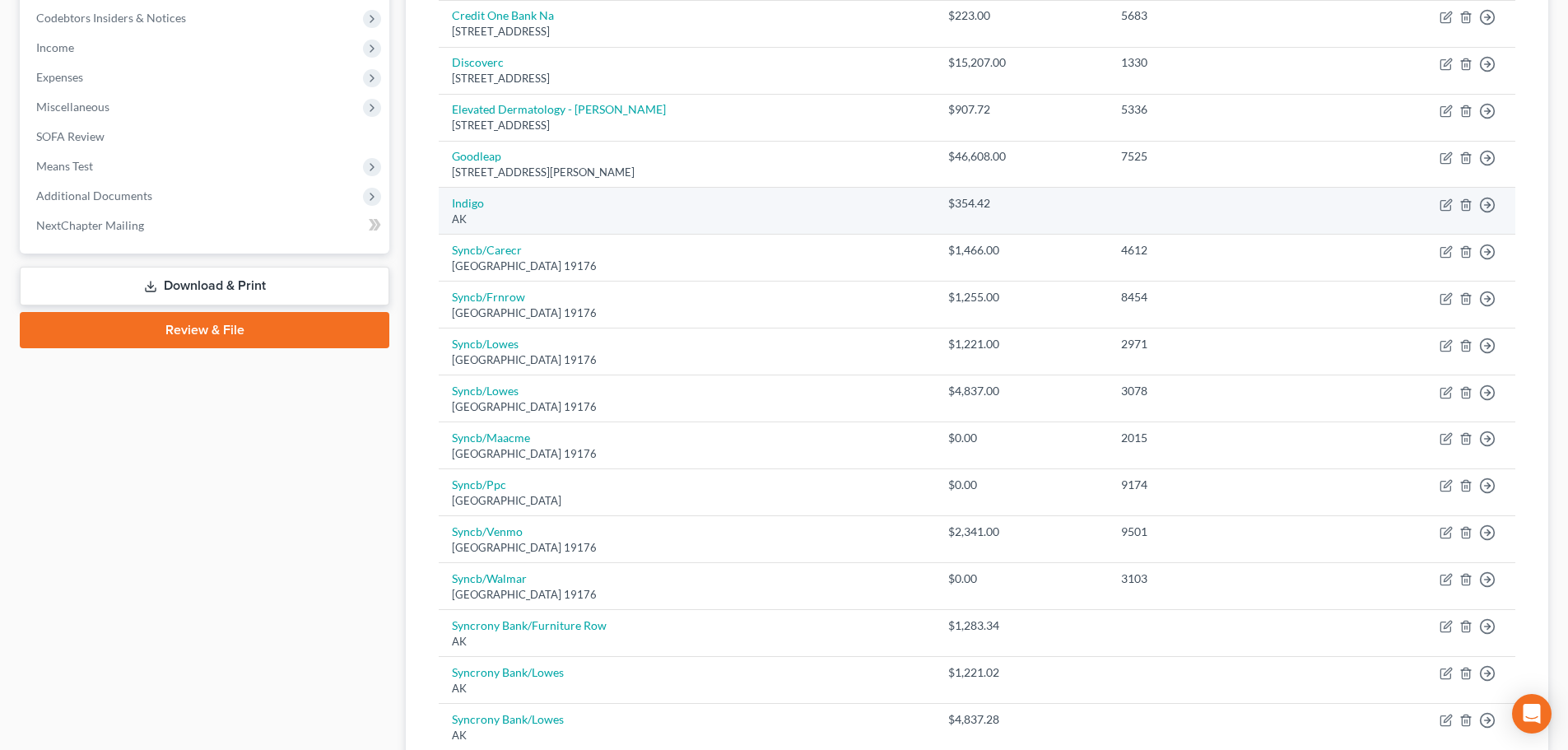
scroll to position [577, 0]
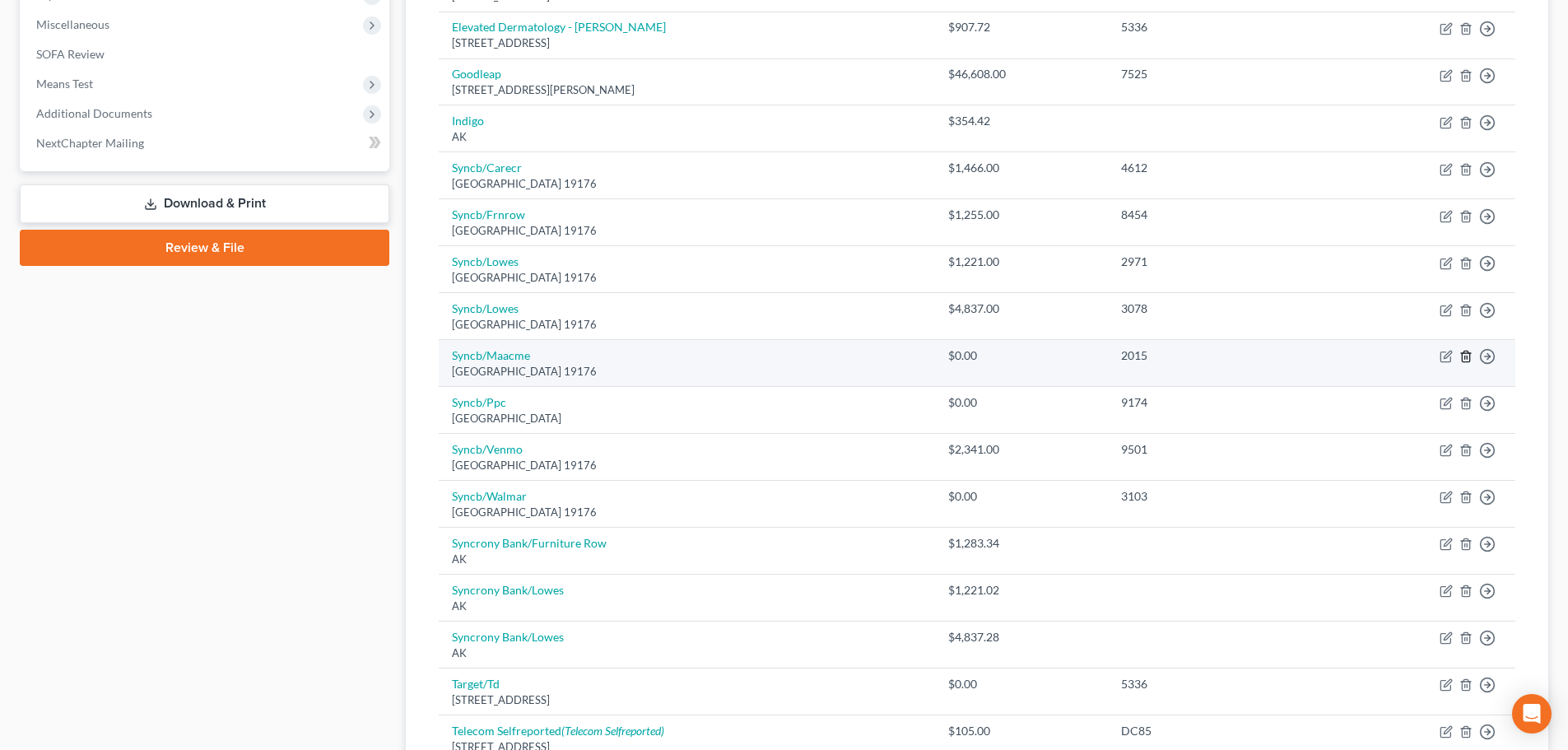
click at [1467, 360] on line "button" at bounding box center [1467, 359] width 0 height 3
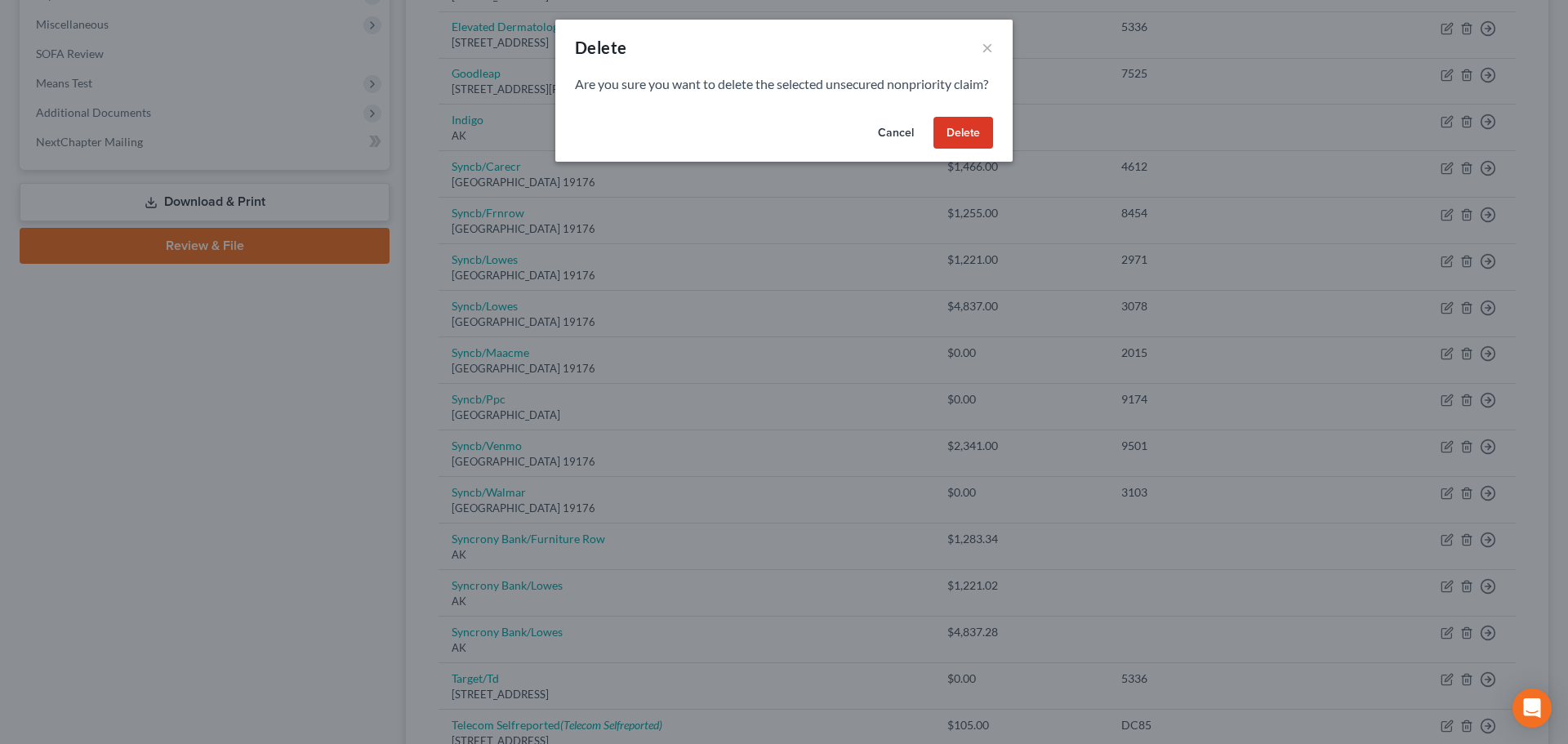
click at [974, 149] on button "Delete" at bounding box center [963, 133] width 60 height 33
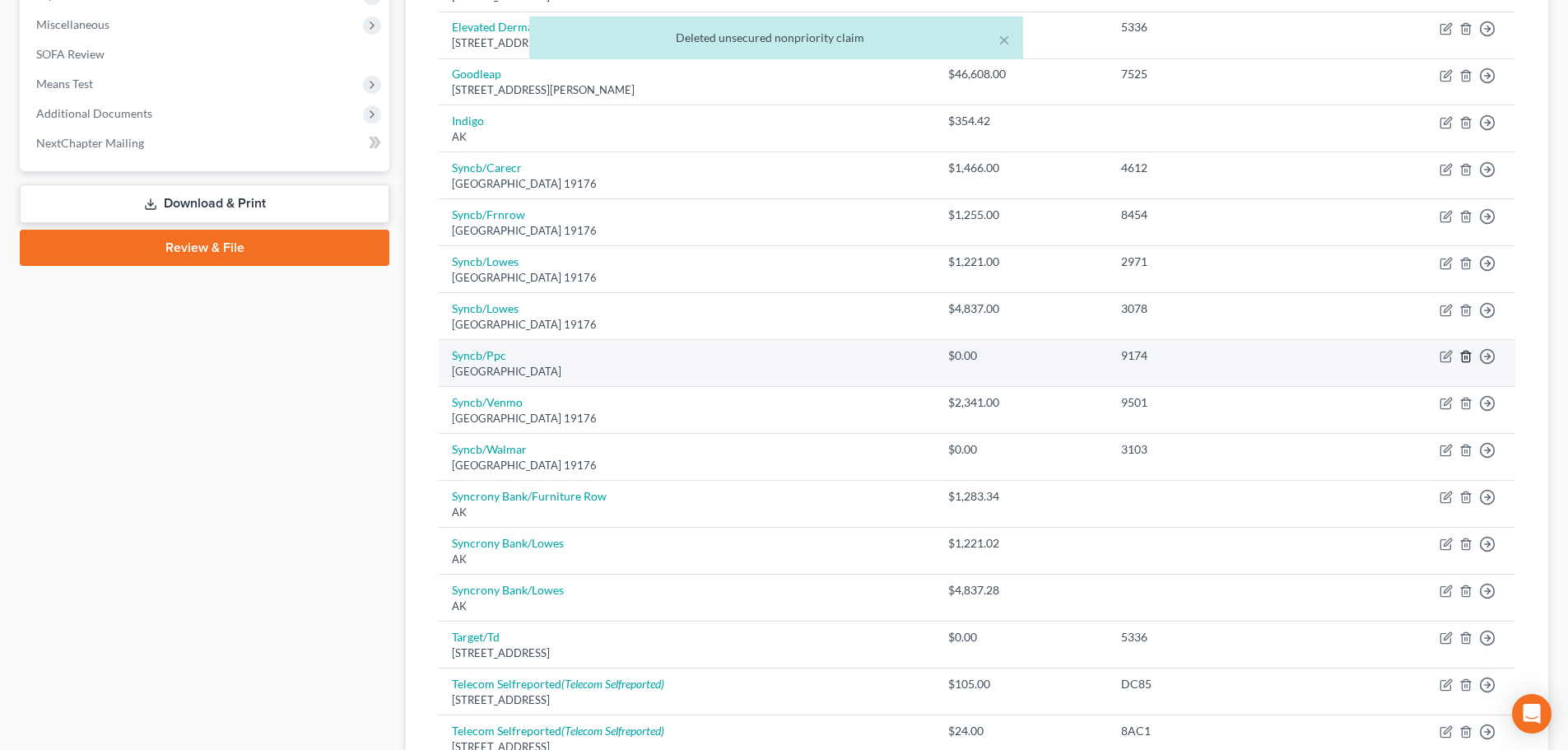
click at [1462, 352] on icon "button" at bounding box center [1467, 357] width 14 height 14
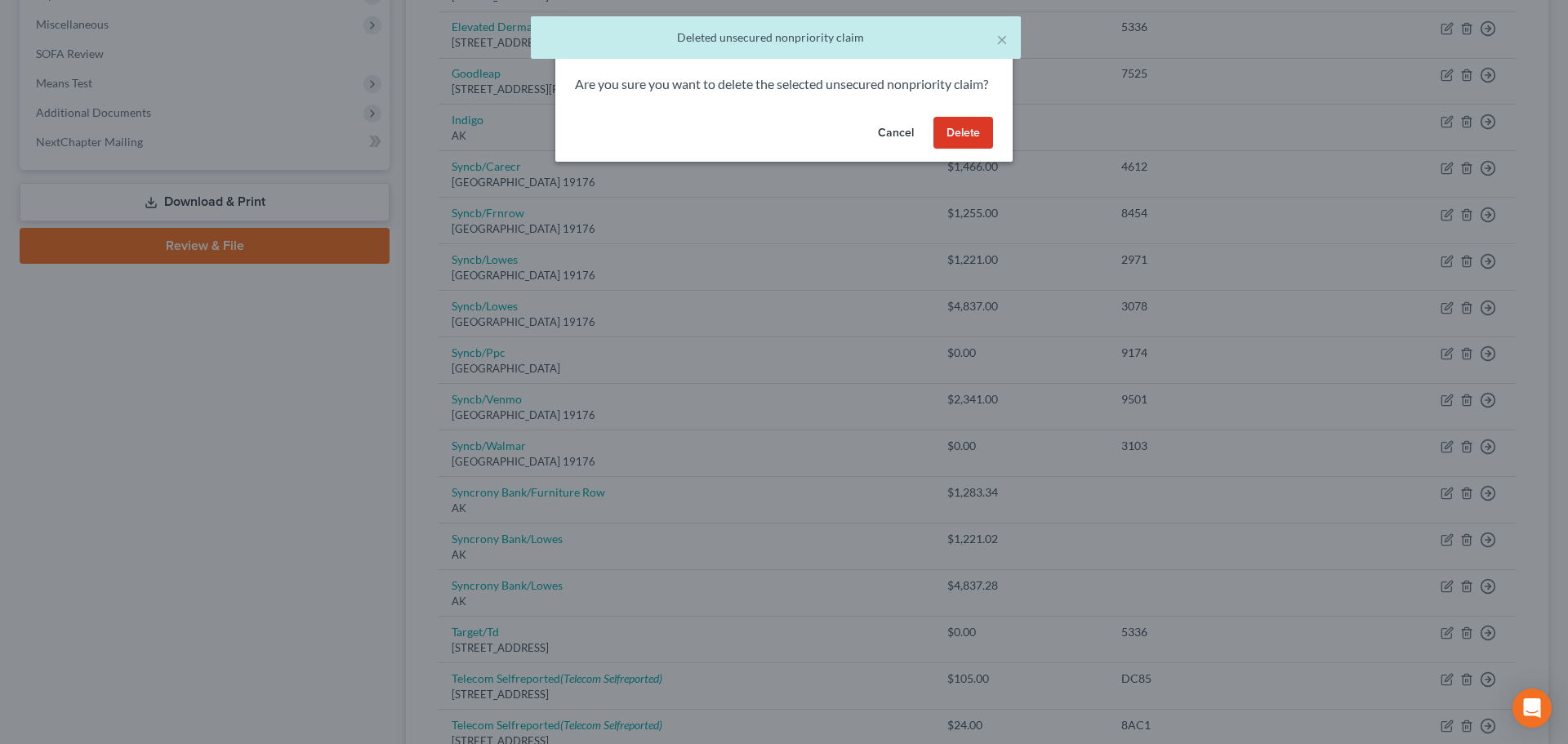
click at [958, 142] on button "Delete" at bounding box center [963, 133] width 60 height 33
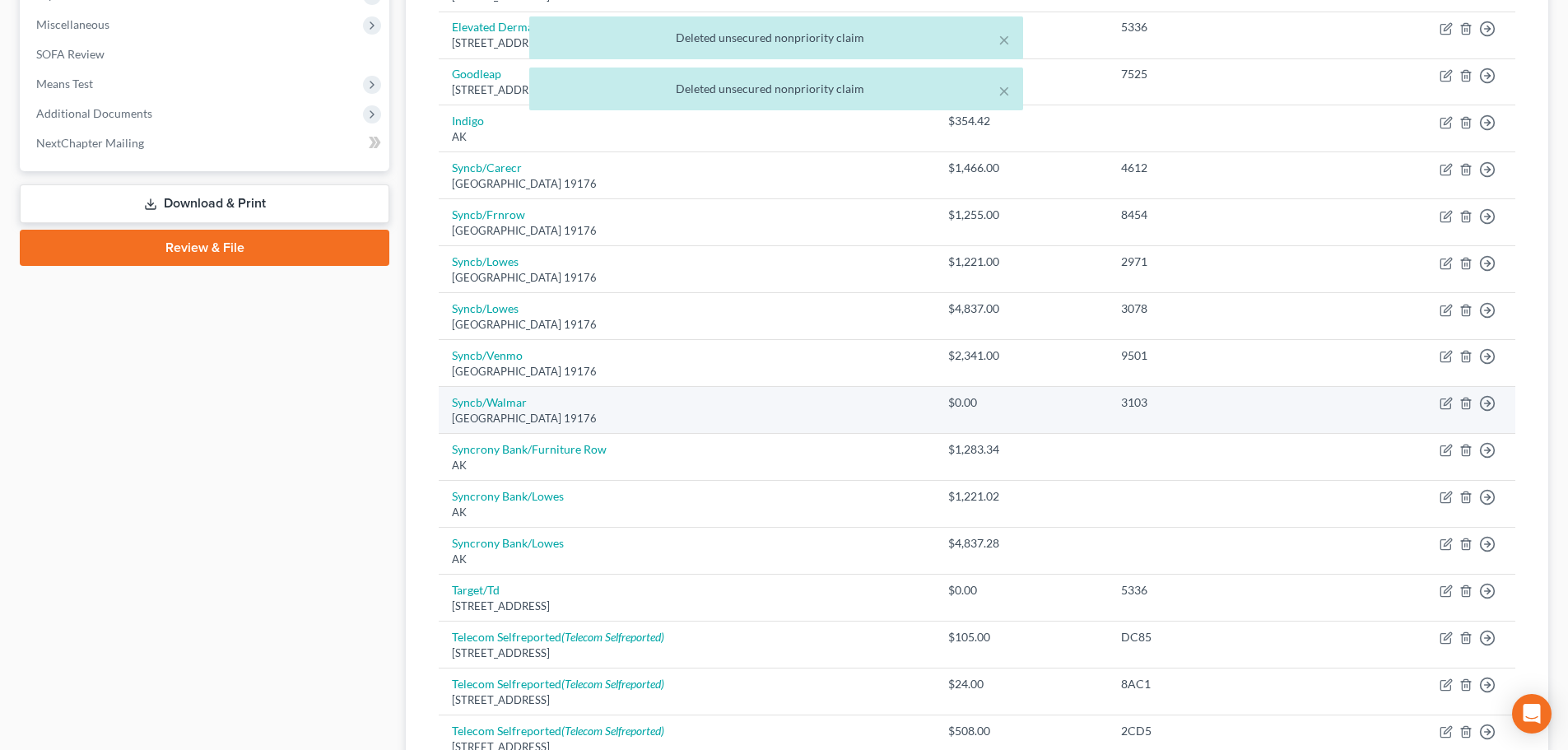
click at [1459, 399] on td "Move to D Move to E Move to G Move to Notice Only" at bounding box center [1423, 411] width 183 height 47
click at [1461, 399] on icon "button" at bounding box center [1467, 403] width 14 height 14
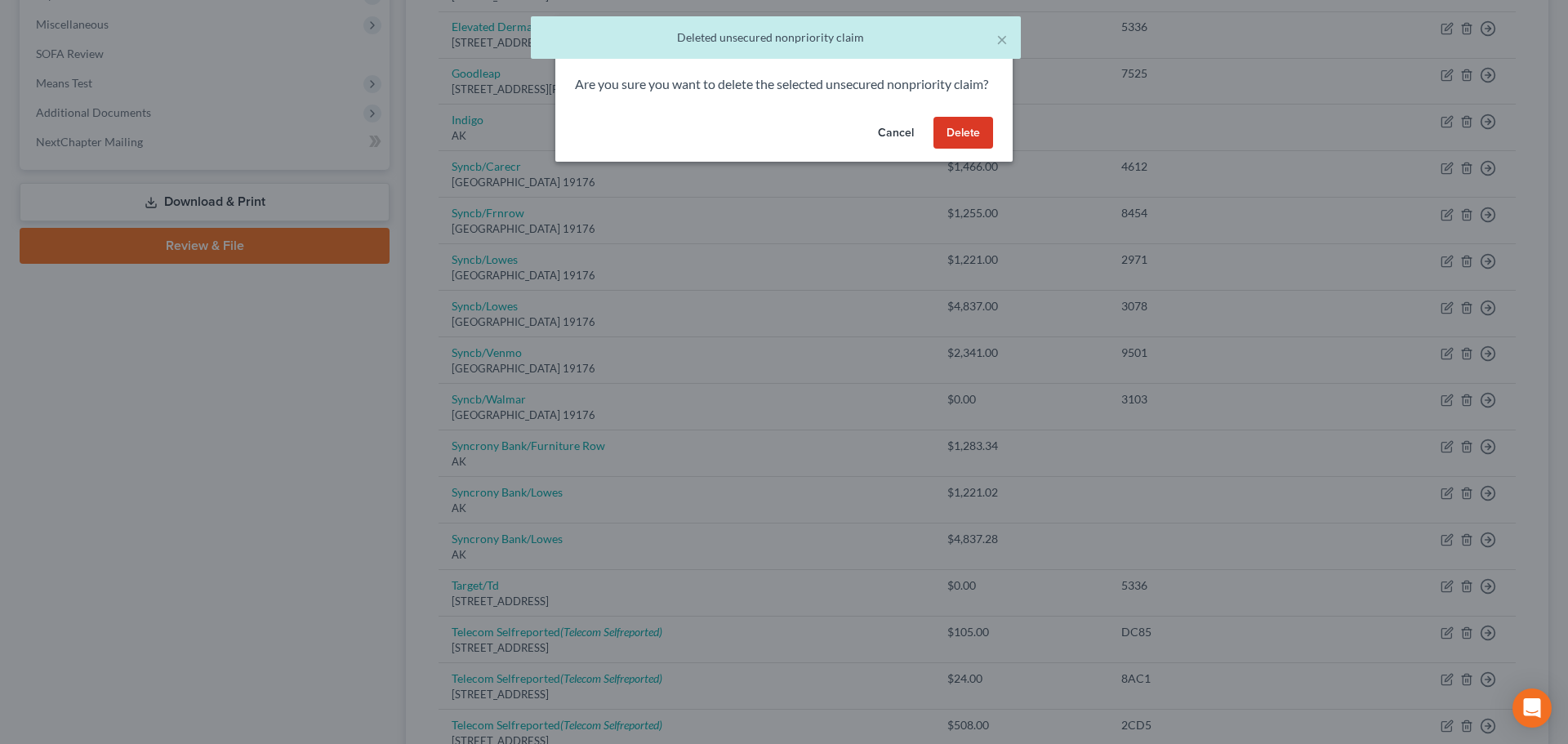
click at [979, 148] on button "Delete" at bounding box center [963, 133] width 60 height 33
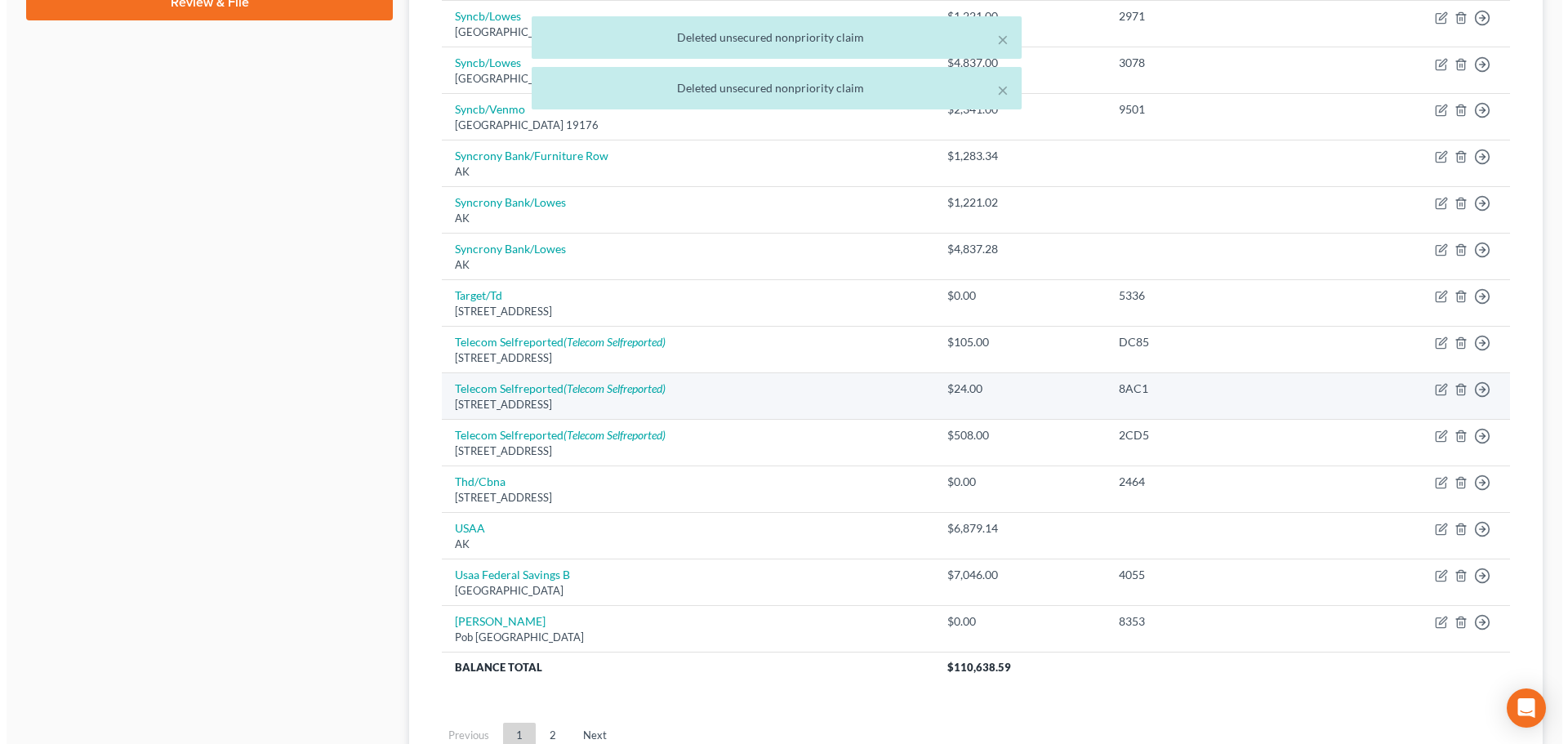
scroll to position [817, 0]
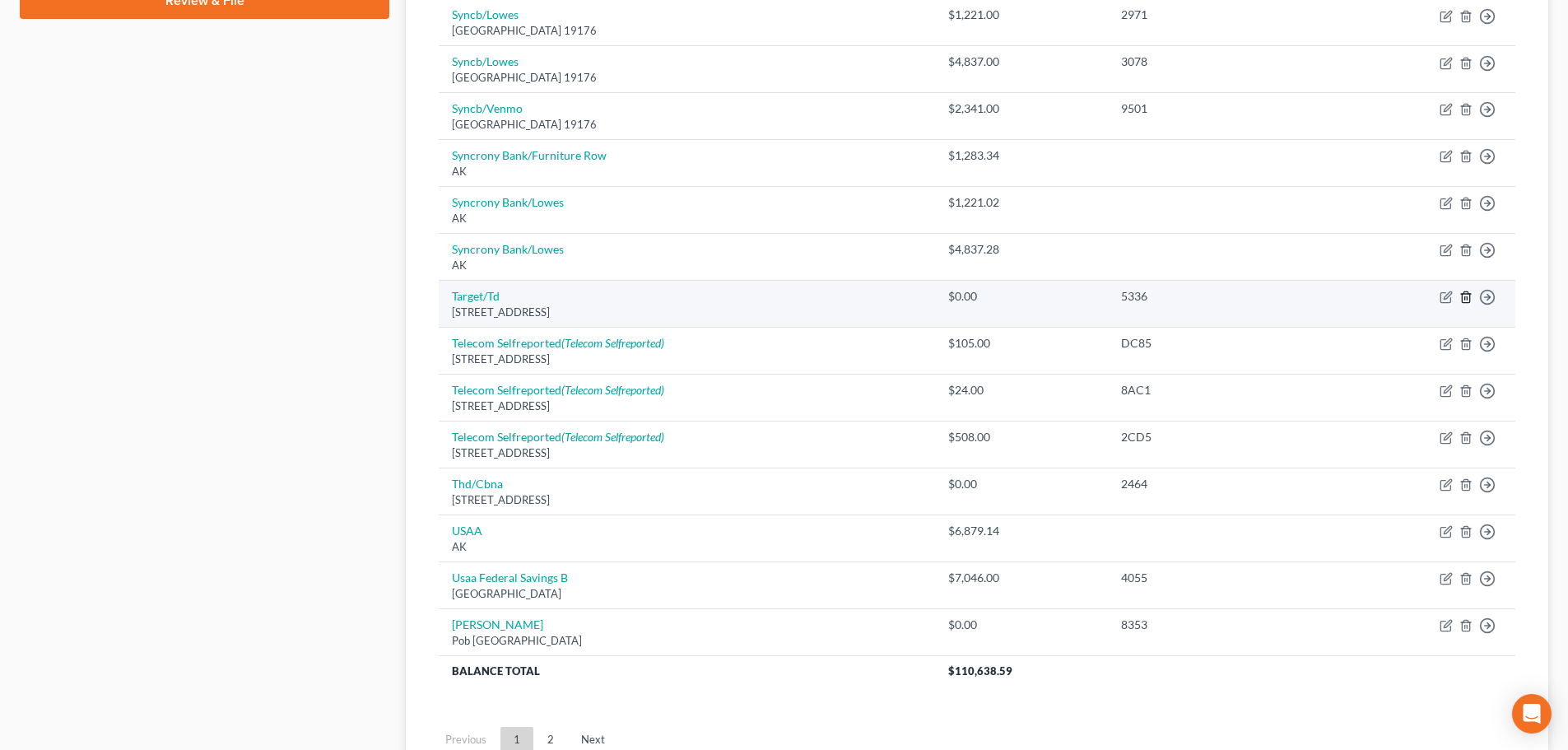
click at [1472, 303] on icon "button" at bounding box center [1467, 298] width 14 height 14
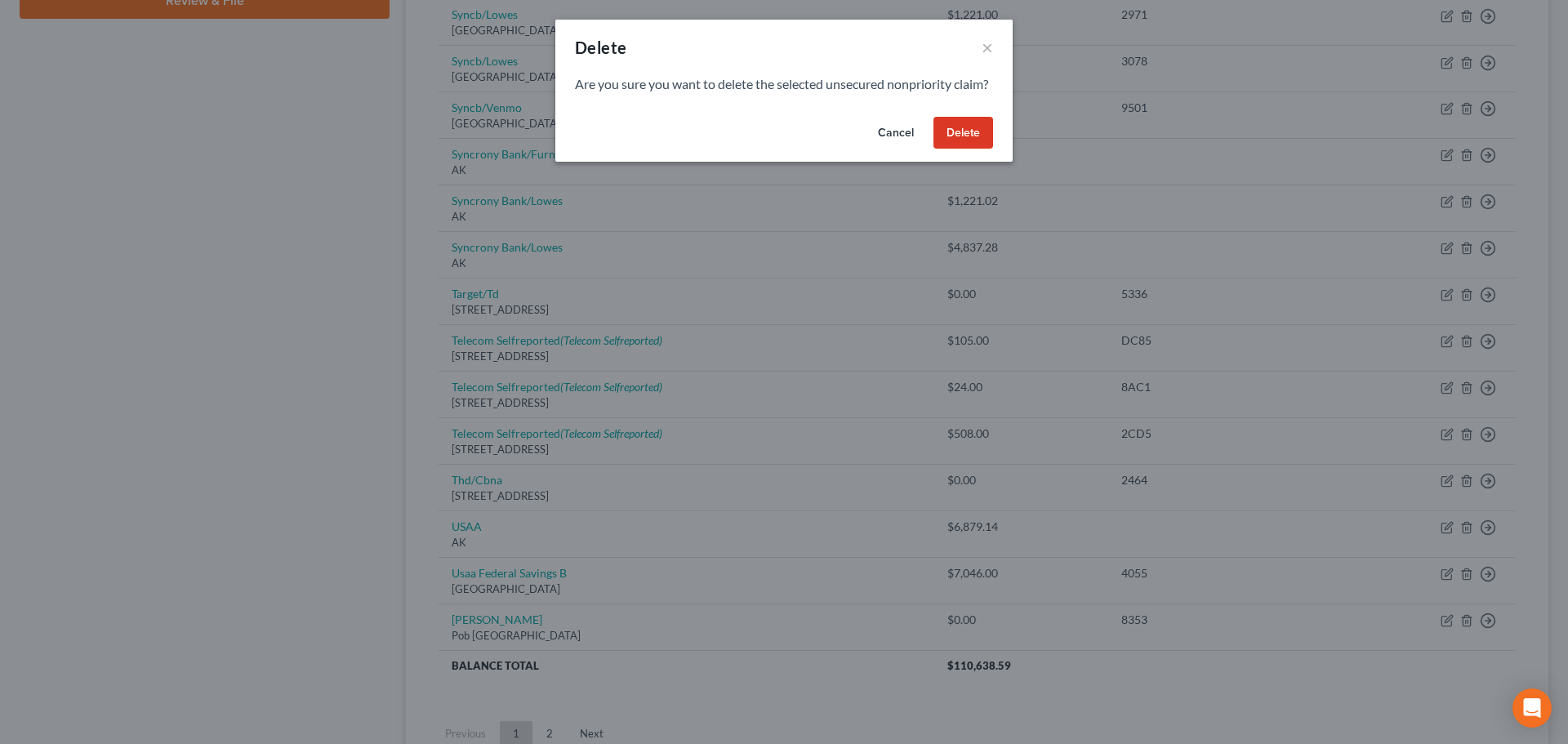
click at [979, 149] on button "Delete" at bounding box center [963, 133] width 60 height 33
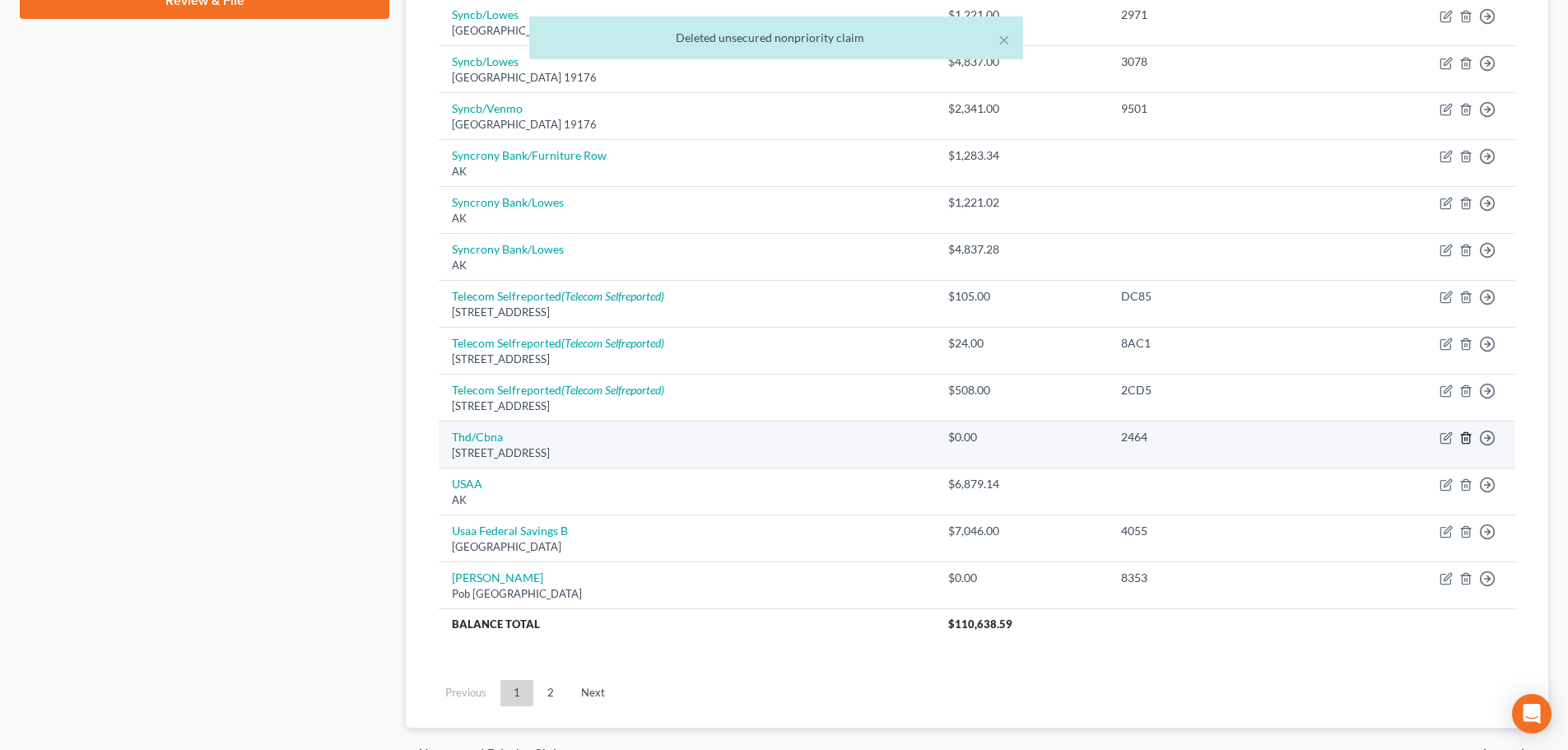
click at [1462, 436] on icon "button" at bounding box center [1466, 438] width 8 height 11
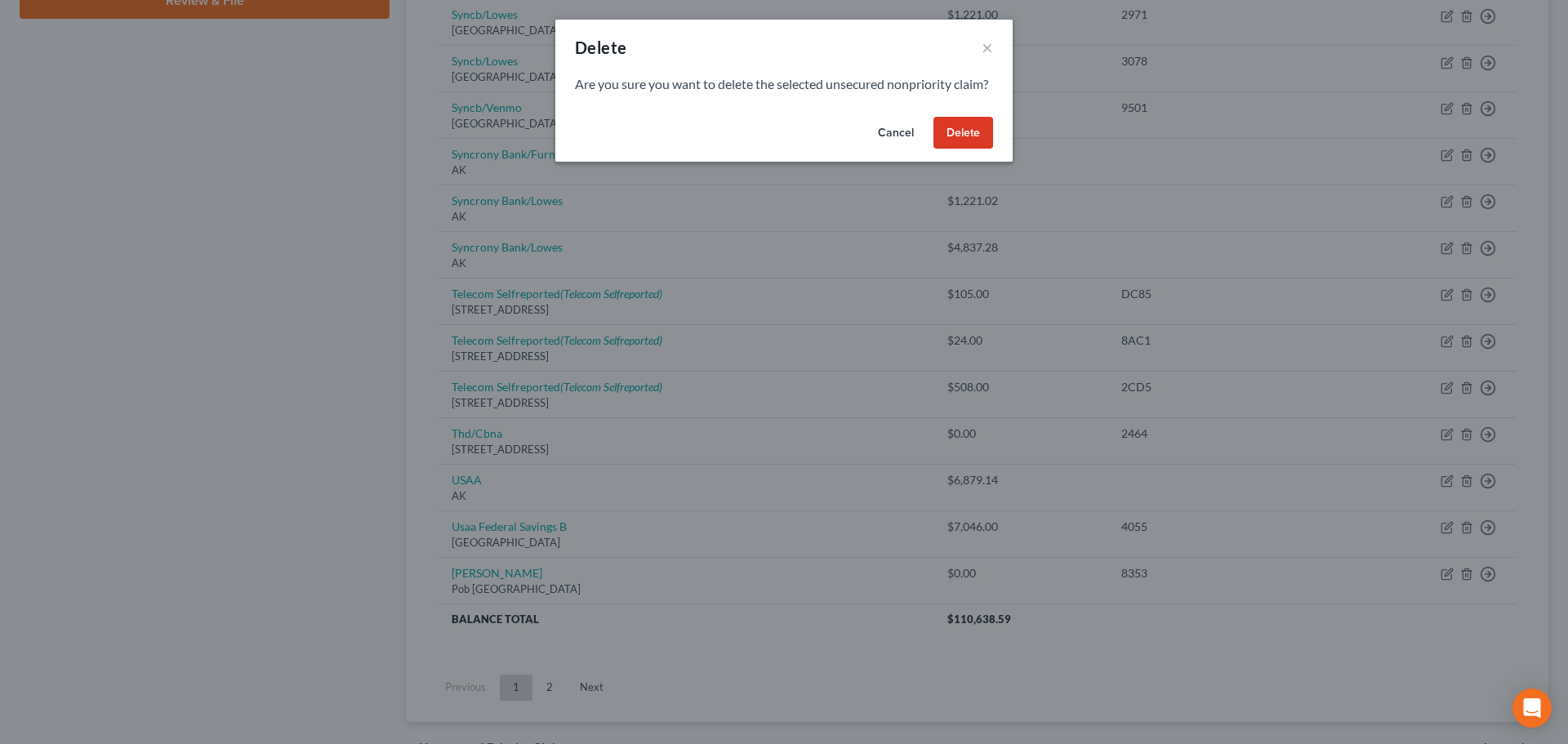
click at [960, 140] on button "Delete" at bounding box center [963, 133] width 60 height 33
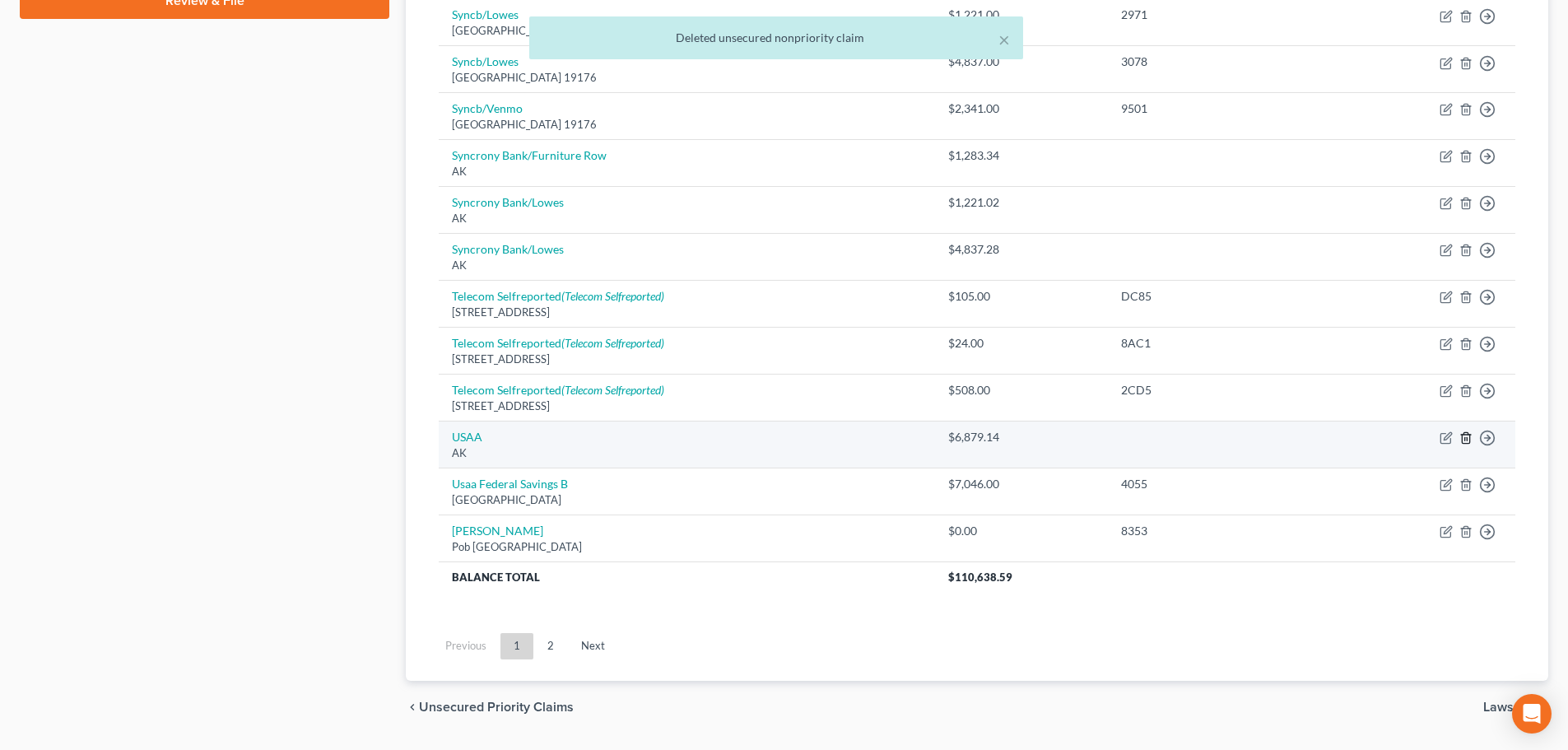
click at [1464, 433] on icon "button" at bounding box center [1466, 438] width 8 height 11
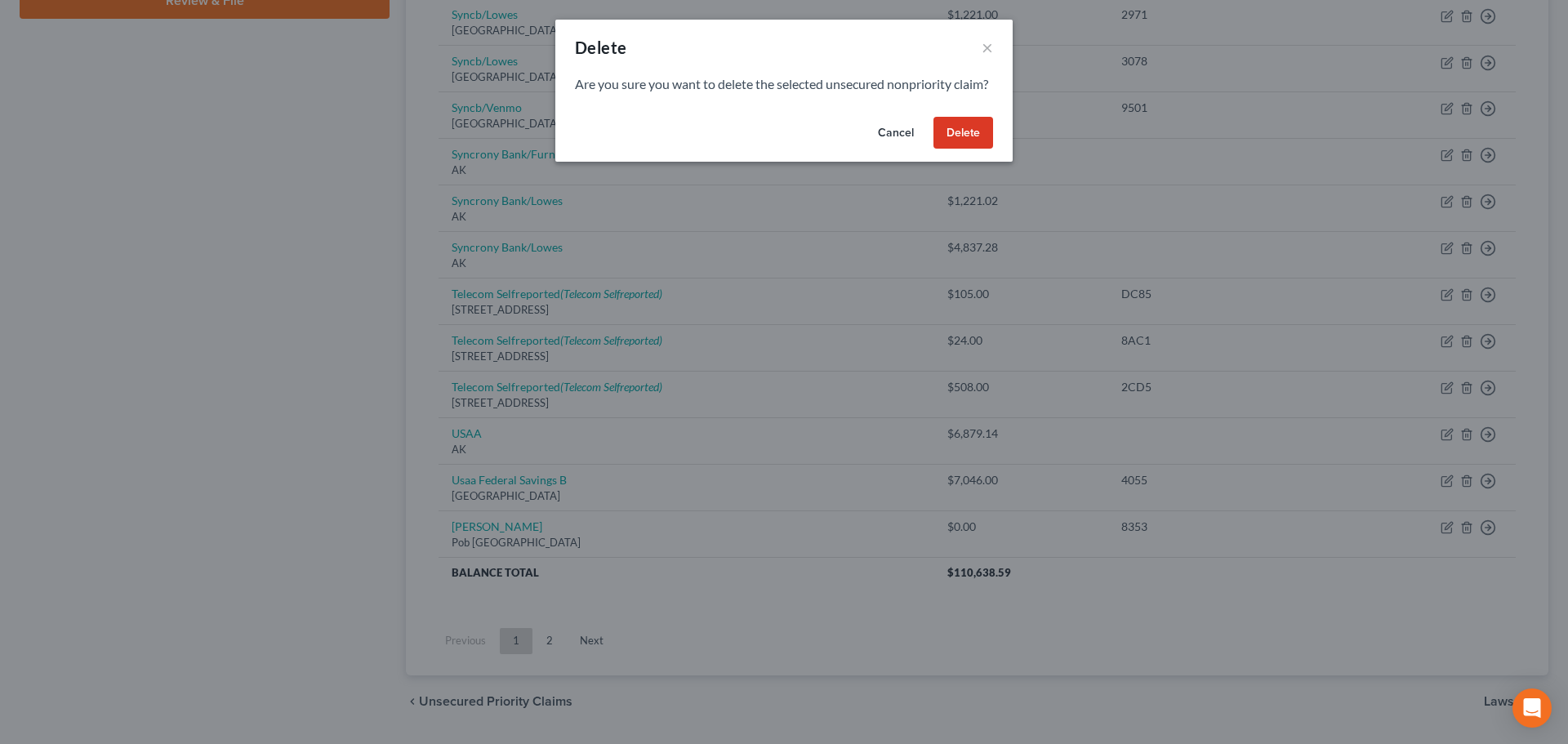
click at [979, 135] on button "Delete" at bounding box center [963, 133] width 60 height 33
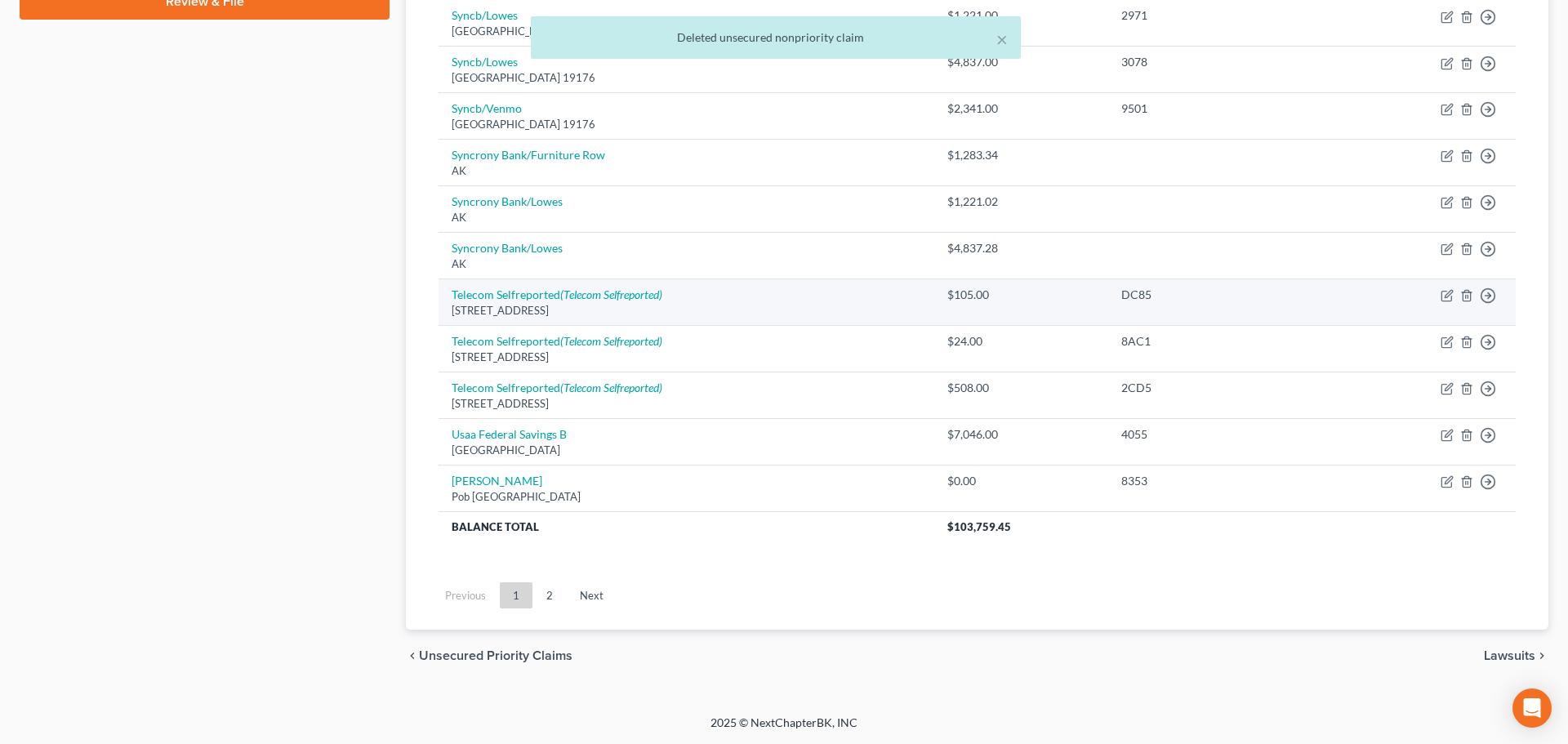
scroll to position [816, 0]
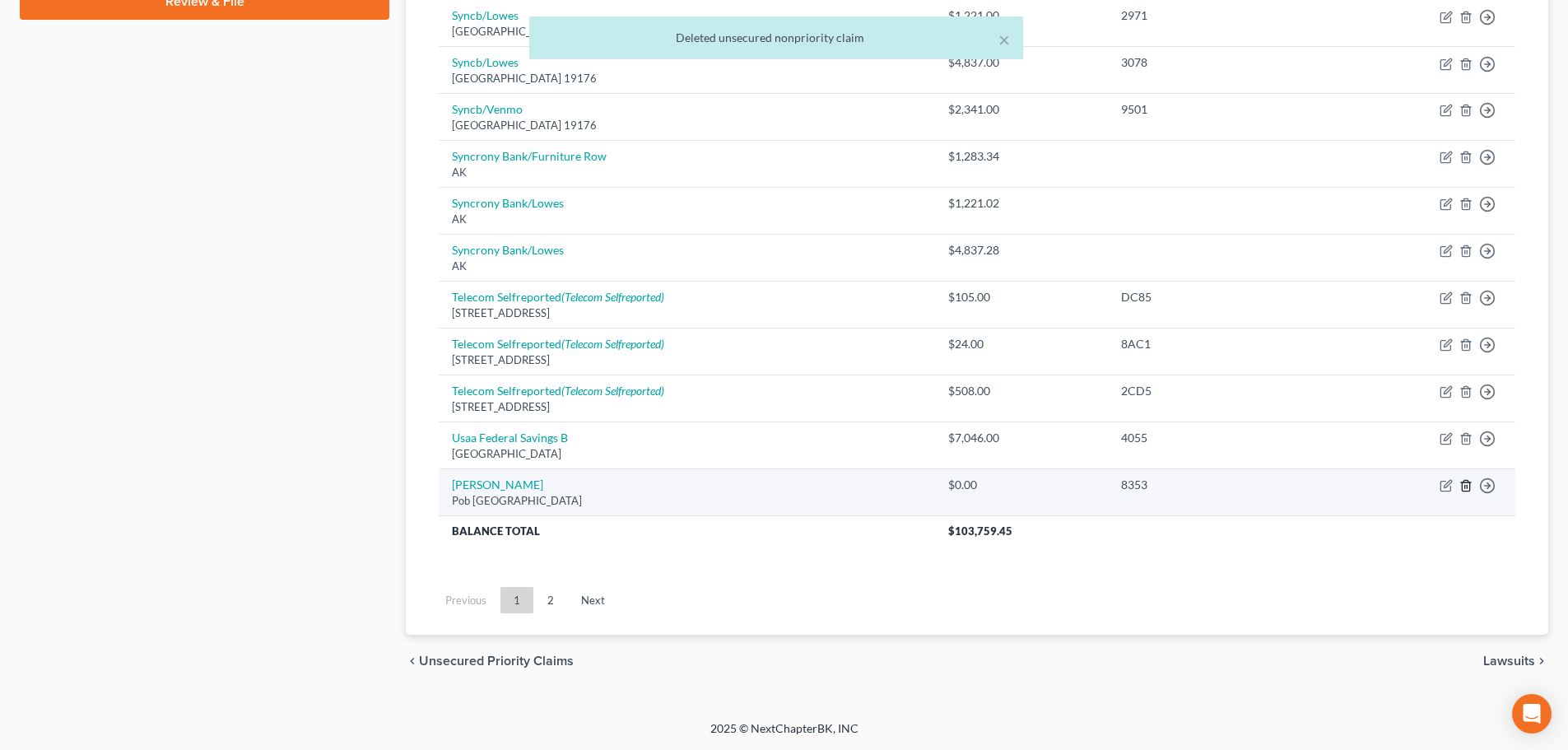
click at [1463, 480] on icon "button" at bounding box center [1467, 486] width 14 height 14
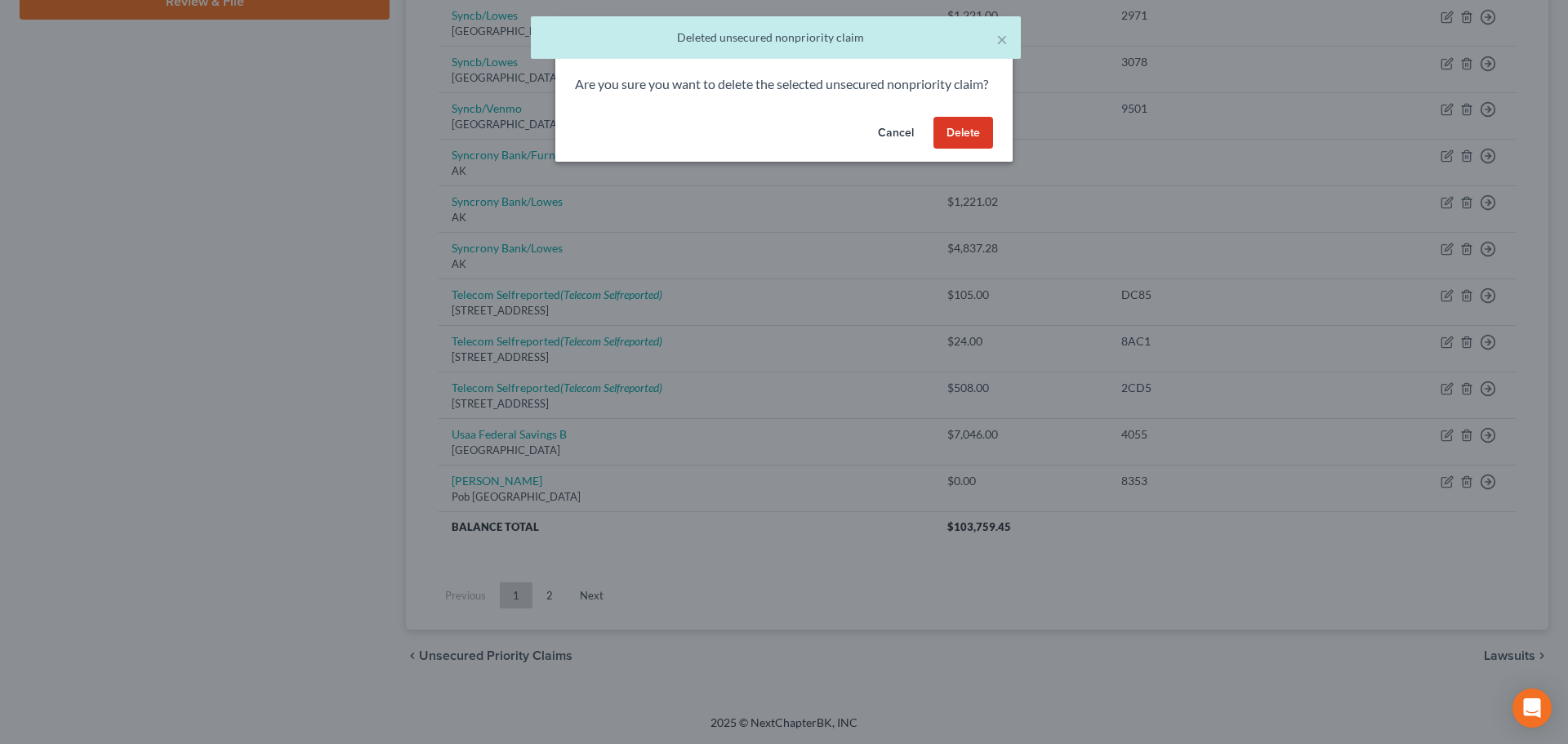
click at [938, 149] on button "Delete" at bounding box center [963, 133] width 60 height 33
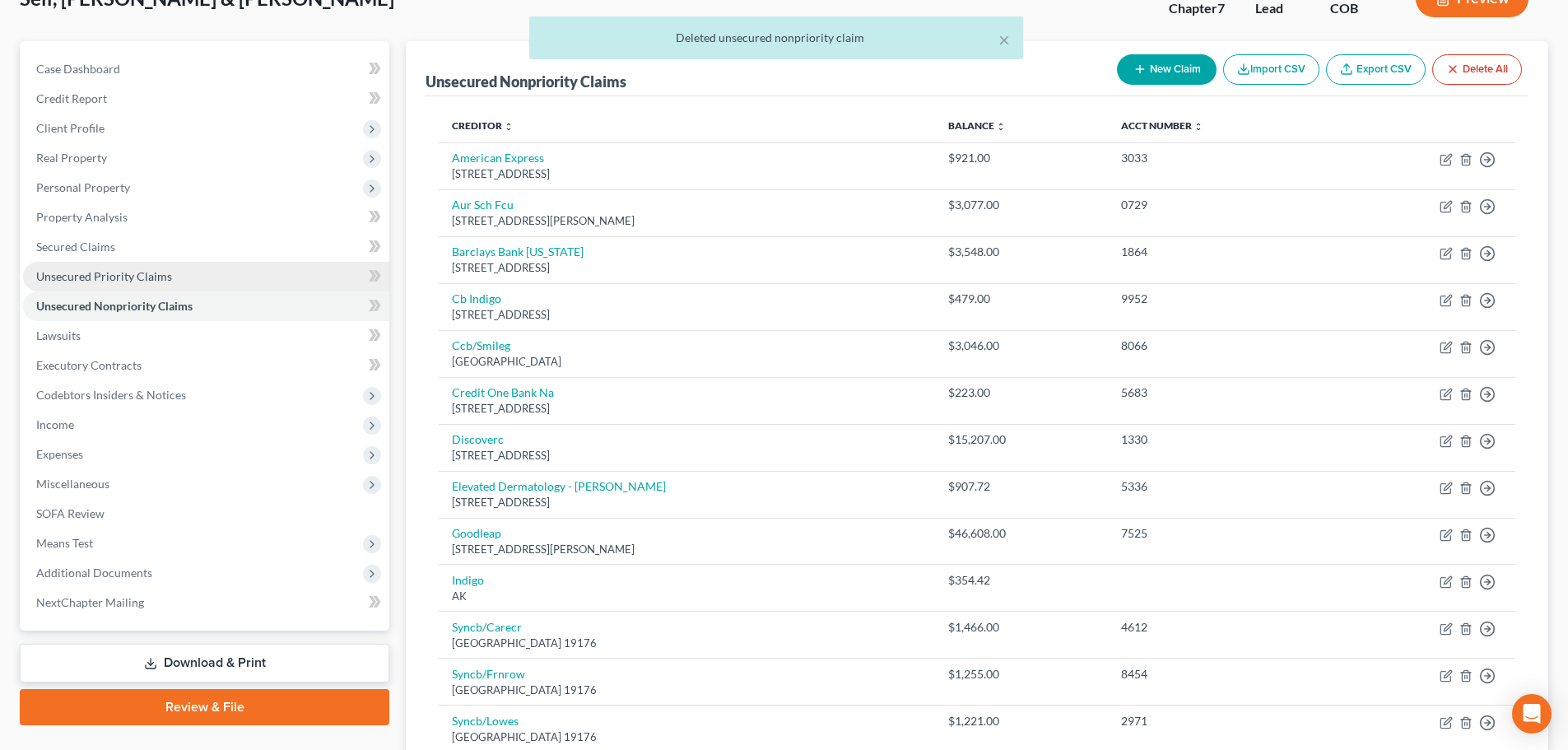
click at [164, 272] on span "Unsecured Priority Claims" at bounding box center [104, 276] width 136 height 14
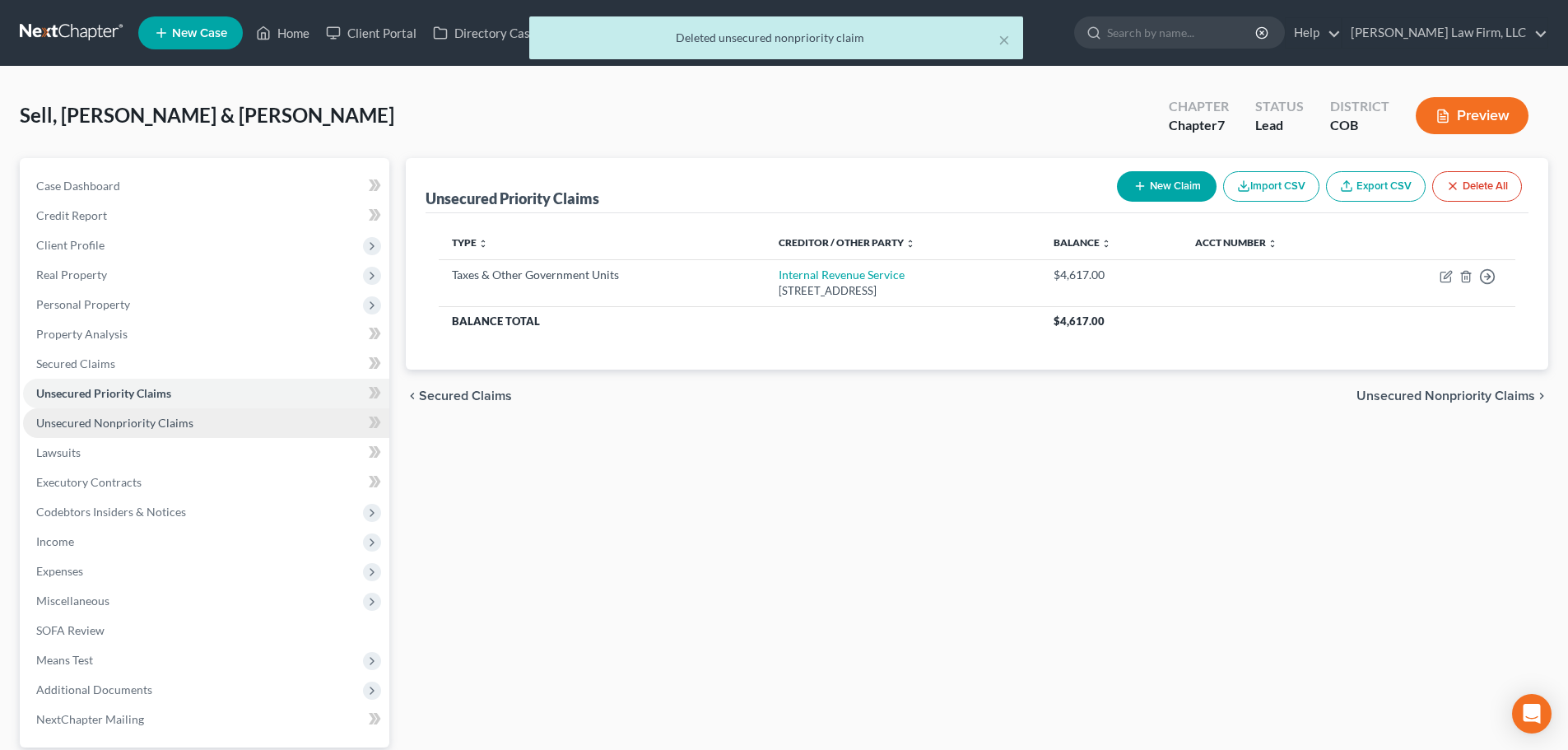
click at [141, 428] on span "Unsecured Nonpriority Claims" at bounding box center [115, 423] width 157 height 14
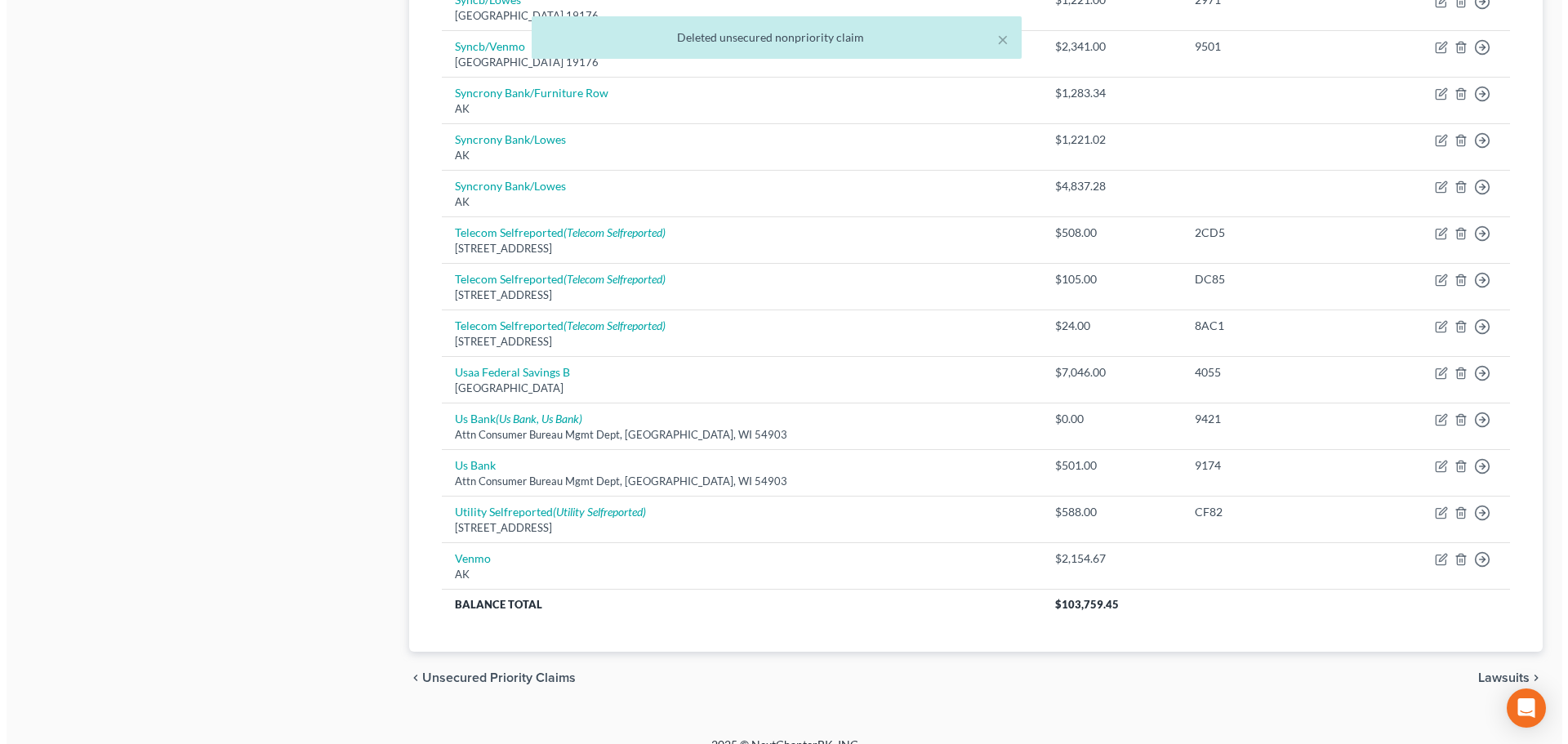
scroll to position [900, 0]
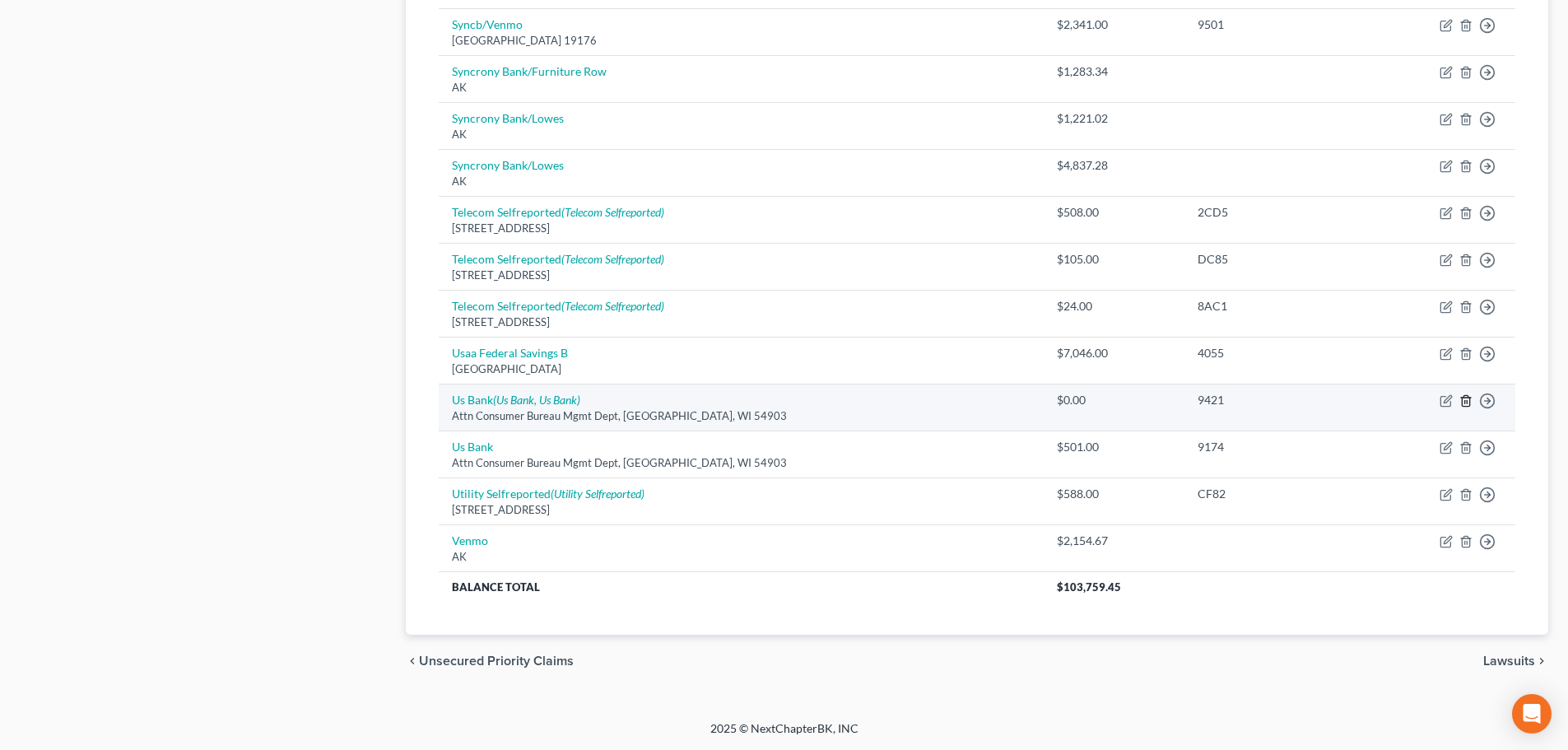
click at [1467, 398] on icon "button" at bounding box center [1467, 402] width 14 height 14
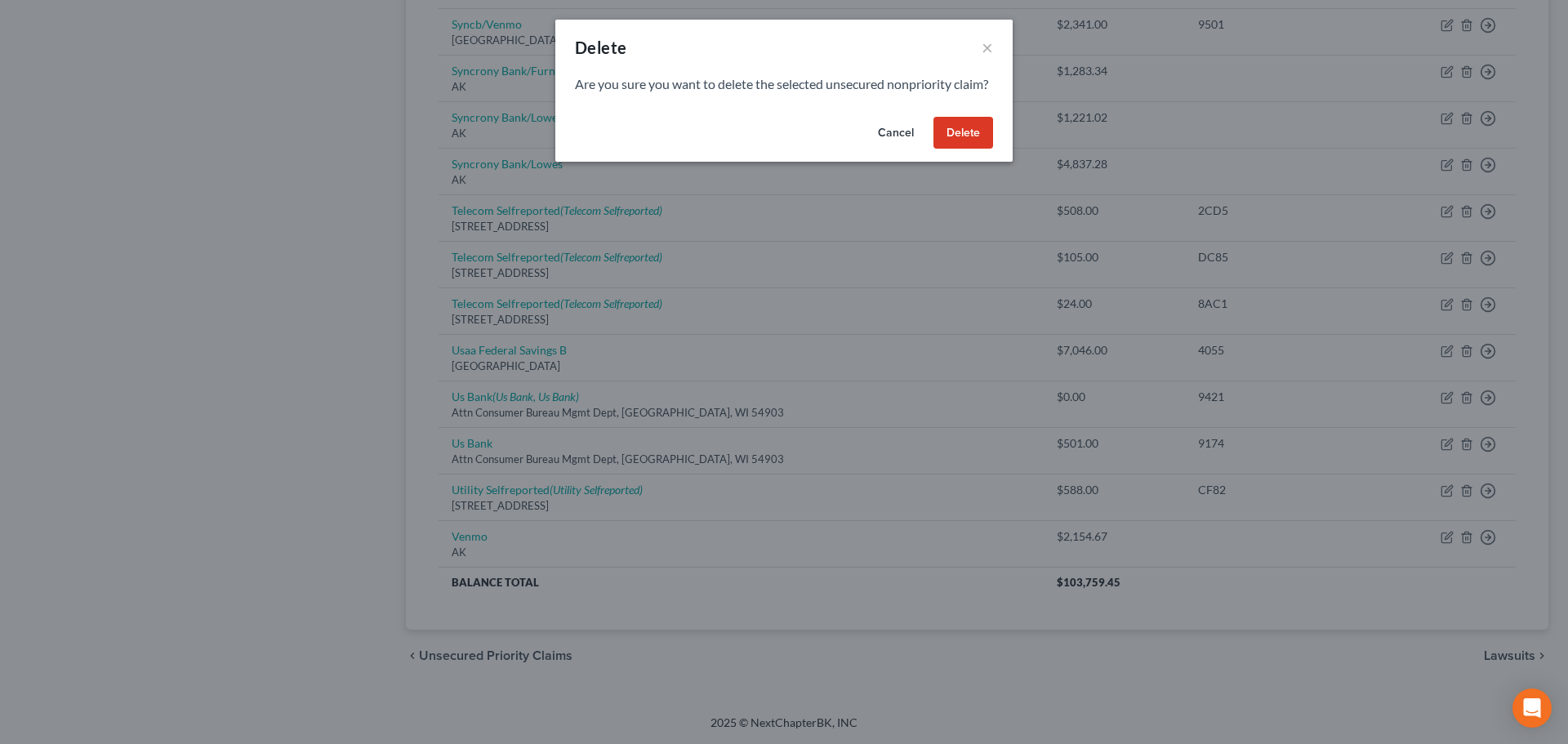
click at [982, 149] on button "Delete" at bounding box center [963, 133] width 60 height 33
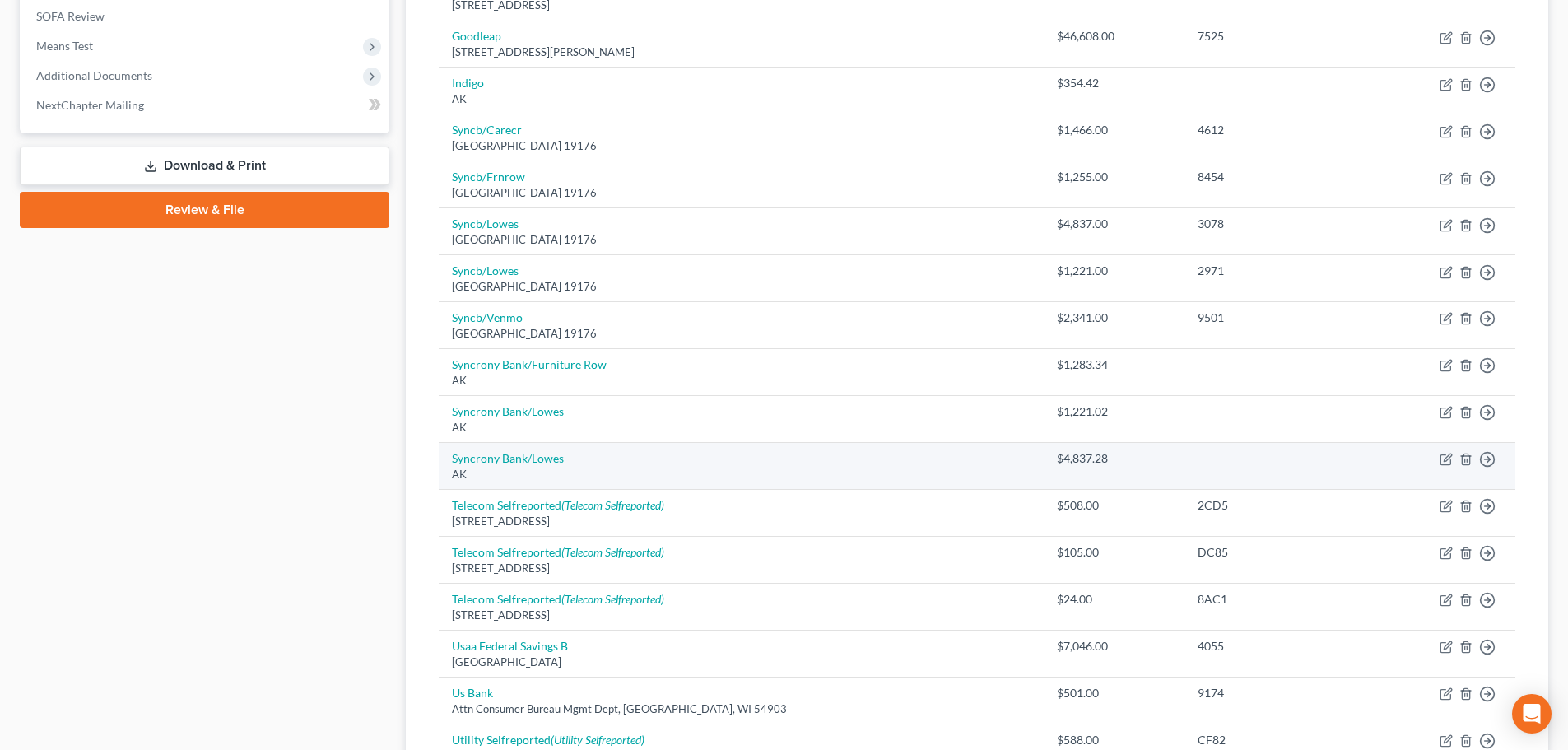
scroll to position [614, 0]
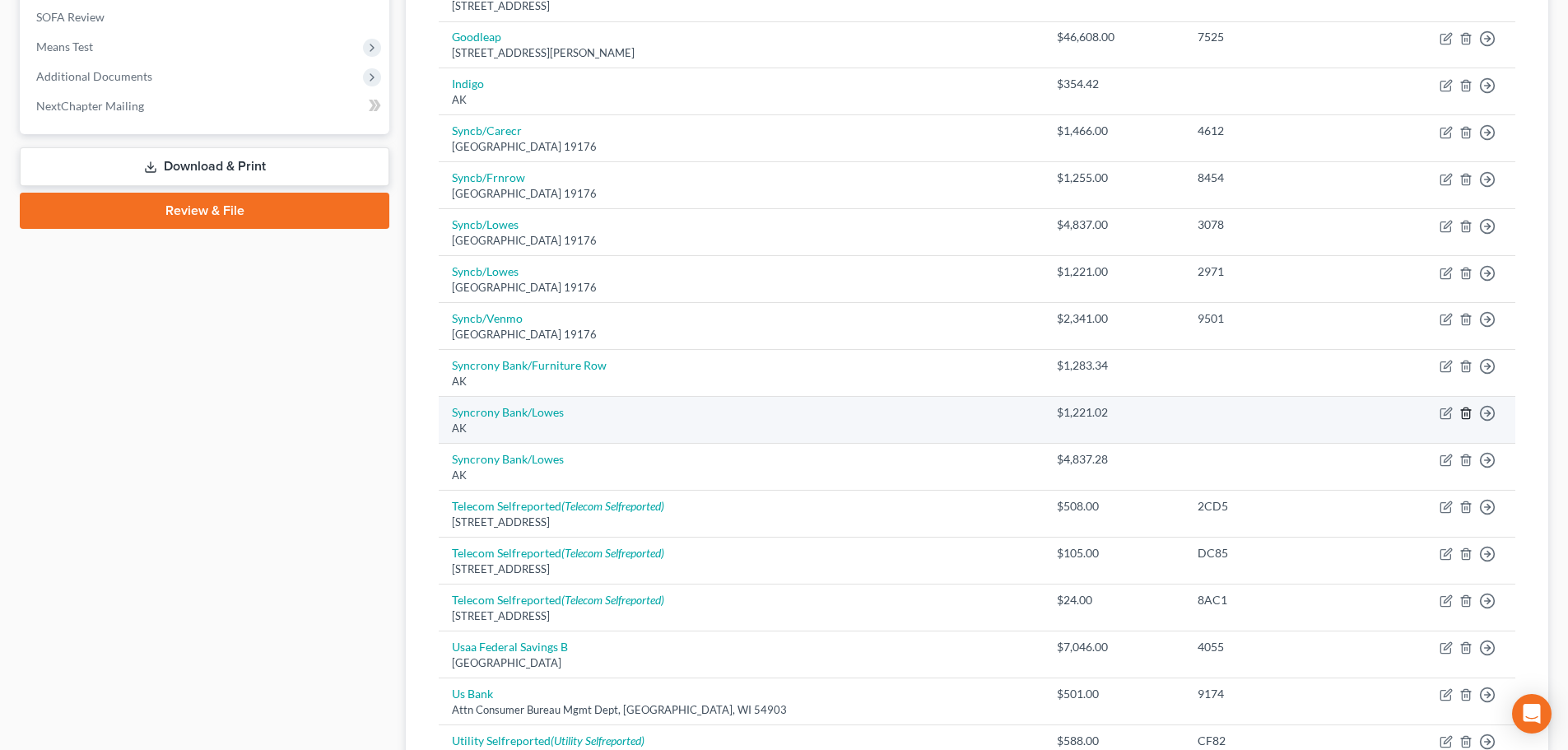
click at [1467, 415] on icon "button" at bounding box center [1467, 413] width 14 height 14
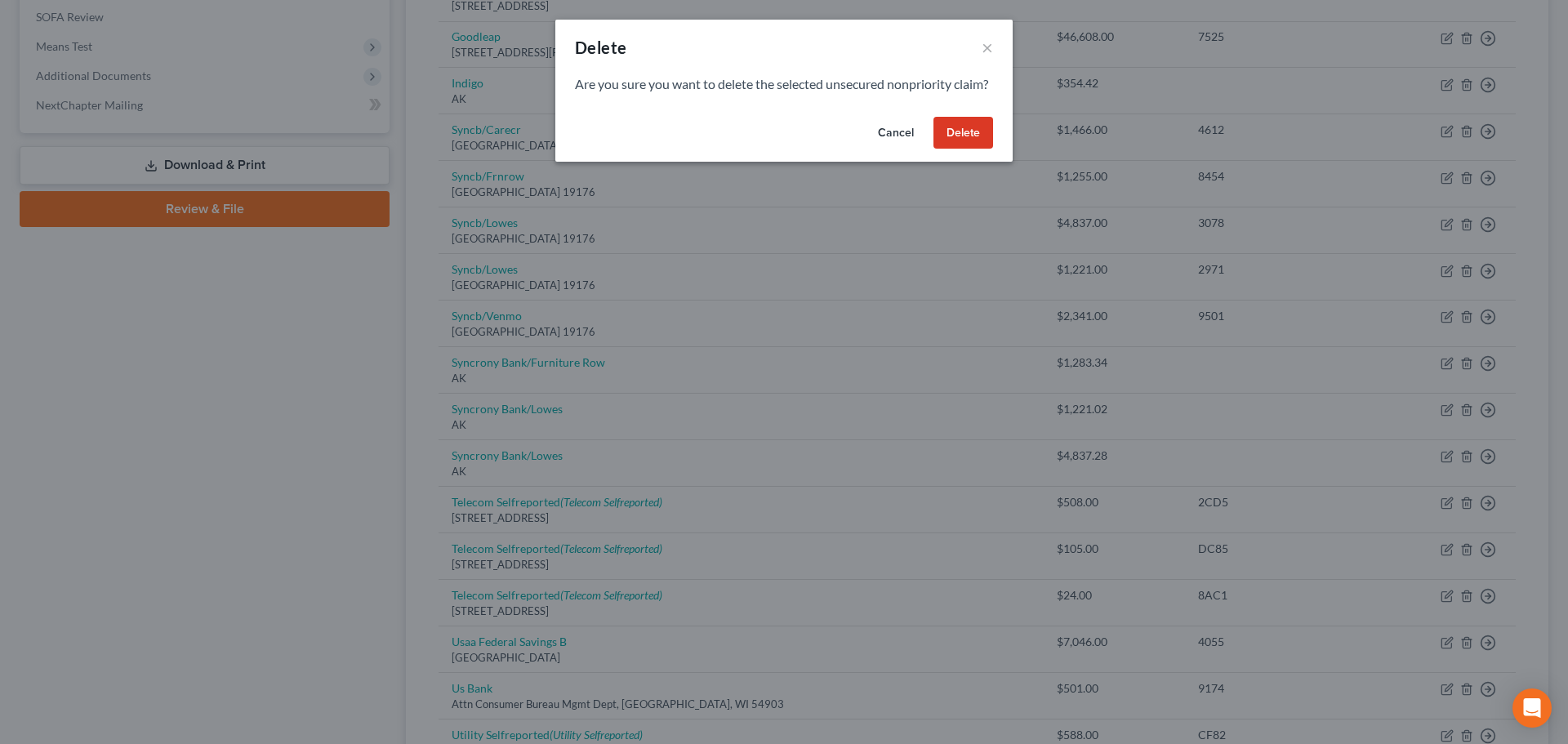
click at [974, 143] on button "Delete" at bounding box center [963, 133] width 60 height 33
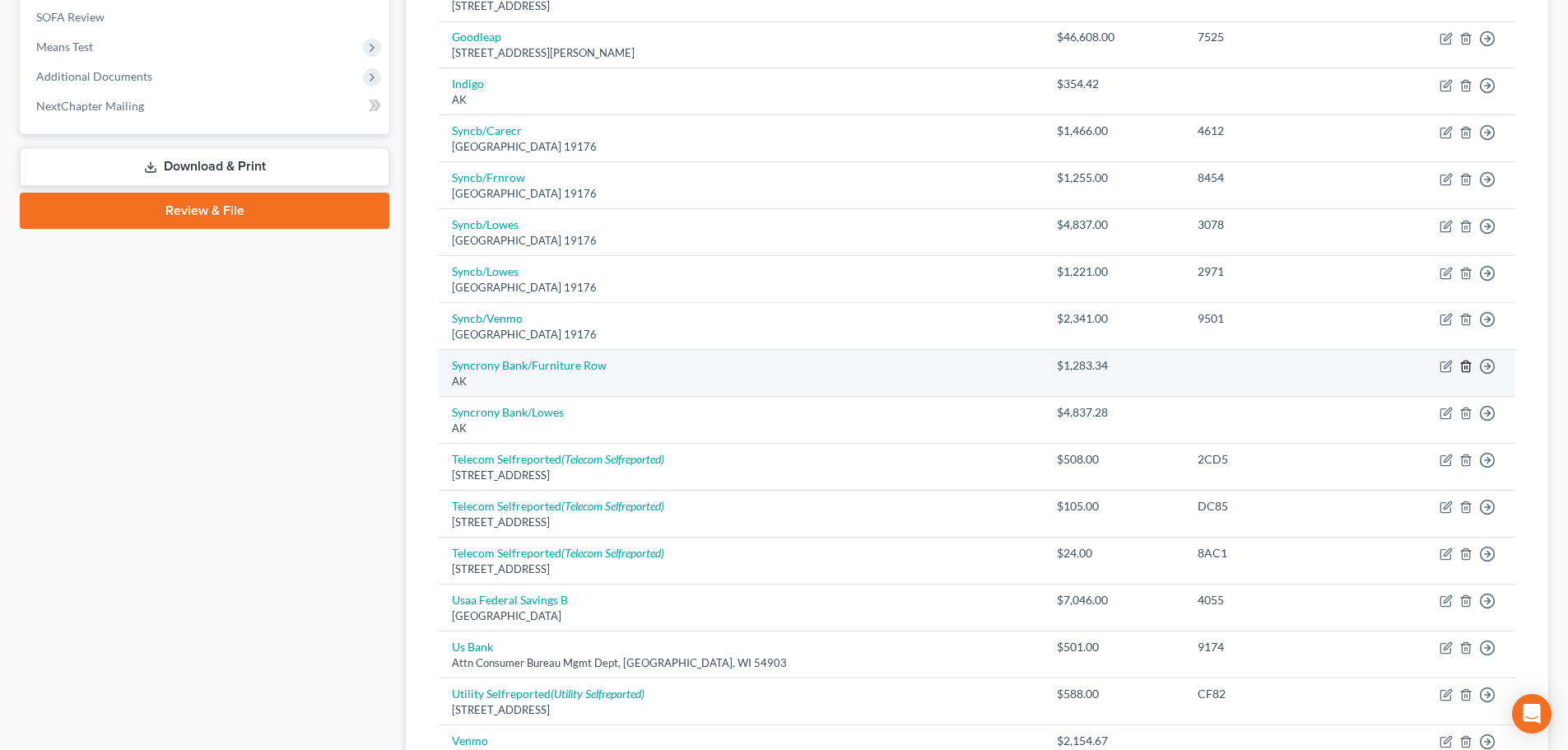
click at [1465, 363] on icon "button" at bounding box center [1466, 367] width 8 height 11
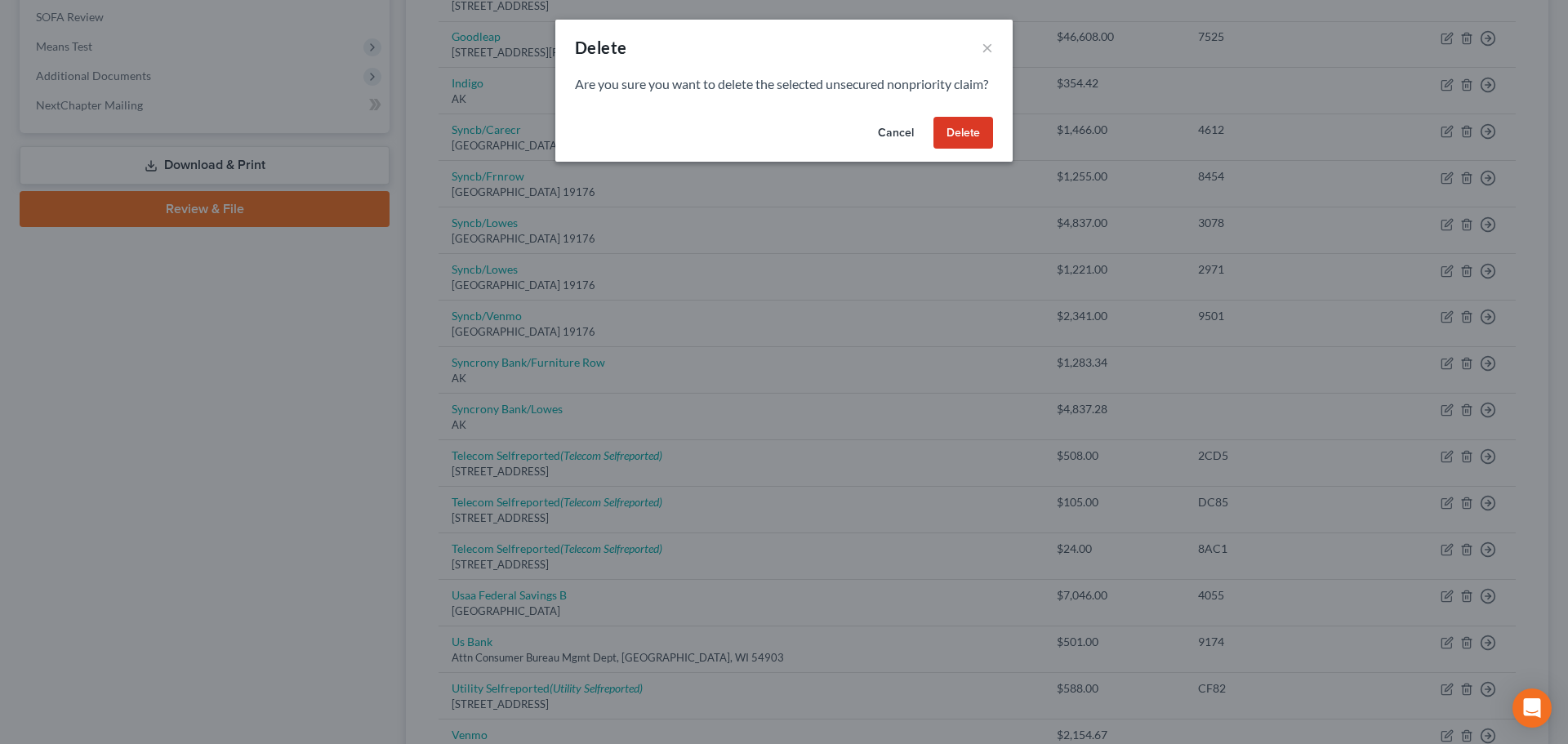
click at [967, 149] on button "Delete" at bounding box center [963, 133] width 60 height 33
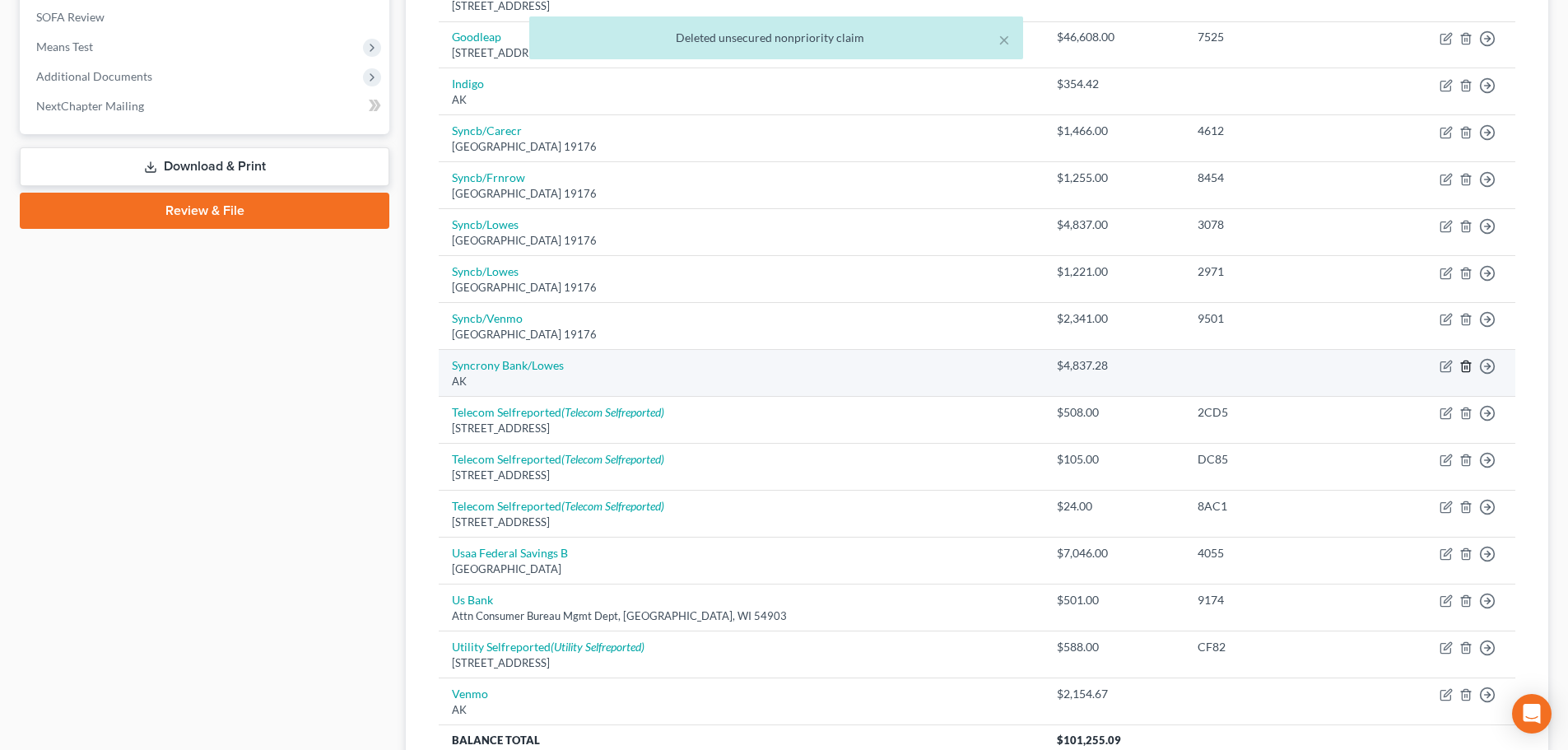
click at [1464, 367] on icon "button" at bounding box center [1467, 367] width 14 height 14
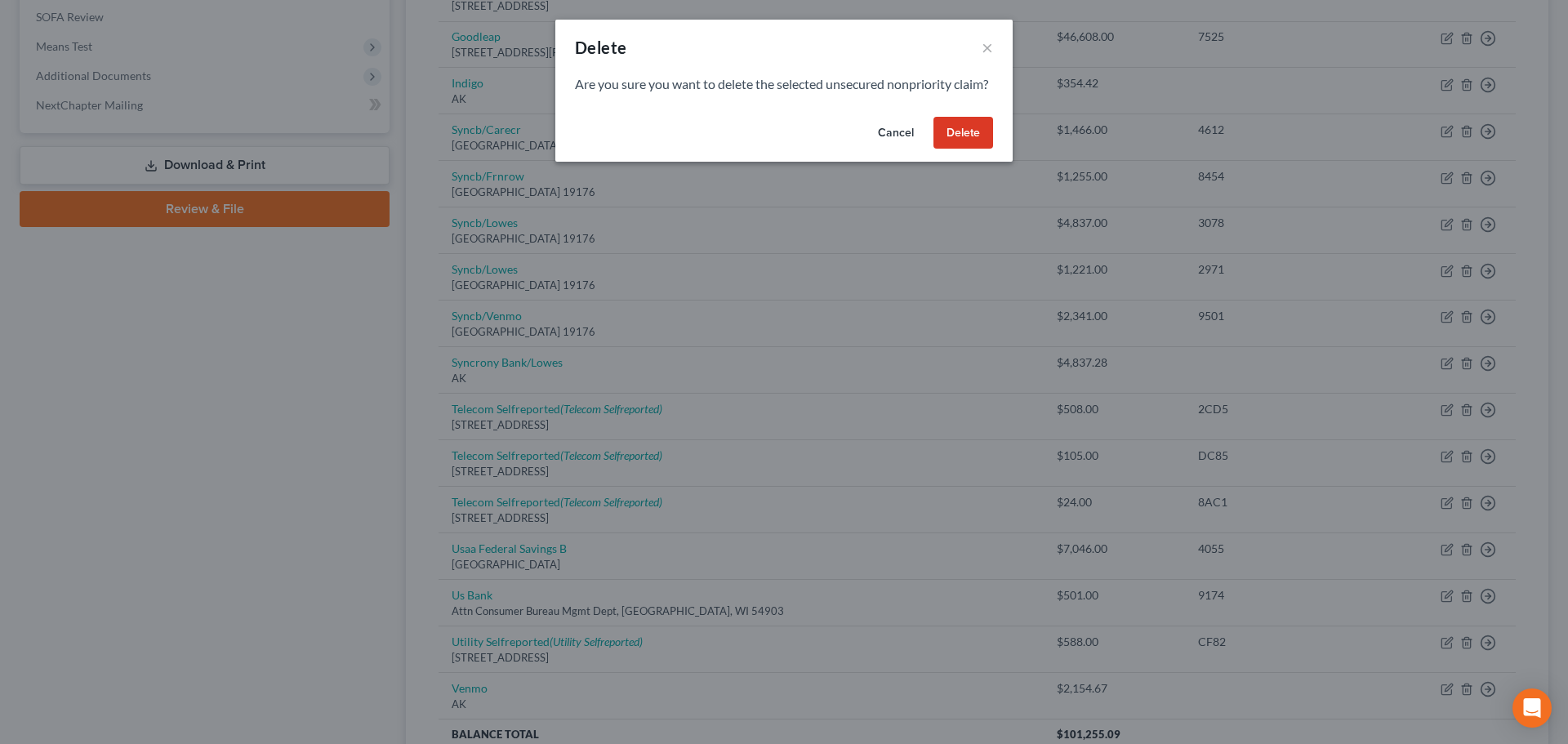
click at [968, 147] on button "Delete" at bounding box center [963, 133] width 60 height 33
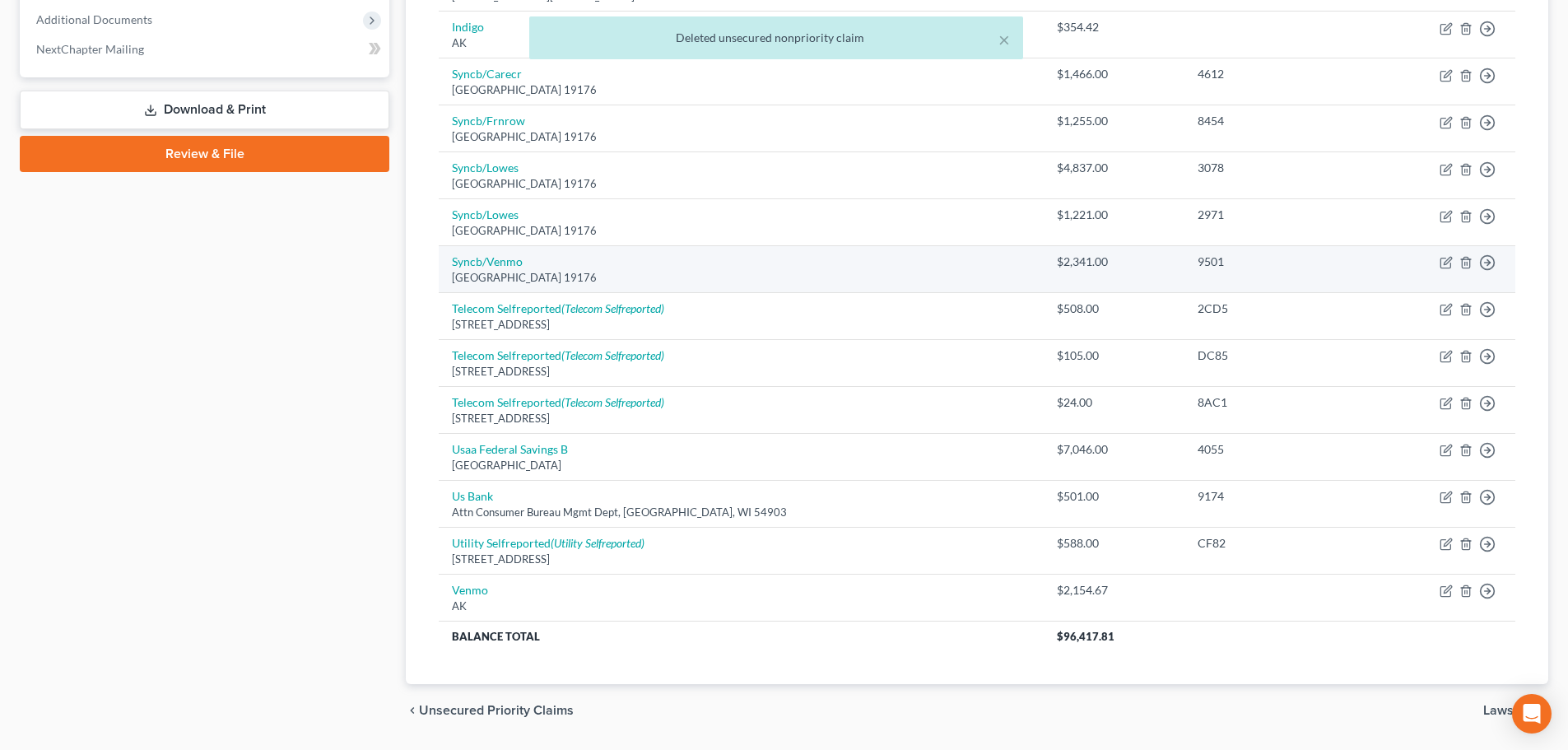
scroll to position [696, 0]
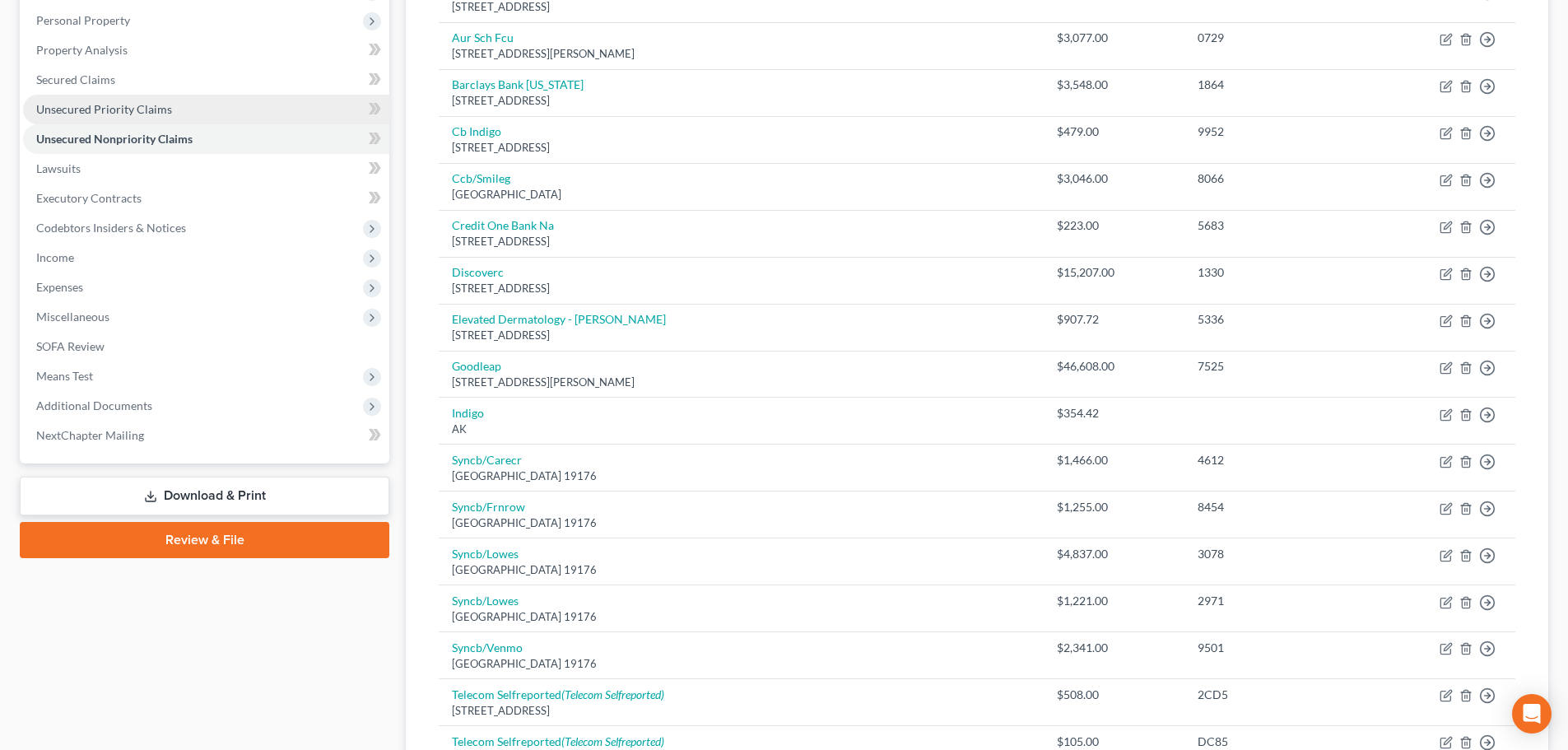
click at [199, 107] on link "Unsecured Priority Claims" at bounding box center [205, 109] width 366 height 30
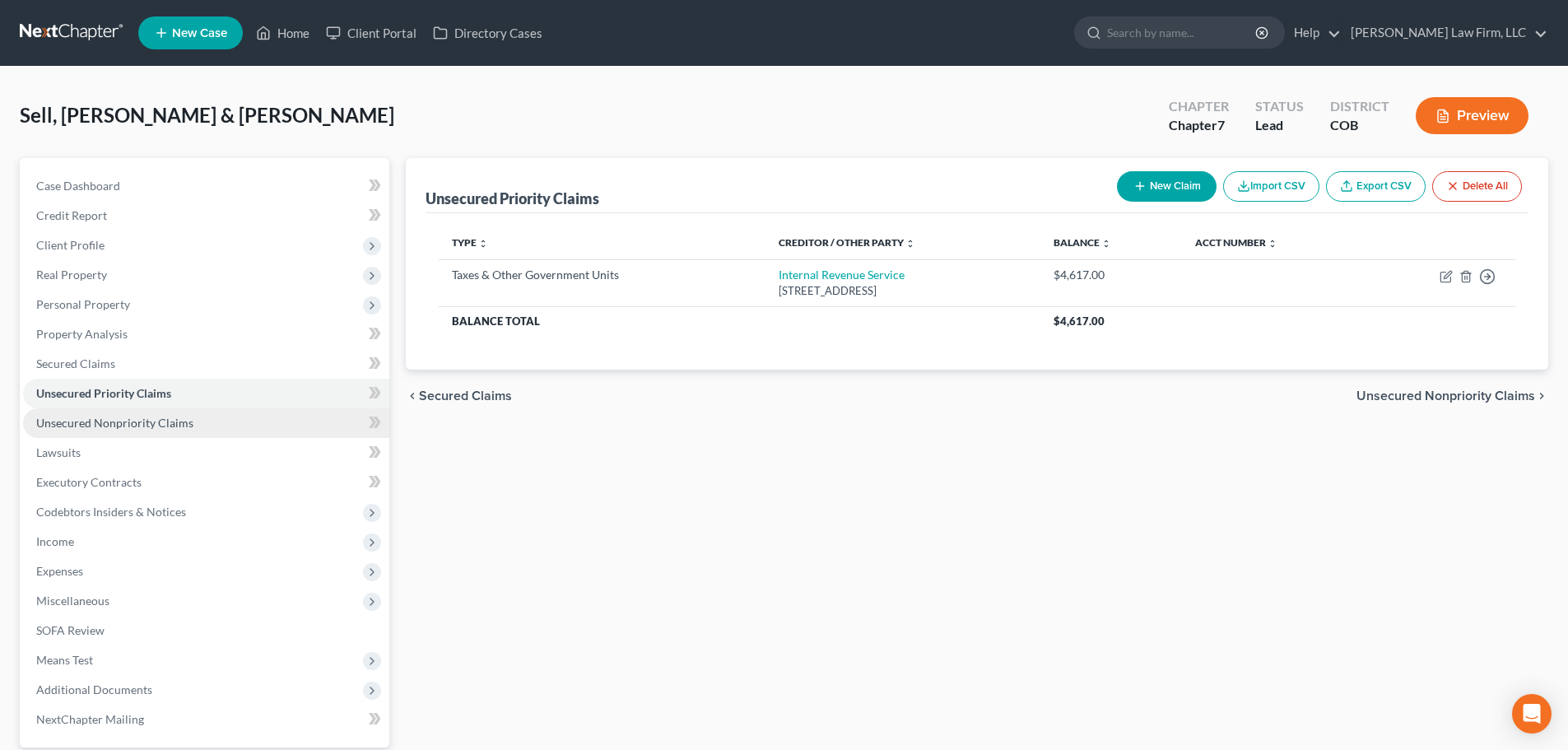
click at [164, 424] on span "Unsecured Nonpriority Claims" at bounding box center [115, 423] width 157 height 14
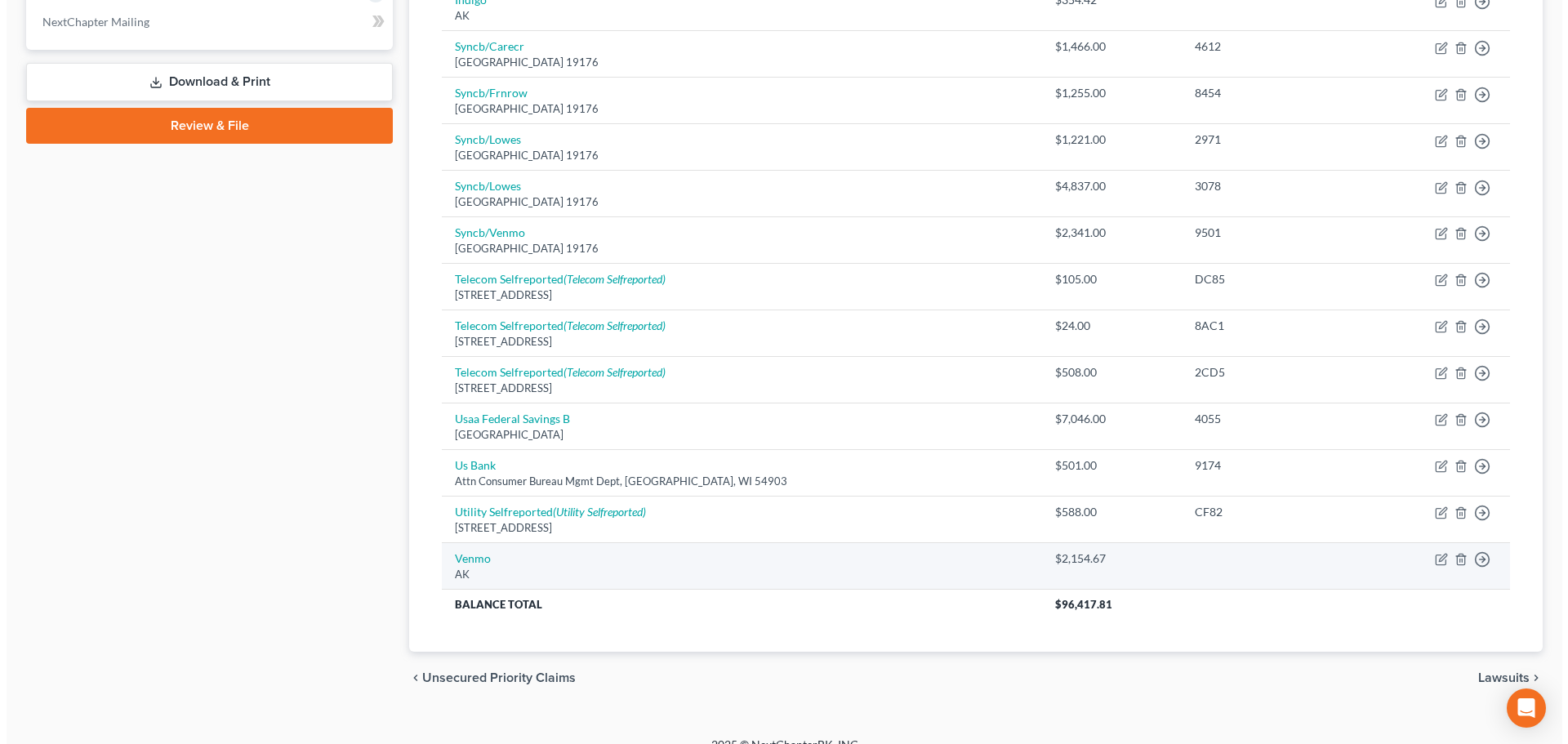
scroll to position [714, 0]
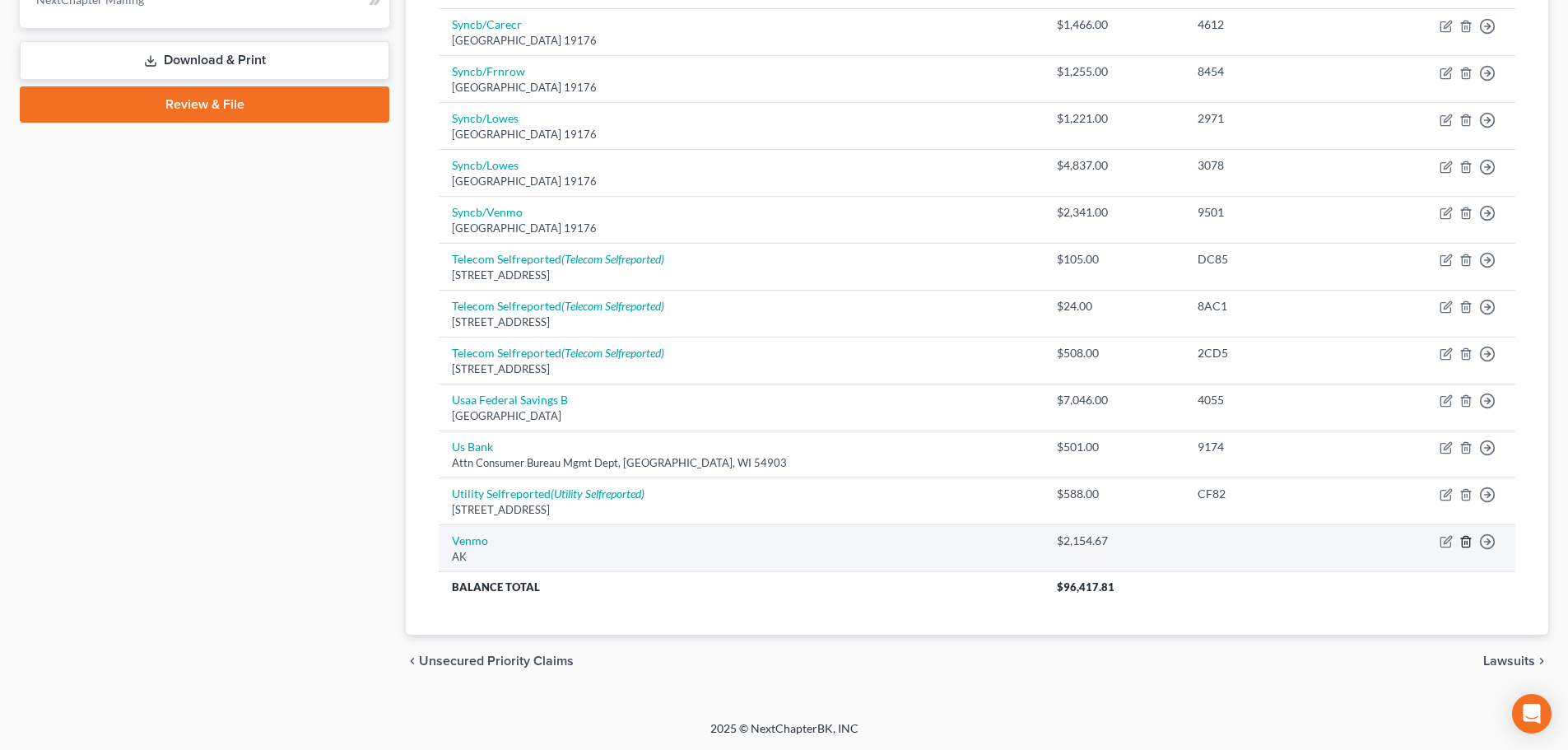
click at [1462, 542] on icon "button" at bounding box center [1467, 542] width 14 height 14
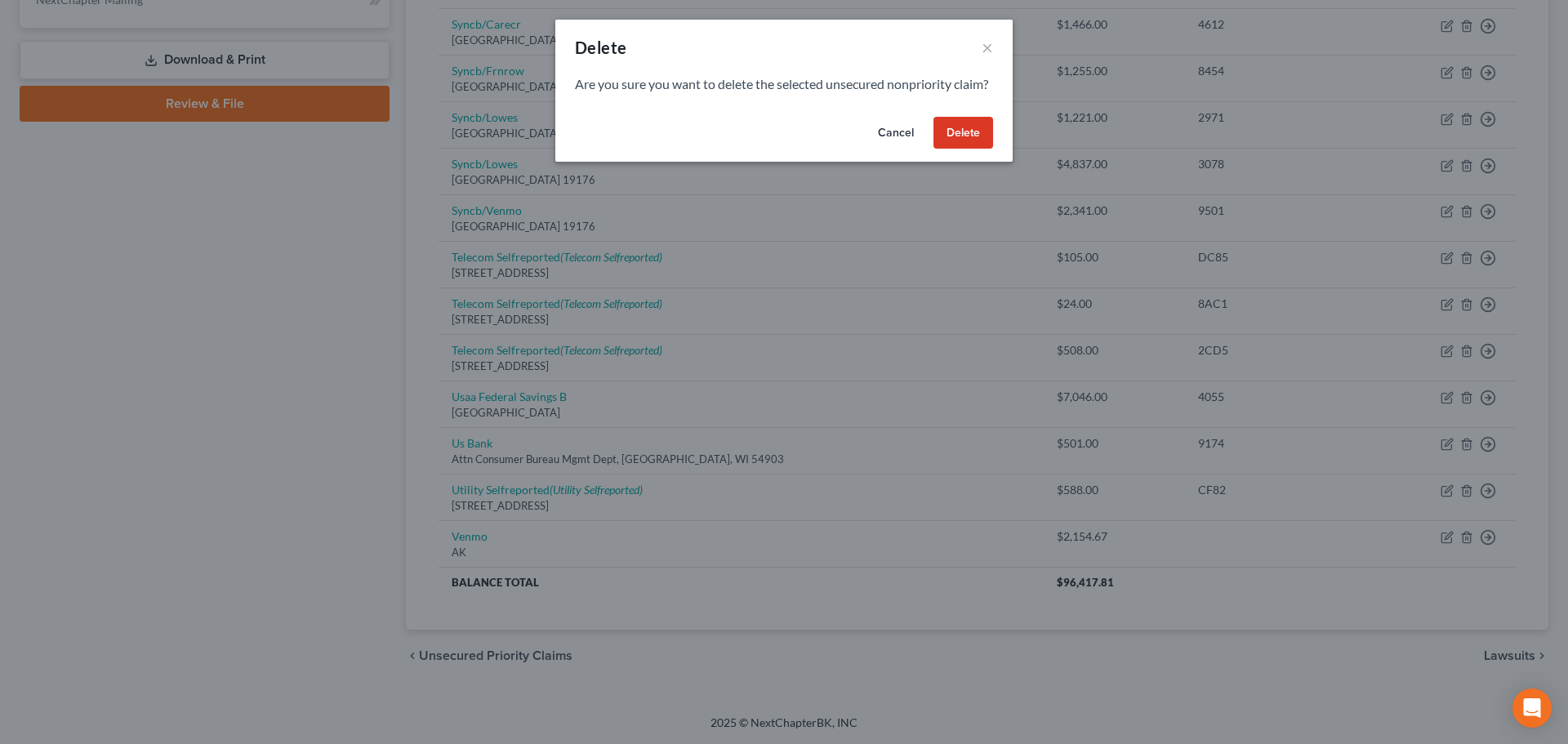
click at [984, 149] on button "Delete" at bounding box center [963, 133] width 60 height 33
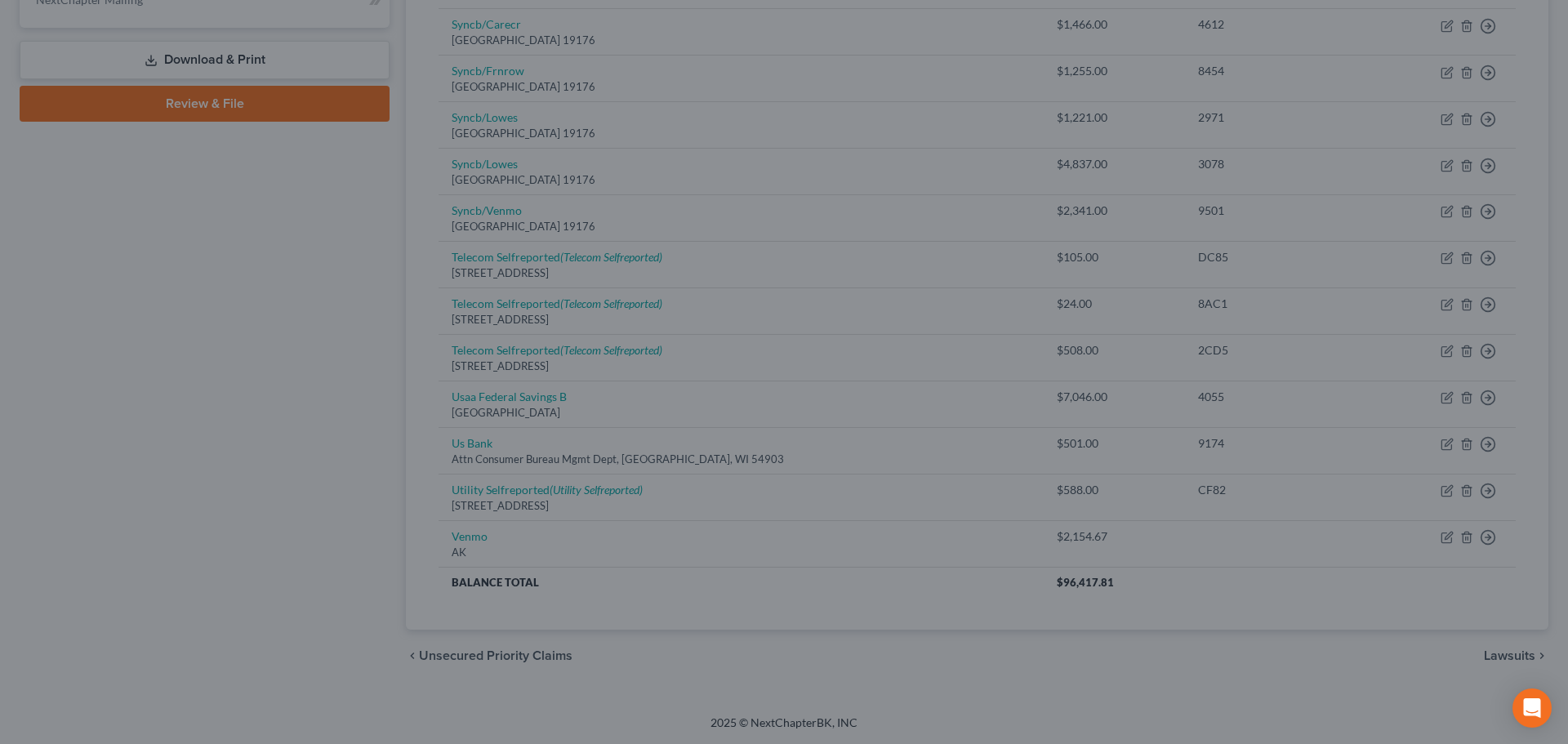
scroll to position [668, 0]
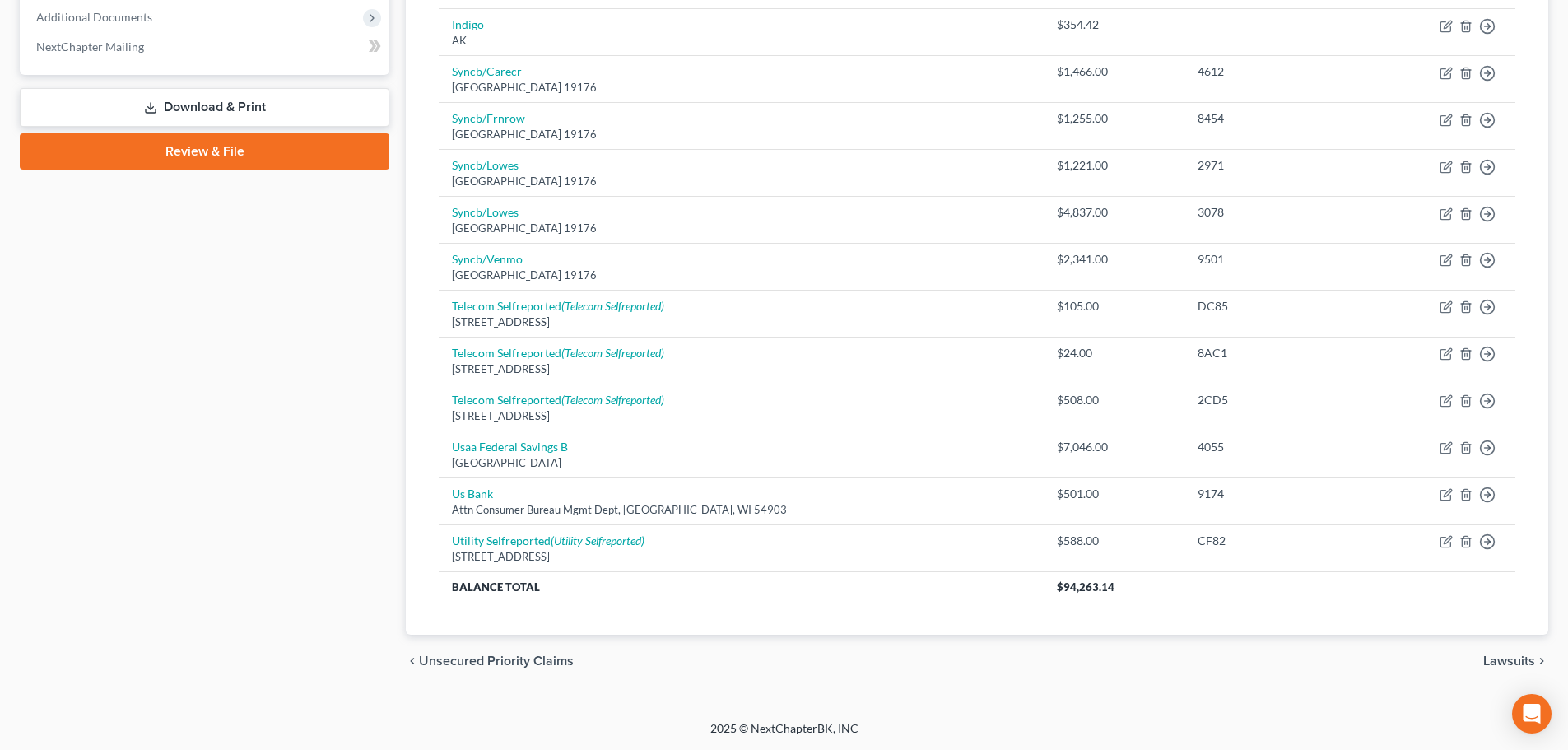
drag, startPoint x: 634, startPoint y: 664, endPoint x: 701, endPoint y: 654, distance: 67.7
click at [634, 664] on div "chevron_left Unsecured Priority Claims Lawsuits chevron_right" at bounding box center [977, 661] width 1143 height 52
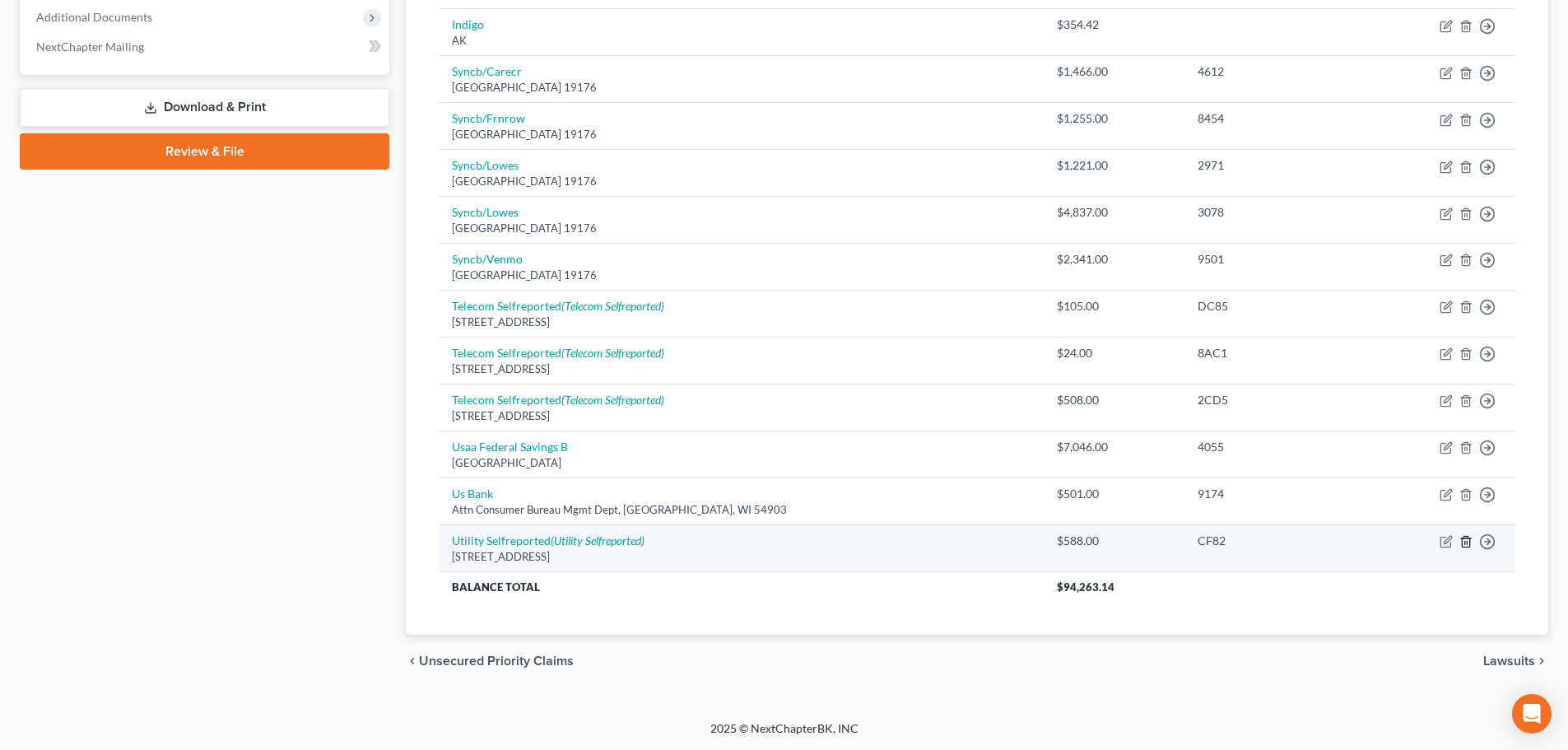
click at [1466, 540] on icon "button" at bounding box center [1467, 542] width 14 height 14
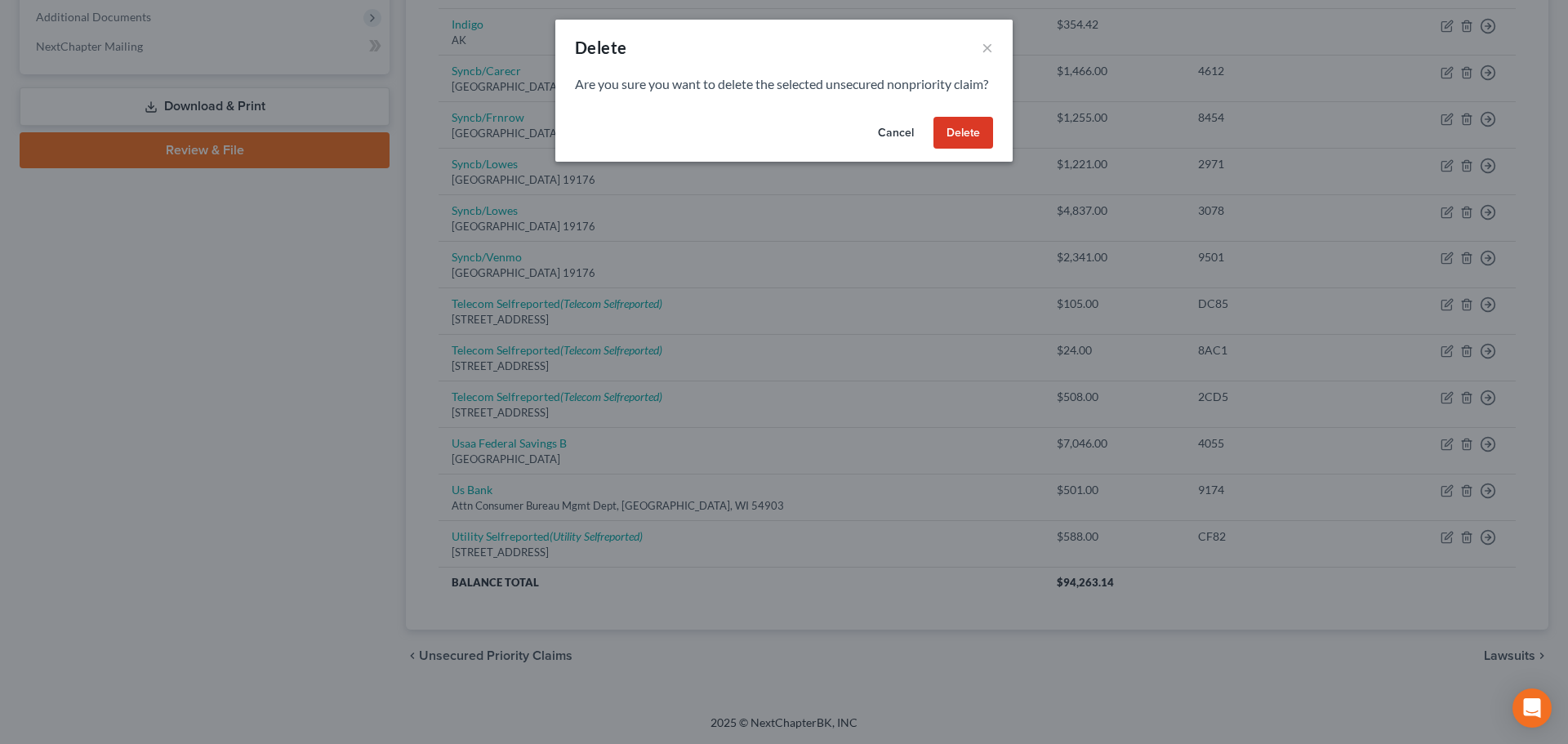
click at [942, 149] on button "Delete" at bounding box center [963, 133] width 60 height 33
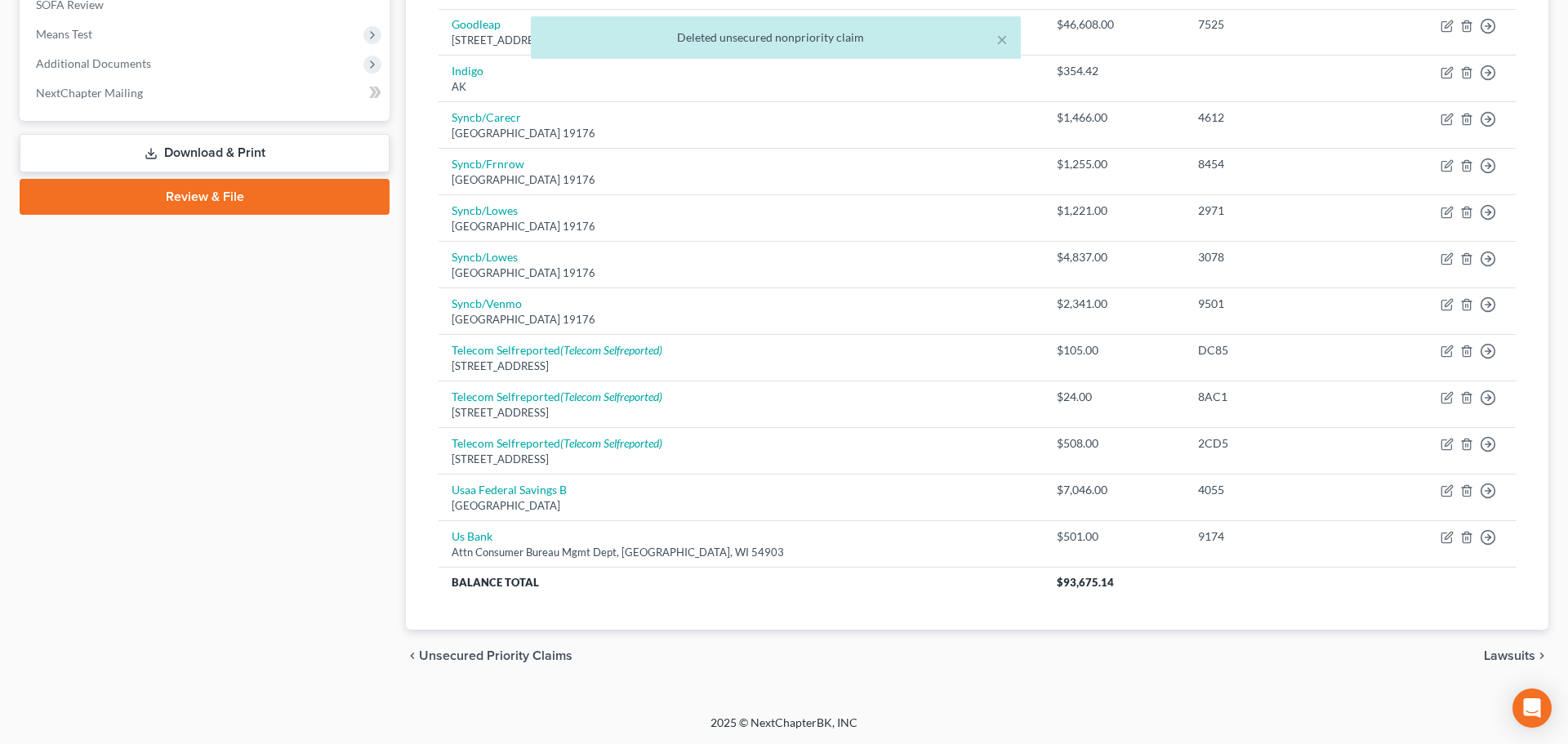
scroll to position [621, 0]
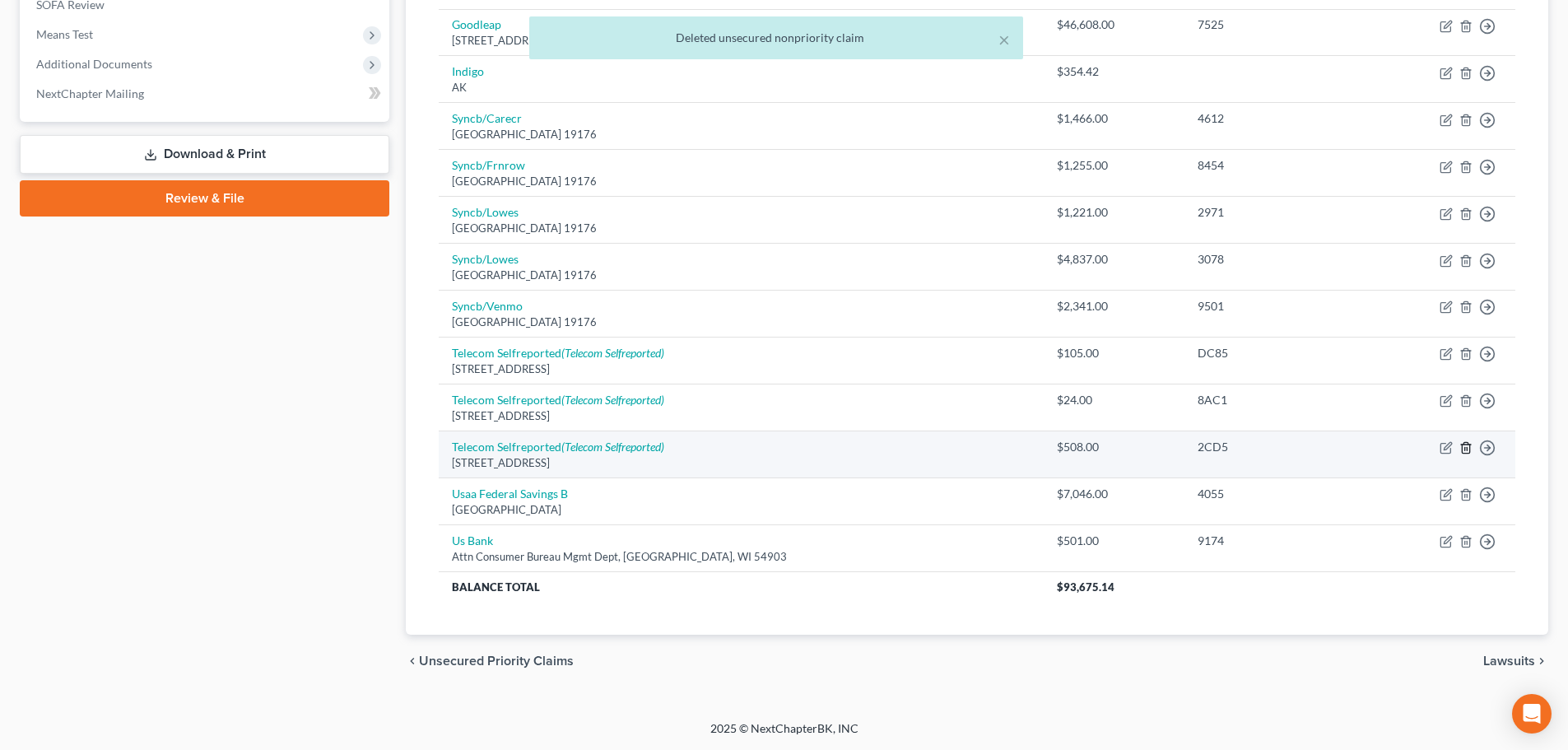
click at [1468, 453] on icon "button" at bounding box center [1467, 448] width 14 height 14
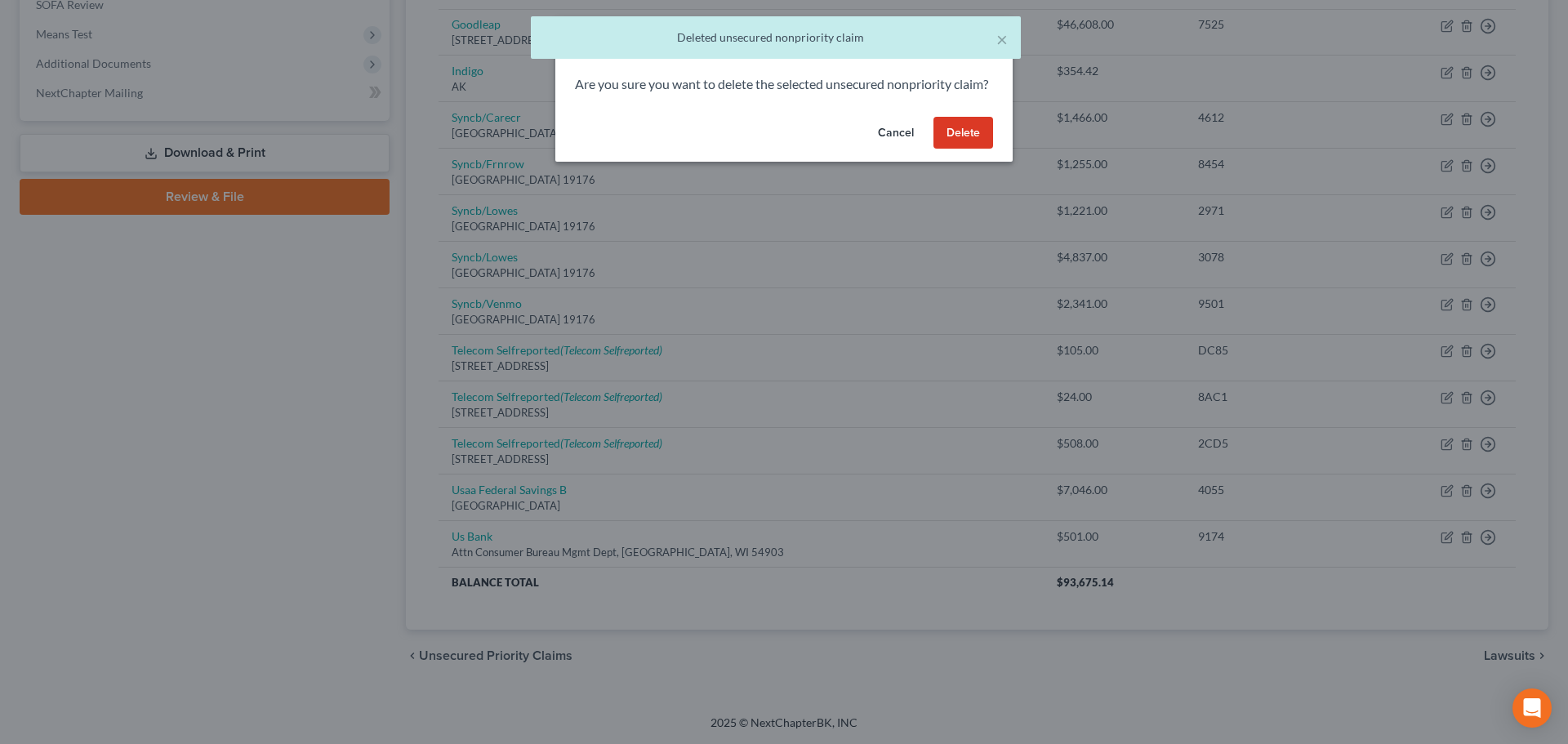
click at [974, 149] on button "Delete" at bounding box center [963, 133] width 60 height 33
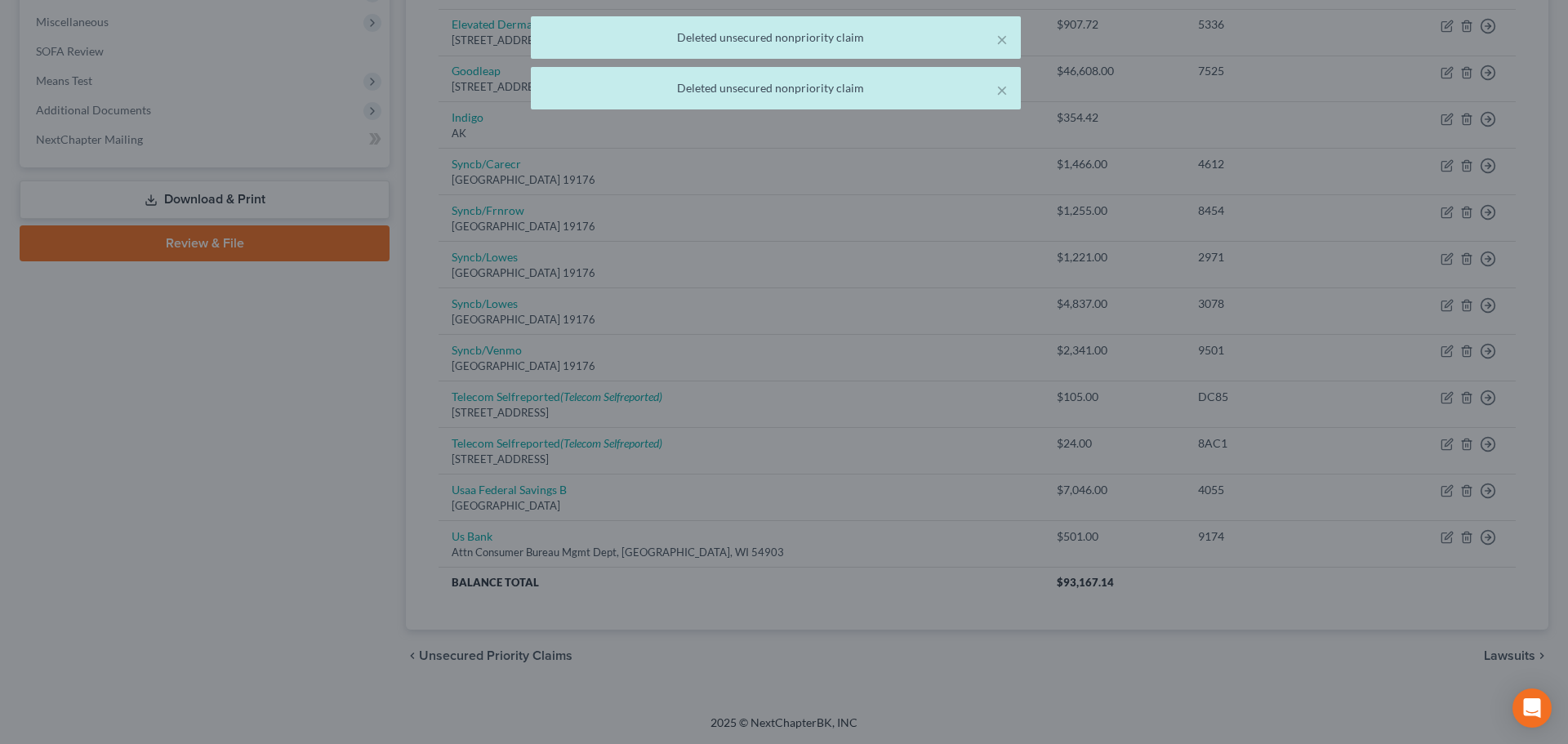
scroll to position [575, 0]
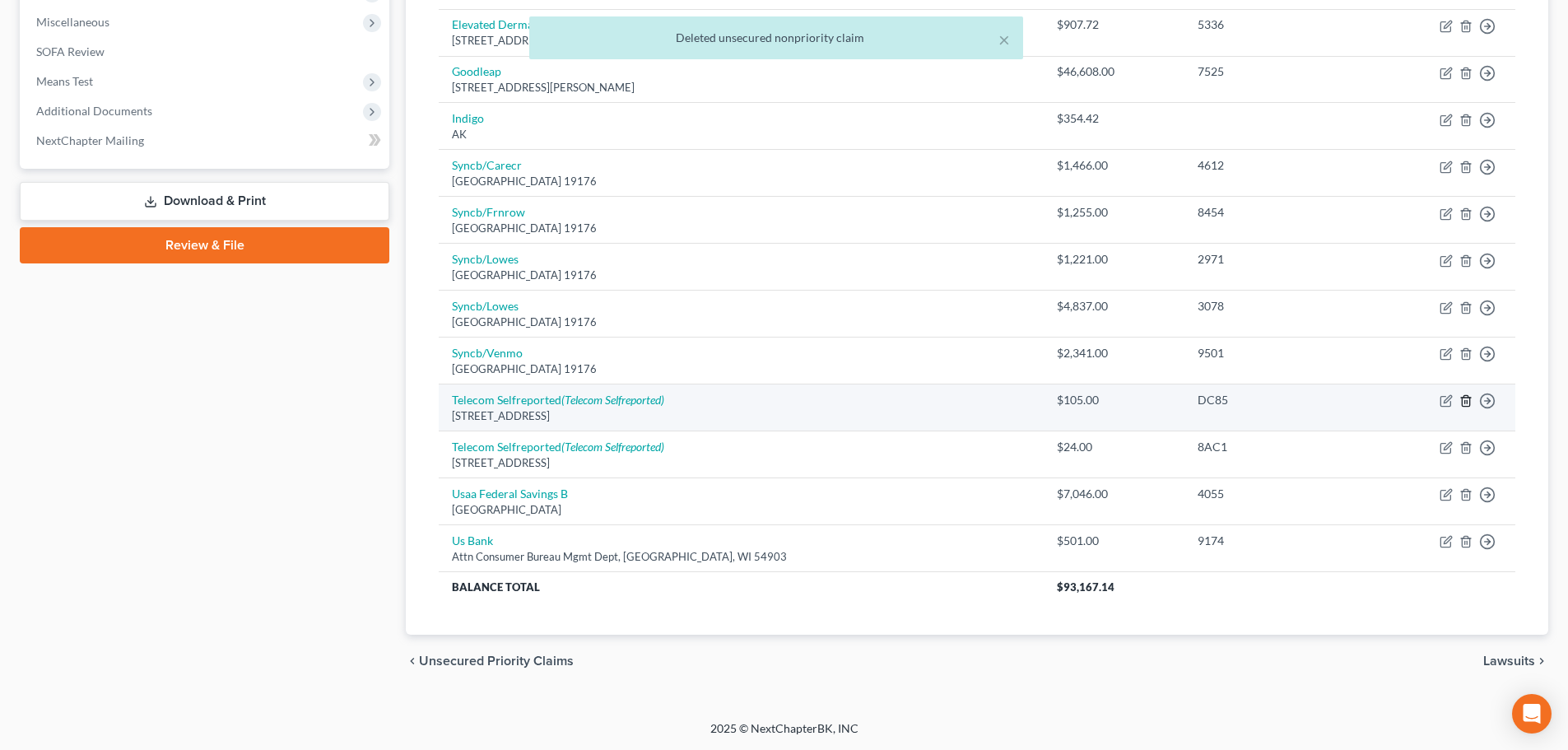
click at [1468, 396] on icon "button" at bounding box center [1466, 401] width 8 height 11
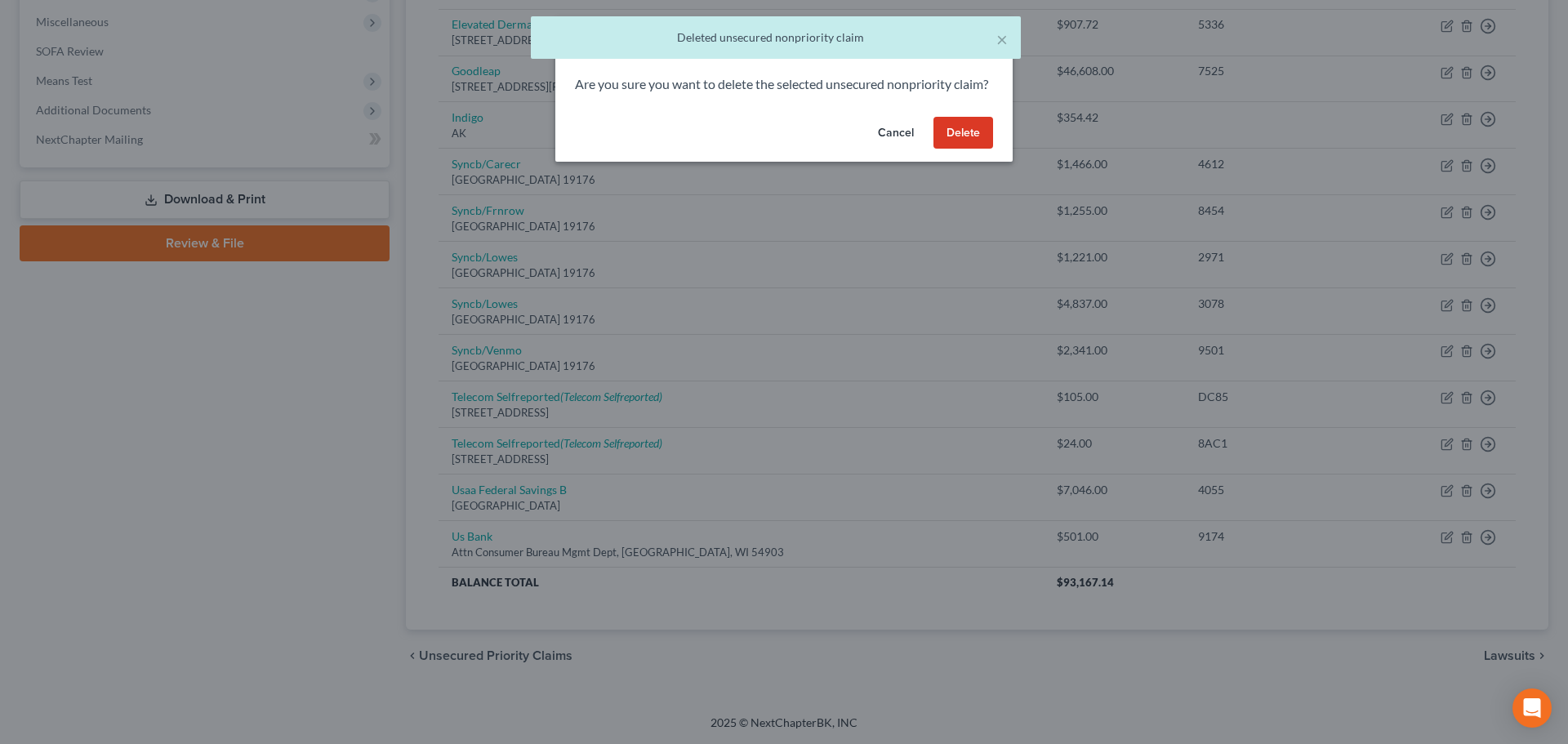
click at [970, 148] on button "Delete" at bounding box center [963, 133] width 60 height 33
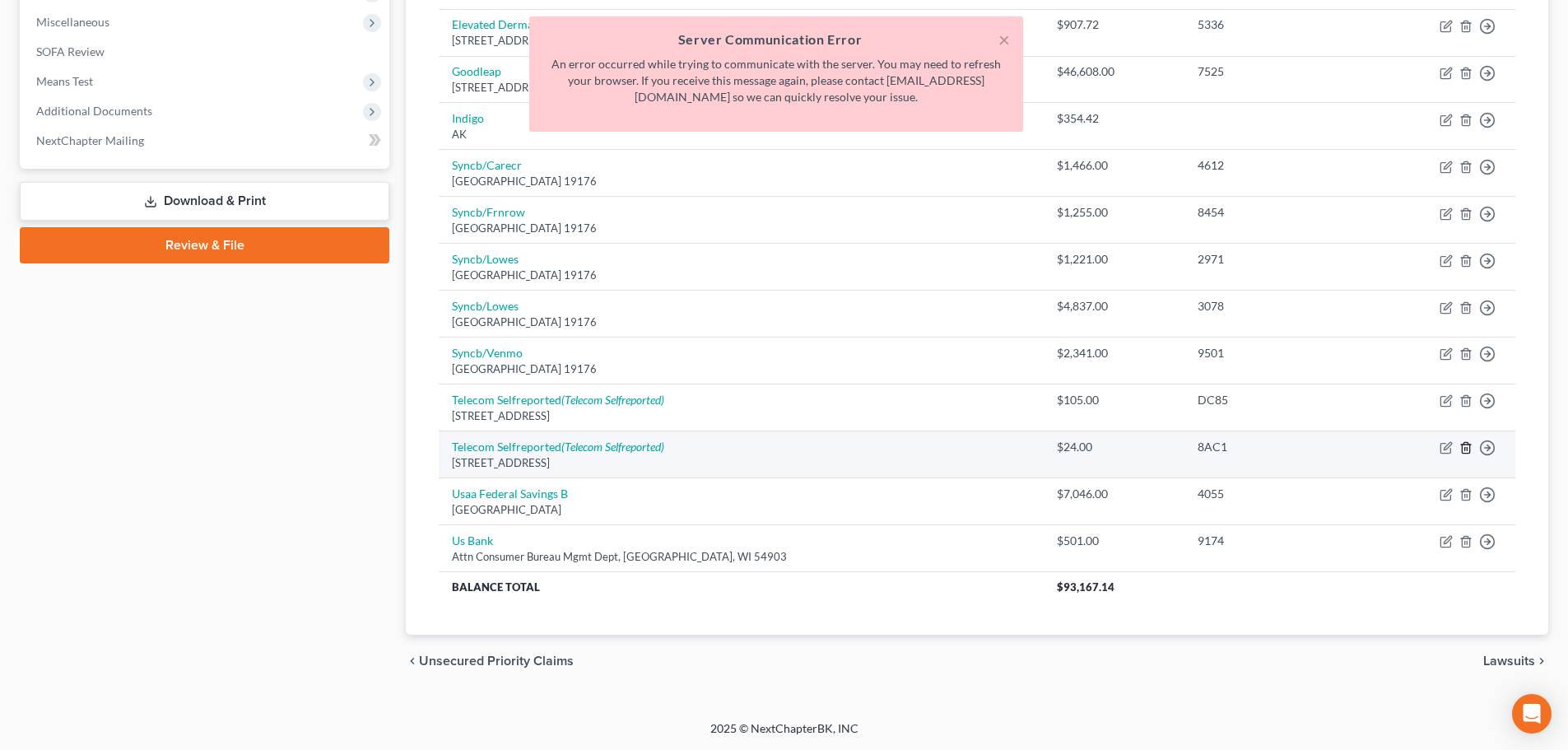
click at [1470, 443] on icon "button" at bounding box center [1467, 448] width 14 height 14
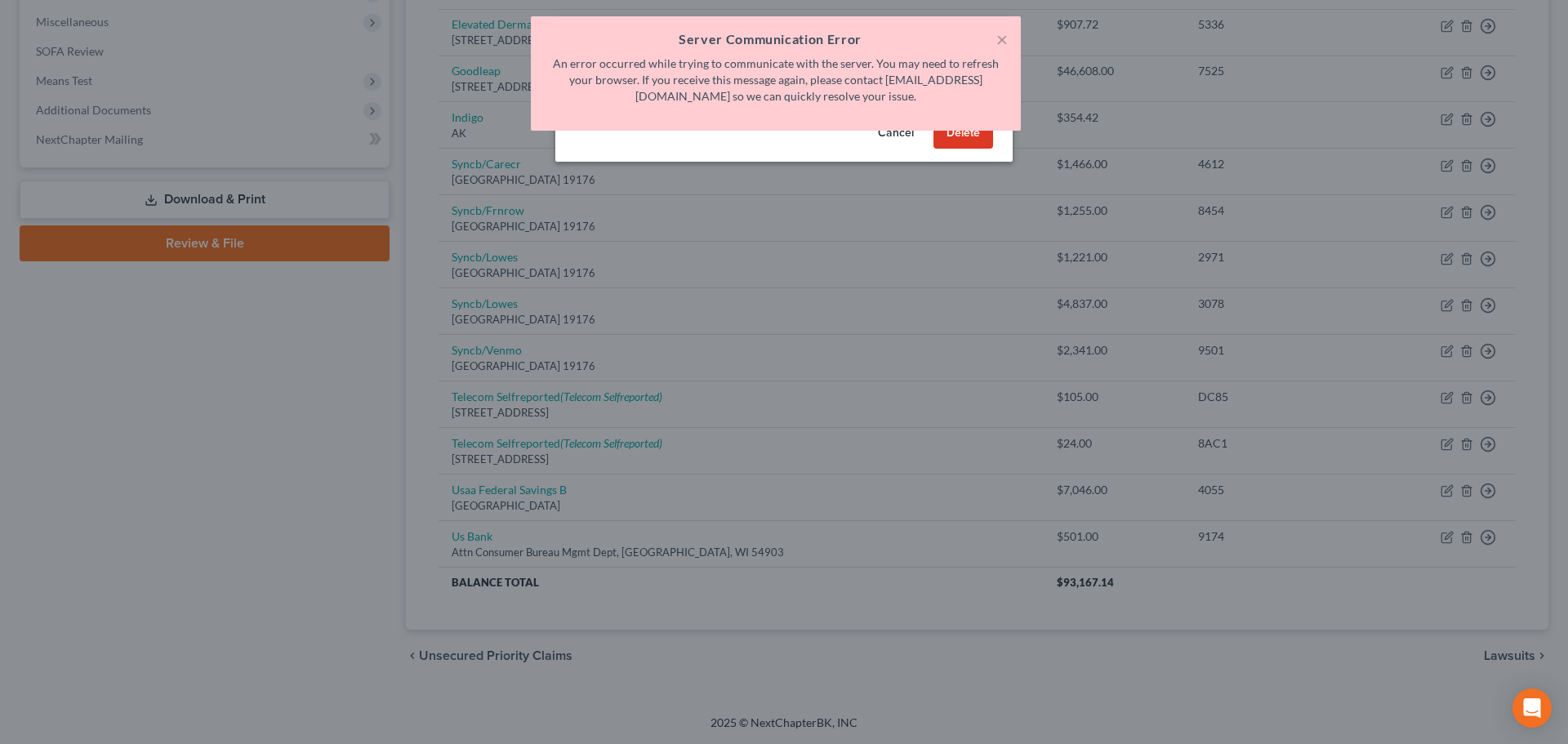
drag, startPoint x: 978, startPoint y: 158, endPoint x: 863, endPoint y: 187, distance: 118.6
click at [977, 149] on button "Delete" at bounding box center [963, 133] width 60 height 33
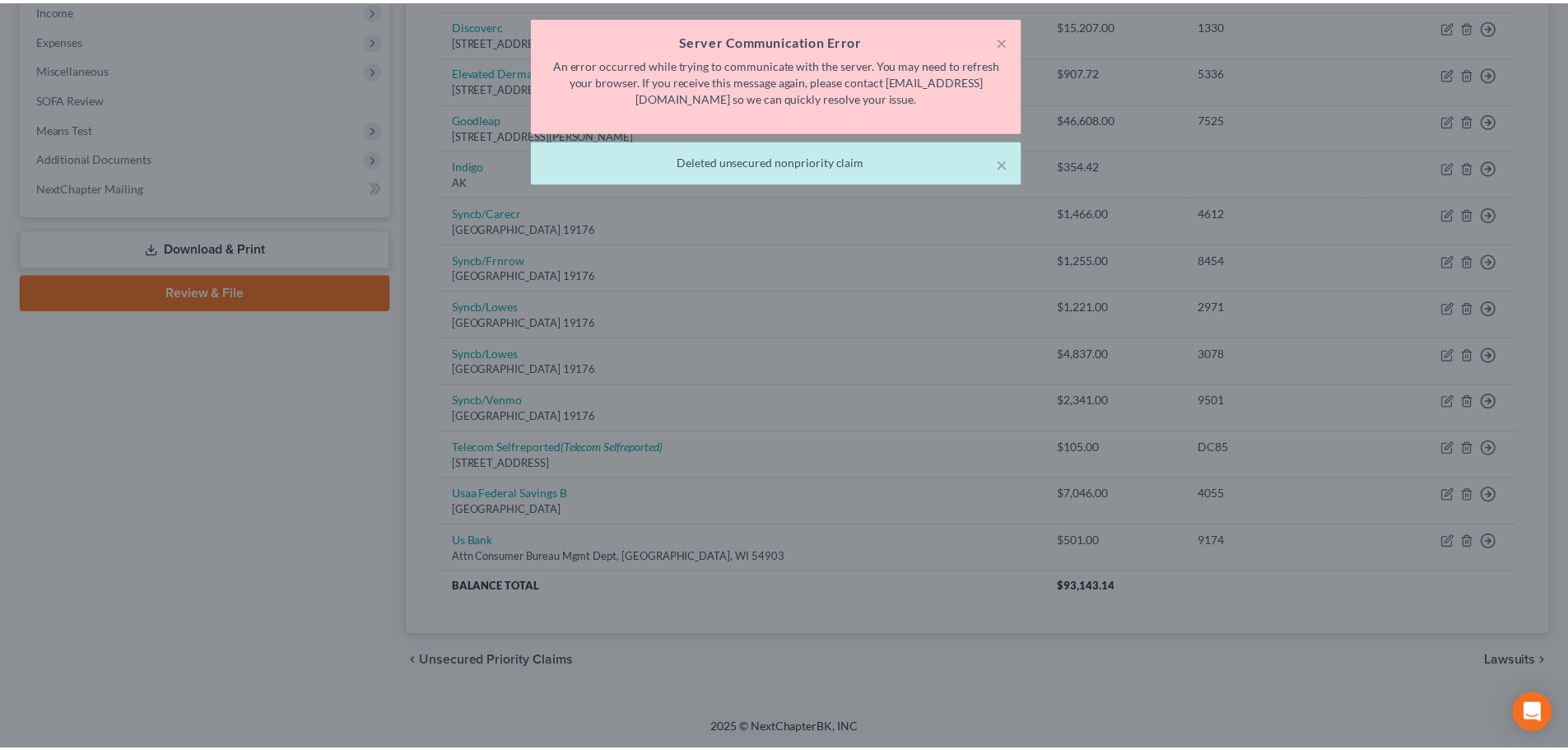
scroll to position [532, 0]
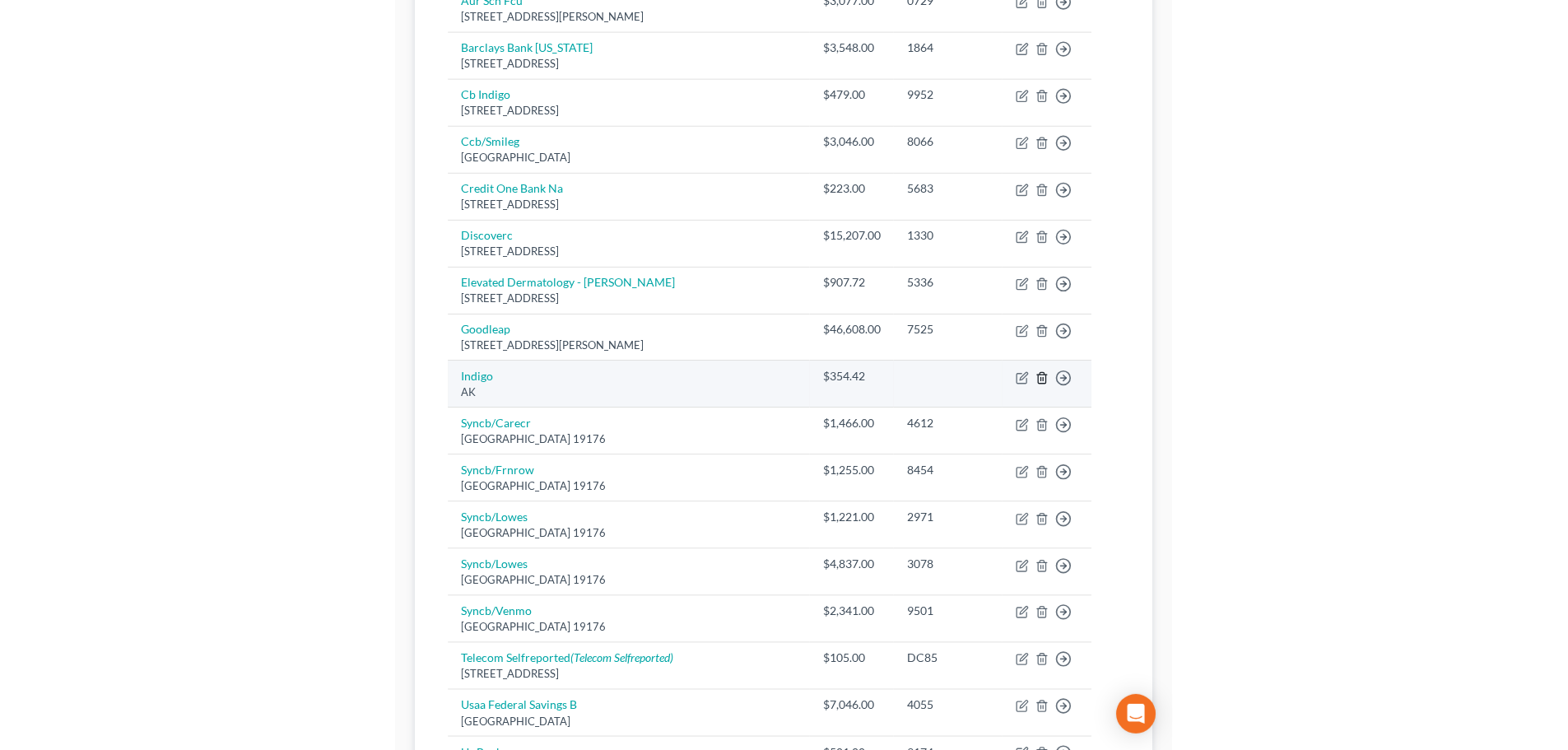
scroll to position [330, 0]
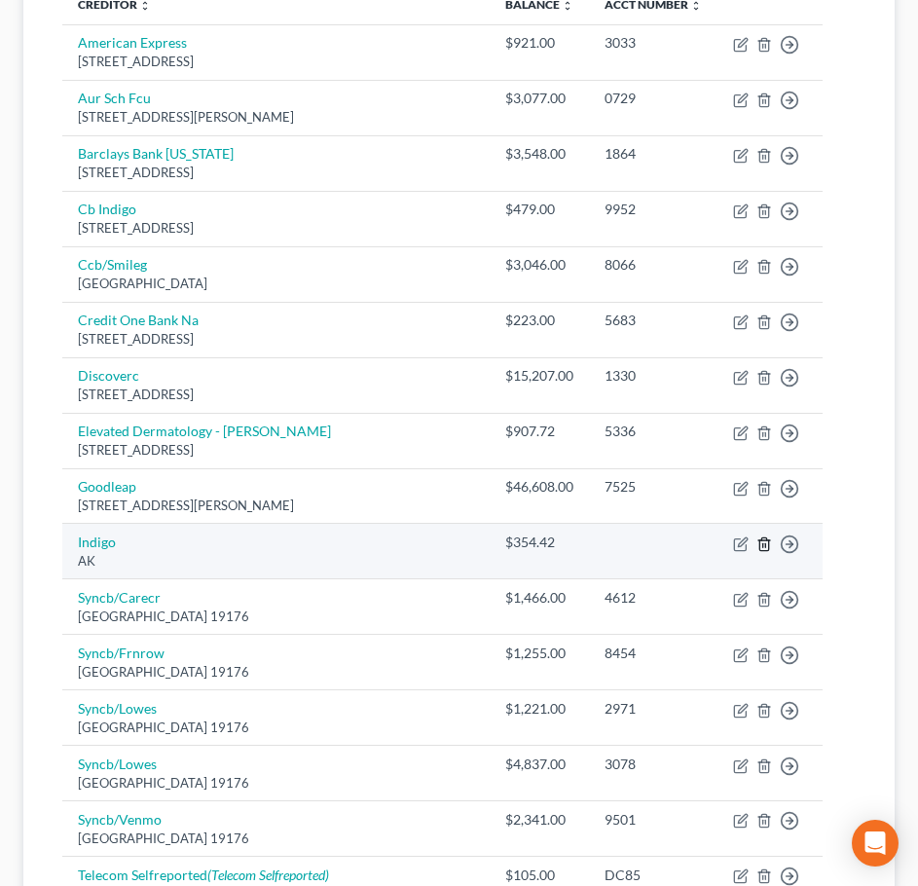
click at [757, 537] on icon "button" at bounding box center [765, 545] width 16 height 16
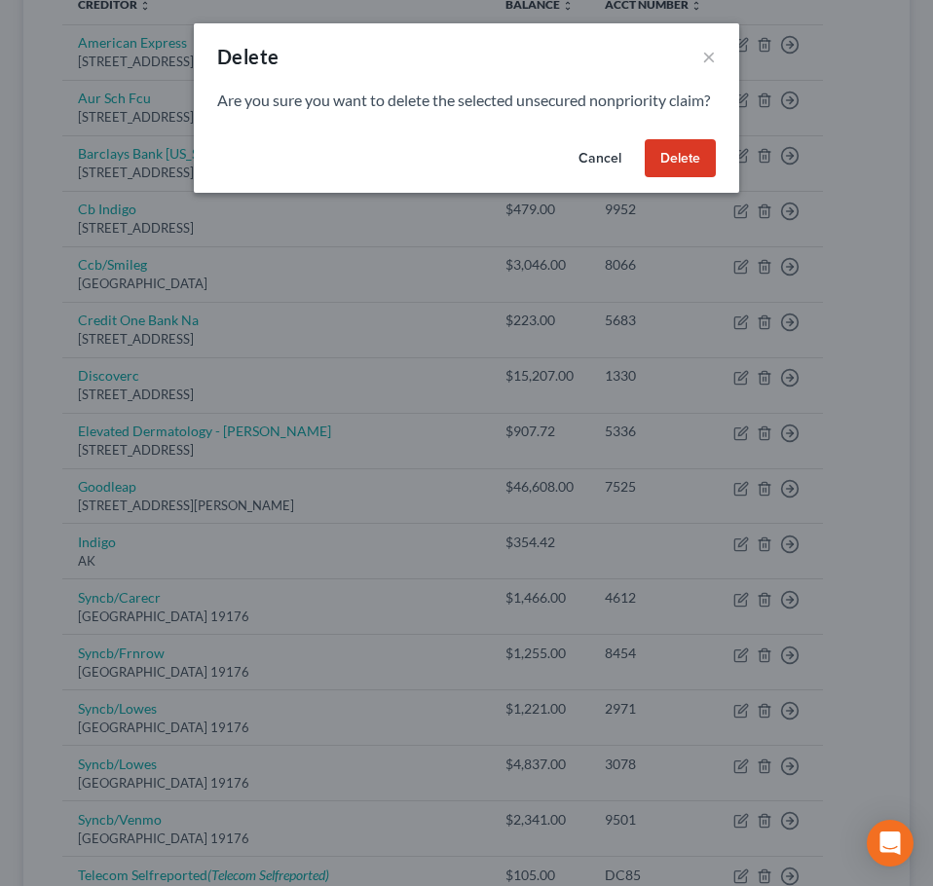
click at [655, 176] on button "Delete" at bounding box center [680, 158] width 71 height 39
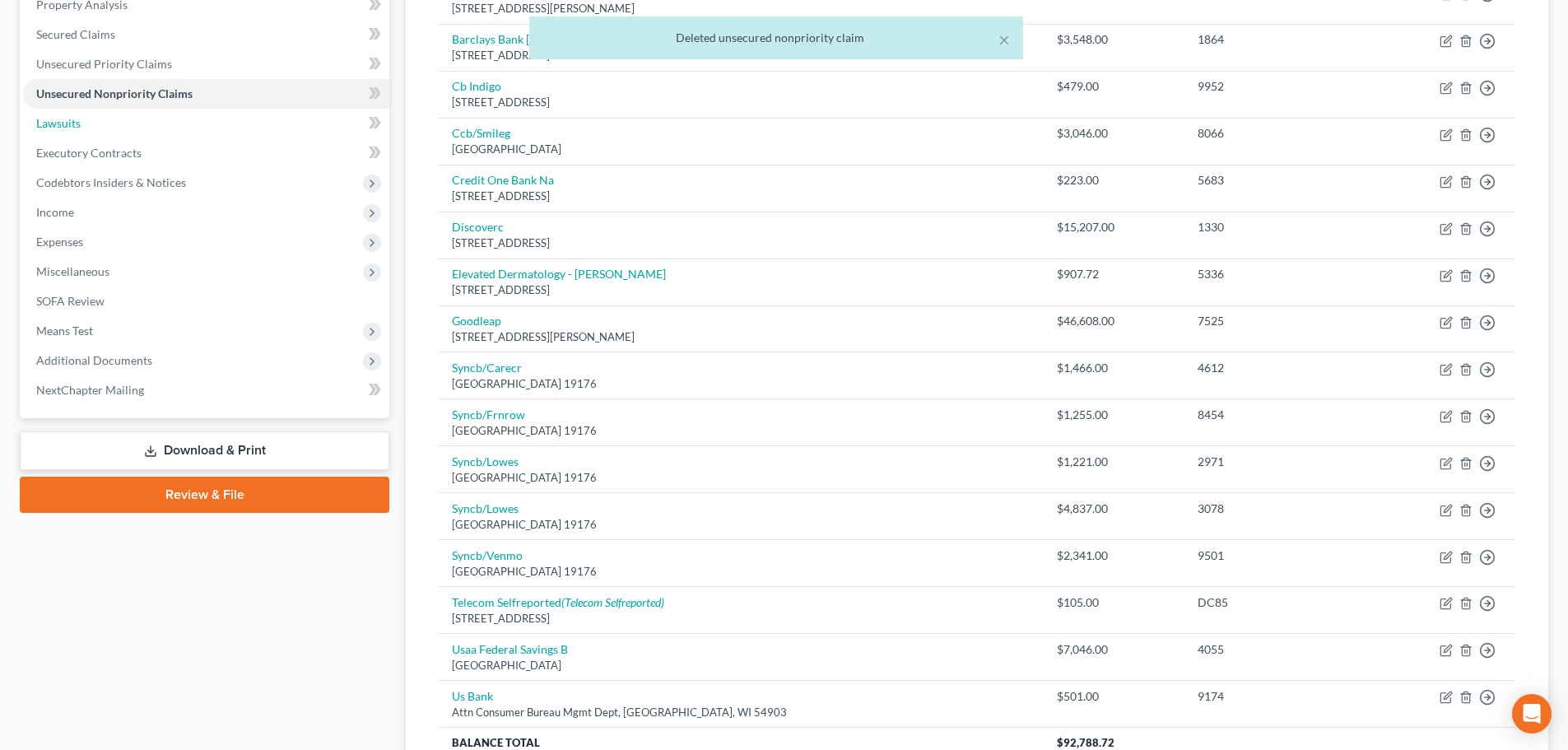
click at [210, 114] on link "Lawsuits" at bounding box center [205, 123] width 366 height 30
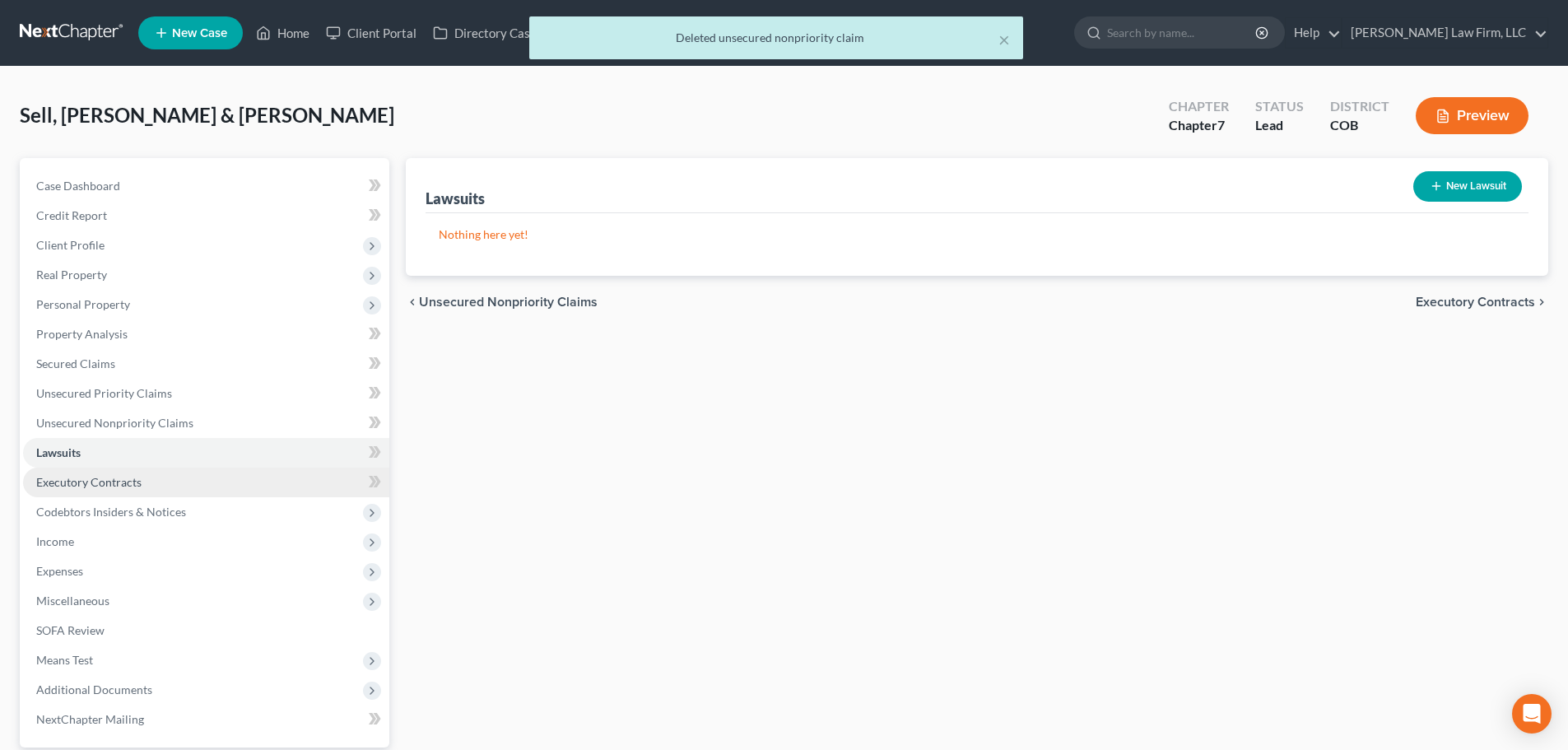
click at [140, 495] on link "Executory Contracts" at bounding box center [205, 482] width 366 height 30
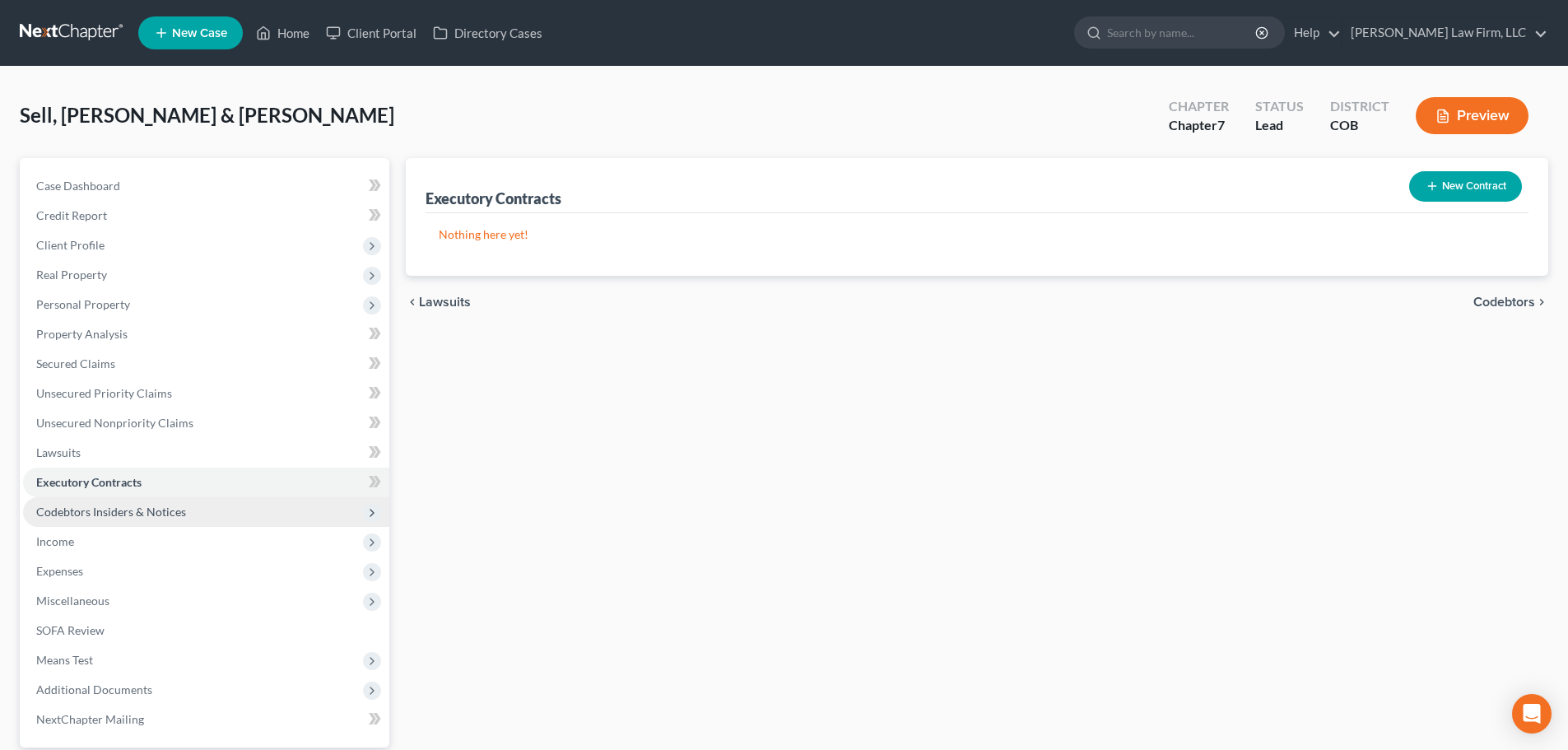
click at [123, 516] on span "Codebtors Insiders & Notices" at bounding box center [111, 512] width 150 height 14
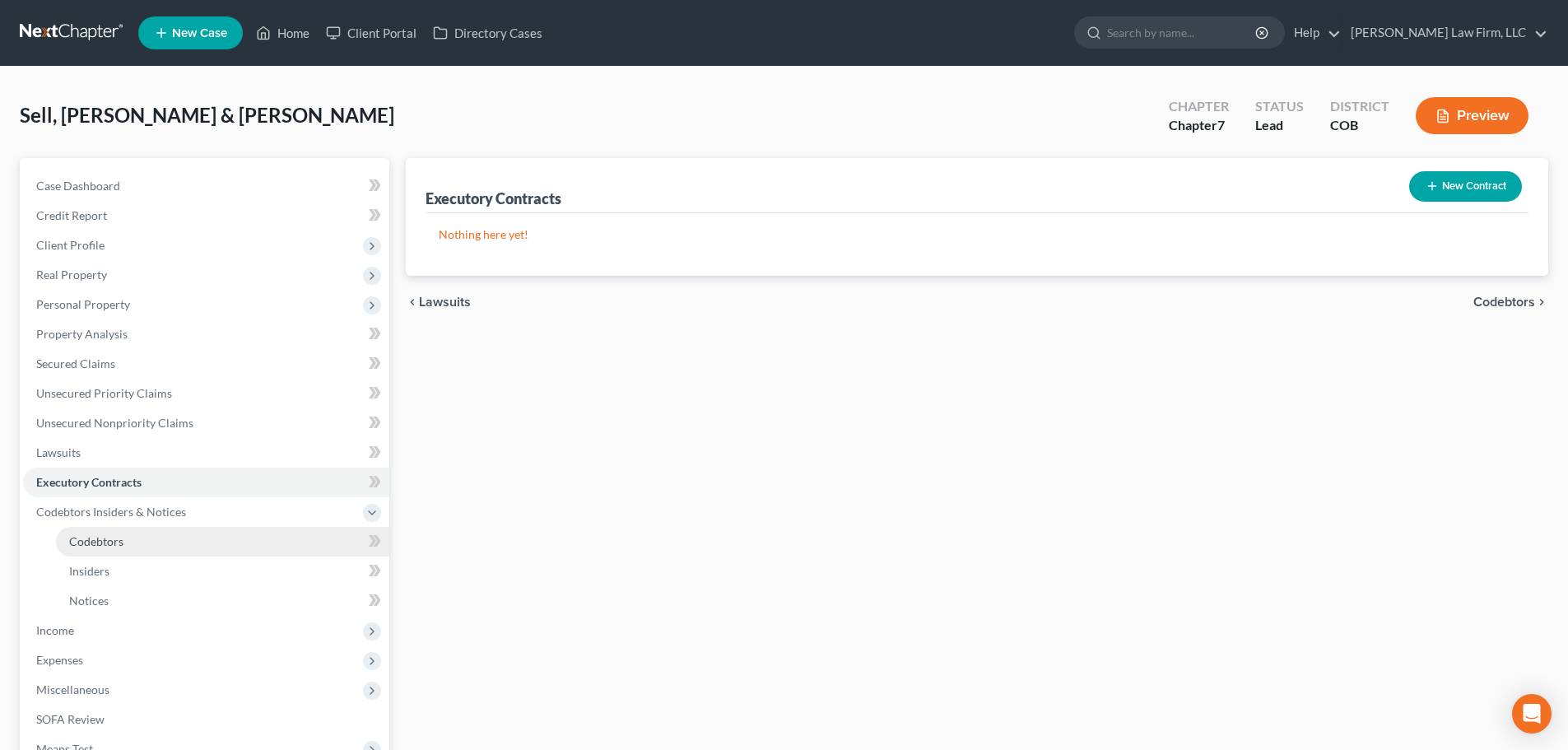
click at [101, 544] on span "Codebtors" at bounding box center [96, 541] width 54 height 14
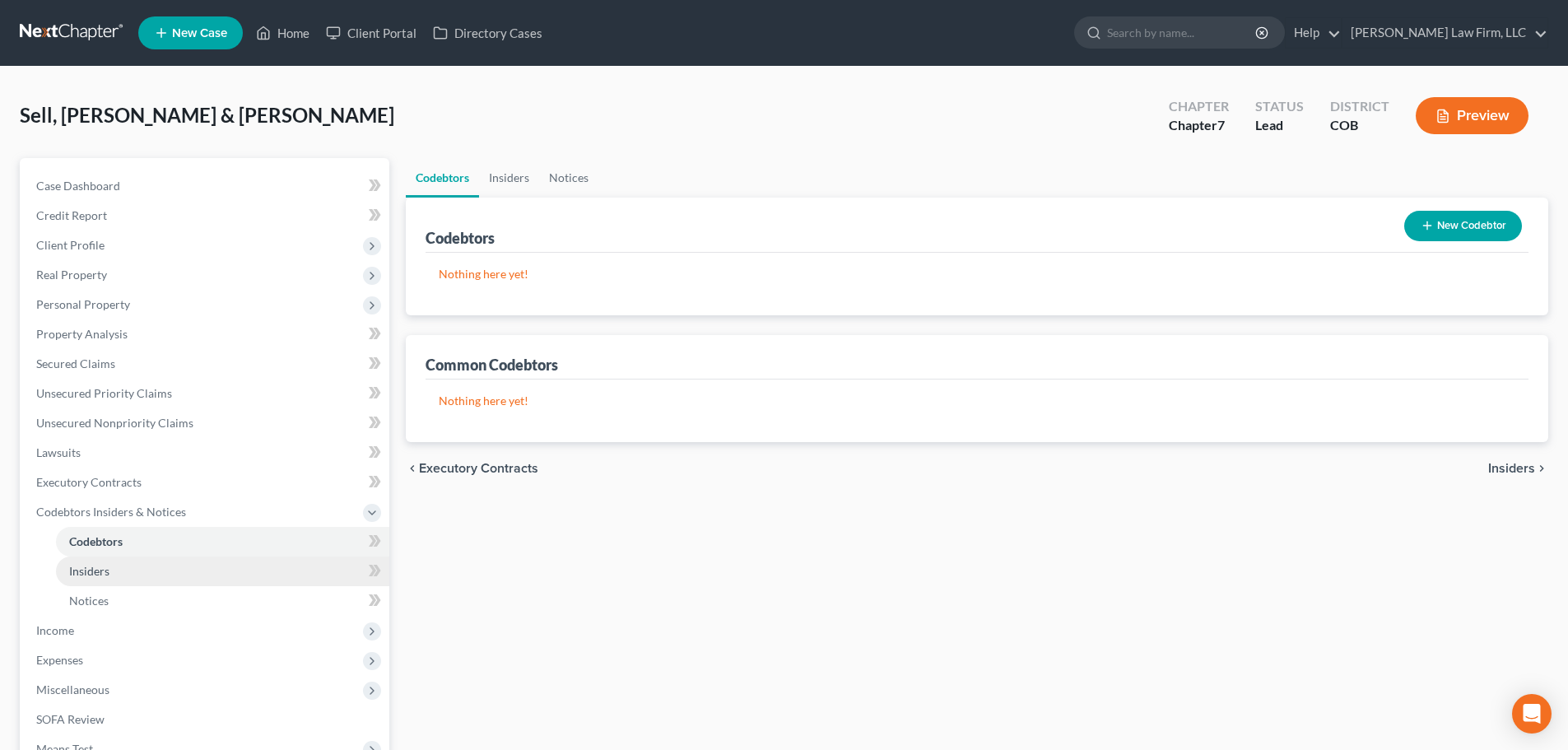
click at [94, 556] on link "Insiders" at bounding box center [222, 571] width 333 height 30
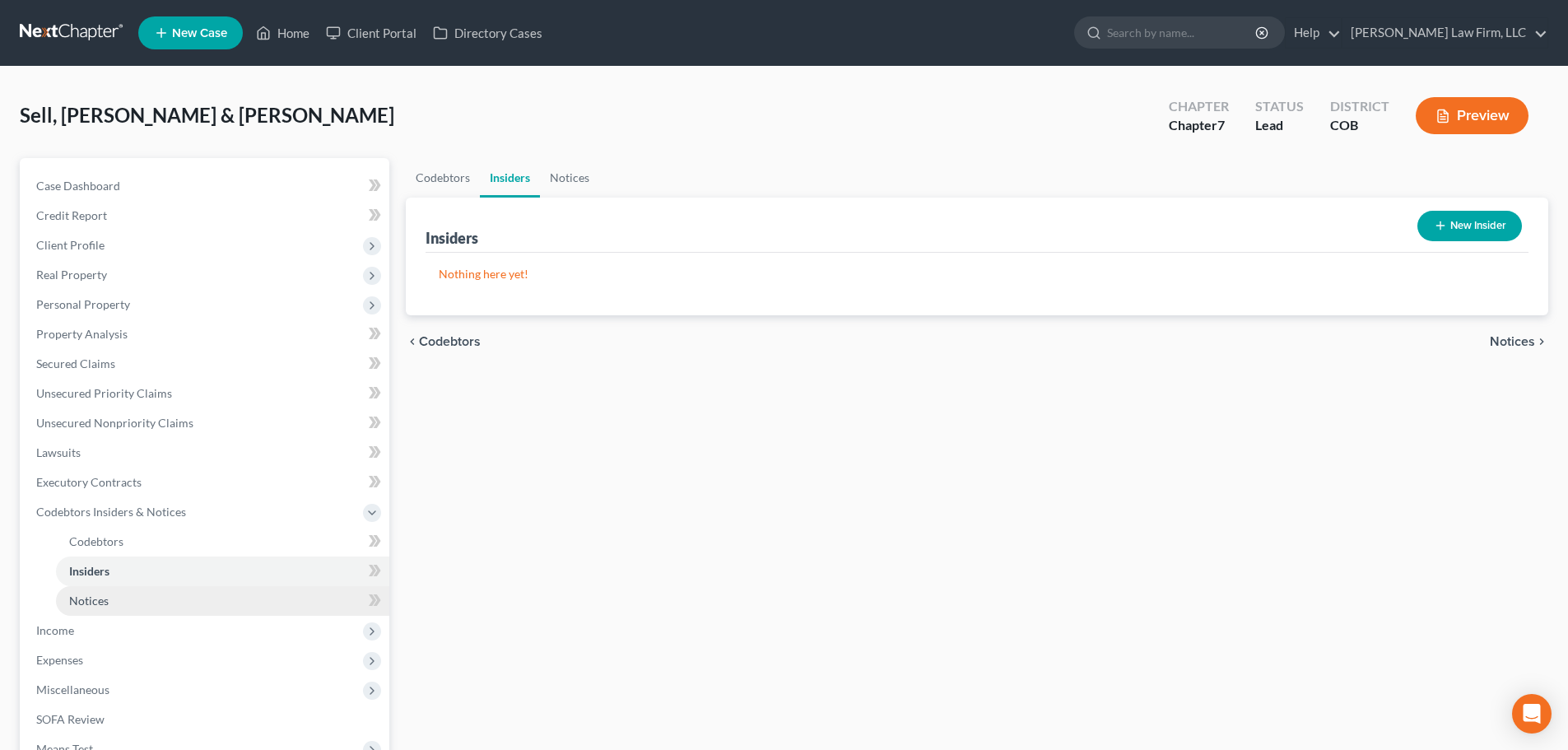
click at [96, 588] on link "Notices" at bounding box center [222, 600] width 333 height 30
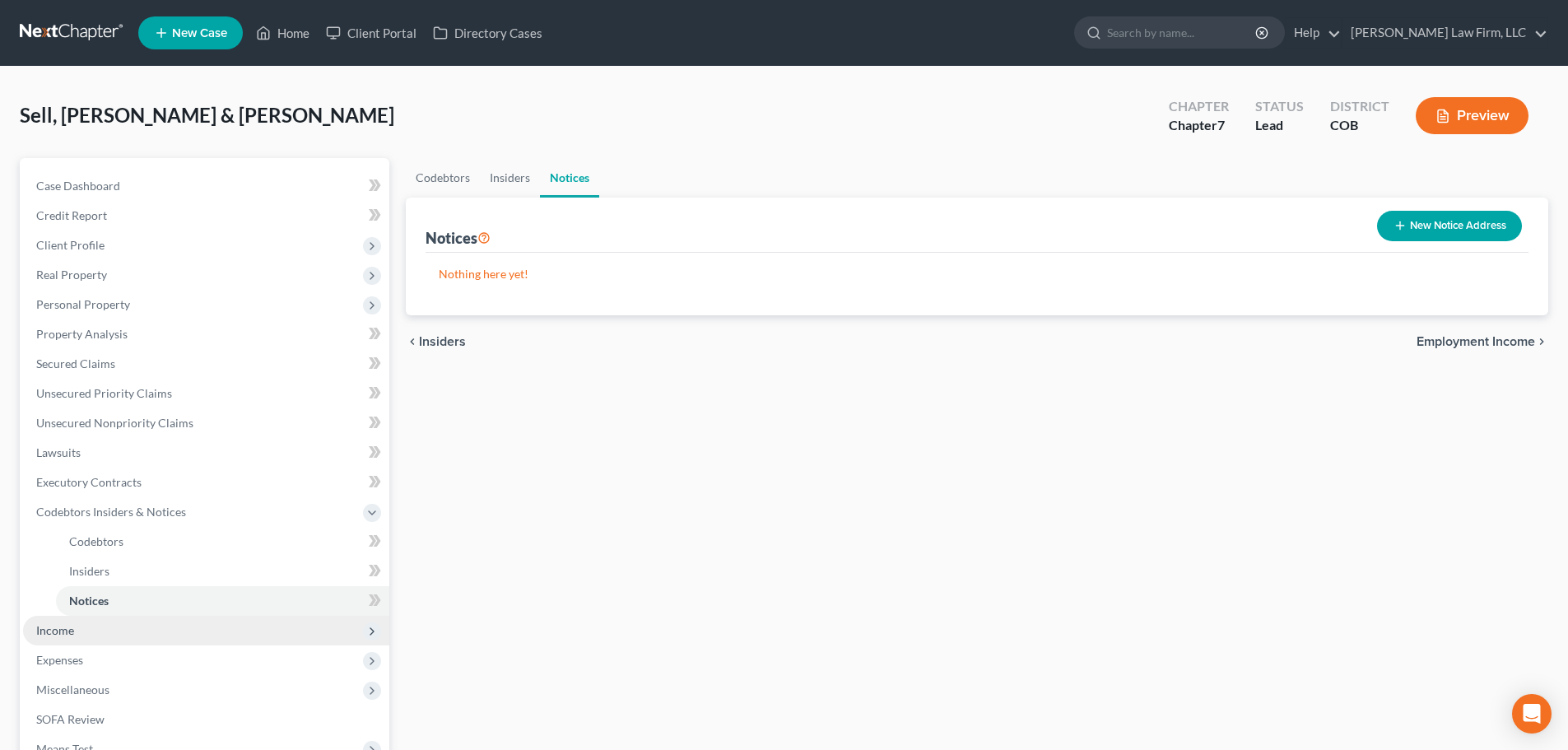
click at [107, 621] on span "Income" at bounding box center [205, 631] width 366 height 30
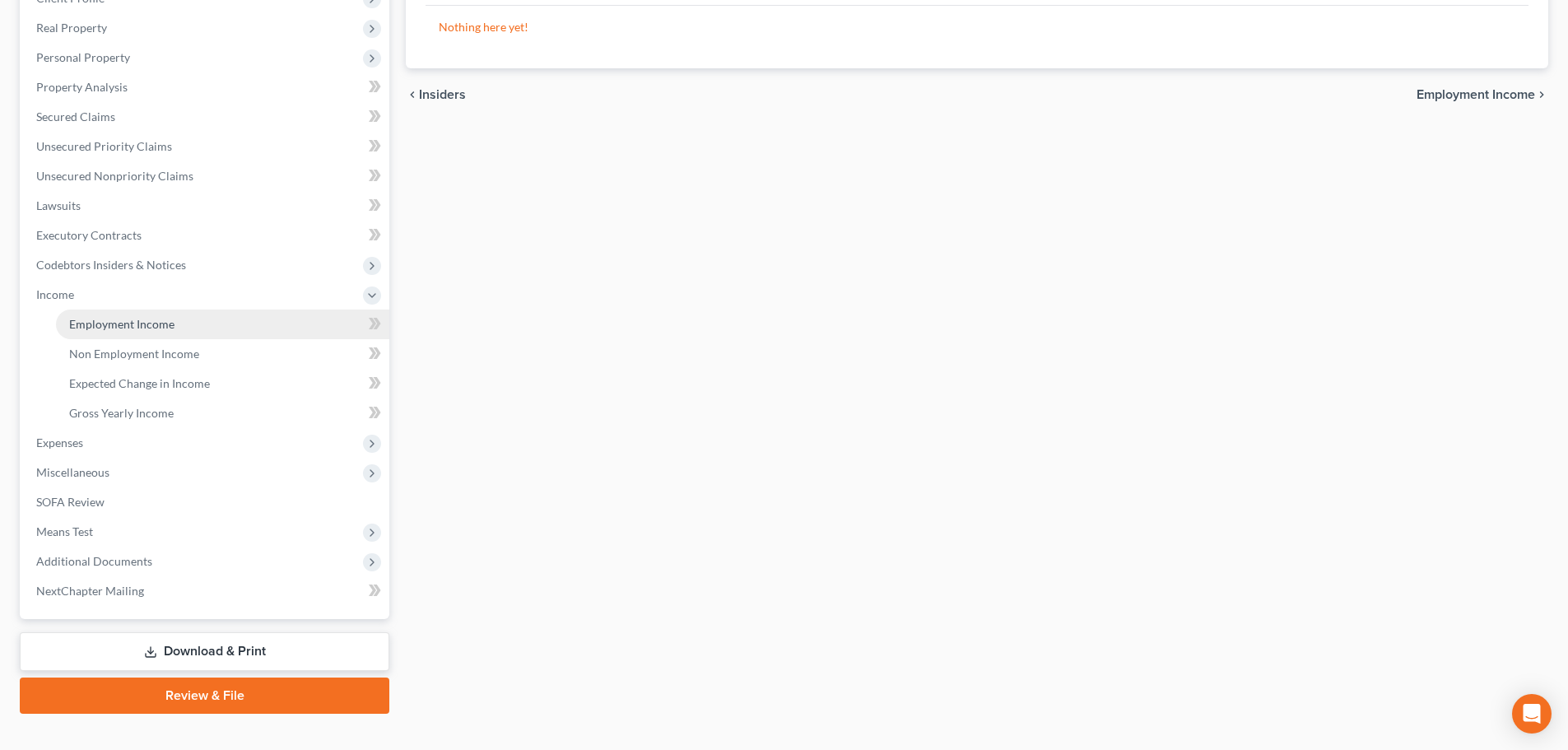
click at [146, 322] on span "Employment Income" at bounding box center [122, 324] width 106 height 14
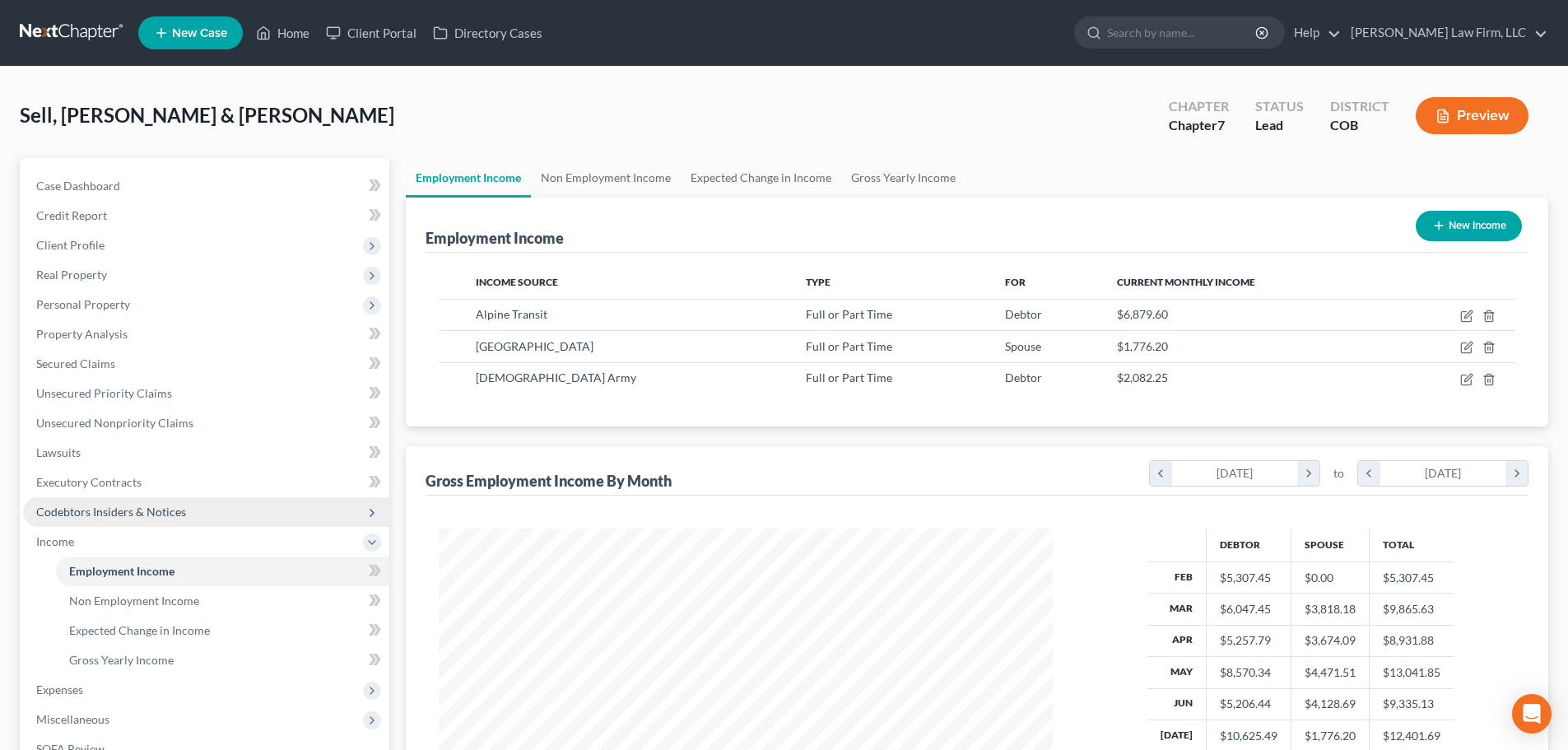
scroll to position [307, 647]
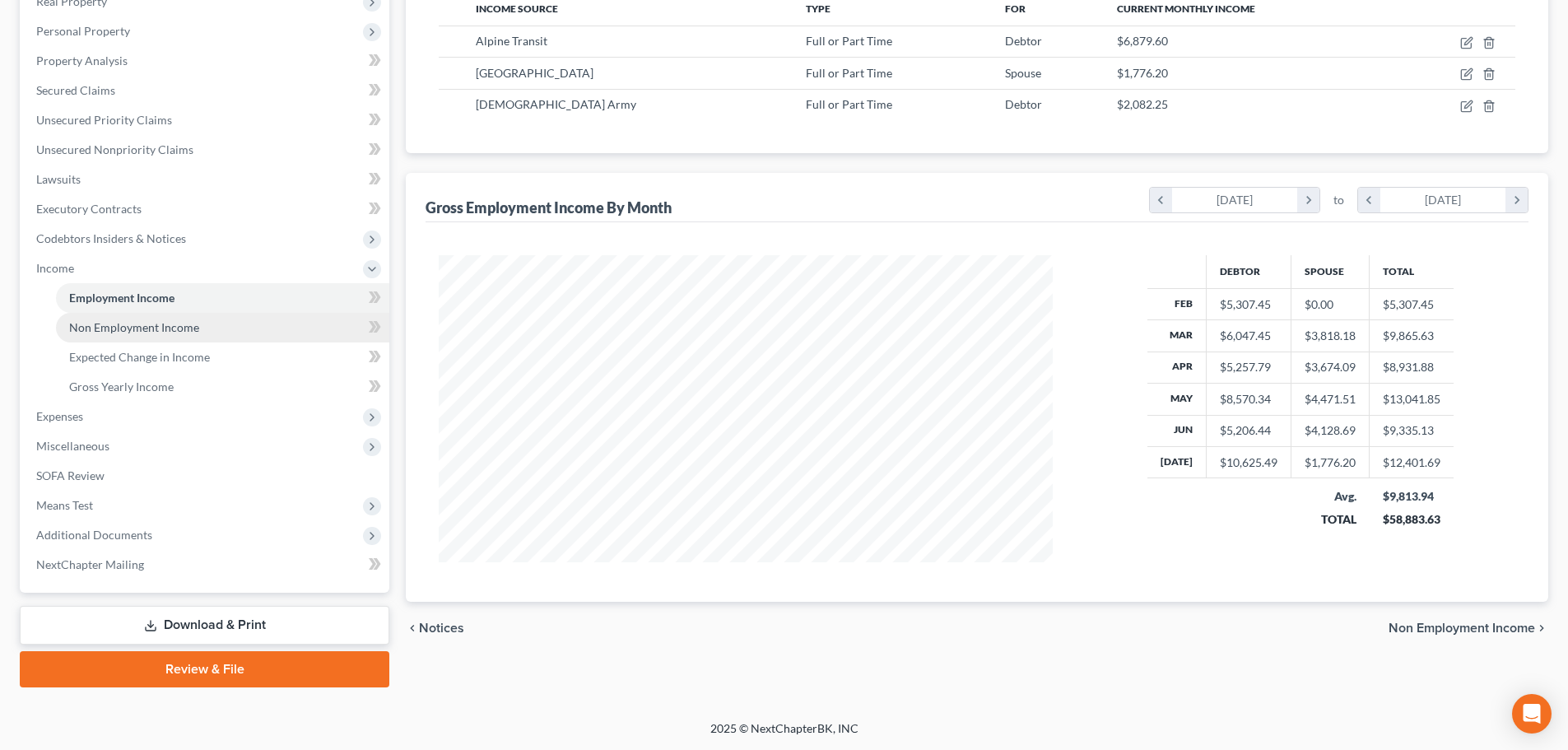
click at [134, 334] on link "Non Employment Income" at bounding box center [222, 327] width 333 height 30
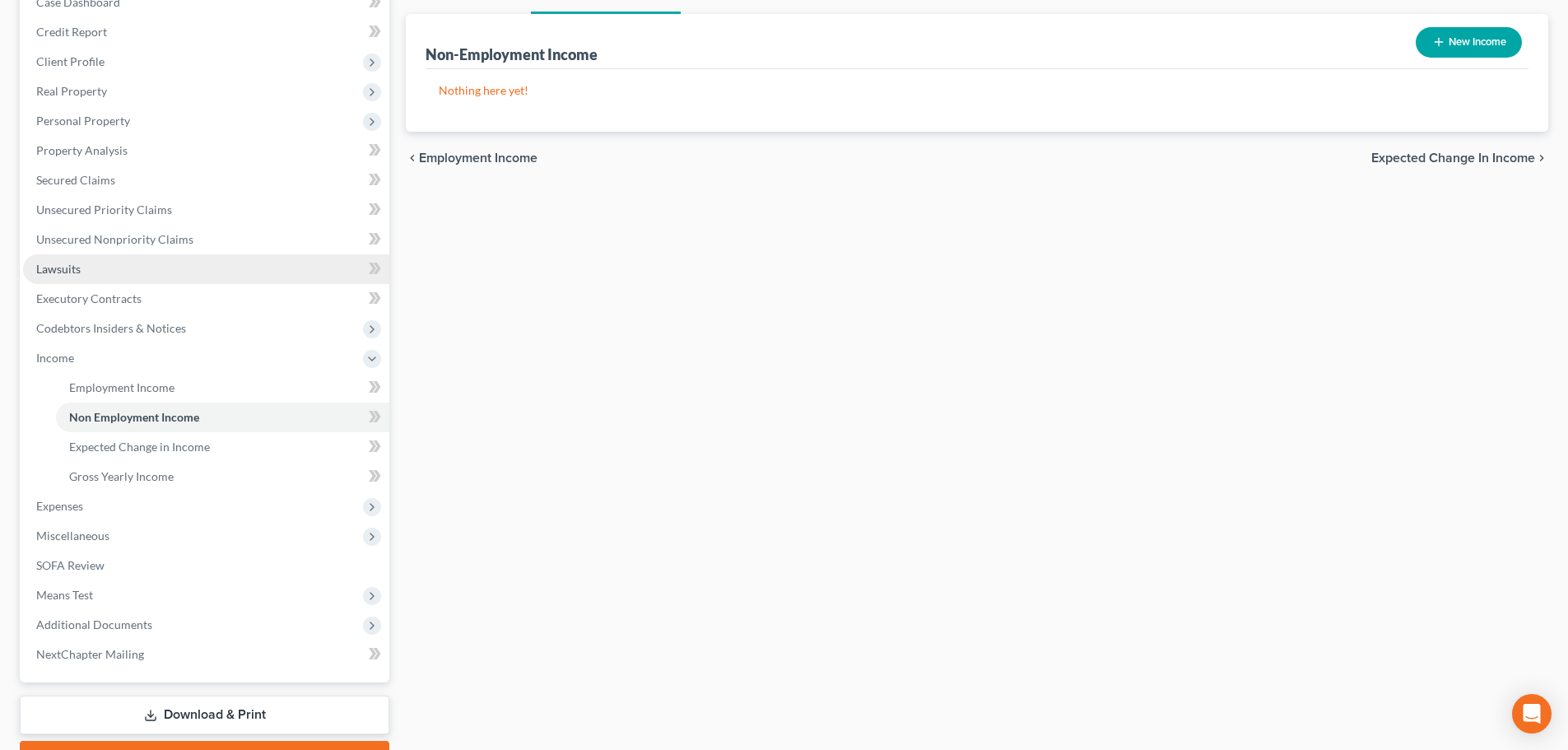
scroll to position [247, 0]
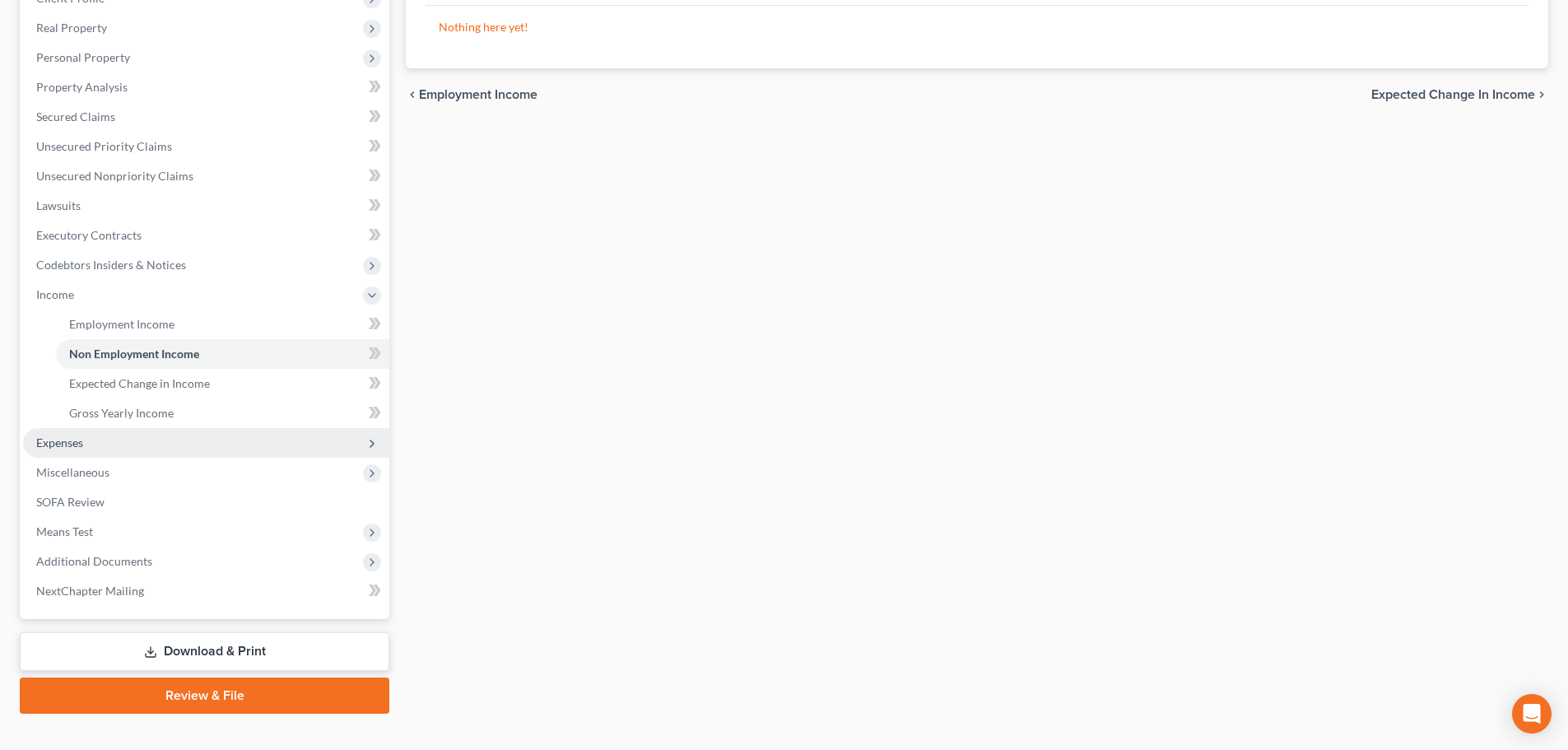
click at [128, 446] on span "Expenses" at bounding box center [205, 442] width 366 height 30
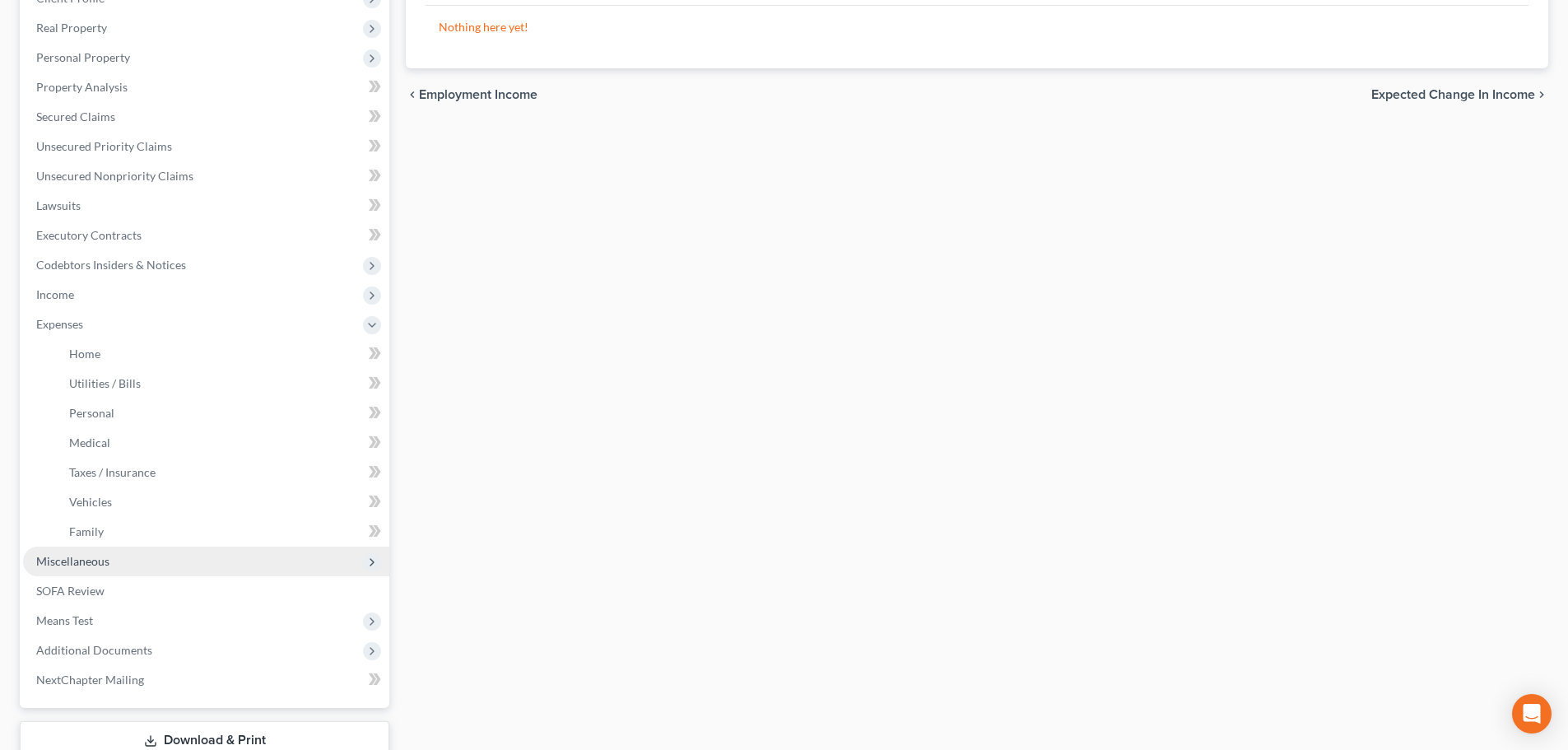
click at [101, 554] on span "Miscellaneous" at bounding box center [73, 561] width 74 height 14
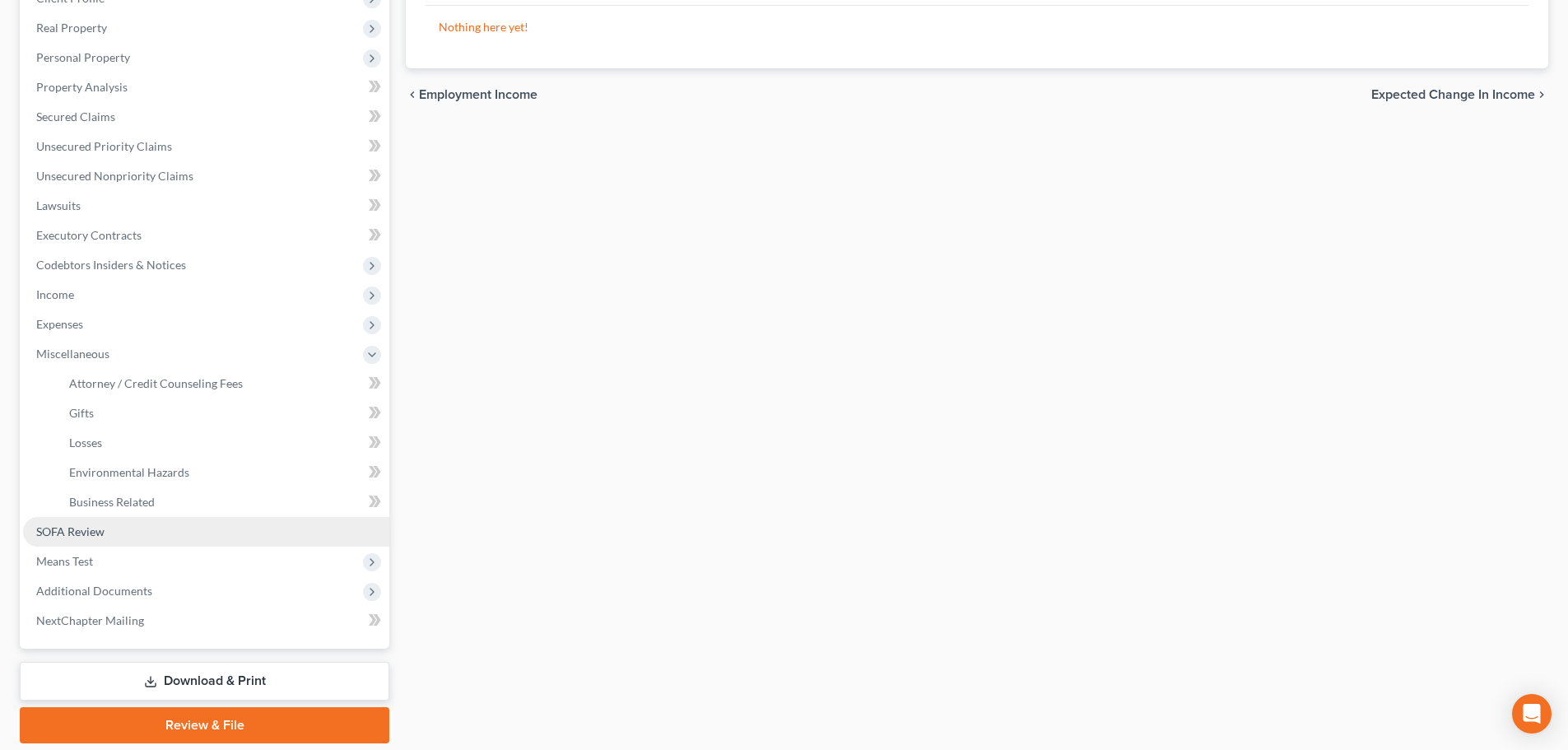
click at [109, 526] on link "SOFA Review" at bounding box center [205, 532] width 366 height 30
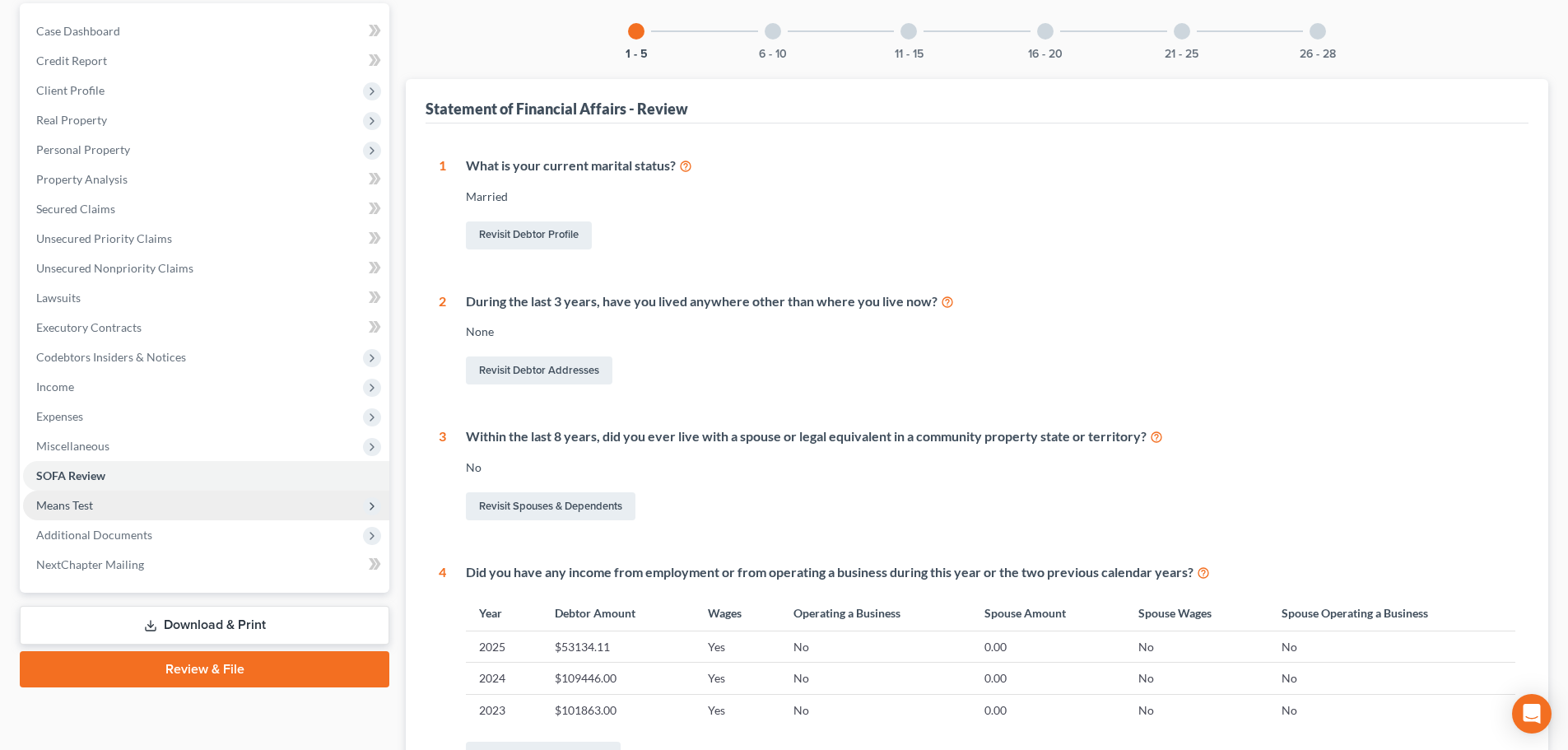
scroll to position [165, 0]
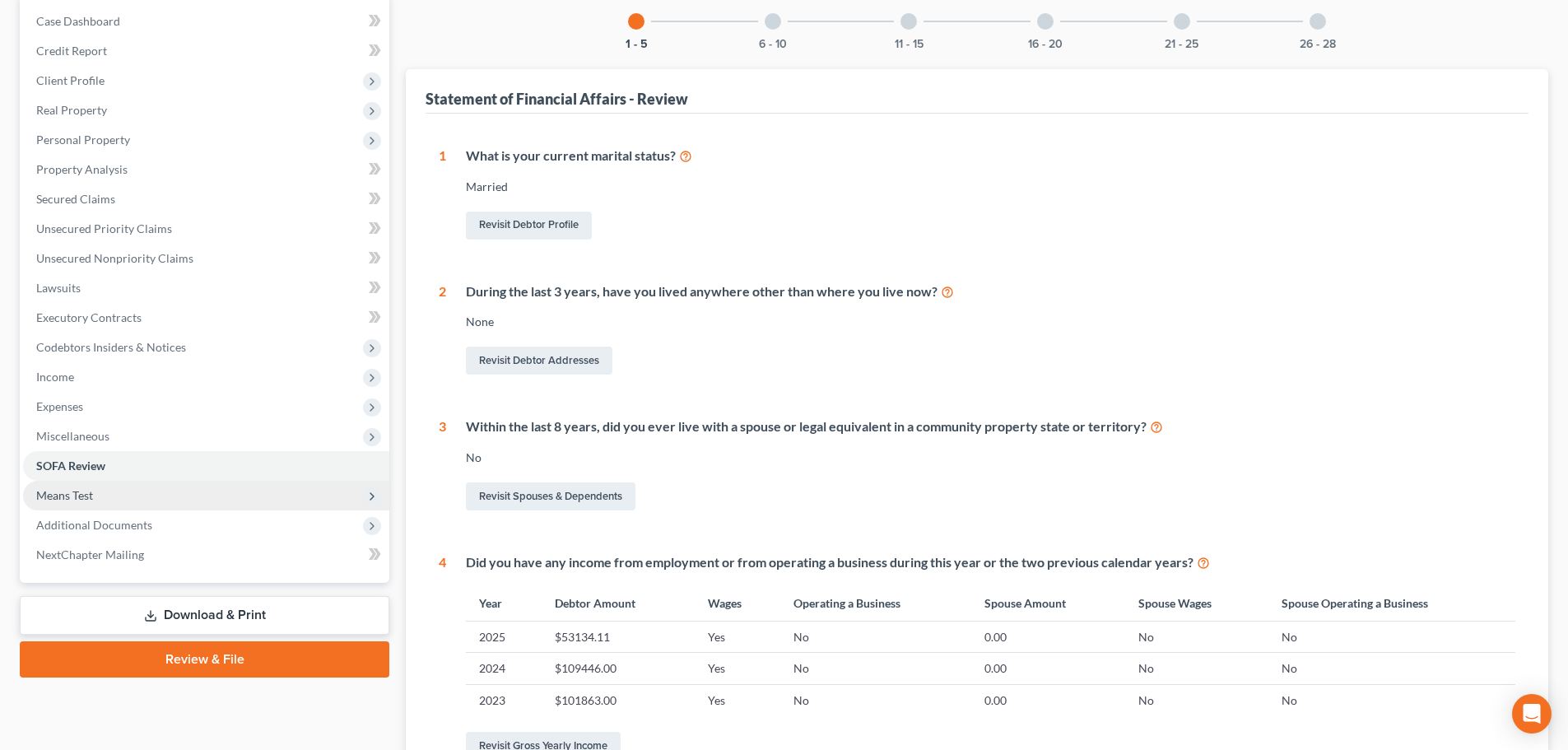
click at [147, 496] on span "Means Test" at bounding box center [205, 495] width 366 height 30
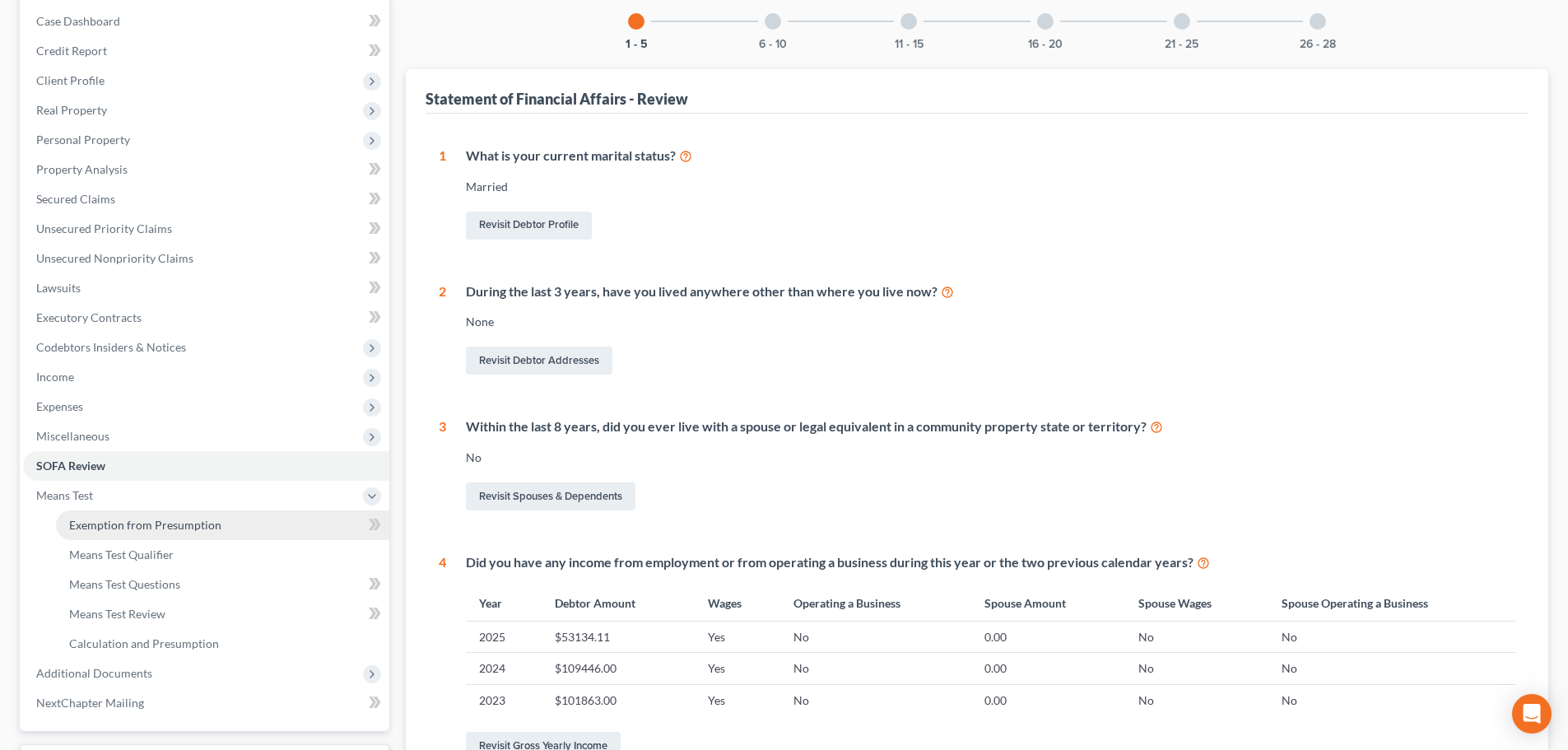
click at [180, 523] on span "Exemption from Presumption" at bounding box center [145, 525] width 152 height 14
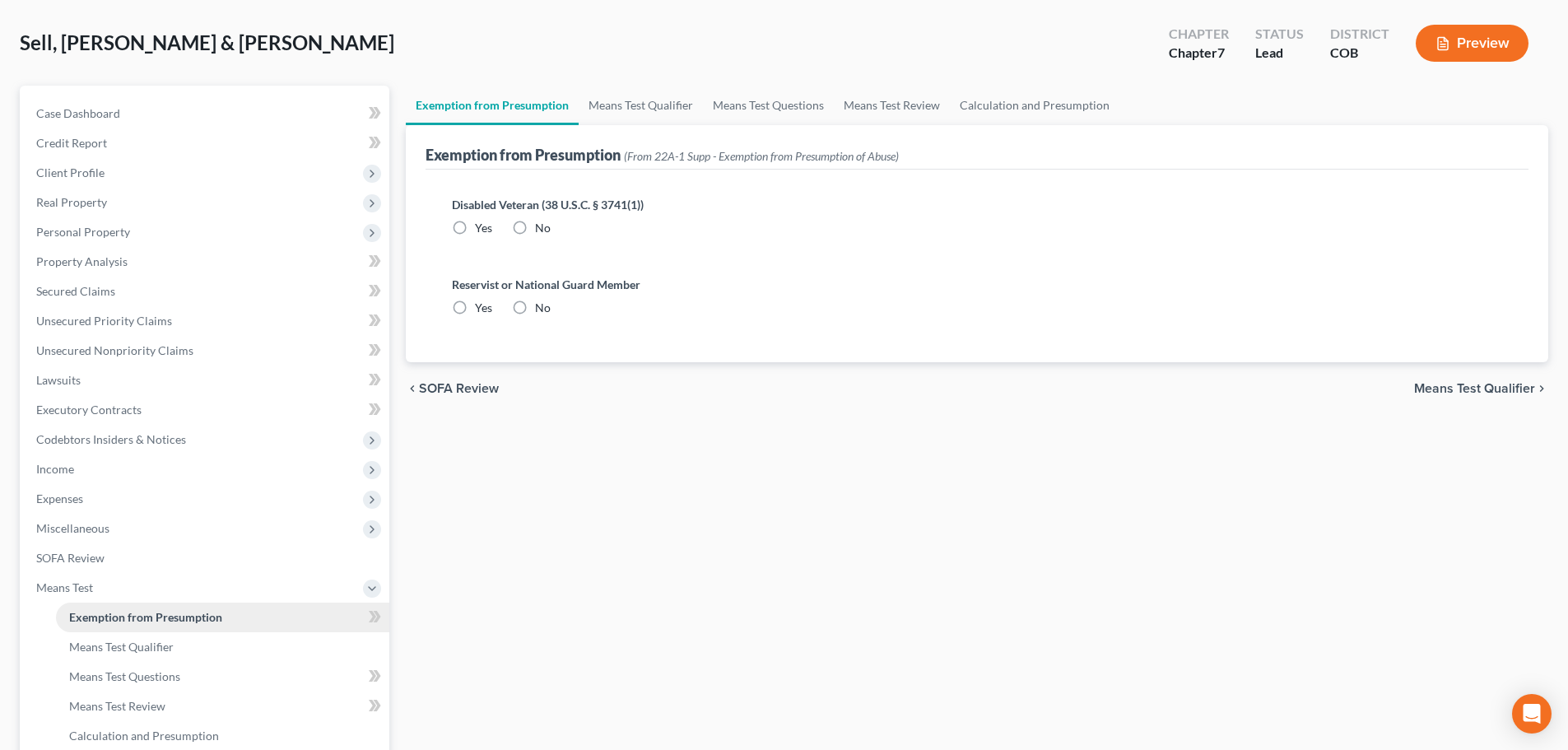
radio input "true"
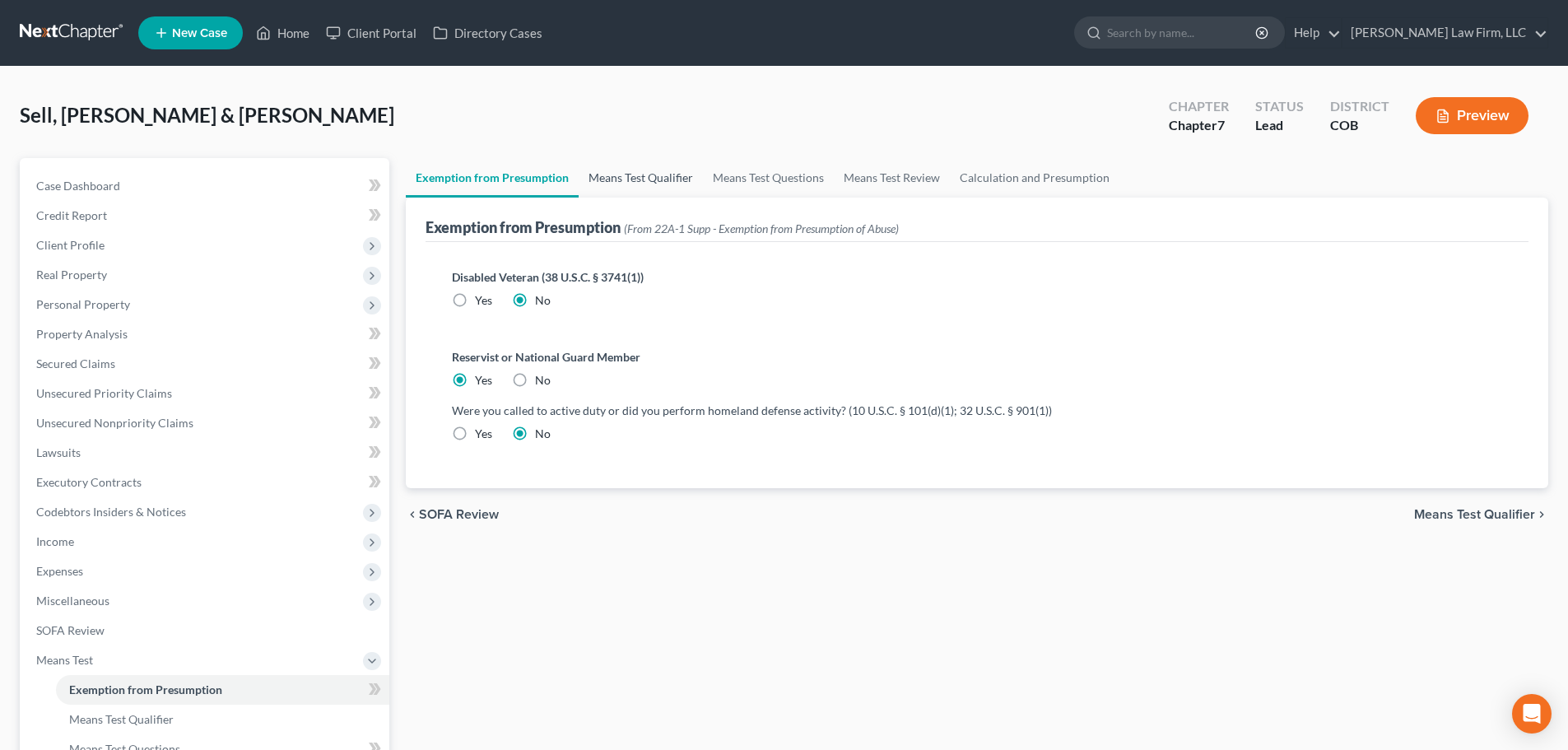
click at [627, 175] on link "Means Test Qualifier" at bounding box center [641, 178] width 124 height 40
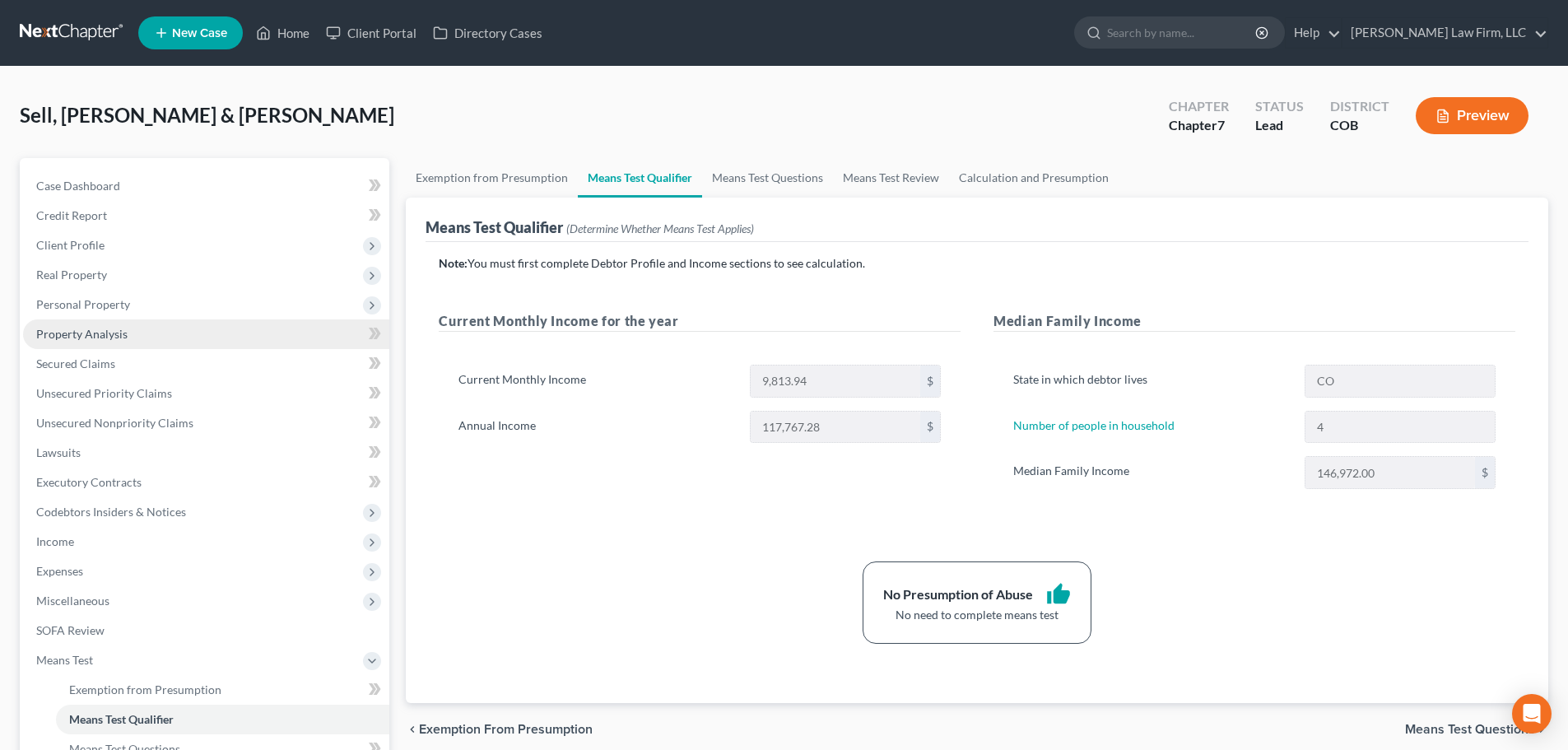
click at [123, 320] on link "Property Analysis" at bounding box center [205, 334] width 366 height 30
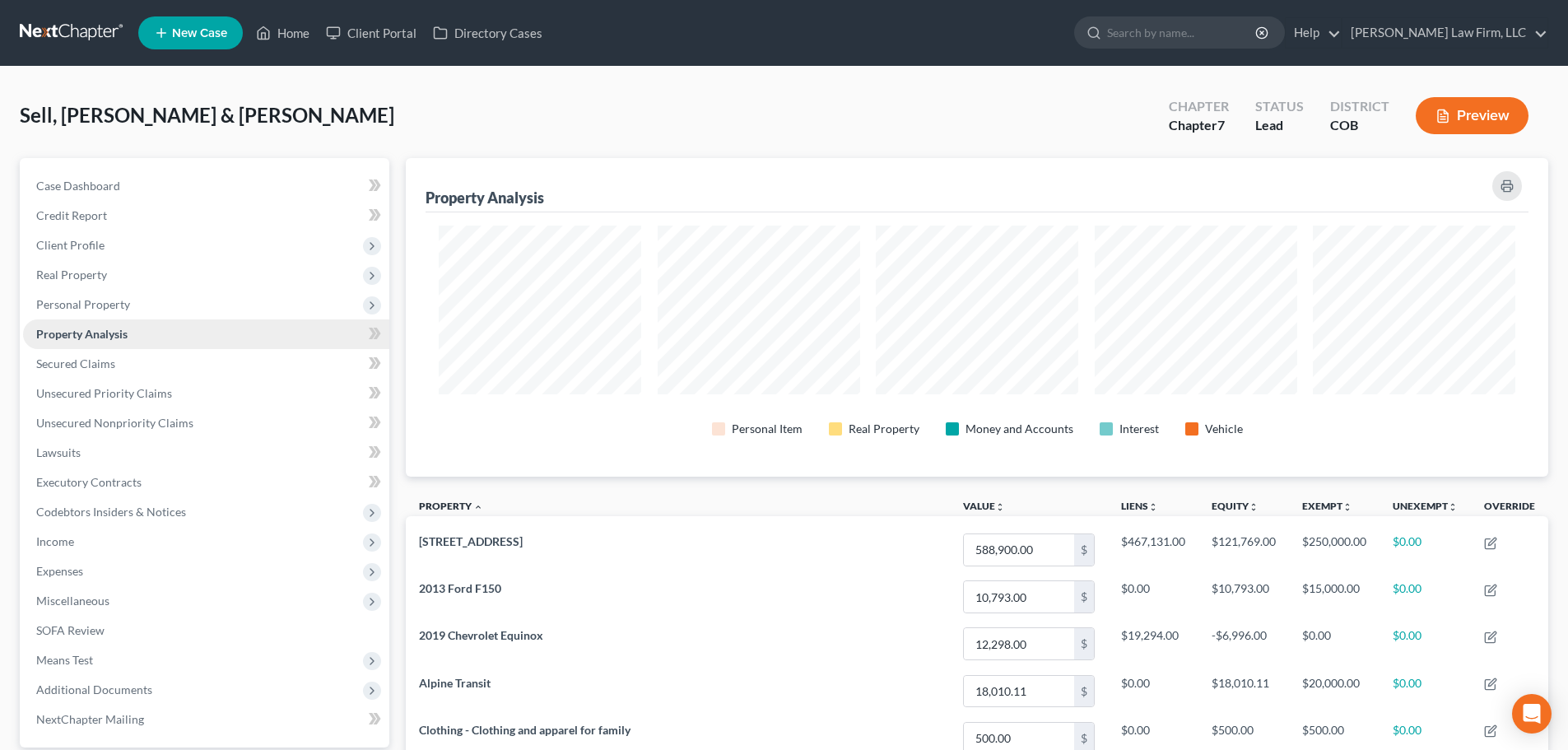
scroll to position [319, 1143]
click at [111, 234] on span "Client Profile" at bounding box center [205, 245] width 366 height 30
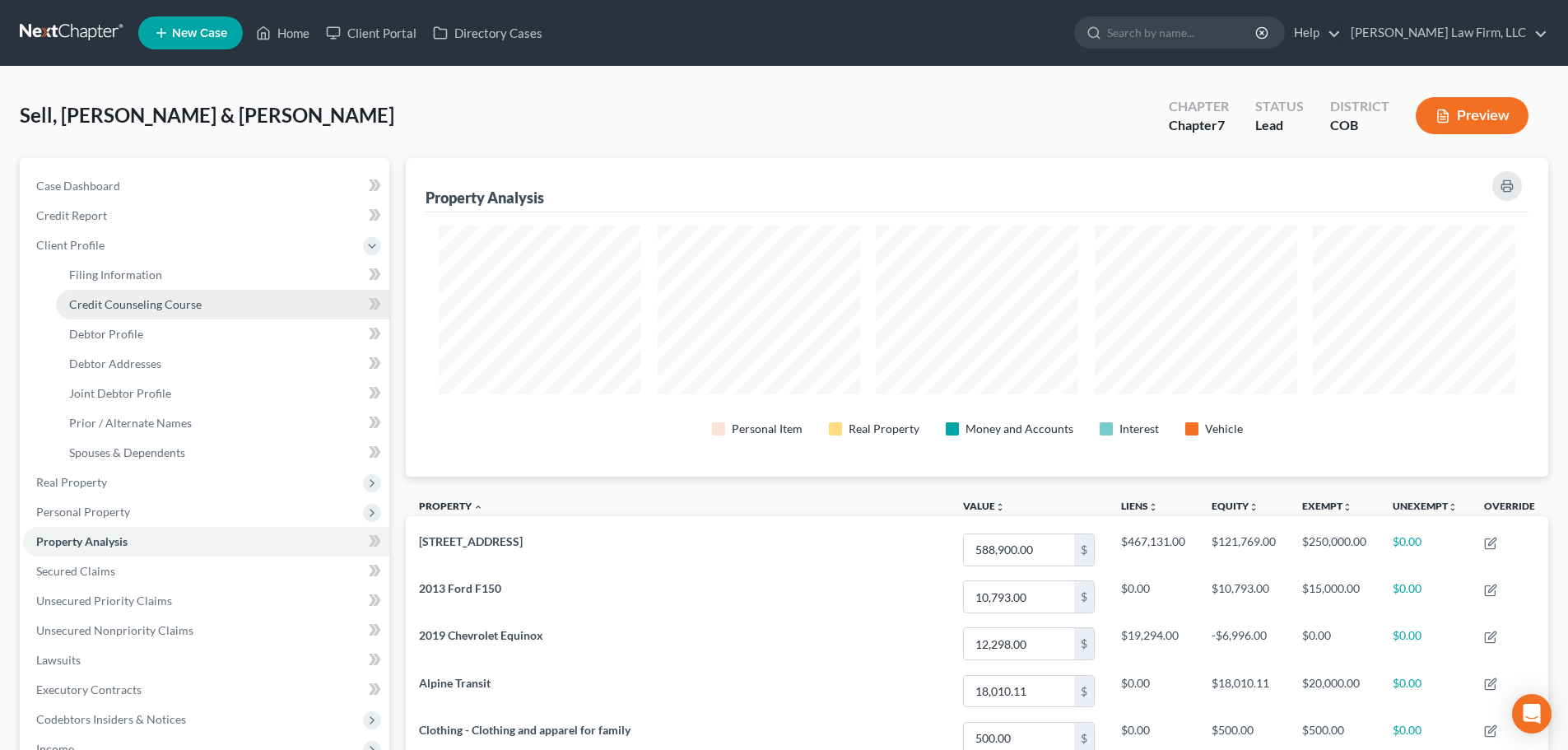
click at [125, 307] on span "Credit Counseling Course" at bounding box center [135, 304] width 133 height 14
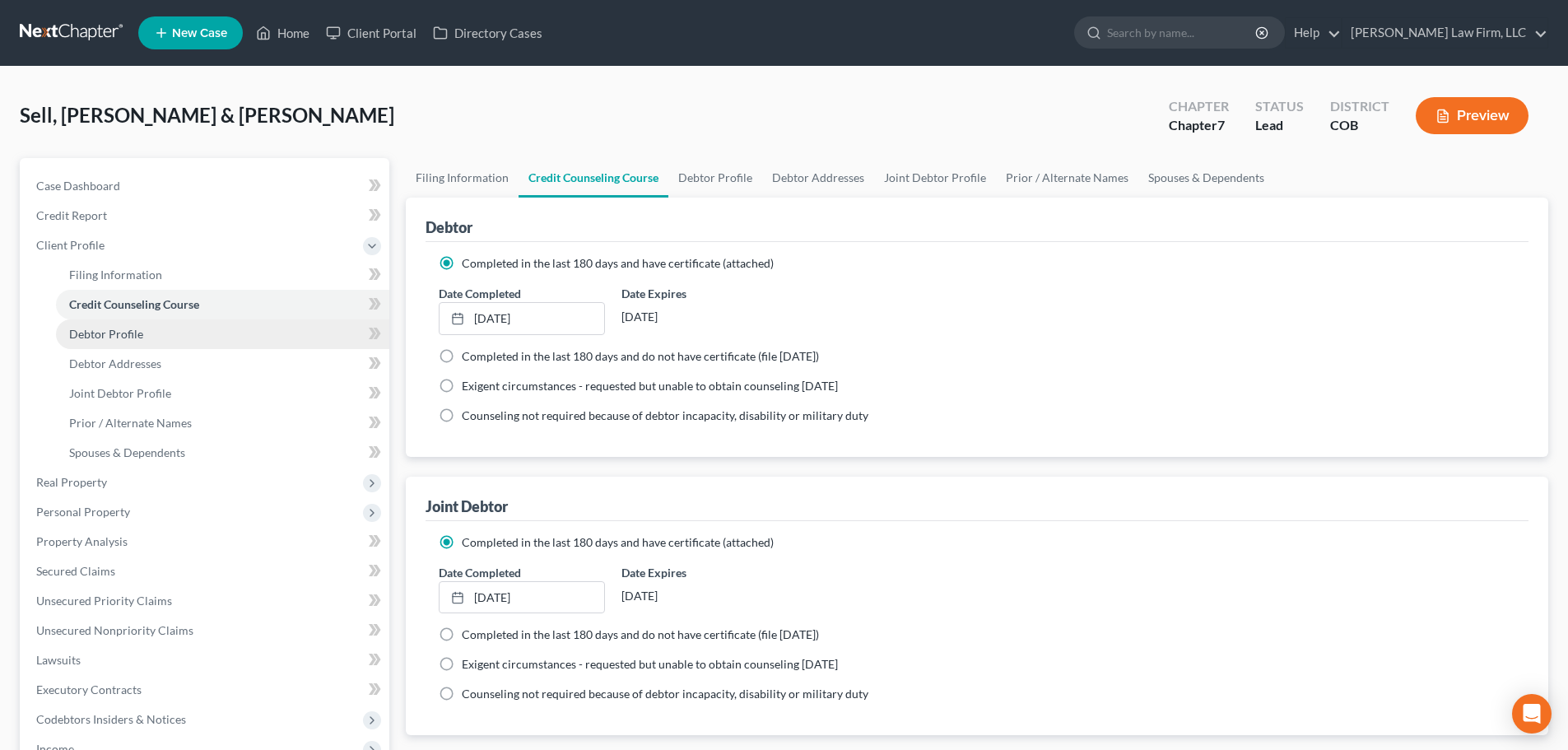
click at [167, 328] on link "Debtor Profile" at bounding box center [222, 334] width 333 height 30
select select "1"
select select "3"
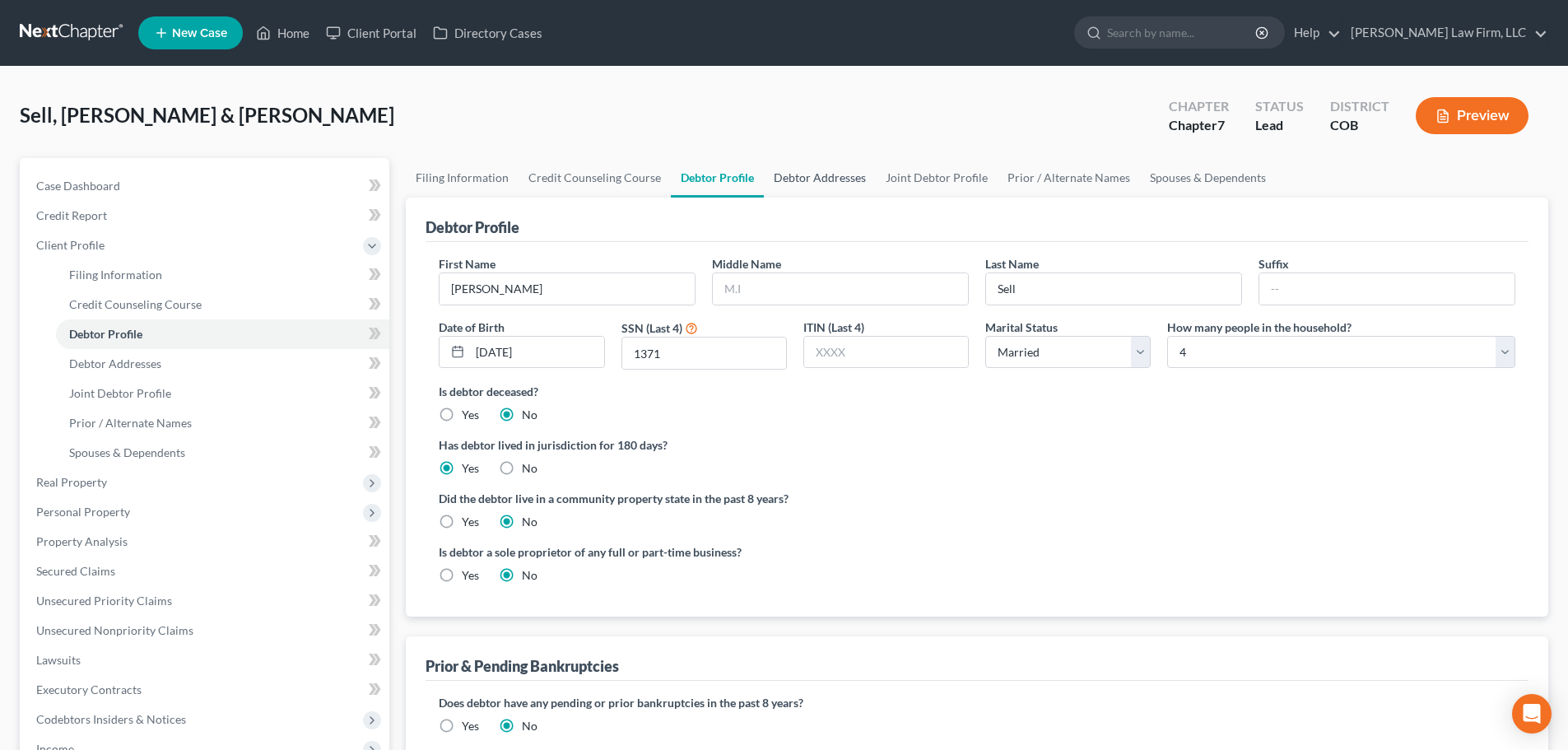
click at [806, 171] on link "Debtor Addresses" at bounding box center [820, 178] width 112 height 40
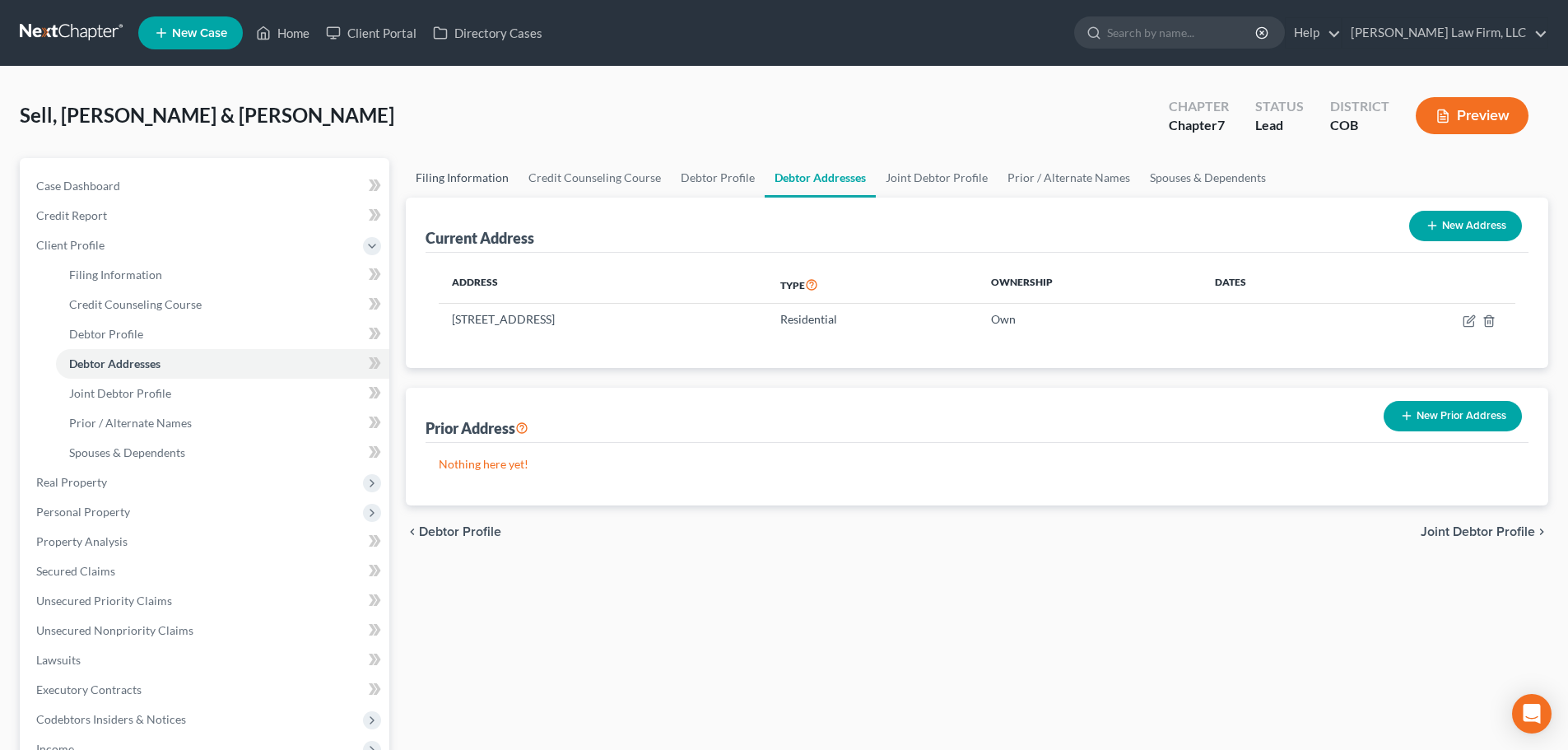
click at [466, 192] on link "Filing Information" at bounding box center [462, 178] width 112 height 40
select select "1"
select select "0"
select select "5"
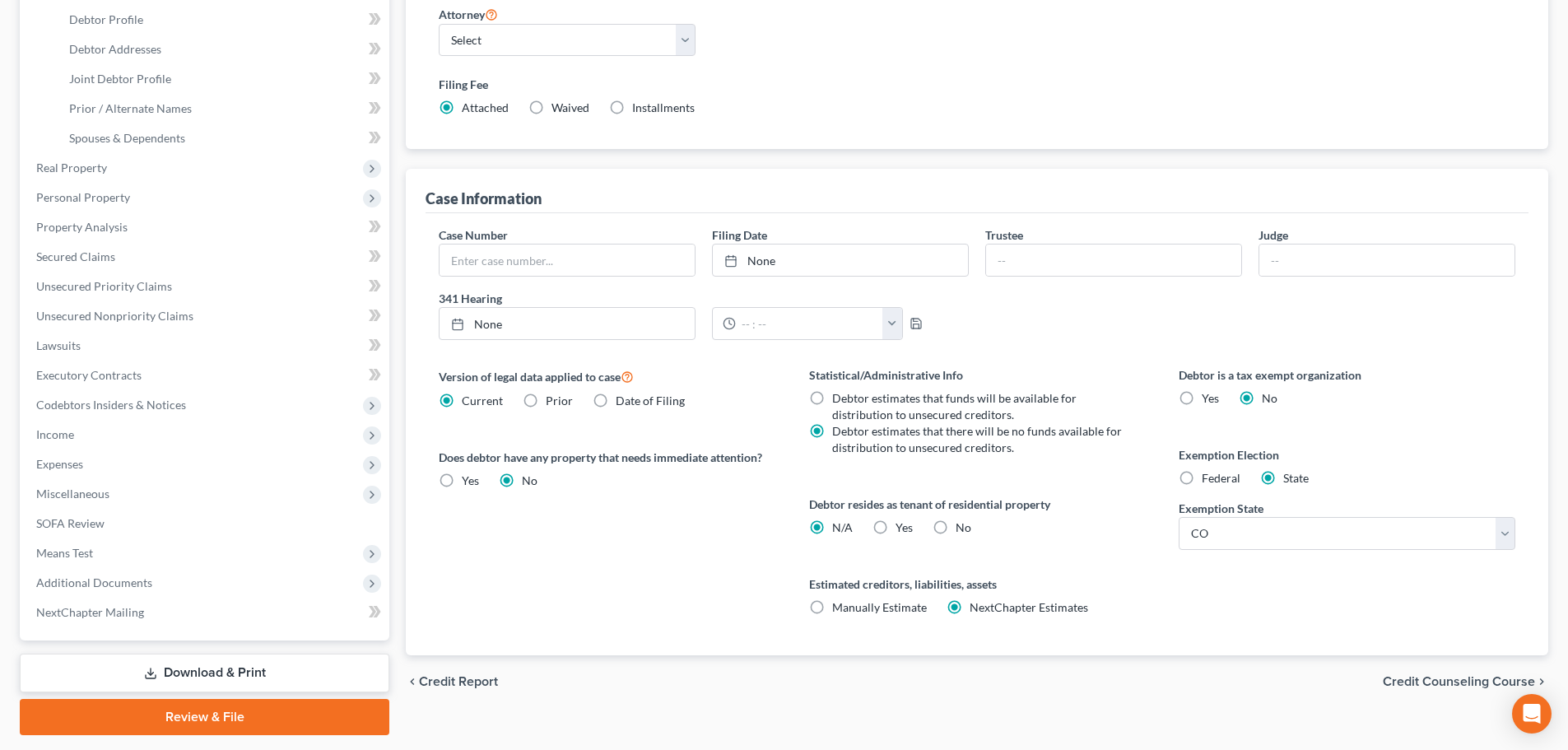
scroll to position [330, 0]
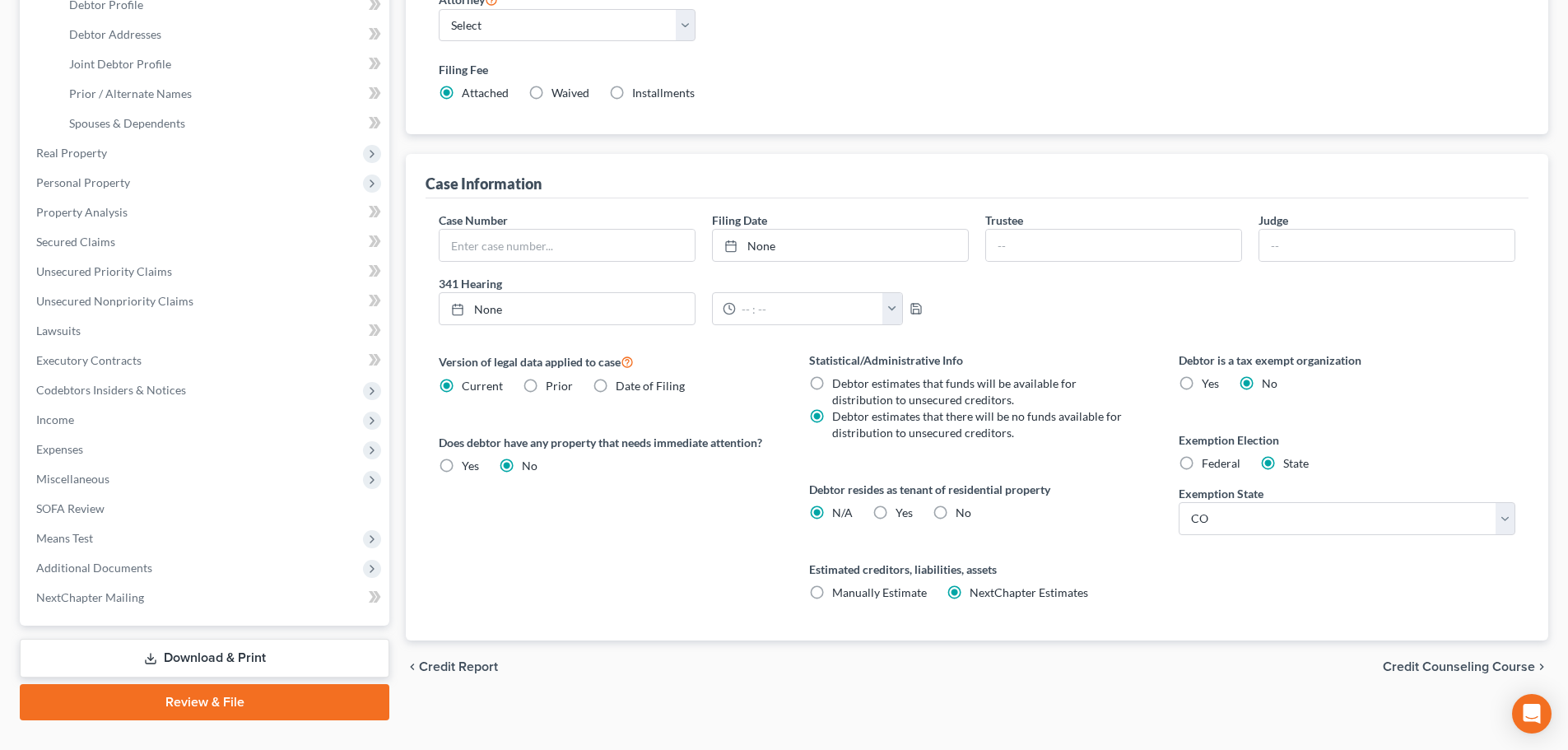
click at [956, 507] on label "No" at bounding box center [964, 512] width 16 height 16
click at [963, 507] on input "No" at bounding box center [968, 510] width 11 height 11
radio input "true"
radio input "false"
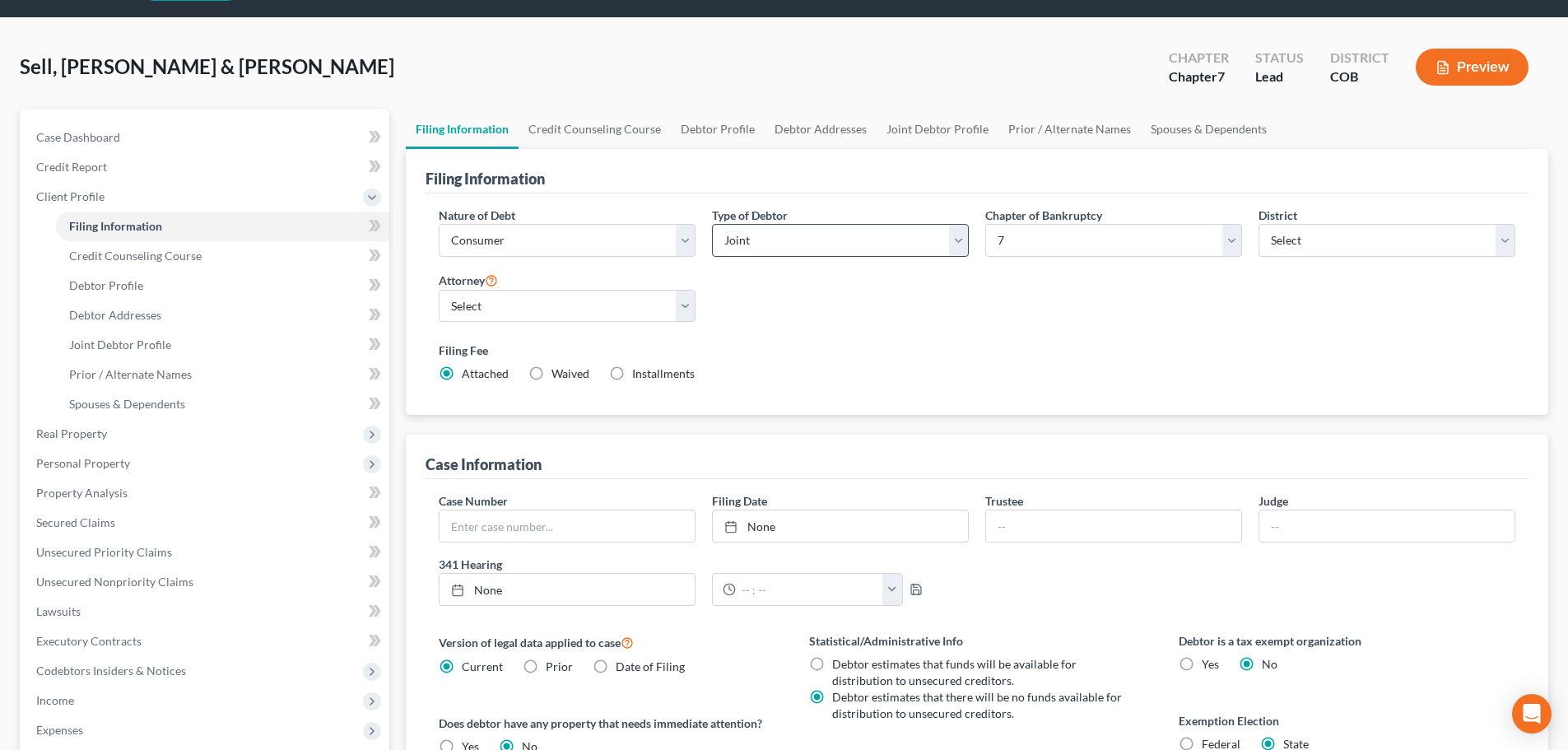
scroll to position [0, 0]
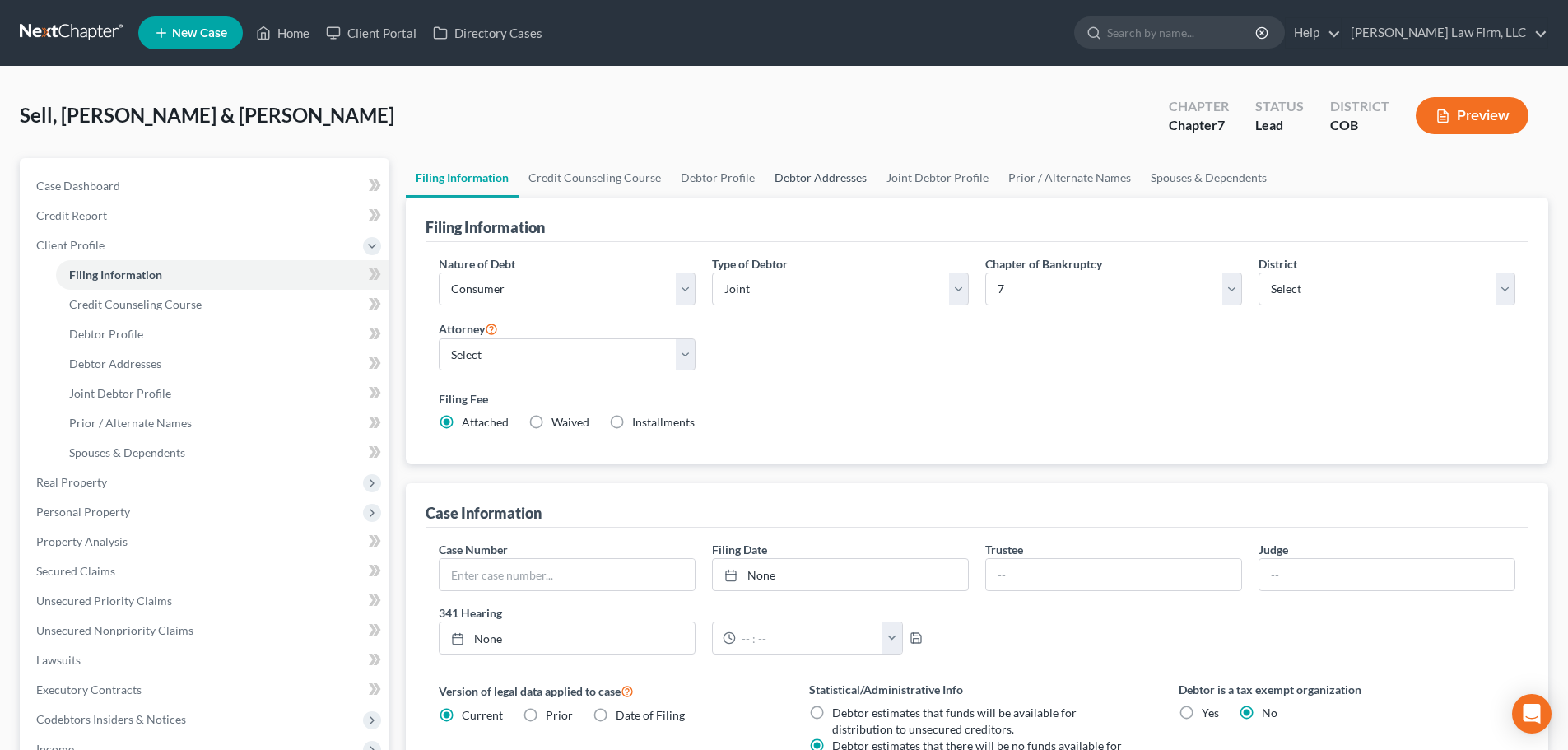
click at [863, 175] on link "Debtor Addresses" at bounding box center [821, 178] width 112 height 40
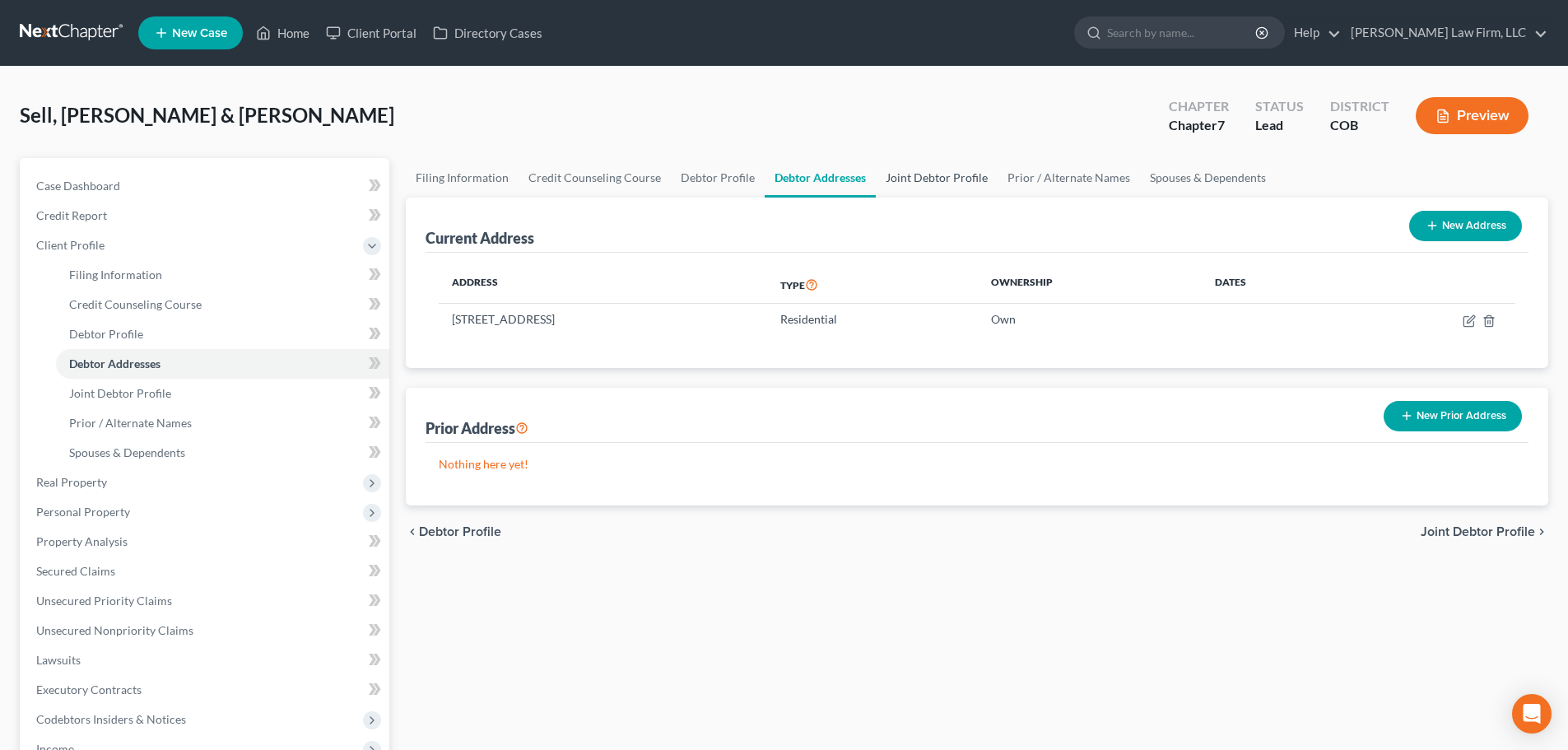
click at [907, 175] on link "Joint Debtor Profile" at bounding box center [937, 178] width 122 height 40
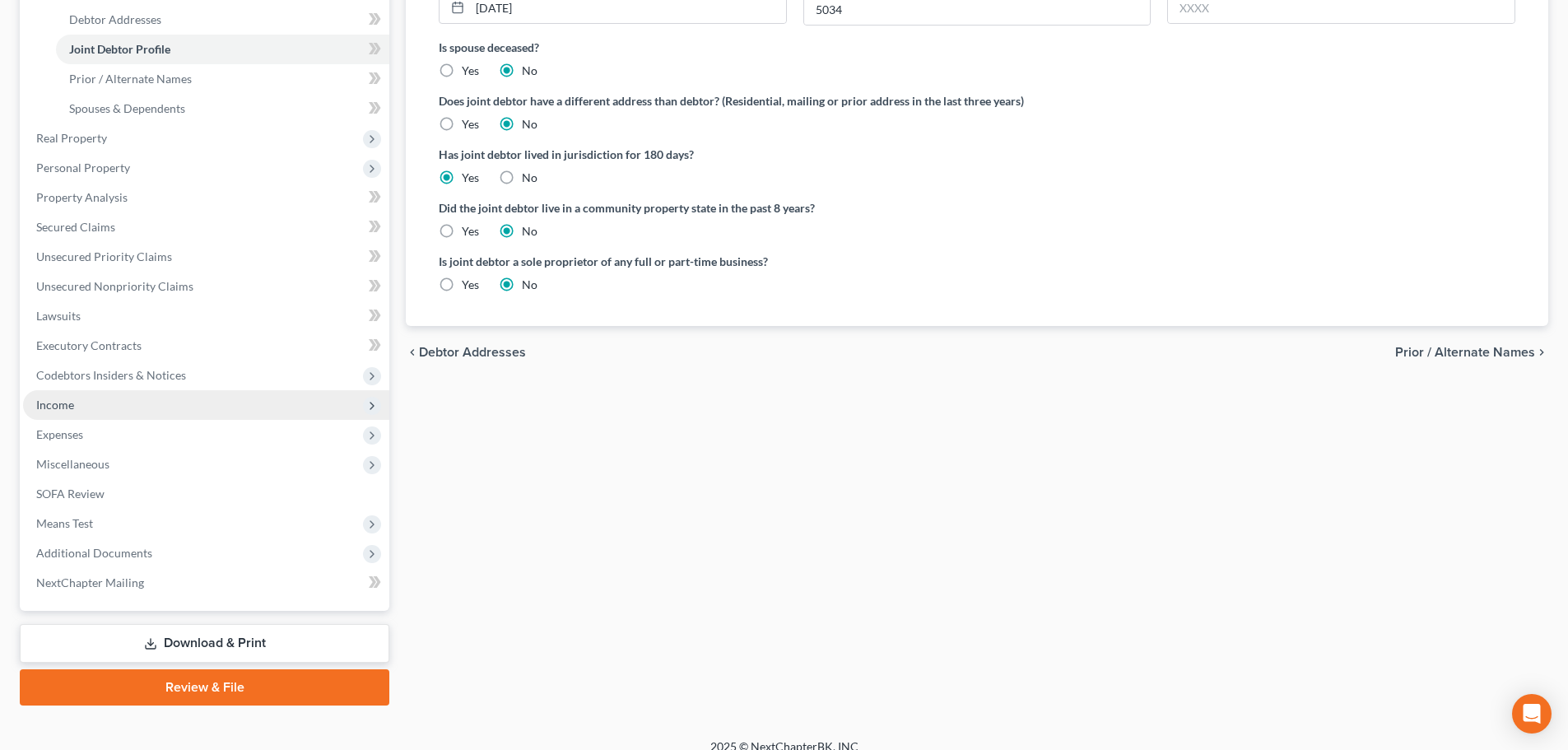
scroll to position [363, 0]
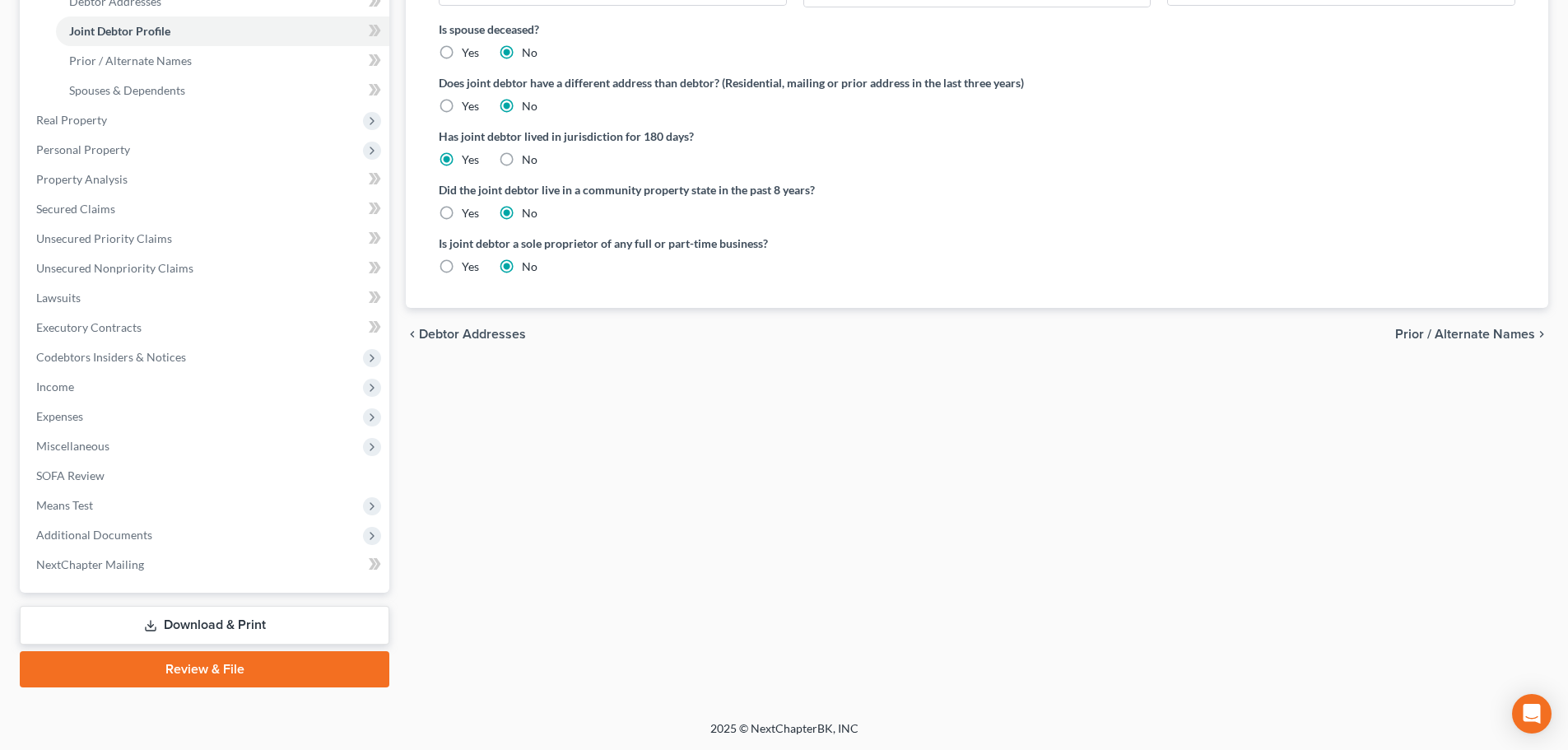
click at [300, 611] on link "Download & Print" at bounding box center [204, 626] width 369 height 39
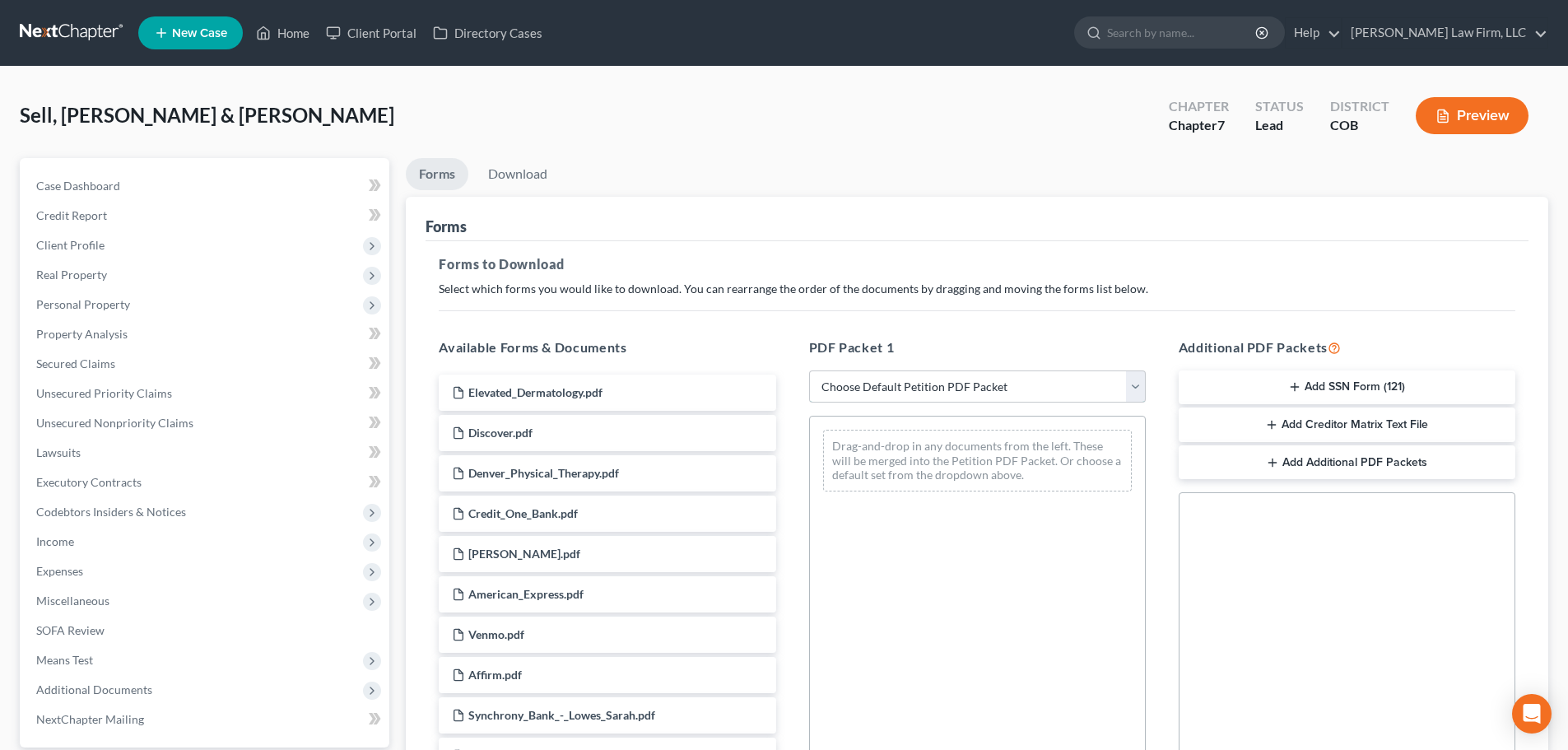
click at [919, 379] on select "Choose Default Petition PDF Packet Complete Bankruptcy Petition (all forms and …" at bounding box center [977, 386] width 336 height 33
select select "6"
click at [809, 370] on select "Choose Default Petition PDF Packet Complete Bankruptcy Petition (all forms and …" at bounding box center [977, 386] width 336 height 33
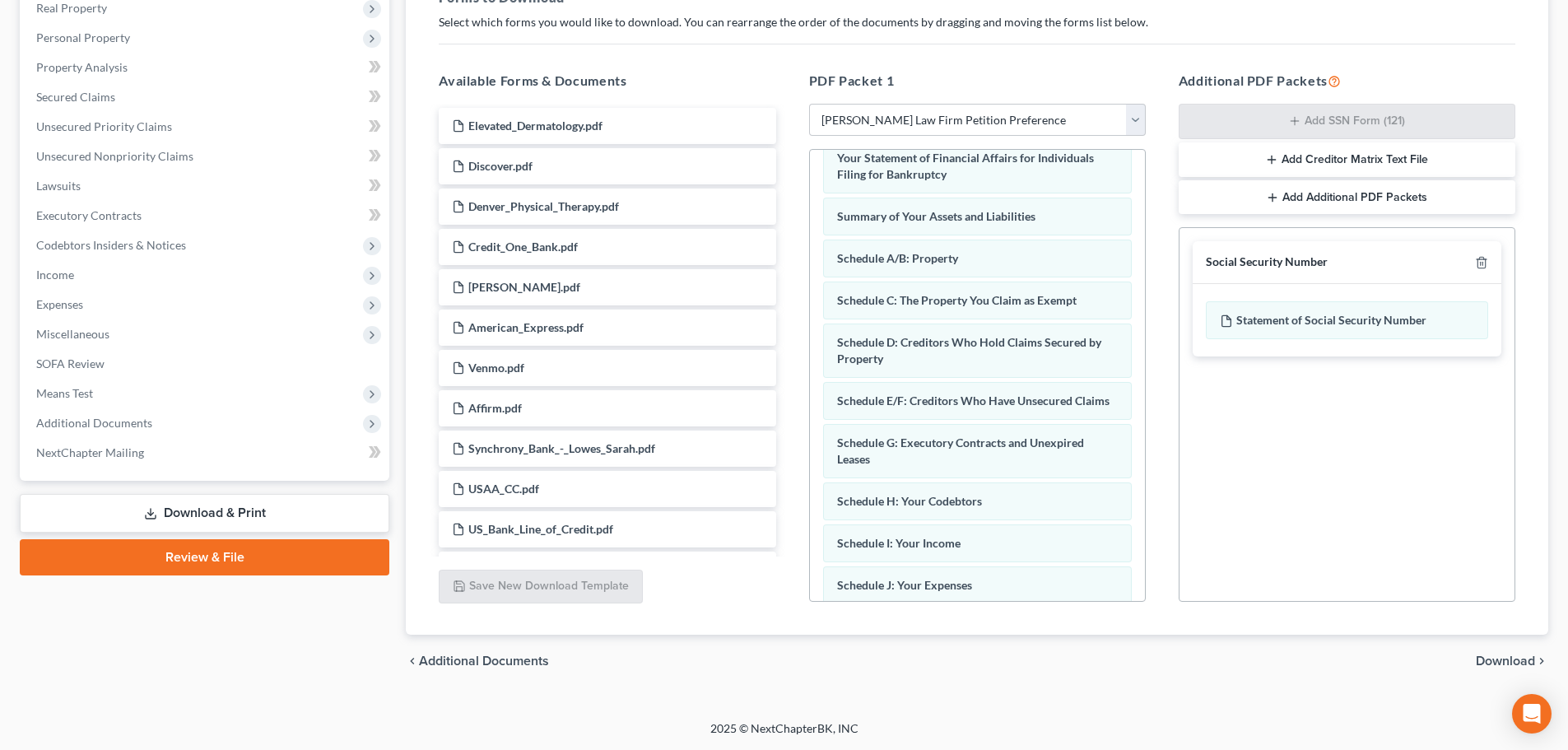
click at [1518, 659] on span "Download" at bounding box center [1505, 661] width 59 height 14
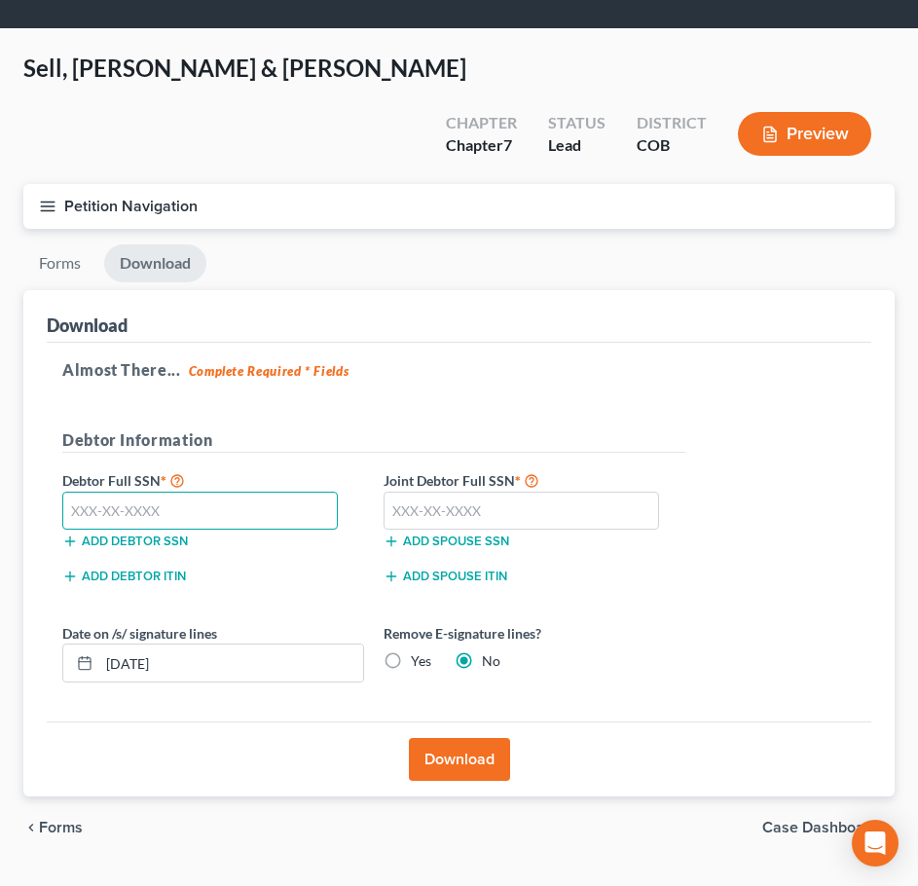
click at [261, 492] on input "text" at bounding box center [200, 511] width 276 height 39
type input "523-53-1371"
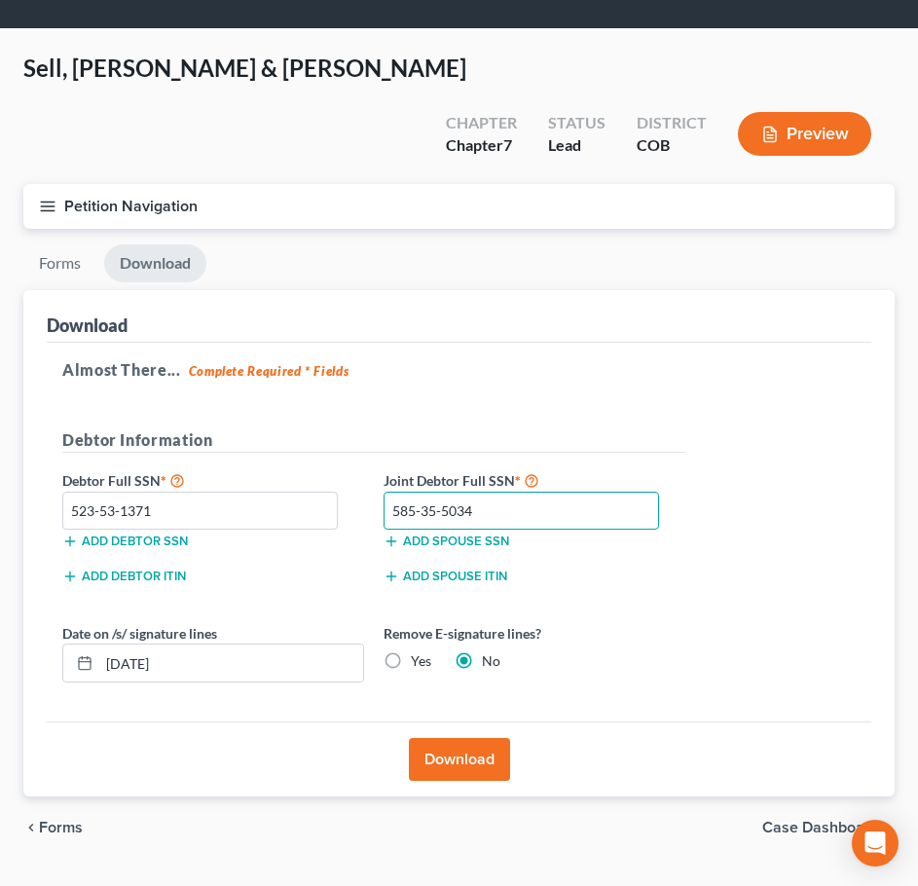
type input "585-35-5034"
click at [411, 652] on label "Yes" at bounding box center [421, 661] width 20 height 19
click at [419, 652] on input "Yes" at bounding box center [425, 658] width 13 height 13
radio input "true"
radio input "false"
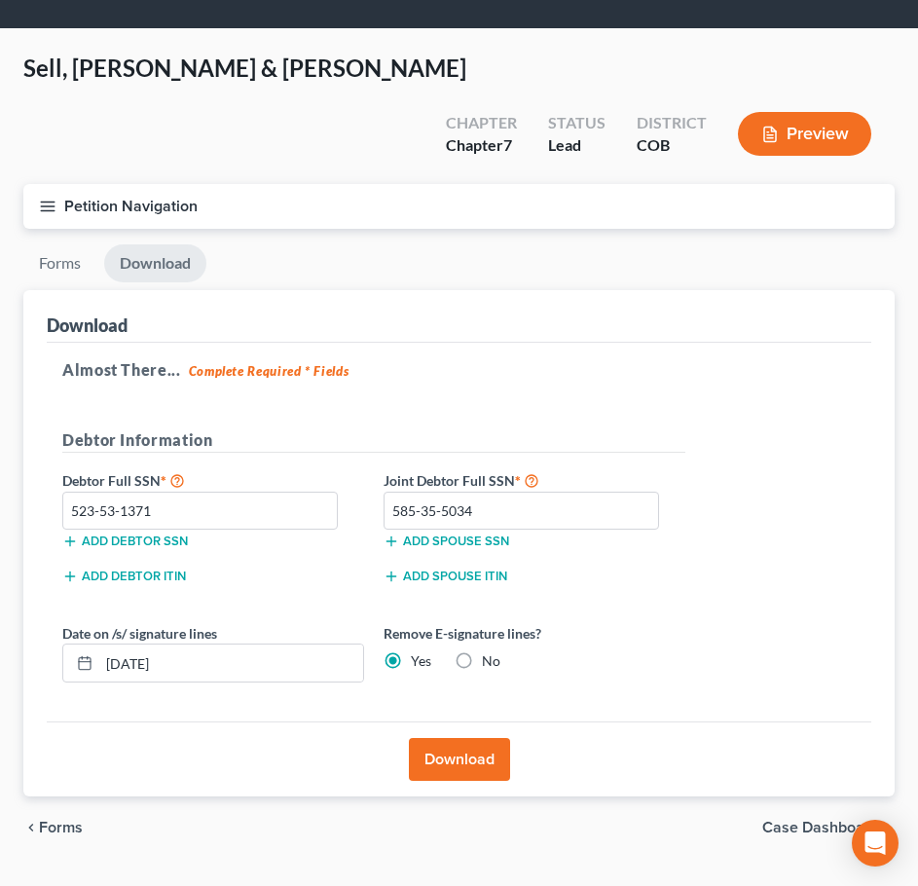
click at [444, 738] on button "Download" at bounding box center [459, 759] width 101 height 43
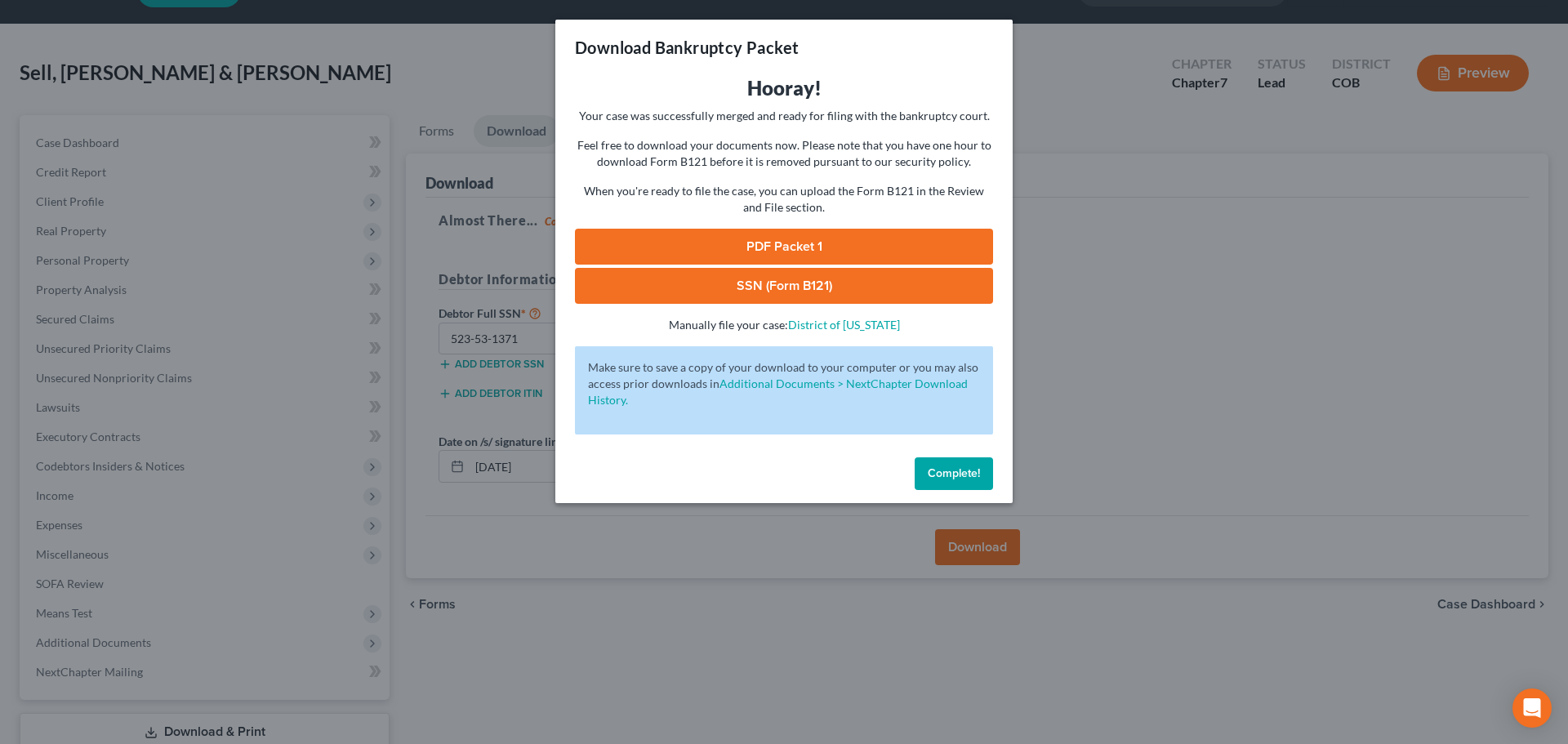
click at [662, 237] on link "PDF Packet 1" at bounding box center [784, 247] width 418 height 36
click at [955, 291] on link "SSN (Form B121)" at bounding box center [784, 285] width 418 height 36
click at [340, 146] on div "Download Bankruptcy Packet Hooray! Your case was successfully merged and ready …" at bounding box center [784, 372] width 1568 height 744
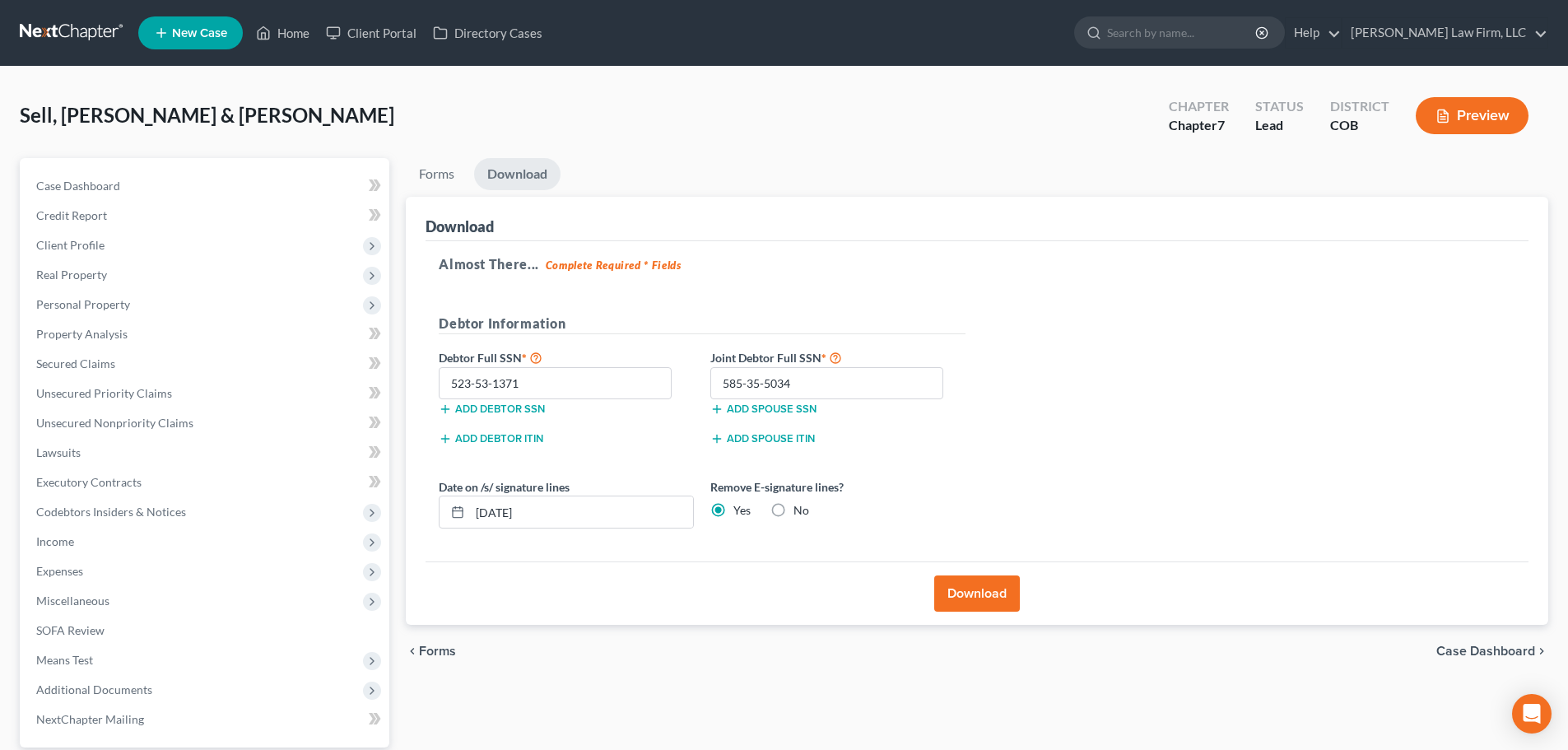
click at [79, 33] on link at bounding box center [72, 32] width 106 height 30
